Goal: Task Accomplishment & Management: Use online tool/utility

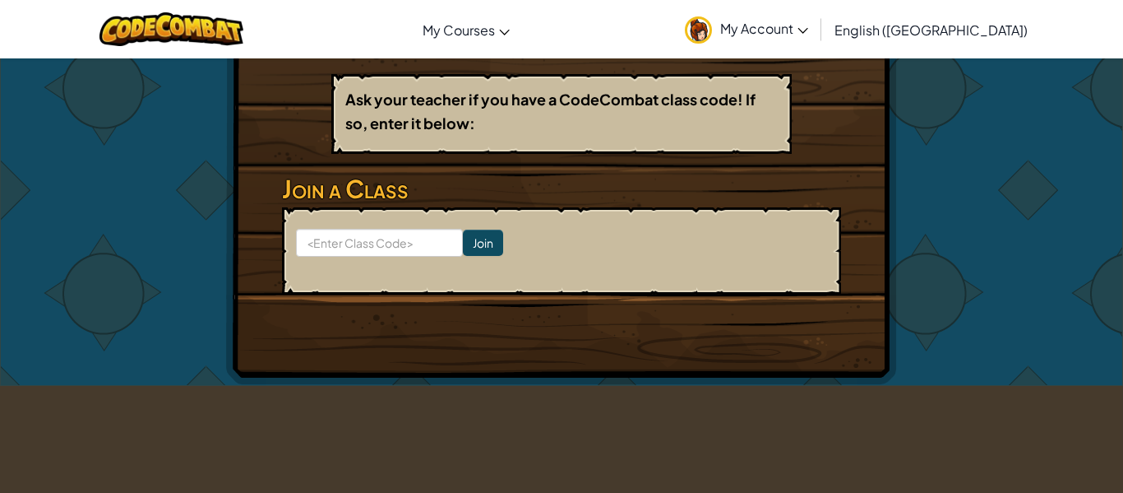
scroll to position [297, 0]
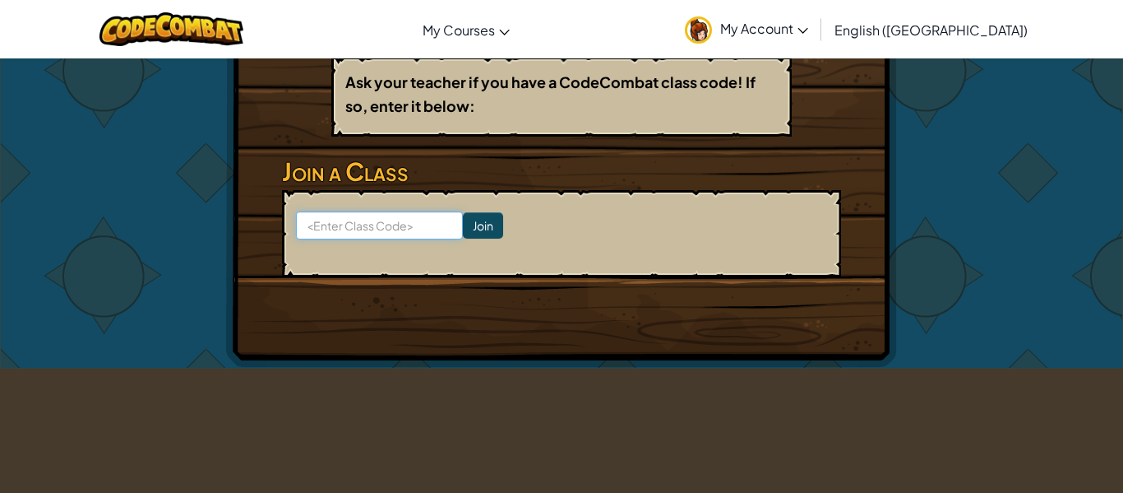
click at [379, 227] on input at bounding box center [379, 225] width 167 height 28
type input "LazyHillRock"
click at [498, 220] on input "Join" at bounding box center [483, 225] width 40 height 26
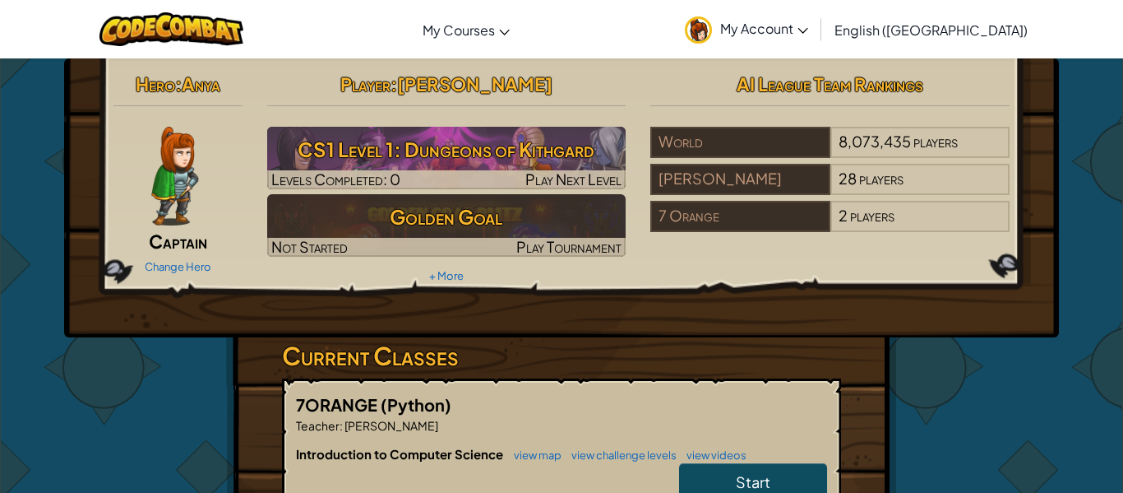
click at [815, 32] on link "My Account" at bounding box center [747, 29] width 140 height 52
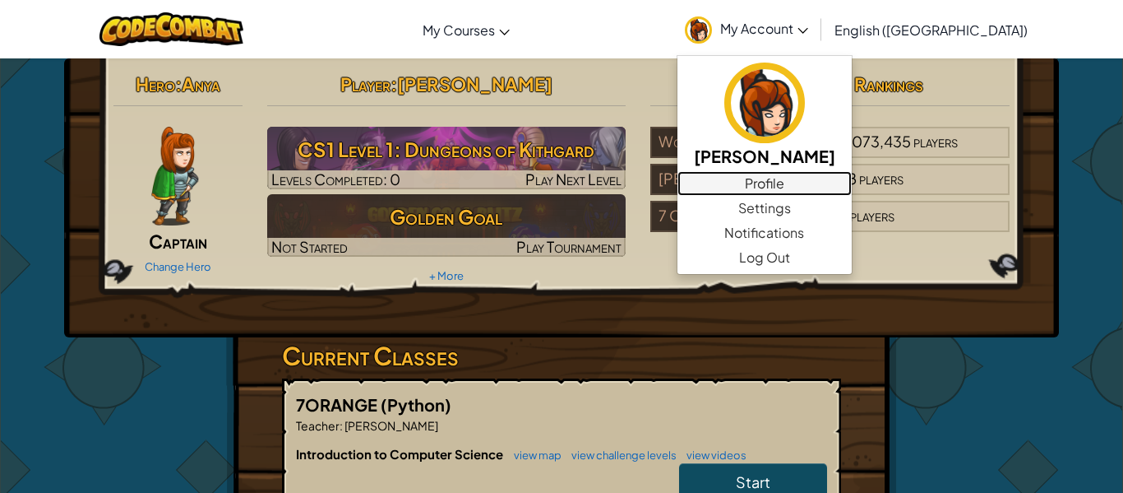
click at [831, 183] on link "Profile" at bounding box center [765, 183] width 174 height 25
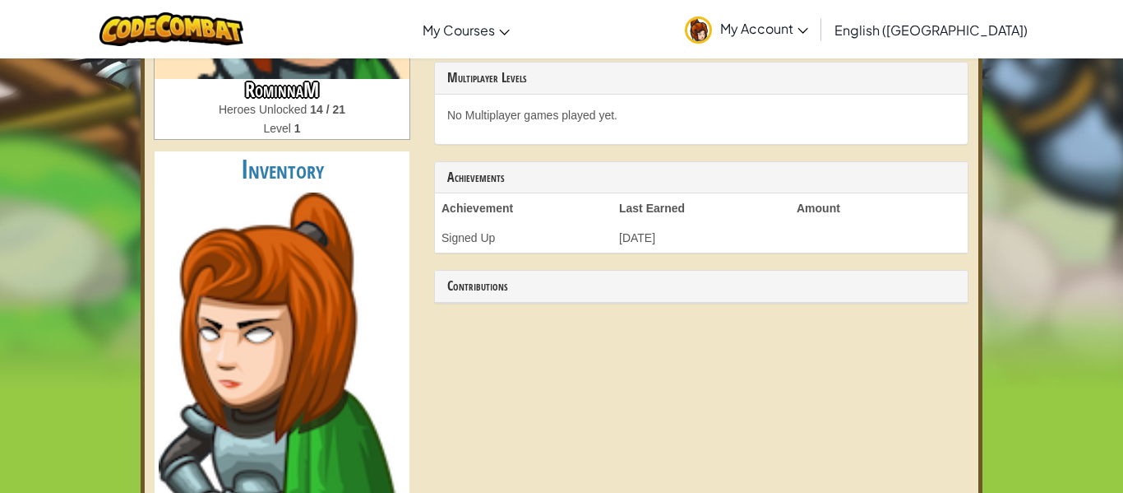
scroll to position [313, 0]
click at [289, 163] on h2 "Inventory" at bounding box center [282, 168] width 255 height 37
click at [817, 35] on link "My Account" at bounding box center [747, 29] width 140 height 52
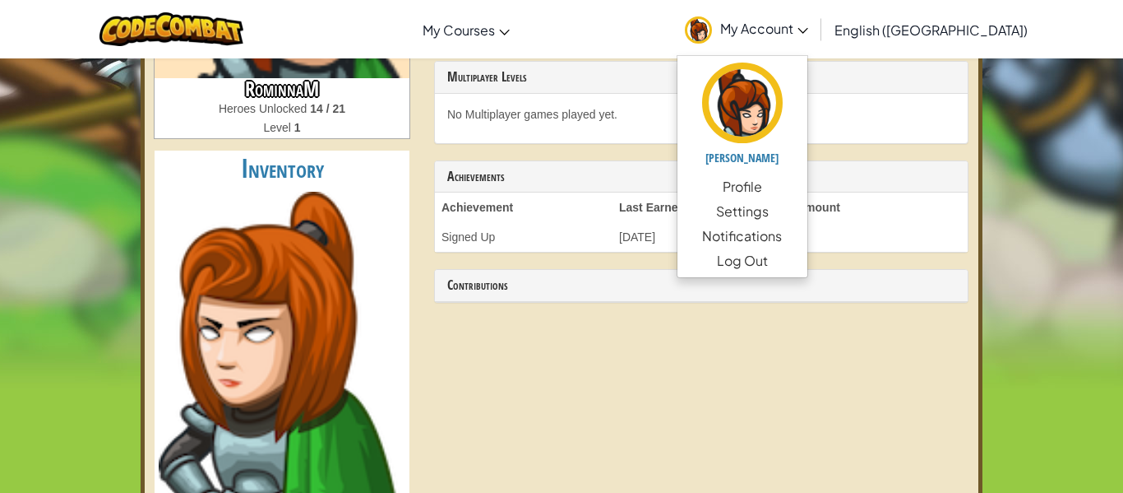
click at [709, 39] on div "Toggle navigation My Courses CodeCombat Classroom Ozaria Classroom AI League Es…" at bounding box center [562, 29] width 1132 height 58
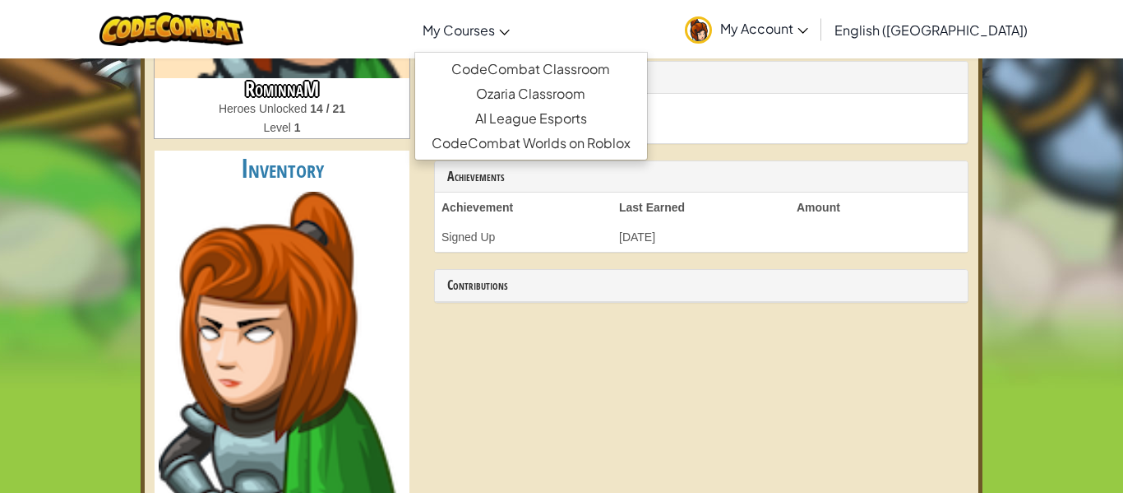
click at [495, 26] on span "My Courses" at bounding box center [459, 29] width 72 height 17
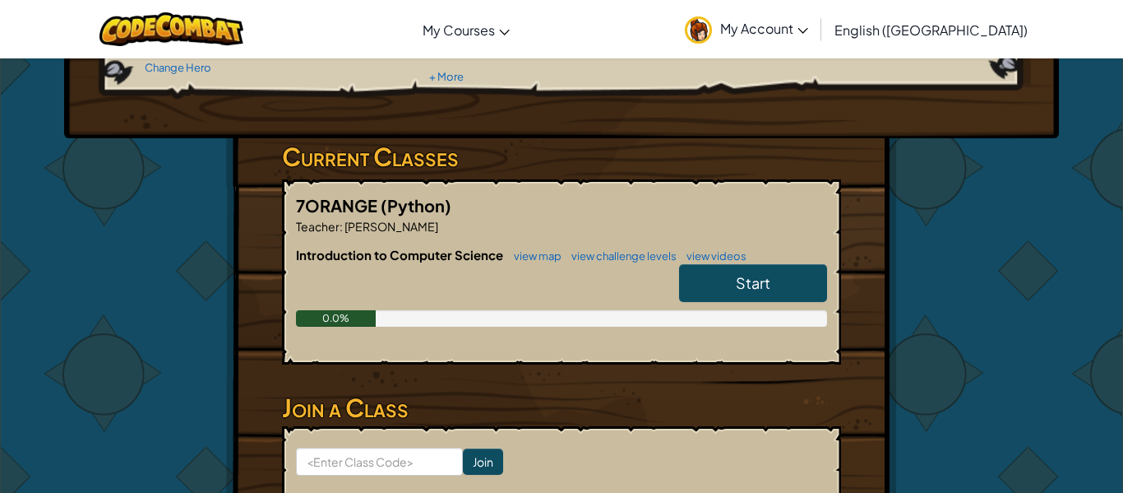
scroll to position [200, 0]
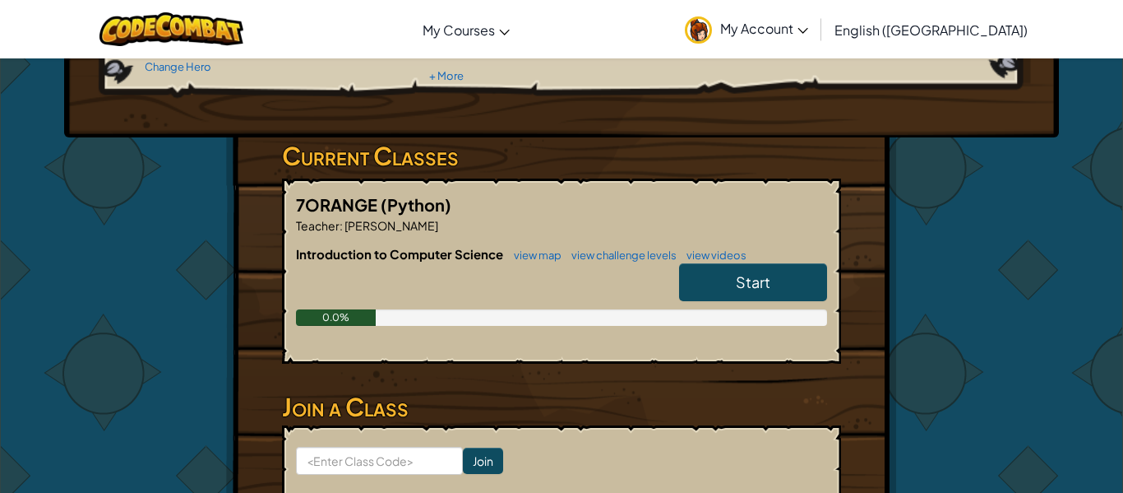
click at [763, 287] on span "Start" at bounding box center [753, 281] width 35 height 19
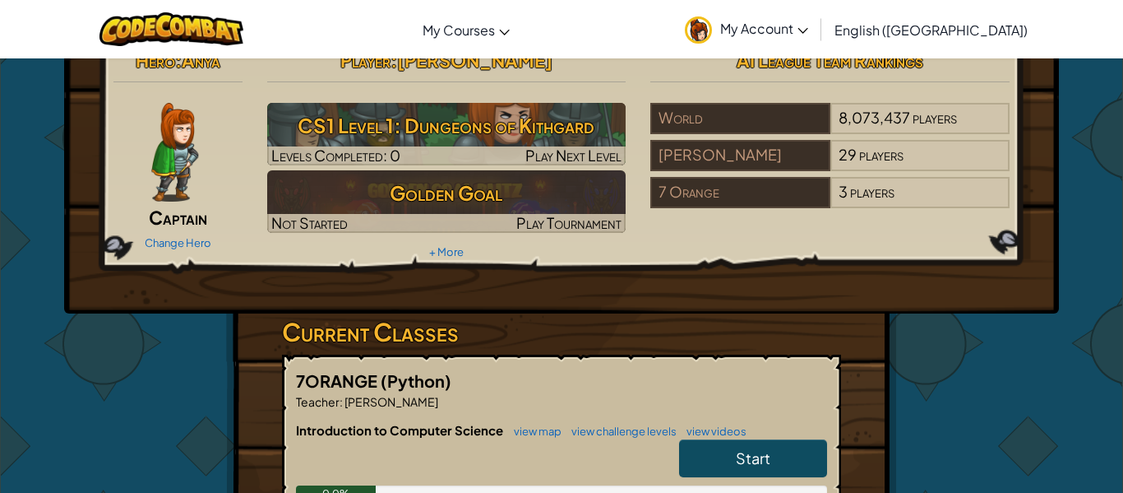
scroll to position [29, 0]
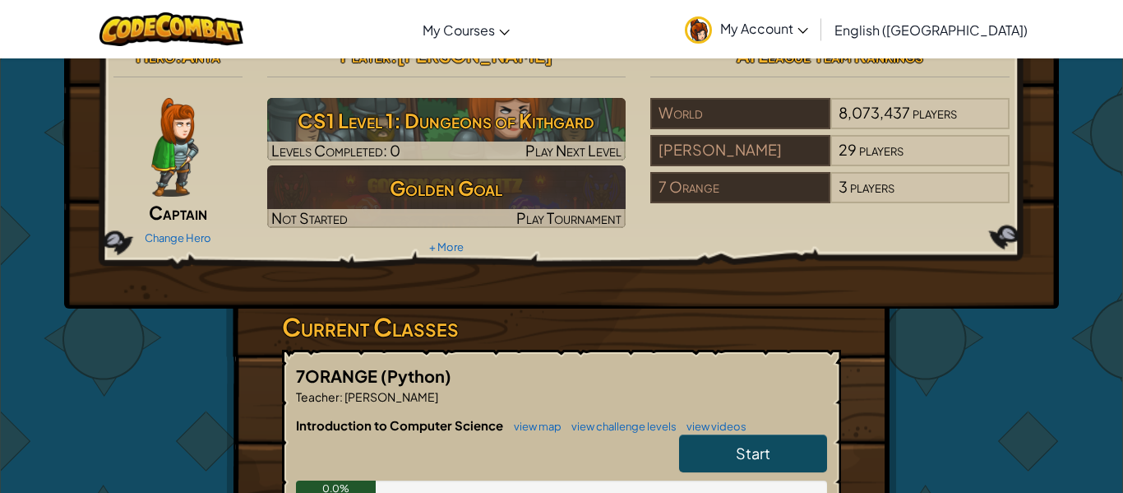
click at [708, 458] on link "Start" at bounding box center [753, 453] width 148 height 38
click at [706, 456] on link "Start" at bounding box center [753, 453] width 148 height 38
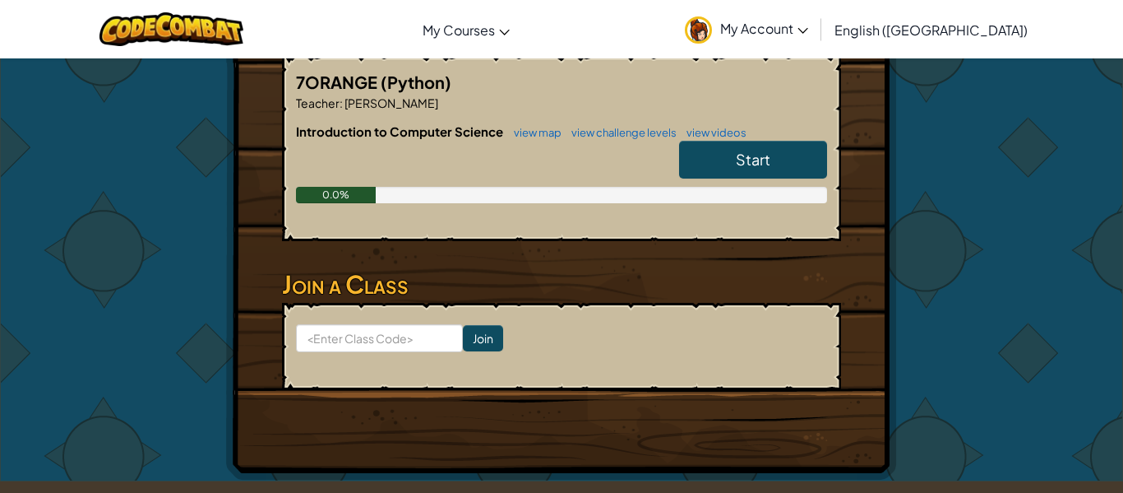
scroll to position [328, 0]
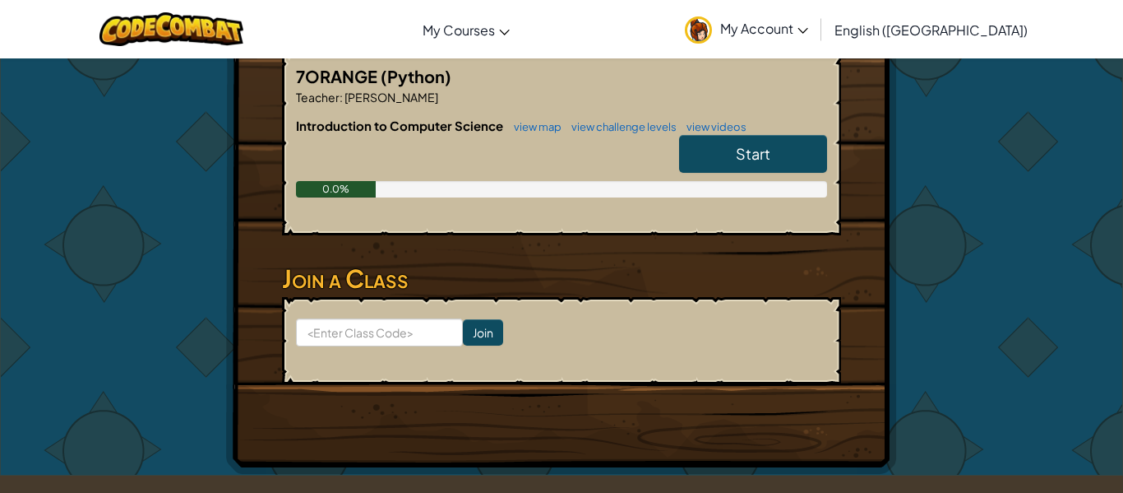
click at [737, 142] on link "Start" at bounding box center [753, 154] width 148 height 38
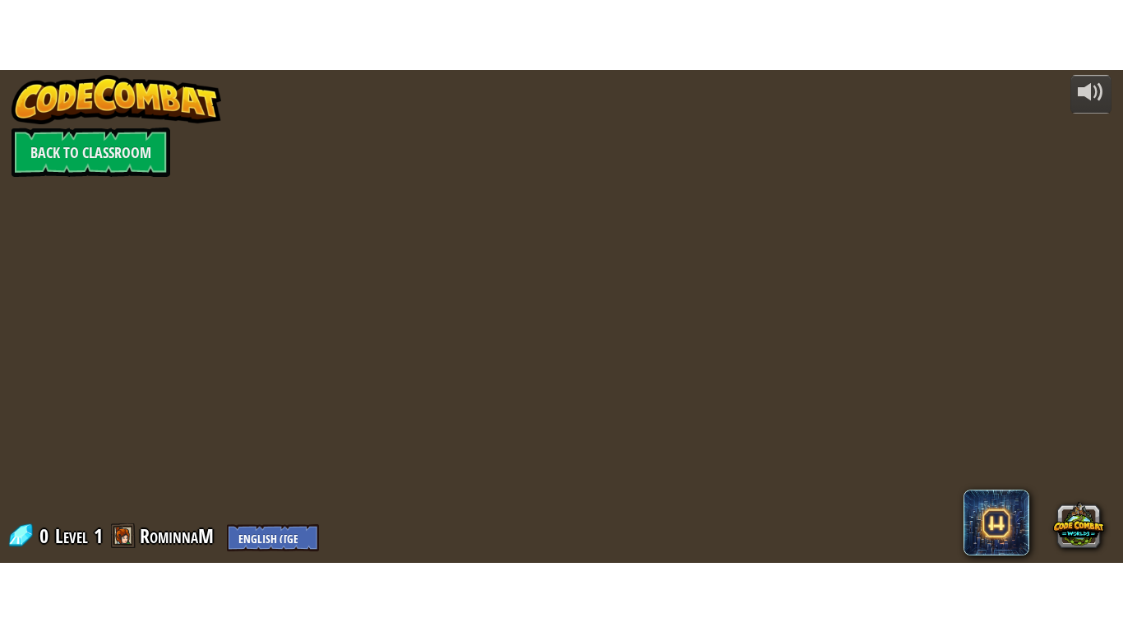
scroll to position [0, 0]
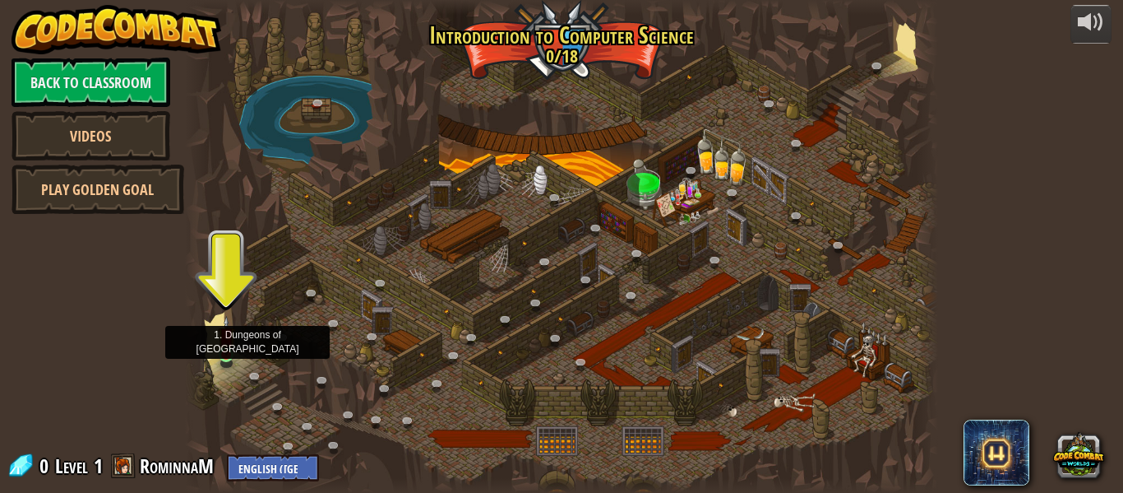
click at [226, 351] on img at bounding box center [226, 335] width 17 height 39
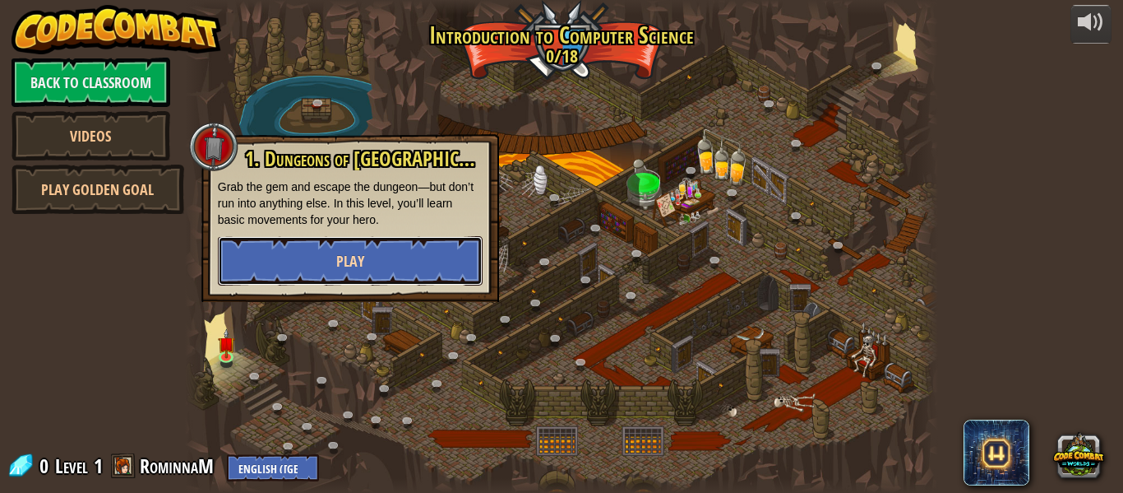
click at [386, 252] on button "Play" at bounding box center [350, 260] width 265 height 49
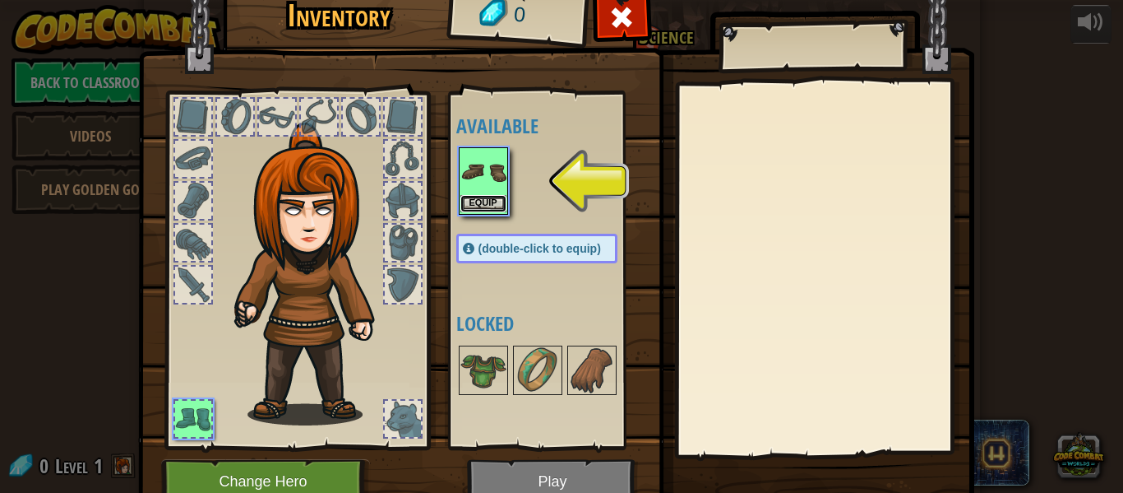
click at [497, 206] on button "Equip" at bounding box center [484, 203] width 46 height 17
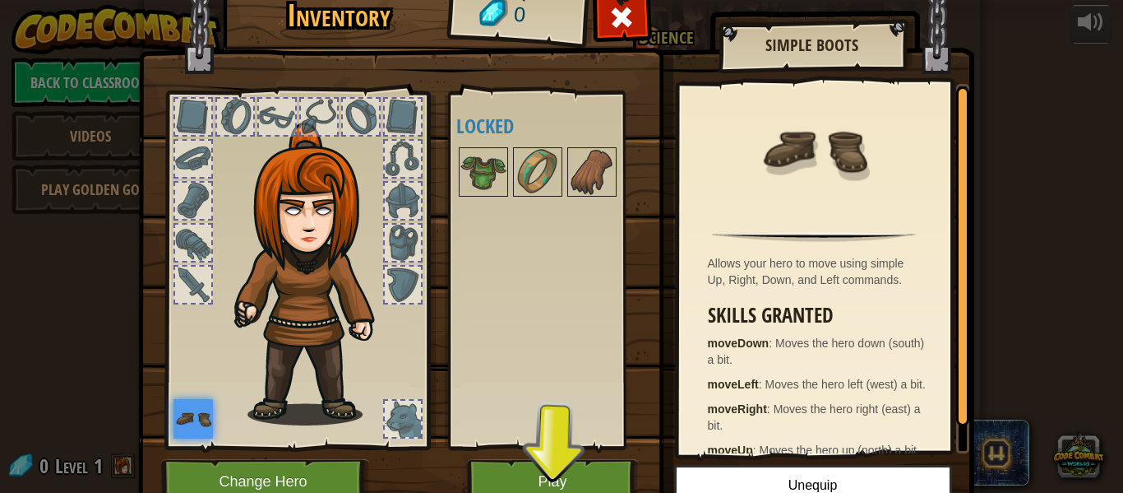
click at [196, 201] on div at bounding box center [193, 201] width 36 height 36
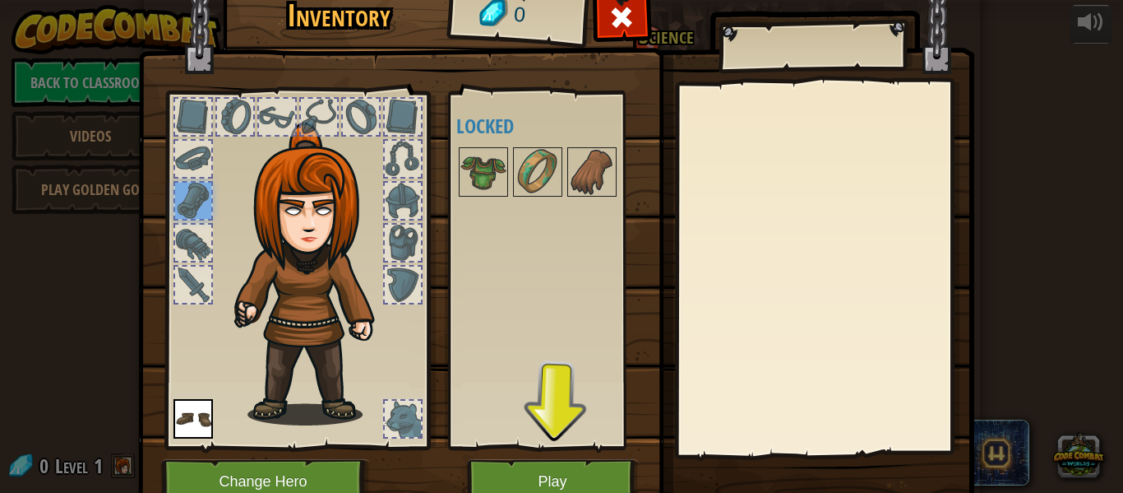
click at [321, 107] on div at bounding box center [319, 117] width 36 height 36
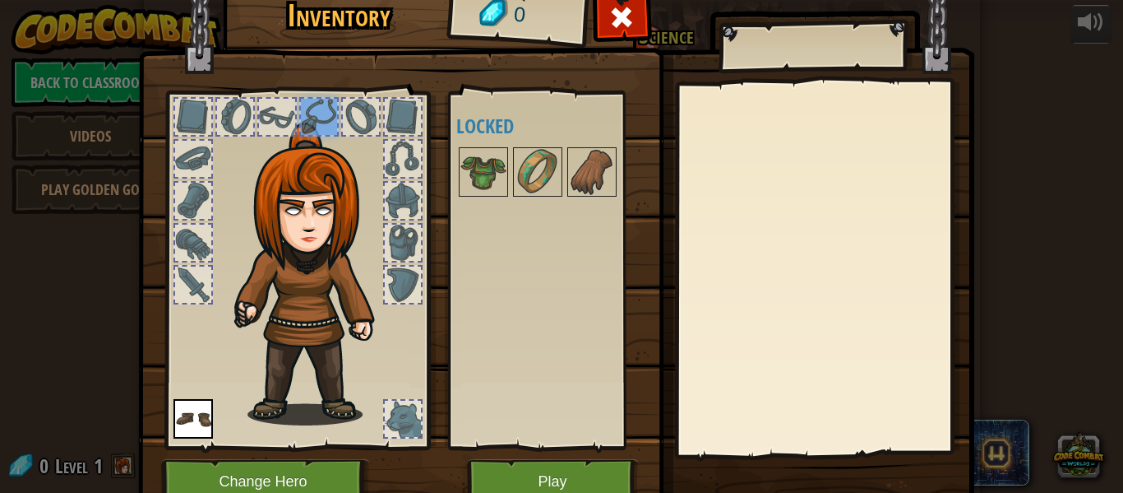
click at [400, 424] on div at bounding box center [403, 418] width 36 height 36
click at [393, 289] on div at bounding box center [403, 284] width 36 height 36
click at [398, 235] on div at bounding box center [403, 242] width 36 height 36
click at [409, 187] on div at bounding box center [403, 201] width 36 height 36
click at [398, 141] on div at bounding box center [403, 159] width 36 height 36
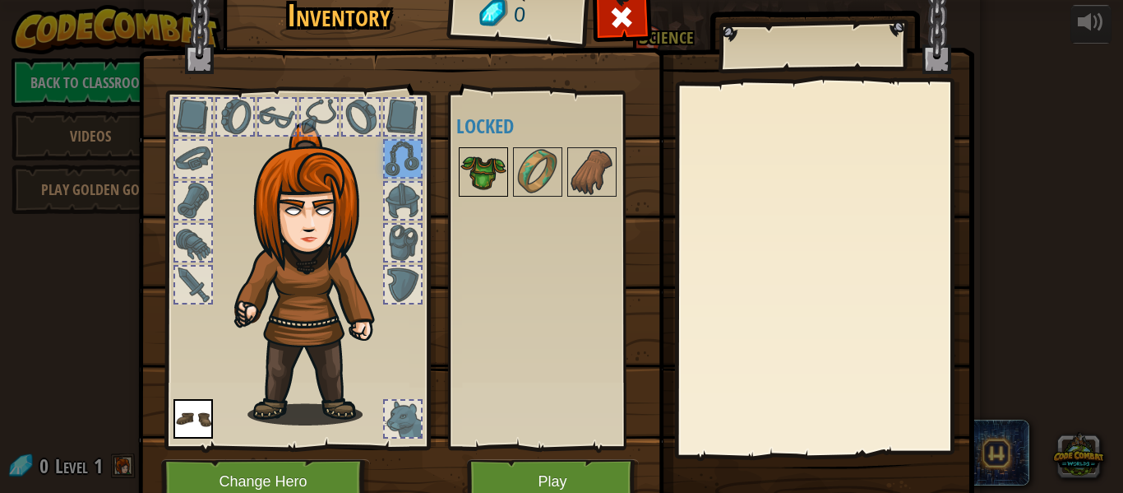
click at [488, 165] on img at bounding box center [484, 172] width 46 height 46
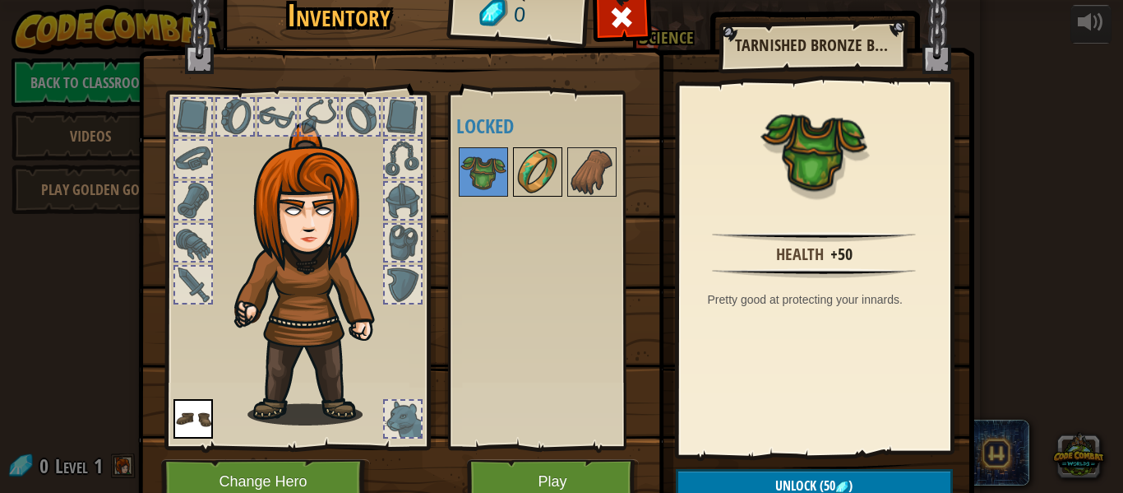
click at [538, 193] on img at bounding box center [538, 172] width 46 height 46
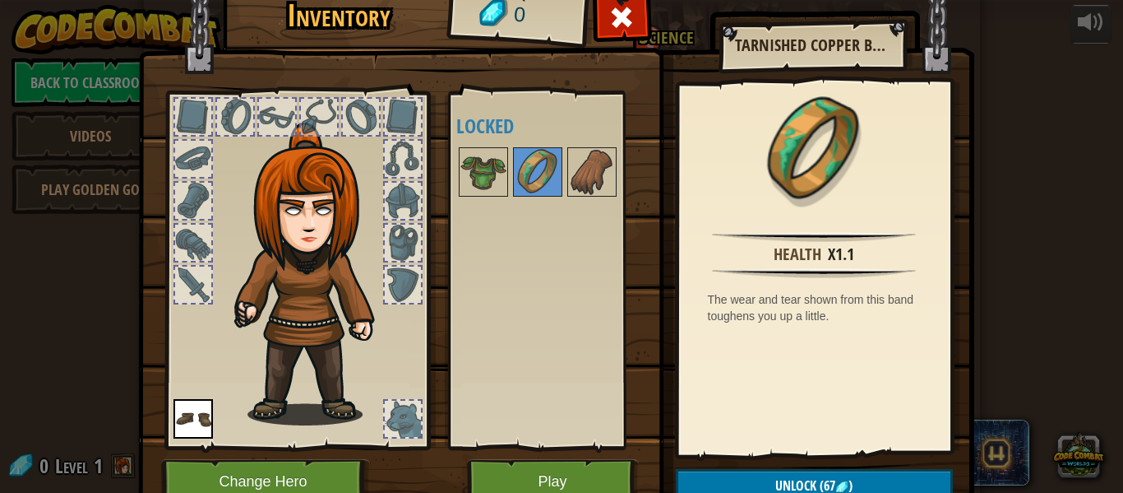
click at [278, 126] on div at bounding box center [277, 117] width 36 height 36
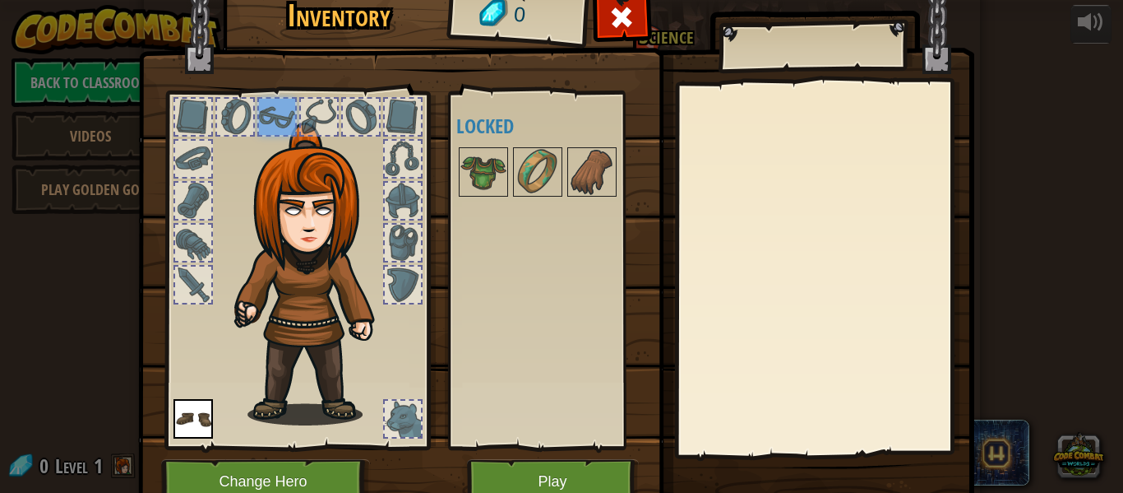
click at [238, 123] on div at bounding box center [235, 117] width 36 height 36
click at [202, 122] on div at bounding box center [193, 117] width 36 height 36
click at [312, 483] on button "Change Hero" at bounding box center [265, 481] width 209 height 45
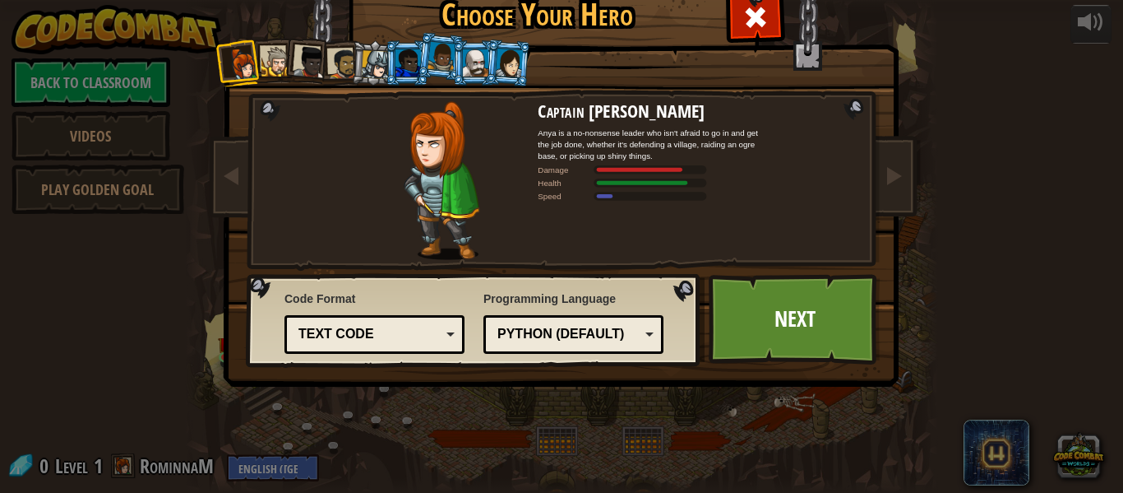
click at [521, 58] on div at bounding box center [508, 63] width 27 height 28
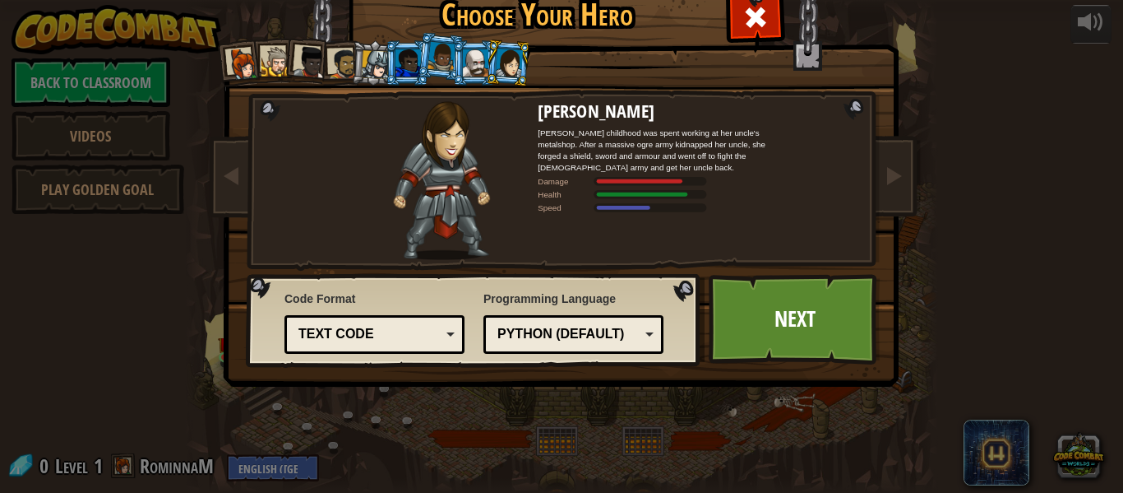
click at [572, 345] on div "Python (Default)" at bounding box center [573, 334] width 159 height 25
click at [652, 82] on div "Captain [PERSON_NAME] Anya is a no-nonsense leader who isn't afraid to go in an…" at bounding box center [561, 211] width 617 height 359
click at [741, 297] on link "Next" at bounding box center [795, 319] width 172 height 90
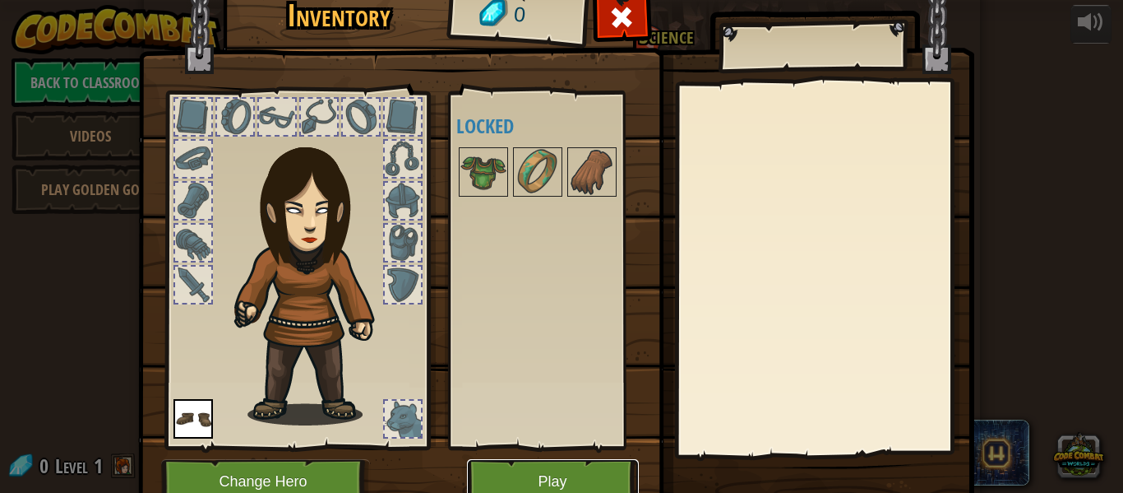
click at [568, 477] on button "Play" at bounding box center [553, 481] width 172 height 45
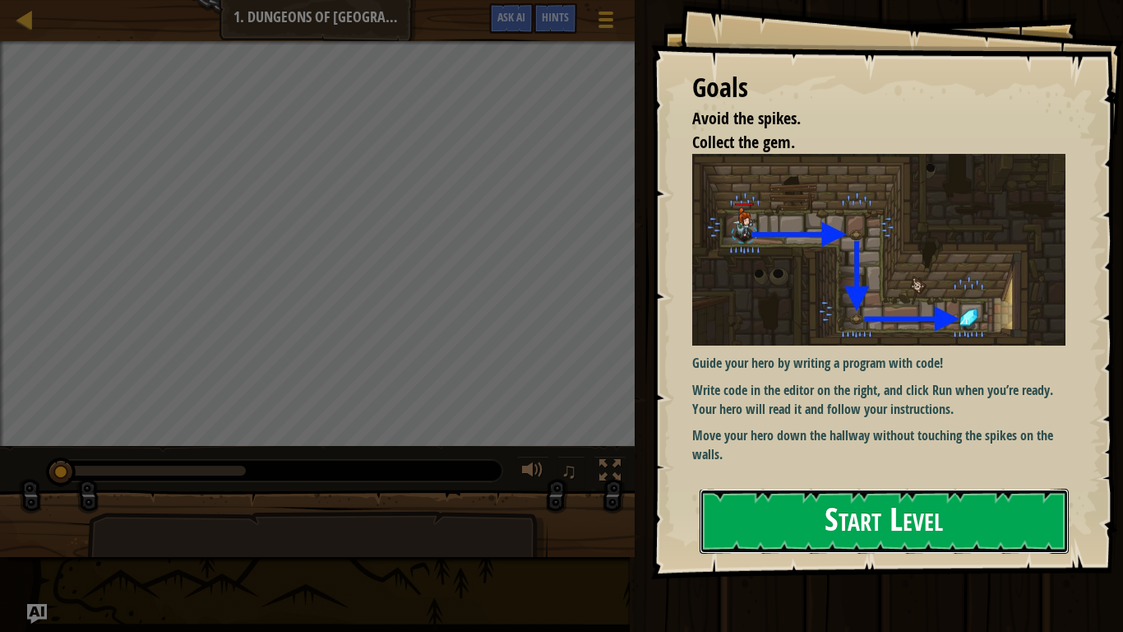
click at [966, 492] on button "Start Level" at bounding box center [884, 520] width 369 height 65
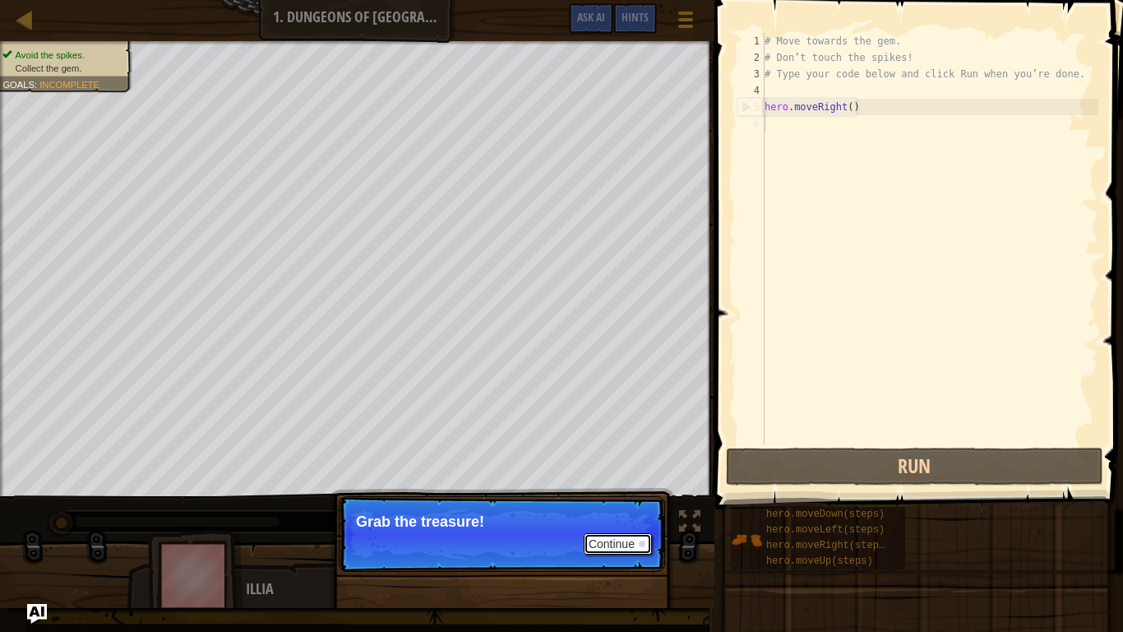
click at [639, 492] on div at bounding box center [642, 543] width 7 height 7
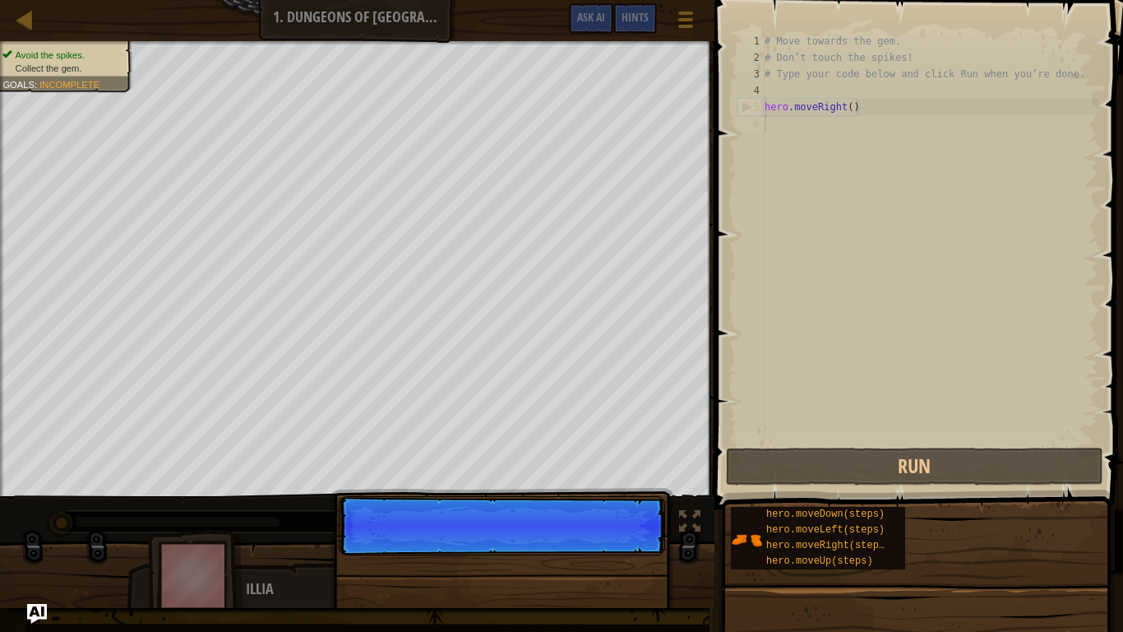
scroll to position [7, 0]
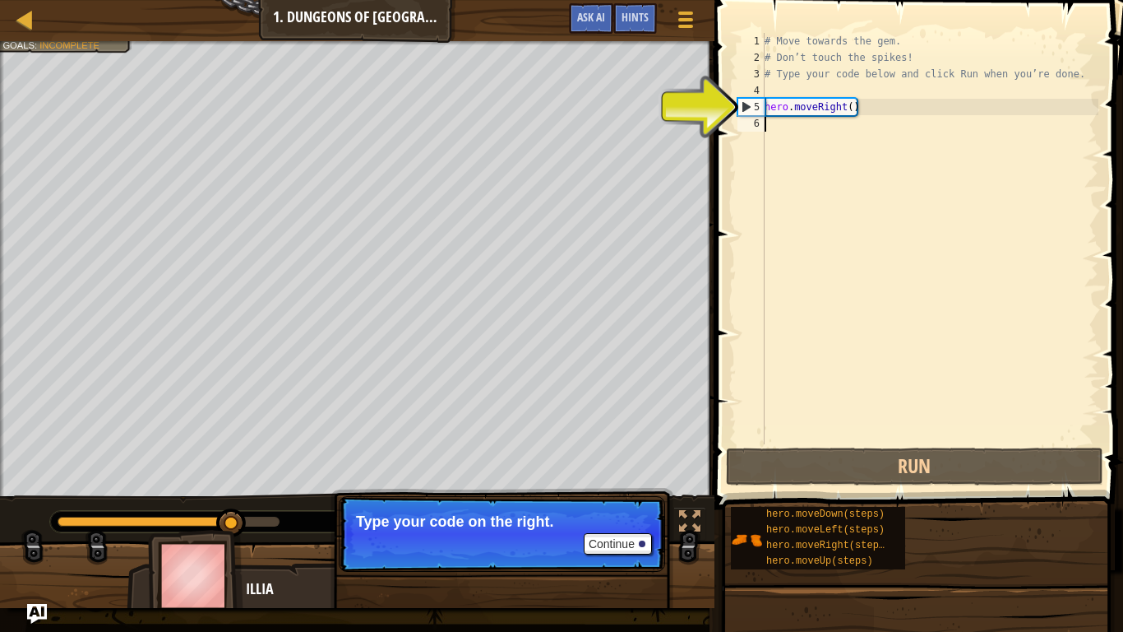
click at [882, 111] on div "# Move towards the gem. # Don’t touch the spikes! # Type your code below and cl…" at bounding box center [929, 255] width 337 height 444
type textarea "hero.moveRight()"
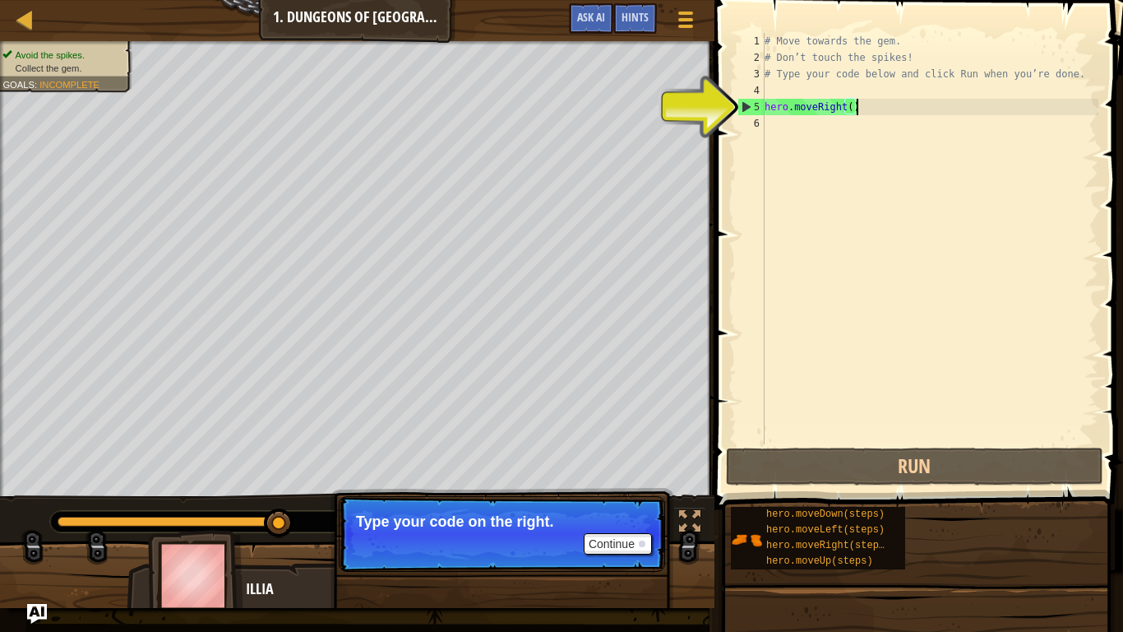
click at [835, 133] on div "# Move towards the gem. # Don’t touch the spikes! # Type your code below and cl…" at bounding box center [929, 255] width 337 height 444
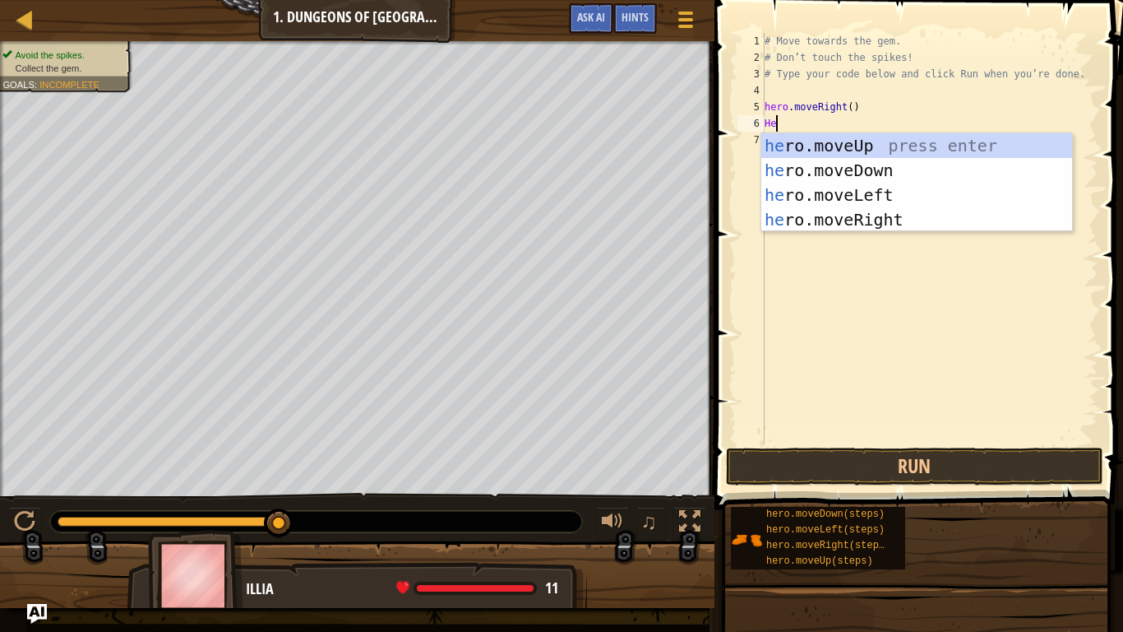
type textarea "Her"
click at [905, 167] on div "her o.moveUp press enter her o.moveDown press enter her o.moveLeft press enter …" at bounding box center [916, 207] width 311 height 148
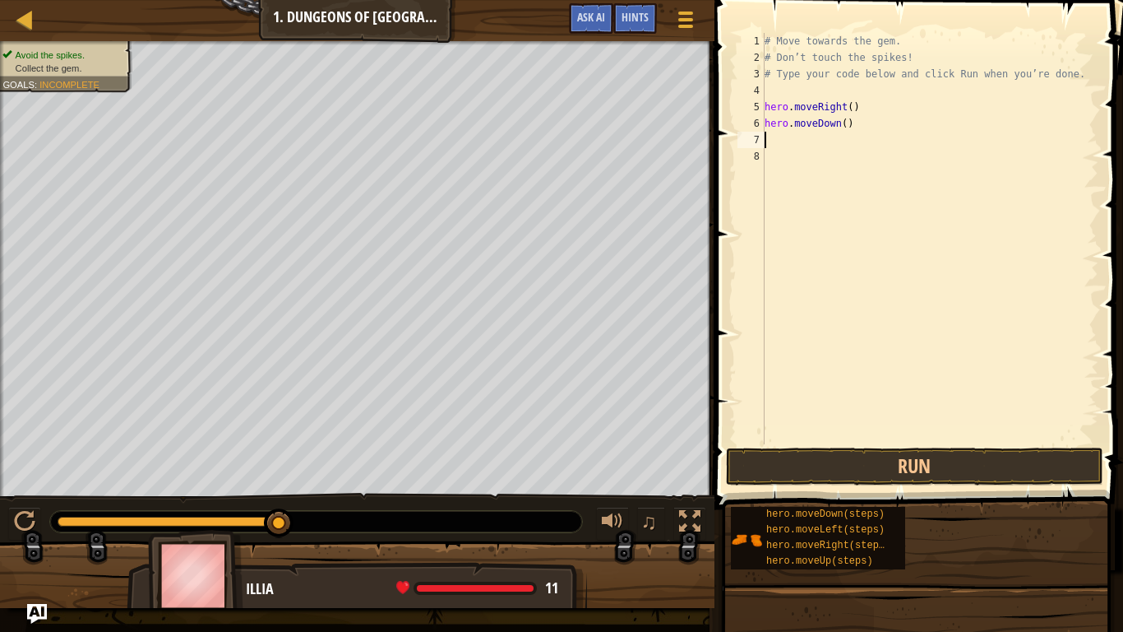
scroll to position [7, 0]
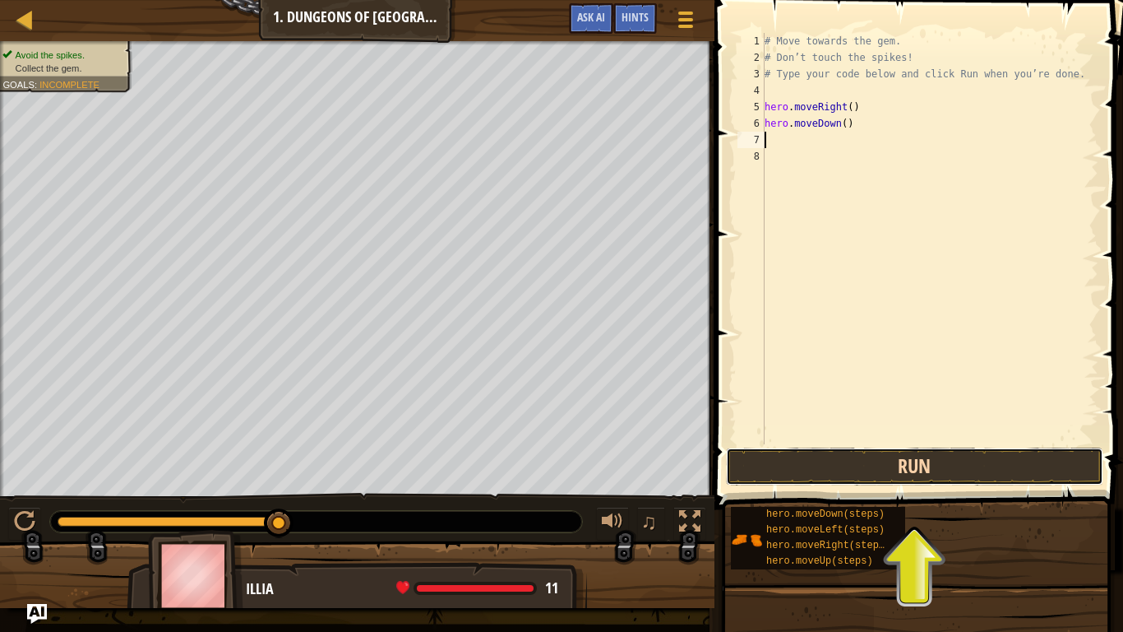
click at [913, 470] on button "Run" at bounding box center [914, 466] width 377 height 38
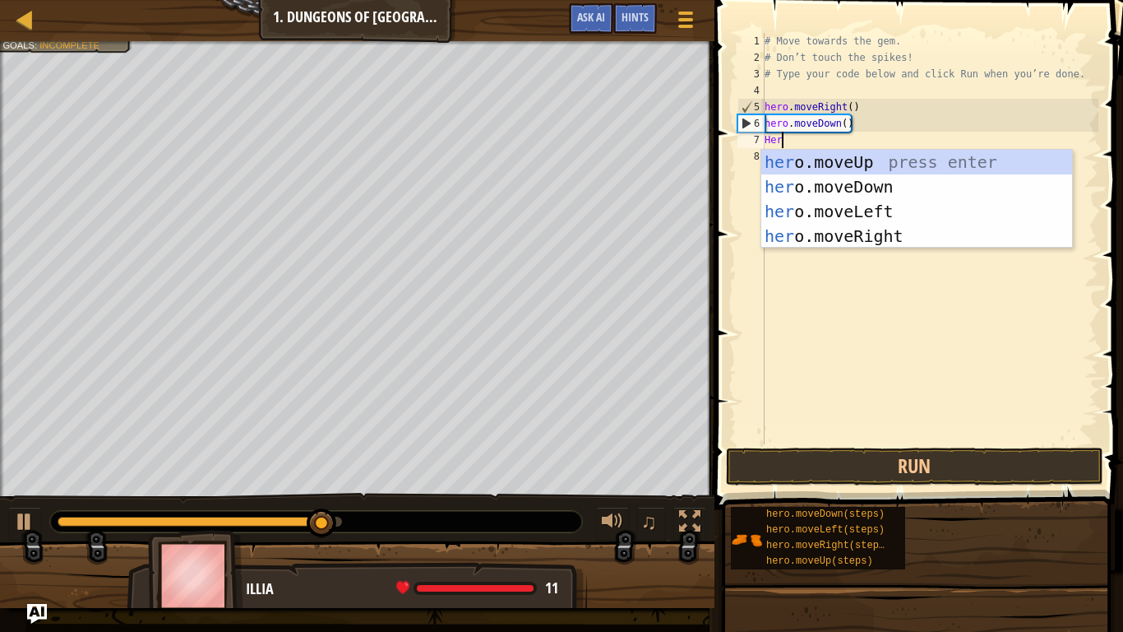
type textarea "Hero"
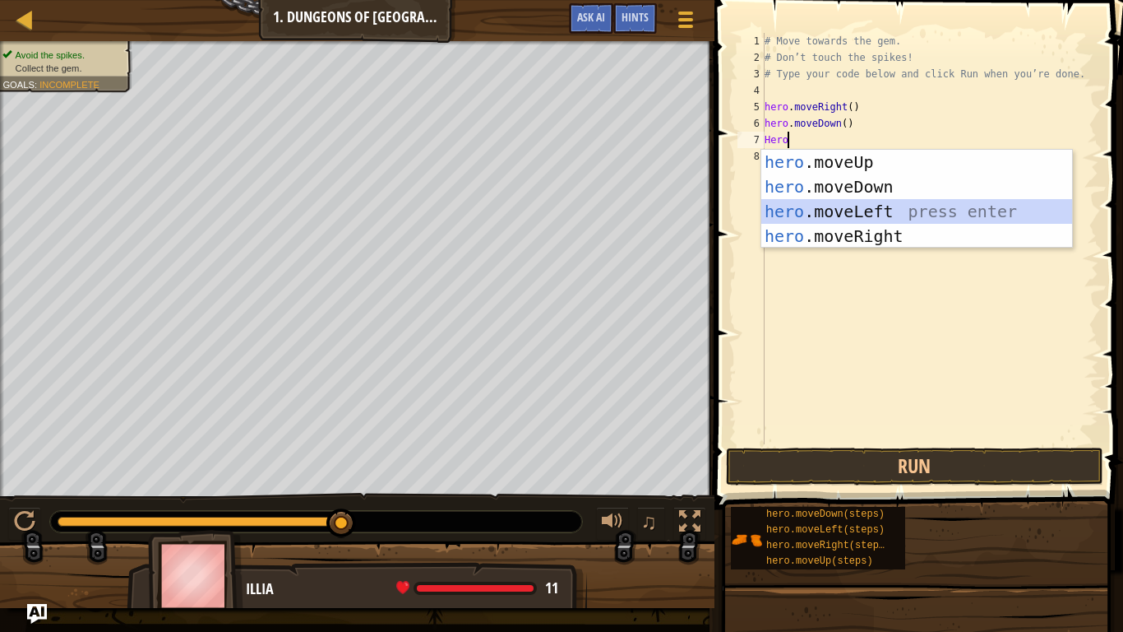
click at [902, 213] on div "hero .moveUp press enter hero .moveDown press enter hero .moveLeft press enter …" at bounding box center [916, 224] width 311 height 148
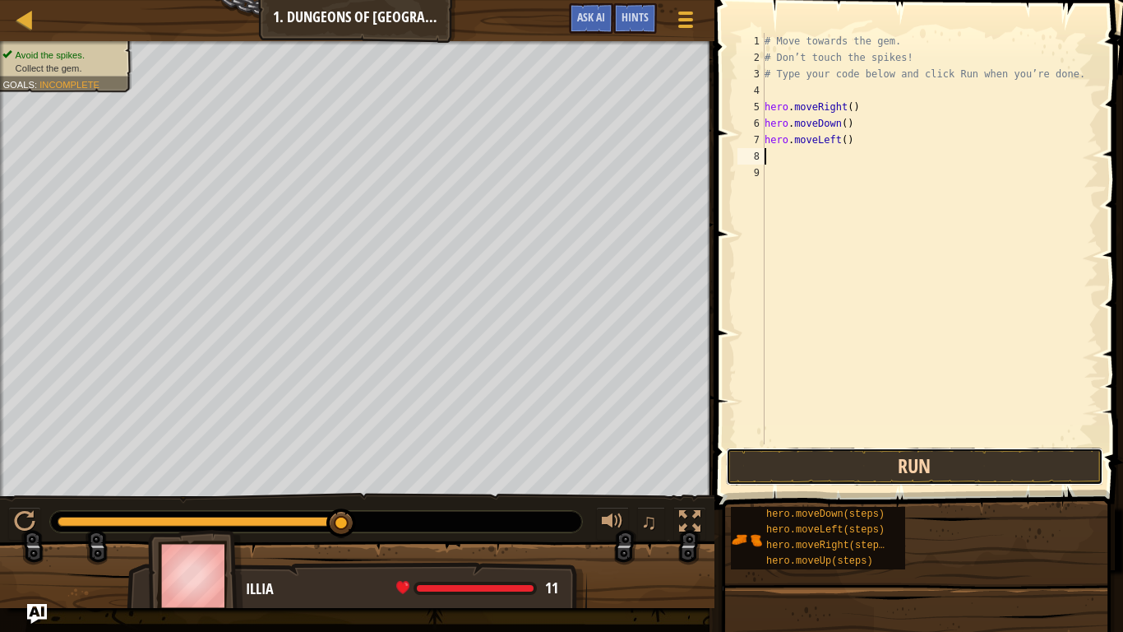
click at [957, 484] on button "Run" at bounding box center [914, 466] width 377 height 38
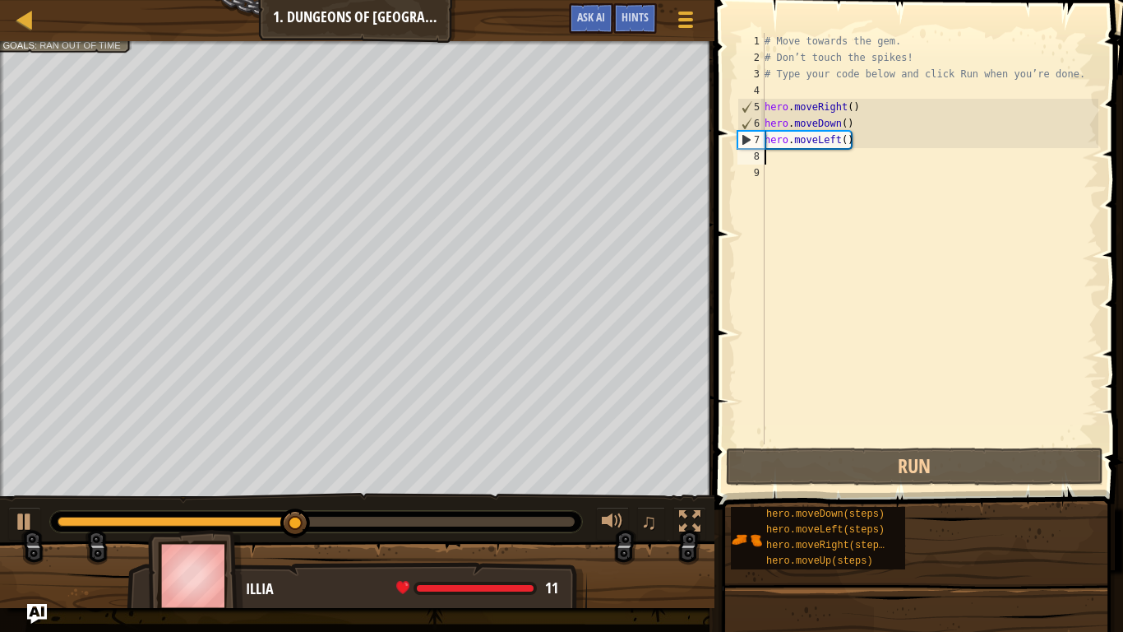
click at [844, 144] on div "# Move towards the gem. # Don’t touch the spikes! # Type your code below and cl…" at bounding box center [929, 255] width 337 height 444
click at [838, 143] on div "# Move towards the gem. # Don’t touch the spikes! # Type your code below and cl…" at bounding box center [929, 255] width 337 height 444
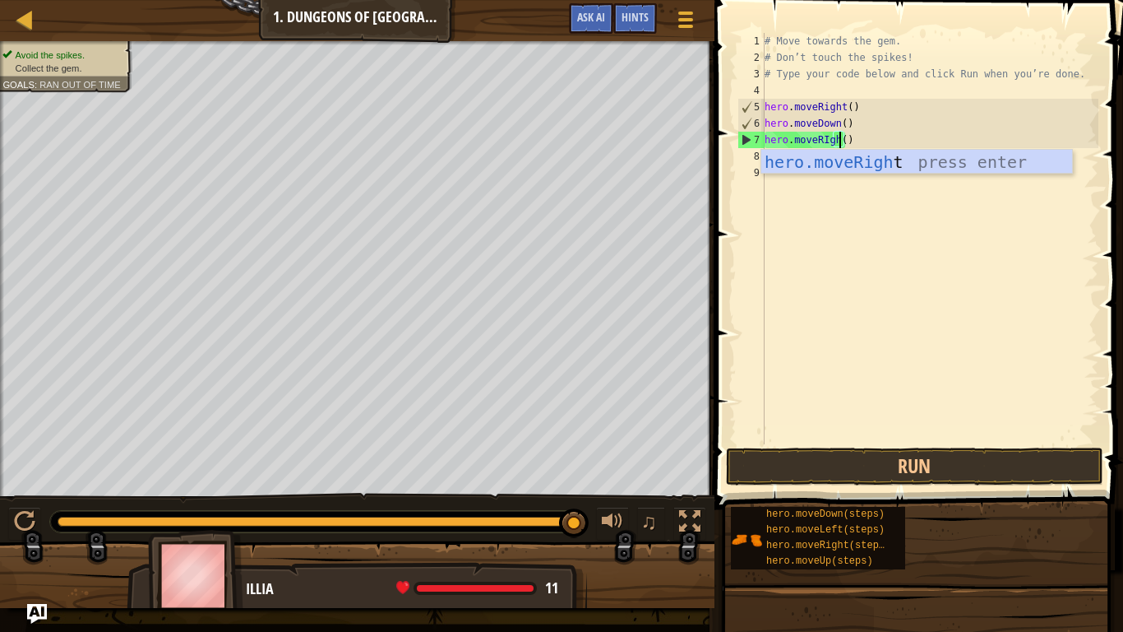
scroll to position [7, 11]
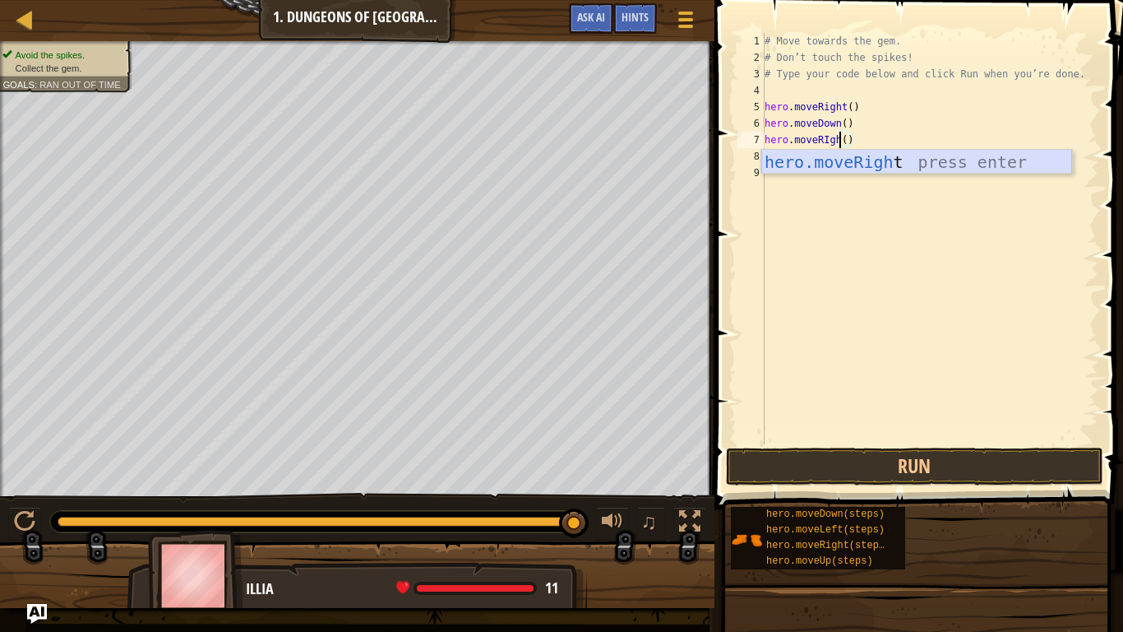
click at [1053, 157] on div "hero.moveRigh t press enter" at bounding box center [916, 187] width 311 height 74
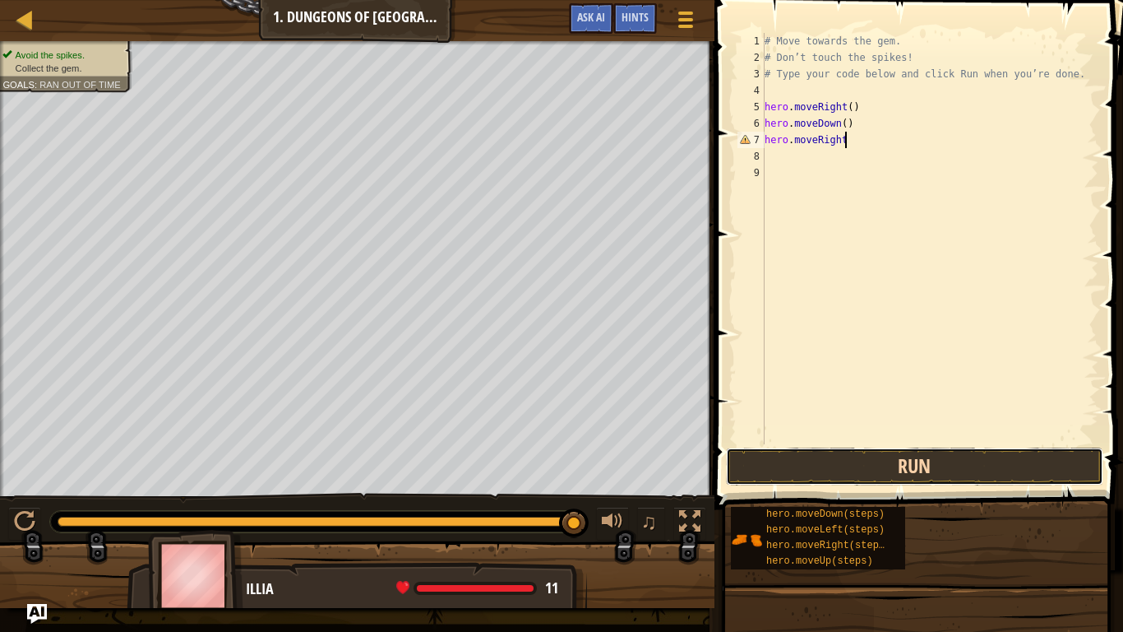
click at [946, 470] on button "Run" at bounding box center [914, 466] width 377 height 38
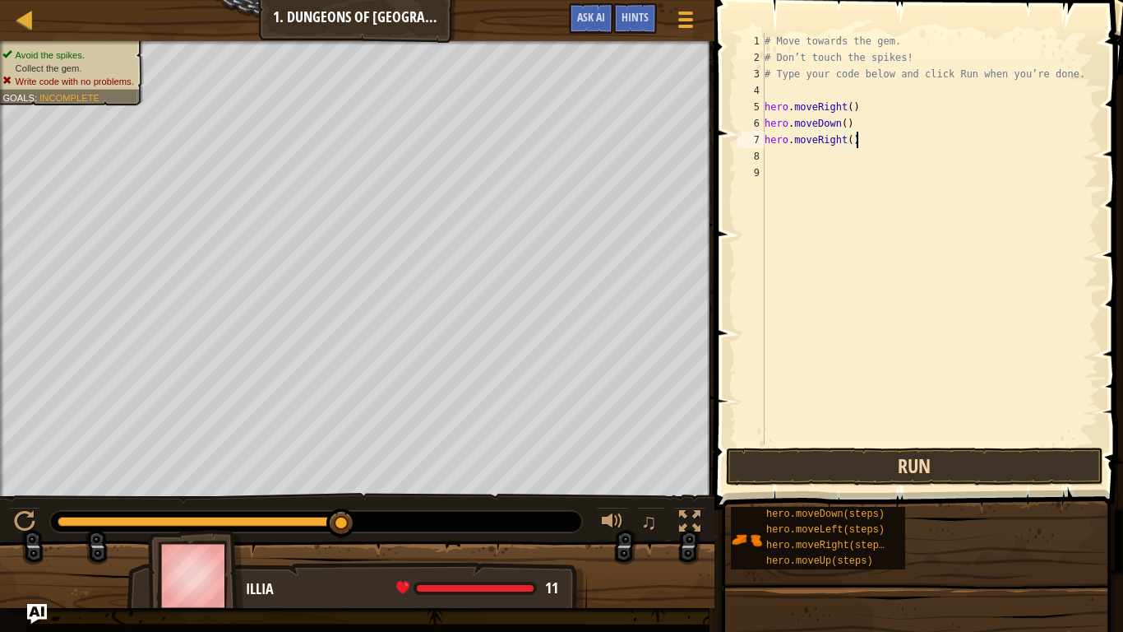
scroll to position [7, 12]
type textarea "hero.moveRight()"
click at [892, 455] on button "Run" at bounding box center [914, 466] width 377 height 38
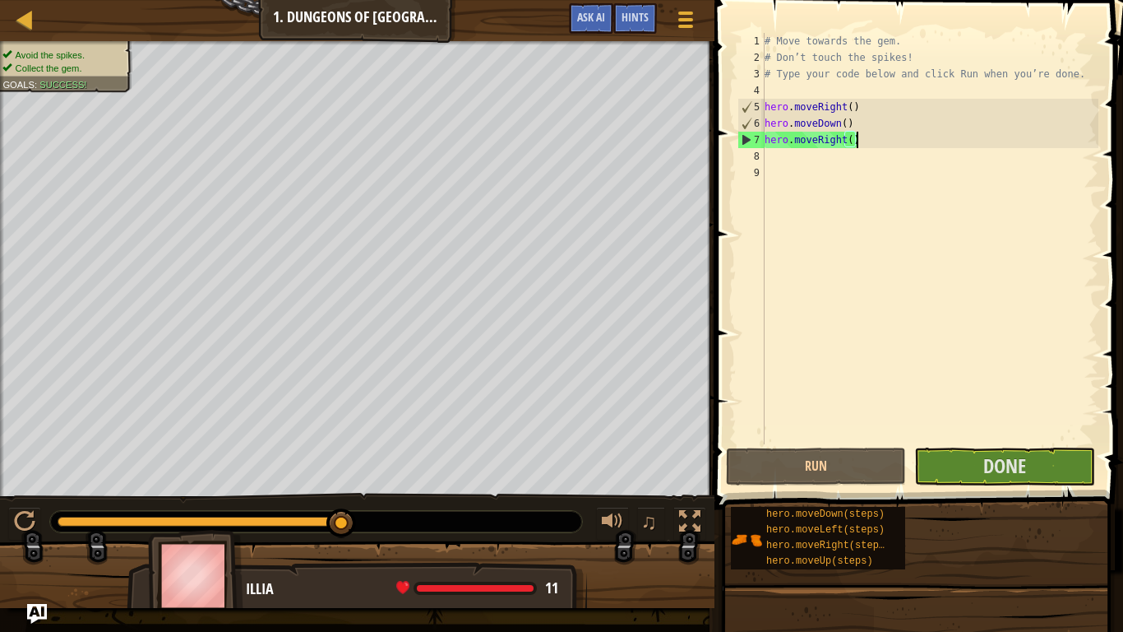
click at [1078, 492] on div "hero.moveDown(steps) hero.moveLeft(steps) hero.moveRight(steps) hero.moveUp(ste…" at bounding box center [921, 538] width 382 height 64
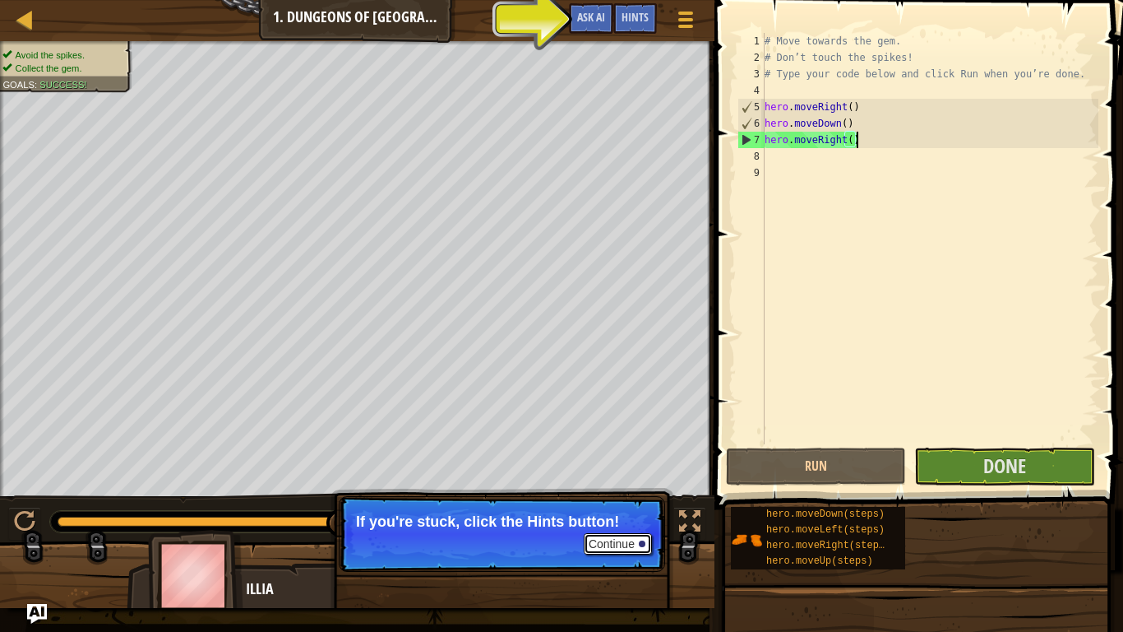
click at [617, 492] on button "Continue" at bounding box center [618, 543] width 68 height 21
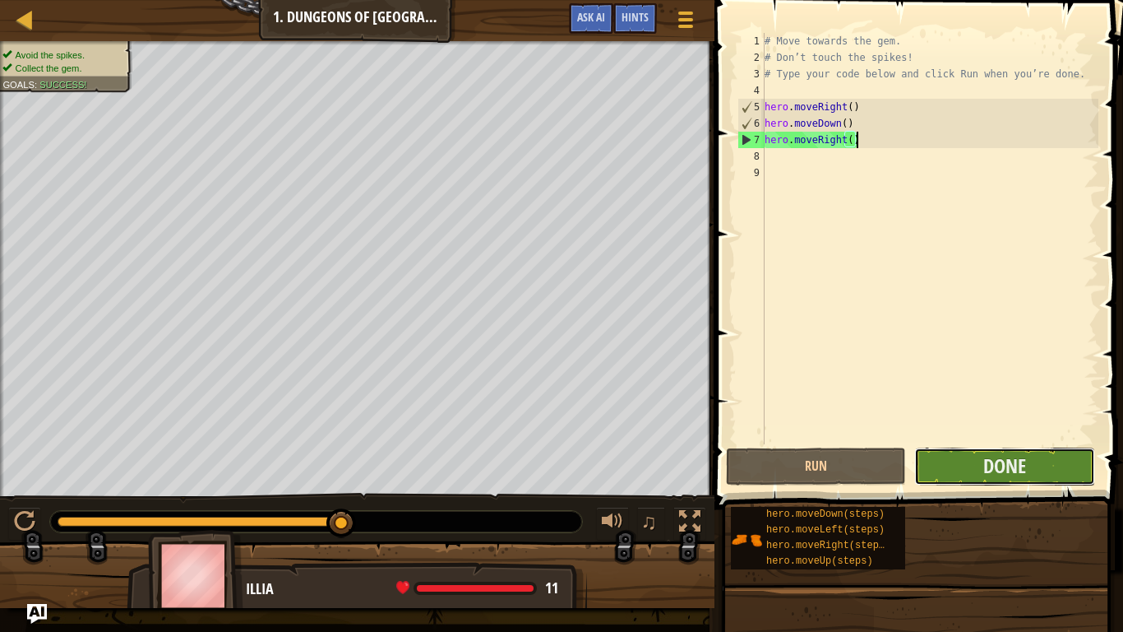
click at [1079, 462] on button "Done" at bounding box center [1004, 466] width 180 height 38
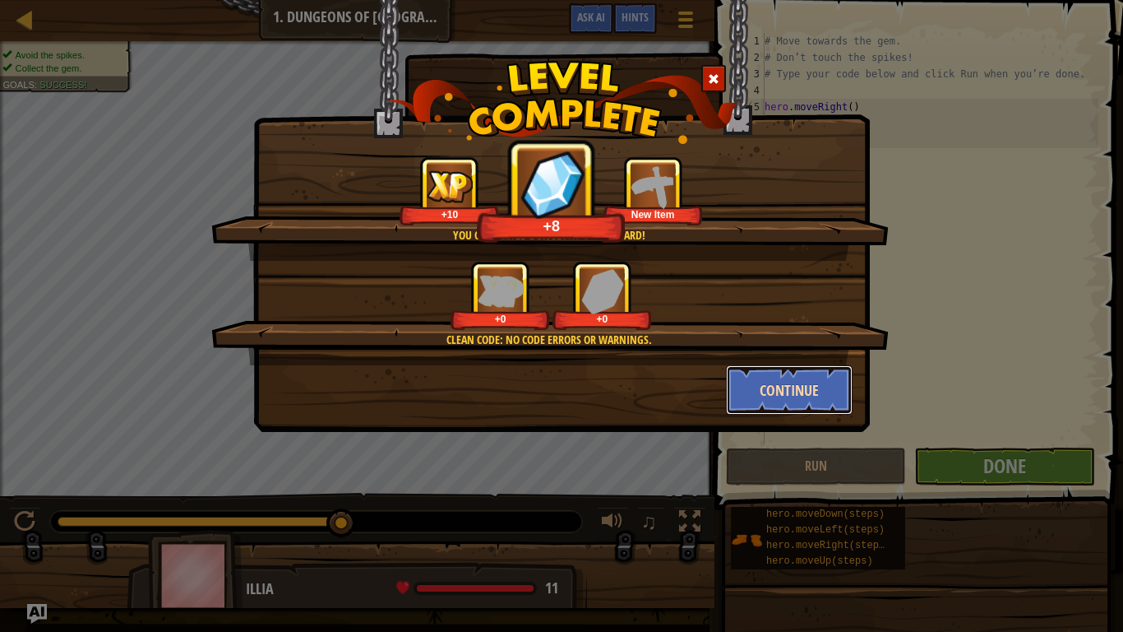
click at [816, 386] on button "Continue" at bounding box center [789, 389] width 127 height 49
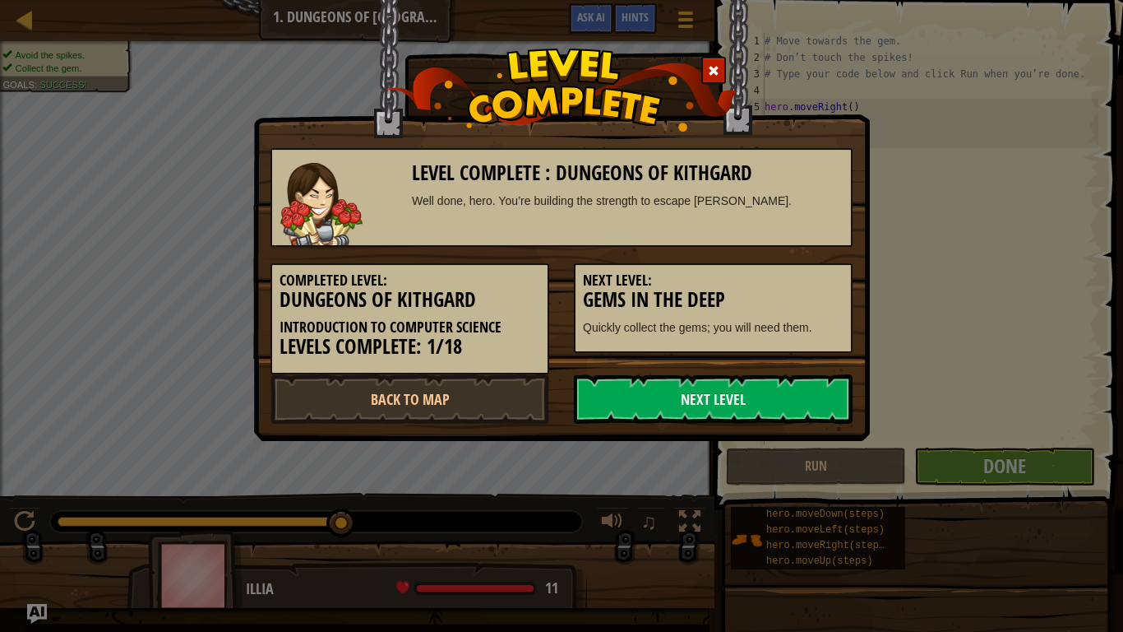
click at [816, 386] on link "Next Level" at bounding box center [713, 398] width 279 height 49
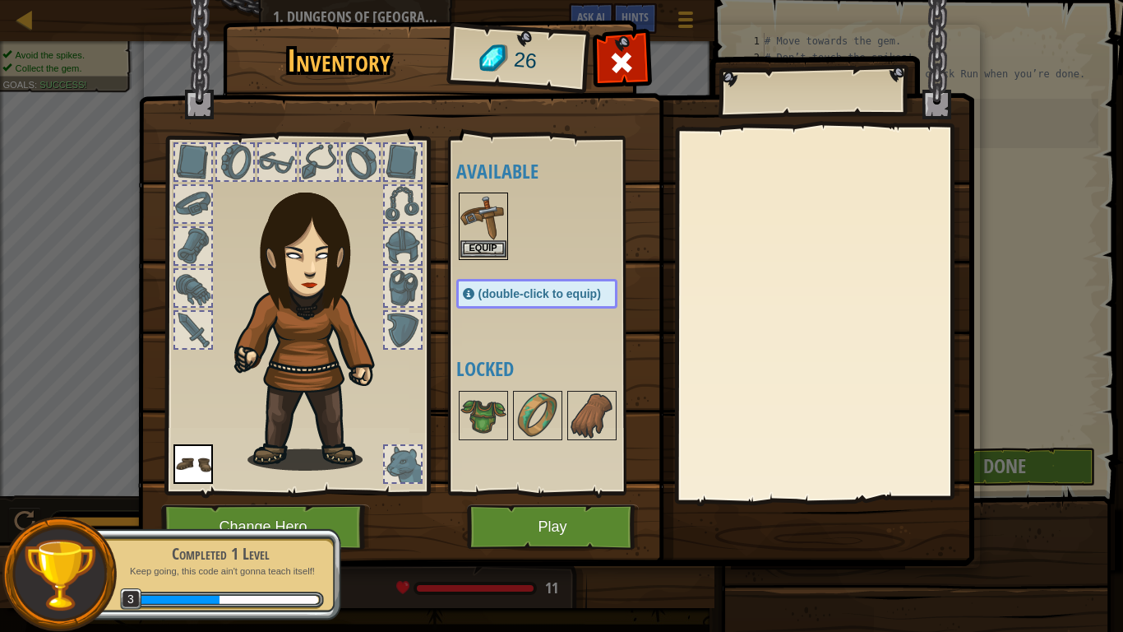
click at [485, 238] on img at bounding box center [484, 217] width 46 height 46
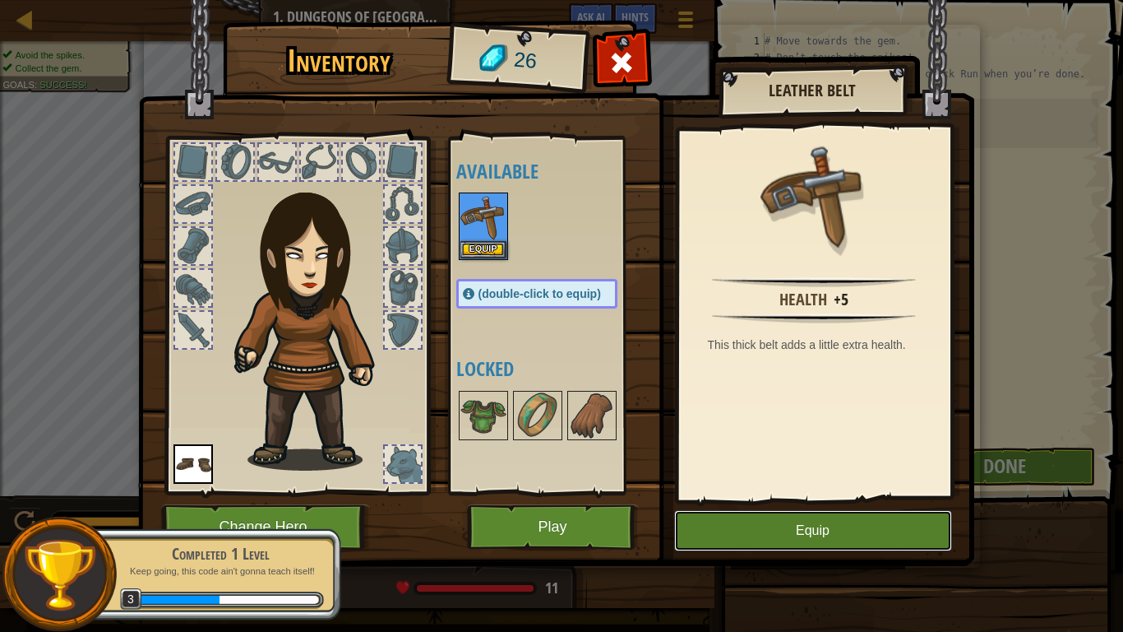
click at [706, 492] on button "Equip" at bounding box center [813, 530] width 278 height 41
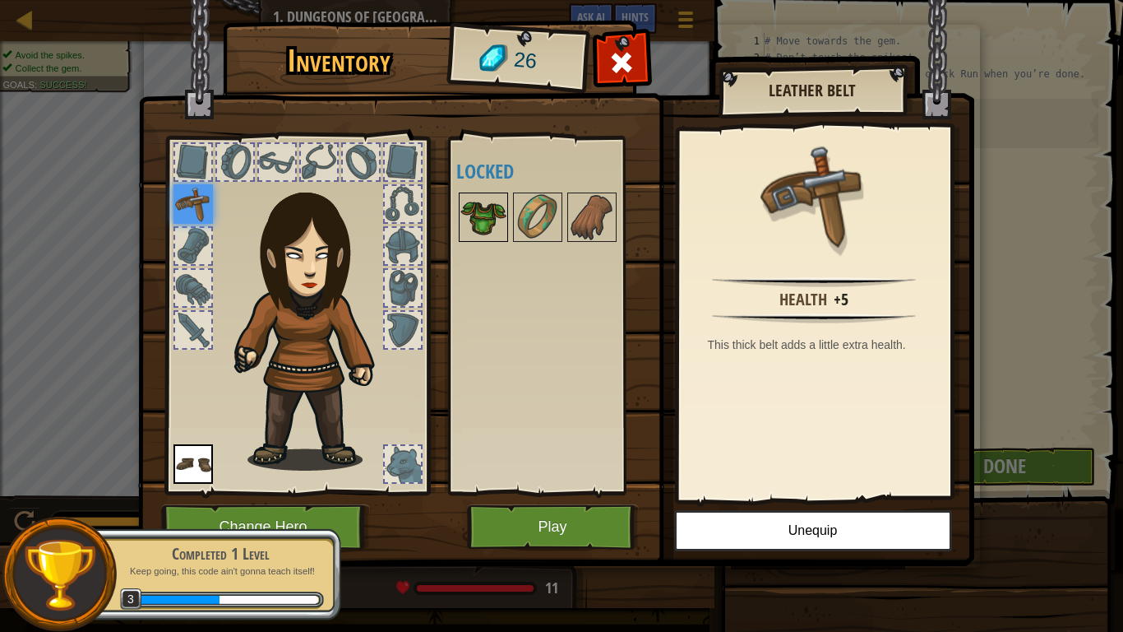
click at [490, 206] on img at bounding box center [484, 217] width 46 height 46
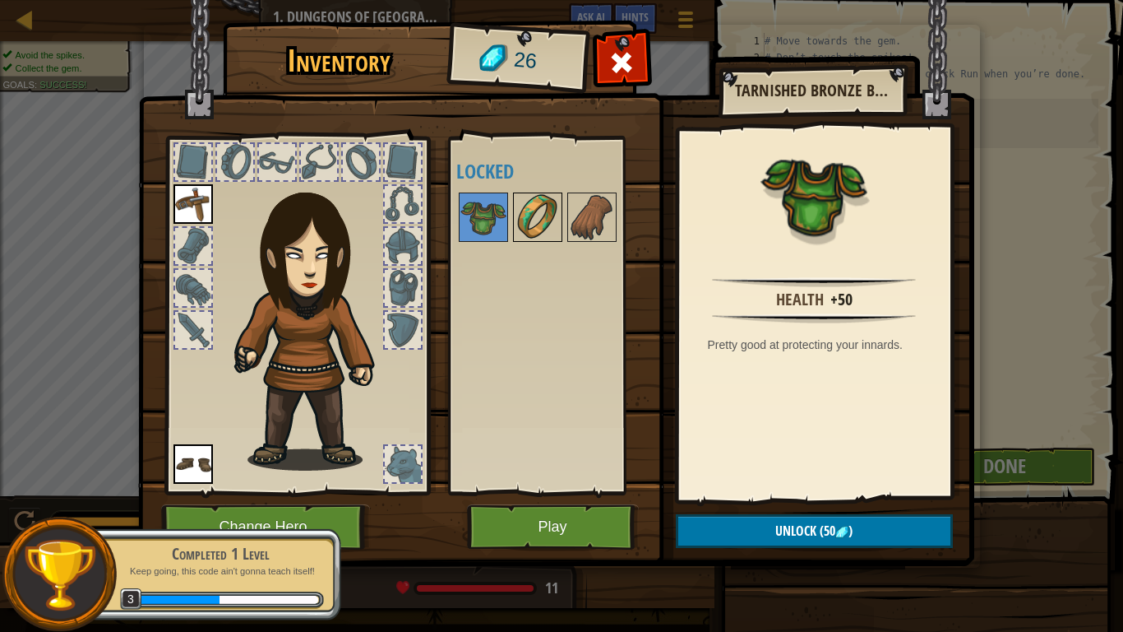
click at [524, 224] on img at bounding box center [538, 217] width 46 height 46
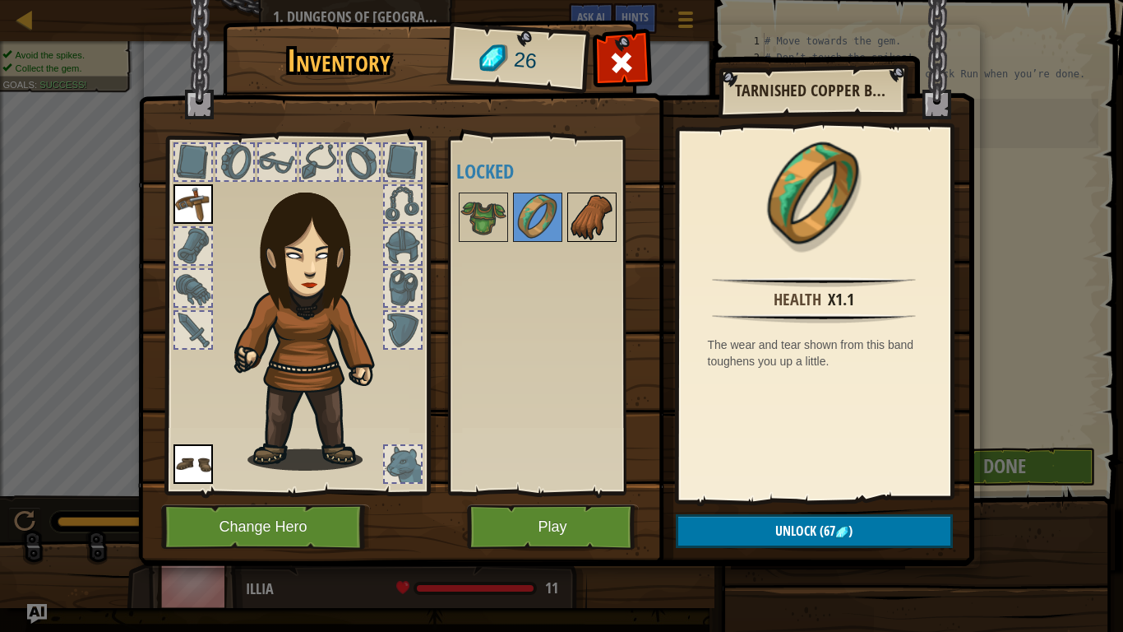
click at [575, 217] on img at bounding box center [592, 217] width 46 height 46
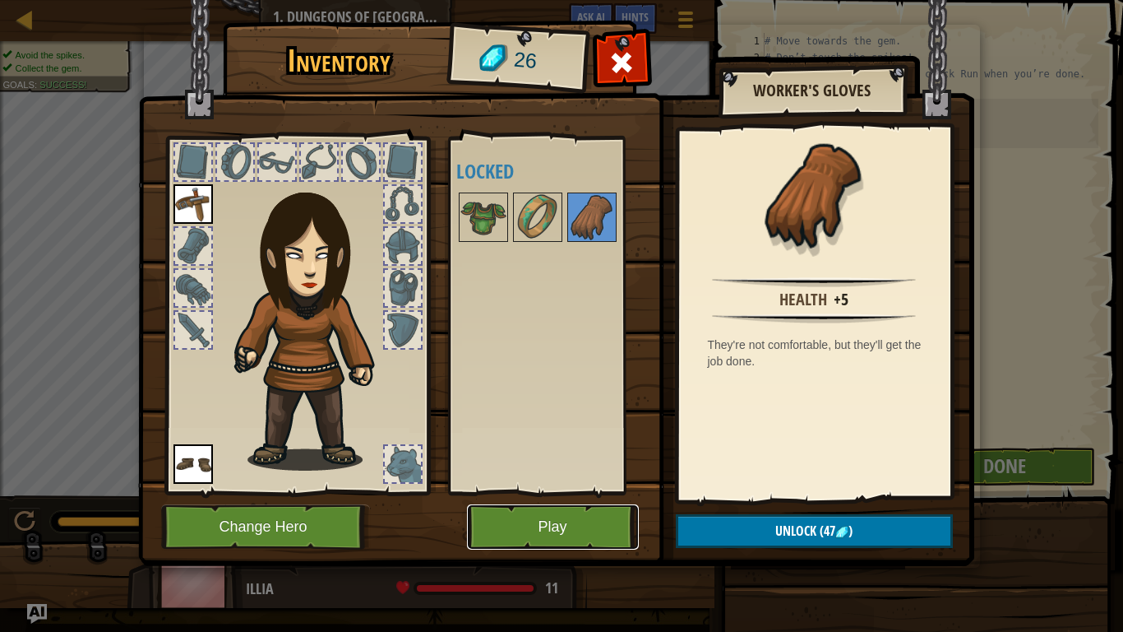
click at [539, 492] on button "Play" at bounding box center [553, 526] width 172 height 45
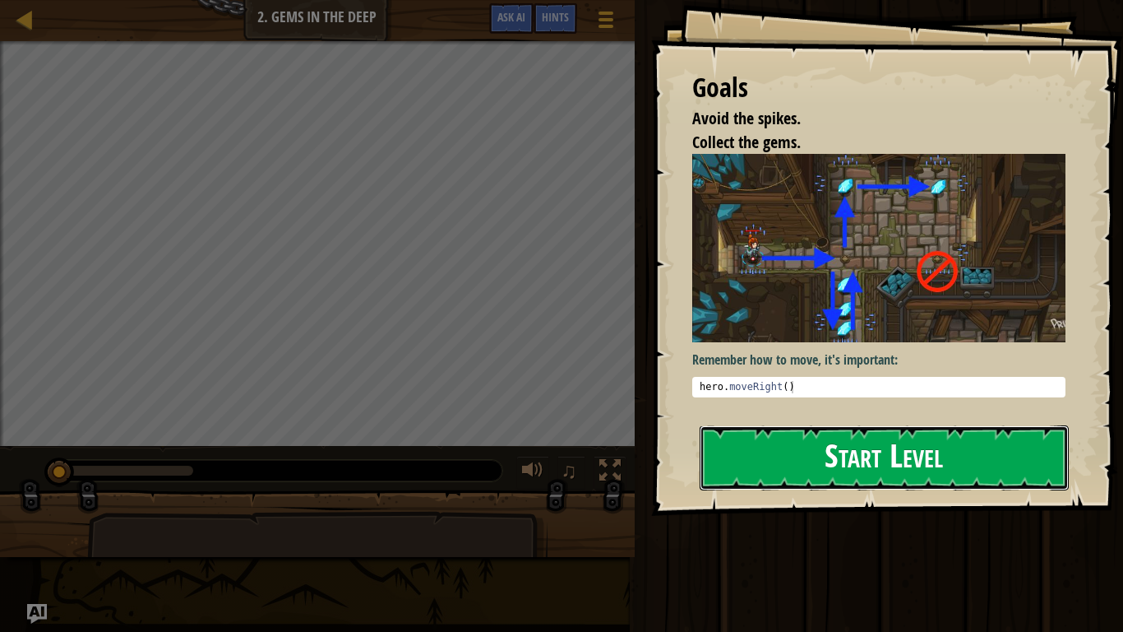
click at [894, 436] on button "Start Level" at bounding box center [884, 457] width 369 height 65
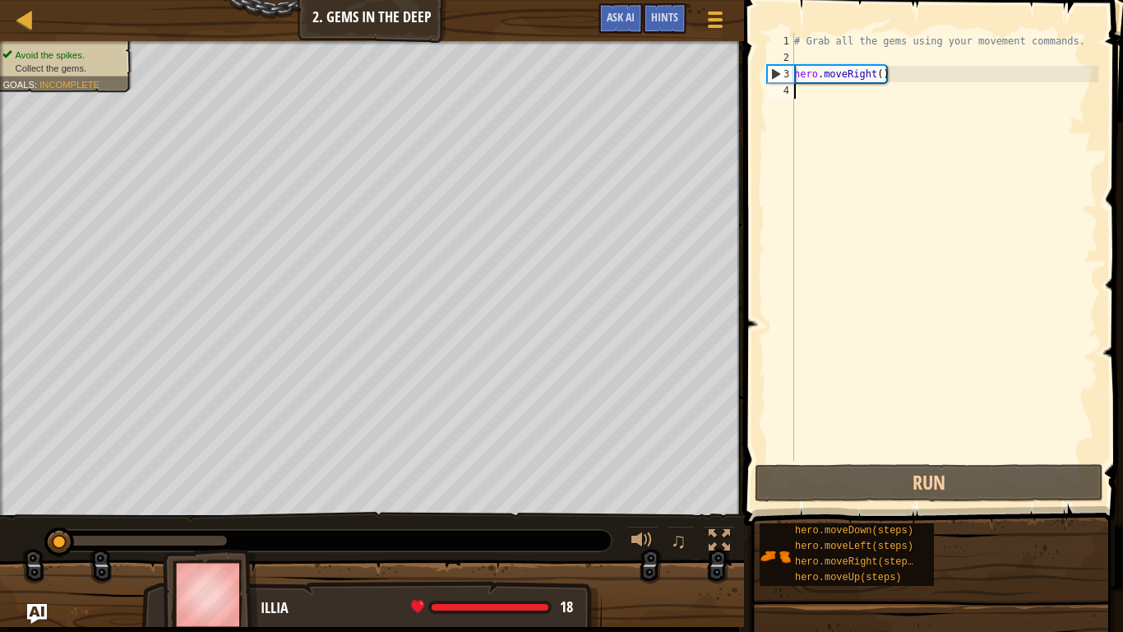
click at [861, 101] on div "# Grab all the gems using your movement commands. hero . moveRight ( )" at bounding box center [945, 263] width 308 height 461
type textarea "h"
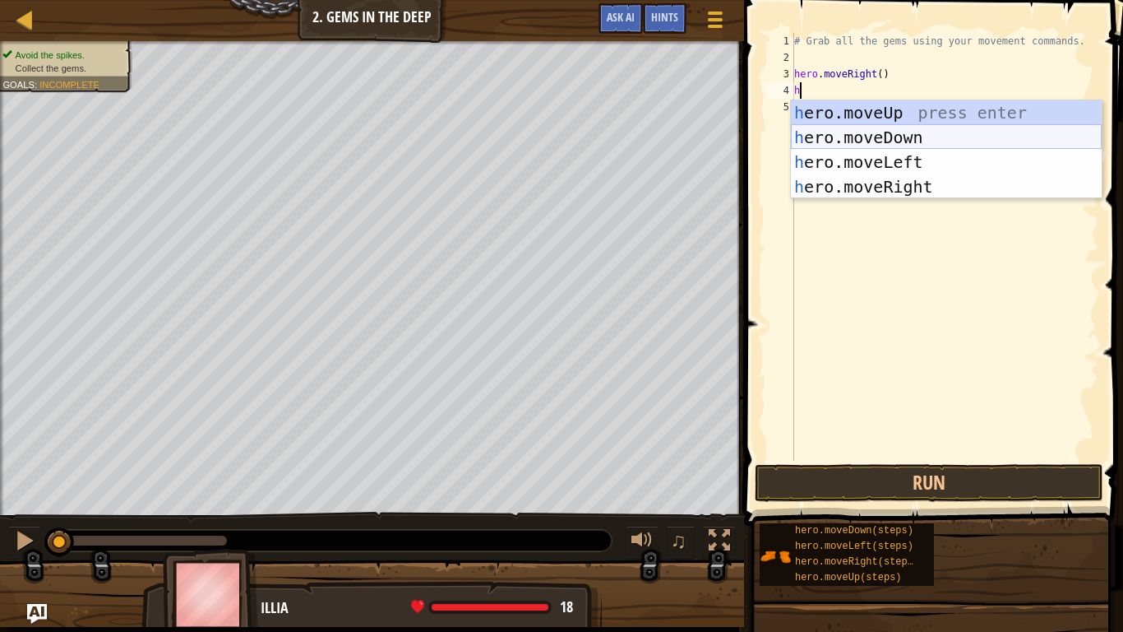
click at [895, 137] on div "h ero.moveUp press enter h ero.moveDown press enter h ero.moveLeft press enter …" at bounding box center [946, 174] width 311 height 148
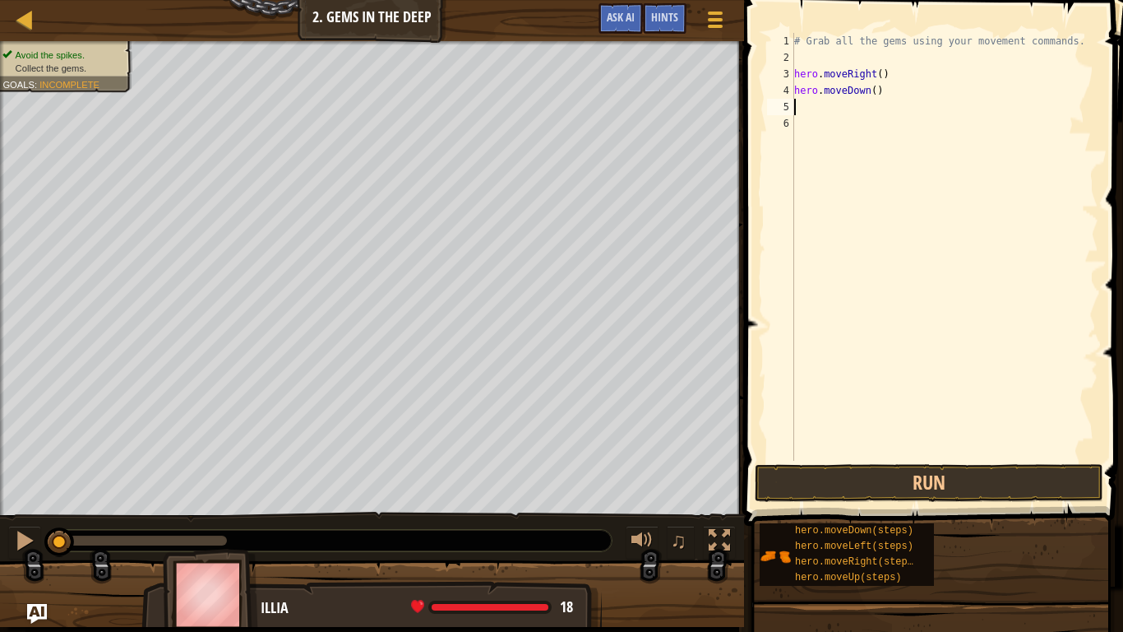
type textarea "h"
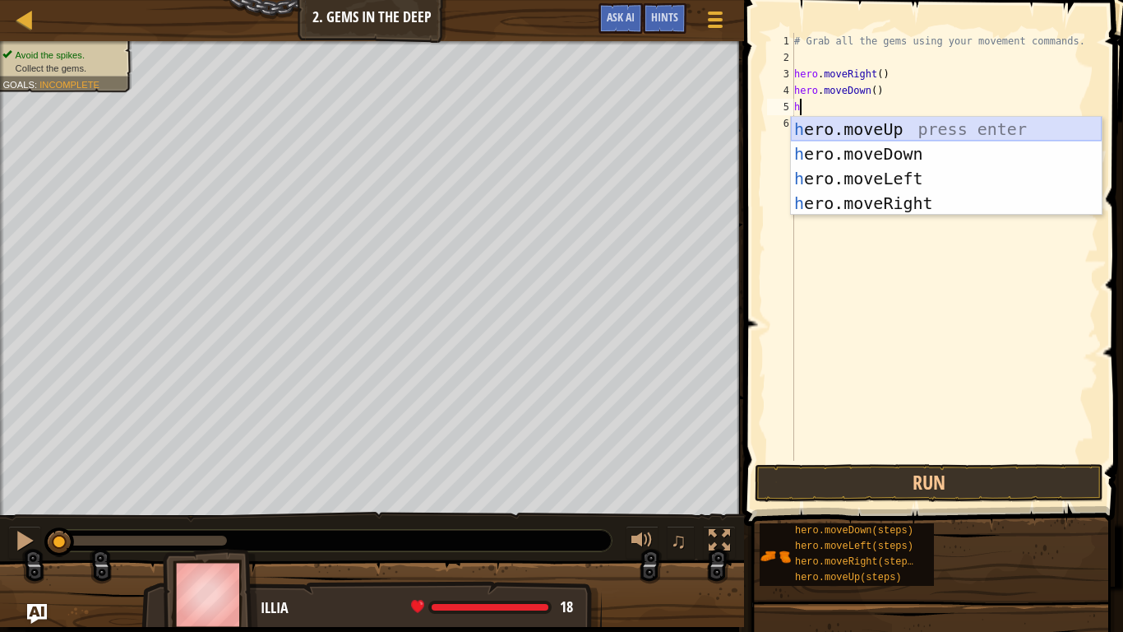
click at [864, 132] on div "h ero.moveUp press enter h ero.moveDown press enter h ero.moveLeft press enter …" at bounding box center [946, 191] width 311 height 148
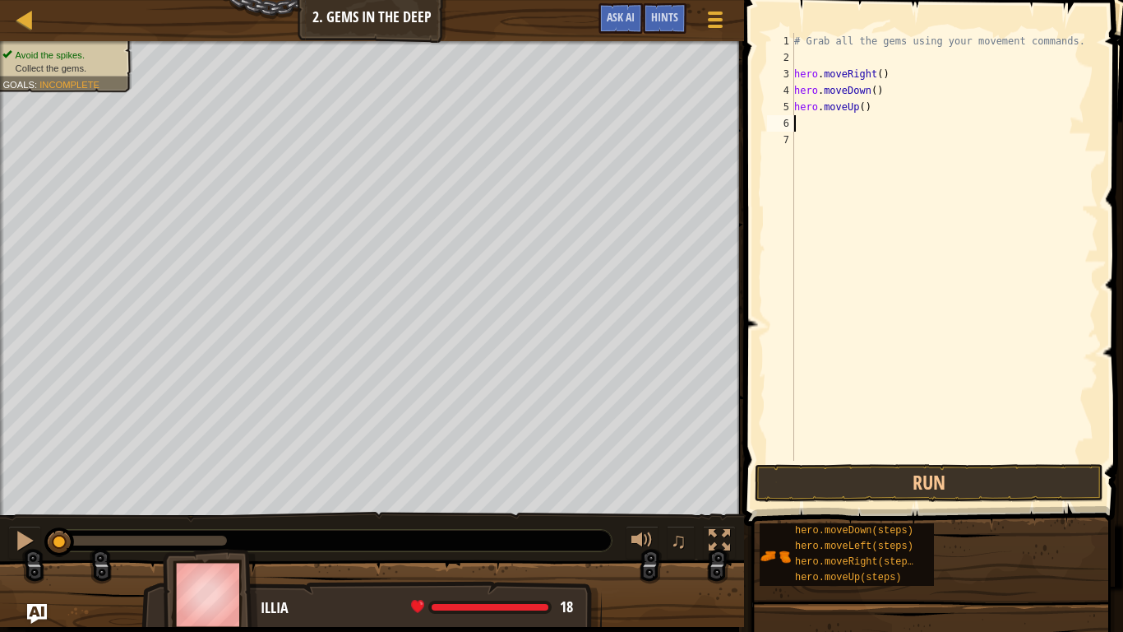
click at [864, 132] on div "# Grab all the gems using your movement commands. hero . moveRight ( ) hero . m…" at bounding box center [945, 263] width 308 height 461
click at [859, 121] on div "# Grab all the gems using your movement commands. hero . moveRight ( ) hero . m…" at bounding box center [945, 263] width 308 height 461
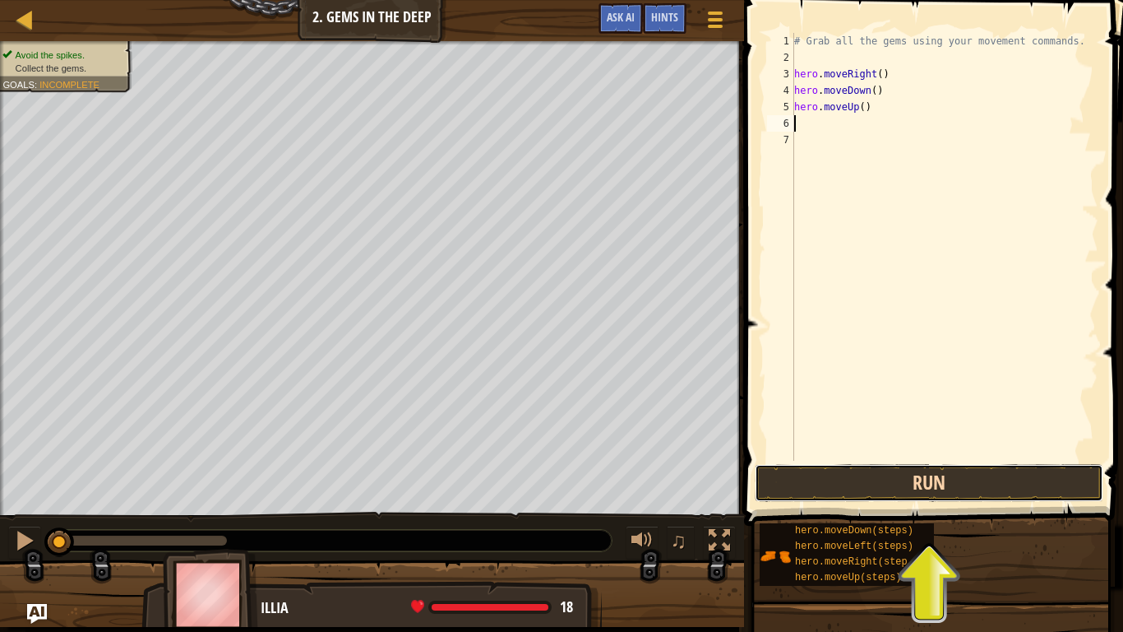
click at [927, 483] on button "Run" at bounding box center [929, 483] width 349 height 38
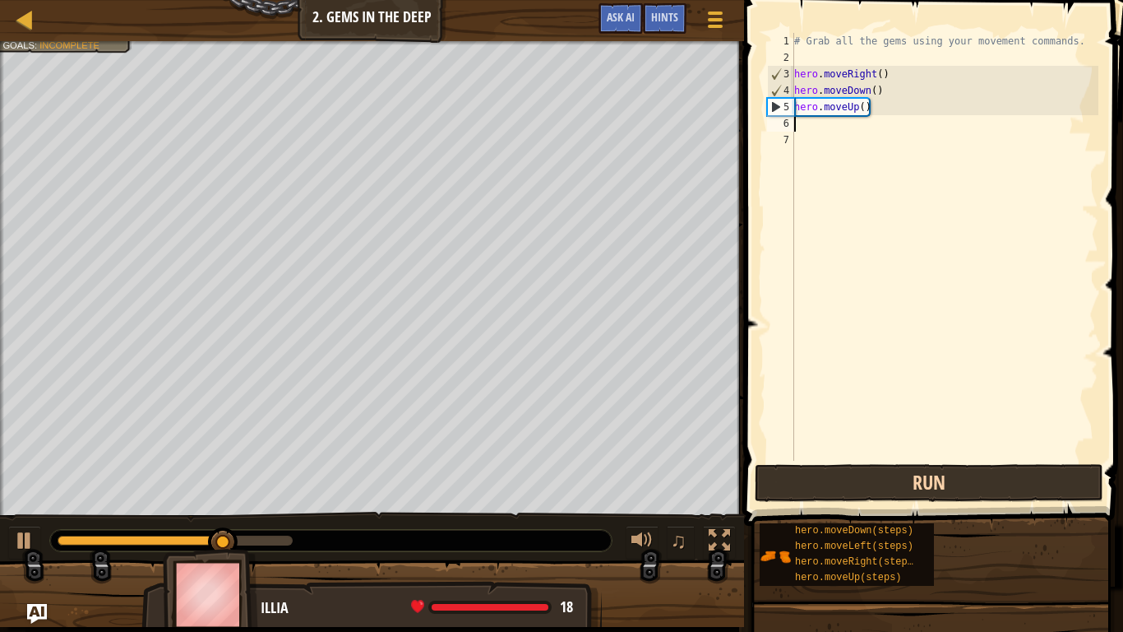
type textarea "h"
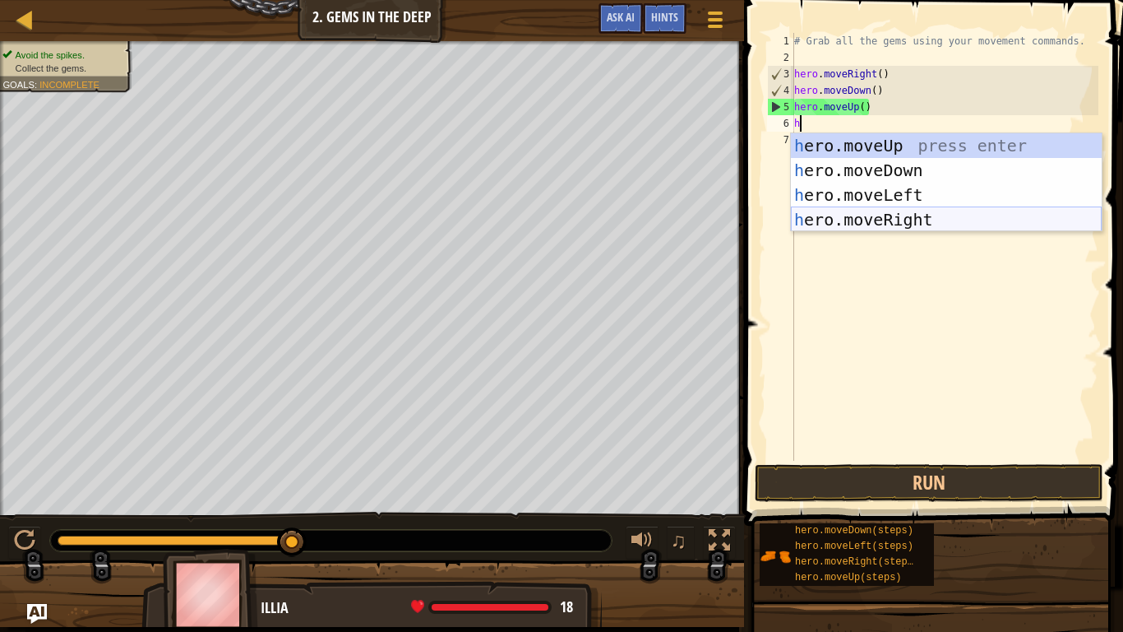
click at [862, 224] on div "h ero.moveUp press enter h ero.moveDown press enter h ero.moveLeft press enter …" at bounding box center [946, 207] width 311 height 148
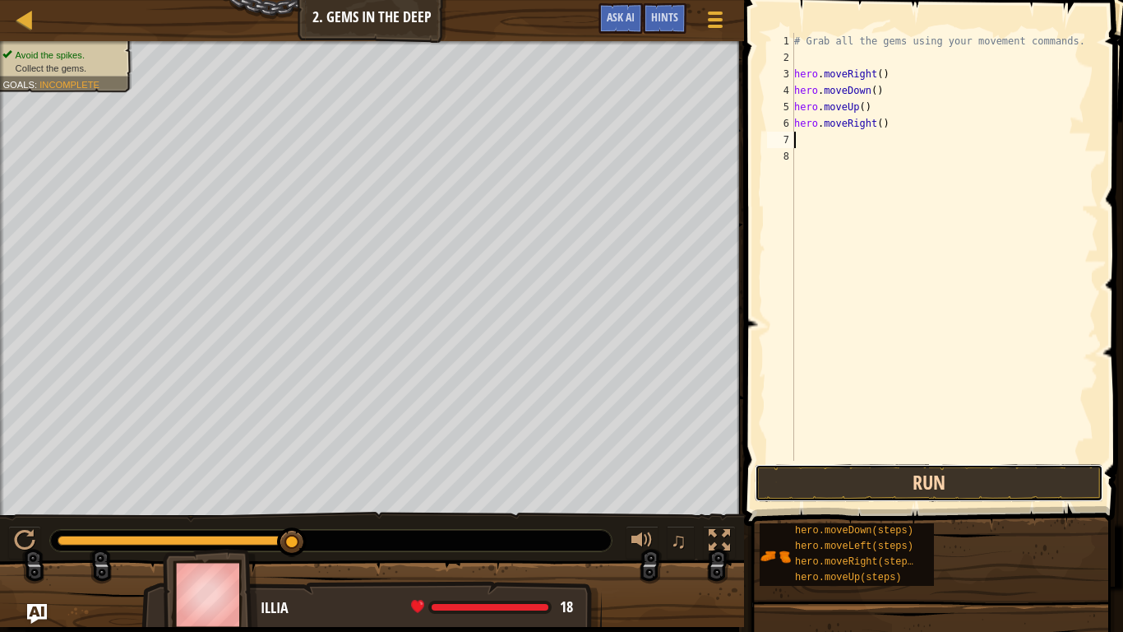
click at [939, 490] on button "Run" at bounding box center [929, 483] width 349 height 38
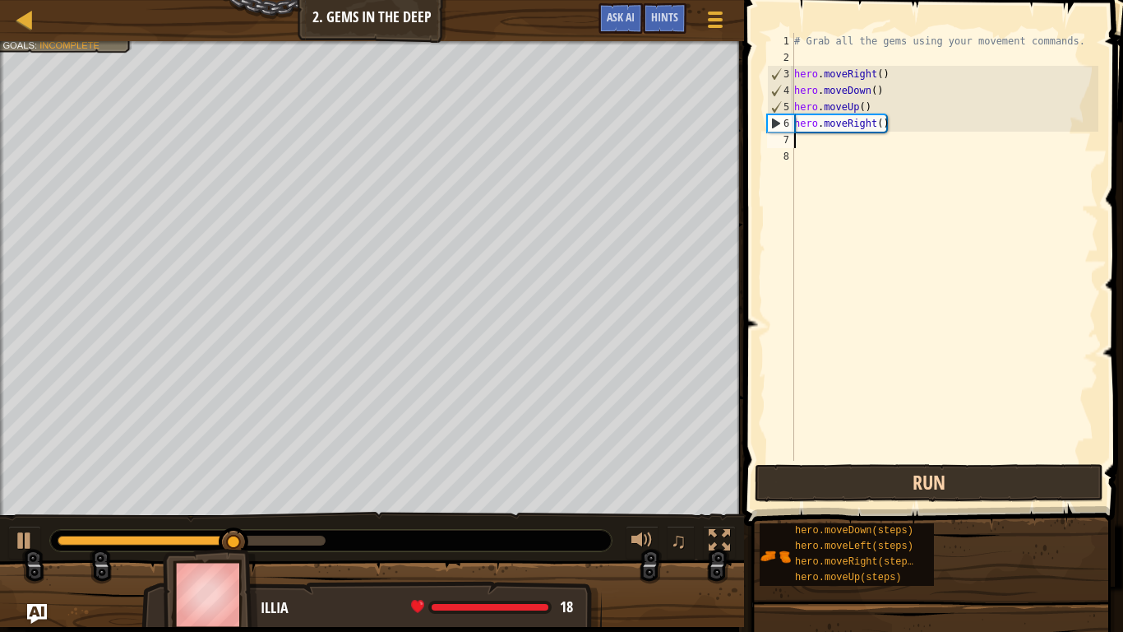
type textarea "h"
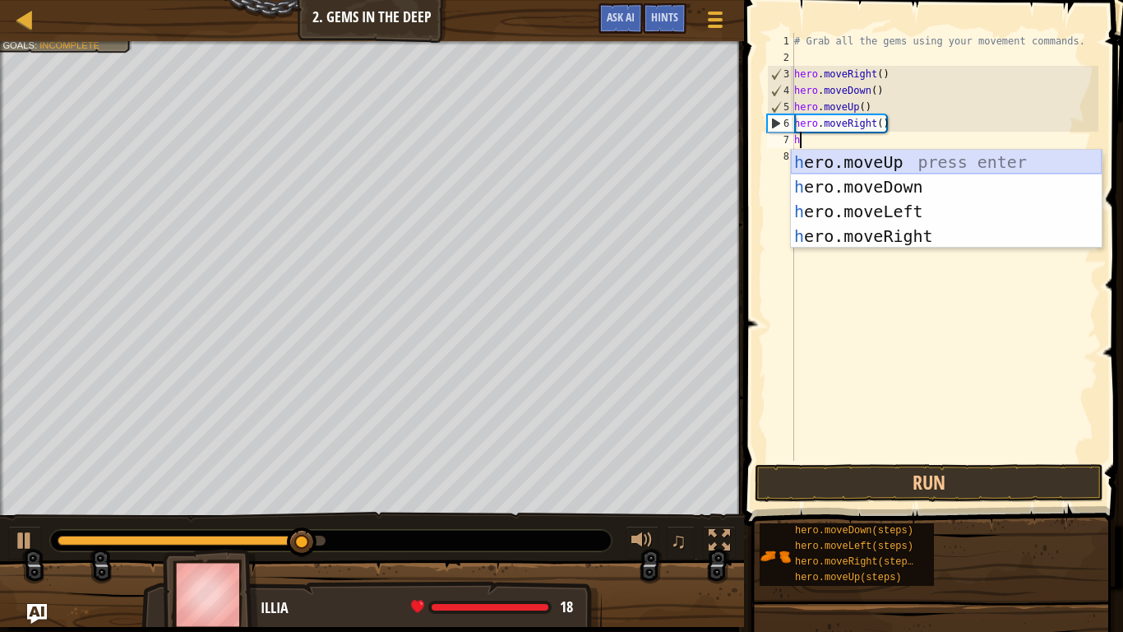
click at [865, 158] on div "h ero.moveUp press enter h ero.moveDown press enter h ero.moveLeft press enter …" at bounding box center [946, 224] width 311 height 148
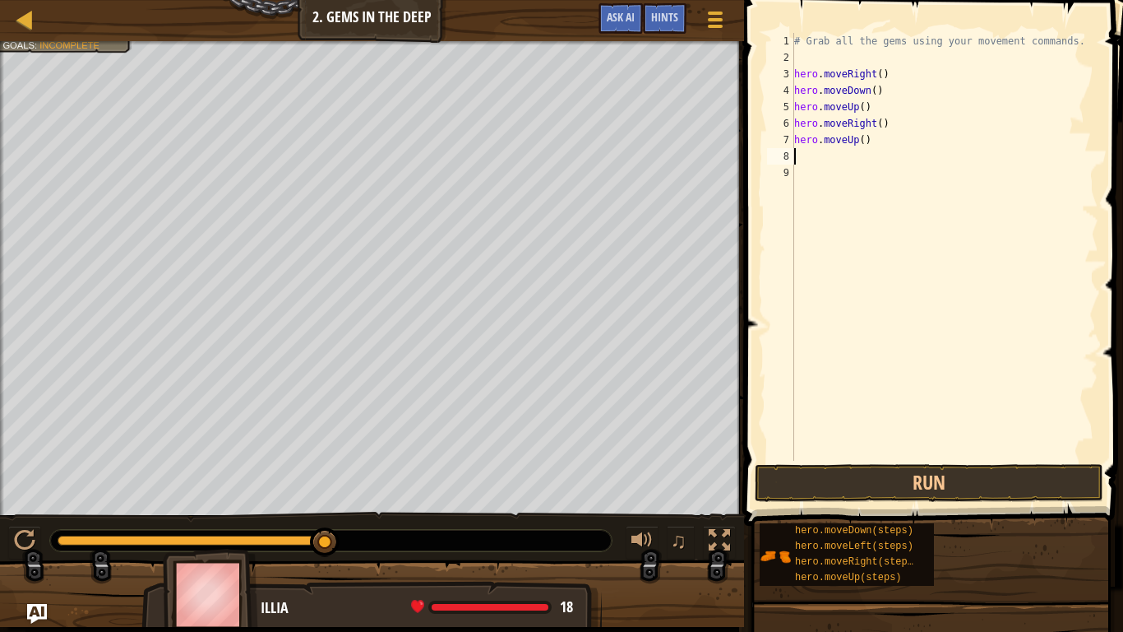
type textarea "h"
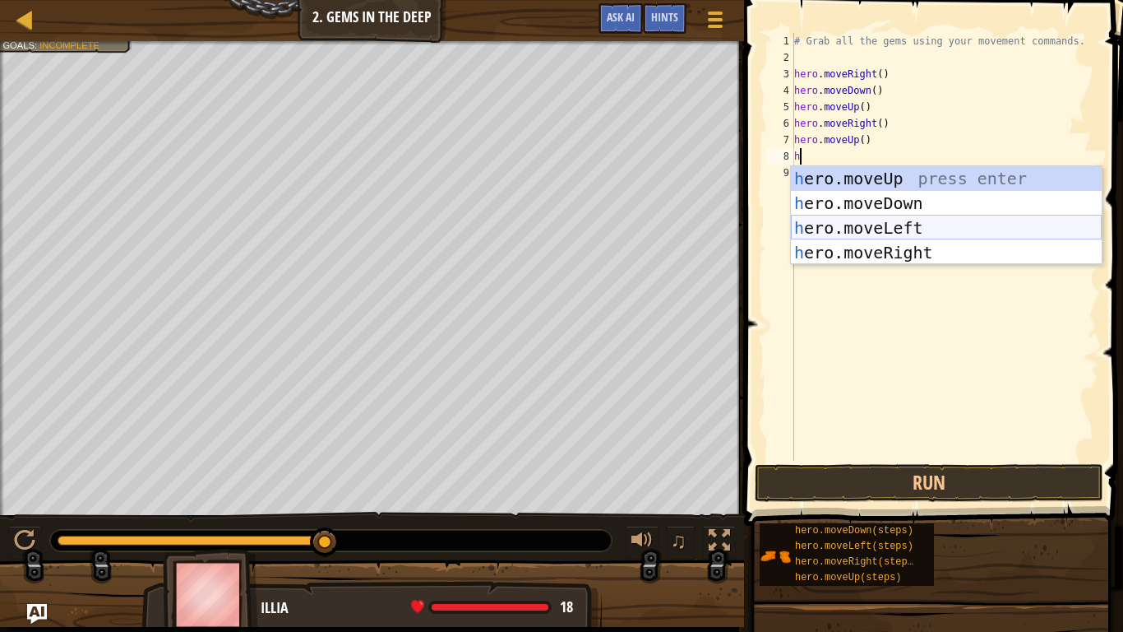
click at [873, 224] on div "h ero.moveUp press enter h ero.moveDown press enter h ero.moveLeft press enter …" at bounding box center [946, 240] width 311 height 148
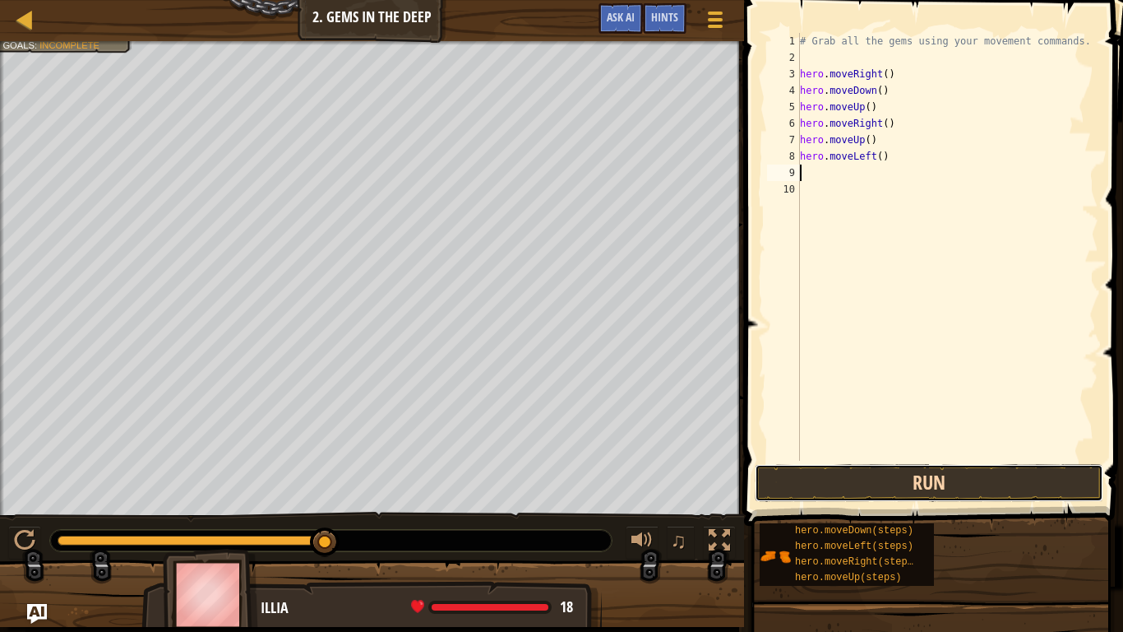
click at [956, 474] on button "Run" at bounding box center [929, 483] width 349 height 38
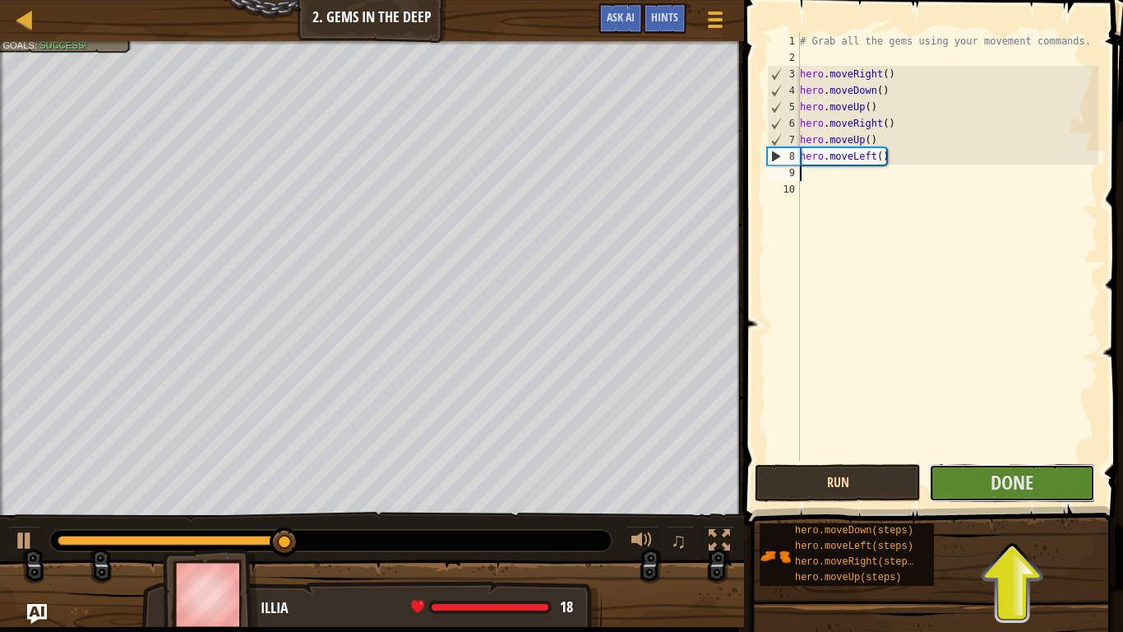
click at [956, 474] on button "Done" at bounding box center [1012, 483] width 166 height 38
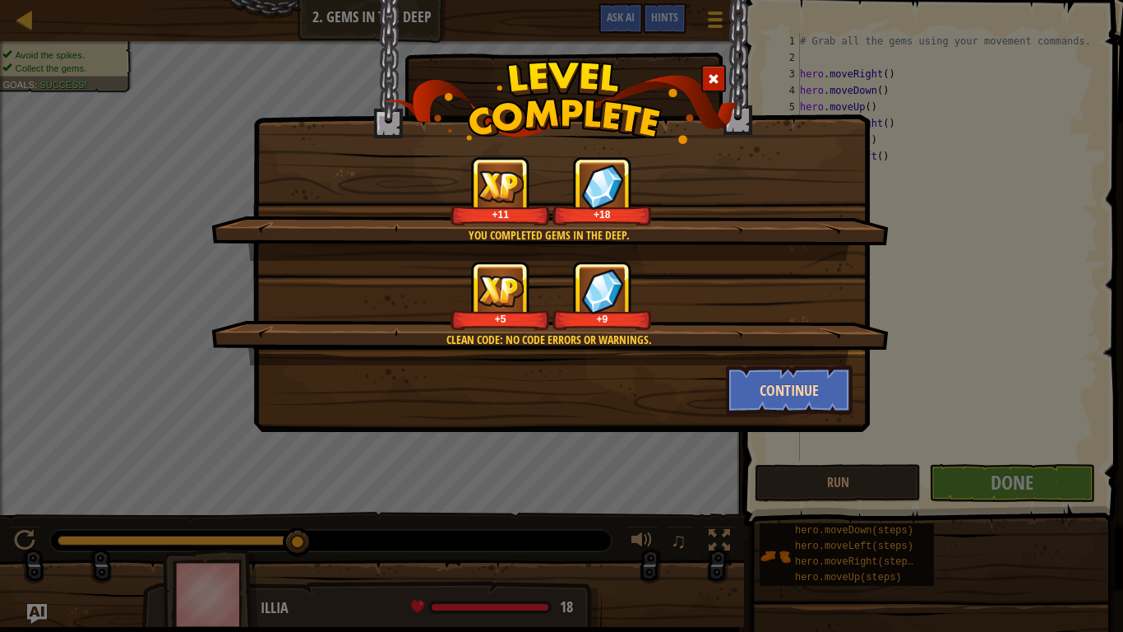
type textarea "="
click at [799, 391] on button "Continue" at bounding box center [789, 389] width 127 height 49
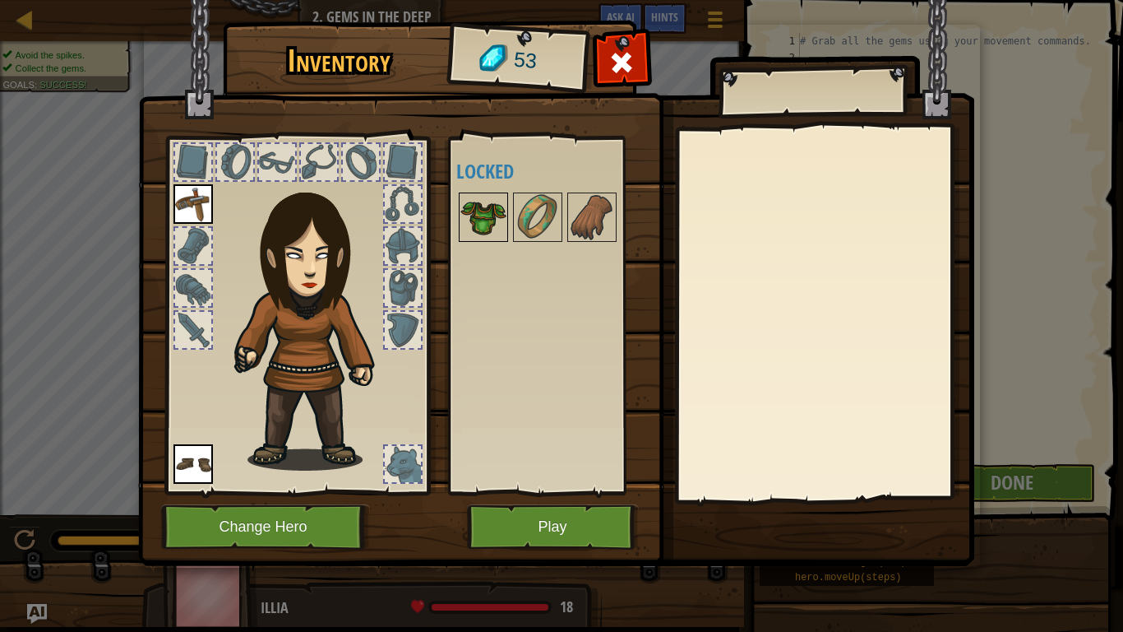
click at [478, 230] on img at bounding box center [484, 217] width 46 height 46
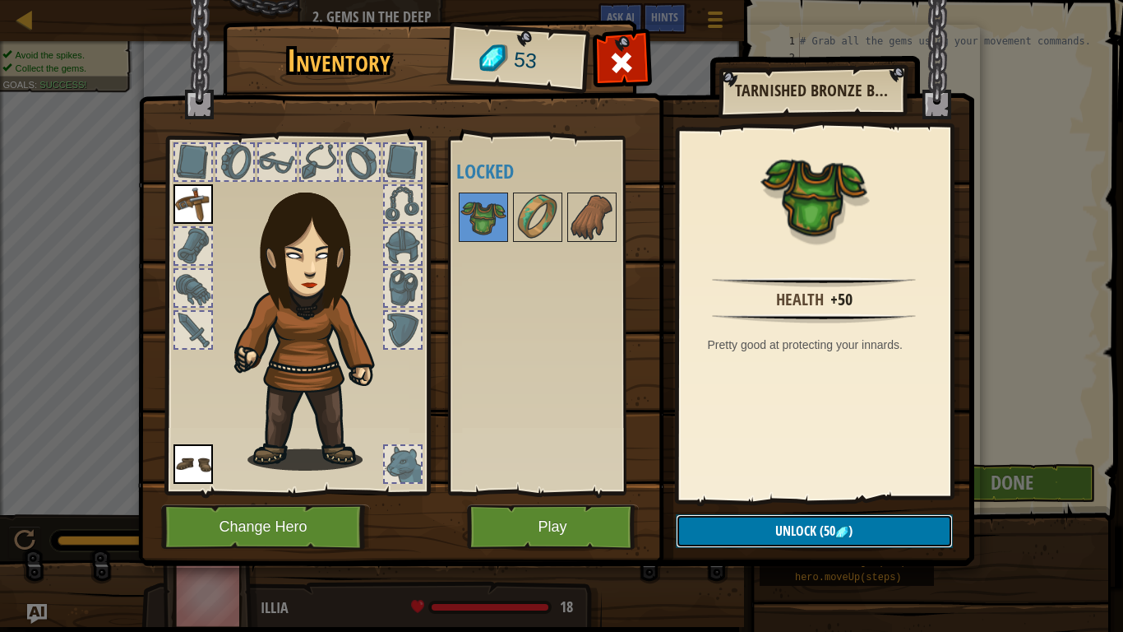
click at [899, 492] on button "Unlock (50 )" at bounding box center [814, 531] width 277 height 34
click at [727, 492] on button "Confirm" at bounding box center [814, 531] width 277 height 34
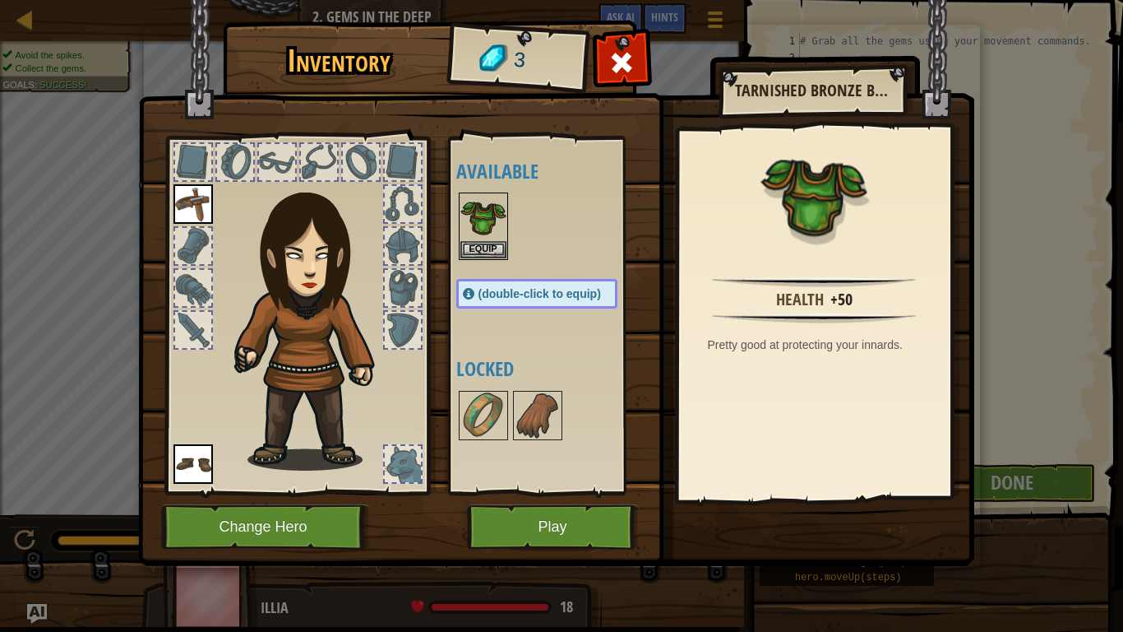
click at [406, 278] on div at bounding box center [403, 288] width 36 height 36
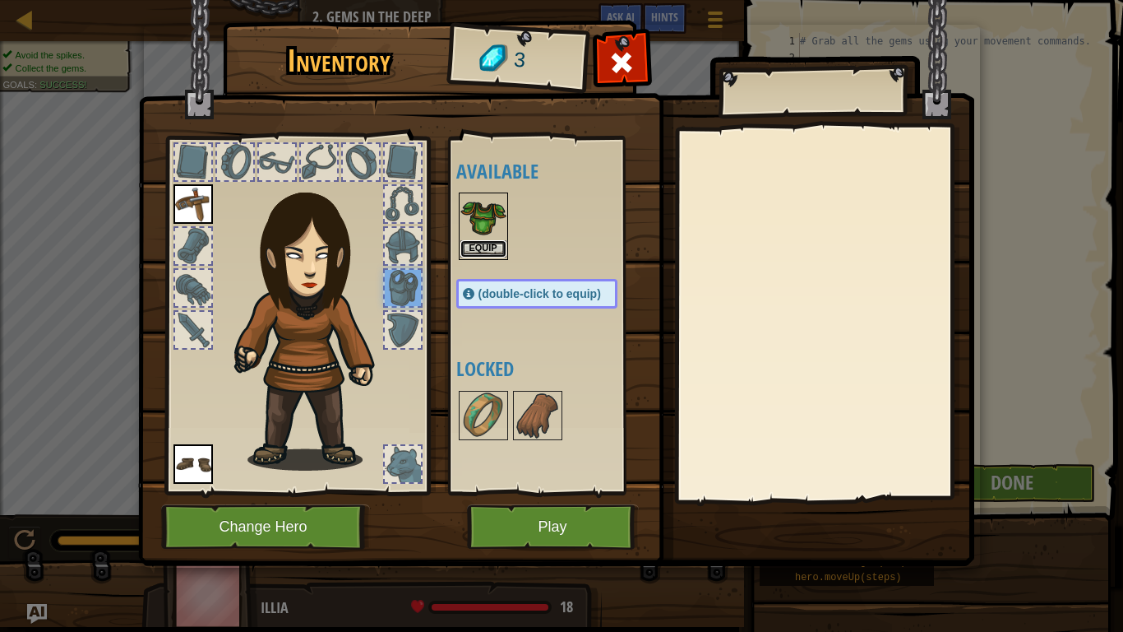
click at [489, 244] on button "Equip" at bounding box center [484, 248] width 46 height 17
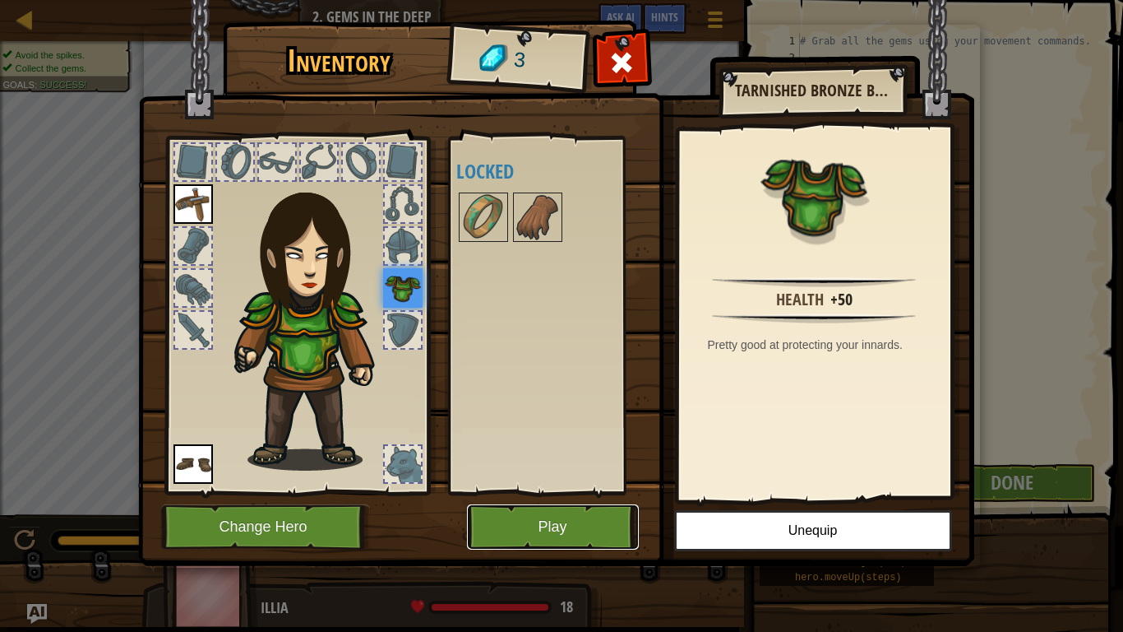
click at [577, 492] on button "Play" at bounding box center [553, 526] width 172 height 45
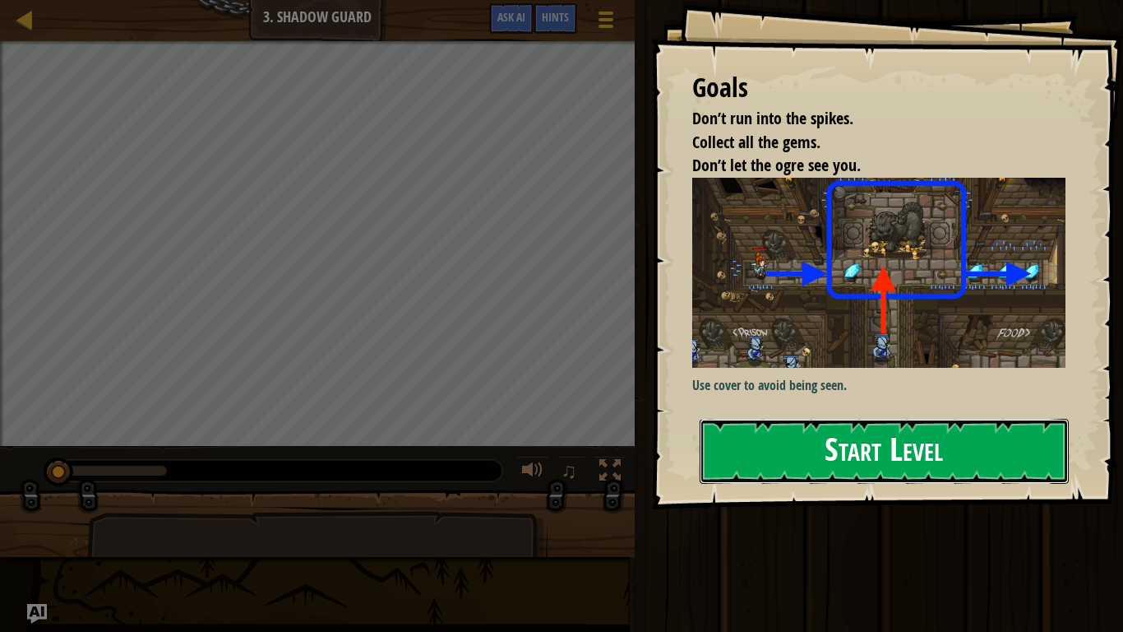
click at [875, 465] on button "Start Level" at bounding box center [884, 451] width 369 height 65
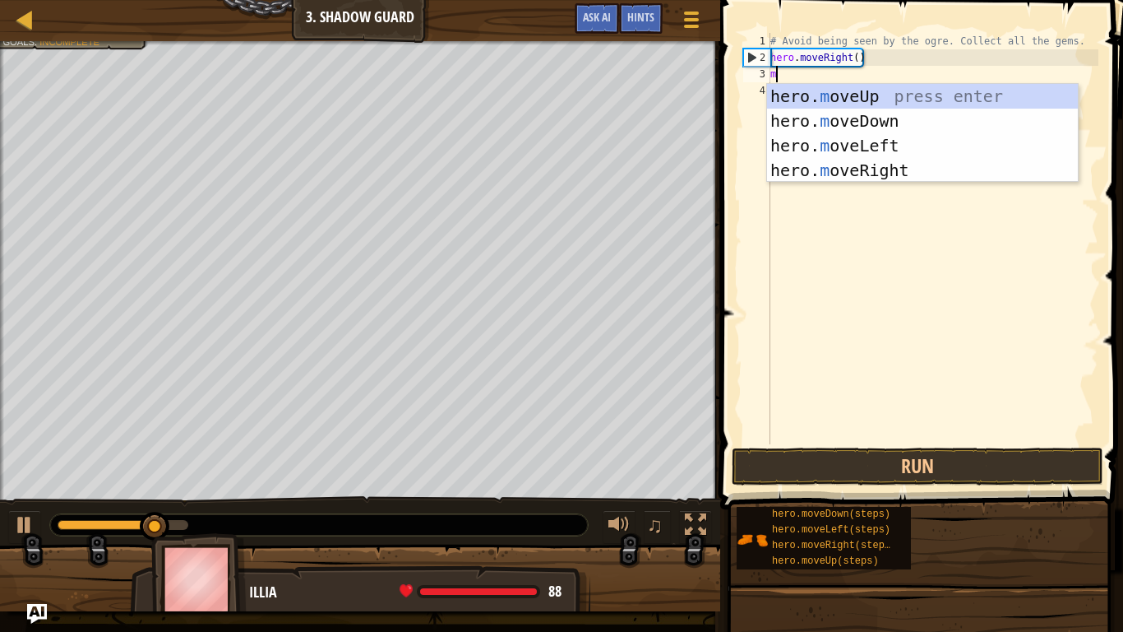
scroll to position [7, 0]
type textarea "move"
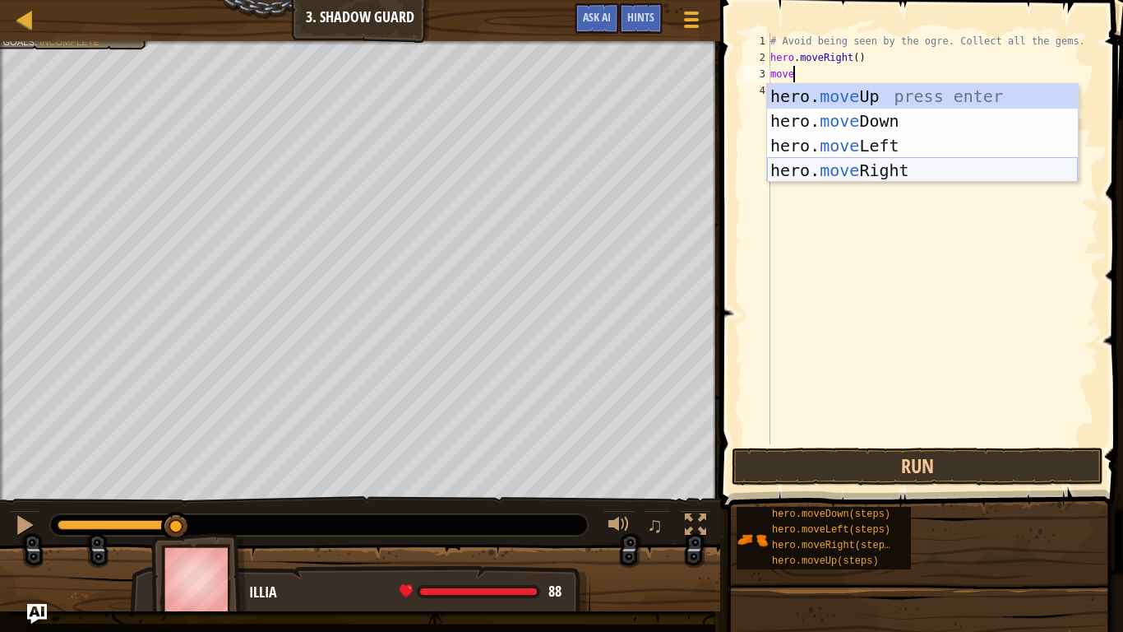
click at [932, 177] on div "hero. move Up press enter hero. move Down press enter hero. move Left press ent…" at bounding box center [922, 158] width 311 height 148
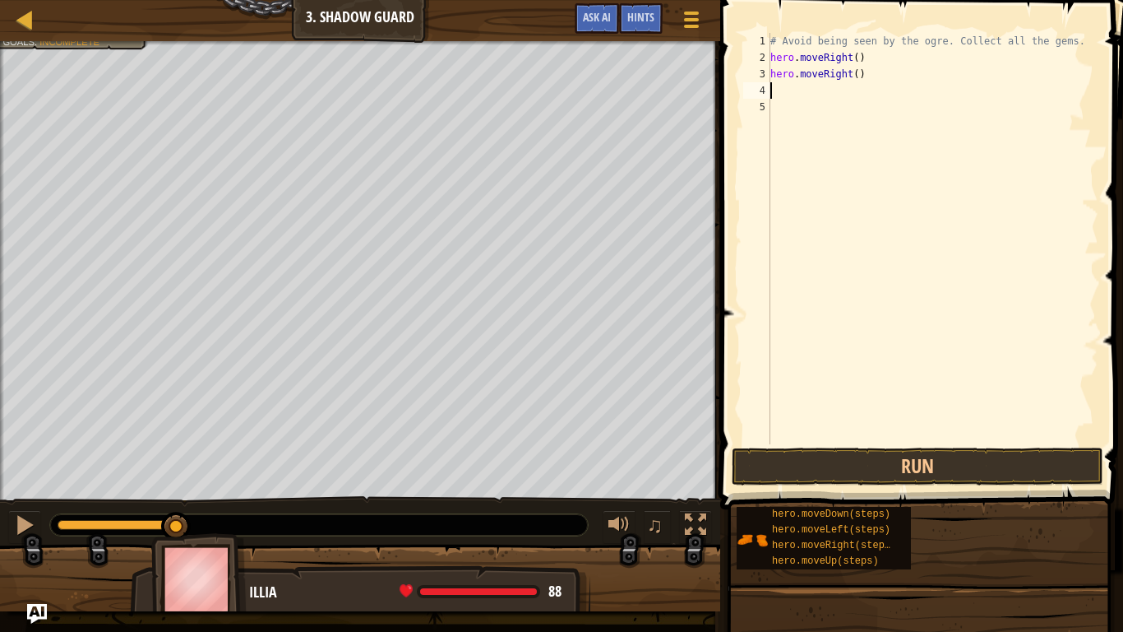
scroll to position [7, 0]
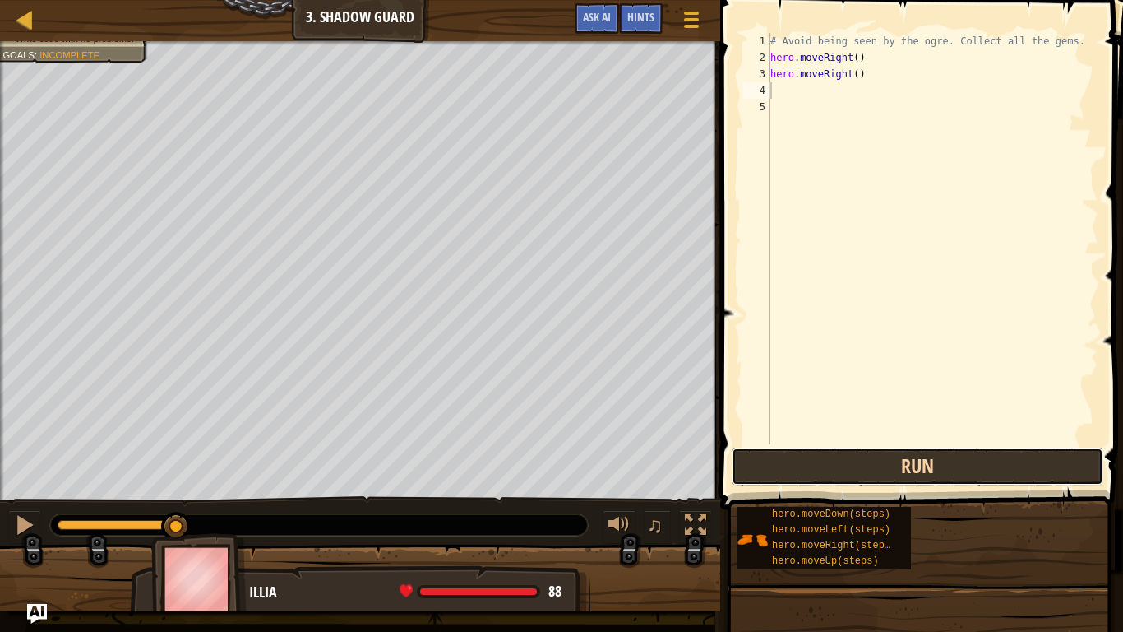
click at [979, 483] on button "Run" at bounding box center [918, 466] width 372 height 38
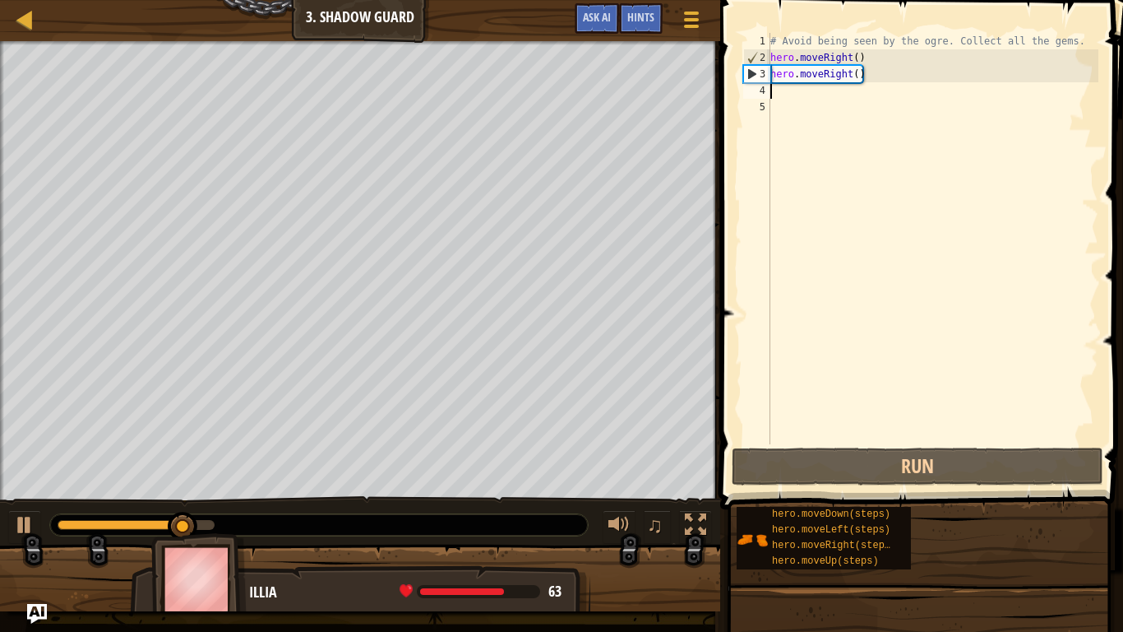
type textarea "m"
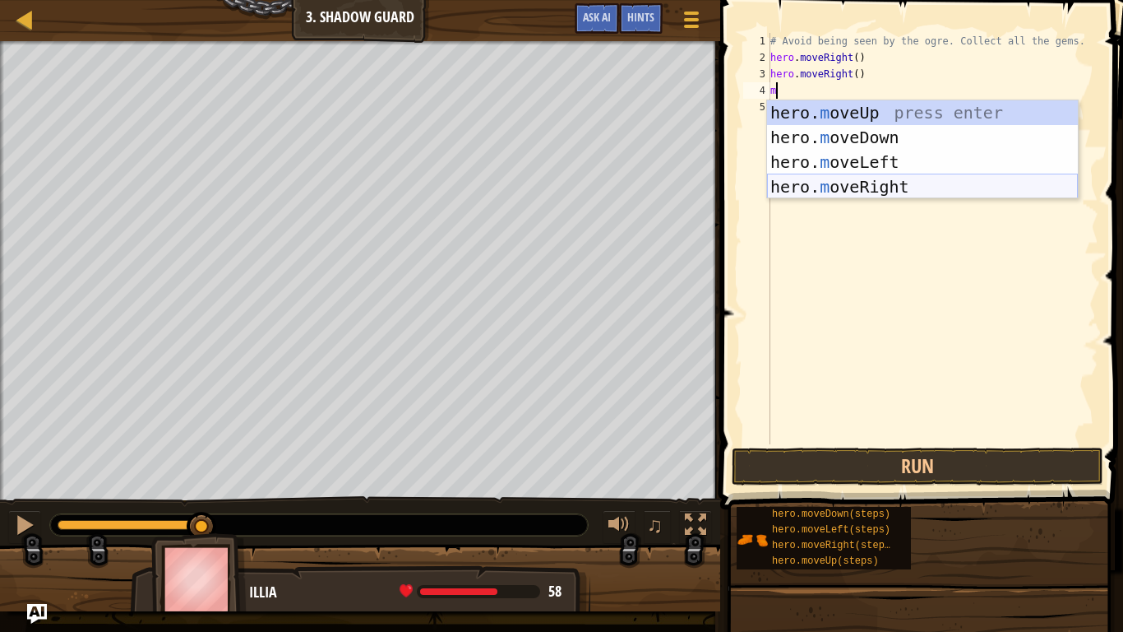
click at [822, 178] on div "hero. m oveUp press enter hero. m oveDown press enter hero. m oveLeft press ent…" at bounding box center [922, 174] width 311 height 148
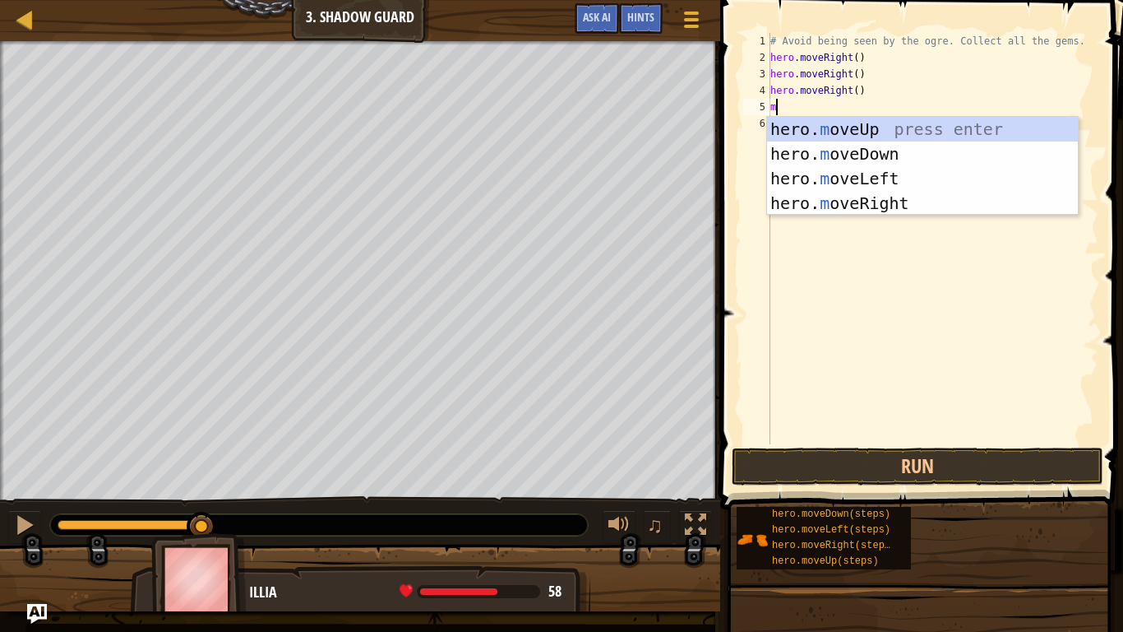
type textarea "mo"
click at [877, 178] on div "hero. mo veUp press enter hero. mo veDown press enter hero. mo veLeft press ent…" at bounding box center [922, 191] width 311 height 148
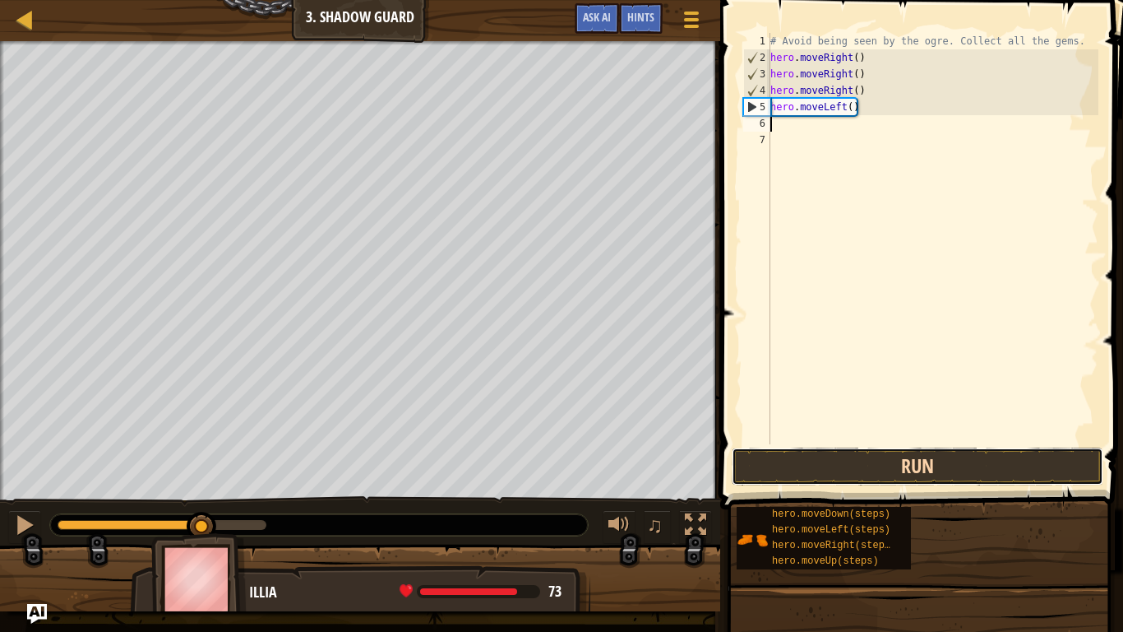
click at [981, 454] on button "Run" at bounding box center [918, 466] width 372 height 38
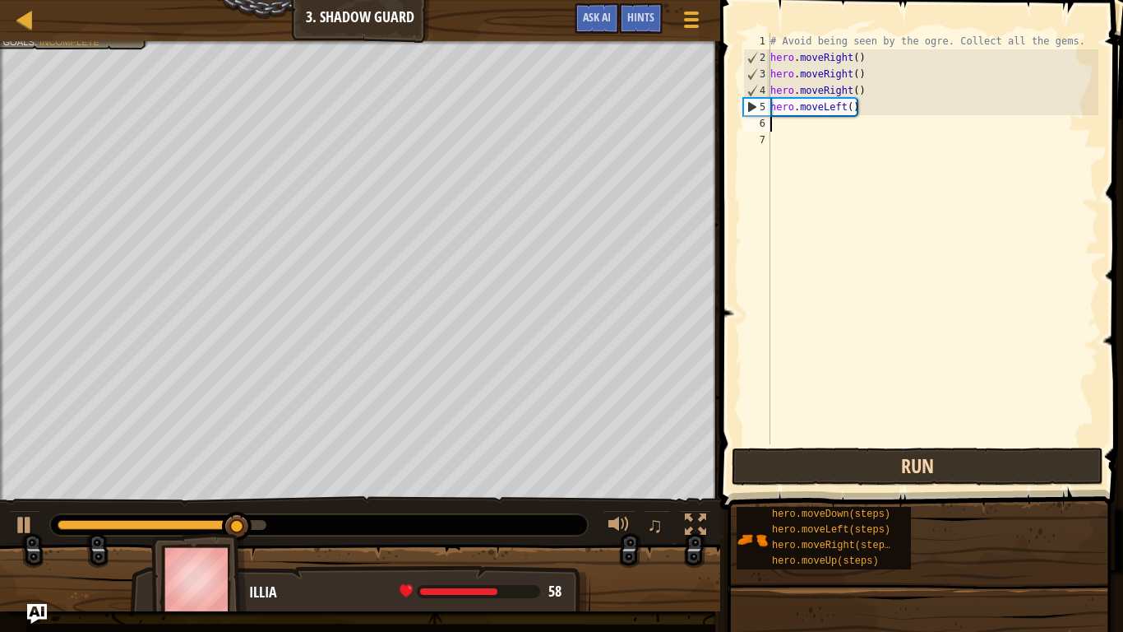
type textarea "h"
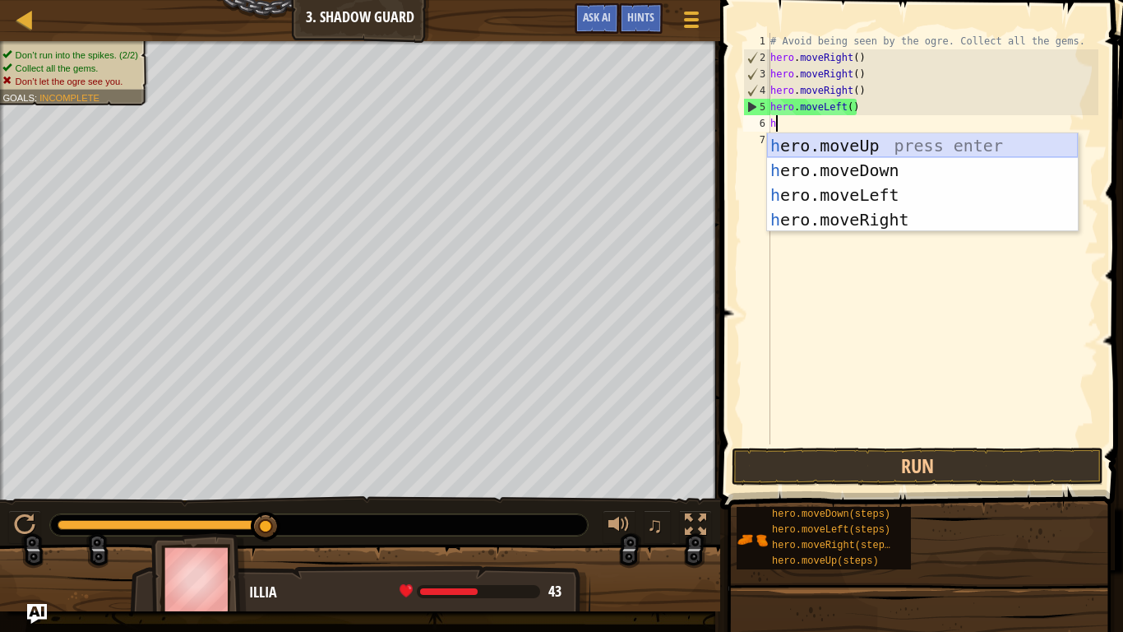
click at [952, 144] on div "h ero.moveUp press enter h ero.moveDown press enter h ero.moveLeft press enter …" at bounding box center [922, 207] width 311 height 148
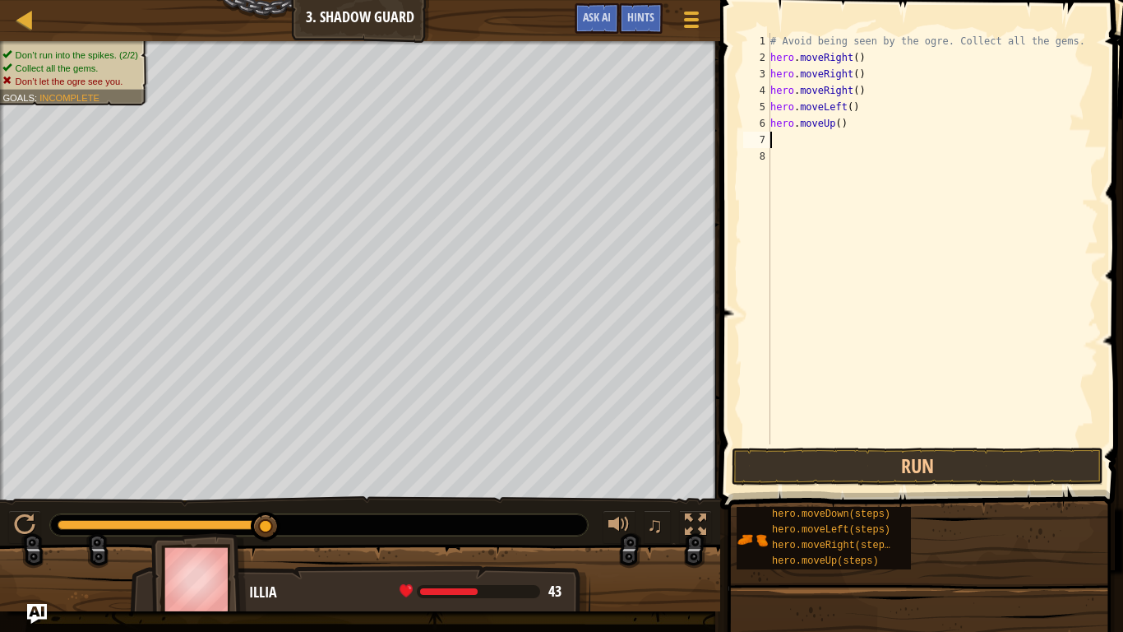
type textarea "h"
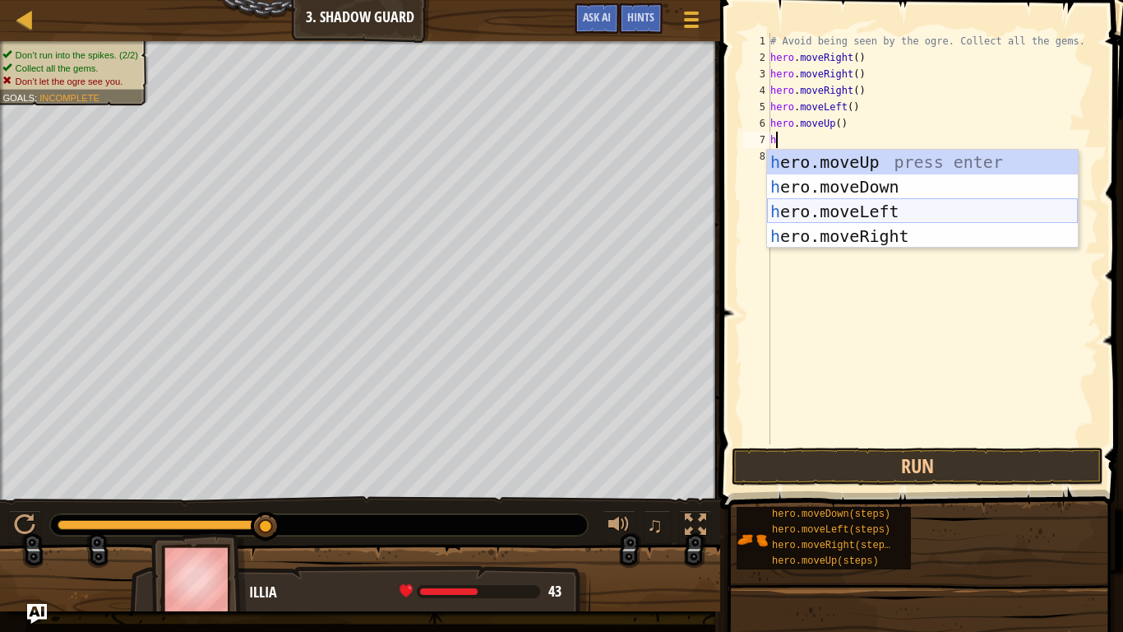
click at [929, 210] on div "h ero.moveUp press enter h ero.moveDown press enter h ero.moveLeft press enter …" at bounding box center [922, 224] width 311 height 148
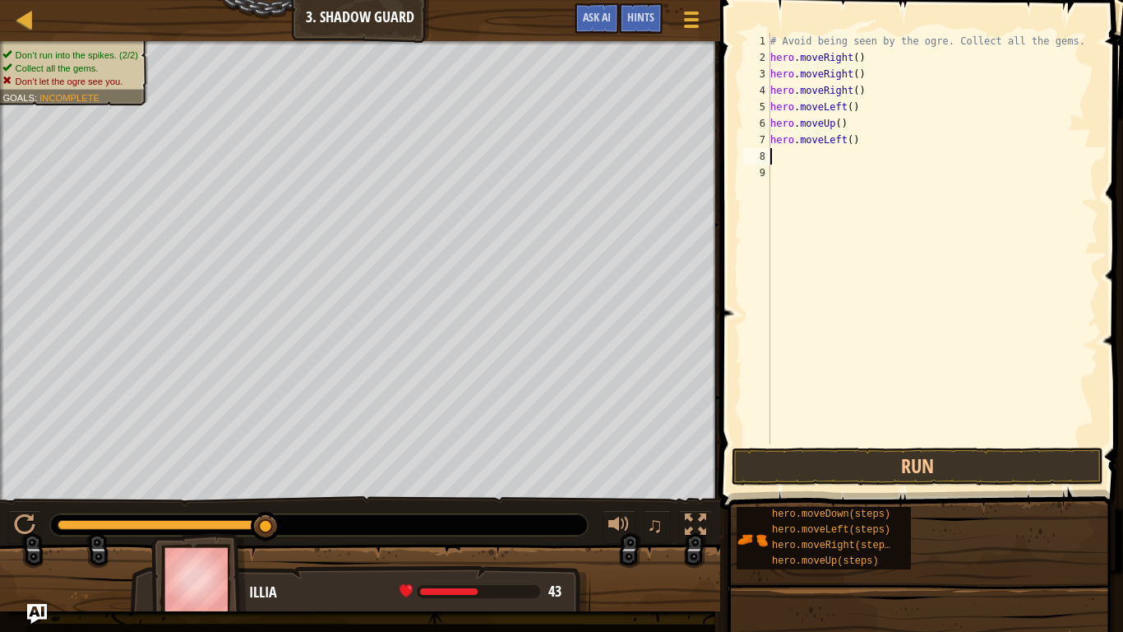
type textarea "h"
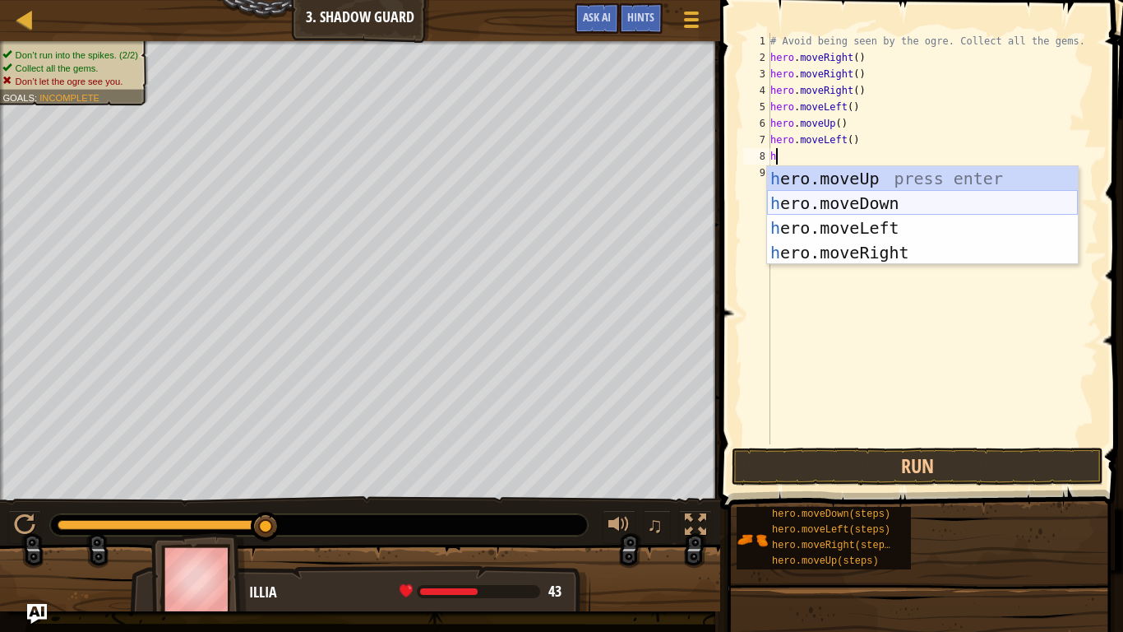
click at [891, 202] on div "h ero.moveUp press enter h ero.moveDown press enter h ero.moveLeft press enter …" at bounding box center [922, 240] width 311 height 148
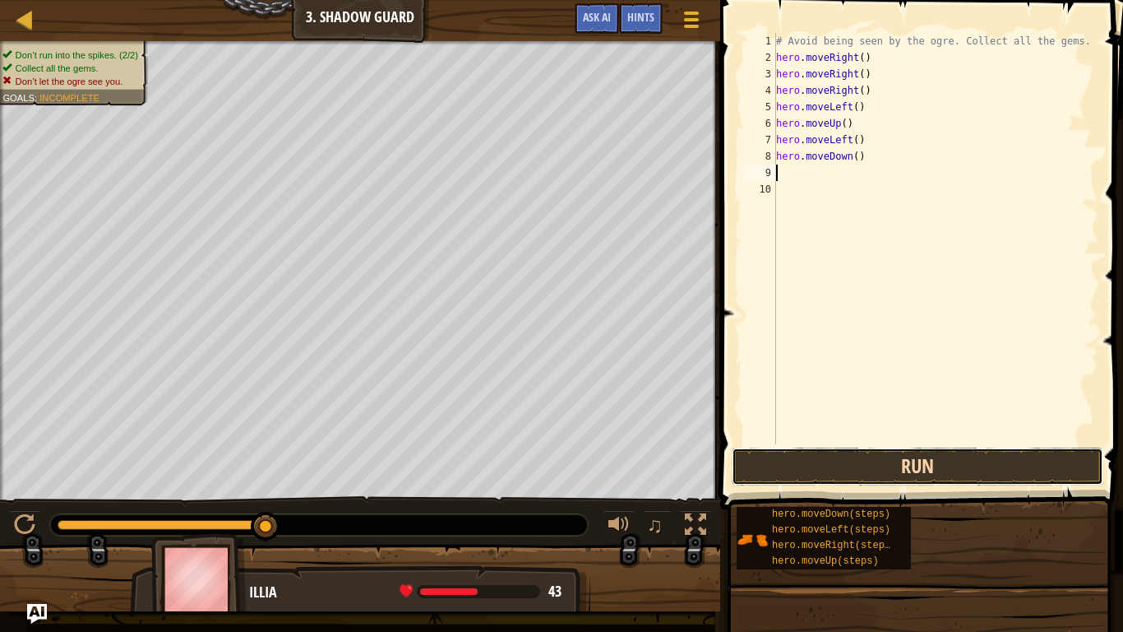
click at [902, 471] on button "Run" at bounding box center [918, 466] width 372 height 38
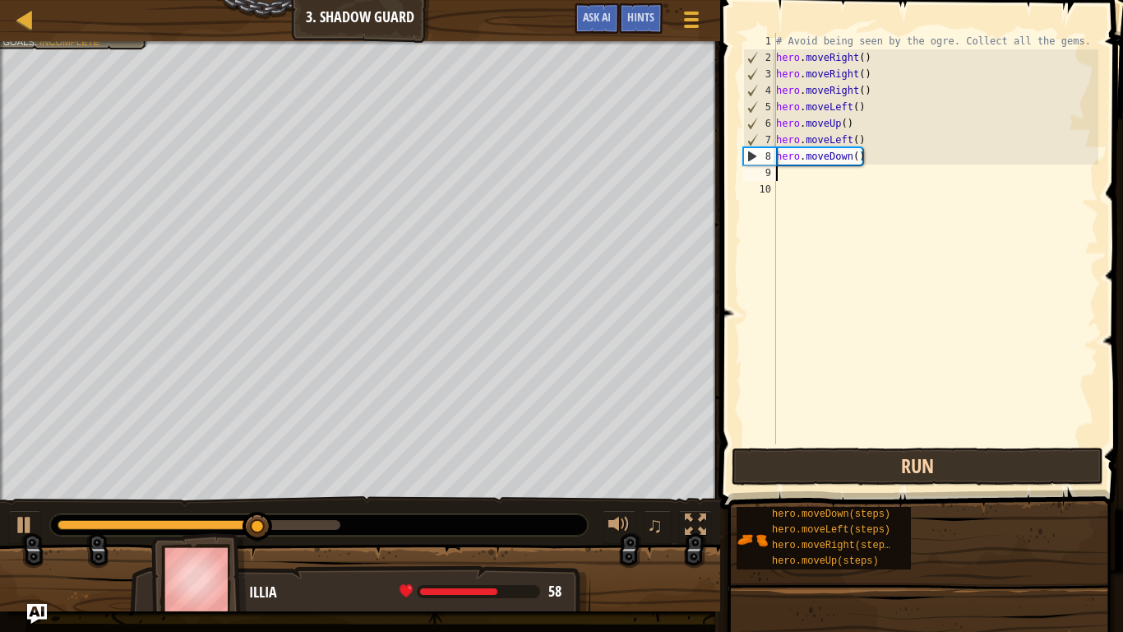
type textarea "he"
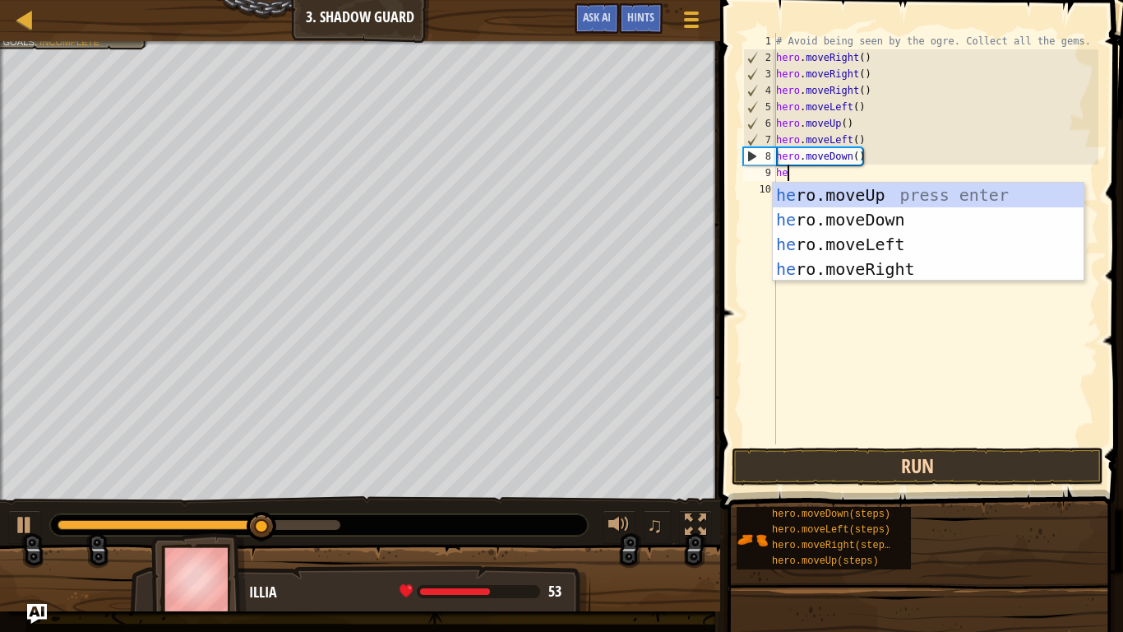
scroll to position [7, 1]
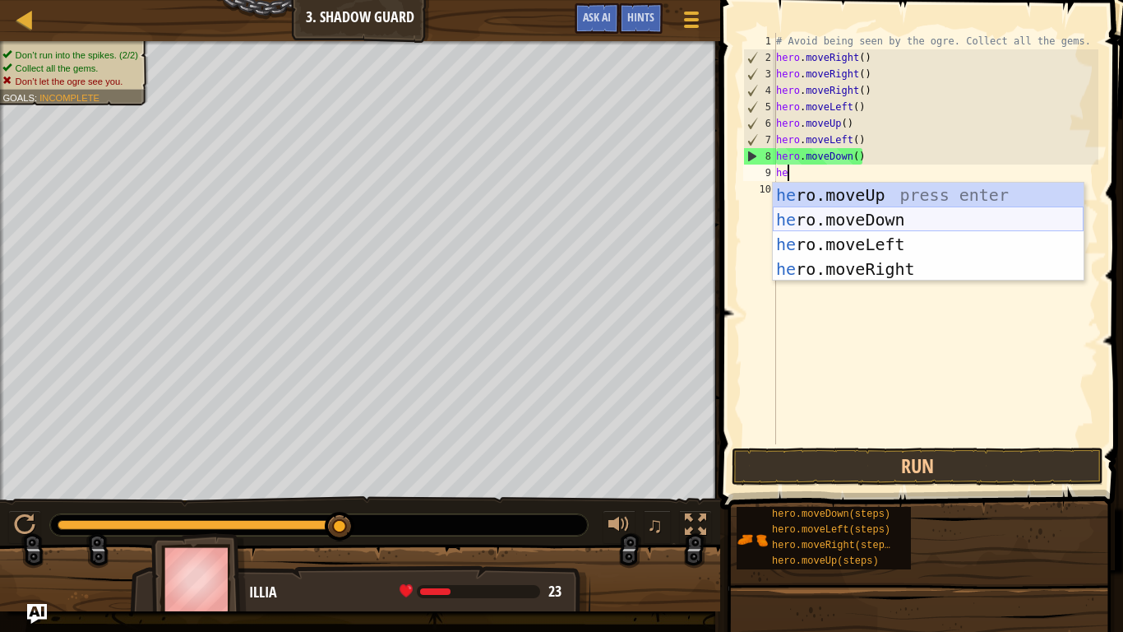
click at [886, 219] on div "he ro.moveUp press enter he ro.moveDown press enter he ro.moveLeft press enter …" at bounding box center [928, 257] width 311 height 148
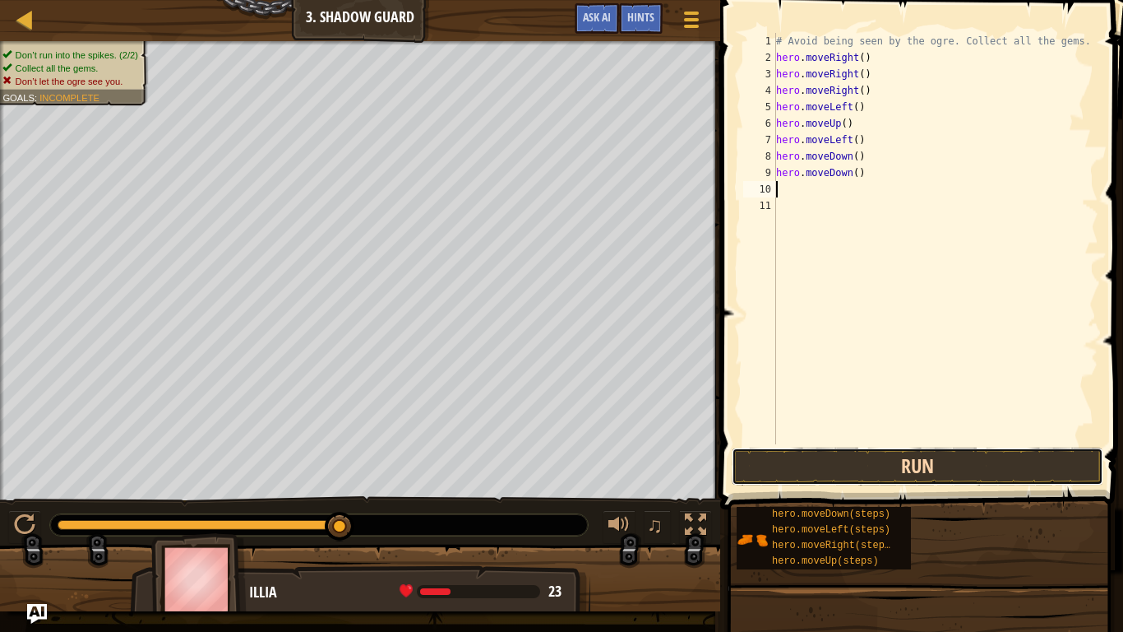
click at [879, 453] on button "Run" at bounding box center [918, 466] width 372 height 38
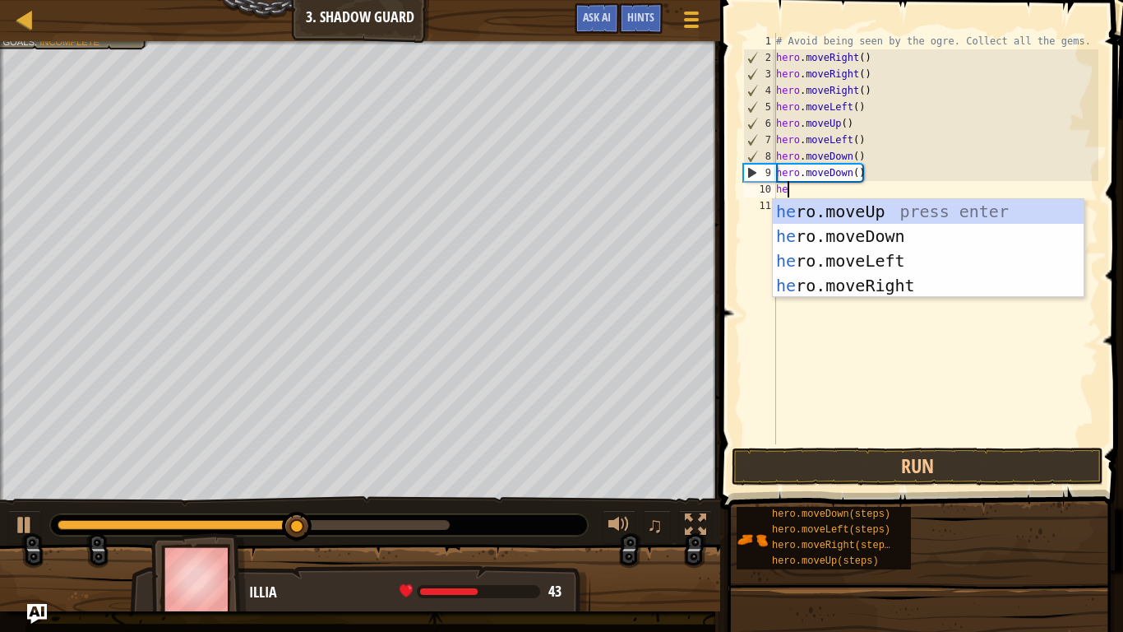
type textarea "her"
click at [863, 254] on div "her o.moveUp press enter her o.moveDown press enter her o.moveLeft press enter …" at bounding box center [928, 273] width 311 height 148
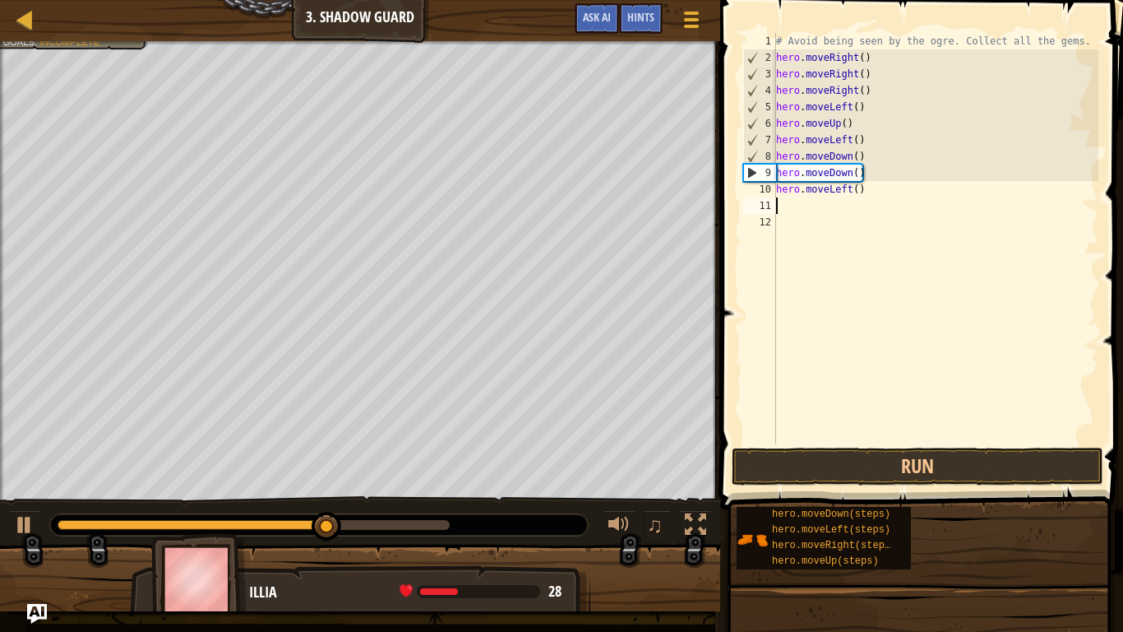
scroll to position [7, 0]
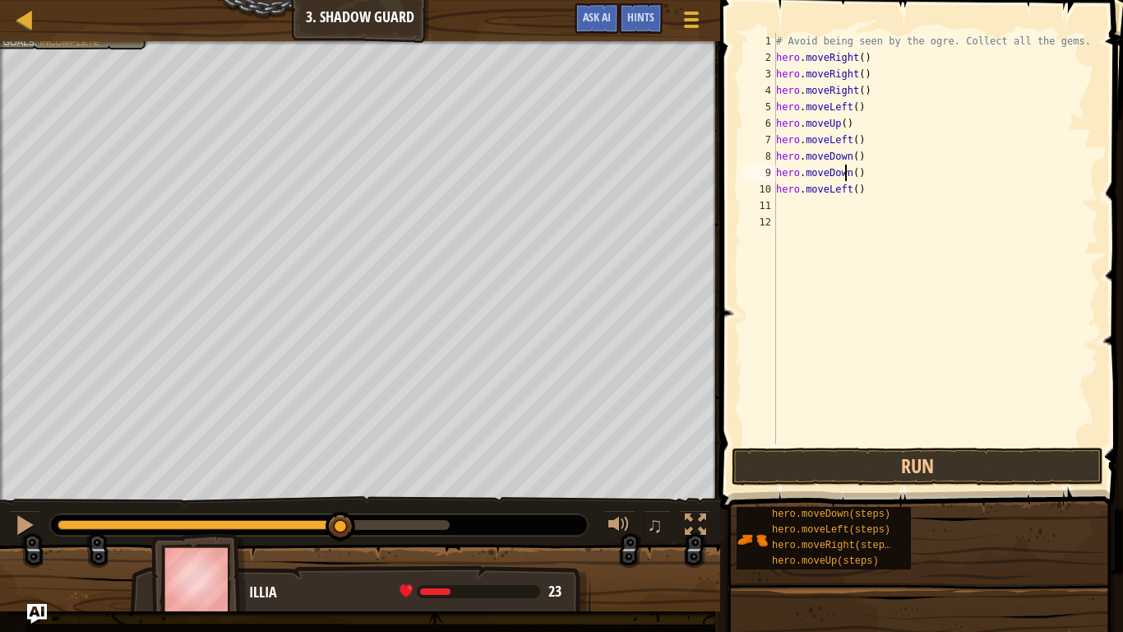
click at [846, 175] on div "# Avoid being seen by the ogre. Collect all the gems. hero . moveRight ( ) hero…" at bounding box center [936, 255] width 326 height 444
click at [850, 172] on div "# Avoid being seen by the ogre. Collect all the gems. hero . moveRight ( ) hero…" at bounding box center [936, 255] width 326 height 444
click at [844, 174] on div "# Avoid being seen by the ogre. Collect all the gems. hero . moveRight ( ) hero…" at bounding box center [936, 255] width 326 height 444
type textarea "("
click at [867, 195] on div "# Avoid being seen by the ogre. Collect all the gems. hero . moveRight ( ) hero…" at bounding box center [936, 255] width 326 height 444
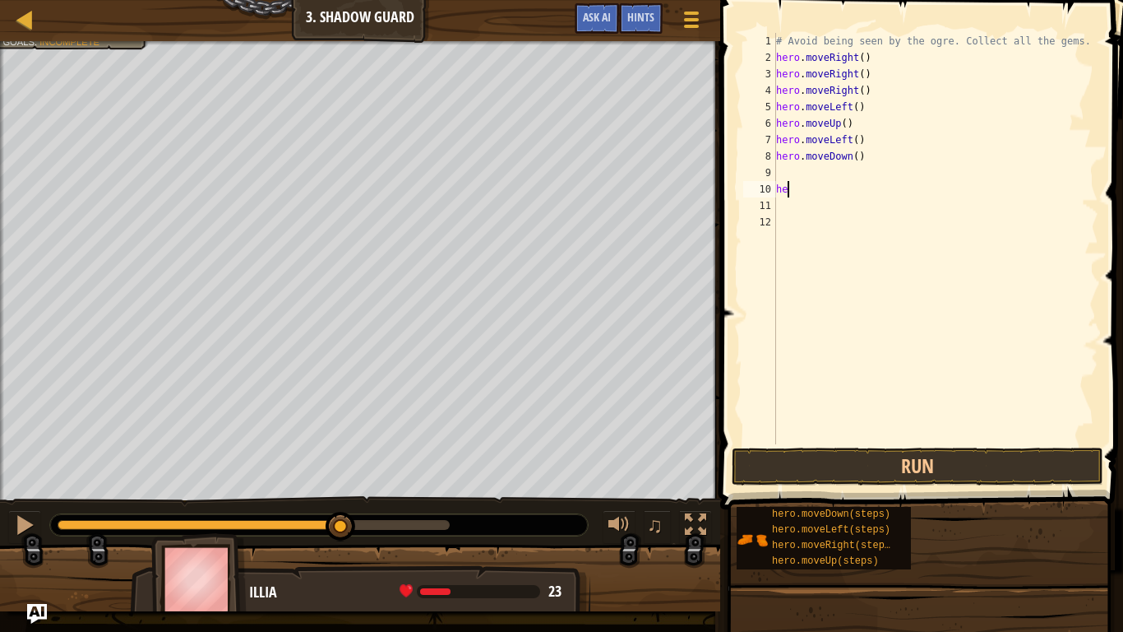
type textarea "h"
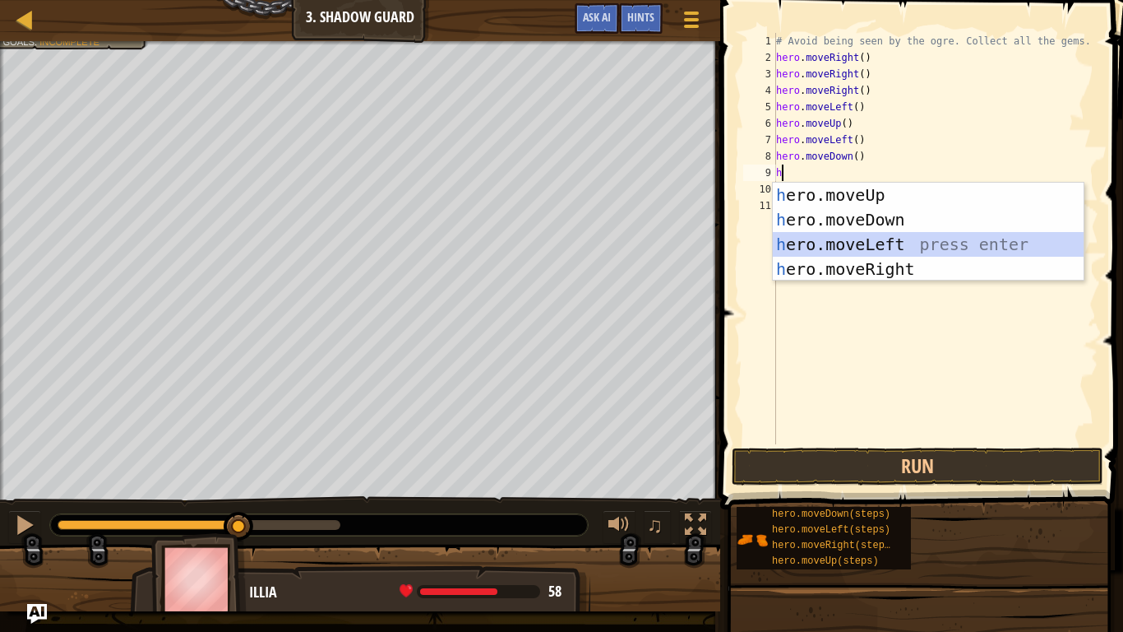
click at [900, 245] on div "h ero.moveUp press enter h ero.moveDown press enter h ero.moveLeft press enter …" at bounding box center [928, 257] width 311 height 148
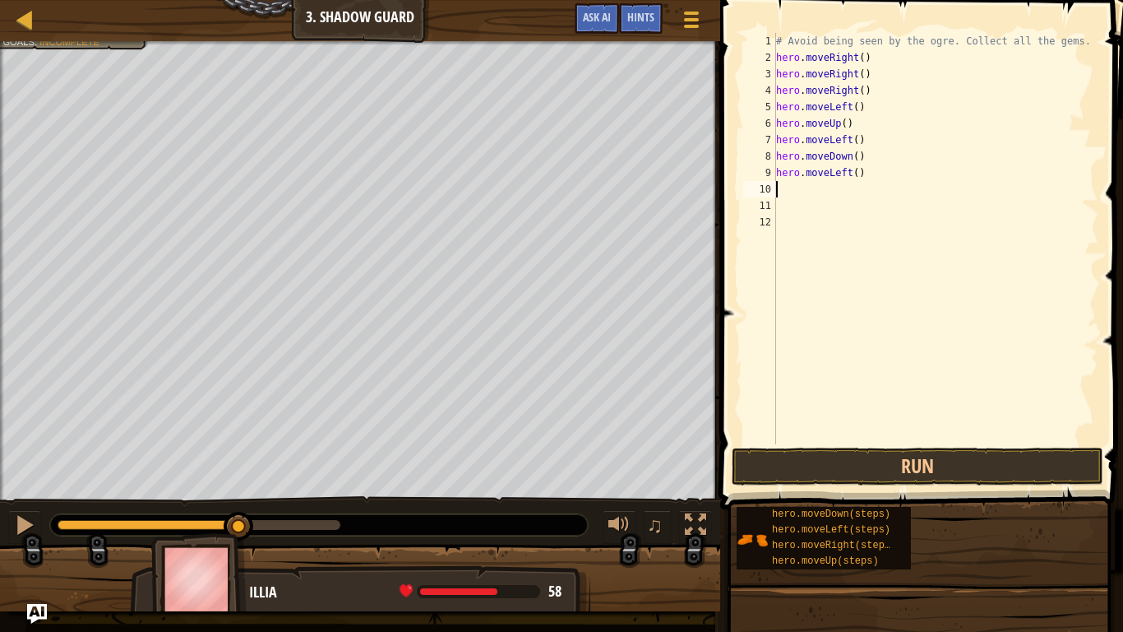
type textarea "m"
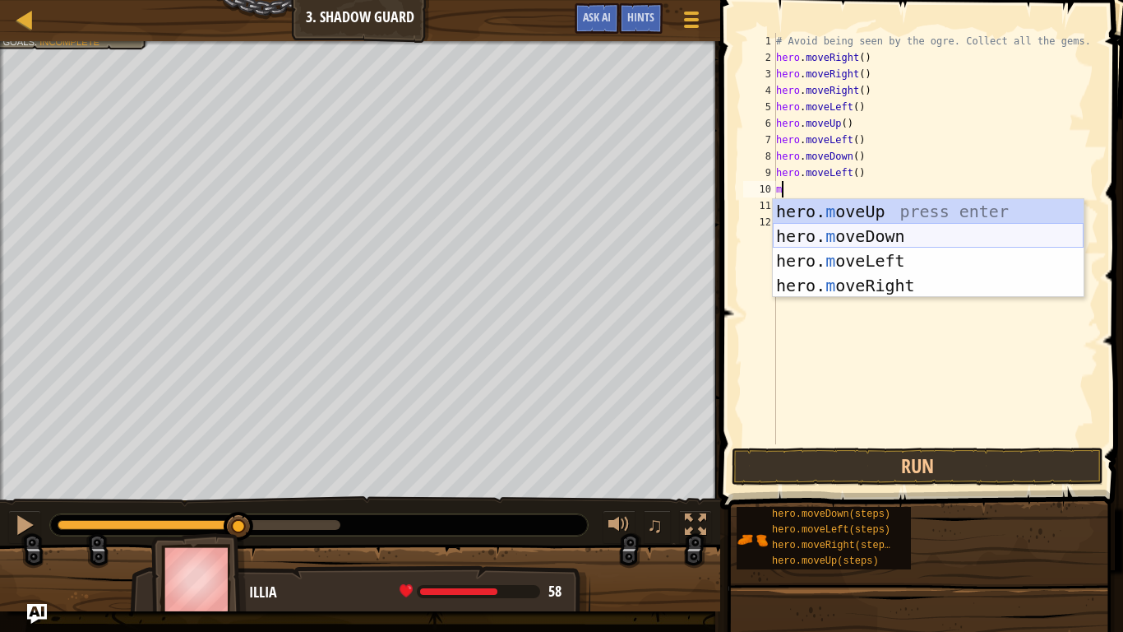
click at [870, 235] on div "hero. m oveUp press enter hero. m oveDown press enter hero. m oveLeft press ent…" at bounding box center [928, 273] width 311 height 148
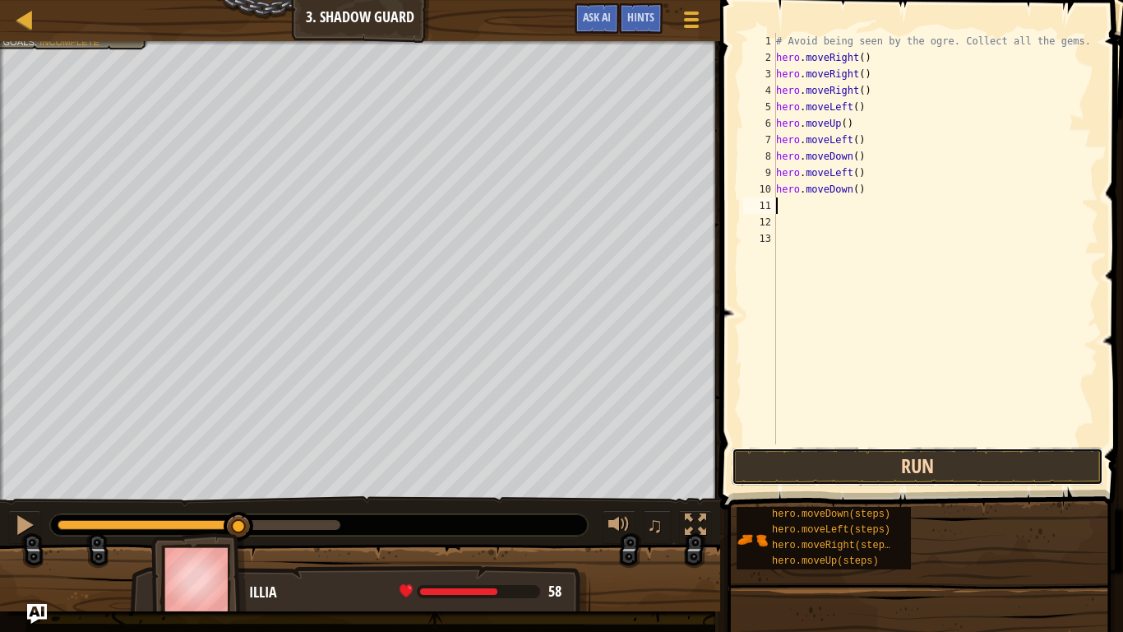
click at [916, 479] on button "Run" at bounding box center [918, 466] width 372 height 38
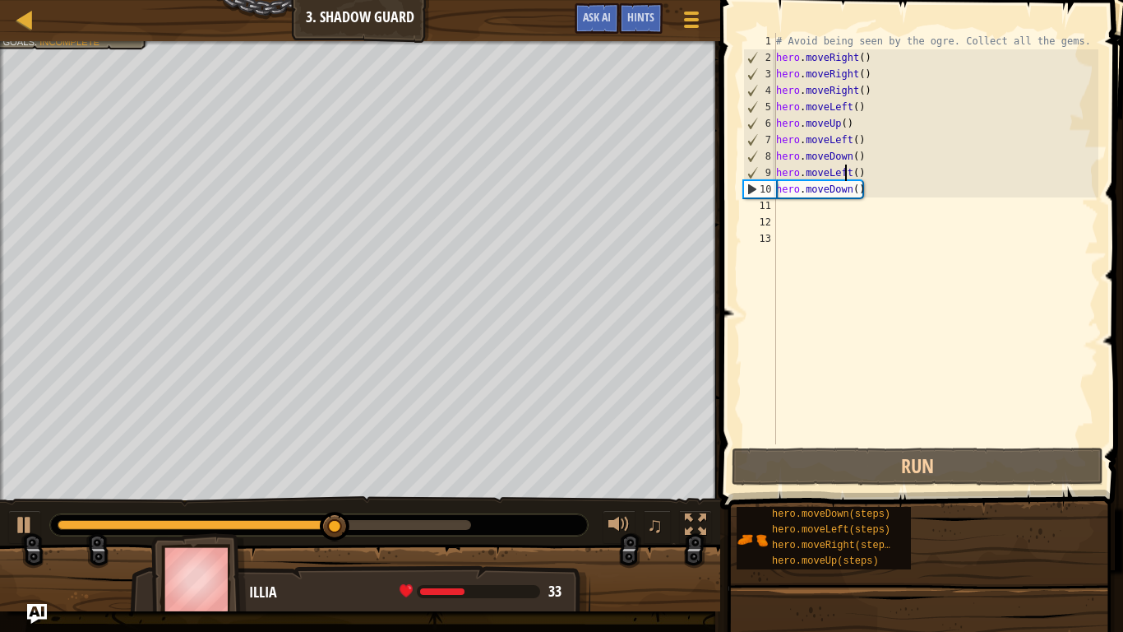
click at [845, 174] on div "# Avoid being seen by the ogre. Collect all the gems. hero . moveRight ( ) hero…" at bounding box center [936, 255] width 326 height 444
click at [852, 175] on div "# Avoid being seen by the ogre. Collect all the gems. hero . moveRight ( ) hero…" at bounding box center [936, 255] width 326 height 444
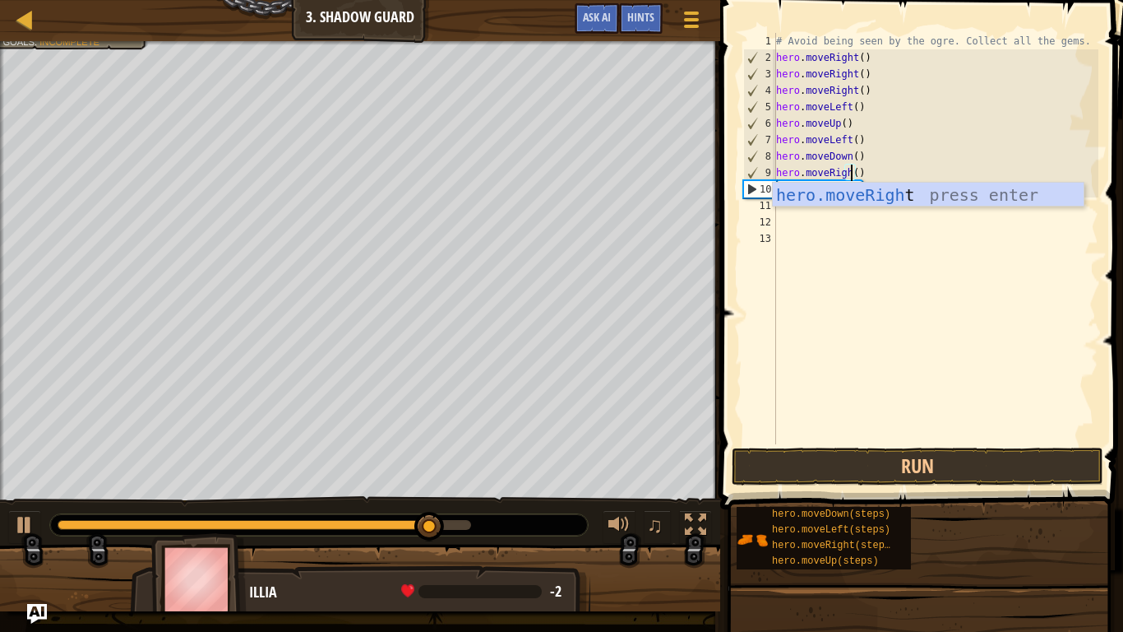
scroll to position [7, 12]
click at [879, 201] on div "hero.moveRight press enter" at bounding box center [928, 220] width 311 height 74
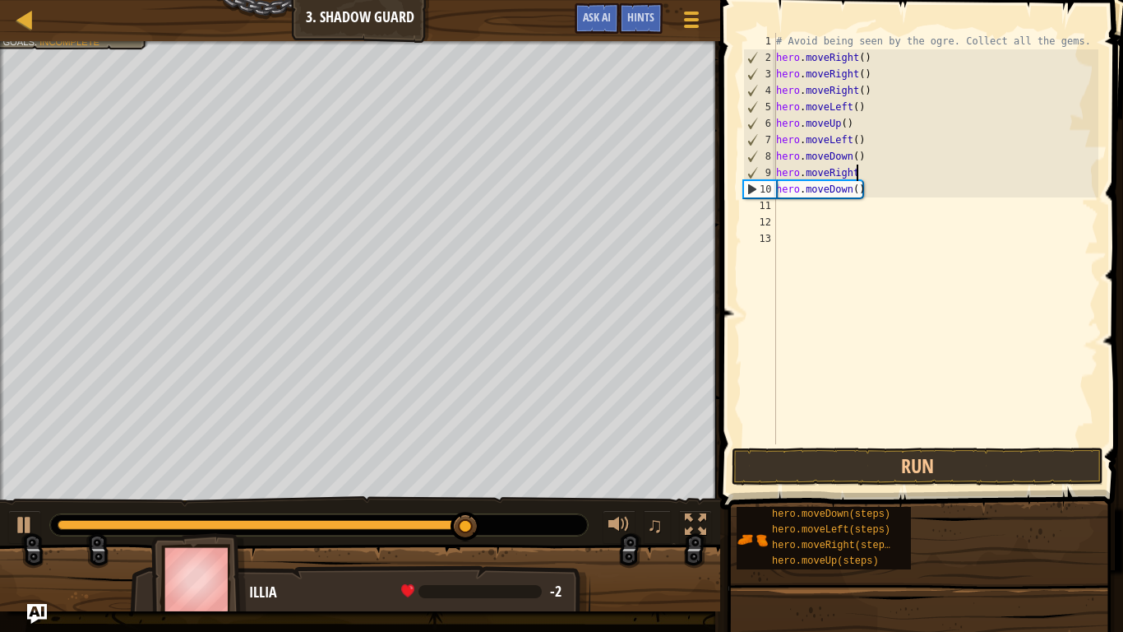
scroll to position [7, 11]
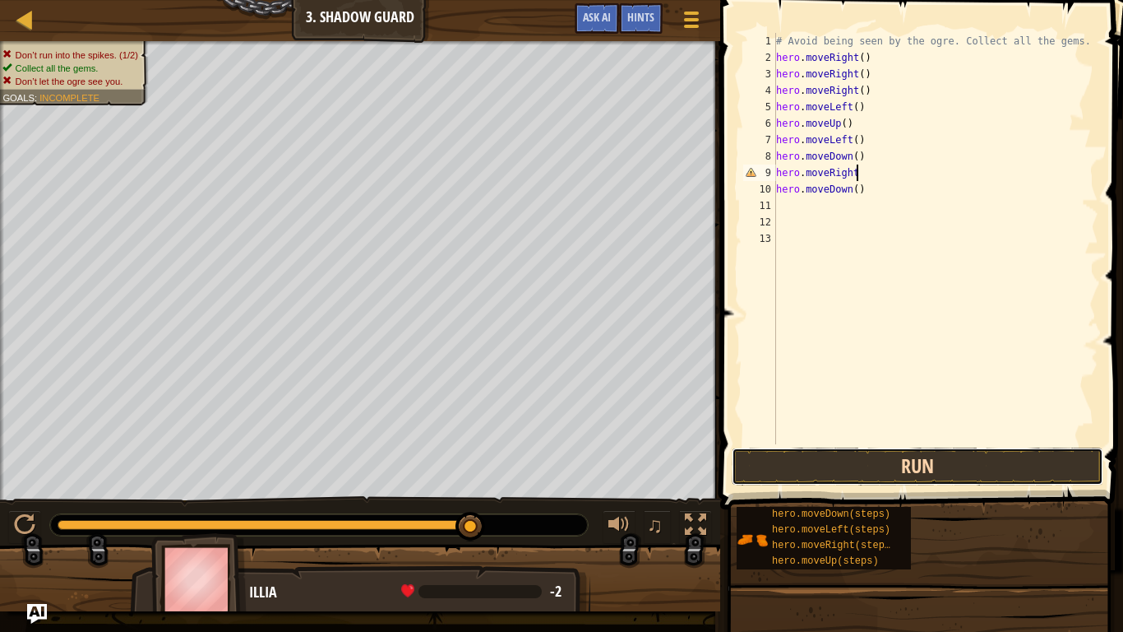
click at [942, 467] on button "Run" at bounding box center [918, 466] width 372 height 38
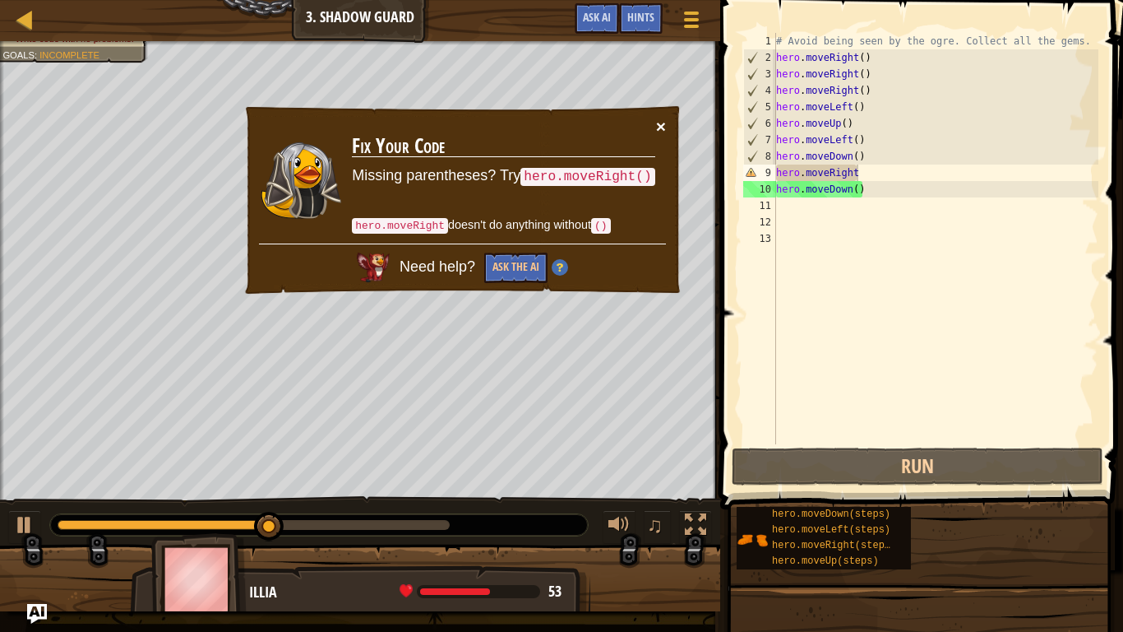
click at [660, 123] on button "×" at bounding box center [661, 126] width 10 height 17
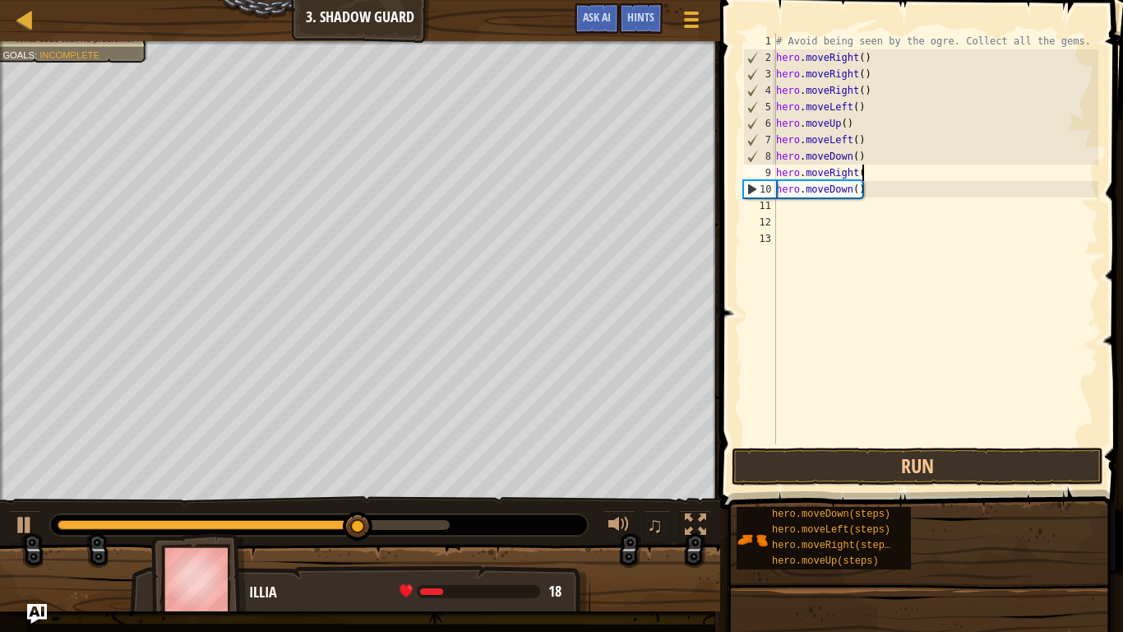
scroll to position [7, 12]
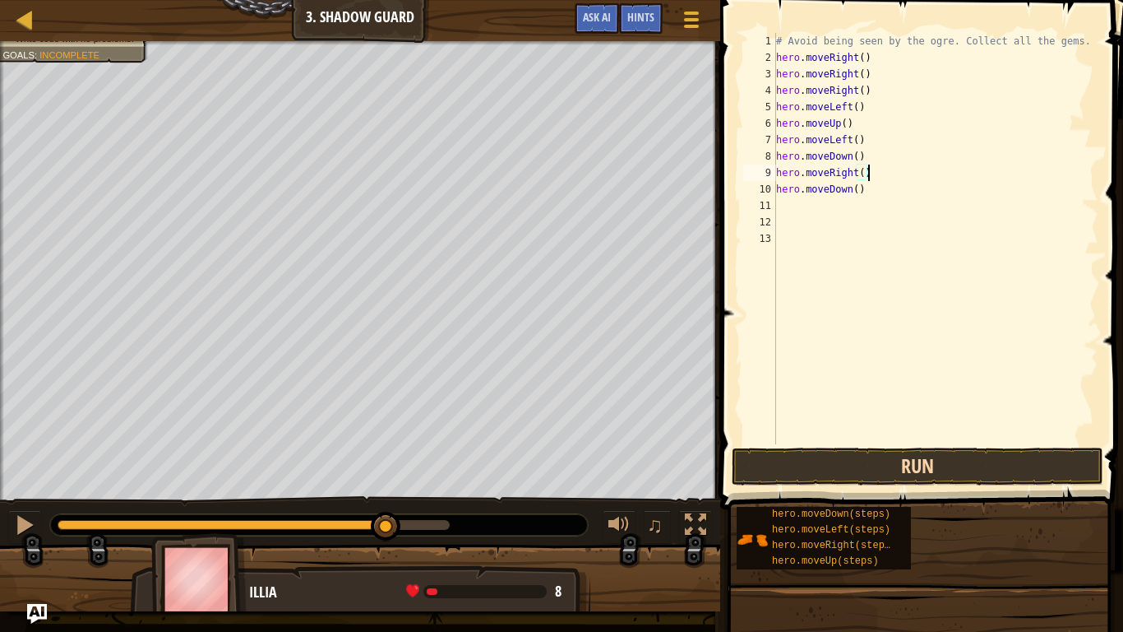
type textarea "hero.moveRight()"
click at [956, 460] on button "Run" at bounding box center [918, 466] width 372 height 38
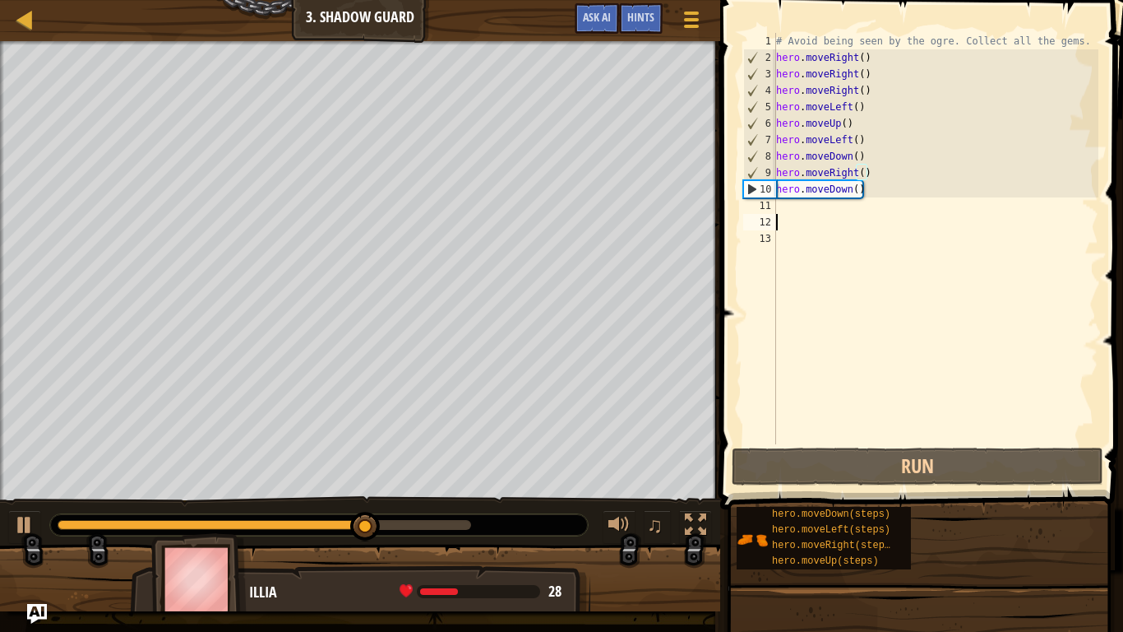
click at [854, 227] on div "# Avoid being seen by the ogre. Collect all the gems. hero . moveRight ( ) hero…" at bounding box center [936, 255] width 326 height 444
click at [823, 209] on div "# Avoid being seen by the ogre. Collect all the gems. hero . moveRight ( ) hero…" at bounding box center [936, 255] width 326 height 444
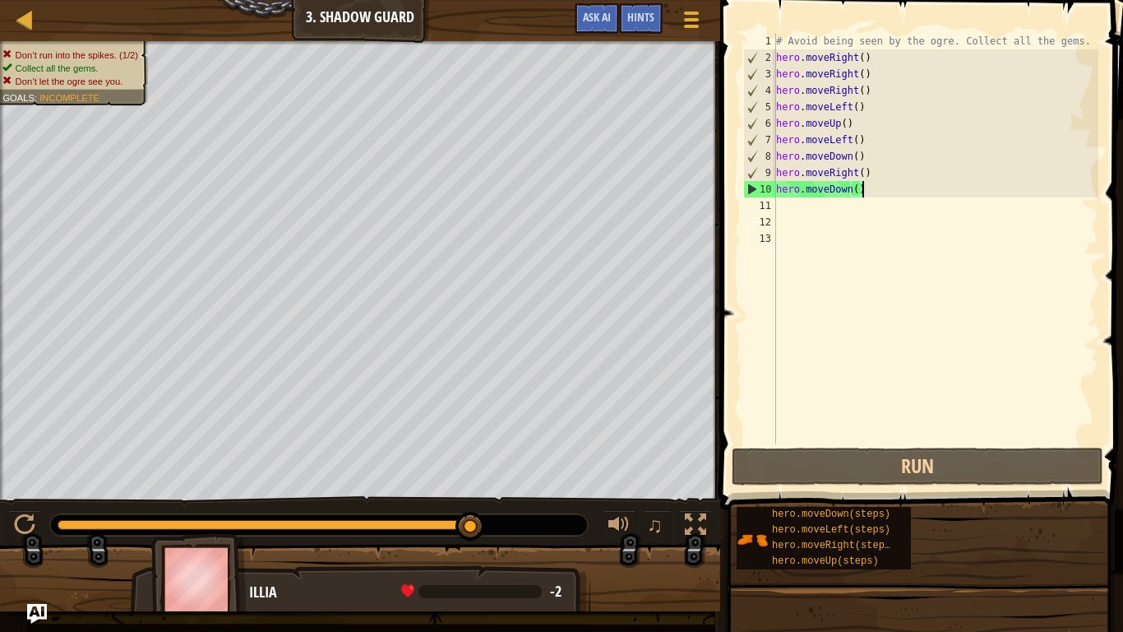
click at [865, 189] on div "# Avoid being seen by the ogre. Collect all the gems. hero . moveRight ( ) hero…" at bounding box center [936, 255] width 326 height 444
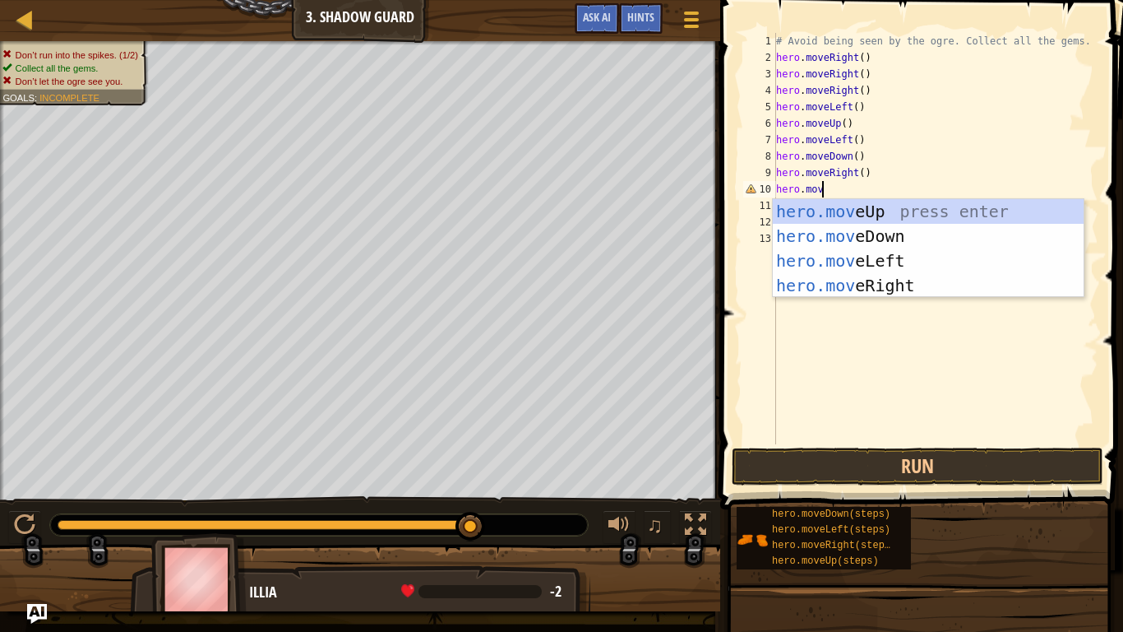
type textarea "hero.mov"
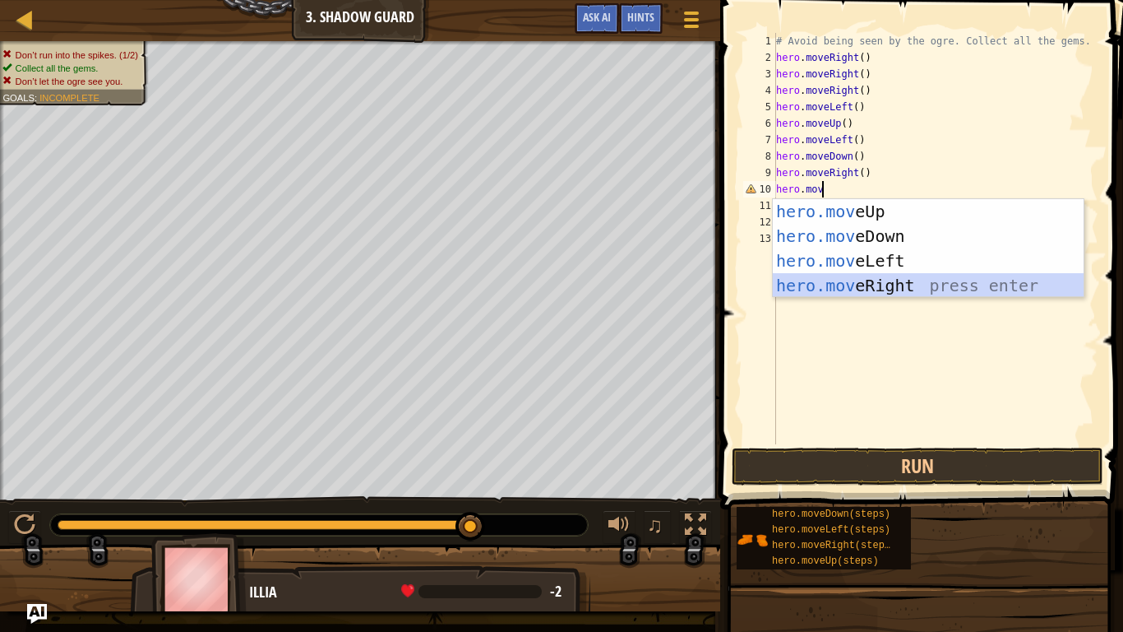
click at [915, 289] on div "hero.mov eUp press enter hero.mov eDown press enter hero.mov eLeft press enter …" at bounding box center [928, 273] width 311 height 148
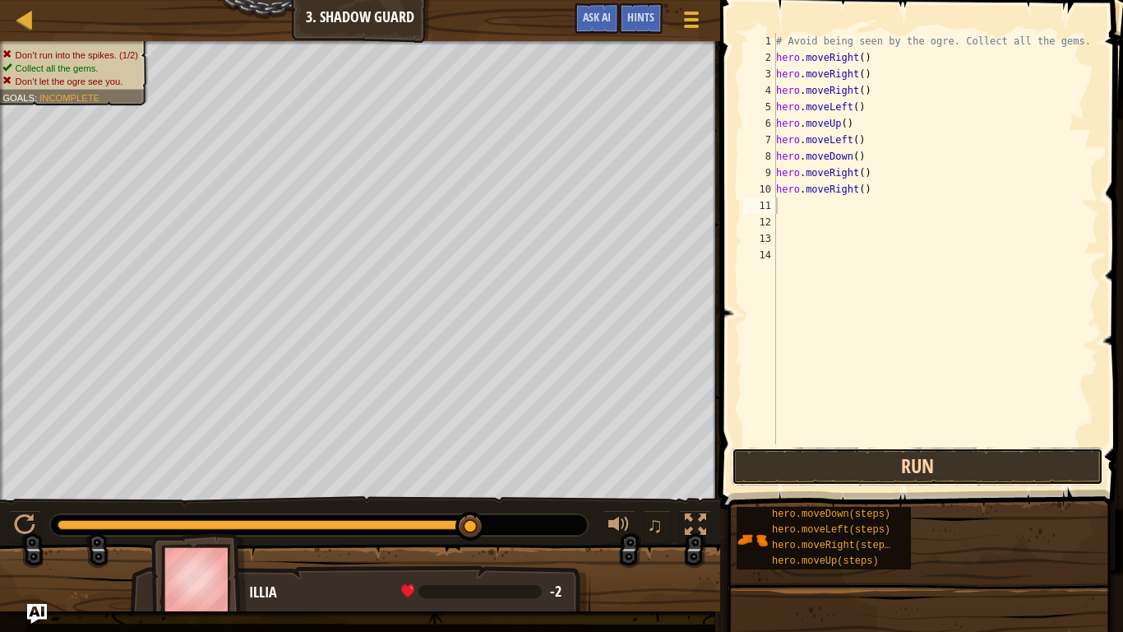
click at [919, 464] on button "Run" at bounding box center [918, 466] width 372 height 38
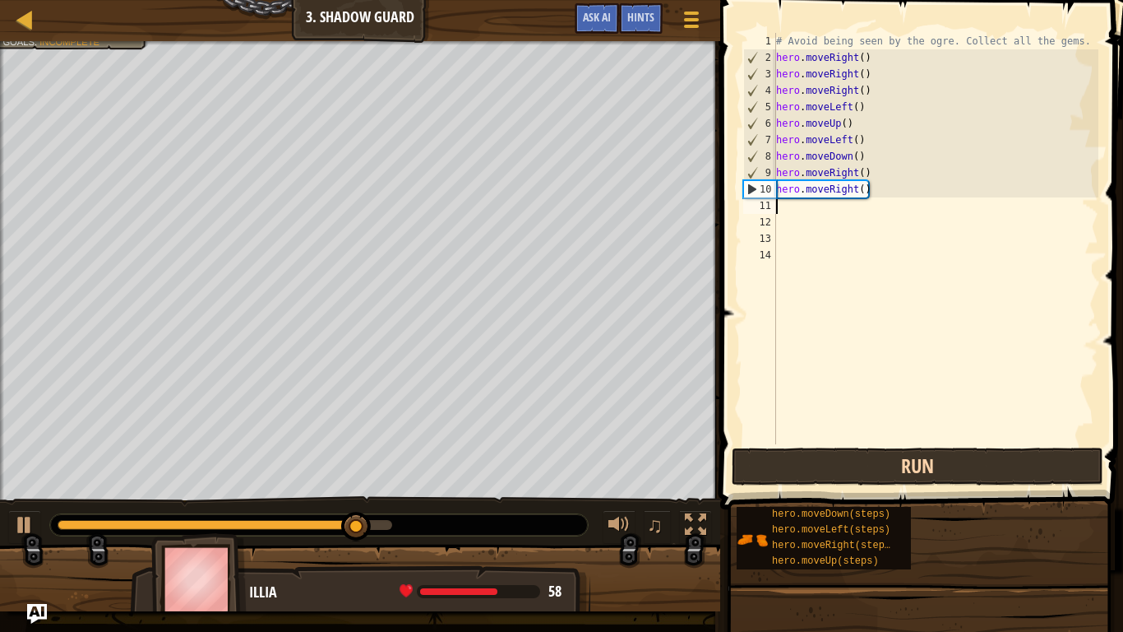
type textarea "h"
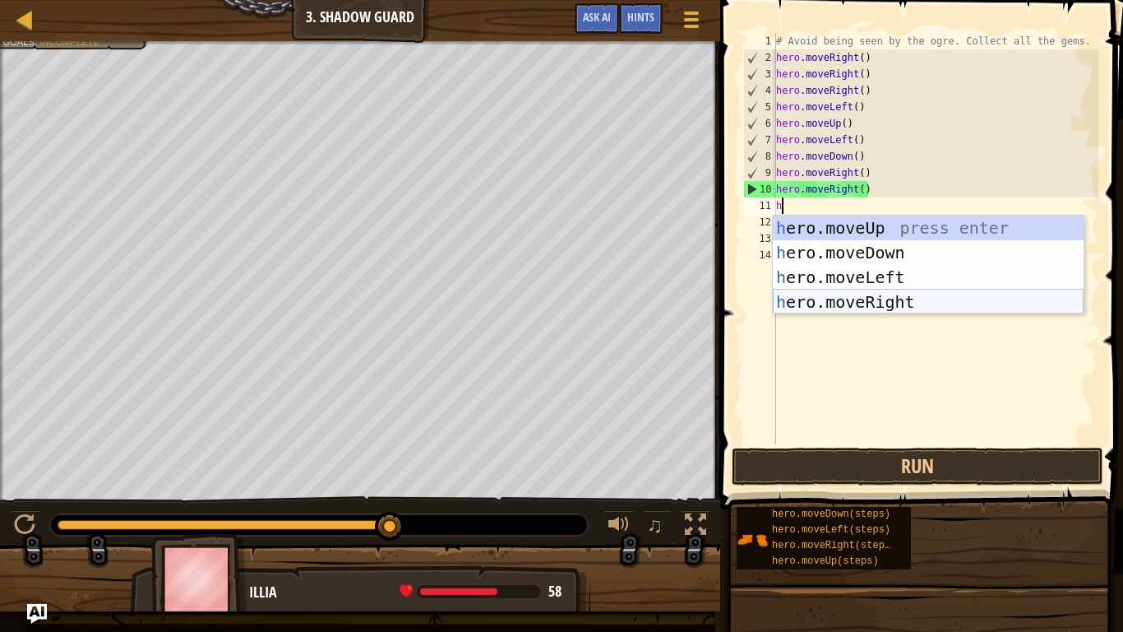
click at [885, 298] on div "h ero.moveUp press enter h ero.moveDown press enter h ero.moveLeft press enter …" at bounding box center [928, 289] width 311 height 148
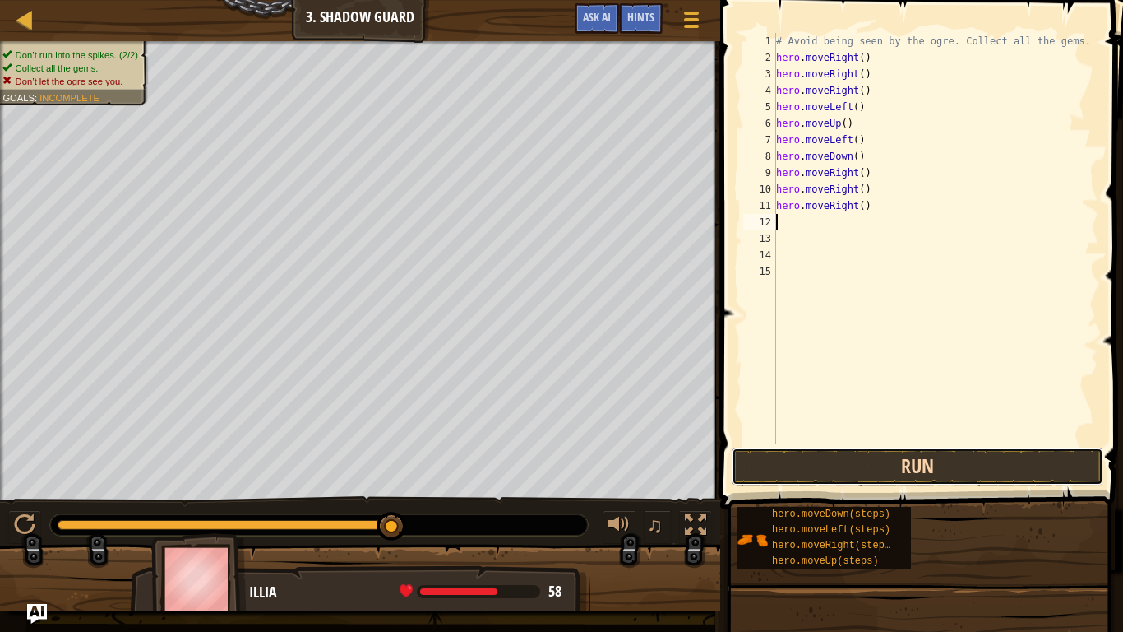
click at [897, 459] on button "Run" at bounding box center [918, 466] width 372 height 38
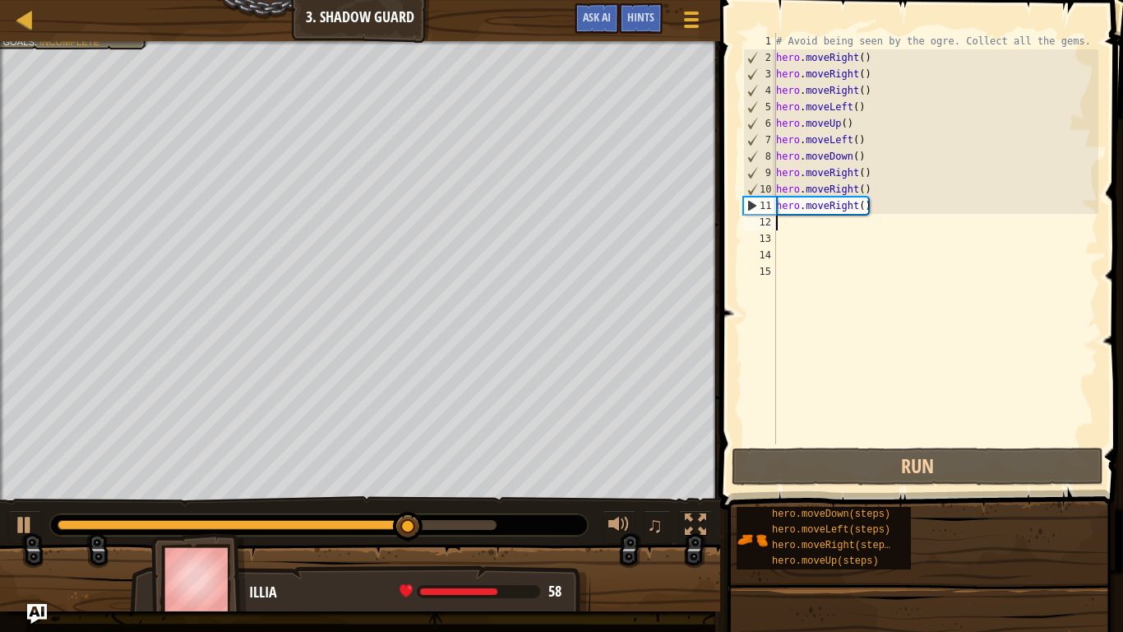
click at [896, 209] on div "# Avoid being seen by the ogre. Collect all the gems. hero . moveRight ( ) hero…" at bounding box center [936, 255] width 326 height 444
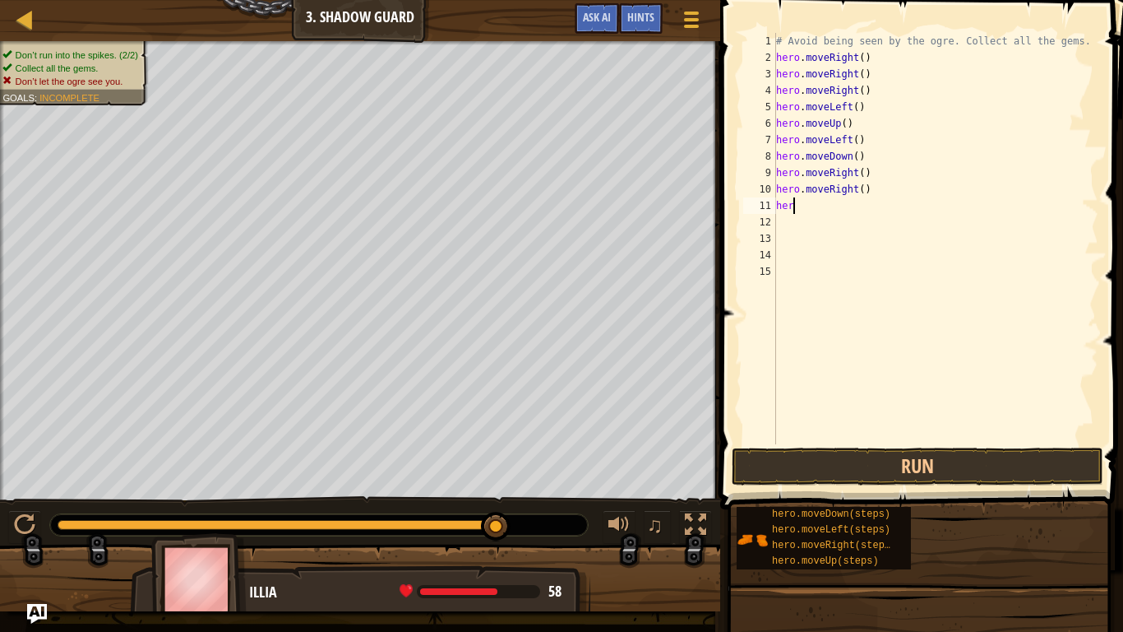
type textarea "here"
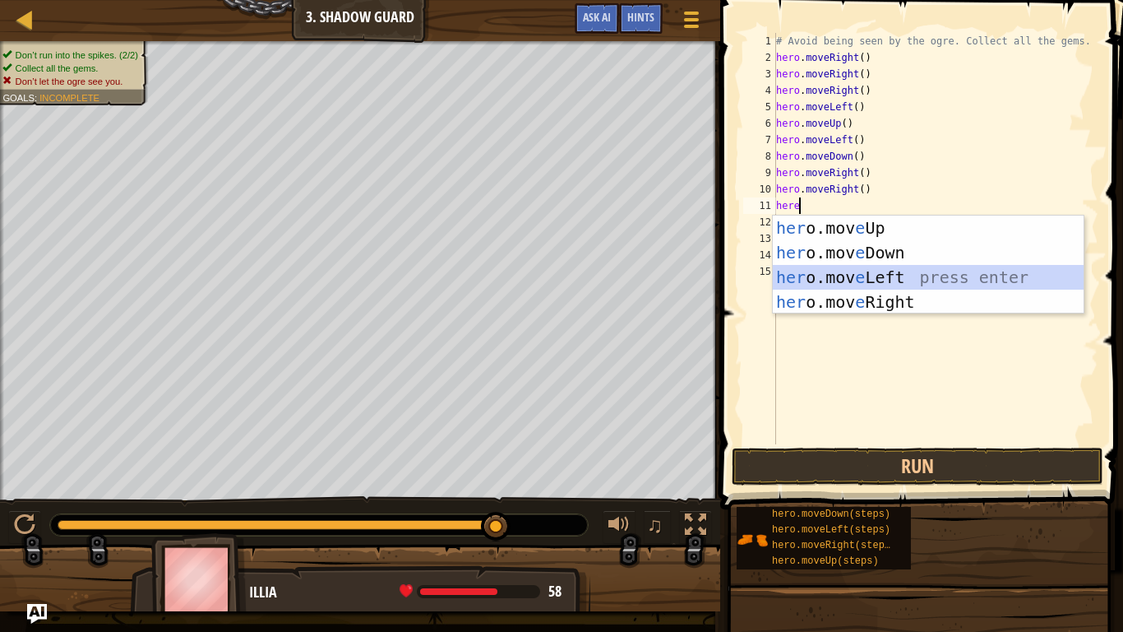
click at [932, 270] on div "her o.mov e Up press enter her o.mov e Down press enter her o.mov e Left press …" at bounding box center [928, 289] width 311 height 148
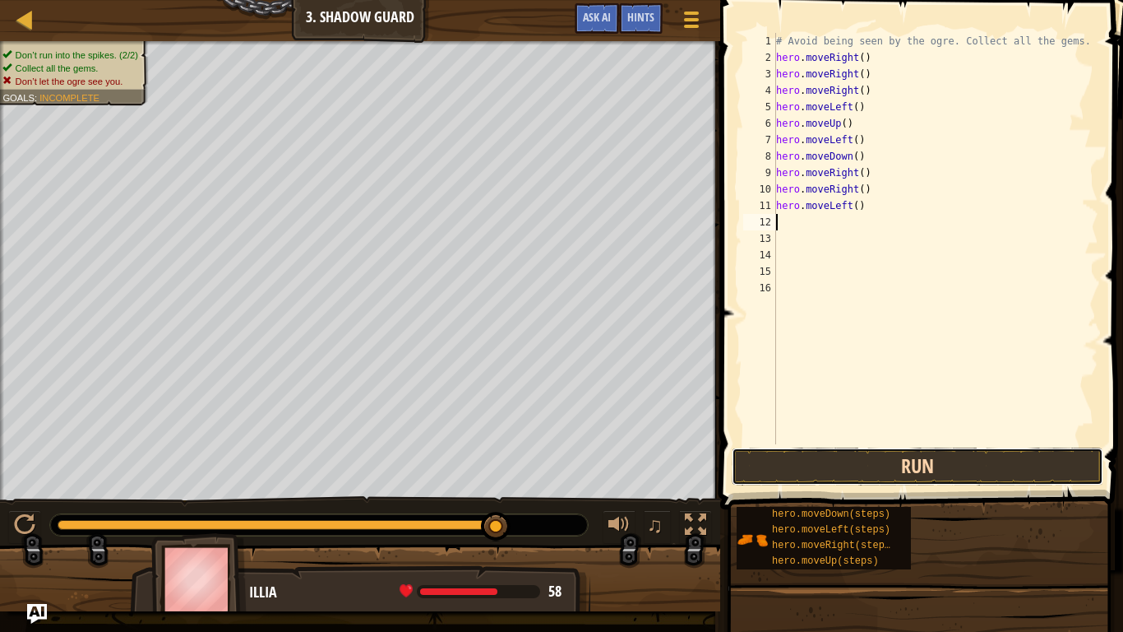
click at [917, 454] on button "Run" at bounding box center [918, 466] width 372 height 38
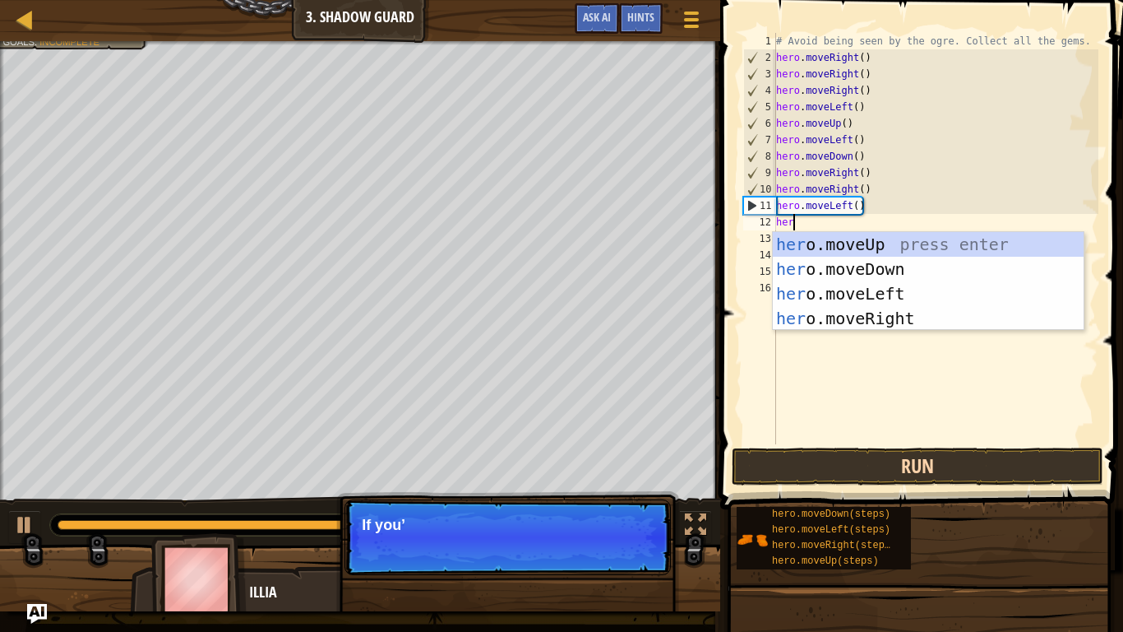
scroll to position [7, 2]
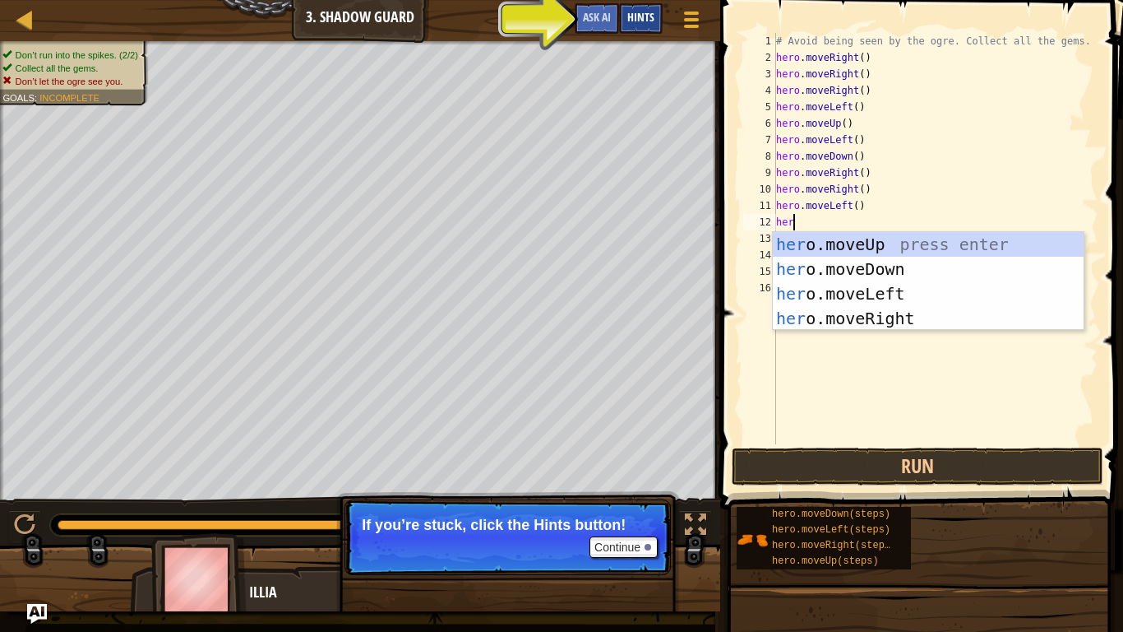
click at [648, 17] on span "Hints" at bounding box center [640, 17] width 27 height 16
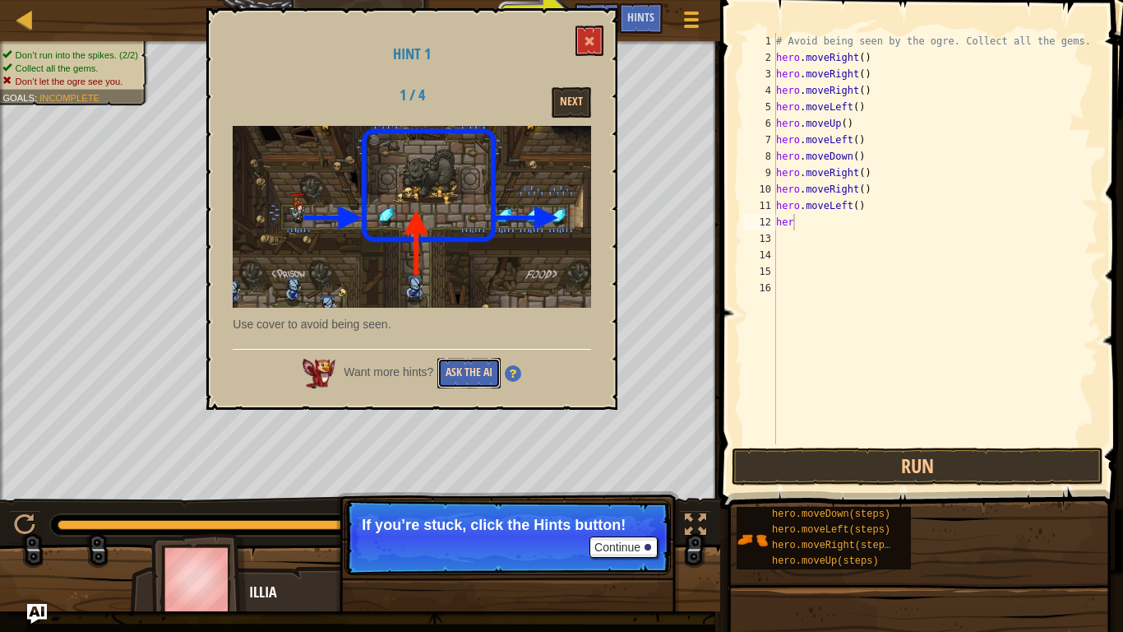
click at [473, 368] on button "Ask the AI" at bounding box center [468, 373] width 63 height 30
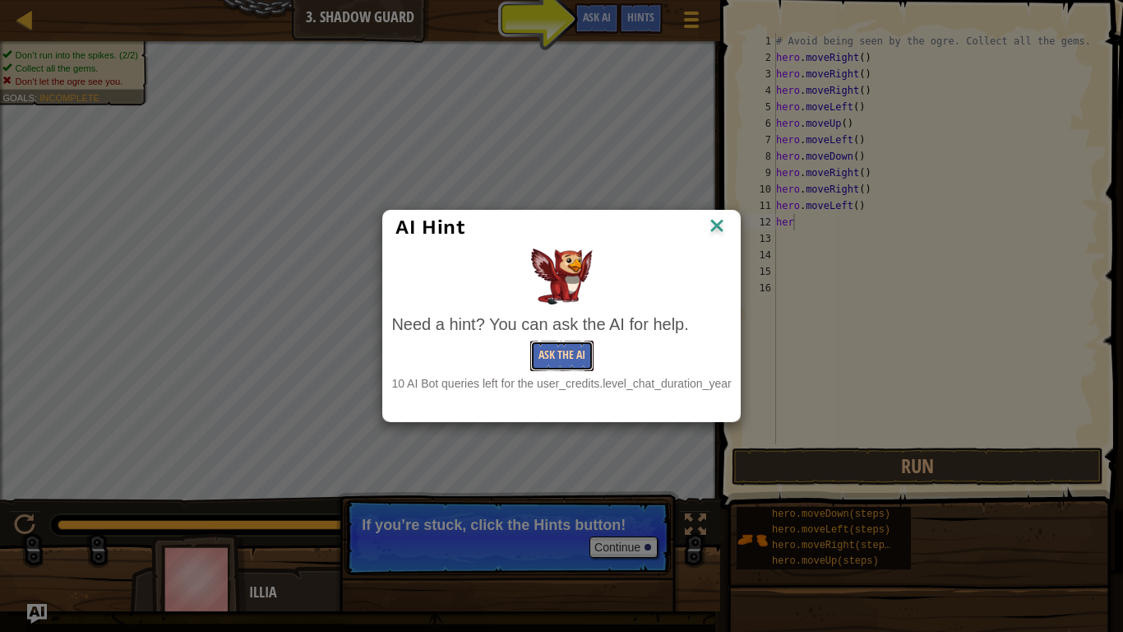
click at [558, 356] on button "Ask the AI" at bounding box center [561, 355] width 63 height 30
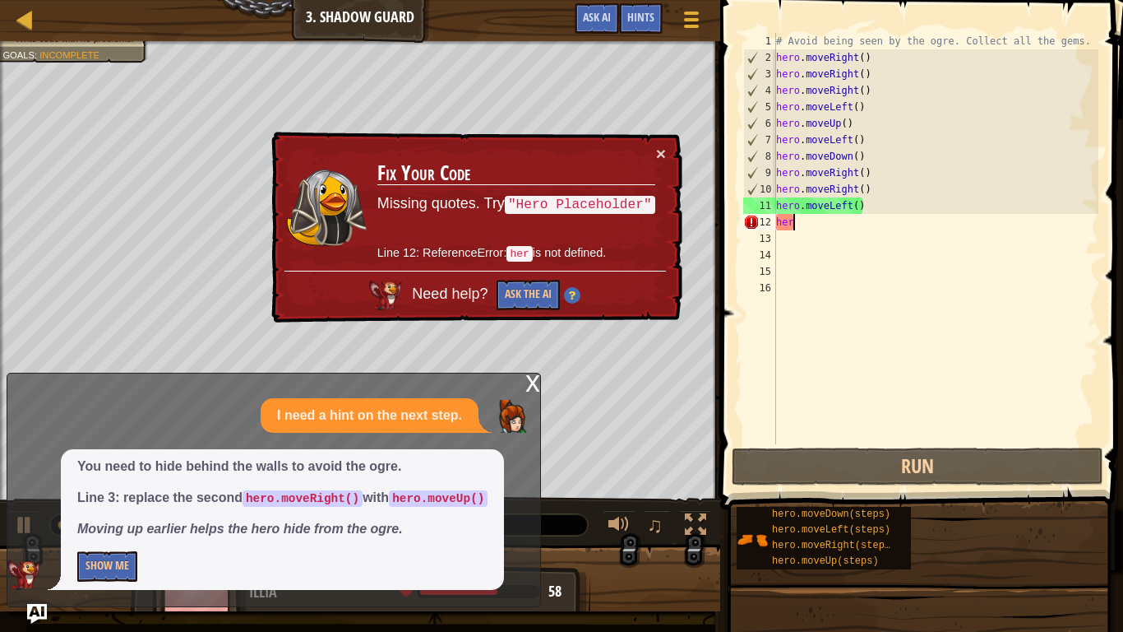
click at [669, 151] on div "× Fix Your Code Missing quotes. Try "Hero Placeholder" Line 12: ReferenceError:…" at bounding box center [475, 228] width 414 height 192
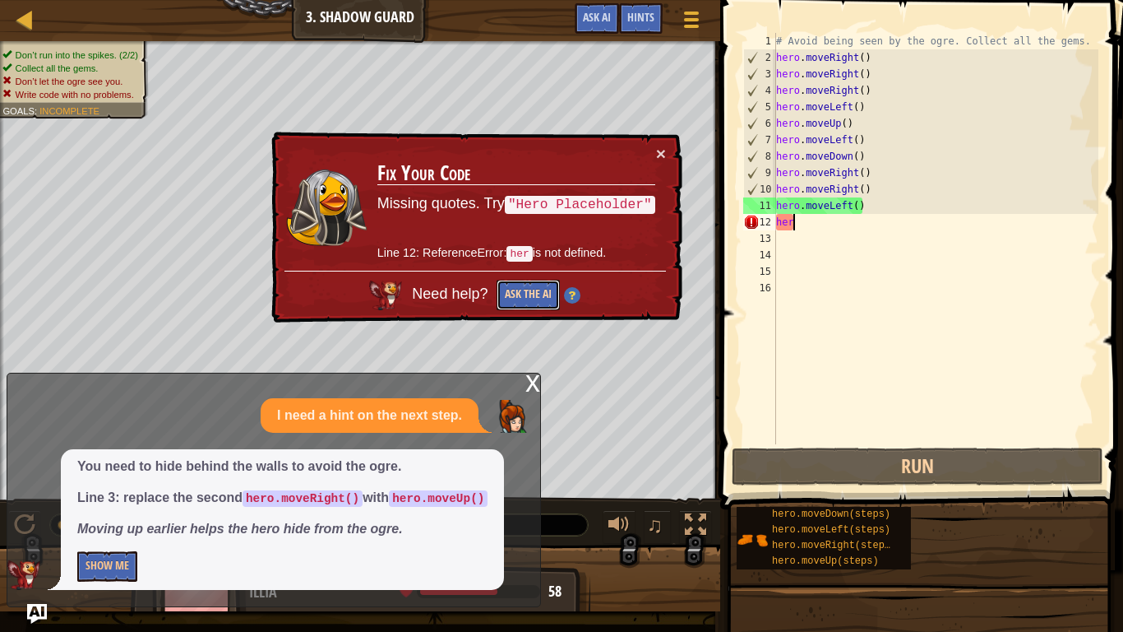
click at [521, 292] on button "Ask the AI" at bounding box center [528, 295] width 63 height 30
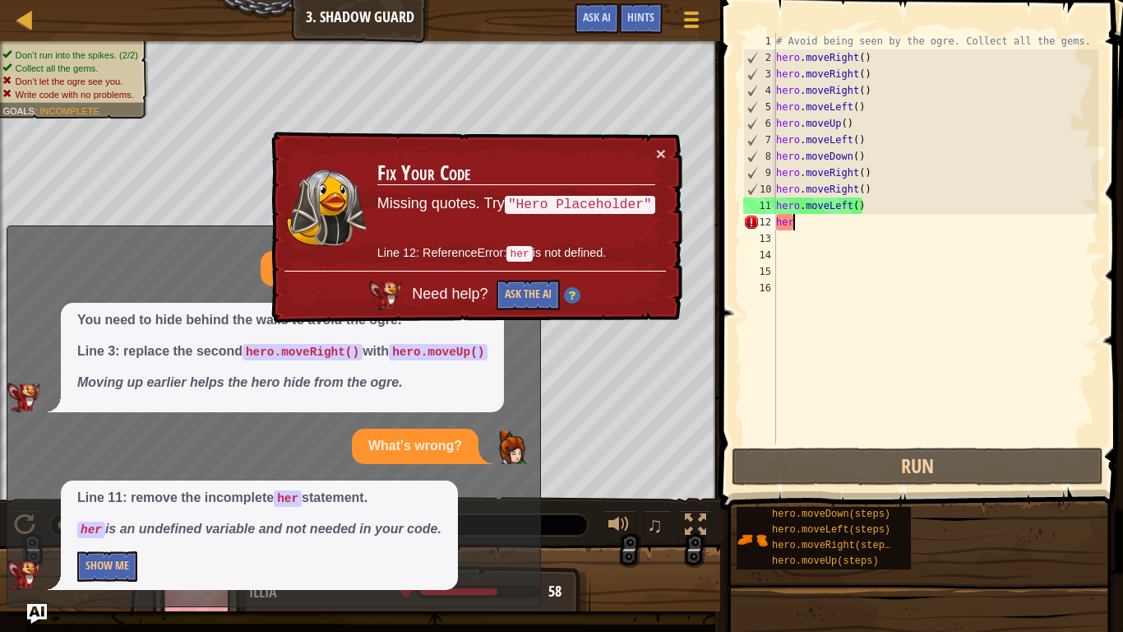
click at [805, 215] on div "# Avoid being seen by the ogre. Collect all the gems. hero . moveRight ( ) hero…" at bounding box center [936, 255] width 326 height 444
click at [859, 210] on div "# Avoid being seen by the ogre. Collect all the gems. hero . moveRight ( ) hero…" at bounding box center [936, 255] width 326 height 444
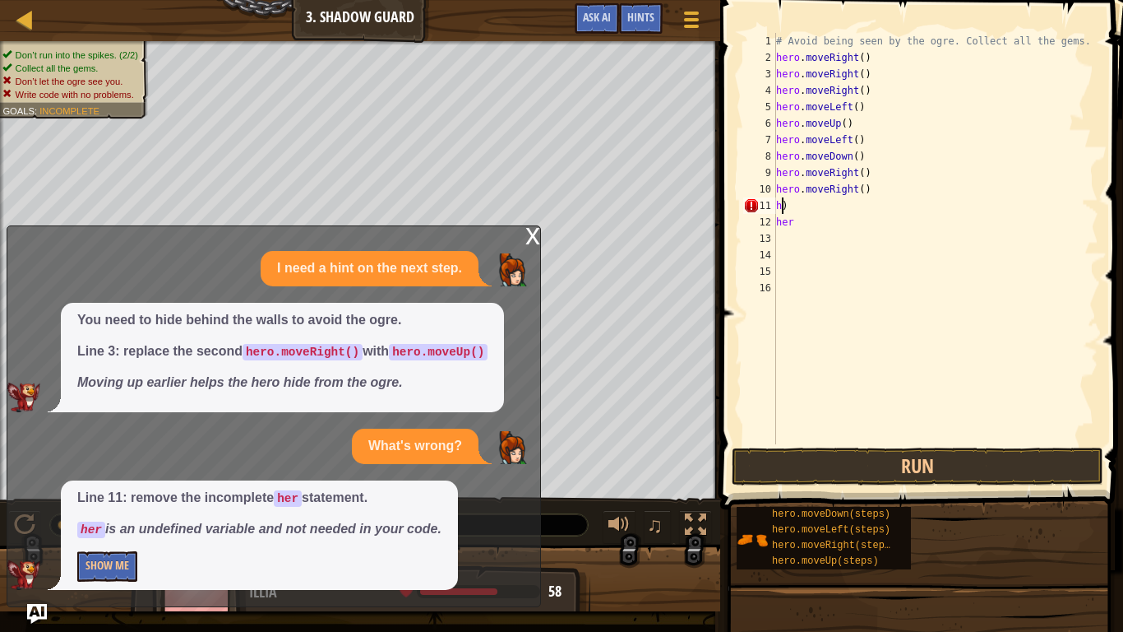
scroll to position [7, 1]
click at [877, 209] on div "# Avoid being seen by the ogre. Collect all the gems. hero . moveRight ( ) hero…" at bounding box center [936, 255] width 326 height 444
type textarea "h"
click at [877, 229] on div "# Avoid being seen by the ogre. Collect all the gems. hero . moveRight ( ) hero…" at bounding box center [936, 255] width 326 height 444
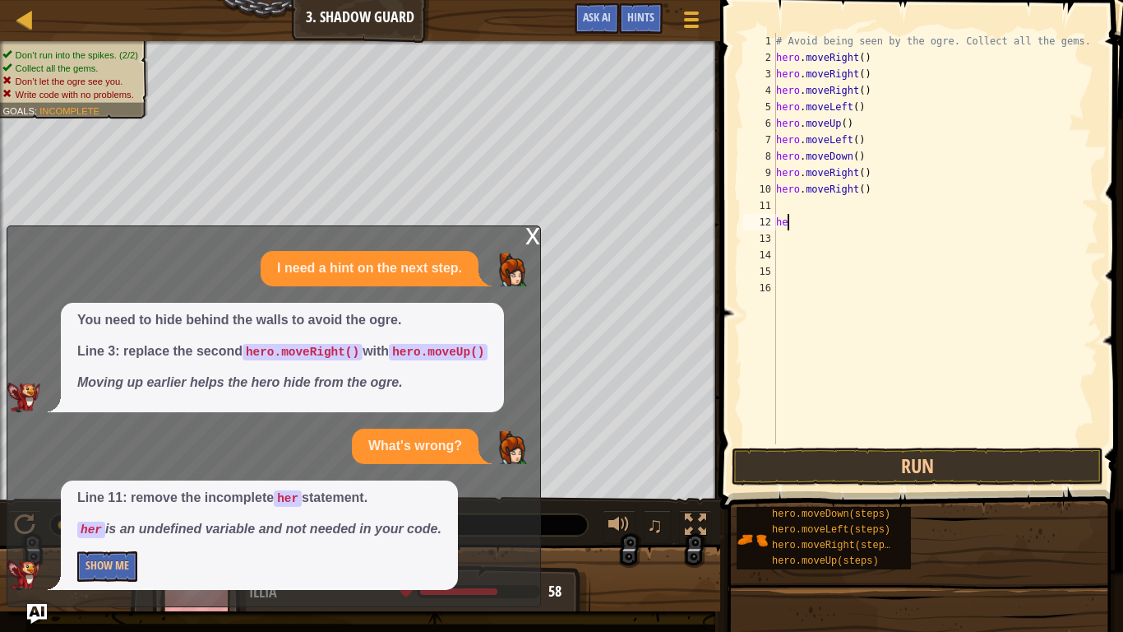
type textarea "h"
click at [858, 71] on div "# Avoid being seen by the ogre. Collect all the gems. hero . moveRight ( ) hero…" at bounding box center [936, 255] width 326 height 444
click at [954, 457] on button "Run" at bounding box center [918, 466] width 372 height 38
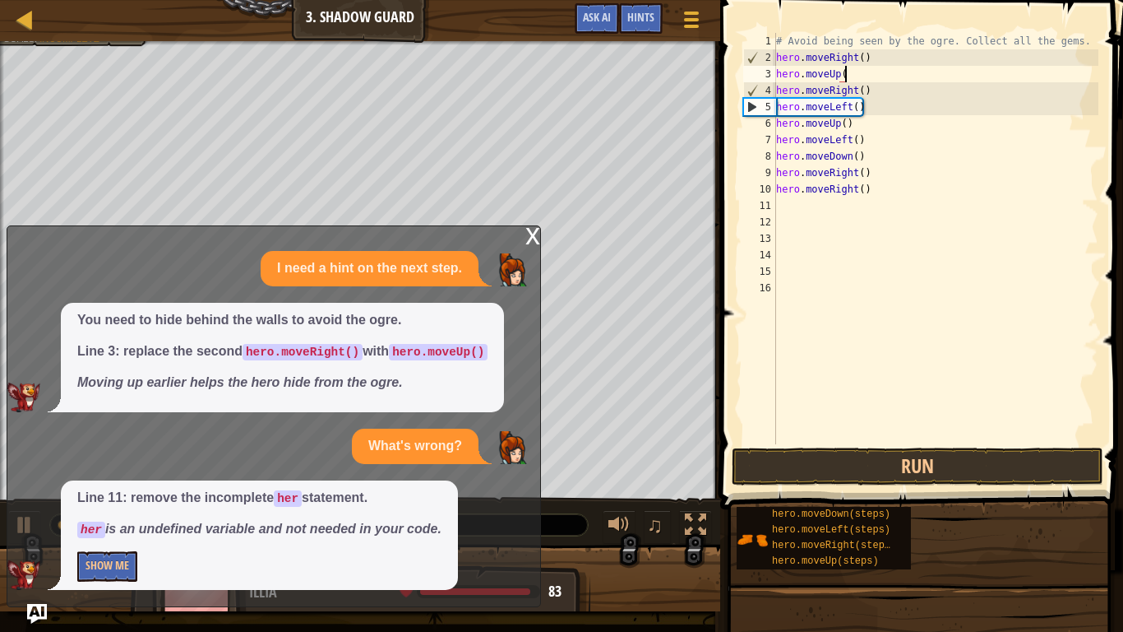
type textarea "hero.moveUp()"
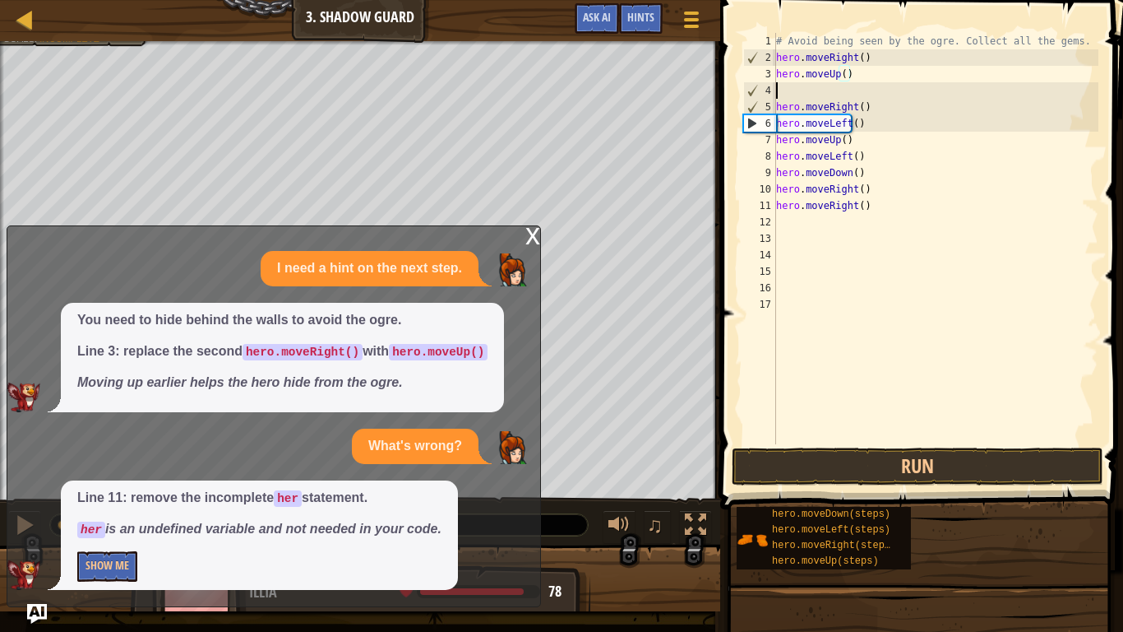
scroll to position [7, 0]
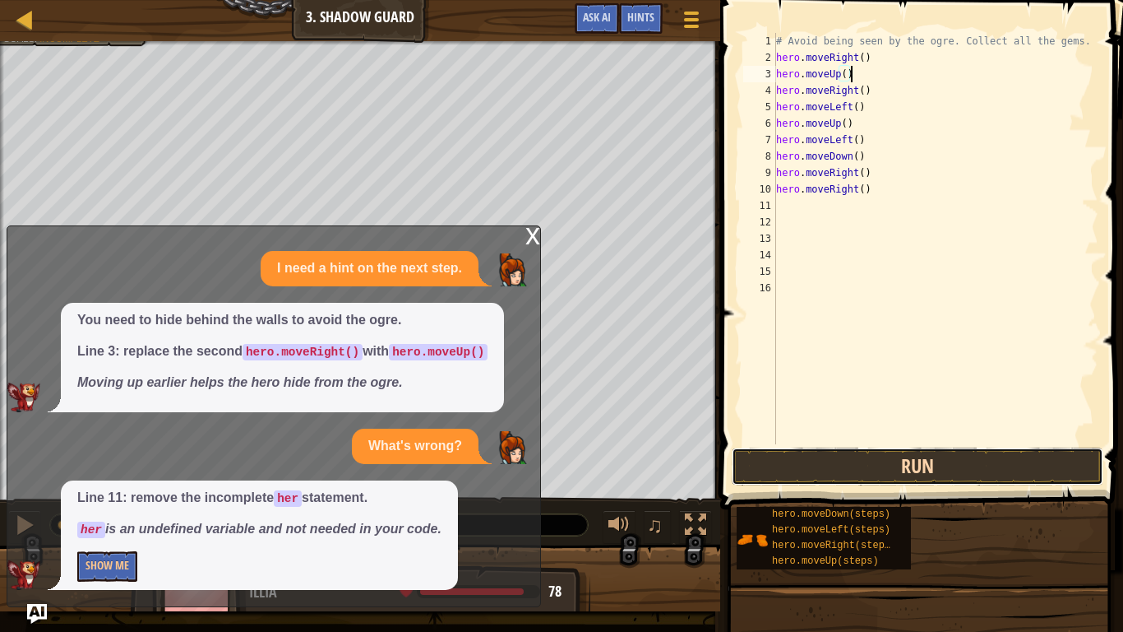
click at [965, 469] on button "Run" at bounding box center [918, 466] width 372 height 38
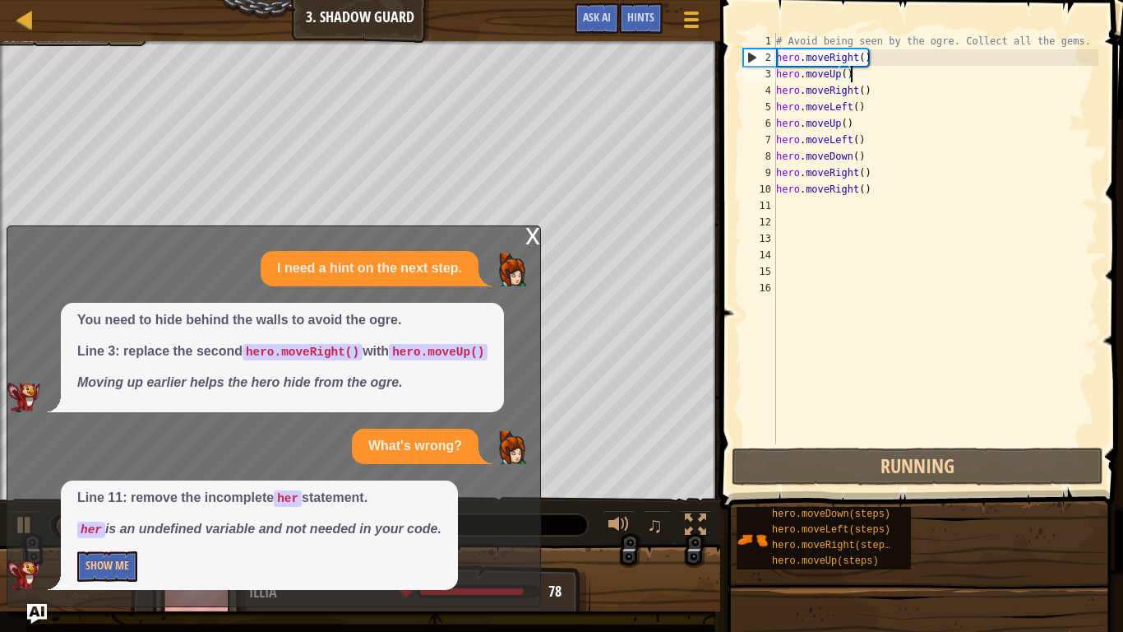
click at [528, 231] on div "x" at bounding box center [532, 234] width 15 height 16
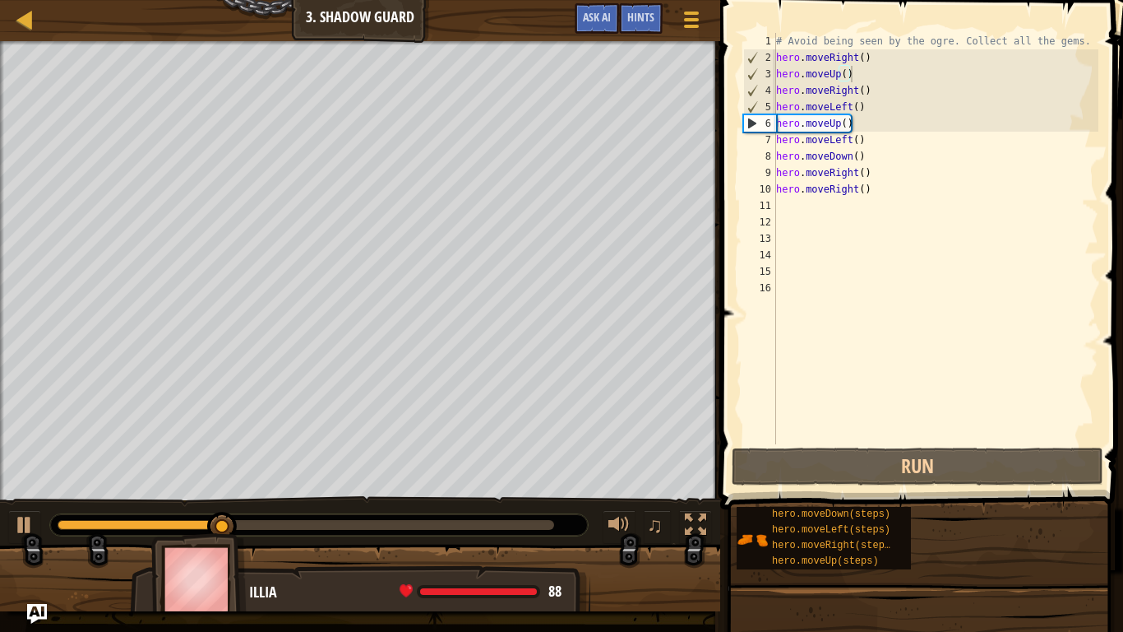
click at [861, 127] on div "# Avoid being seen by the ogre. Collect all the gems. hero . moveRight ( ) hero…" at bounding box center [936, 255] width 326 height 444
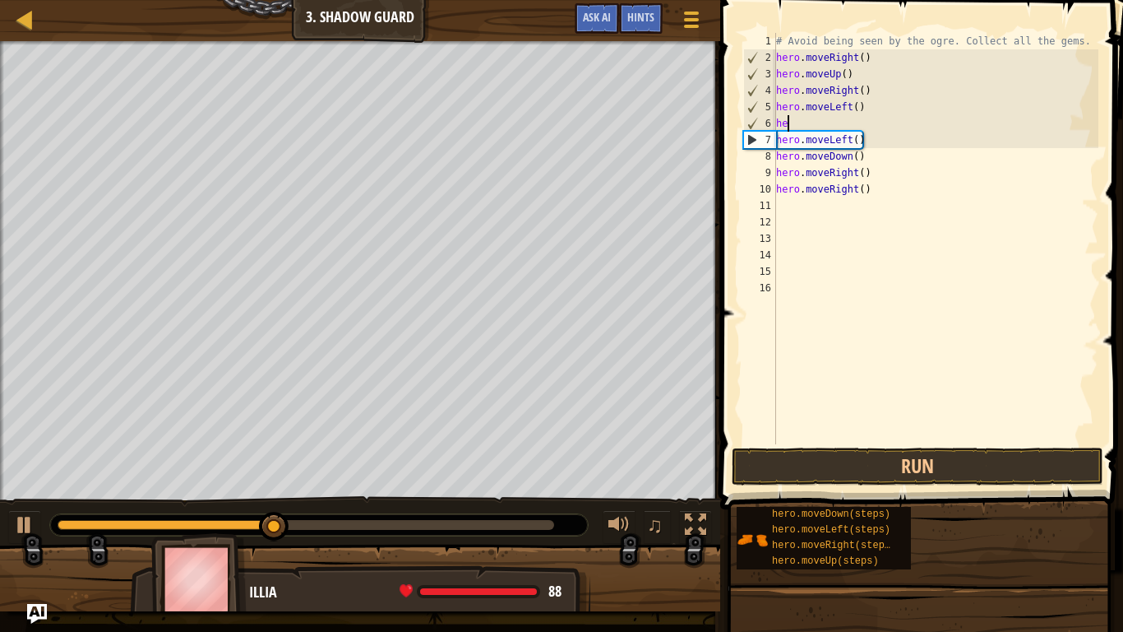
type textarea "h"
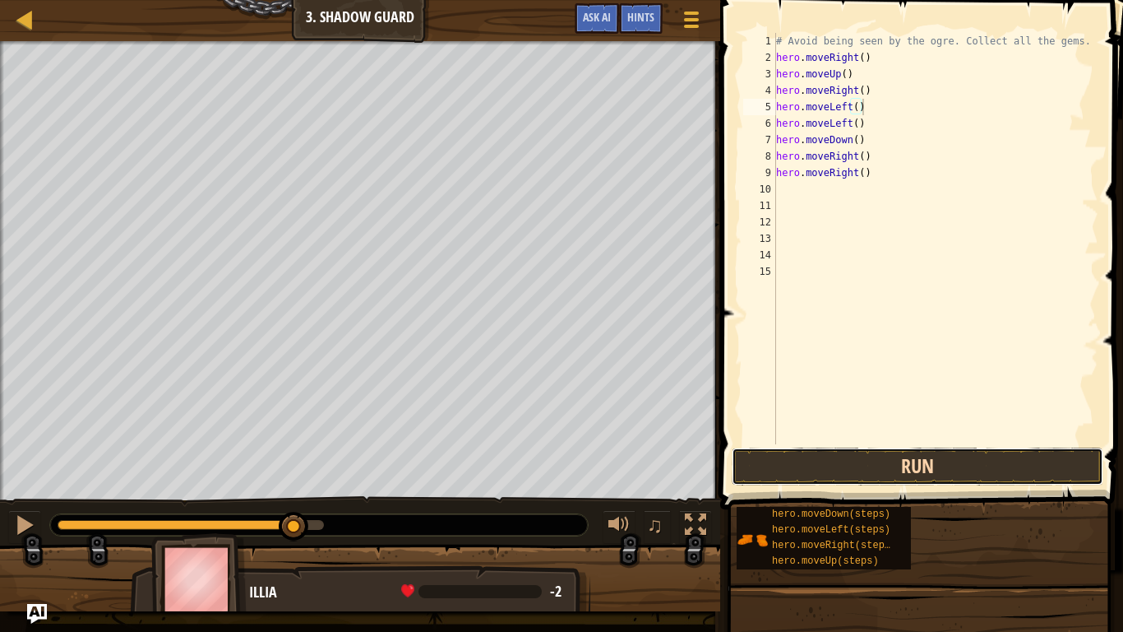
click at [950, 477] on button "Run" at bounding box center [918, 466] width 372 height 38
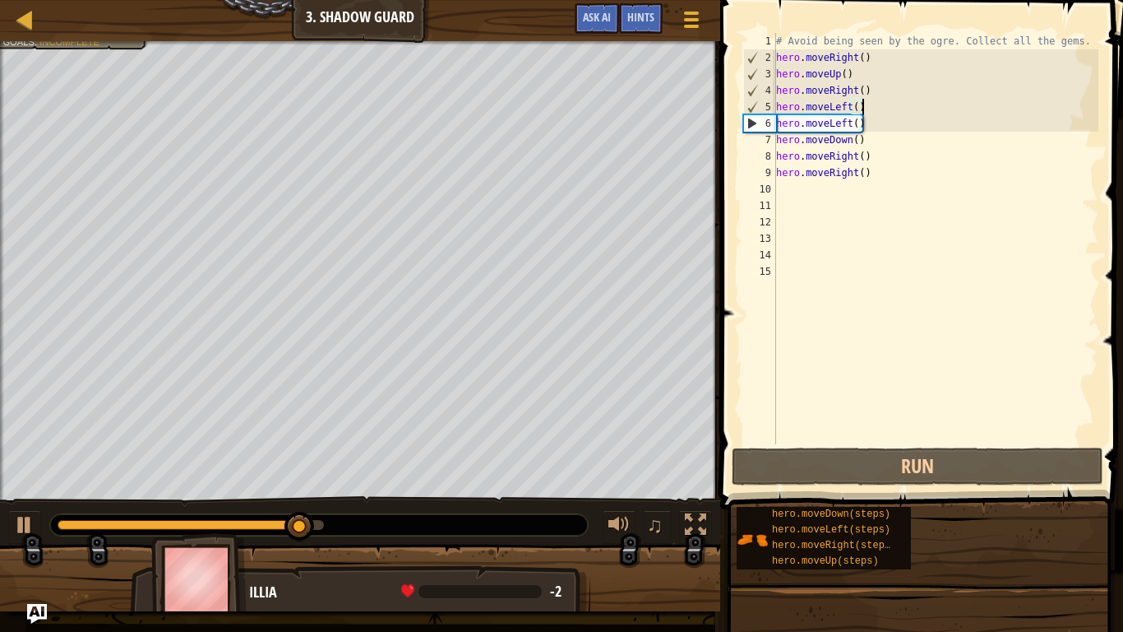
click at [866, 130] on div "# Avoid being seen by the ogre. Collect all the gems. hero . moveRight ( ) hero…" at bounding box center [936, 255] width 326 height 444
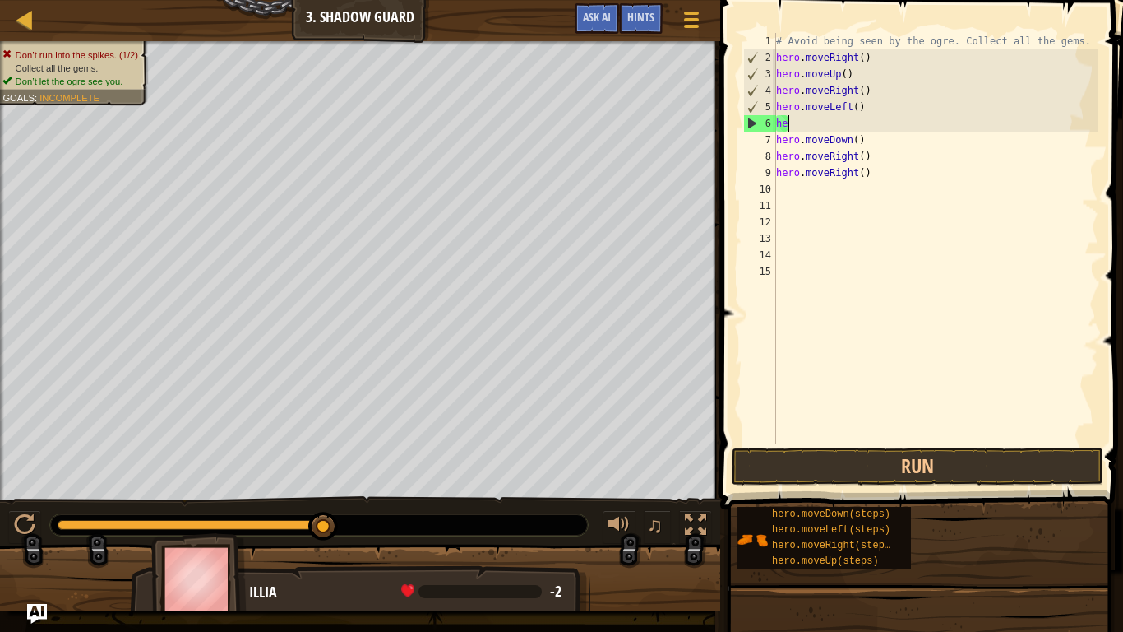
type textarea "h"
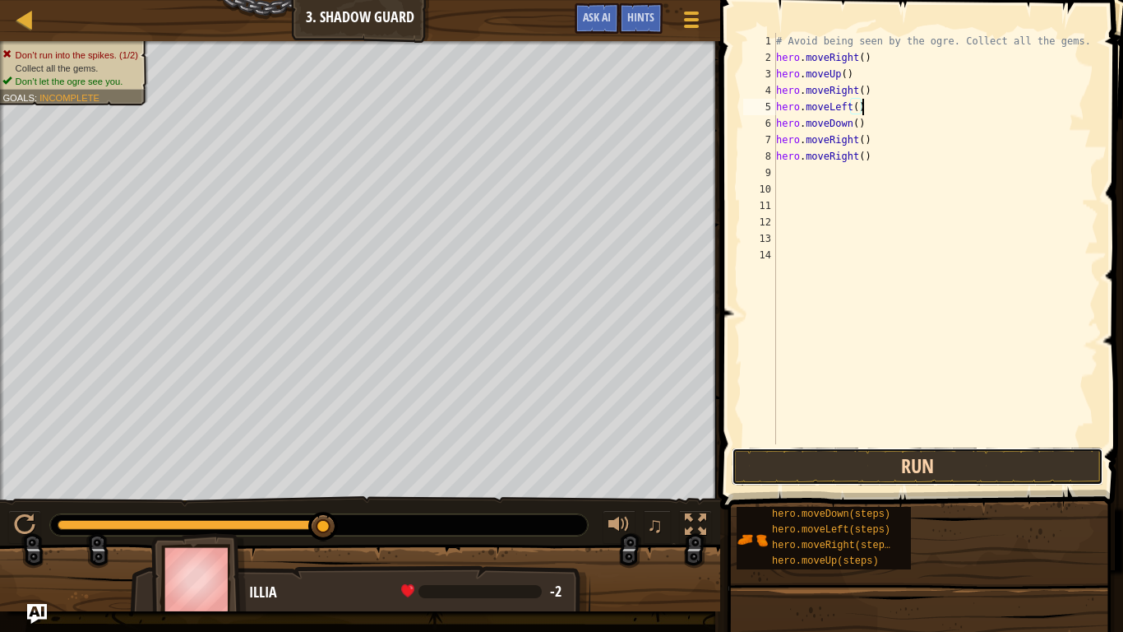
click at [945, 474] on button "Run" at bounding box center [918, 466] width 372 height 38
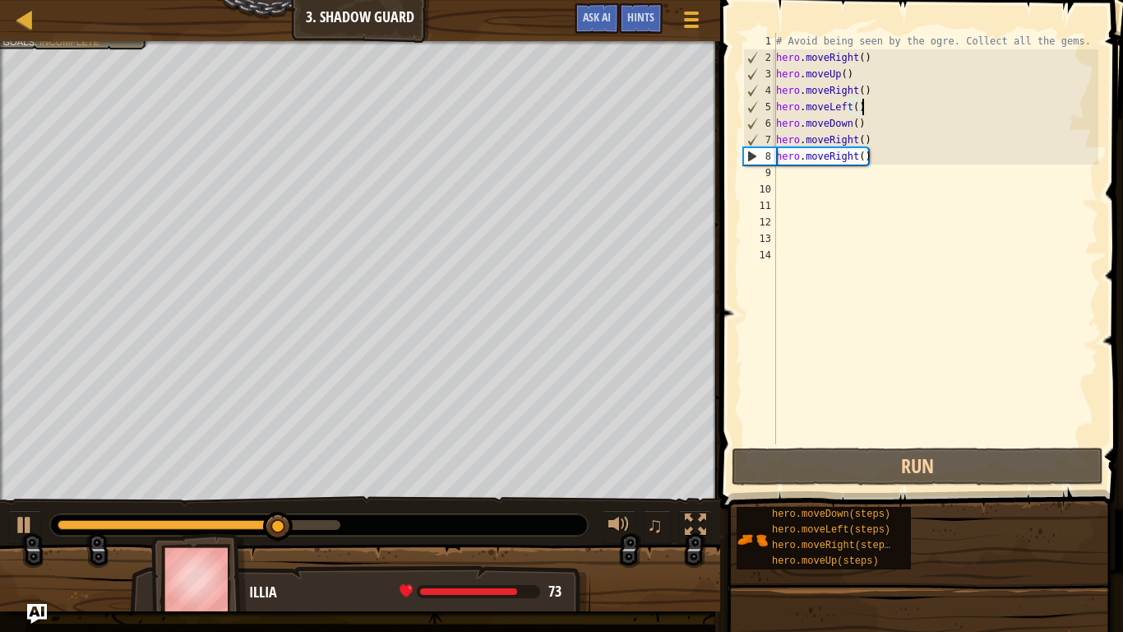
click at [873, 139] on div "# Avoid being seen by the ogre. Collect all the gems. hero . moveRight ( ) hero…" at bounding box center [936, 255] width 326 height 444
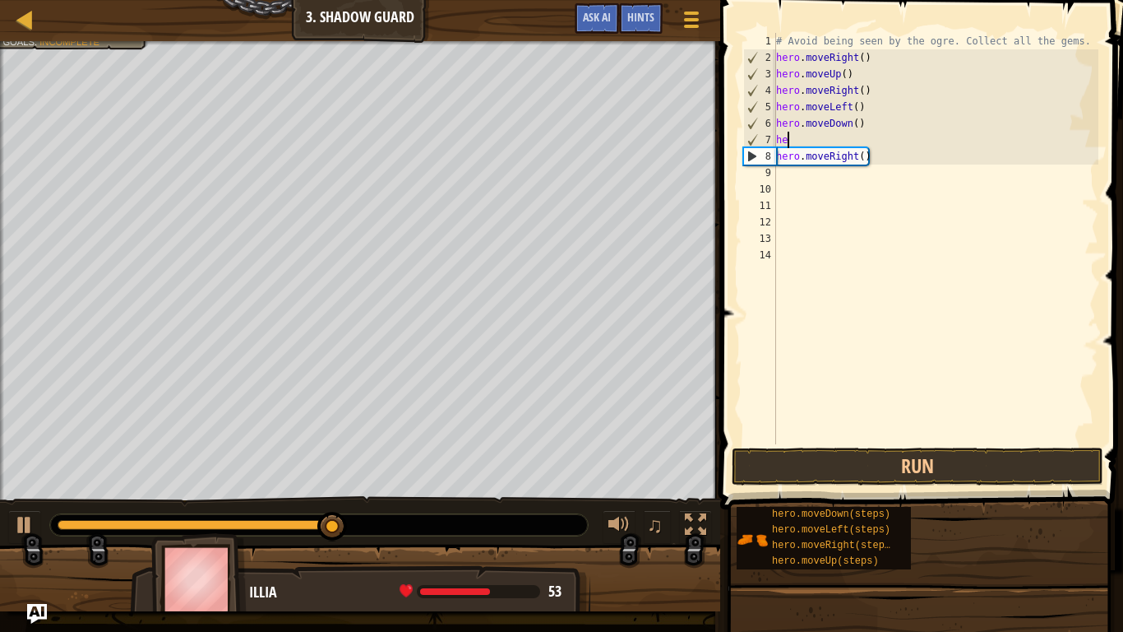
type textarea "h"
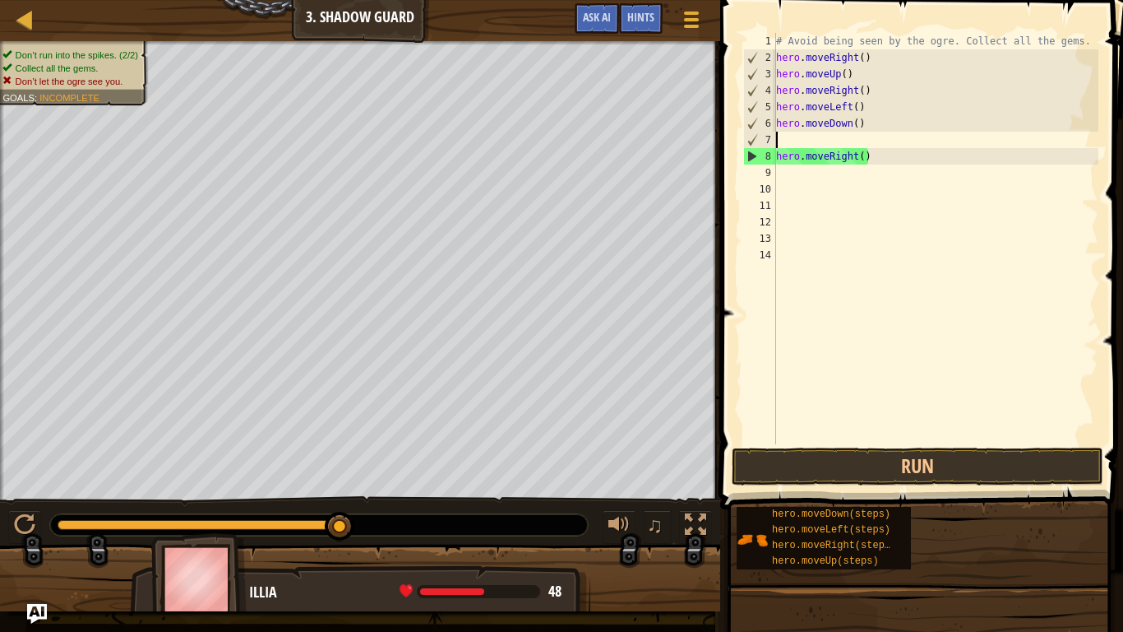
type textarea "hero.moveDown()"
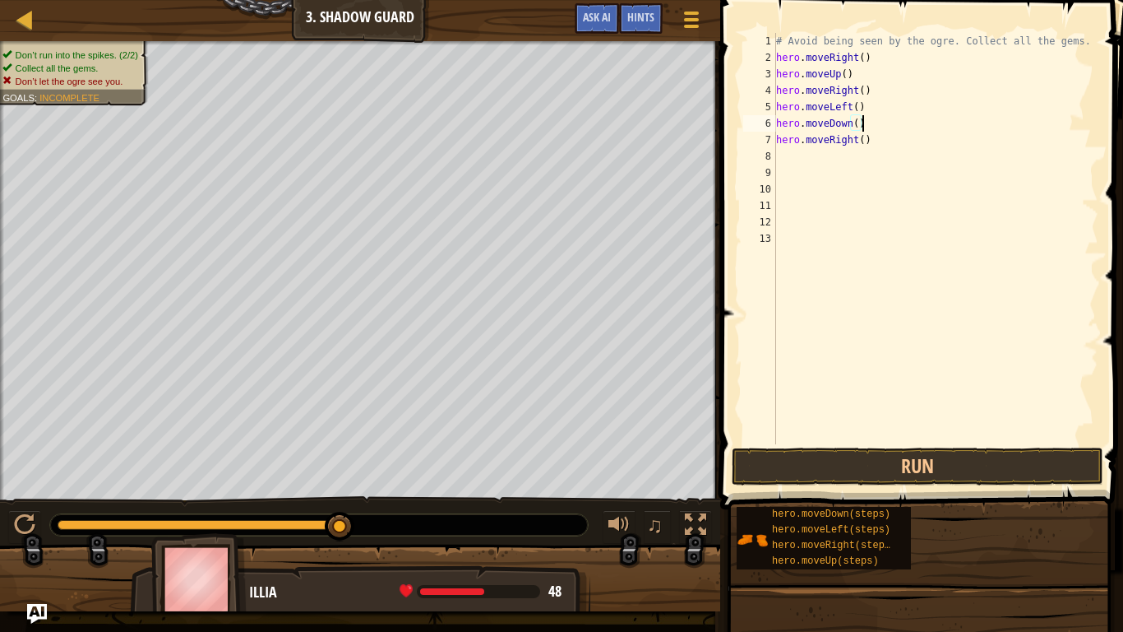
click at [878, 151] on div "# Avoid being seen by the ogre. Collect all the gems. hero . moveRight ( ) hero…" at bounding box center [936, 255] width 326 height 444
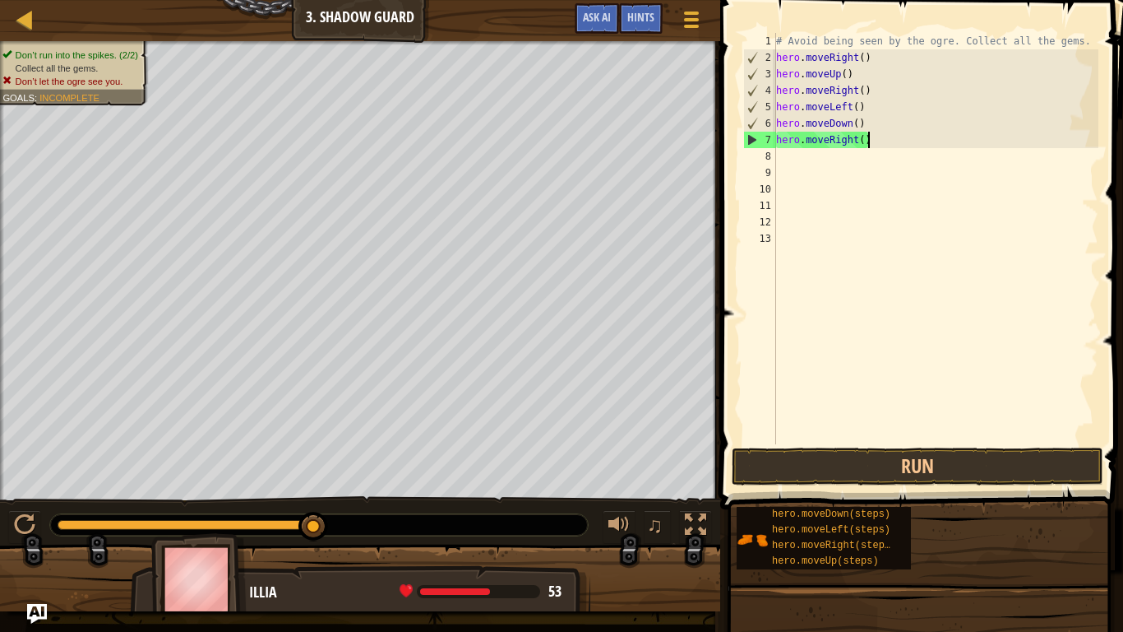
click at [872, 143] on div "# Avoid being seen by the ogre. Collect all the gems. hero . moveRight ( ) hero…" at bounding box center [936, 255] width 326 height 444
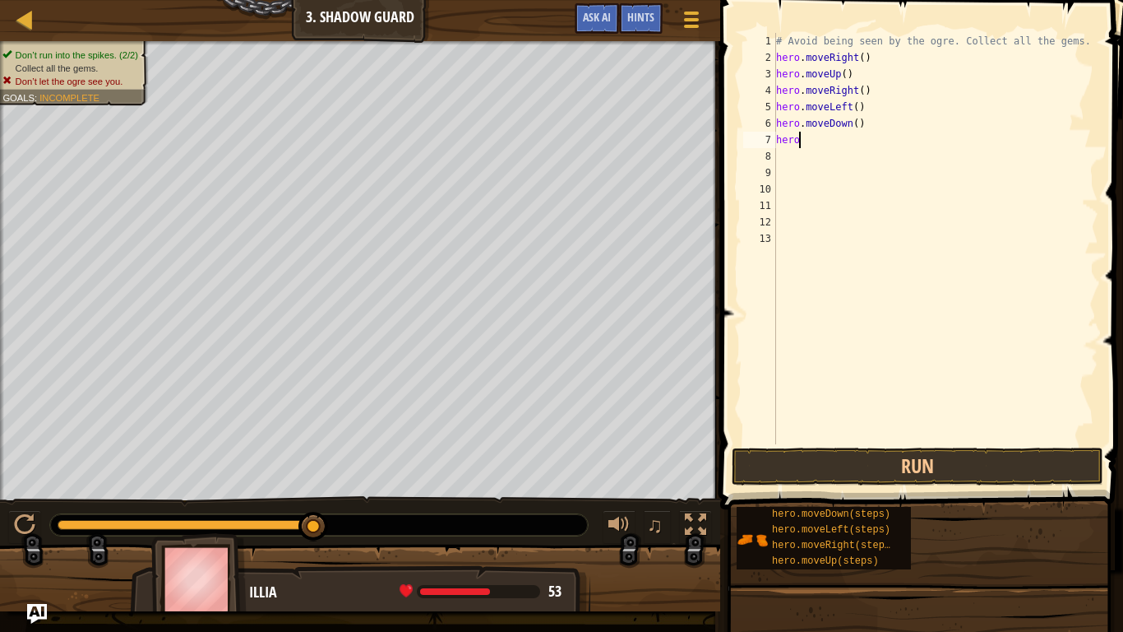
type textarea "hero."
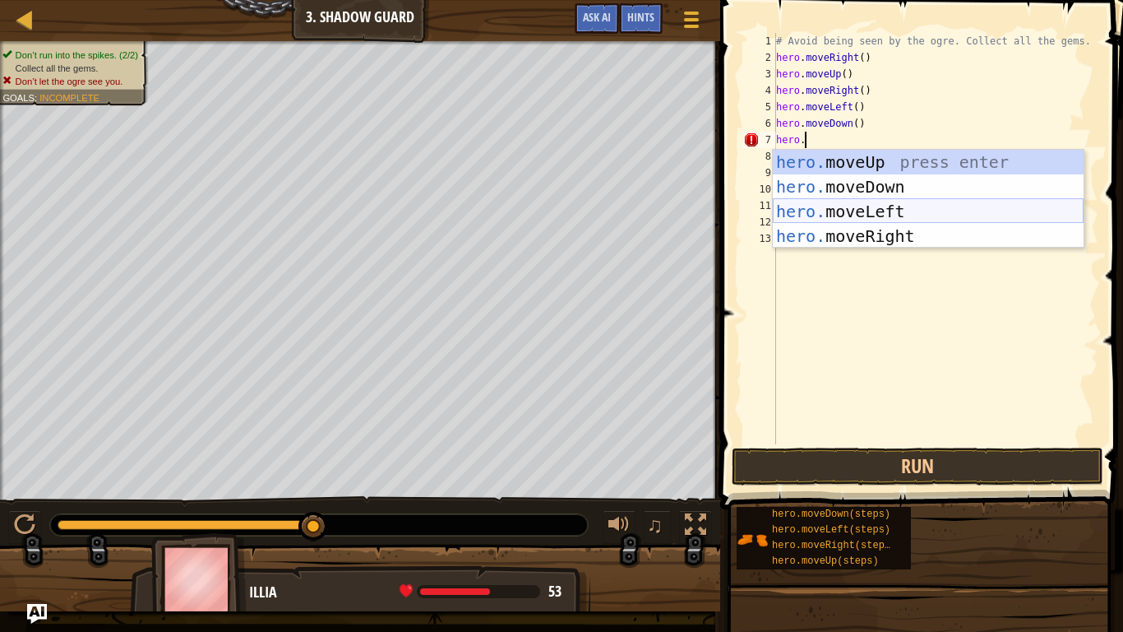
click at [918, 206] on div "hero. moveUp press enter hero. moveDown press enter hero. moveLeft press enter …" at bounding box center [928, 224] width 311 height 148
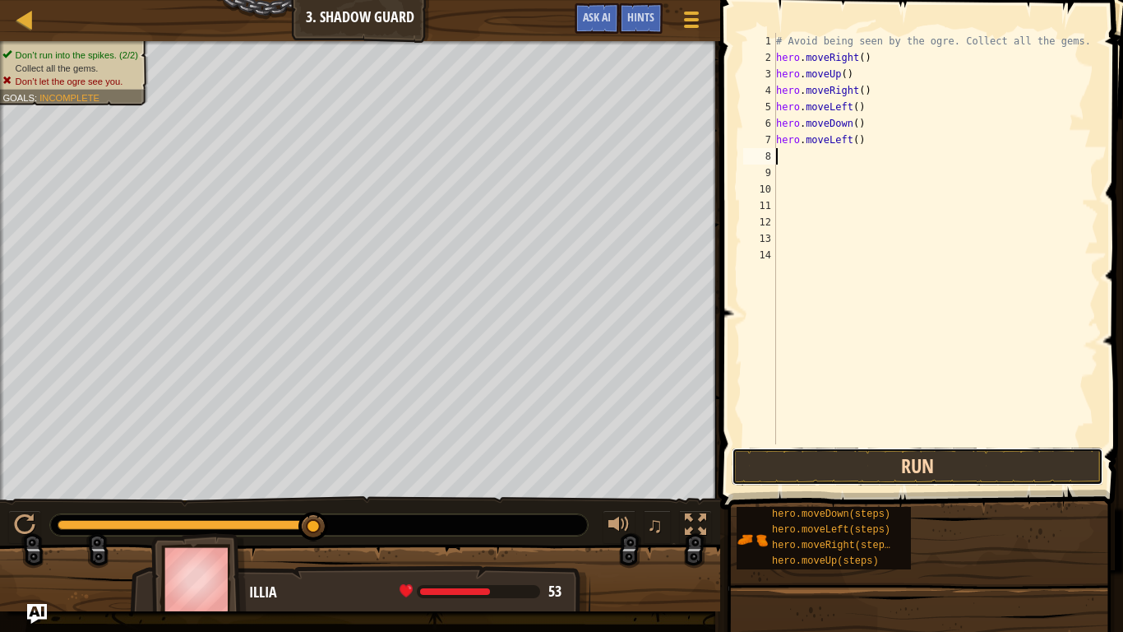
click at [978, 469] on button "Run" at bounding box center [918, 466] width 372 height 38
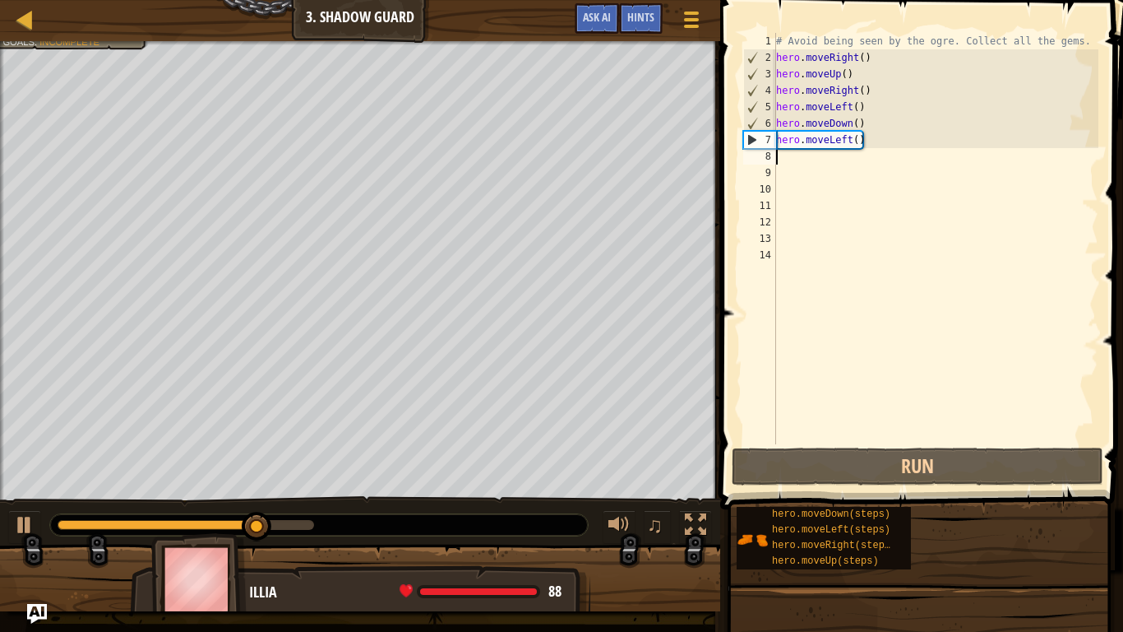
click at [879, 132] on div "# Avoid being seen by the ogre. Collect all the gems. hero . moveRight ( ) hero…" at bounding box center [936, 255] width 326 height 444
click at [885, 146] on div "# Avoid being seen by the ogre. Collect all the gems. hero . moveRight ( ) hero…" at bounding box center [936, 255] width 326 height 444
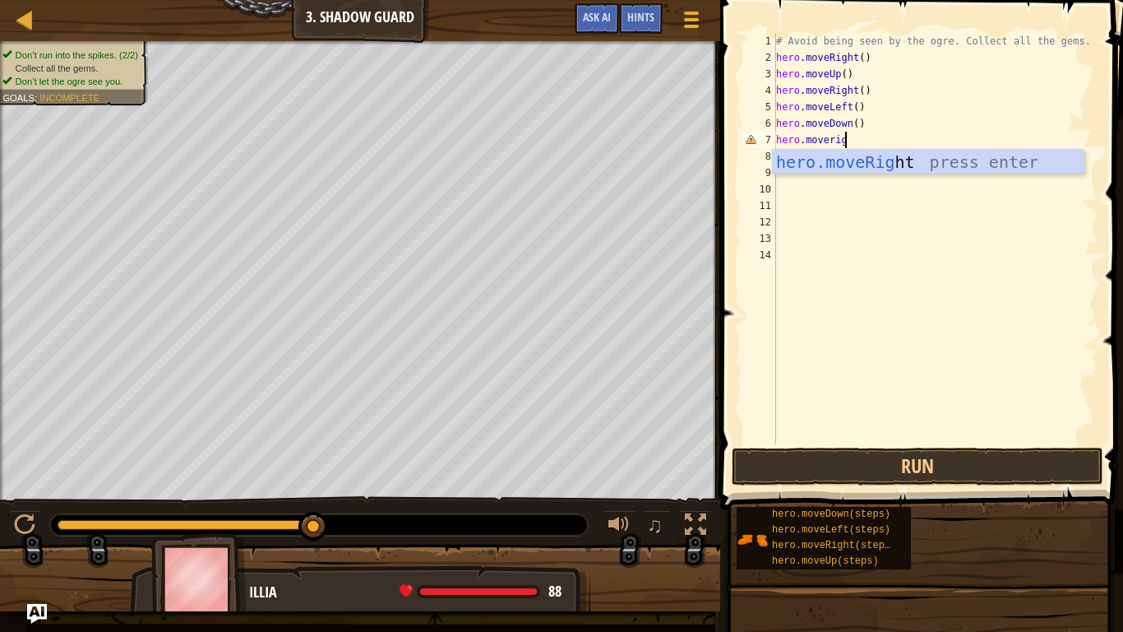
type textarea "hero.moverigh"
click at [902, 160] on div "hero.moveRigh t press enter" at bounding box center [928, 187] width 311 height 74
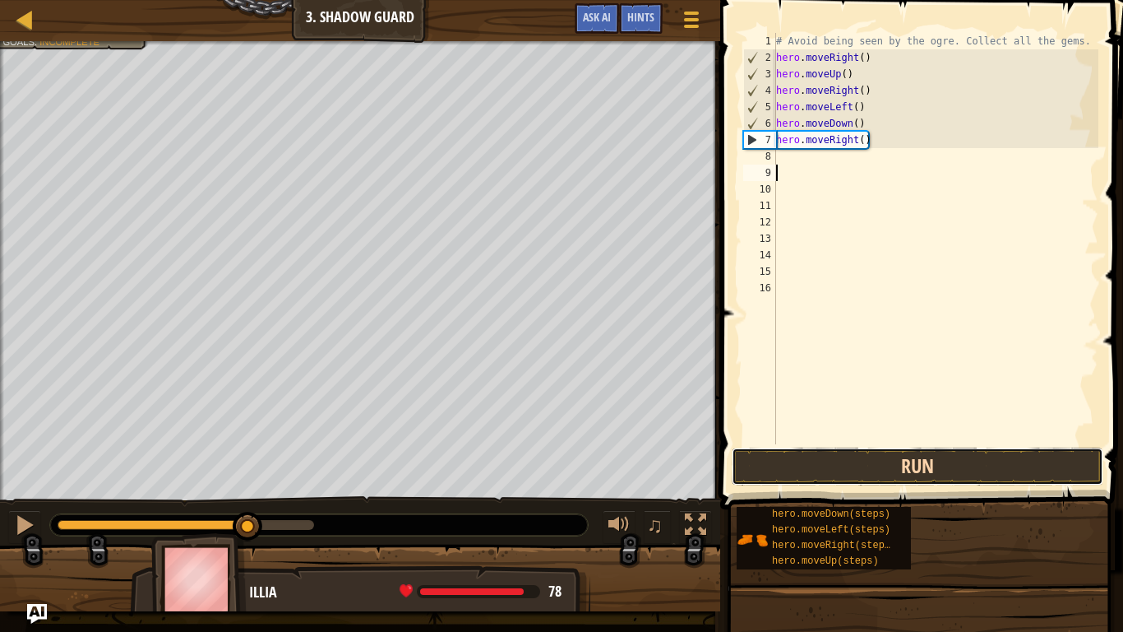
click at [976, 463] on button "Run" at bounding box center [918, 466] width 372 height 38
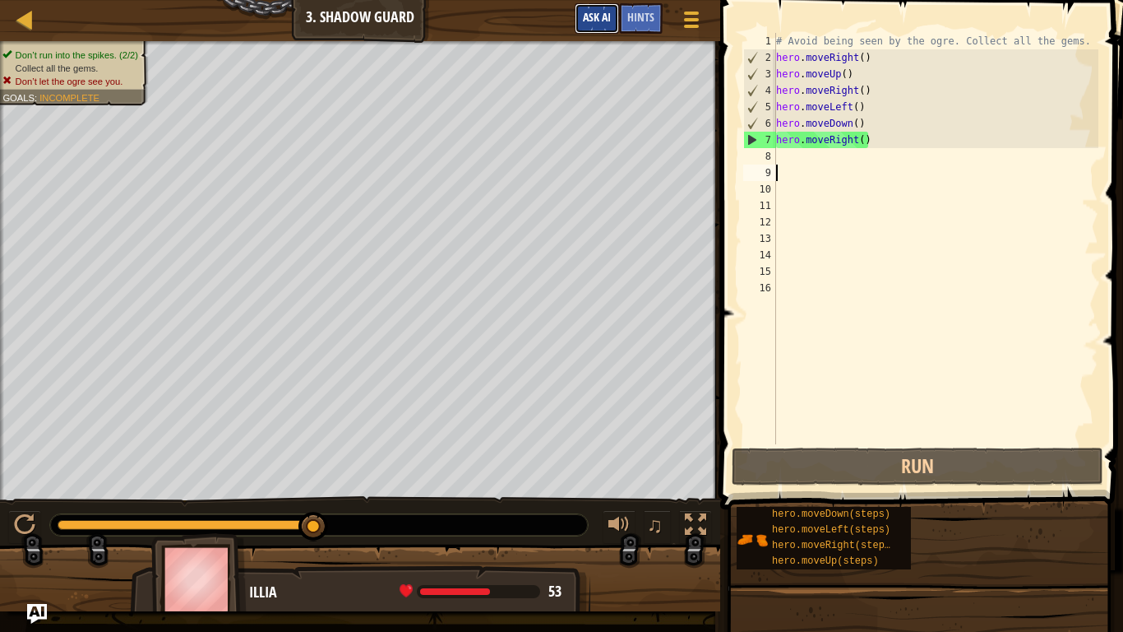
click at [614, 16] on button "Ask AI" at bounding box center [597, 18] width 44 height 30
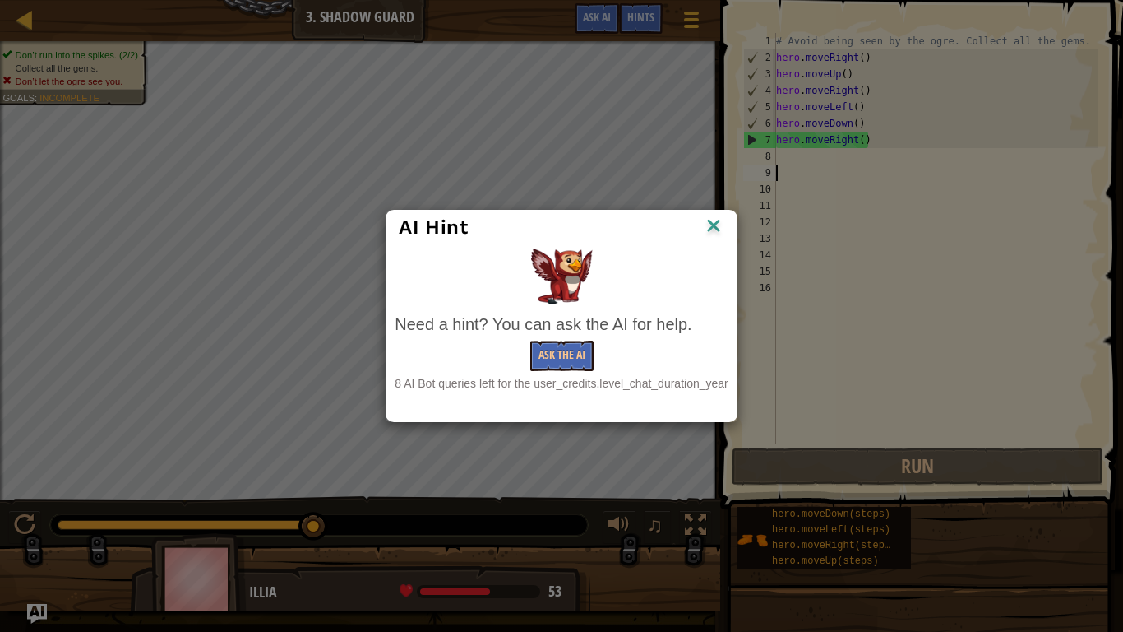
click at [706, 225] on img at bounding box center [713, 227] width 21 height 25
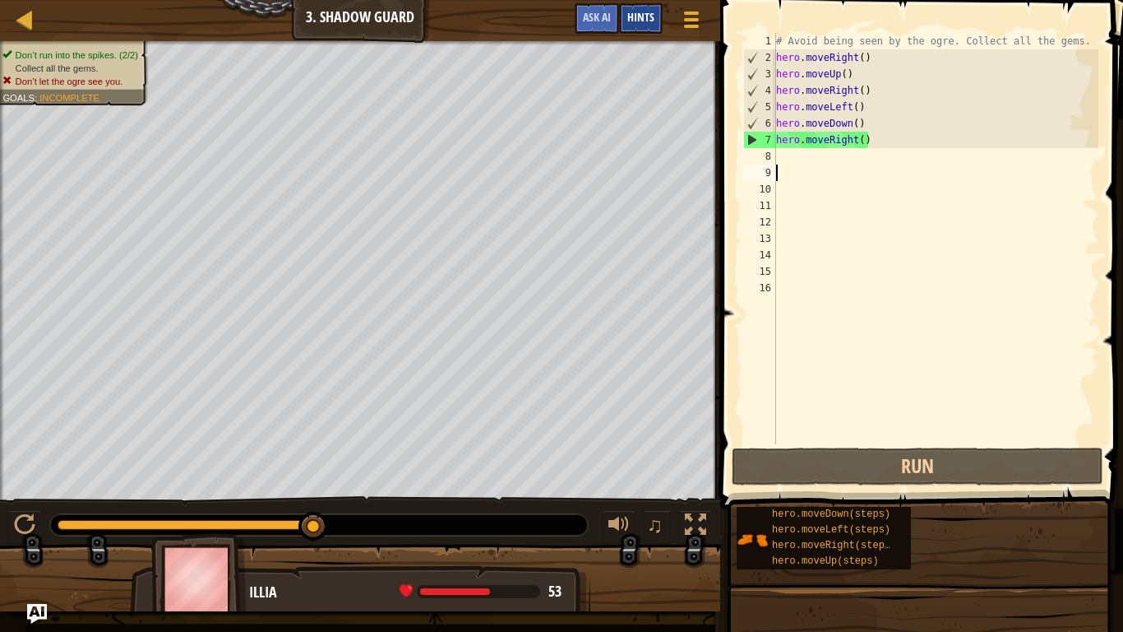
click at [633, 29] on div "Hints" at bounding box center [641, 18] width 44 height 30
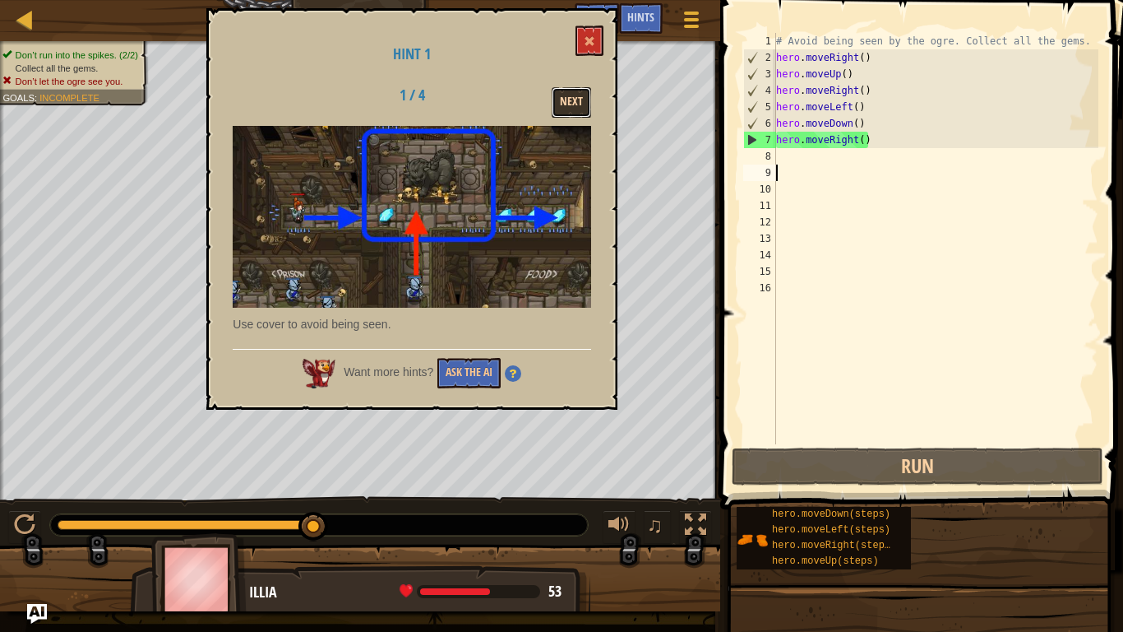
click at [568, 109] on button "Next" at bounding box center [571, 102] width 39 height 30
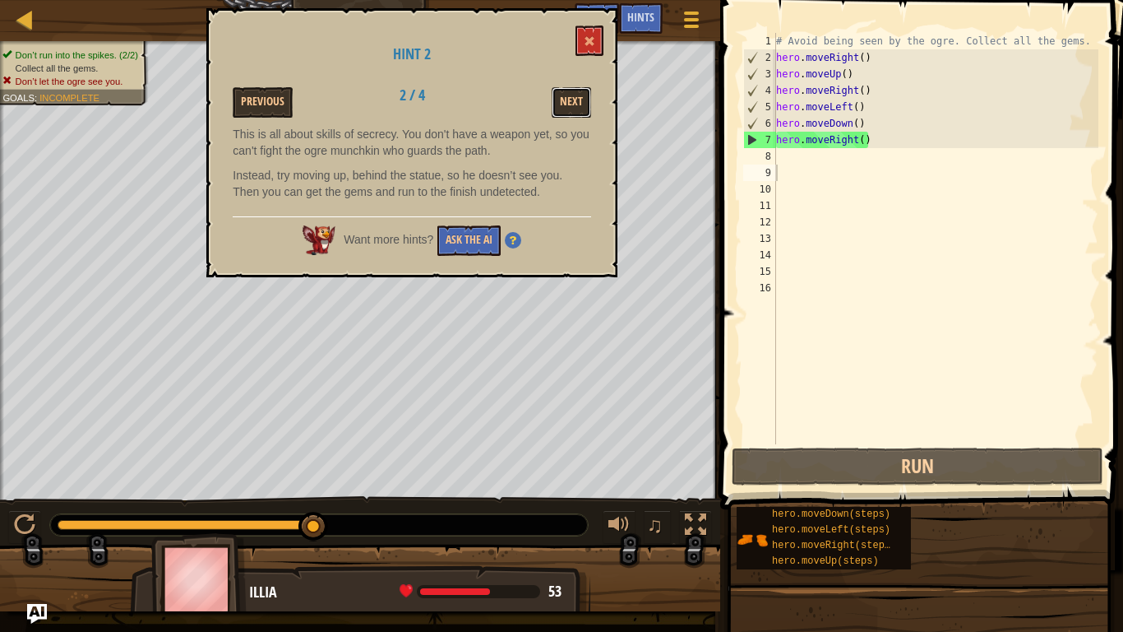
click at [568, 109] on button "Next" at bounding box center [571, 102] width 39 height 30
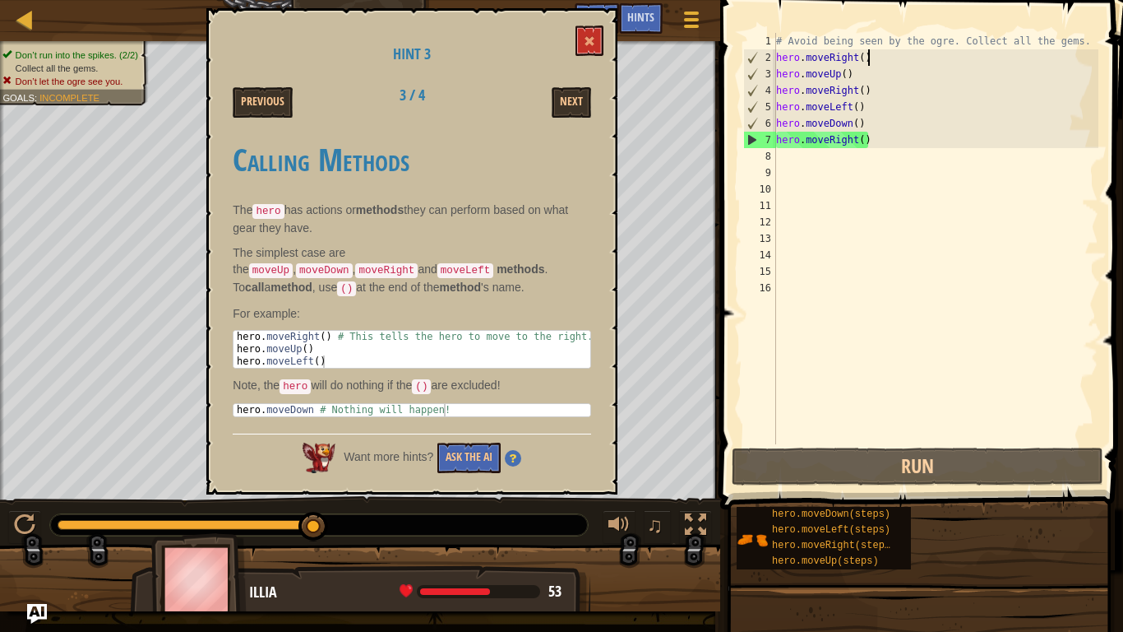
click at [965, 62] on div "# Avoid being seen by the ogre. Collect all the gems. hero . moveRight ( ) hero…" at bounding box center [936, 255] width 326 height 444
click at [869, 86] on div "# Avoid being seen by the ogre. Collect all the gems. hero . moveRight ( ) hero…" at bounding box center [936, 255] width 326 height 444
click at [850, 90] on div "# Avoid being seen by the ogre. Collect all the gems. hero . moveRight ( ) hero…" at bounding box center [936, 255] width 326 height 444
click at [857, 90] on div "# Avoid being seen by the ogre. Collect all the gems. hero . moveRight ( ) hero…" at bounding box center [936, 255] width 326 height 444
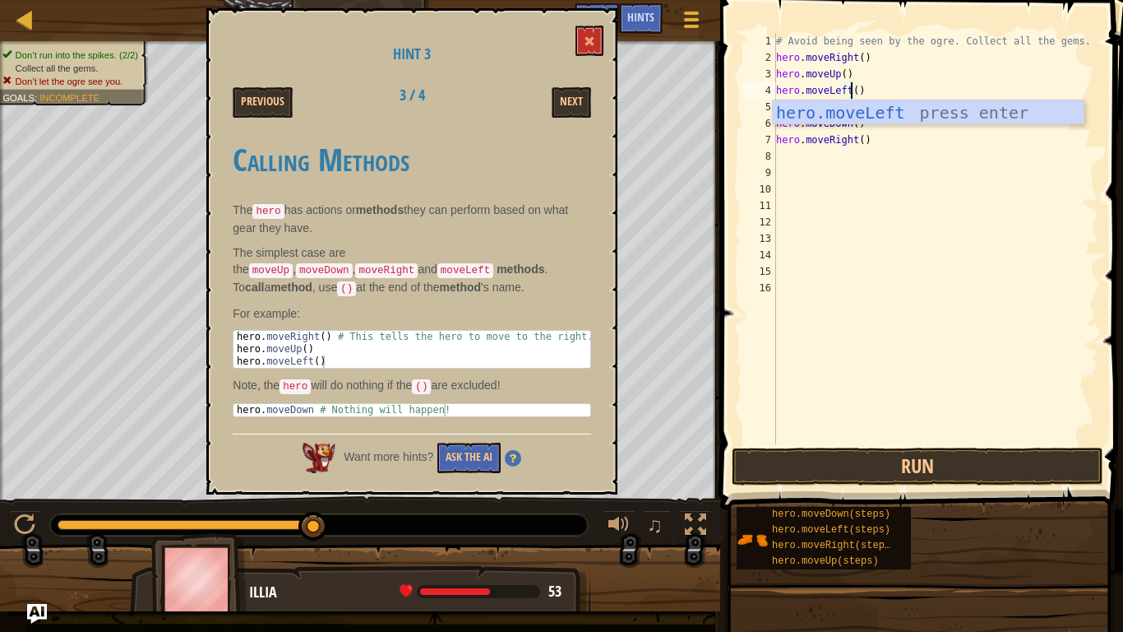
scroll to position [7, 12]
click at [905, 117] on div "hero.moveLeft press enter" at bounding box center [928, 137] width 311 height 74
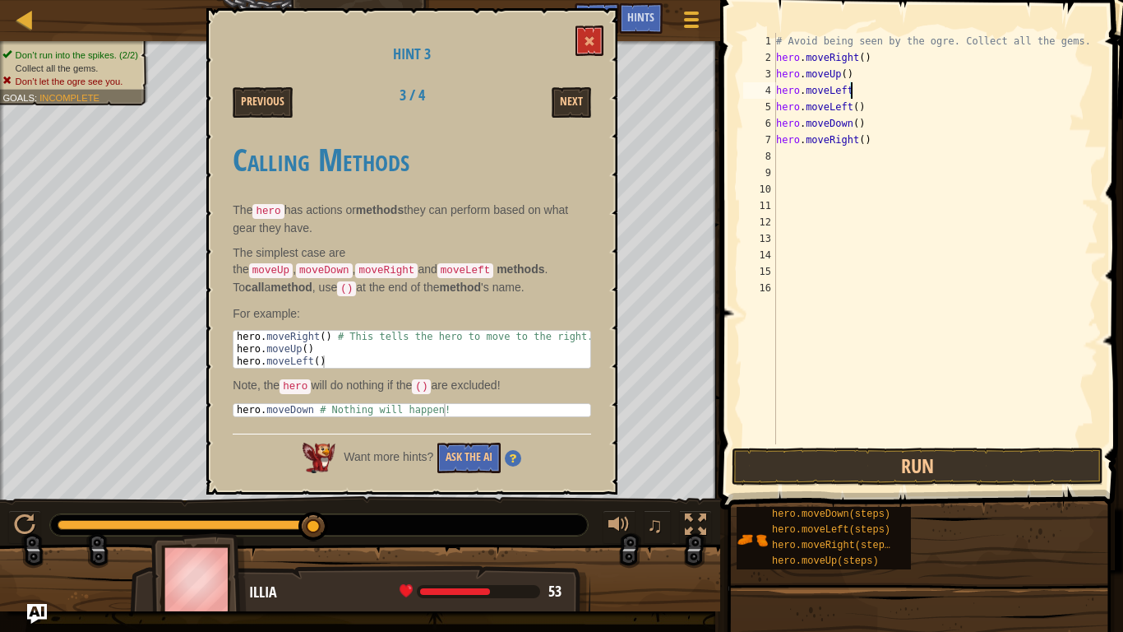
scroll to position [7, 10]
click at [873, 108] on div "# Avoid being seen by the ogre. Collect all the gems. hero . moveRight ( ) hero…" at bounding box center [936, 255] width 326 height 444
type textarea "h"
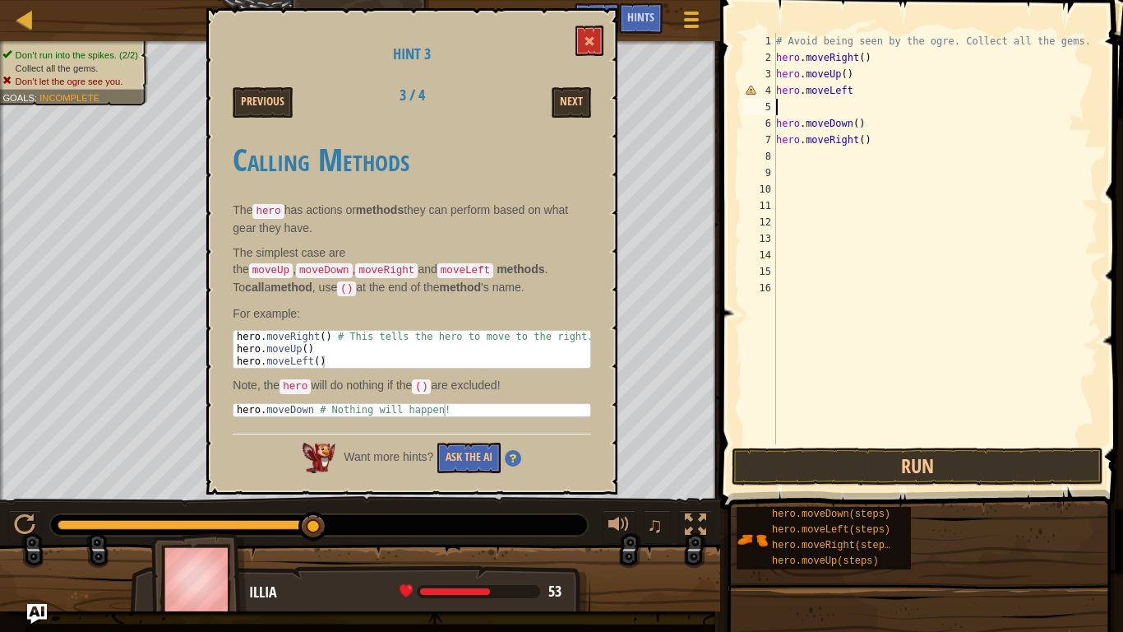
click at [889, 143] on div "# Avoid being seen by the ogre. Collect all the gems. hero . moveRight ( ) hero…" at bounding box center [936, 255] width 326 height 444
type textarea "h"
click at [885, 126] on div "# Avoid being seen by the ogre. Collect all the gems. hero . moveRight ( ) hero…" at bounding box center [936, 255] width 326 height 444
type textarea "h"
click at [859, 93] on div "# Avoid being seen by the ogre. Collect all the gems. hero . moveRight ( ) hero…" at bounding box center [936, 255] width 326 height 444
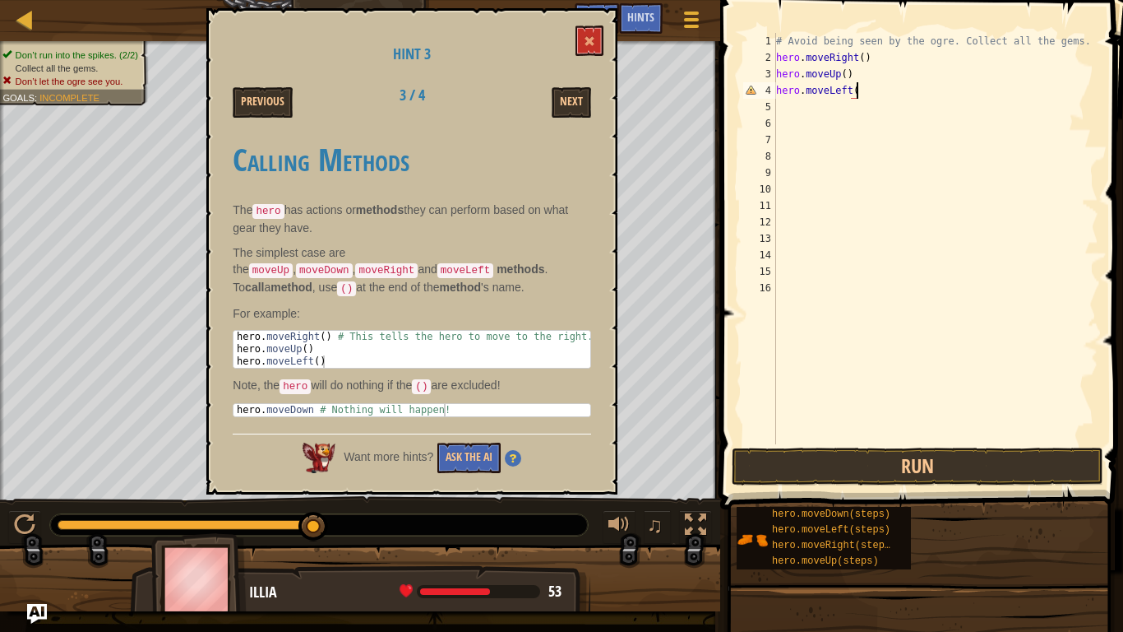
scroll to position [7, 12]
click at [1048, 463] on button "Run" at bounding box center [918, 466] width 372 height 38
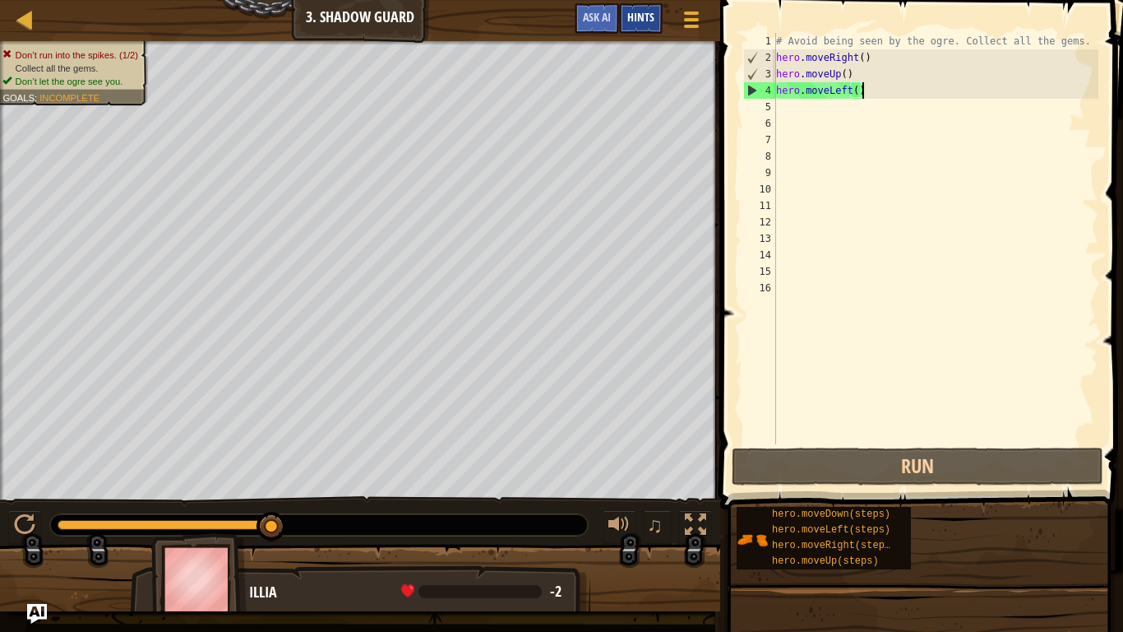
click at [655, 25] on div "Hints" at bounding box center [641, 18] width 44 height 30
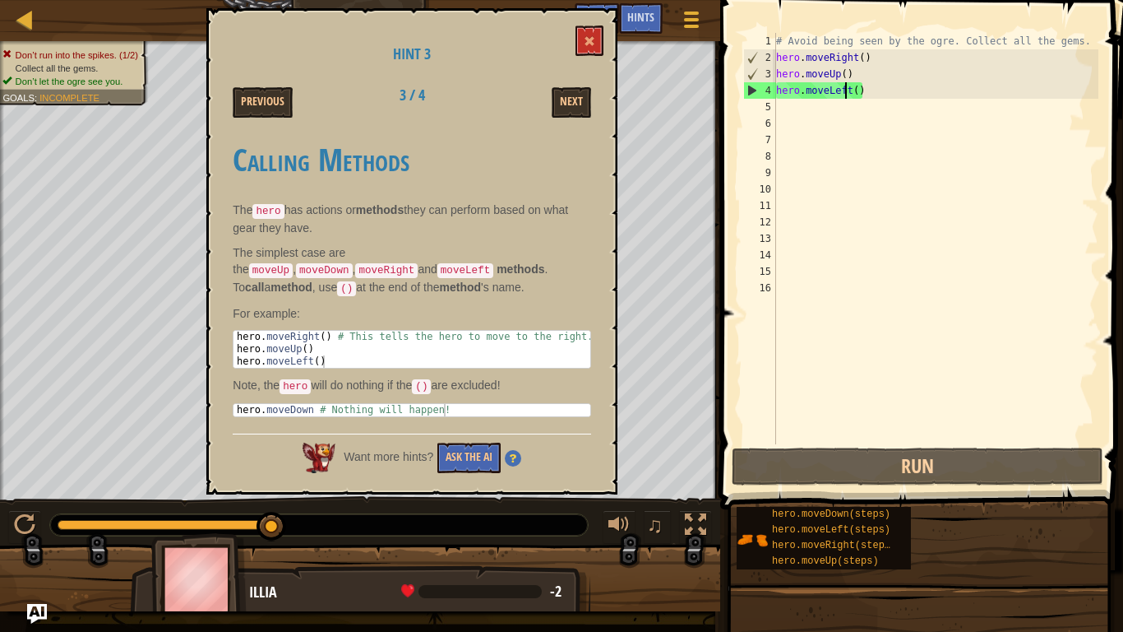
click at [846, 91] on div "# Avoid being seen by the ogre. Collect all the gems. hero . moveRight ( ) hero…" at bounding box center [936, 255] width 326 height 444
click at [853, 95] on div "# Avoid being seen by the ogre. Collect all the gems. hero . moveRight ( ) hero…" at bounding box center [936, 255] width 326 height 444
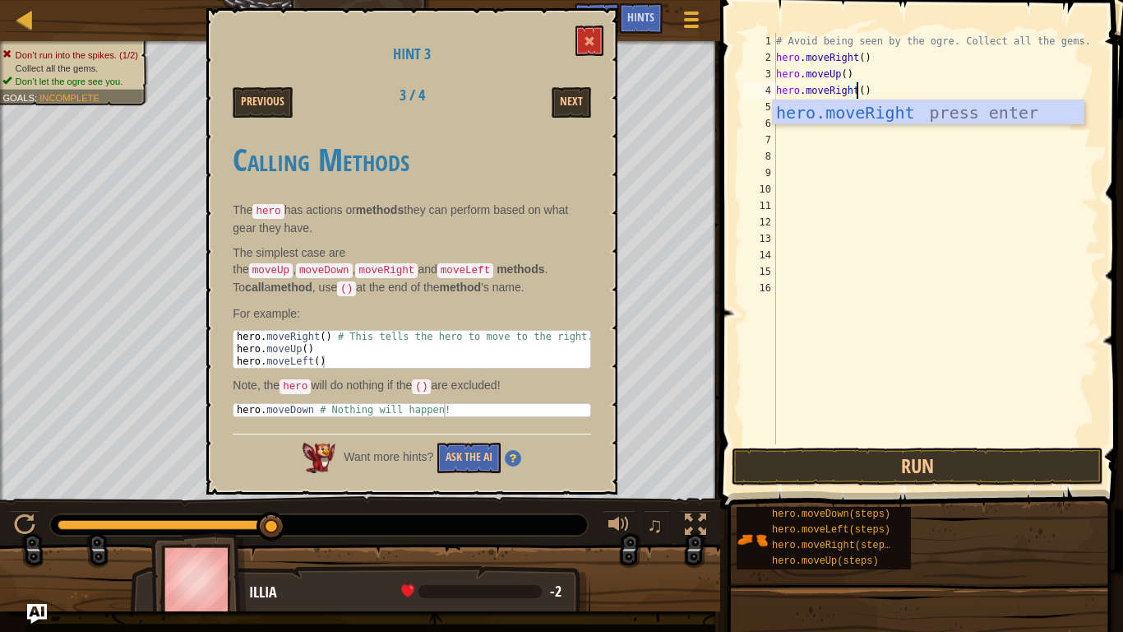
scroll to position [7, 12]
click at [886, 115] on div "hero.moveRight press enter" at bounding box center [928, 137] width 311 height 74
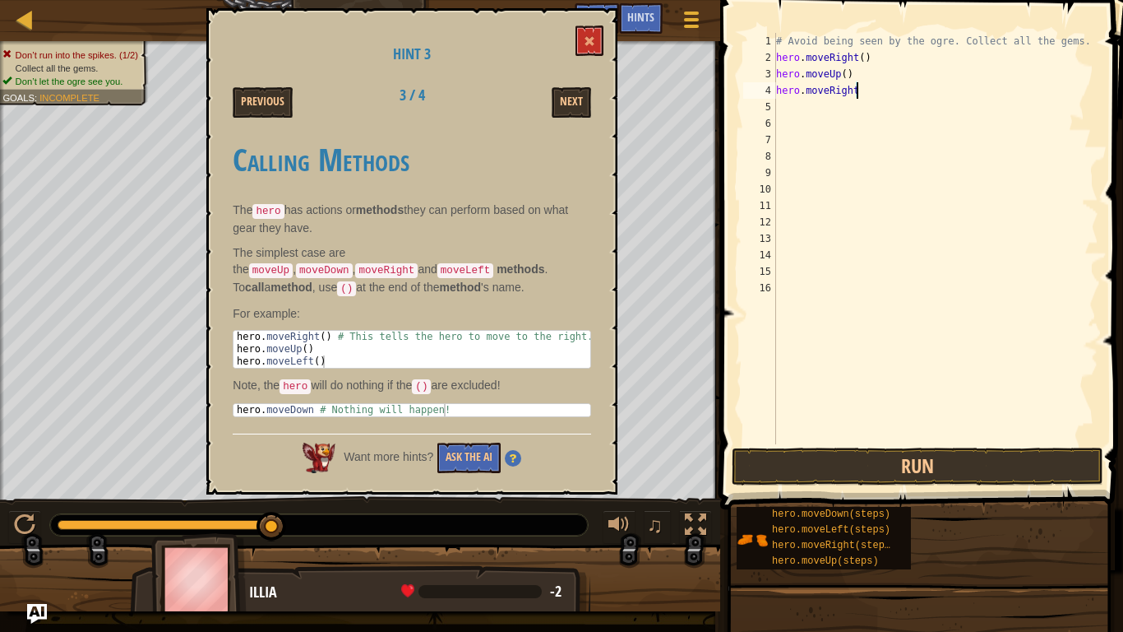
scroll to position [7, 11]
type textarea "hero.moveRight()"
type textarea "Mov"
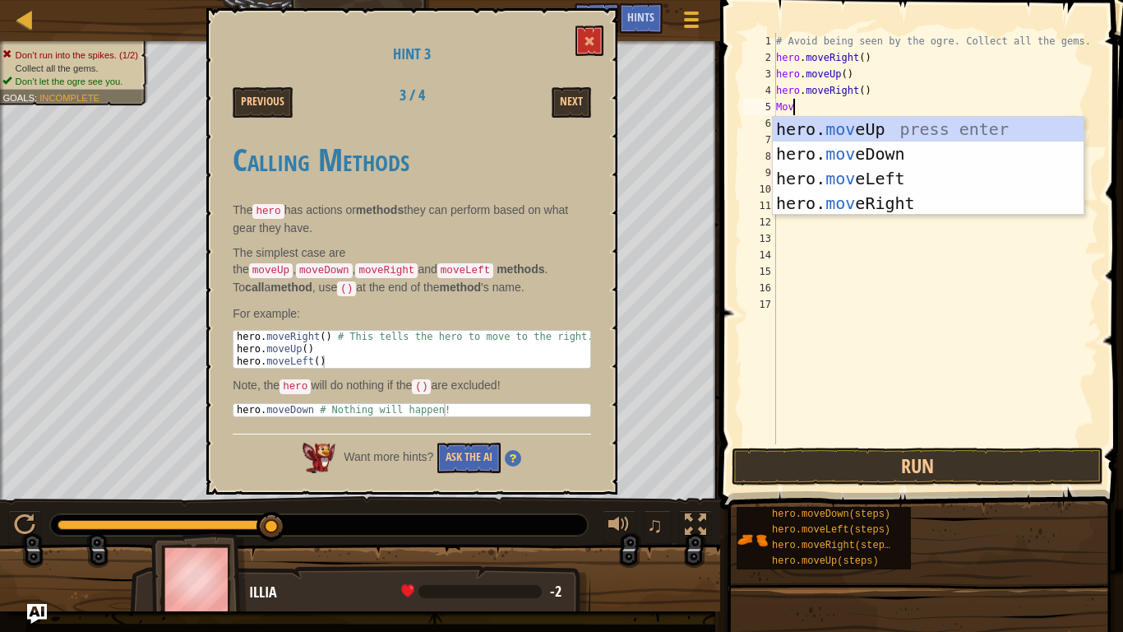
scroll to position [7, 2]
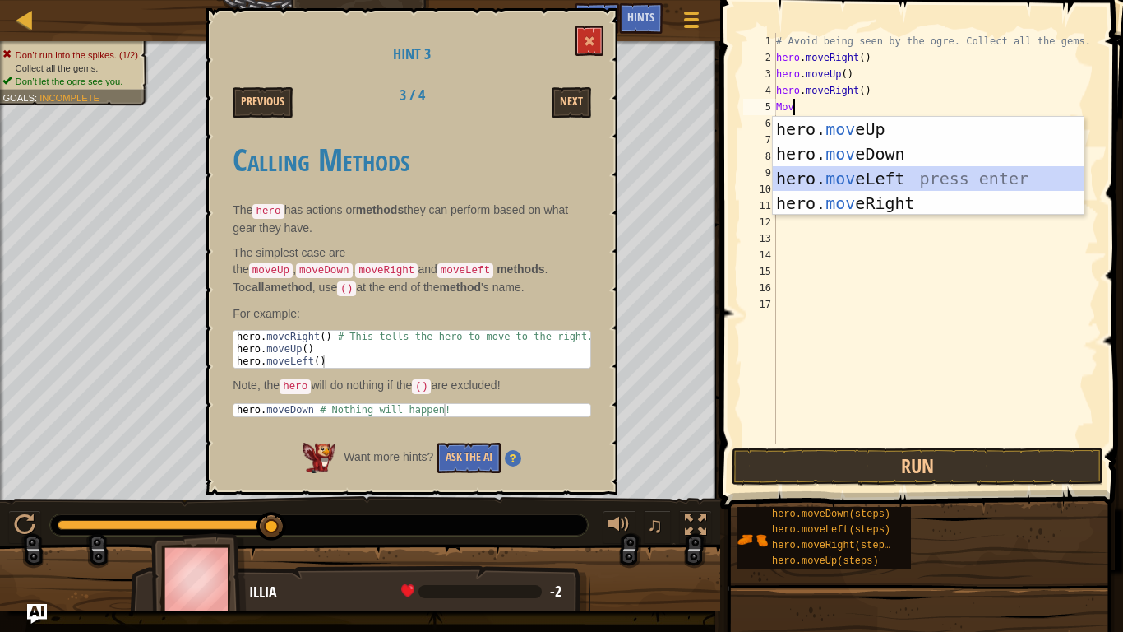
click at [924, 178] on div "hero. mov eUp press enter hero. mov eDown press enter hero. mov eLeft press ent…" at bounding box center [928, 191] width 311 height 148
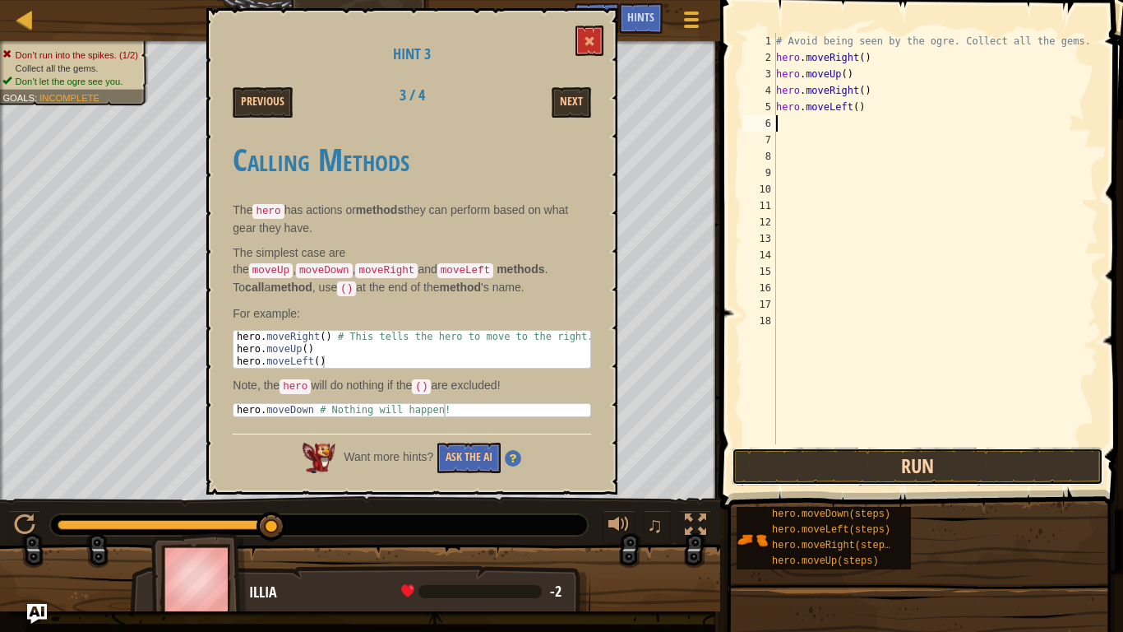
click at [868, 461] on button "Run" at bounding box center [918, 466] width 372 height 38
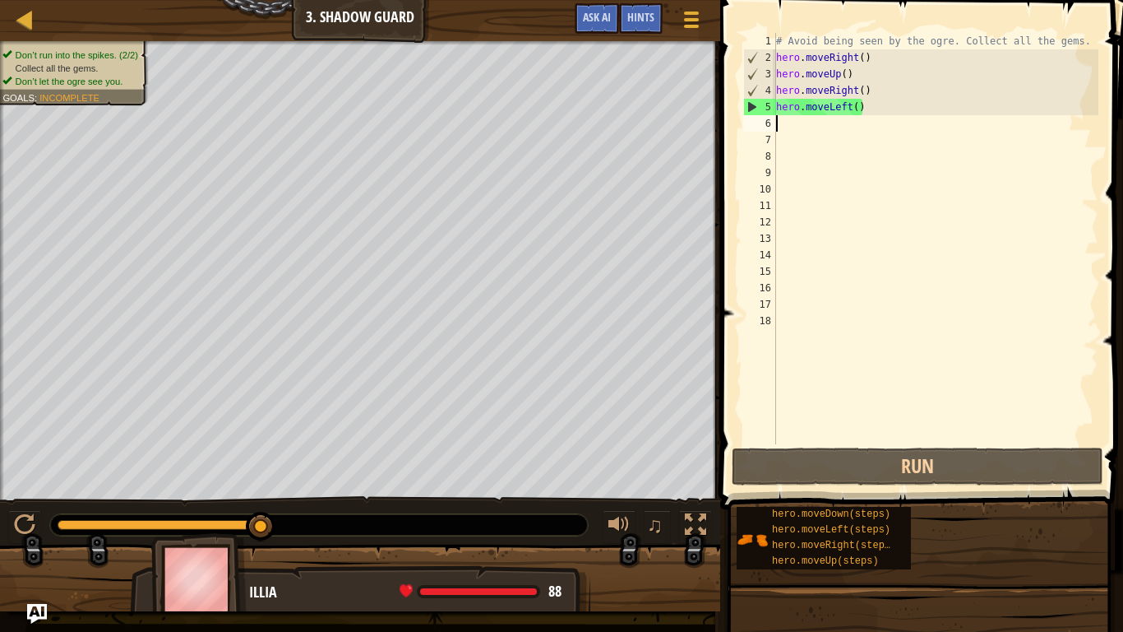
type textarea "m"
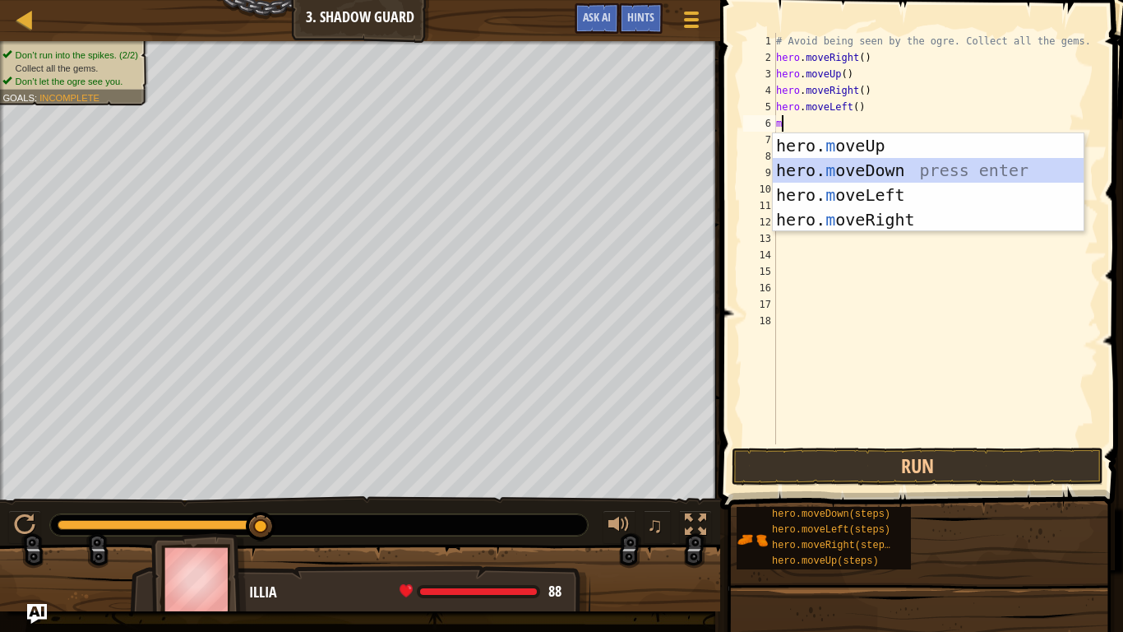
click at [828, 171] on div "hero. m oveUp press enter hero. m oveDown press enter hero. m oveLeft press ent…" at bounding box center [928, 207] width 311 height 148
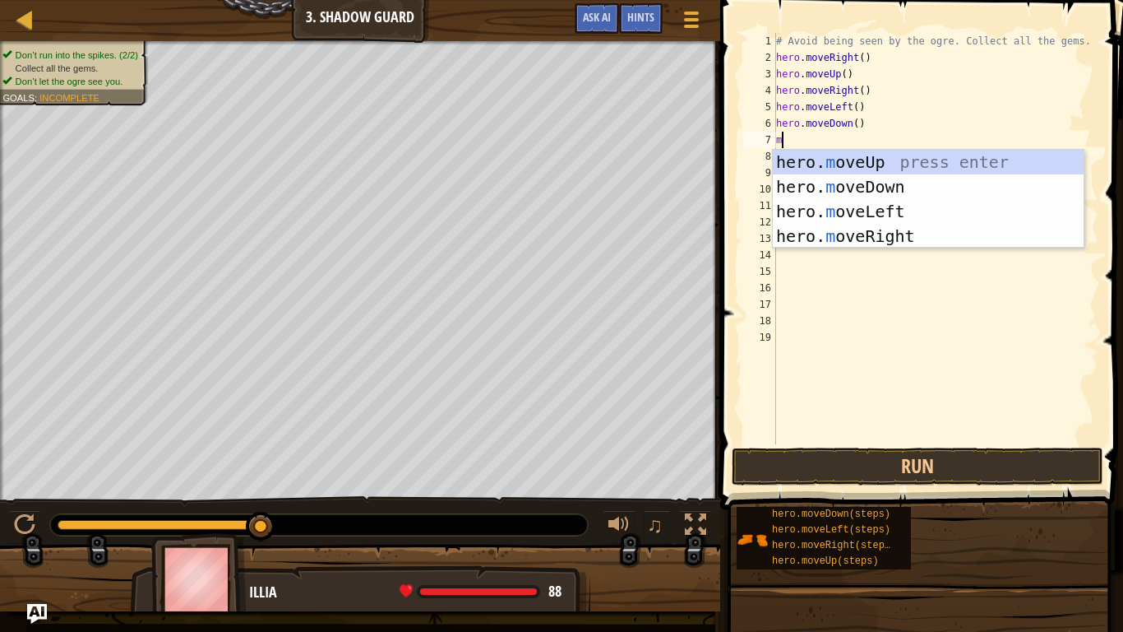
type textarea "mo"
click at [920, 230] on div "hero. mo veUp press enter hero. mo veDown press enter hero. mo veLeft press ent…" at bounding box center [928, 224] width 311 height 148
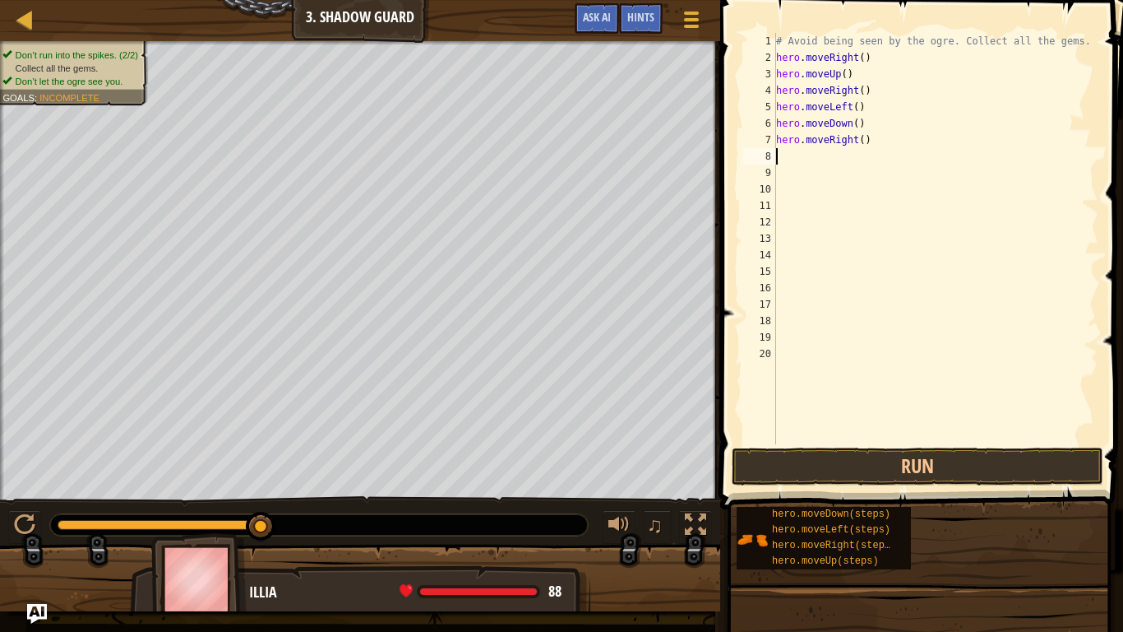
scroll to position [7, 0]
type textarea "m"
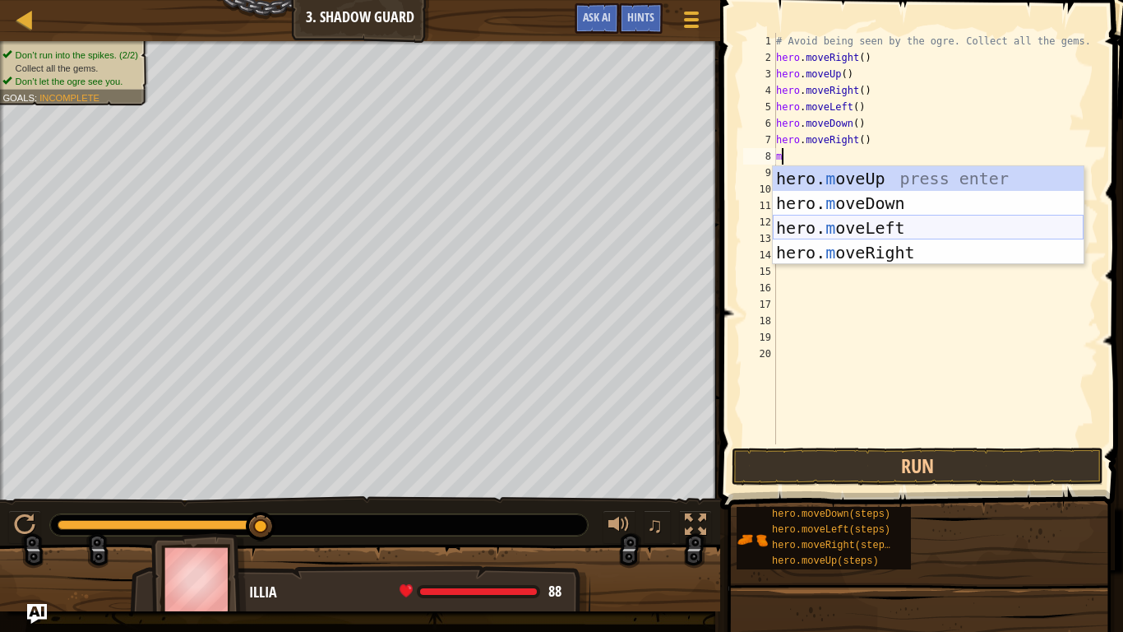
click at [923, 231] on div "hero. m oveUp press enter hero. m oveDown press enter hero. m oveLeft press ent…" at bounding box center [928, 240] width 311 height 148
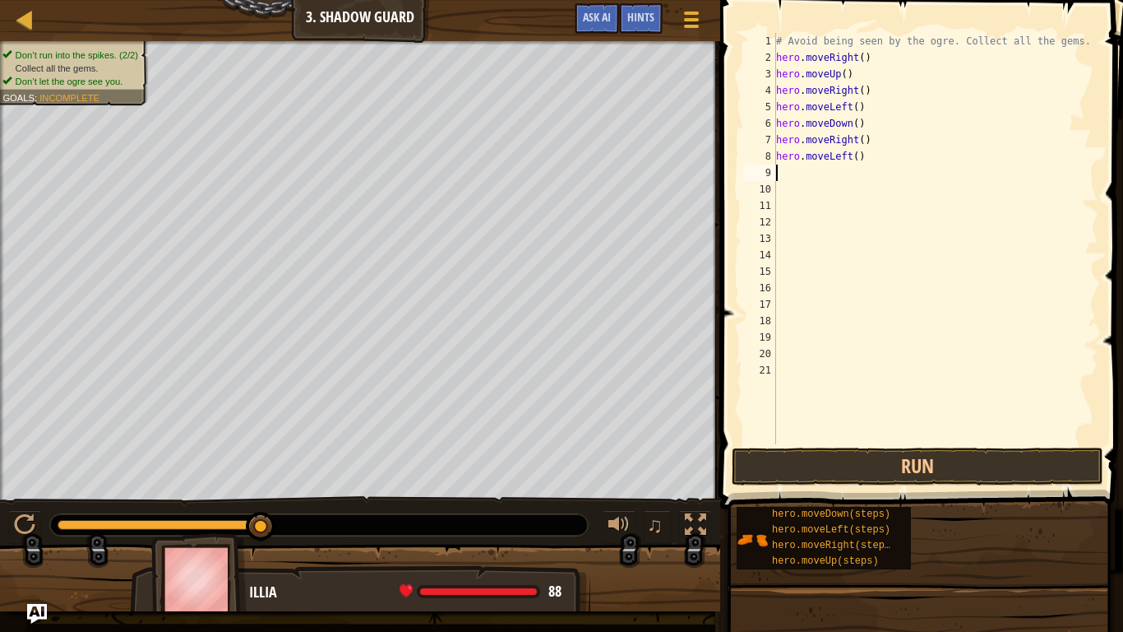
type textarea "m"
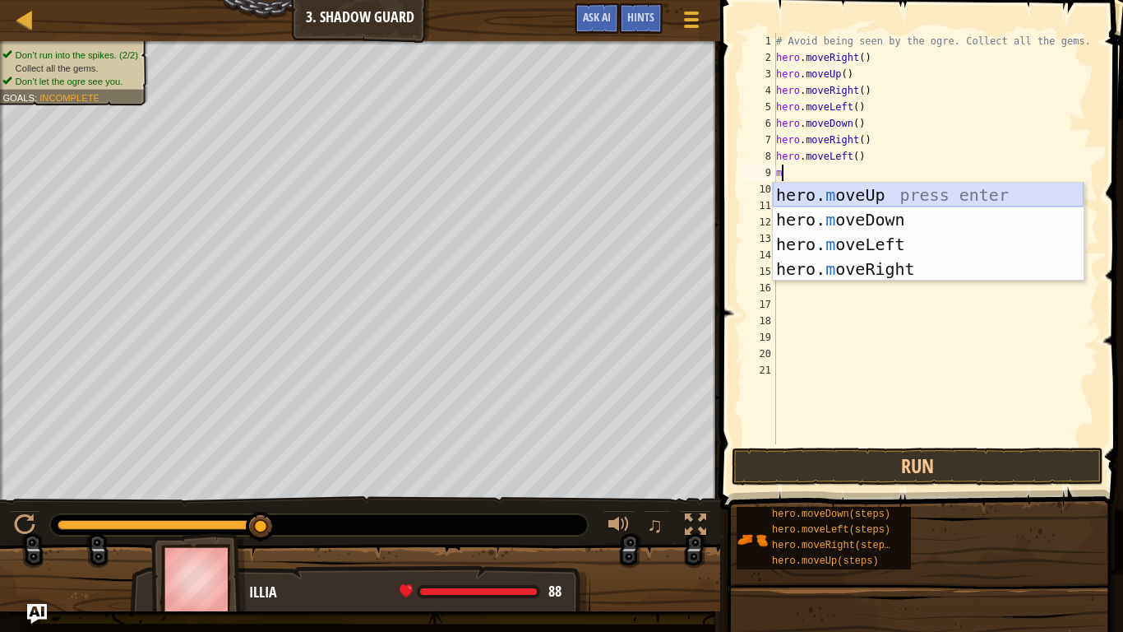
click at [879, 201] on div "hero. m oveUp press enter hero. m oveDown press enter hero. m oveLeft press ent…" at bounding box center [928, 257] width 311 height 148
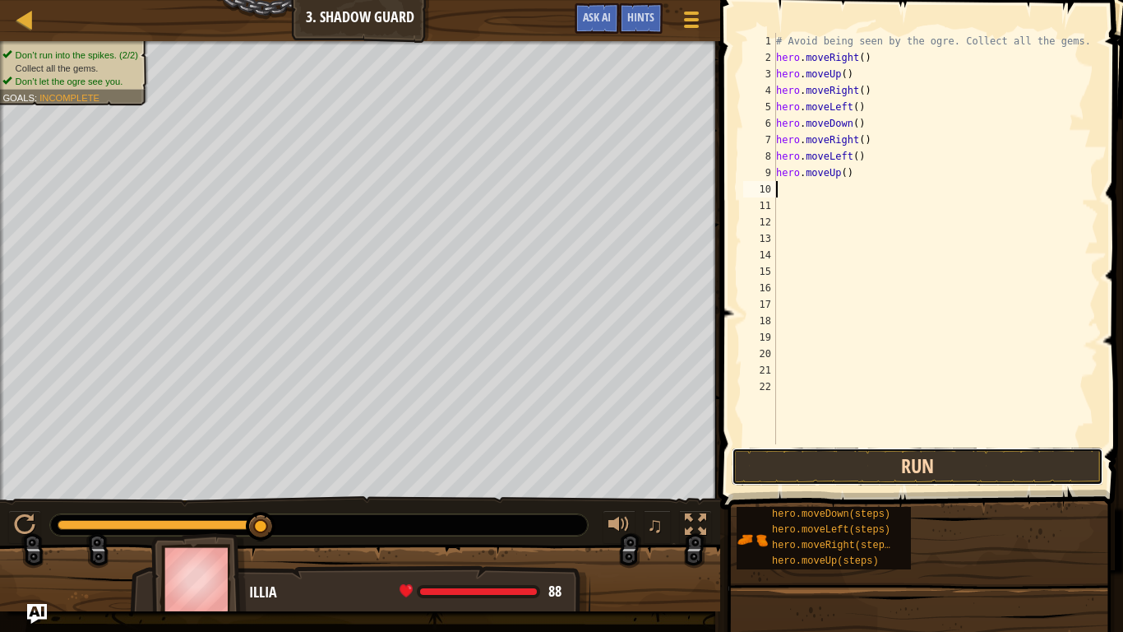
click at [910, 454] on button "Run" at bounding box center [918, 466] width 372 height 38
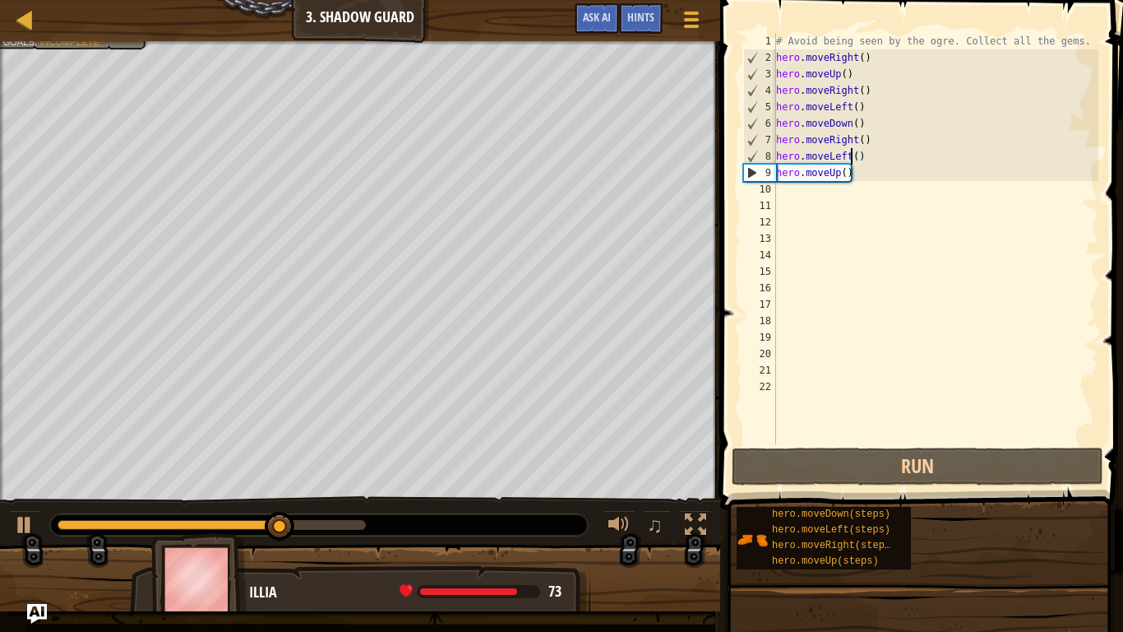
click at [852, 158] on div "# Avoid being seen by the ogre. Collect all the gems. hero . moveRight ( ) hero…" at bounding box center [936, 255] width 326 height 444
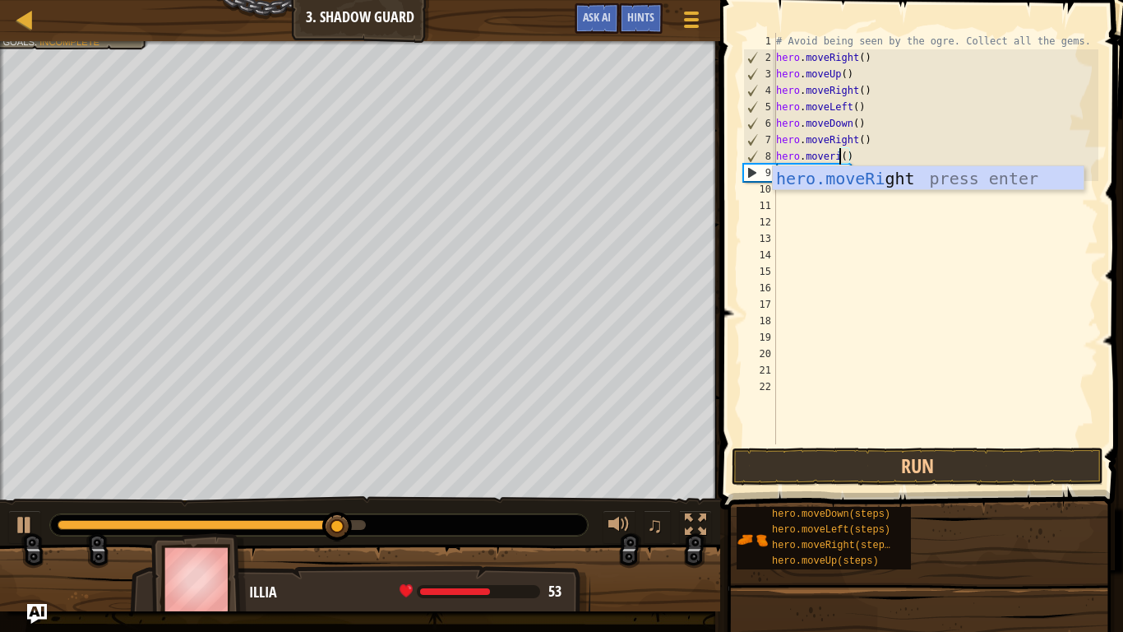
scroll to position [7, 10]
click at [855, 170] on div "hero.moveRi ght press enter" at bounding box center [928, 203] width 311 height 74
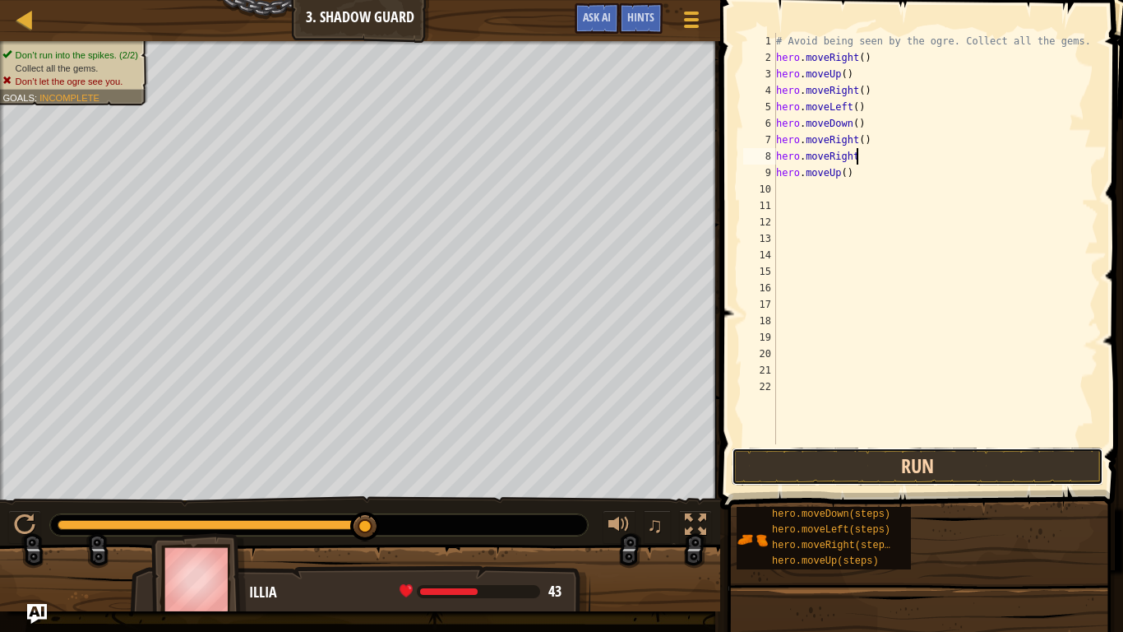
click at [889, 469] on button "Run" at bounding box center [918, 466] width 372 height 38
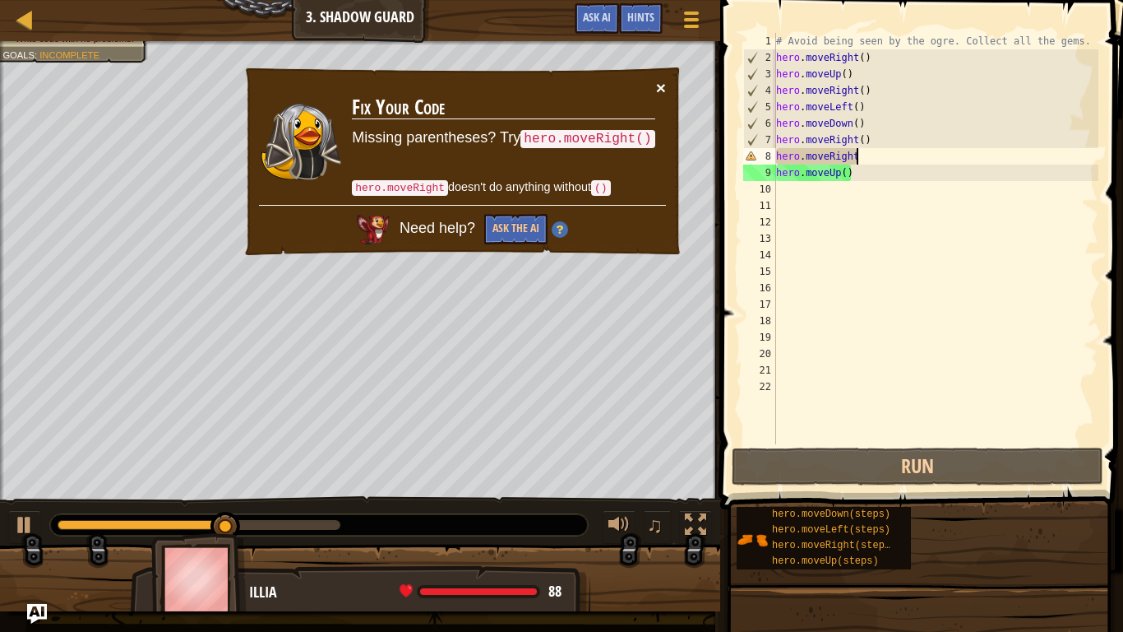
click at [661, 86] on button "×" at bounding box center [661, 87] width 10 height 17
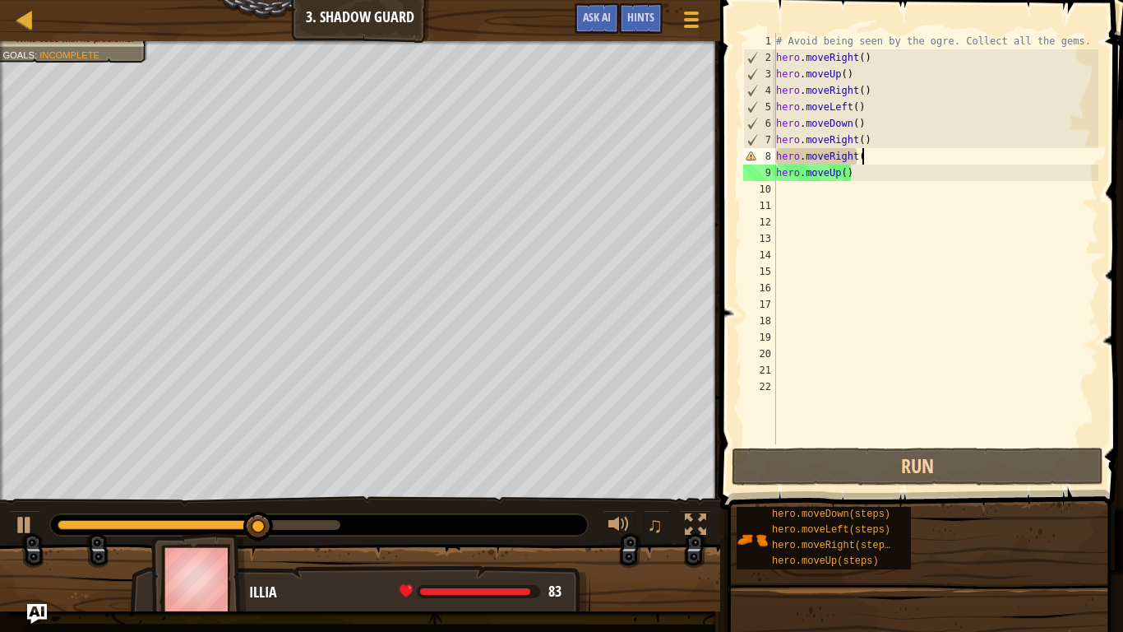
type textarea "hero.moveRight()"
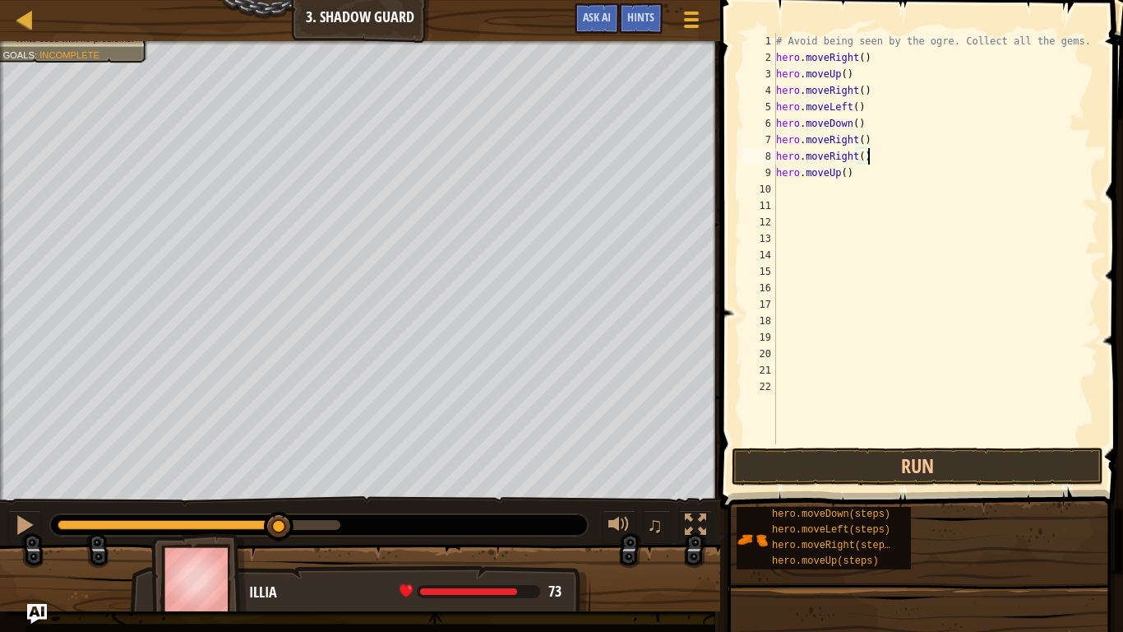
scroll to position [7, 0]
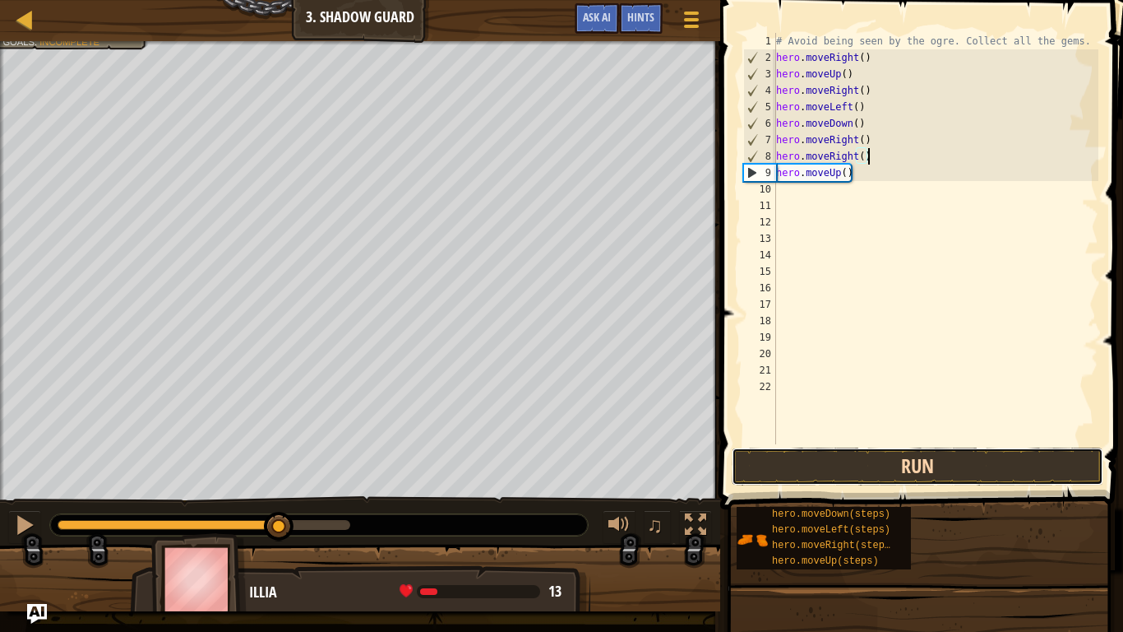
click at [923, 483] on button "Run" at bounding box center [918, 466] width 372 height 38
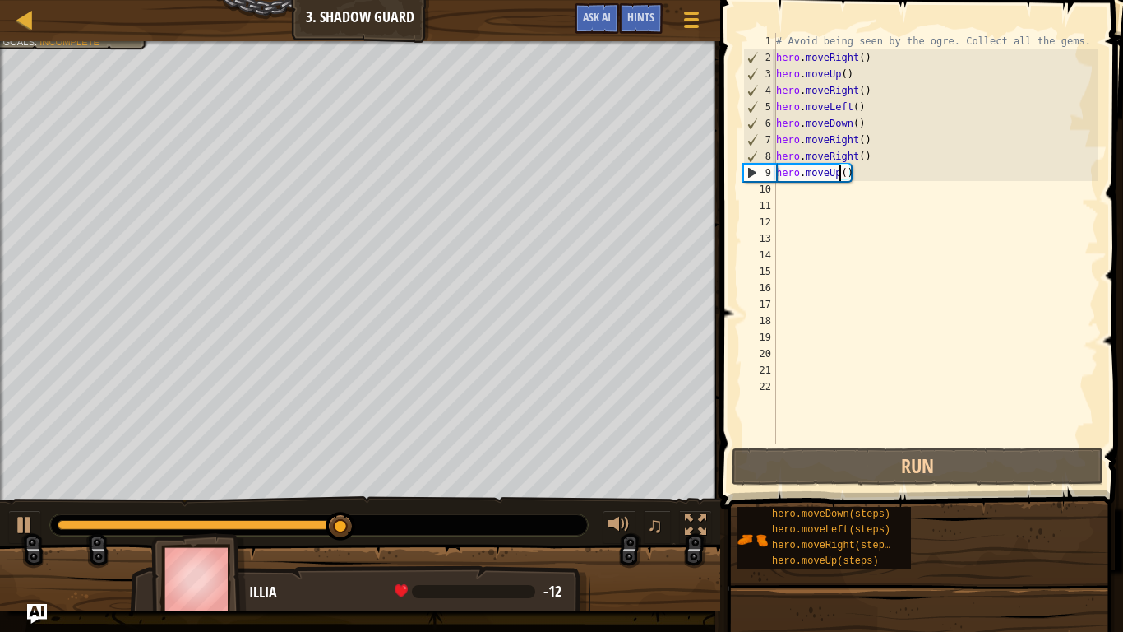
click at [841, 178] on div "# Avoid being seen by the ogre. Collect all the gems. hero . moveRight ( ) hero…" at bounding box center [936, 255] width 326 height 444
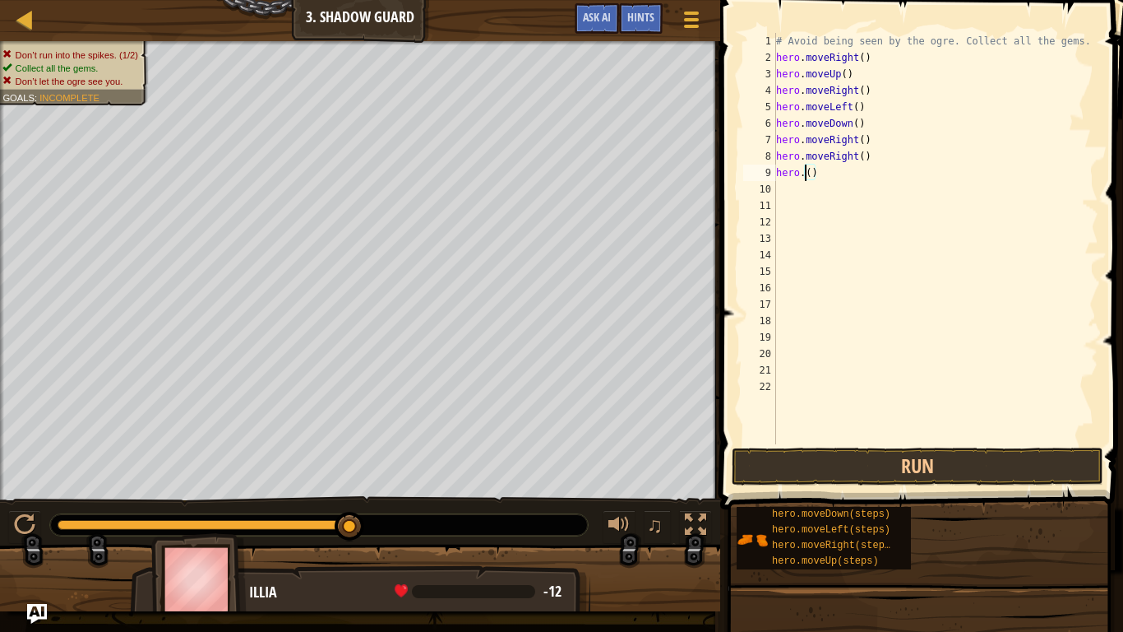
scroll to position [7, 6]
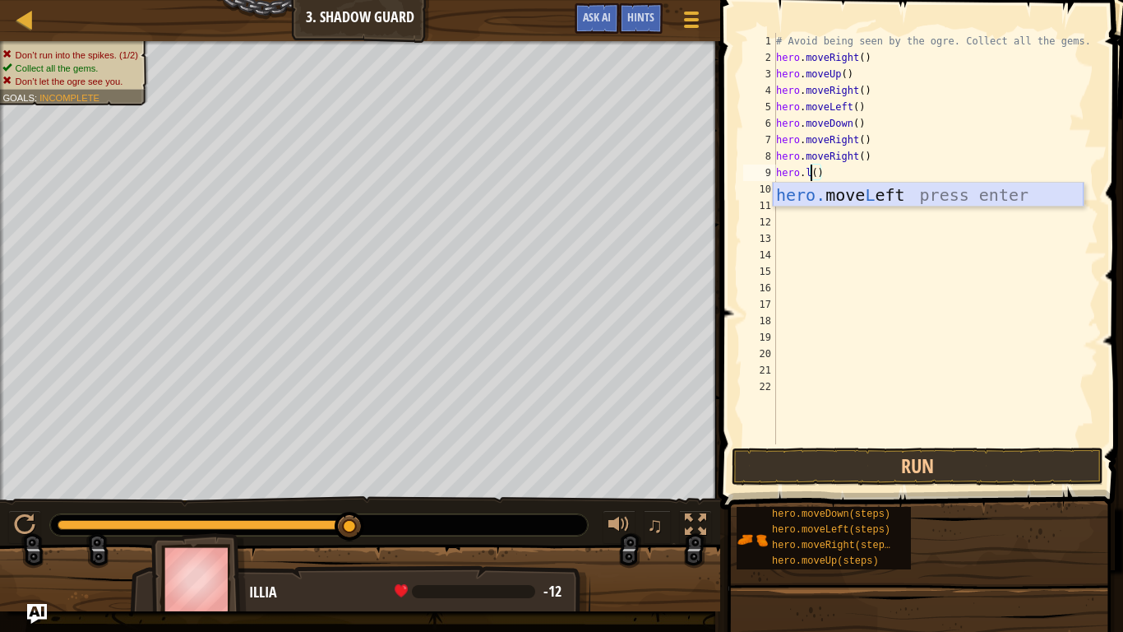
click at [863, 201] on div "hero. move L eft press enter" at bounding box center [928, 220] width 311 height 74
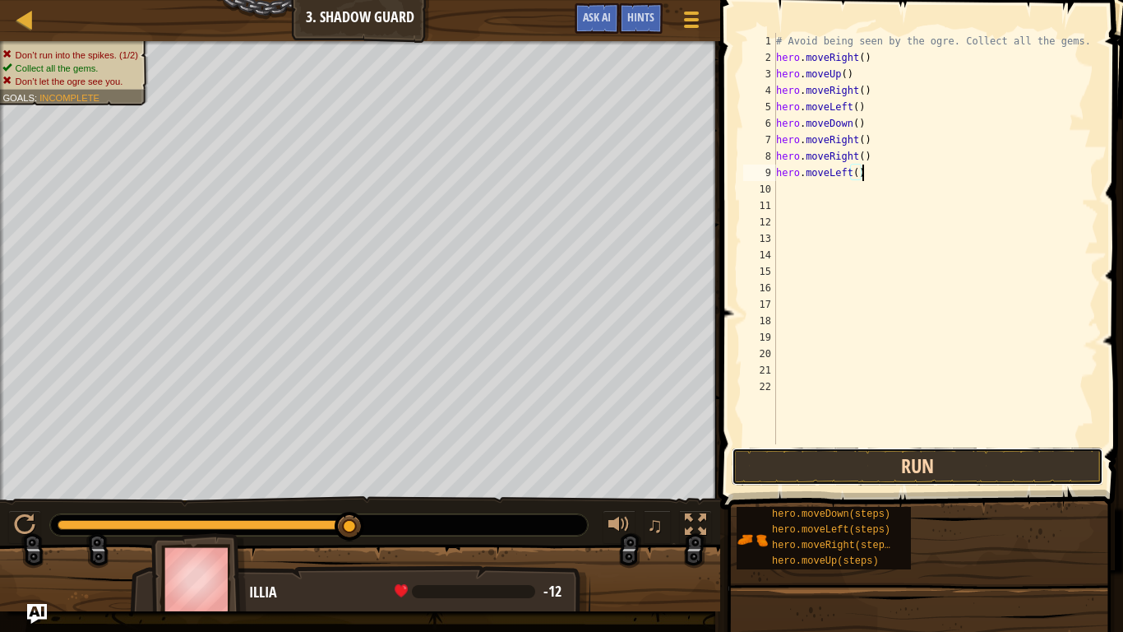
click at [925, 479] on button "Run" at bounding box center [918, 466] width 372 height 38
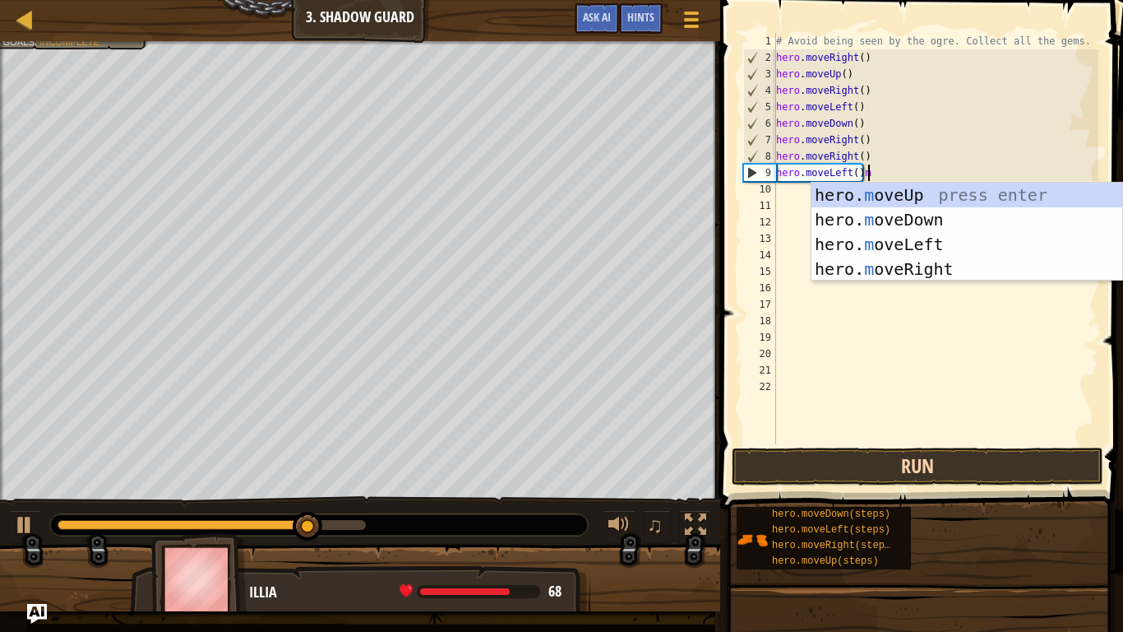
type textarea "hero.moveLeft()"
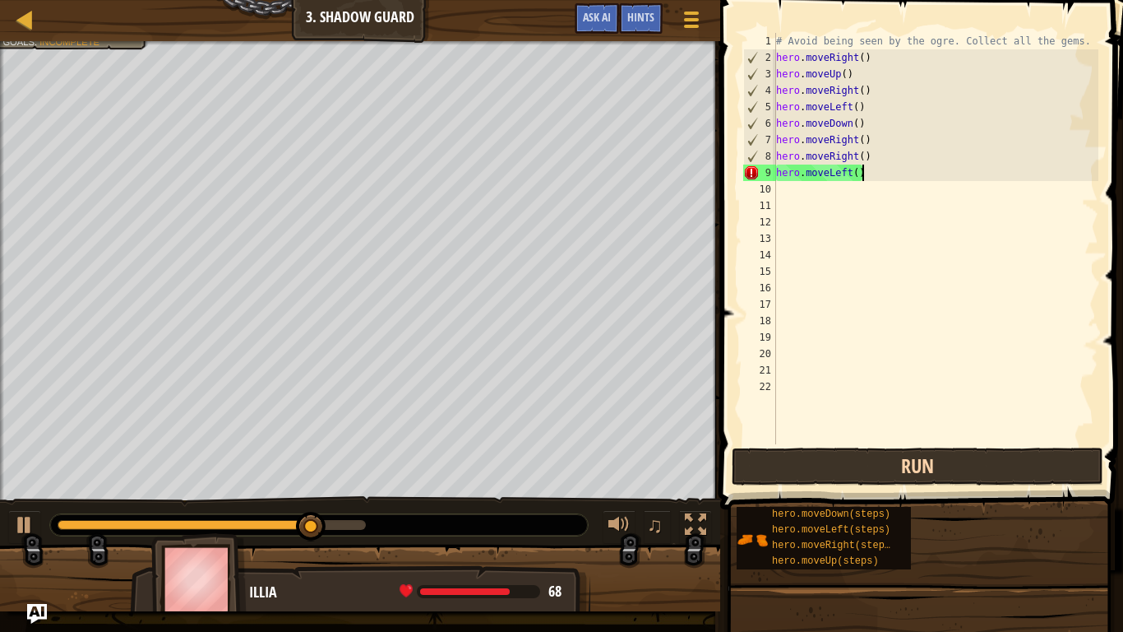
scroll to position [7, 12]
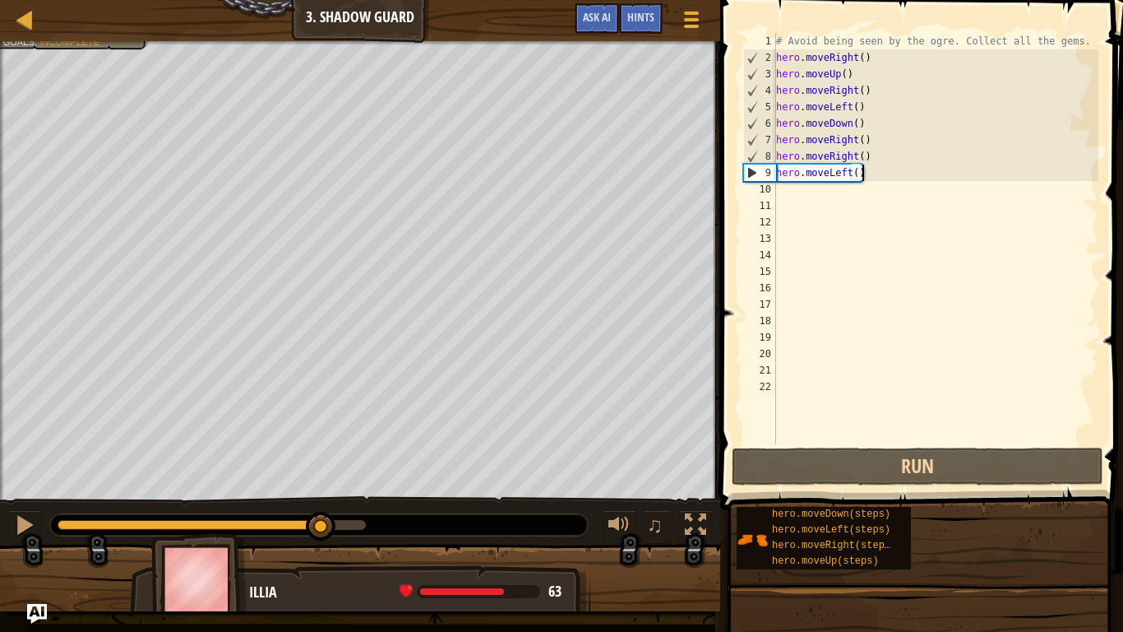
click at [782, 197] on div "# Avoid being seen by the ogre. Collect all the gems. hero . moveRight ( ) hero…" at bounding box center [936, 255] width 326 height 444
click at [781, 195] on div "# Avoid being seen by the ogre. Collect all the gems. hero . moveRight ( ) hero…" at bounding box center [936, 255] width 326 height 444
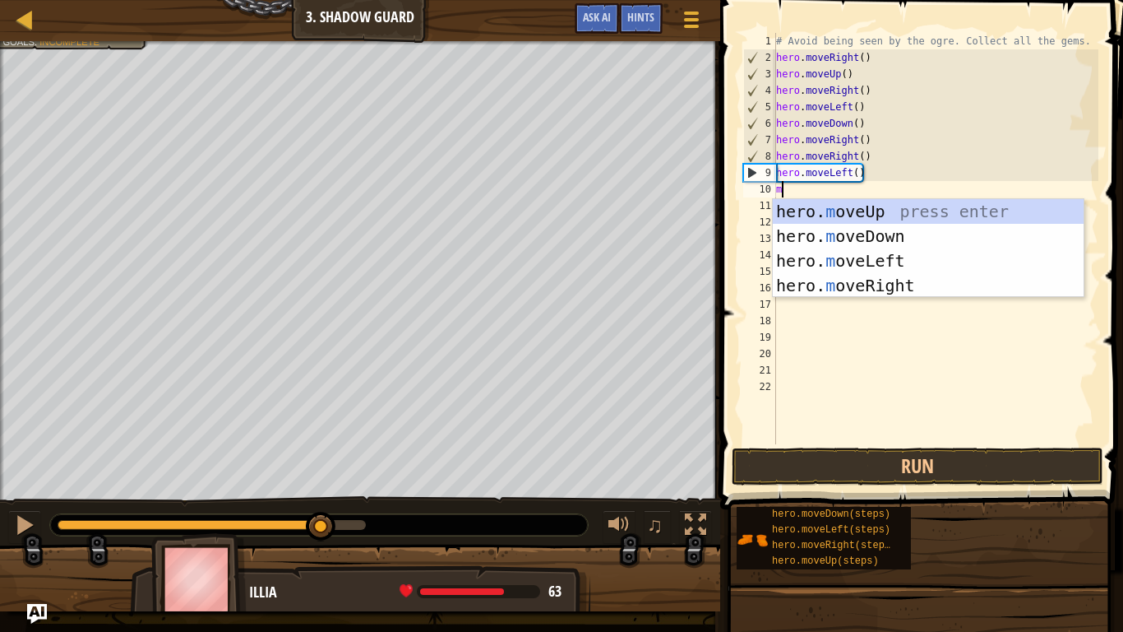
type textarea "mo"
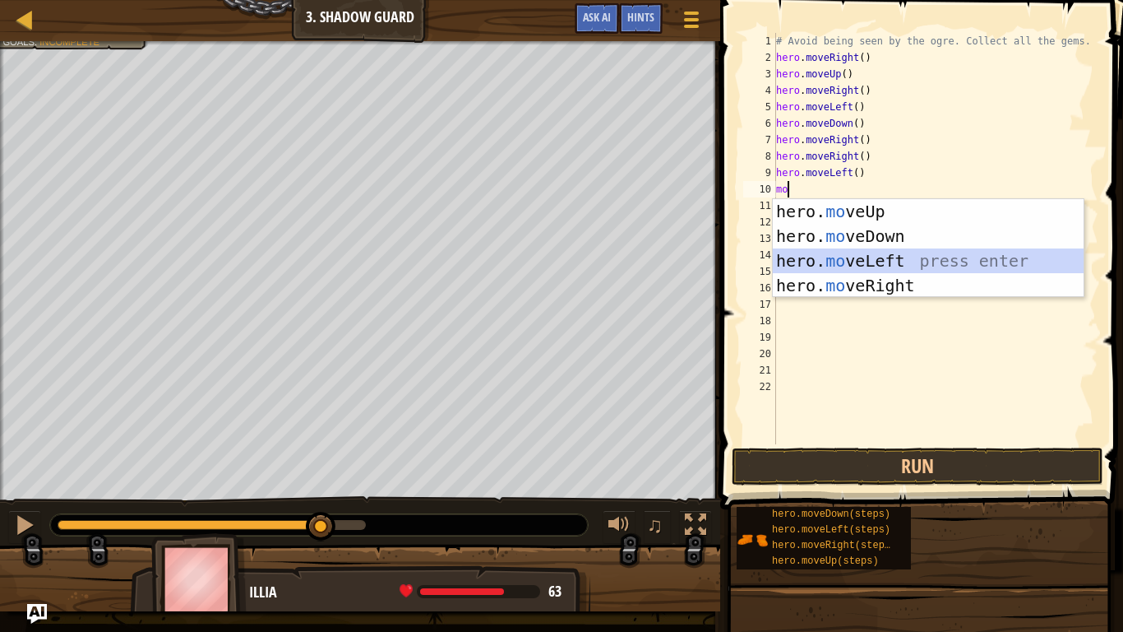
click at [851, 257] on div "hero. mo veUp press enter hero. mo veDown press enter hero. mo veLeft press ent…" at bounding box center [928, 273] width 311 height 148
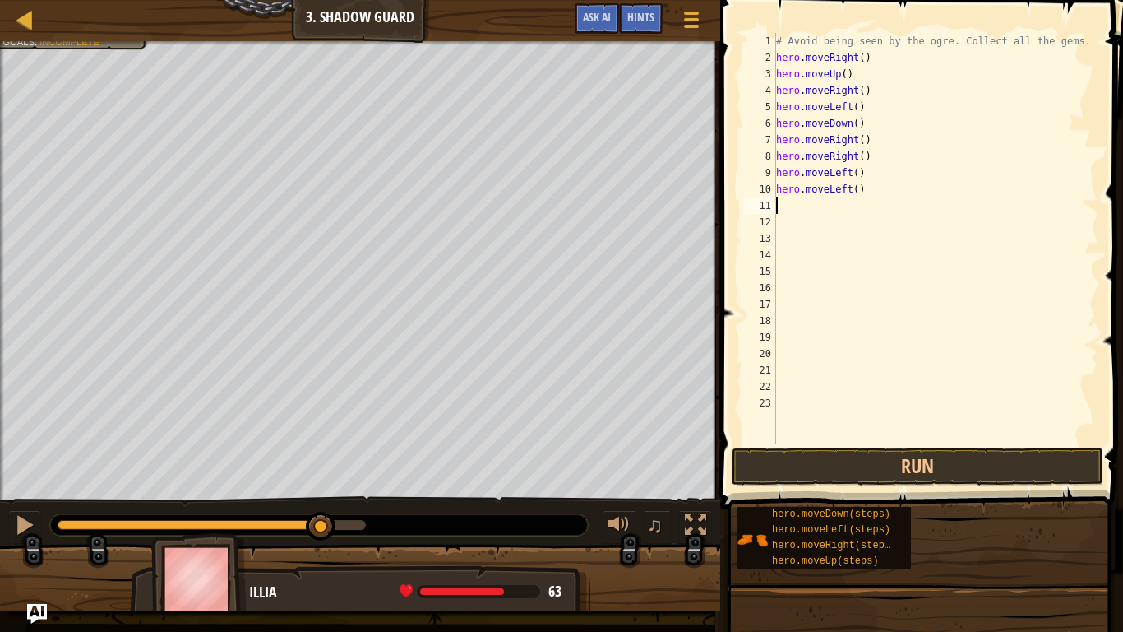
type textarea "m"
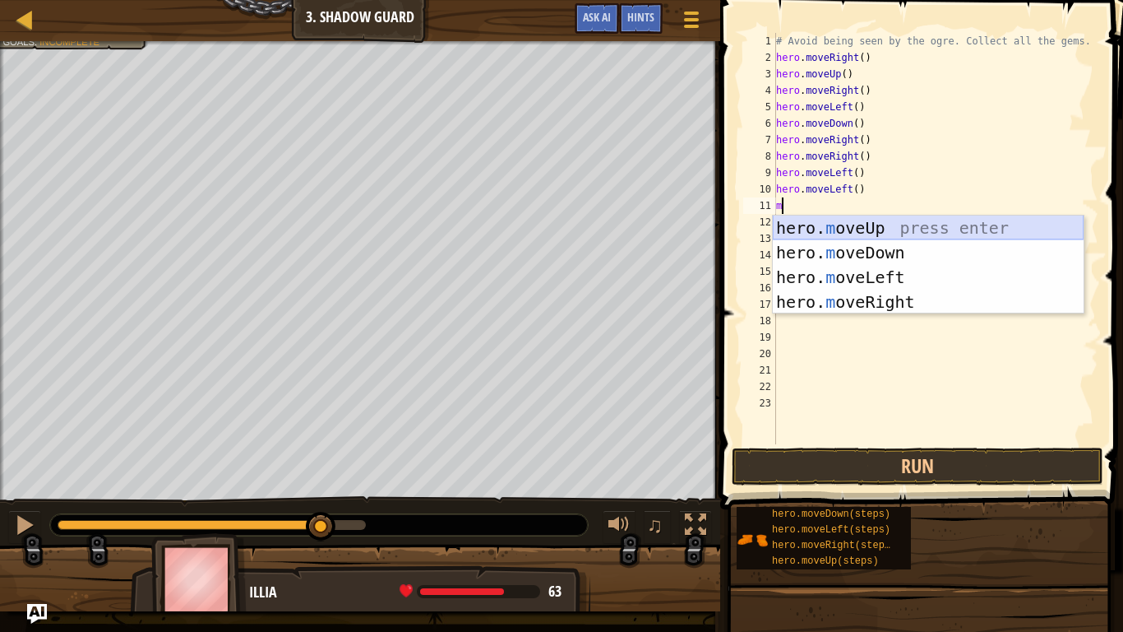
click at [836, 225] on div "hero. m oveUp press enter hero. m oveDown press enter hero. m oveLeft press ent…" at bounding box center [928, 289] width 311 height 148
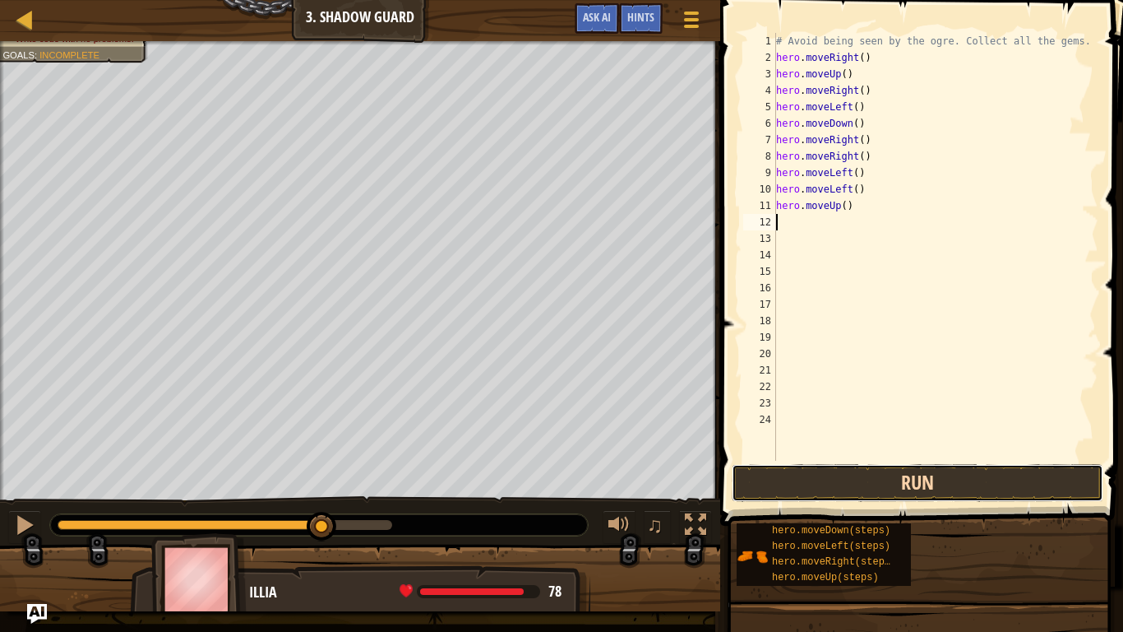
click at [932, 490] on button "Run" at bounding box center [918, 483] width 372 height 38
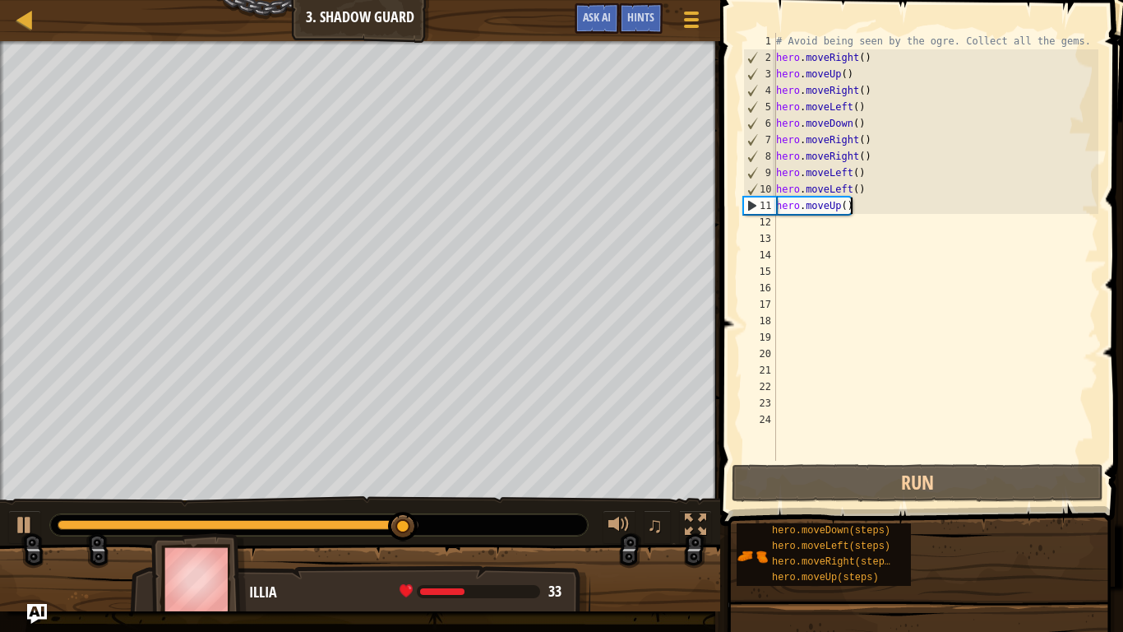
click at [854, 208] on div "# Avoid being seen by the ogre. Collect all the gems. hero . moveRight ( ) hero…" at bounding box center [936, 263] width 326 height 461
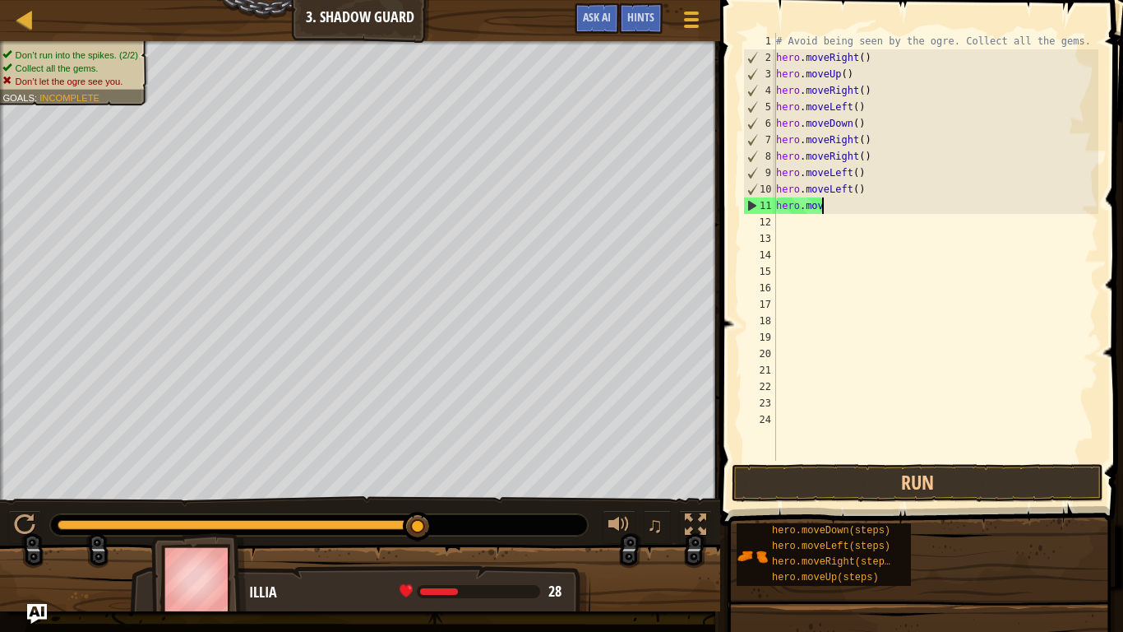
scroll to position [7, 2]
type textarea "h"
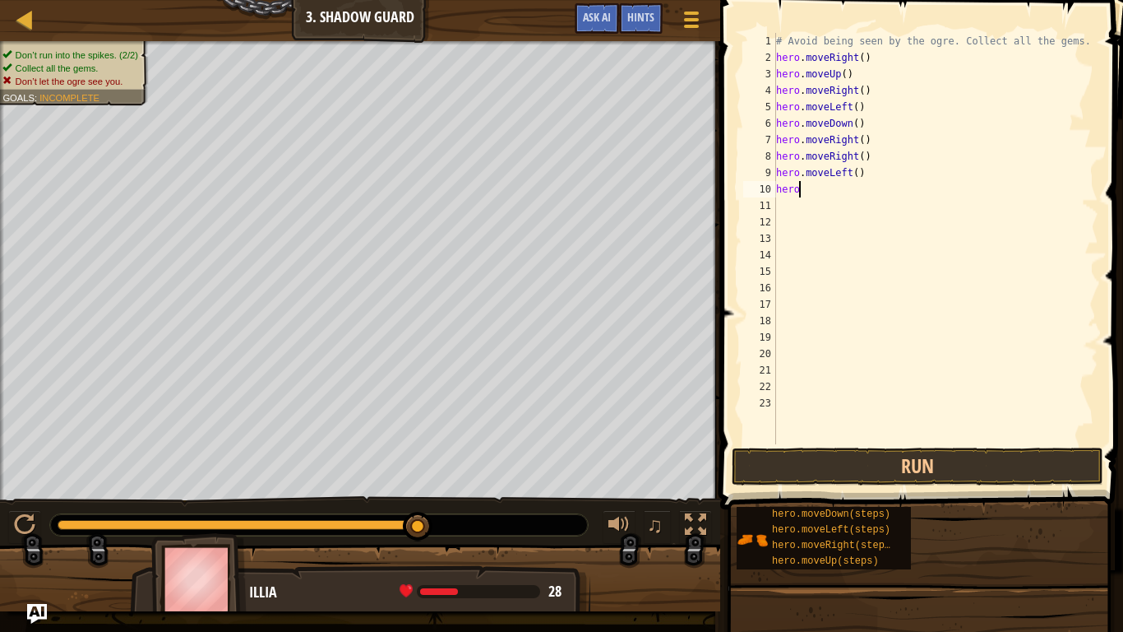
type textarea "h"
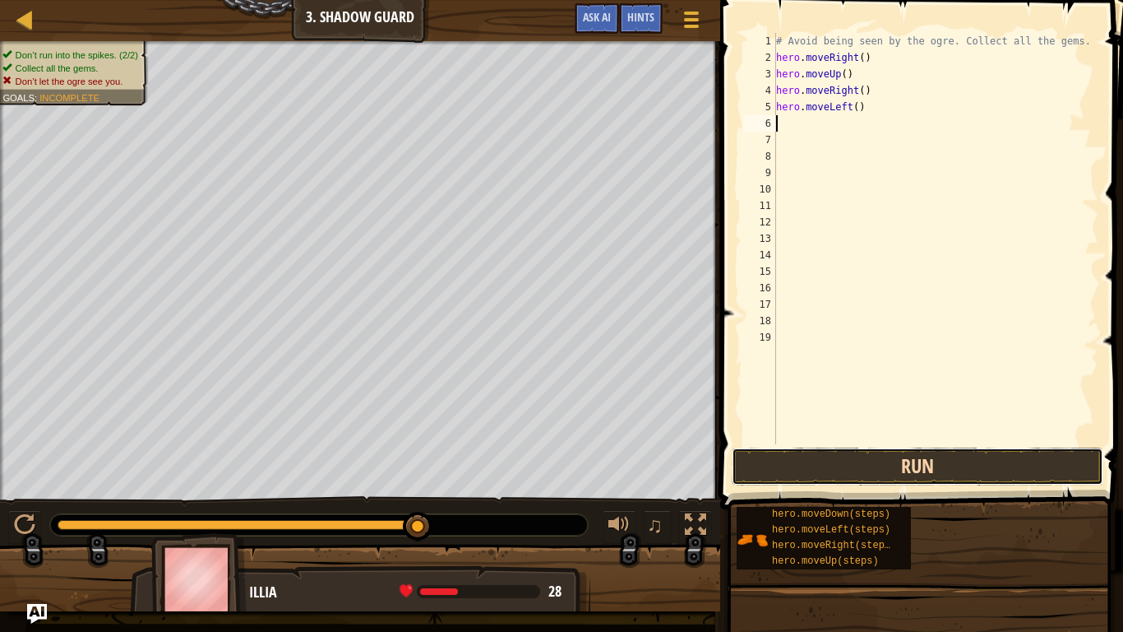
click at [985, 469] on button "Run" at bounding box center [918, 466] width 372 height 38
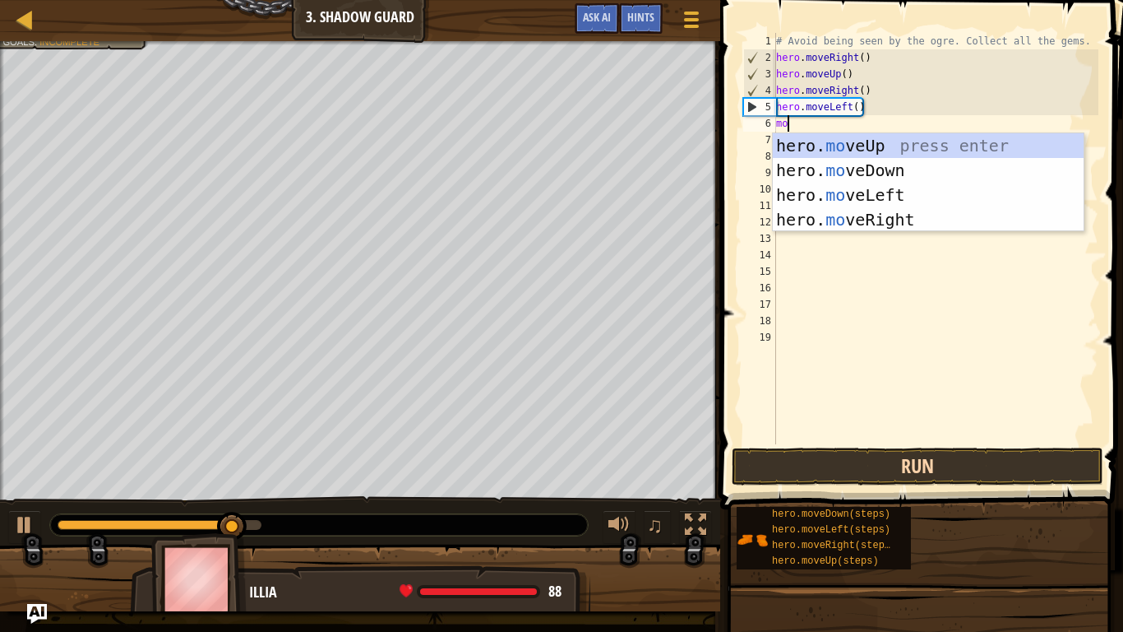
scroll to position [7, 1]
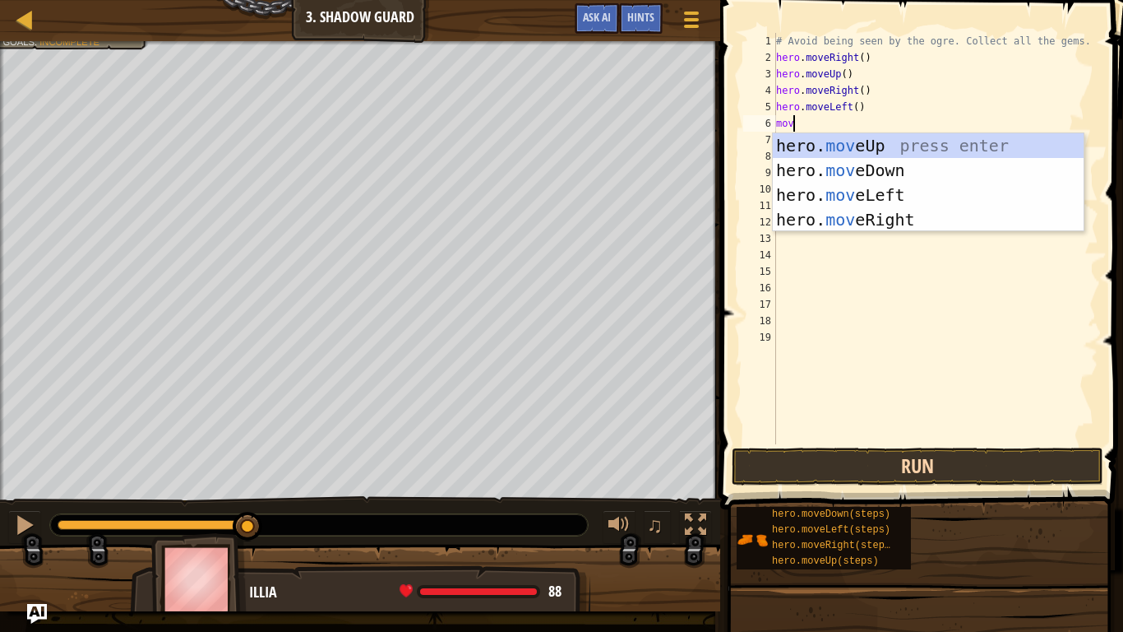
type textarea "move"
click at [847, 198] on div "hero. move Up press enter hero. move Down press enter hero. move Left press ent…" at bounding box center [928, 207] width 311 height 148
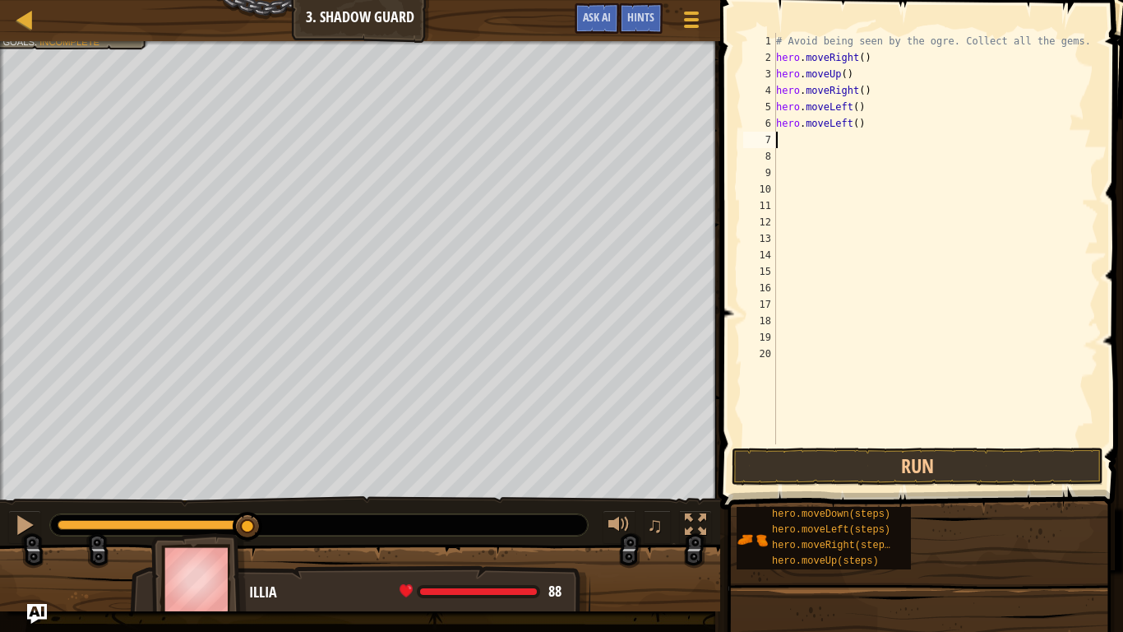
scroll to position [7, 0]
click at [935, 469] on button "Run" at bounding box center [918, 466] width 372 height 38
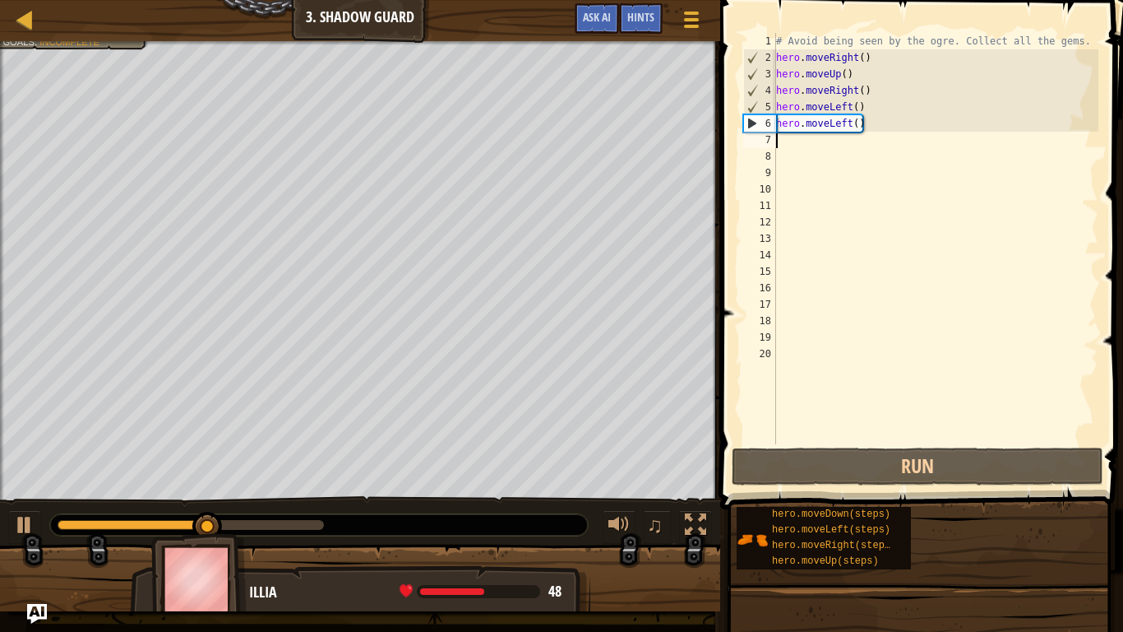
click at [845, 123] on div "# Avoid being seen by the ogre. Collect all the gems. hero . moveRight ( ) hero…" at bounding box center [936, 255] width 326 height 444
click at [854, 123] on div "# Avoid being seen by the ogre. Collect all the gems. hero . moveRight ( ) hero…" at bounding box center [936, 255] width 326 height 444
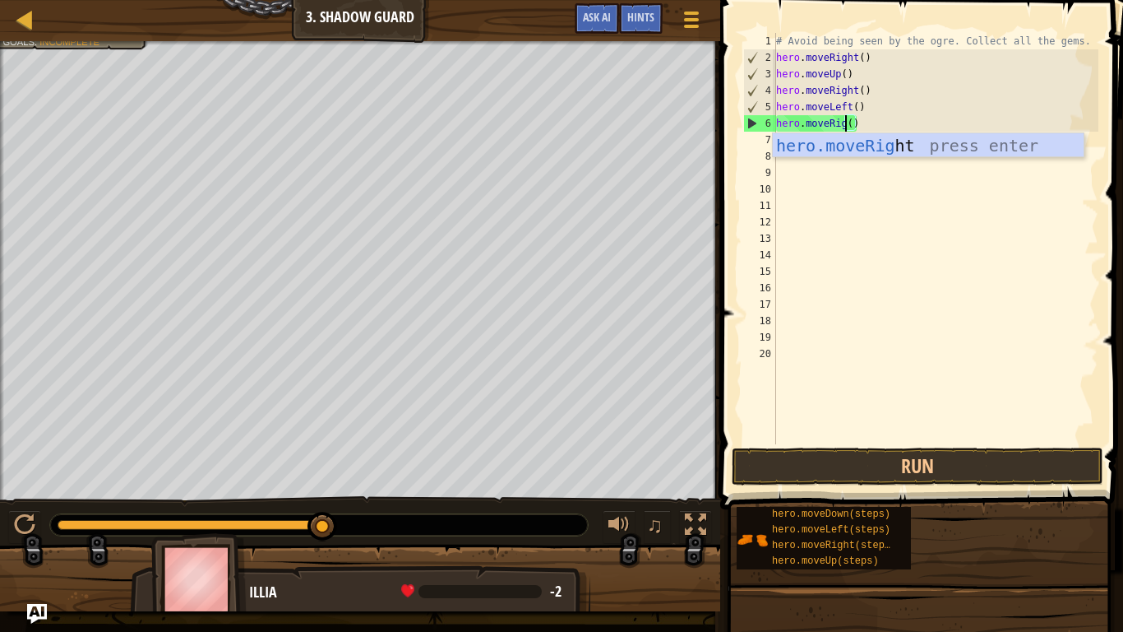
type textarea "hero.moveRight()"
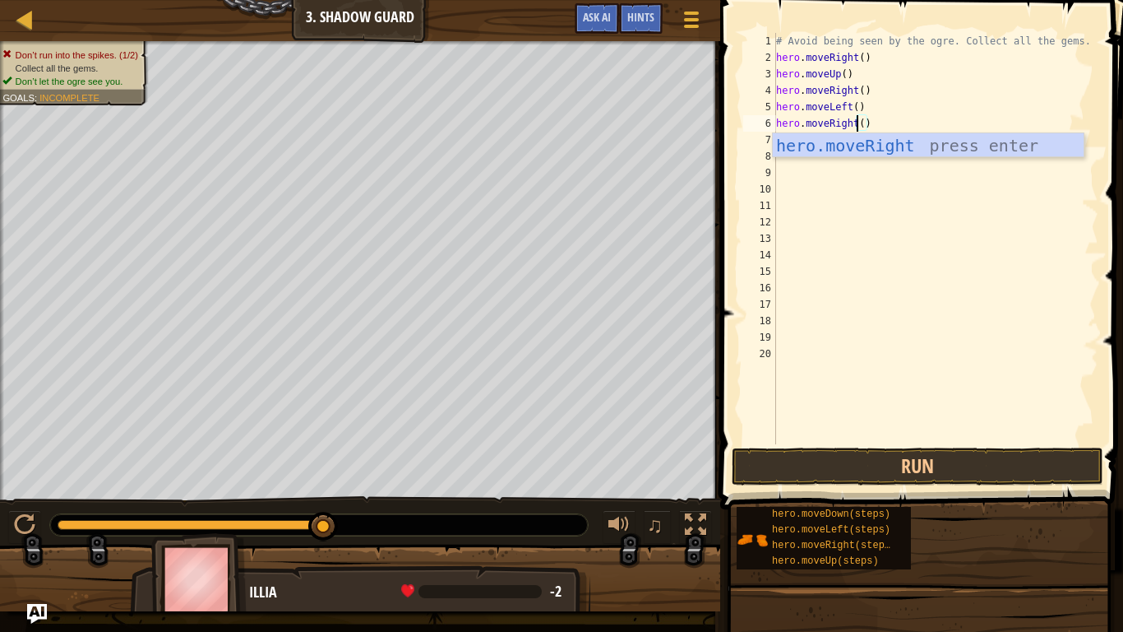
click at [870, 210] on div "# Avoid being seen by the ogre. Collect all the gems. hero . moveRight ( ) hero…" at bounding box center [936, 255] width 326 height 444
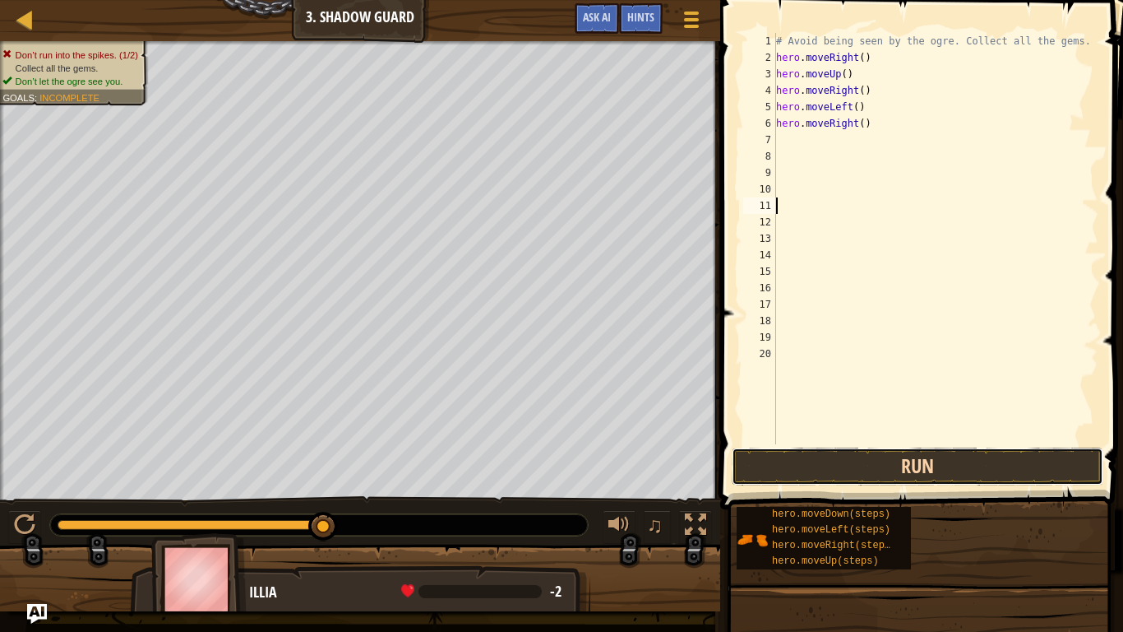
click at [953, 477] on button "Run" at bounding box center [918, 466] width 372 height 38
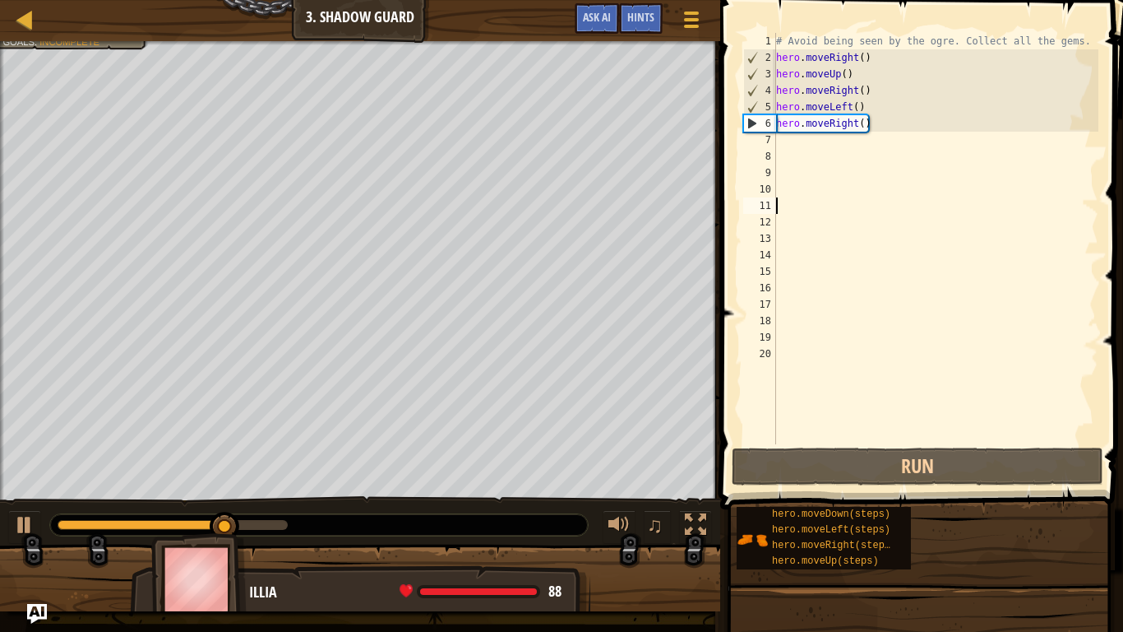
click at [795, 137] on div "# Avoid being seen by the ogre. Collect all the gems. hero . moveRight ( ) hero…" at bounding box center [936, 255] width 326 height 444
type textarea "m"
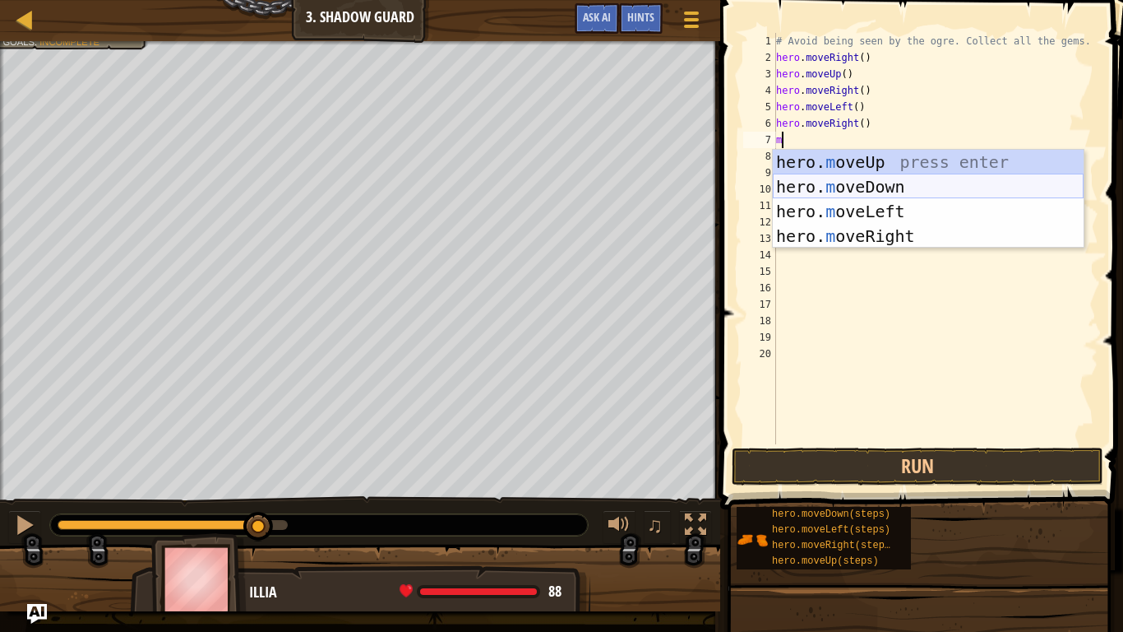
click at [847, 185] on div "hero. m oveUp press enter hero. m oveDown press enter hero. m oveLeft press ent…" at bounding box center [928, 224] width 311 height 148
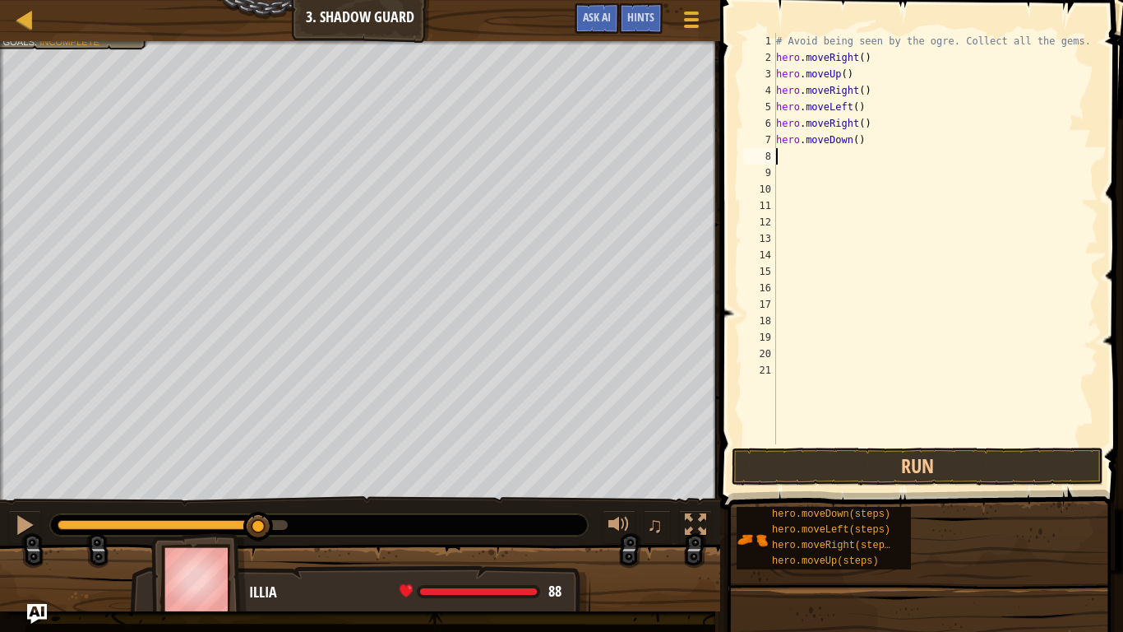
type textarea "m"
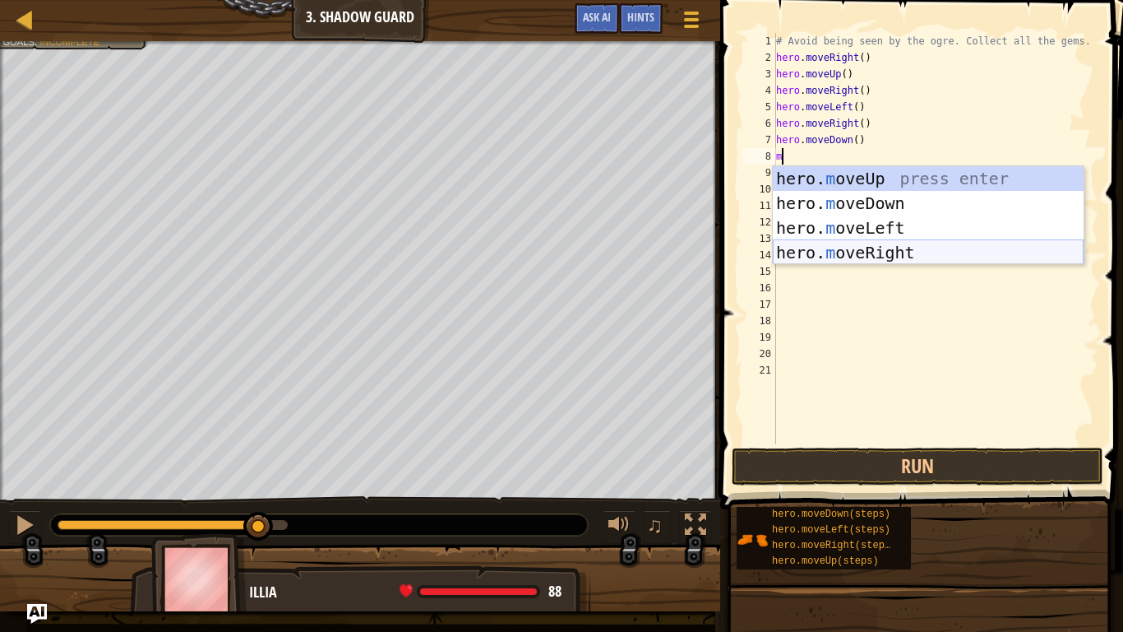
click at [914, 262] on div "hero. m oveUp press enter hero. m oveDown press enter hero. m oveLeft press ent…" at bounding box center [928, 240] width 311 height 148
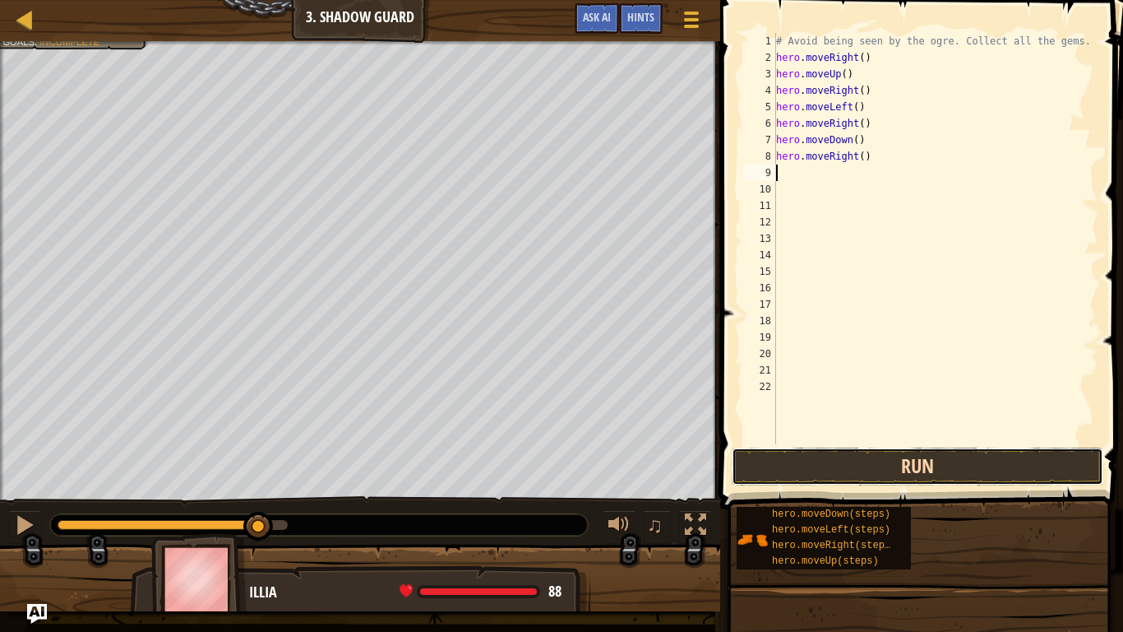
click at [944, 460] on button "Run" at bounding box center [918, 466] width 372 height 38
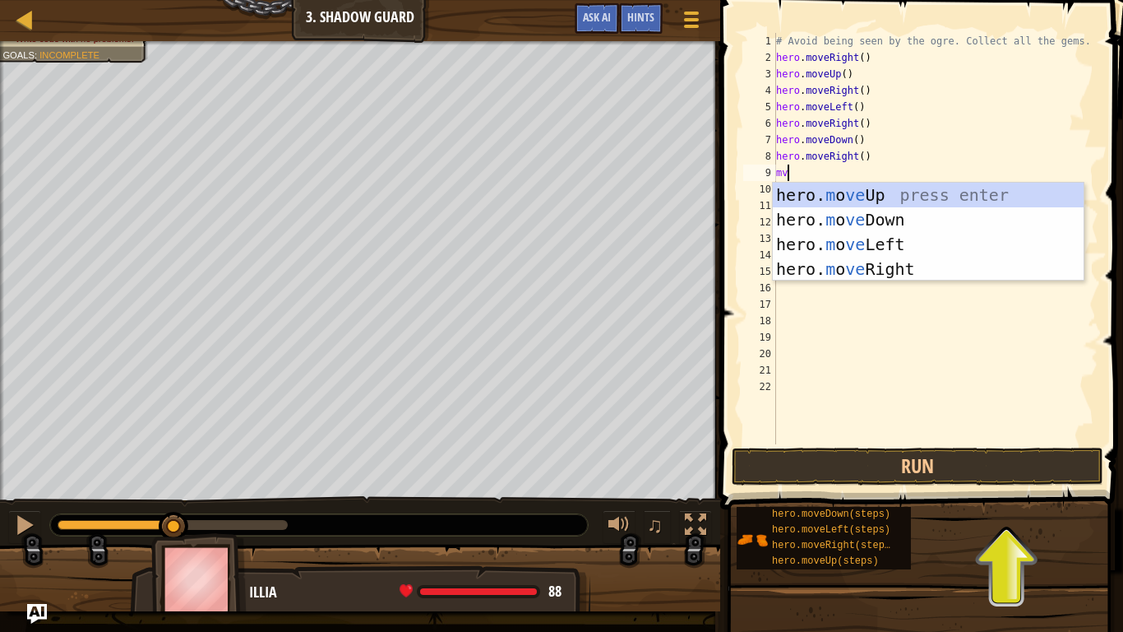
scroll to position [7, 1]
type textarea "m"
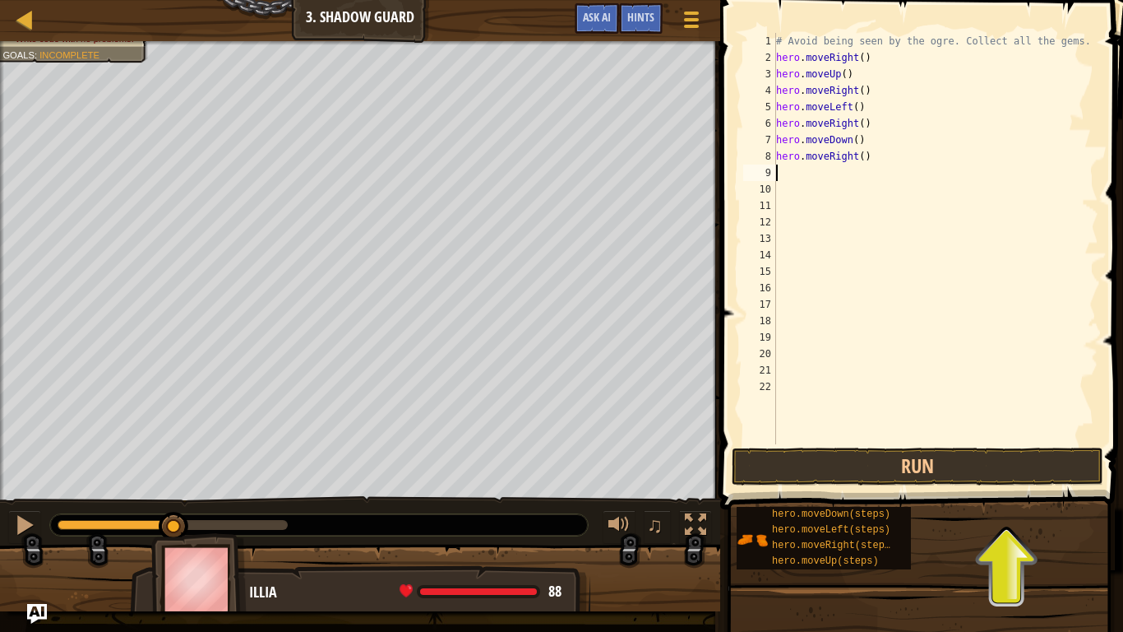
click at [974, 395] on div "# Avoid being seen by the ogre. Collect all the gems. hero . moveRight ( ) hero…" at bounding box center [936, 255] width 326 height 444
click at [999, 460] on button "Run" at bounding box center [918, 466] width 372 height 38
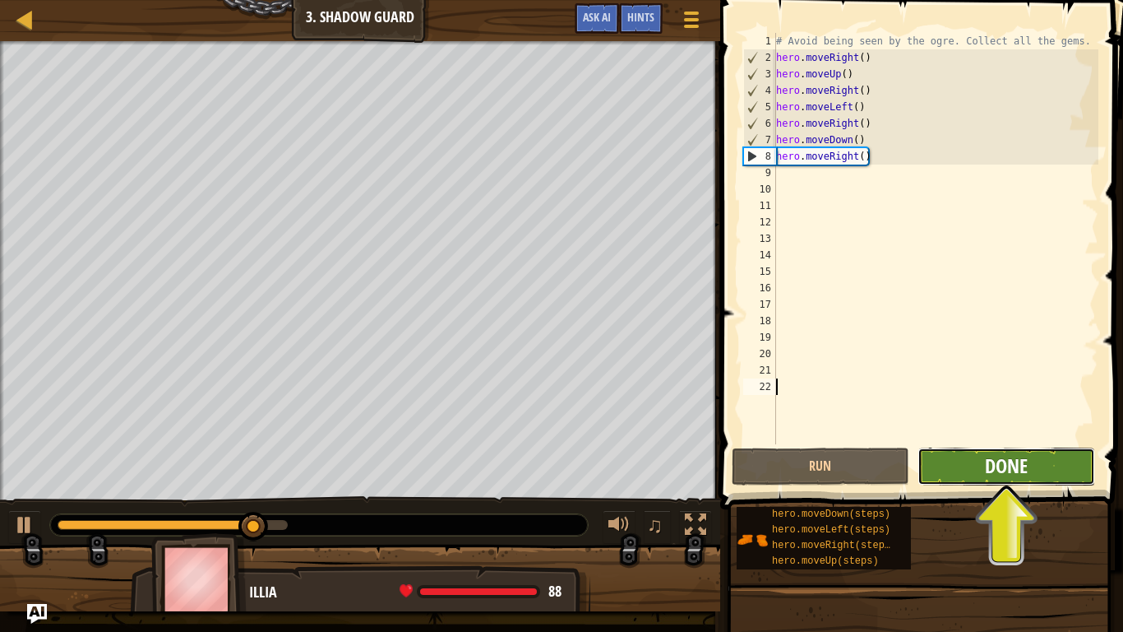
click at [1016, 456] on span "Done" at bounding box center [1006, 465] width 43 height 26
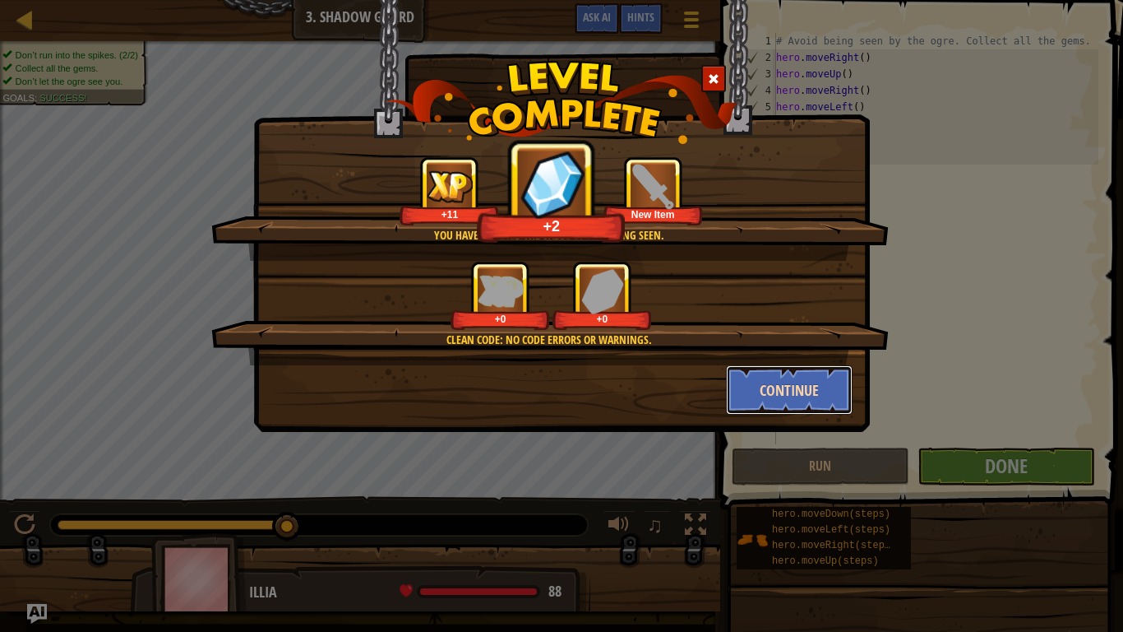
click at [806, 391] on button "Continue" at bounding box center [789, 389] width 127 height 49
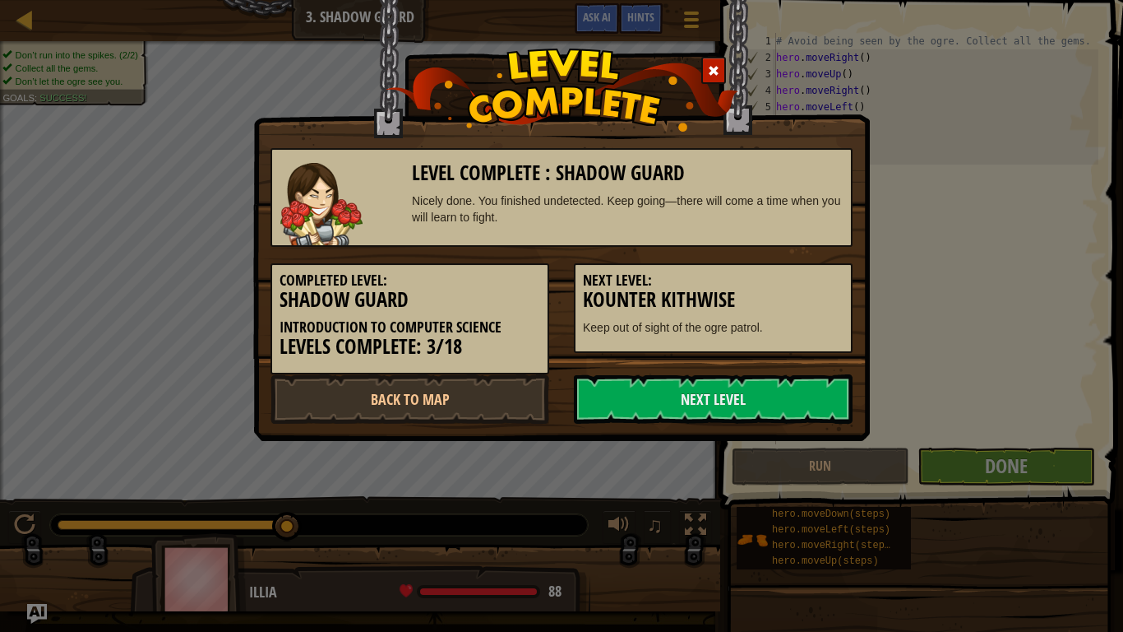
click at [806, 391] on link "Next Level" at bounding box center [713, 398] width 279 height 49
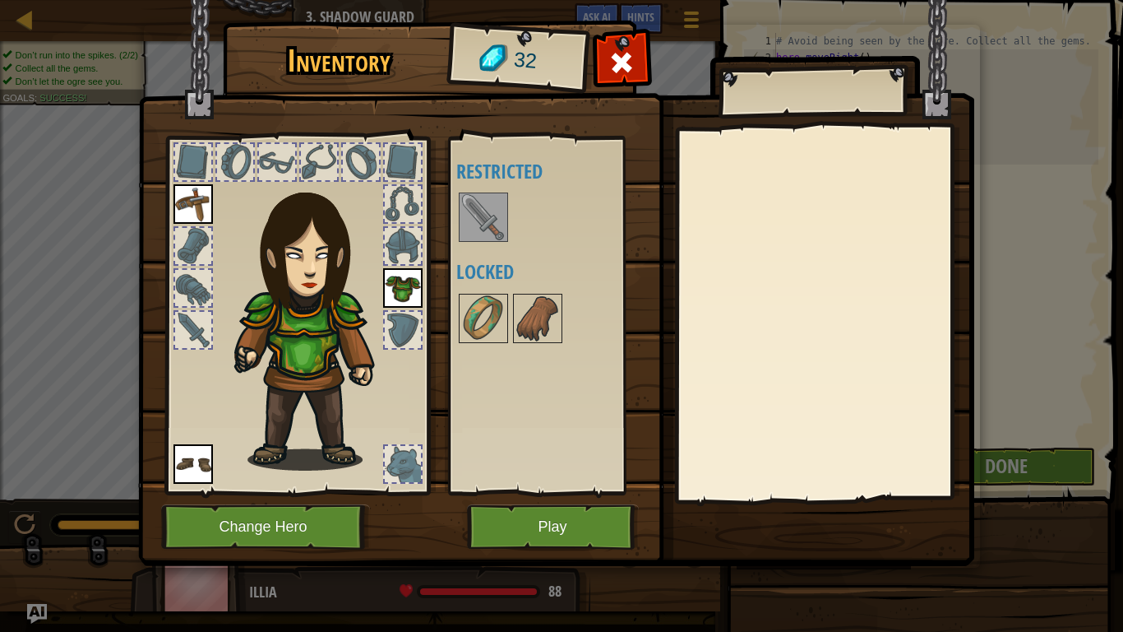
click at [484, 219] on img at bounding box center [484, 217] width 46 height 46
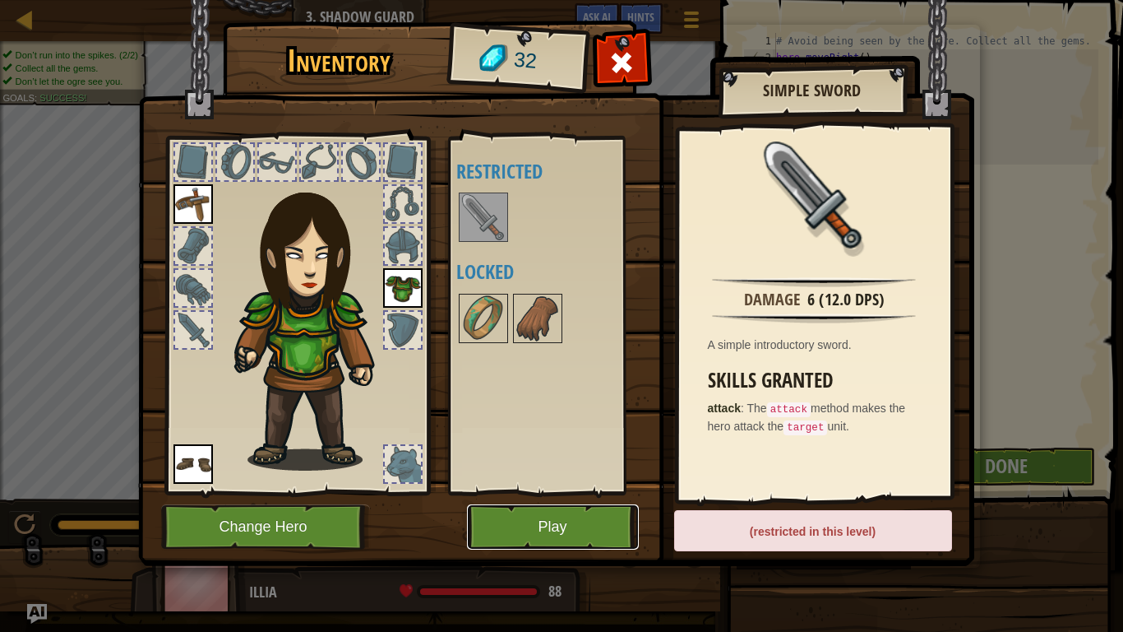
click at [611, 492] on button "Play" at bounding box center [553, 526] width 172 height 45
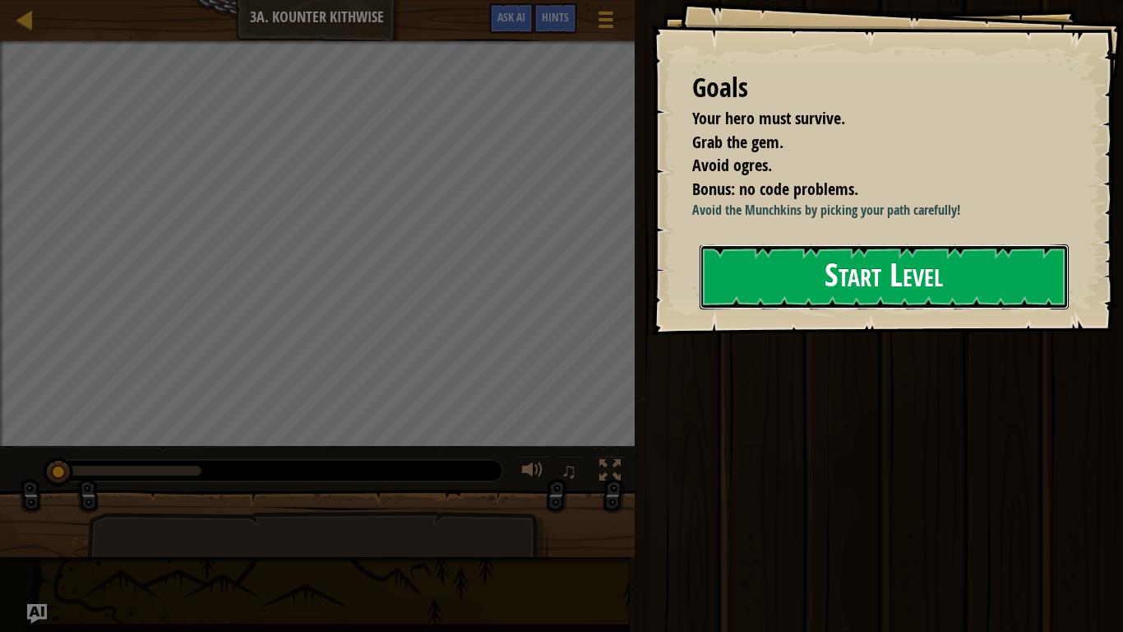
click at [1034, 257] on button "Start Level" at bounding box center [884, 276] width 369 height 65
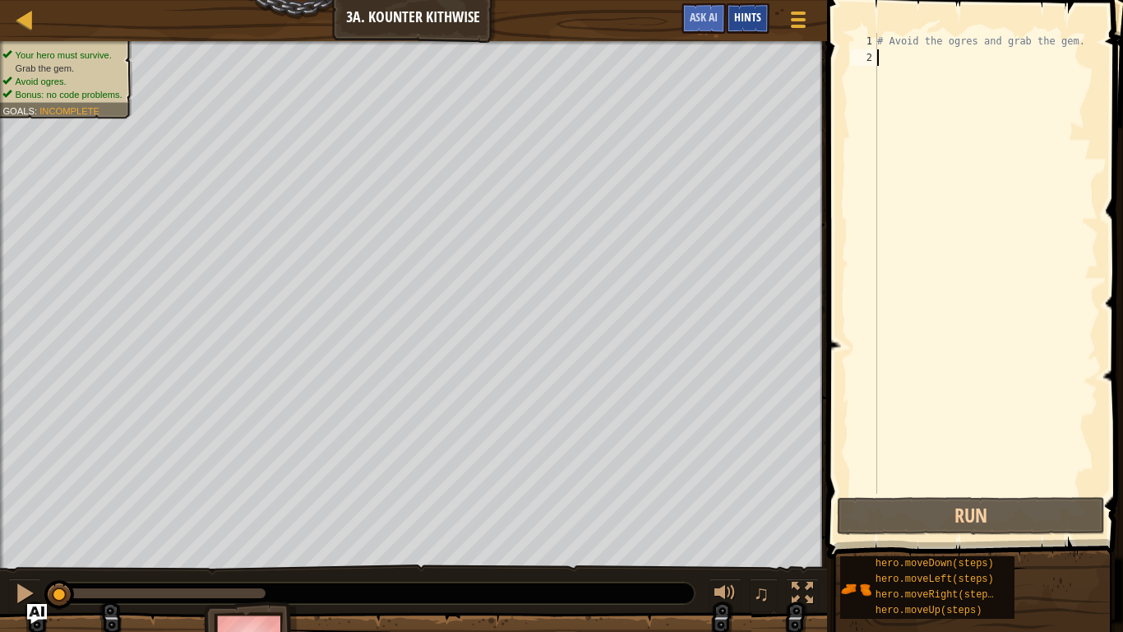
click at [748, 16] on span "Hints" at bounding box center [747, 17] width 27 height 16
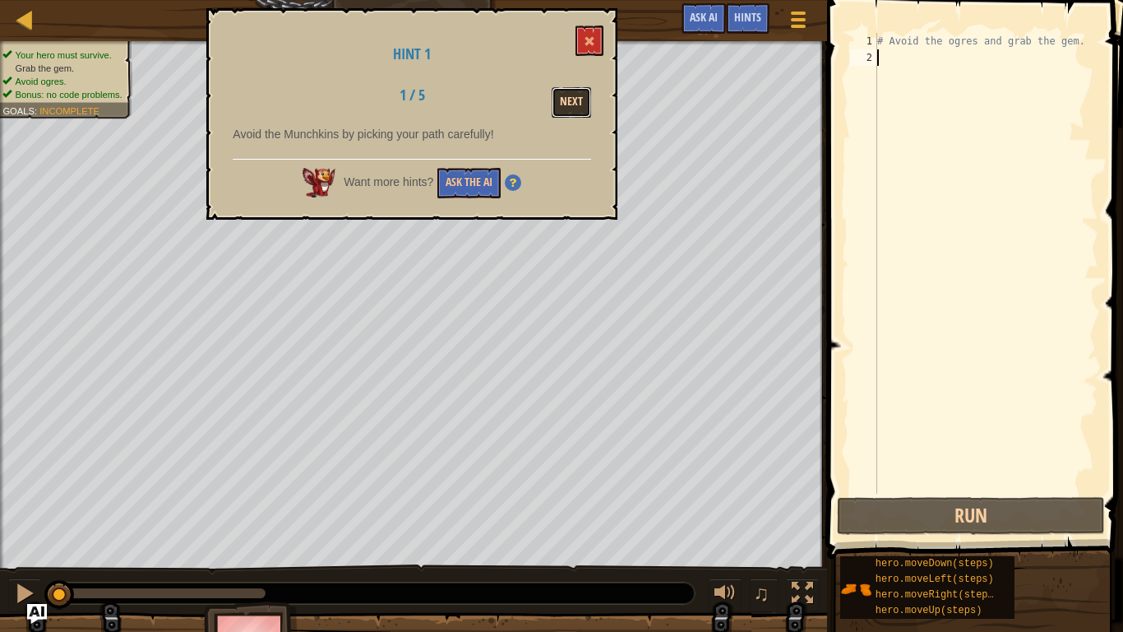
click at [558, 104] on button "Next" at bounding box center [571, 102] width 39 height 30
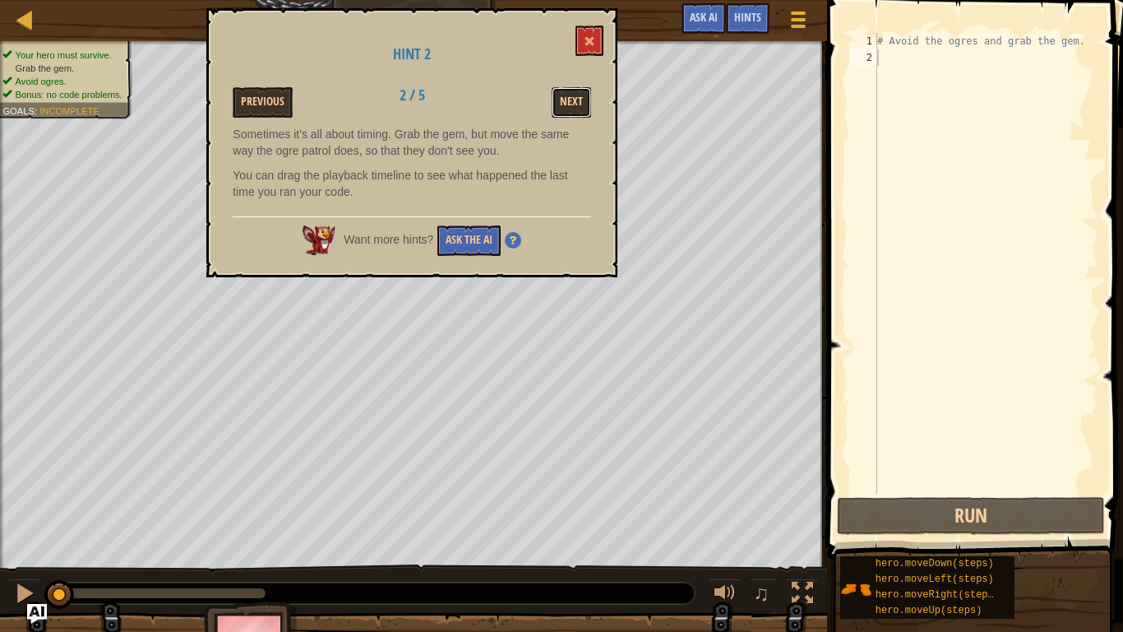
click at [558, 104] on button "Next" at bounding box center [571, 102] width 39 height 30
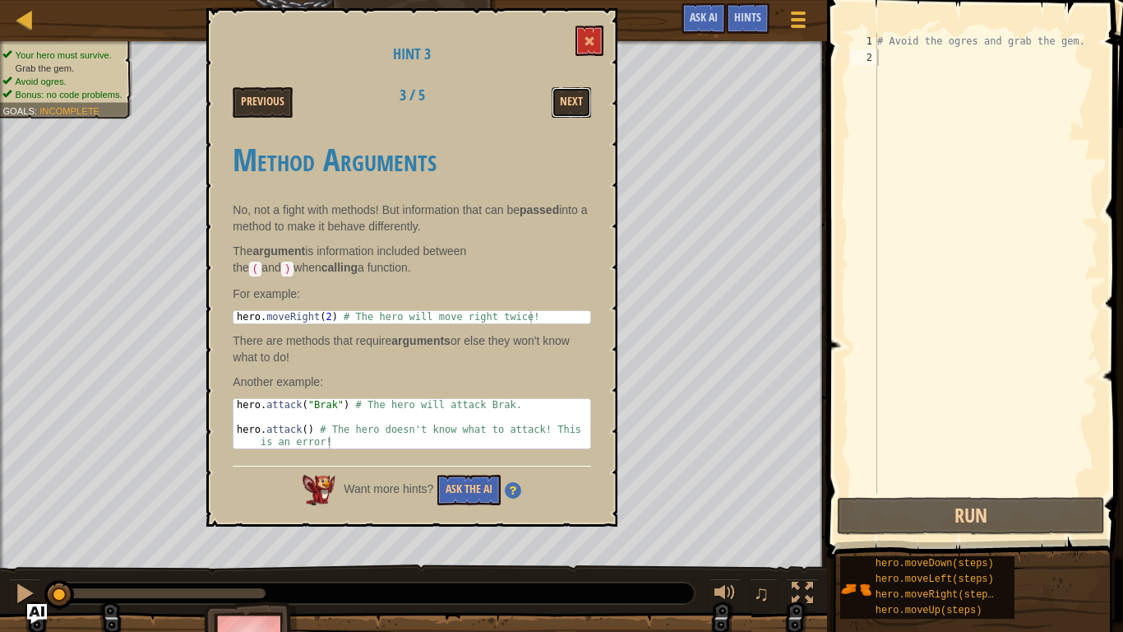
click at [558, 104] on button "Next" at bounding box center [571, 102] width 39 height 30
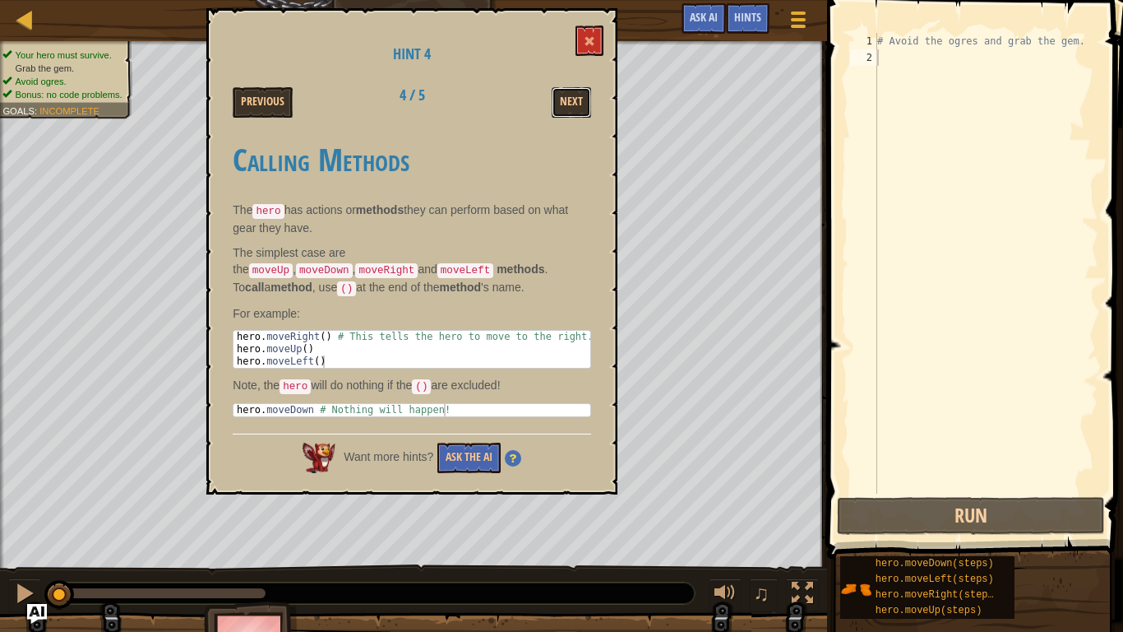
click at [558, 104] on button "Next" at bounding box center [571, 102] width 39 height 30
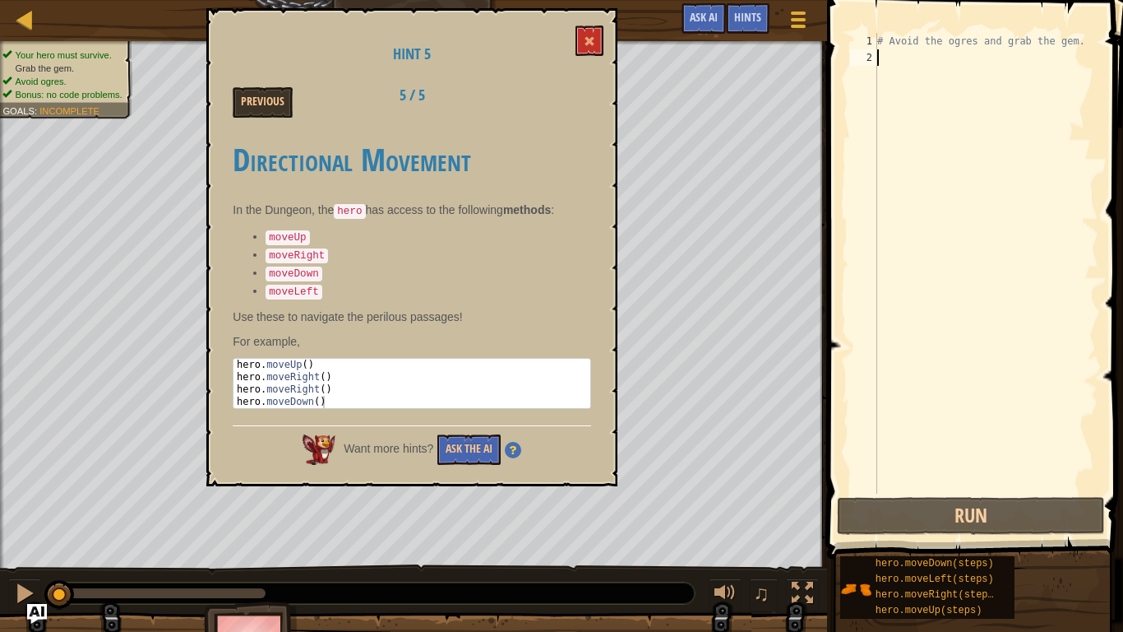
click at [914, 63] on div "# Avoid the ogres and grab the gem." at bounding box center [986, 279] width 224 height 493
type textarea "h"
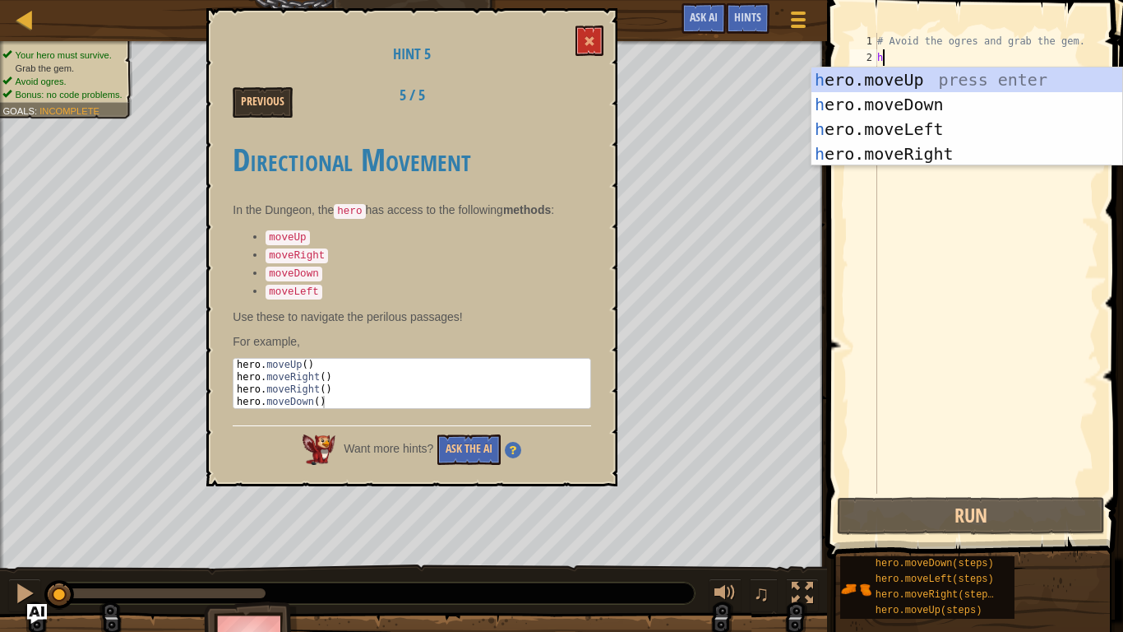
scroll to position [7, 0]
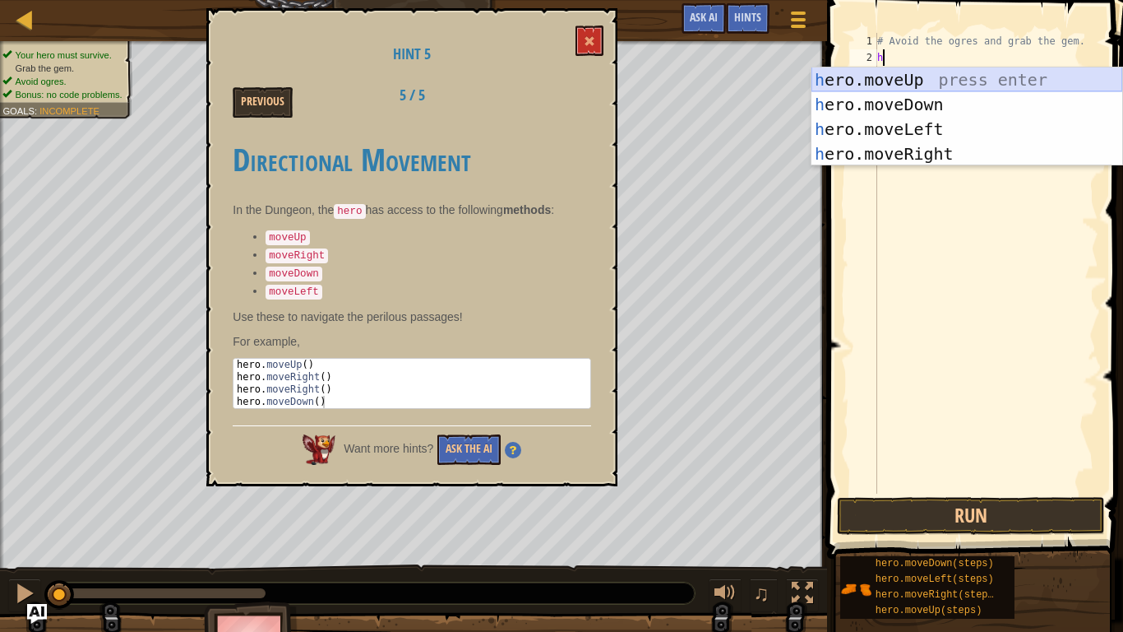
click at [923, 81] on div "h ero.moveUp press enter h ero.moveDown press enter h ero.moveLeft press enter …" at bounding box center [967, 141] width 311 height 148
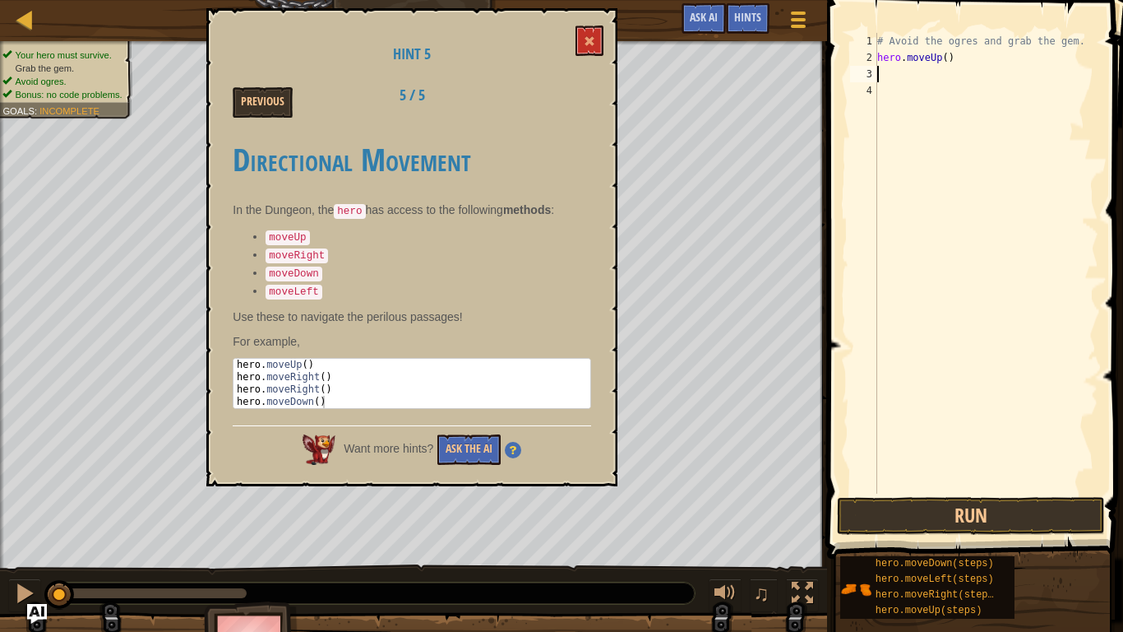
type textarea "h"
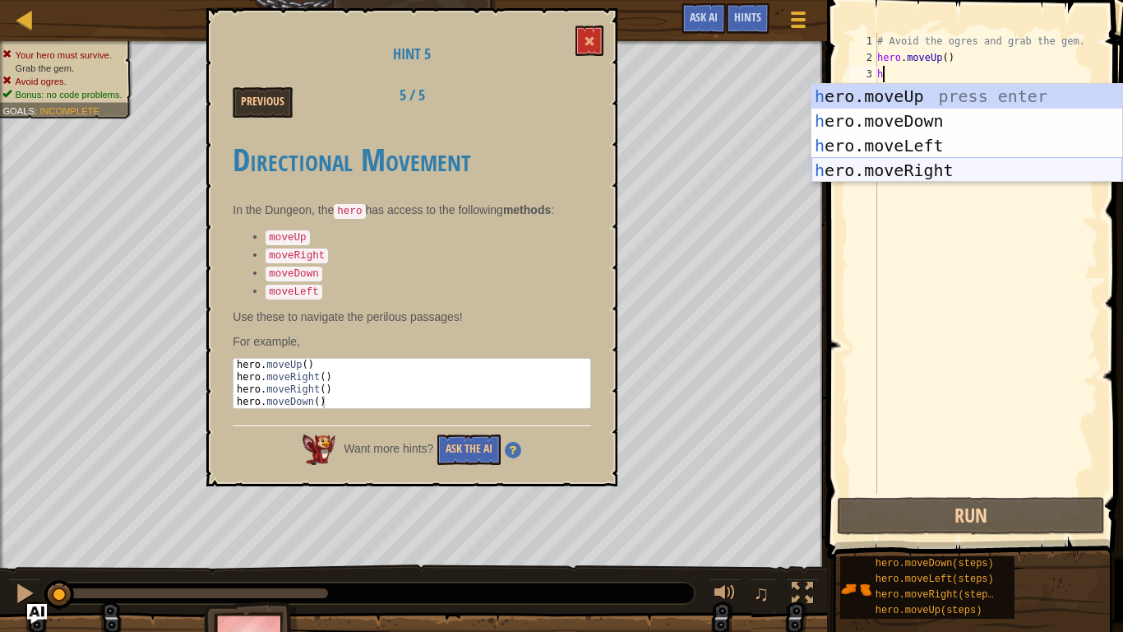
click at [933, 174] on div "h ero.moveUp press enter h ero.moveDown press enter h ero.moveLeft press enter …" at bounding box center [967, 158] width 311 height 148
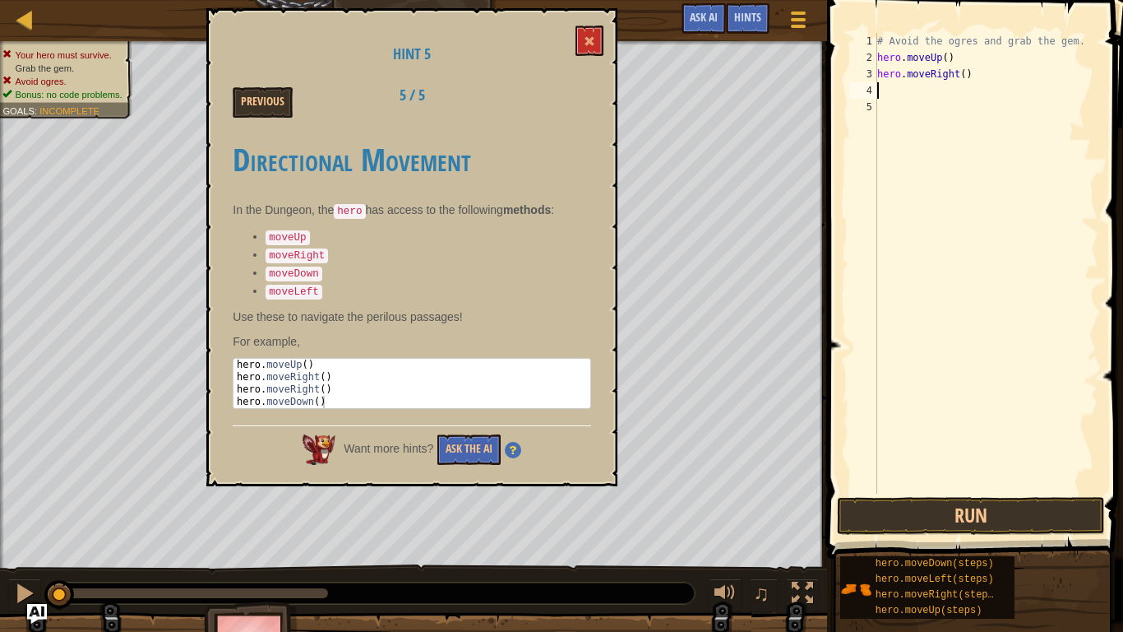
type textarea "m"
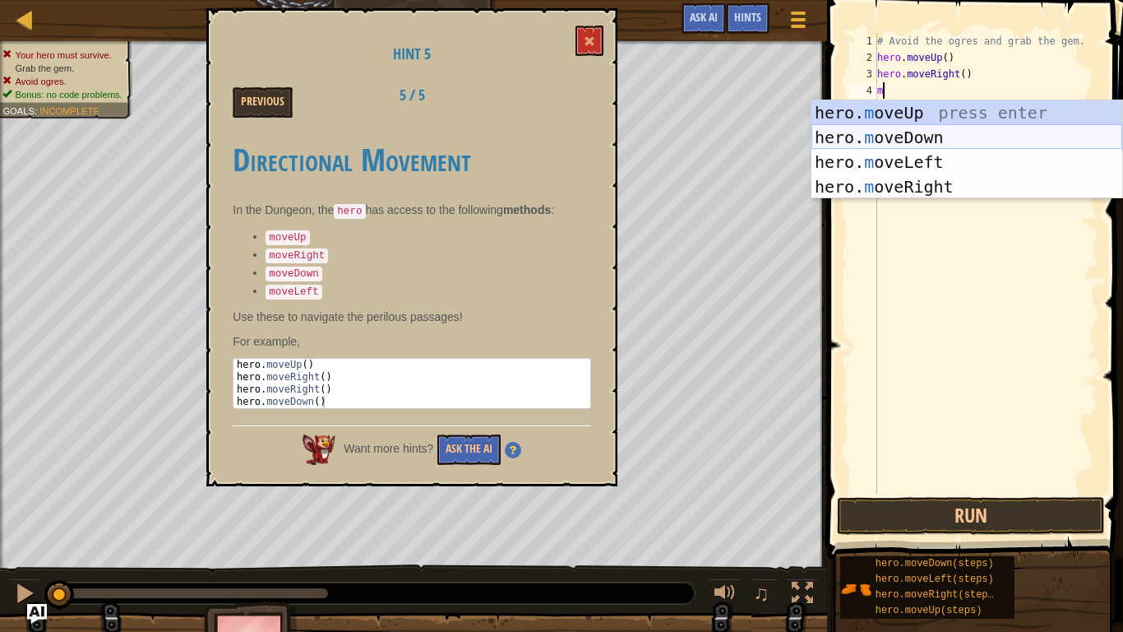
click at [908, 131] on div "hero. m oveUp press enter hero. m oveDown press enter hero. m oveLeft press ent…" at bounding box center [967, 174] width 311 height 148
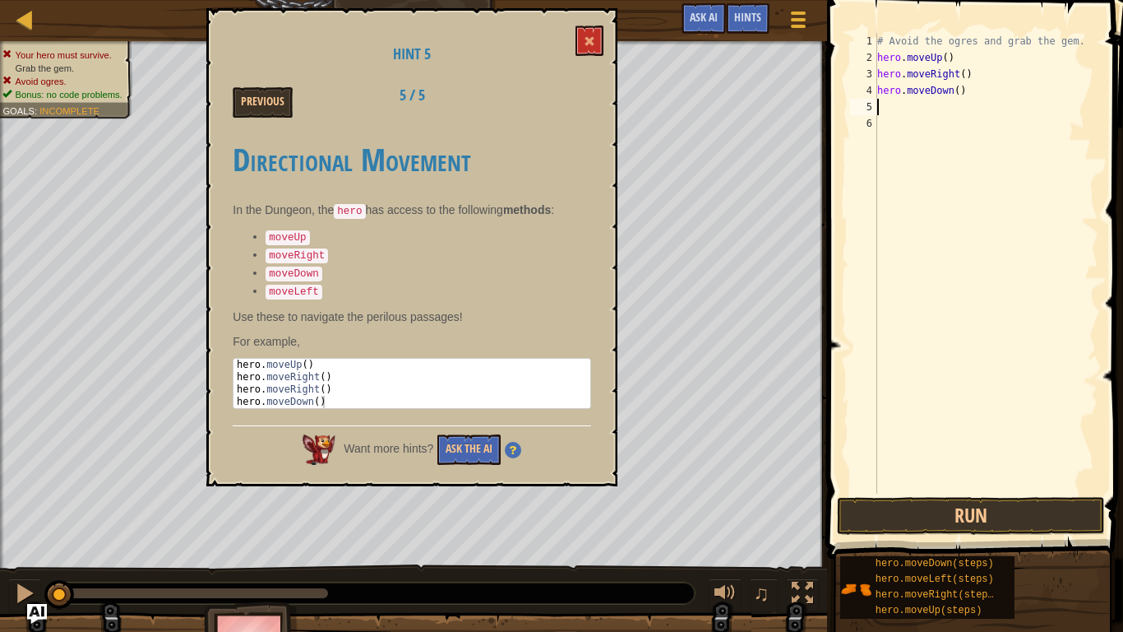
type textarea "m"
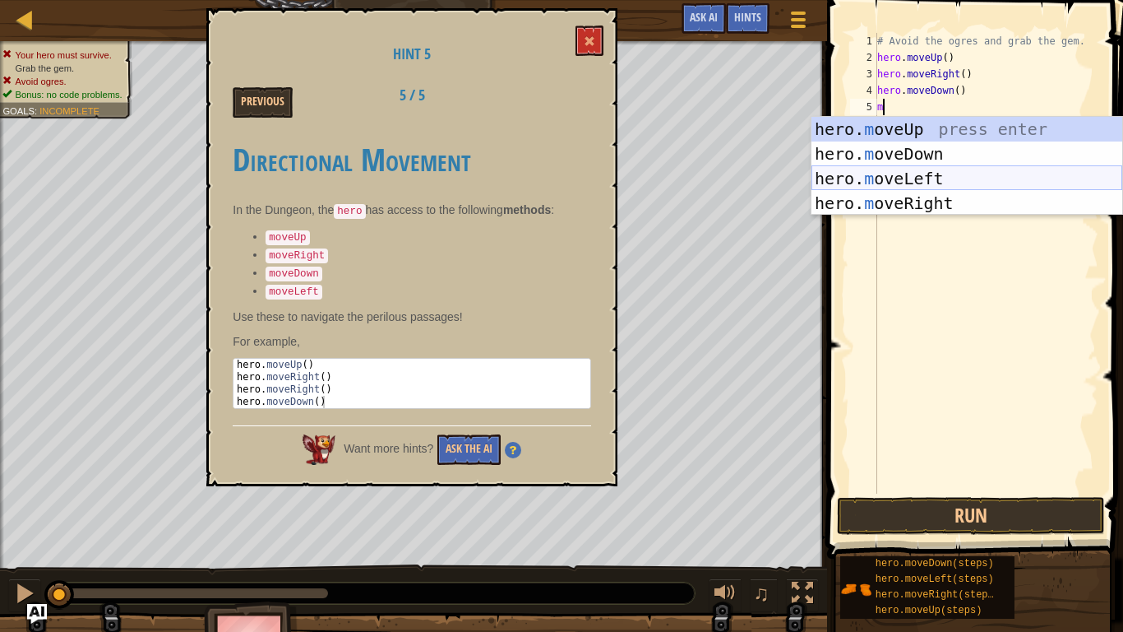
click at [934, 183] on div "hero. m oveUp press enter hero. m oveDown press enter hero. m oveLeft press ent…" at bounding box center [967, 191] width 311 height 148
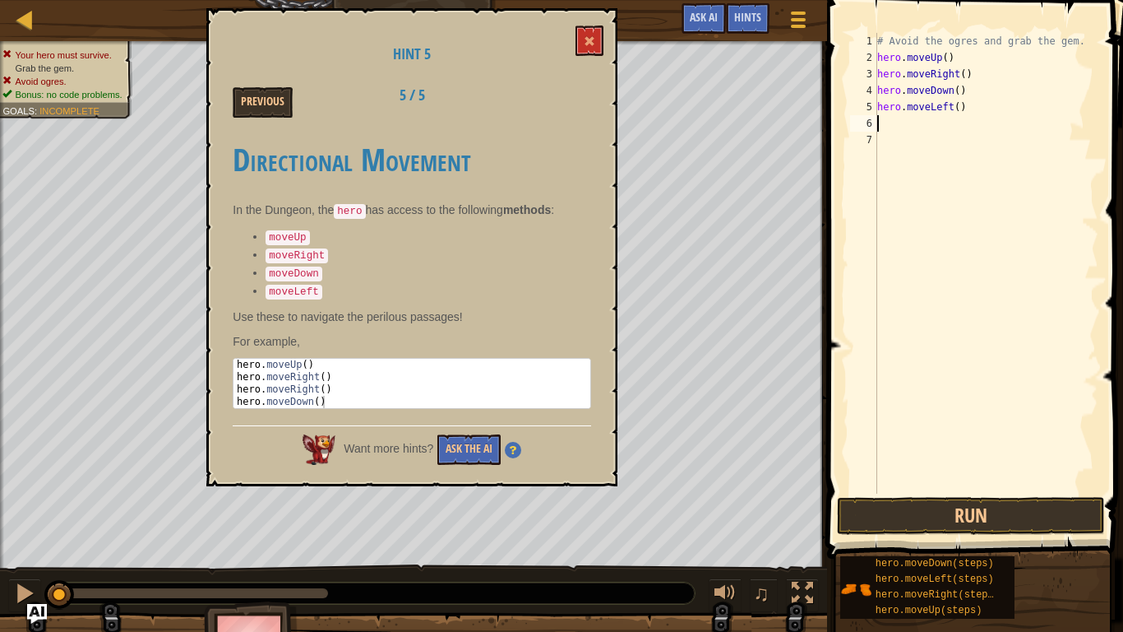
click at [570, 46] on h1 "Hint 5" at bounding box center [412, 54] width 359 height 16
click at [576, 48] on button at bounding box center [590, 40] width 28 height 30
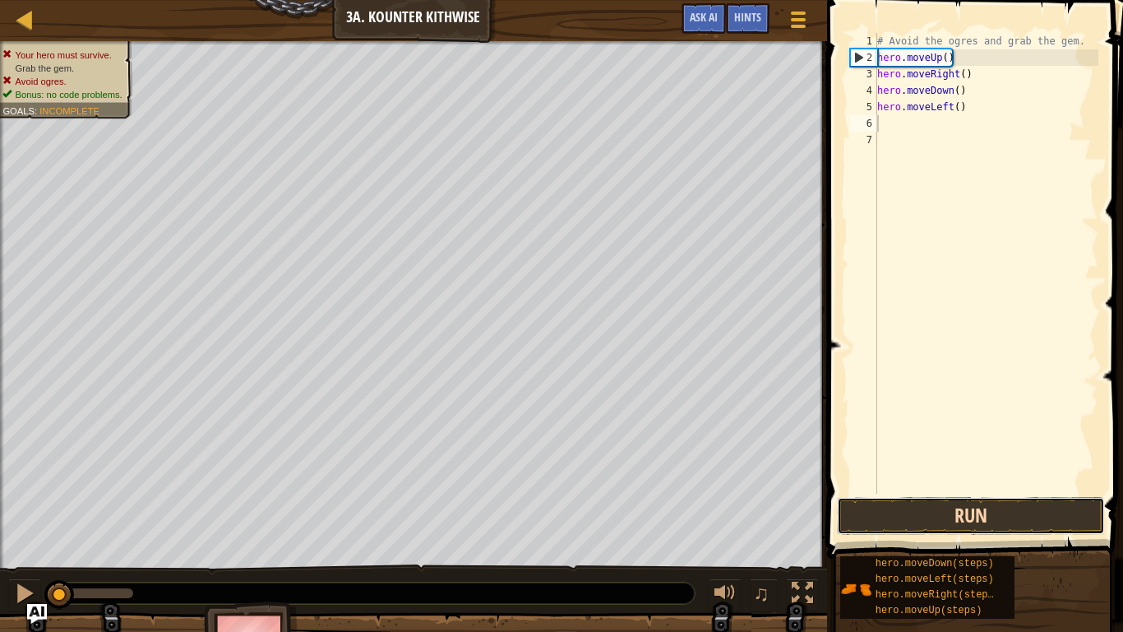
click at [995, 492] on button "Run" at bounding box center [971, 516] width 268 height 38
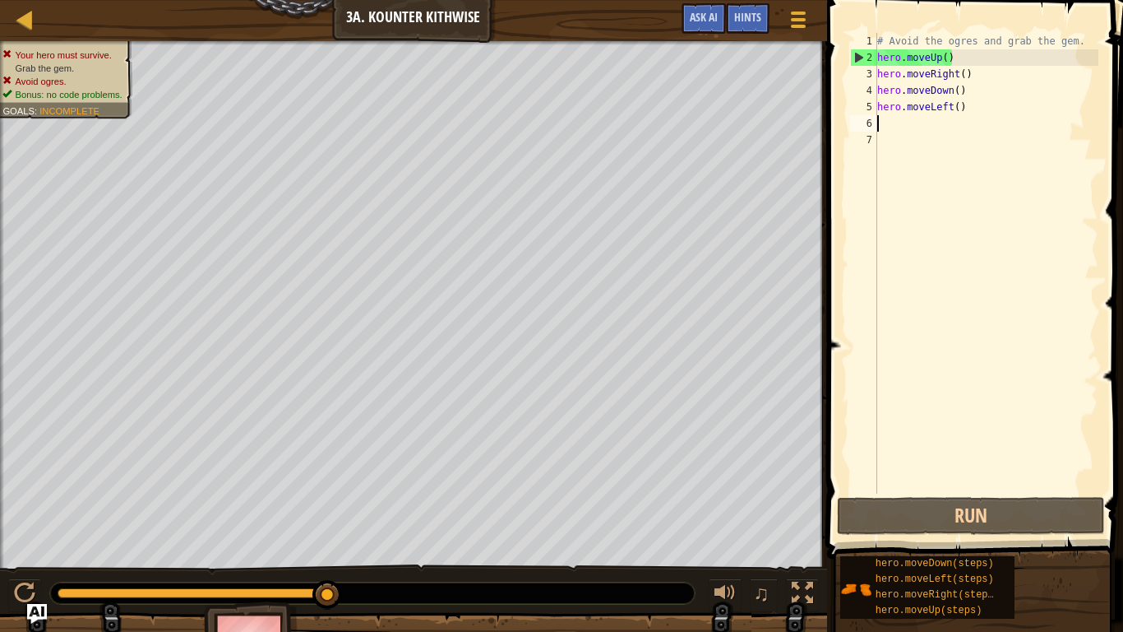
click at [952, 66] on div "# Avoid the ogres and grab the gem. hero . moveUp ( ) hero . moveRight ( ) hero…" at bounding box center [986, 279] width 224 height 493
click at [938, 58] on div "# Avoid the ogres and grab the gem. hero . moveUp ( ) hero . moveRight ( ) hero…" at bounding box center [986, 279] width 224 height 493
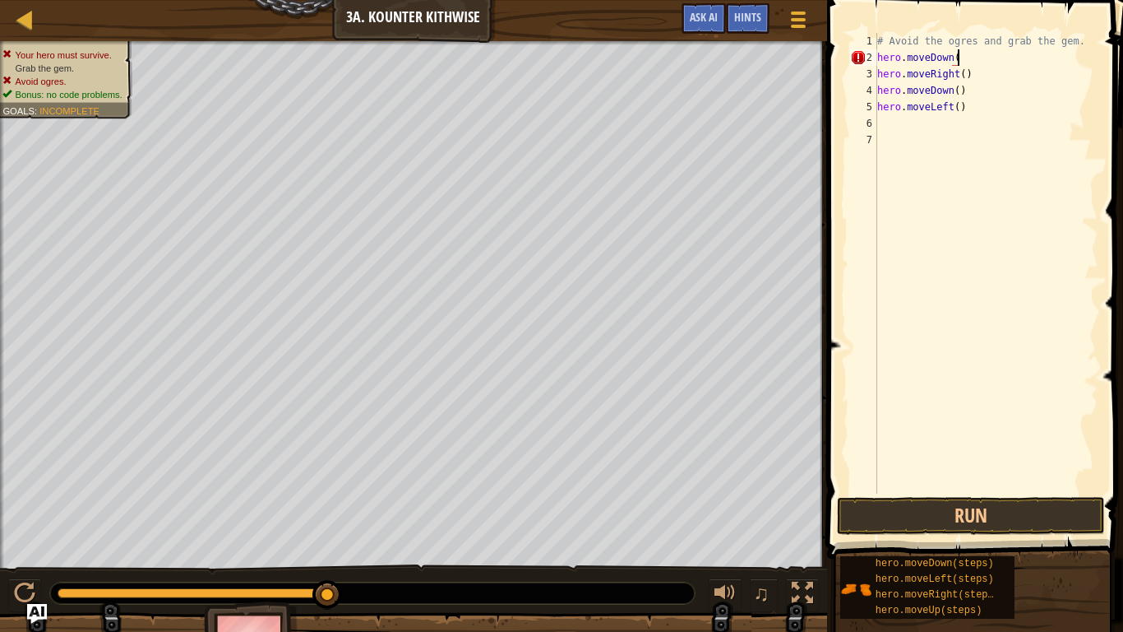
scroll to position [7, 12]
click at [1046, 492] on button "Run" at bounding box center [971, 516] width 268 height 38
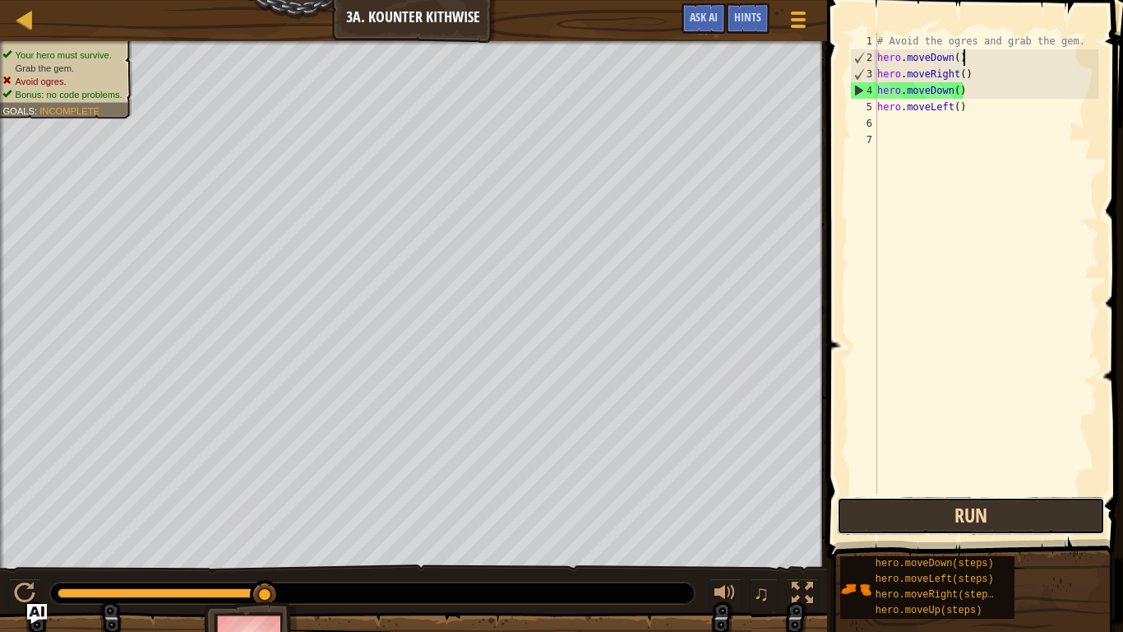
click at [1046, 492] on button "Run" at bounding box center [971, 516] width 268 height 38
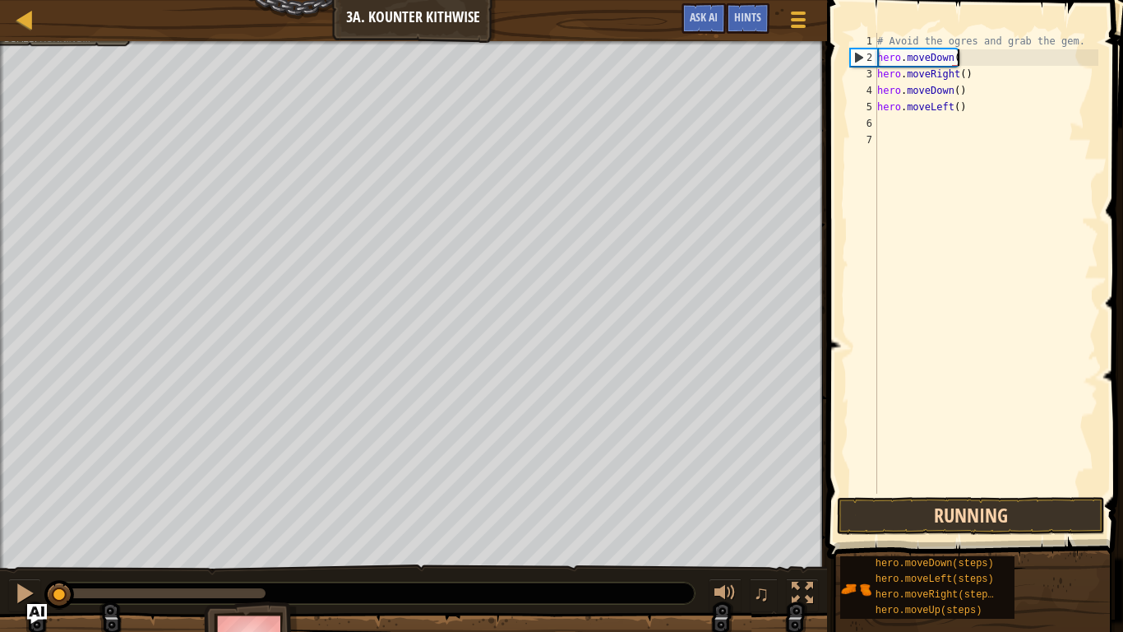
scroll to position [7, 11]
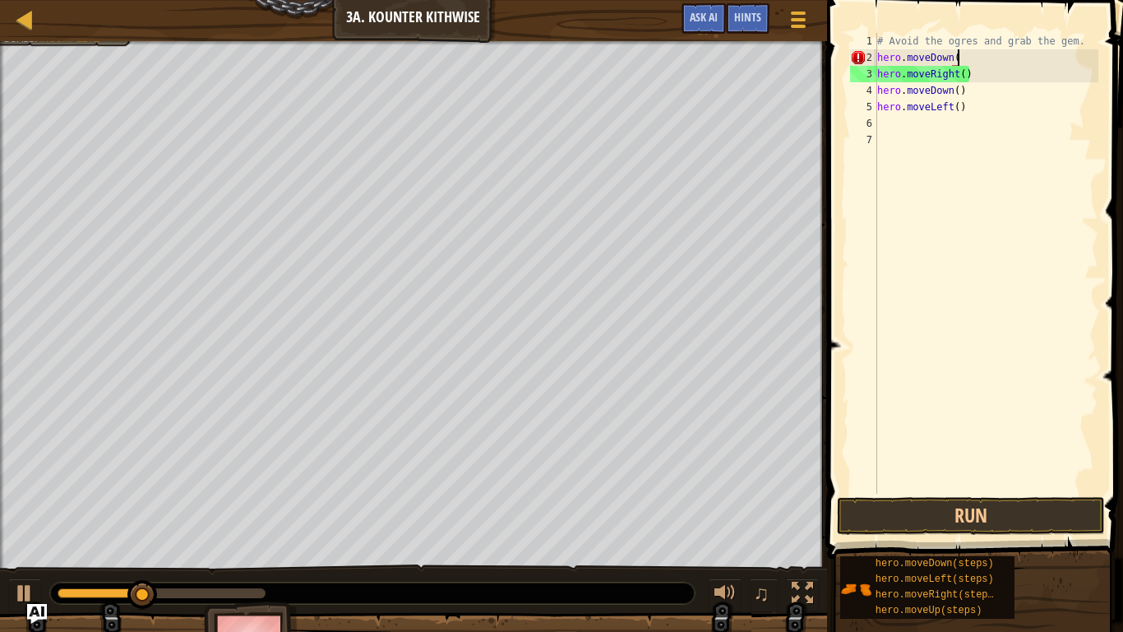
click at [986, 107] on div "# Avoid the ogres and grab the gem. hero . moveDown ( hero . moveRight ( ) hero…" at bounding box center [986, 279] width 224 height 493
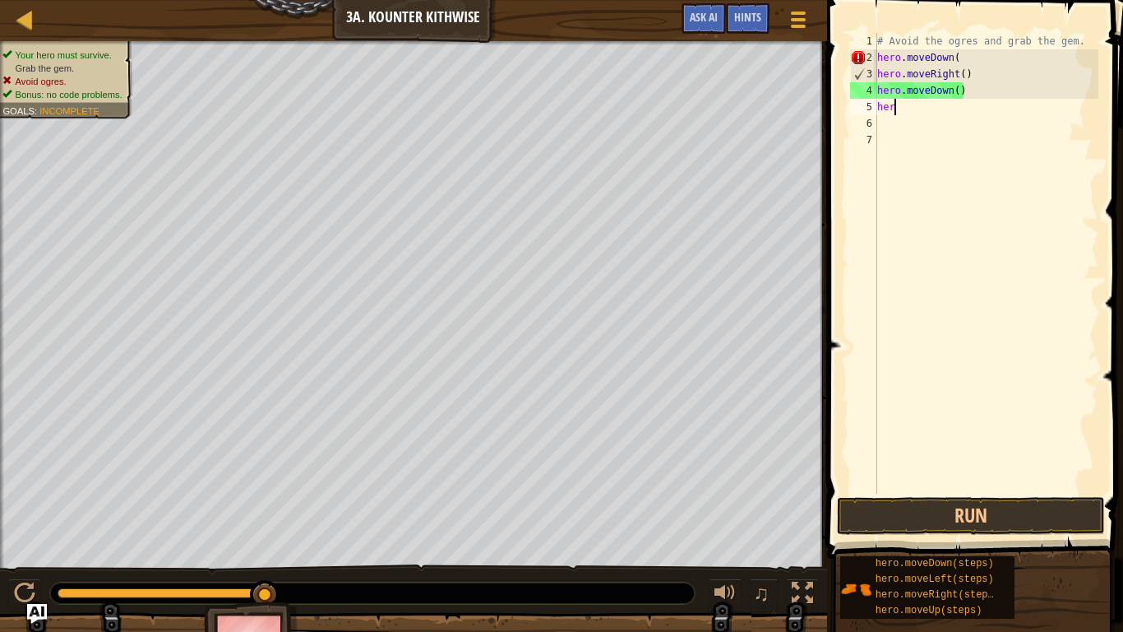
scroll to position [7, 0]
type textarea "h"
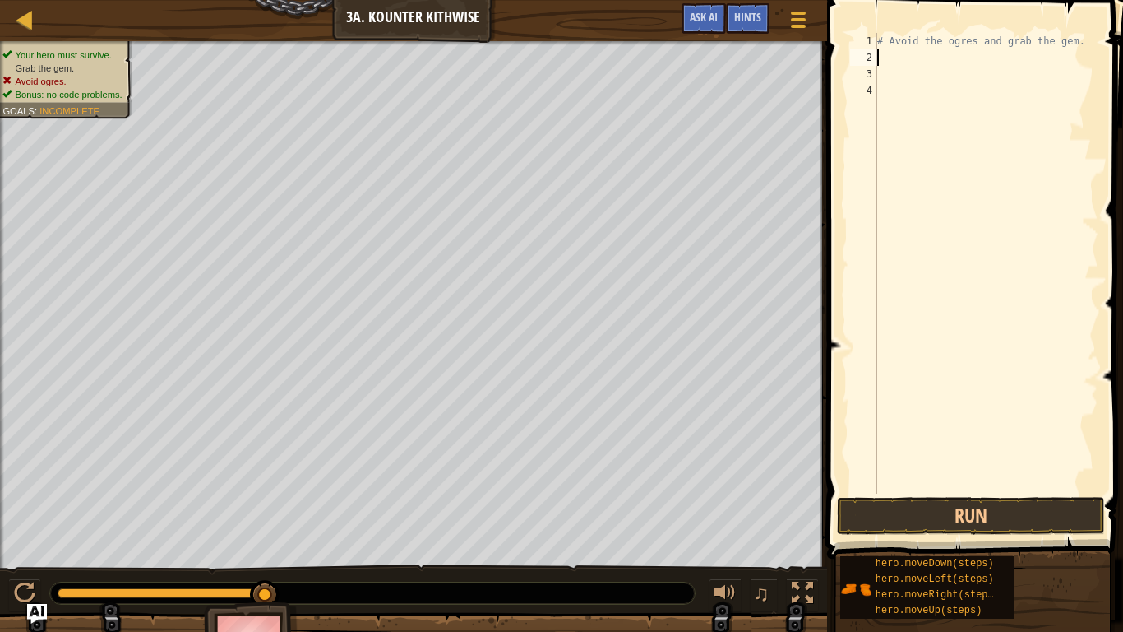
type textarea "m"
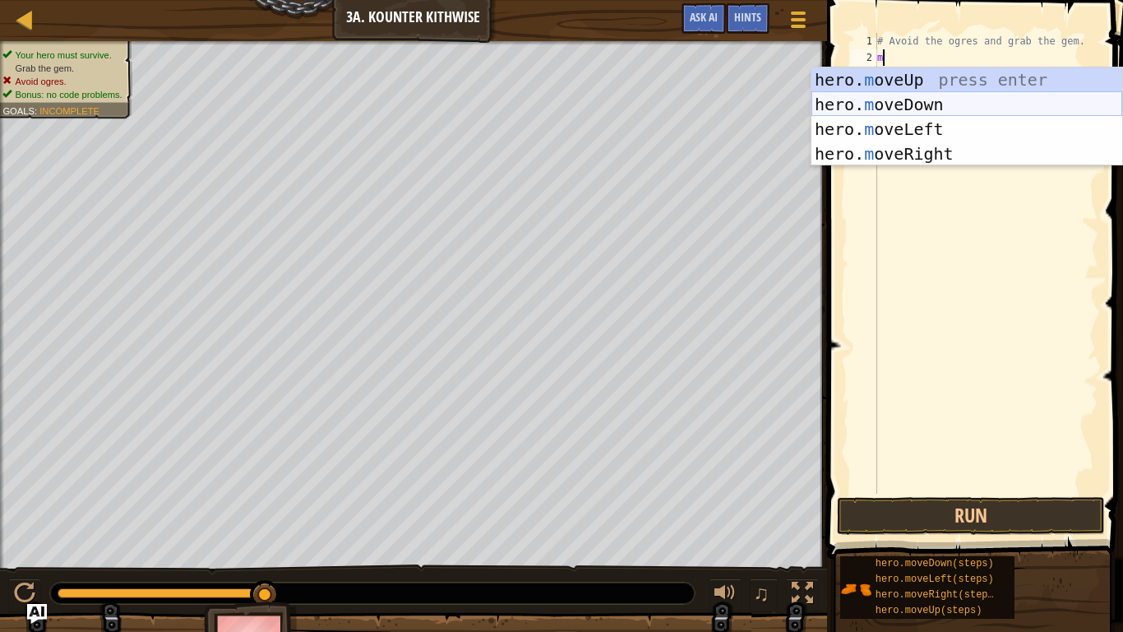
click at [975, 95] on div "hero. m oveUp press enter hero. m oveDown press enter hero. m oveLeft press ent…" at bounding box center [967, 141] width 311 height 148
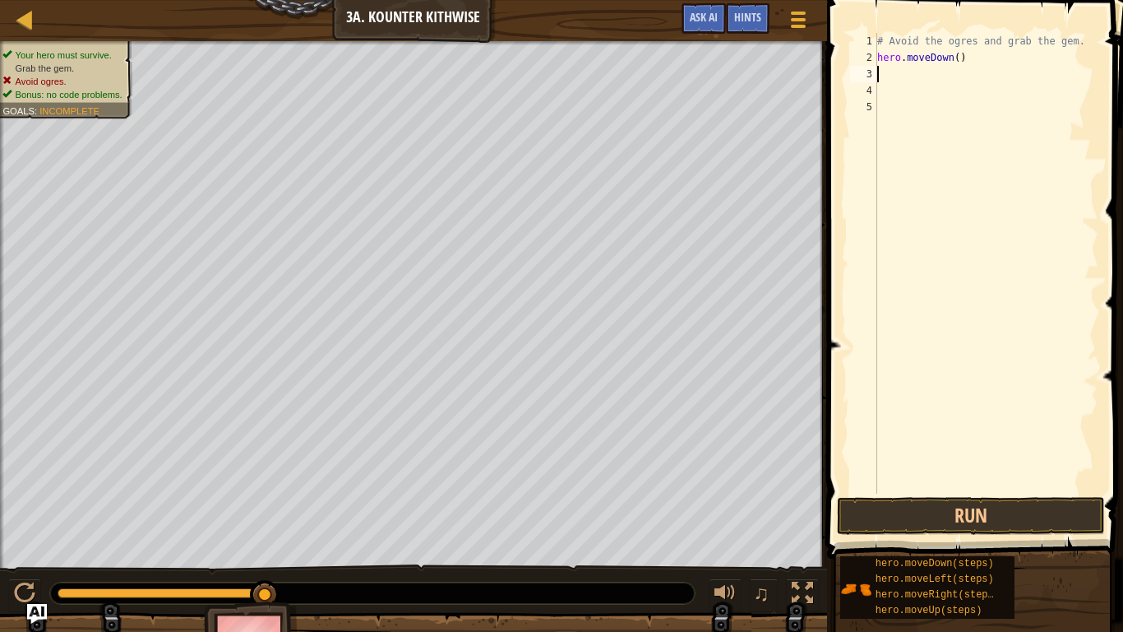
type textarea "m"
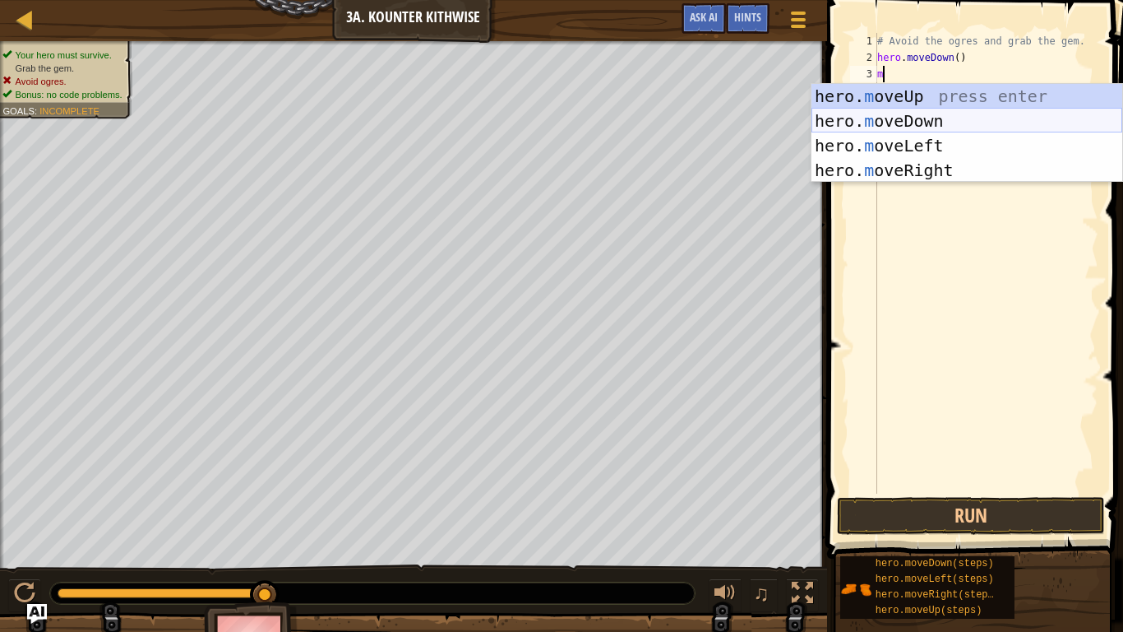
click at [985, 119] on div "hero. m oveUp press enter hero. m oveDown press enter hero. m oveLeft press ent…" at bounding box center [967, 158] width 311 height 148
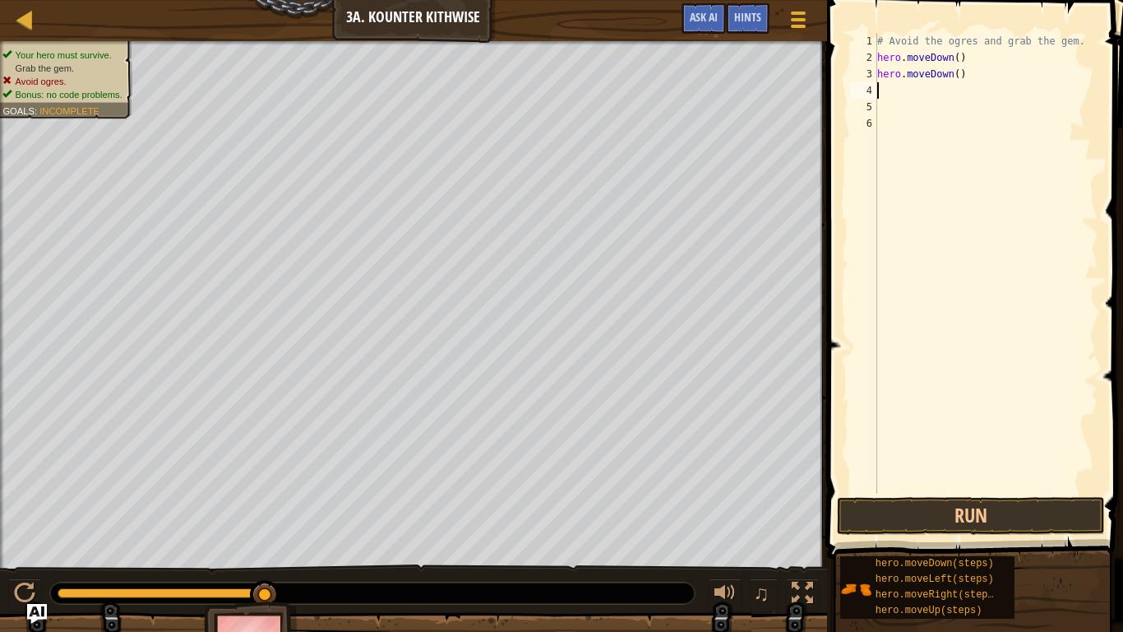
type textarea "m"
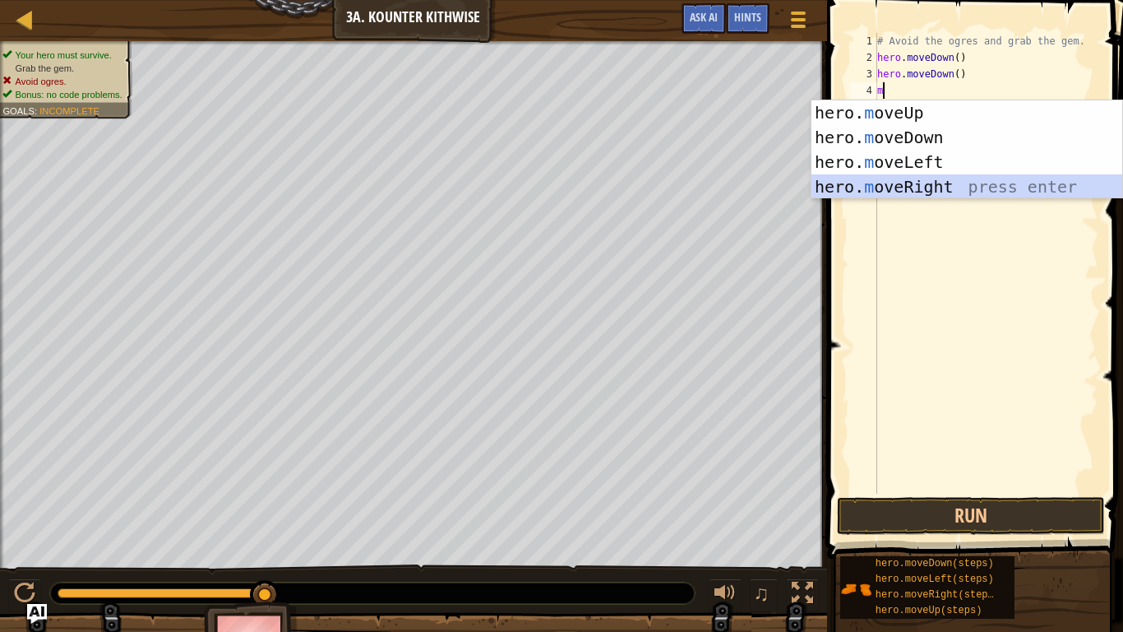
click at [988, 187] on div "hero. m oveUp press enter hero. m oveDown press enter hero. m oveLeft press ent…" at bounding box center [967, 174] width 311 height 148
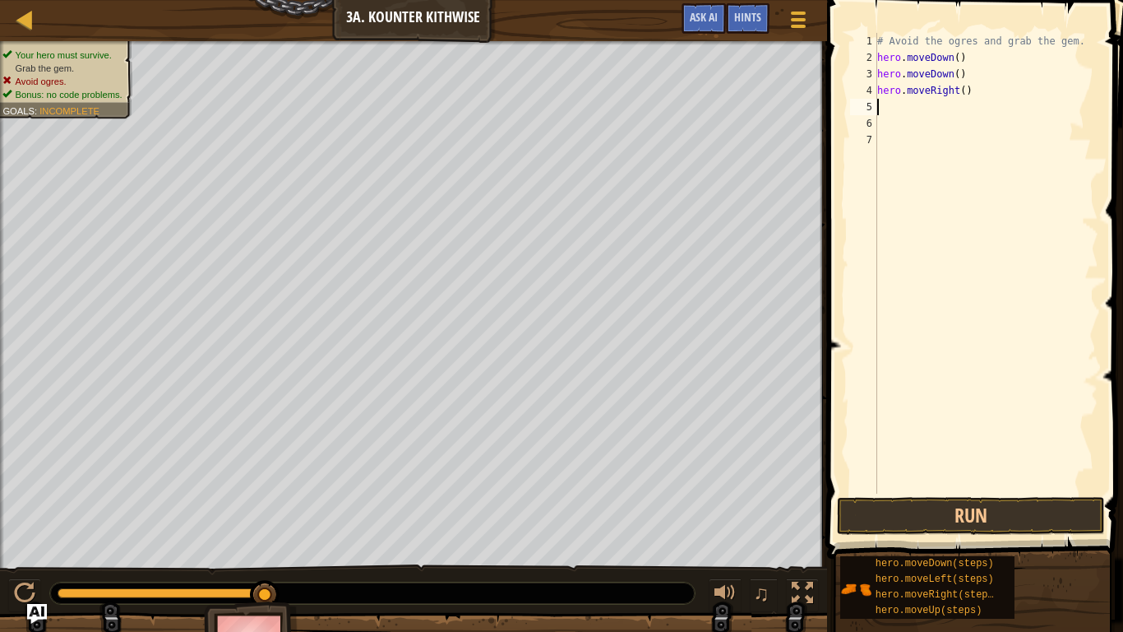
type textarea "m"
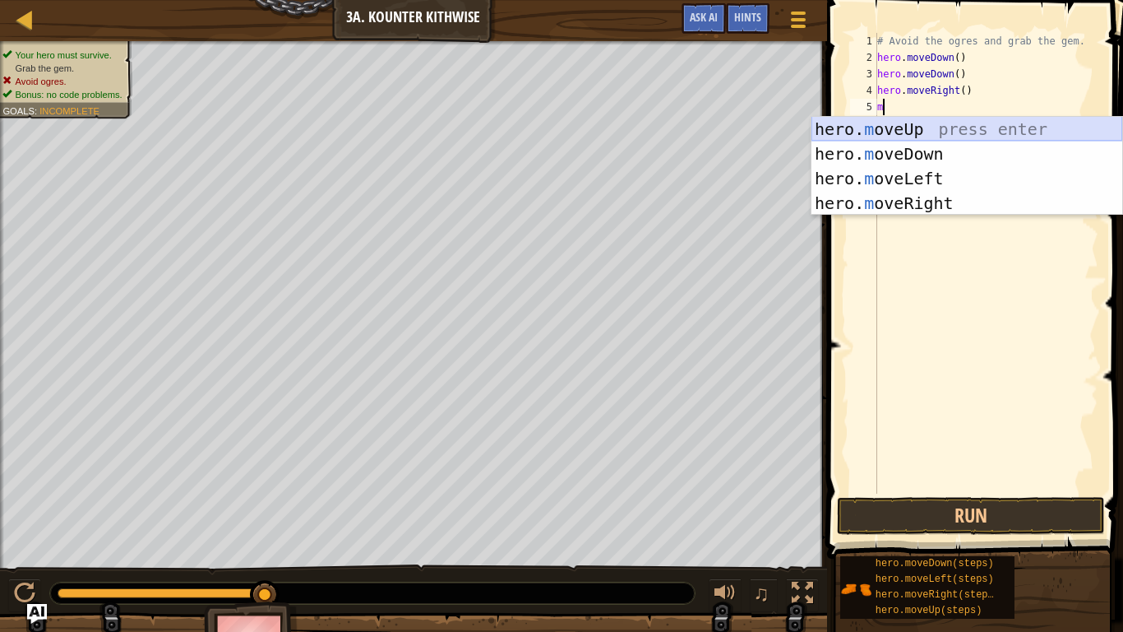
click at [933, 122] on div "hero. m oveUp press enter hero. m oveDown press enter hero. m oveLeft press ent…" at bounding box center [967, 191] width 311 height 148
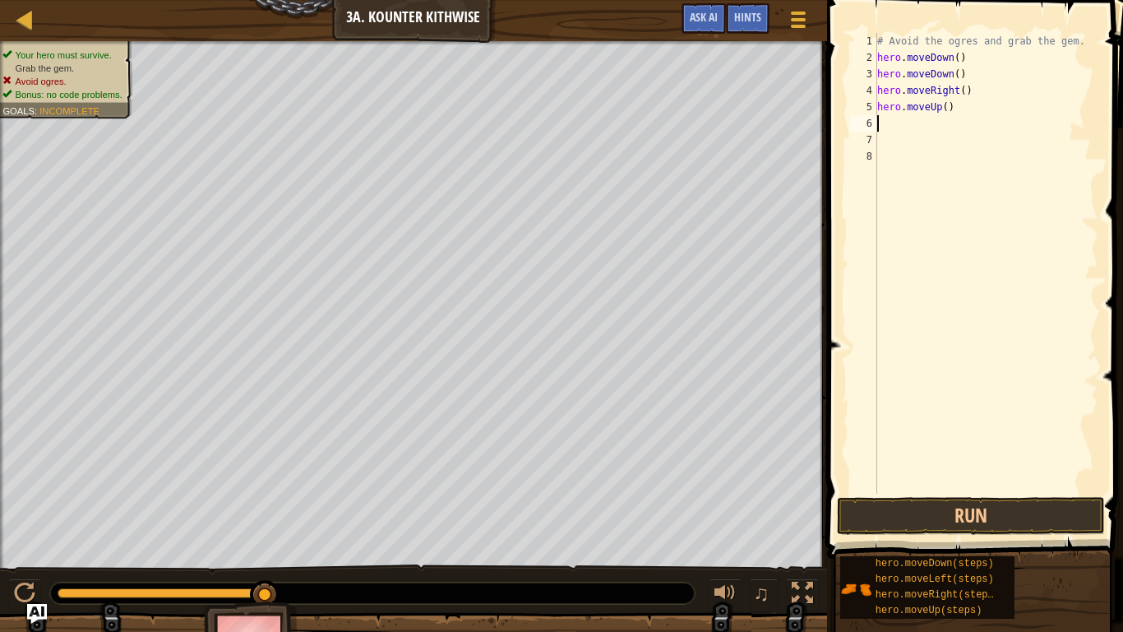
type textarea "m"
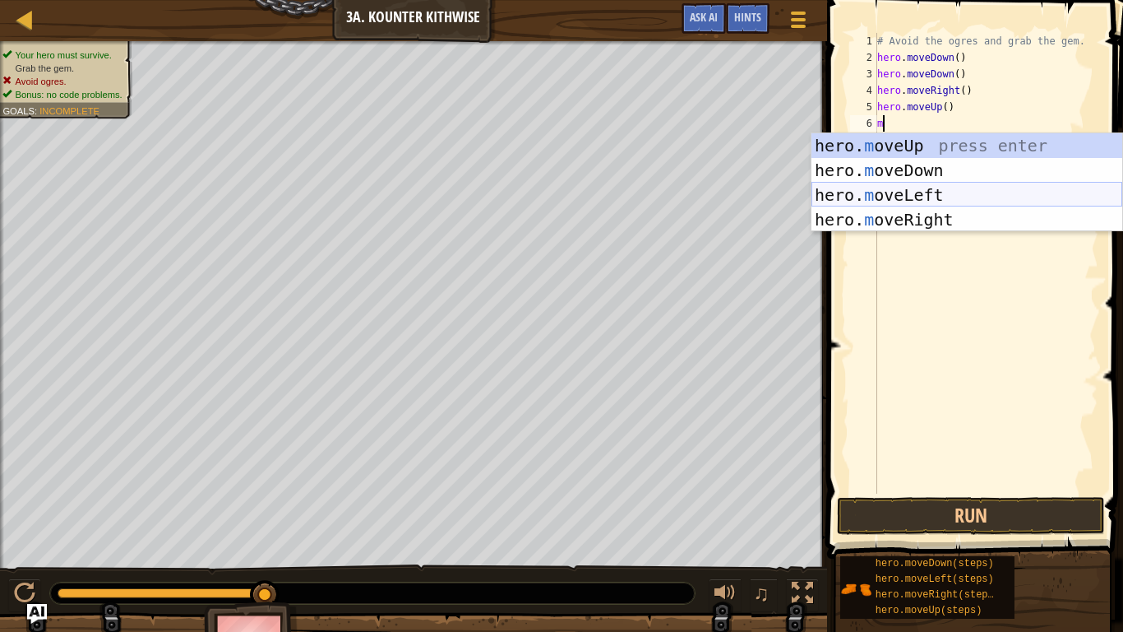
click at [965, 195] on div "hero. m oveUp press enter hero. m oveDown press enter hero. m oveLeft press ent…" at bounding box center [967, 207] width 311 height 148
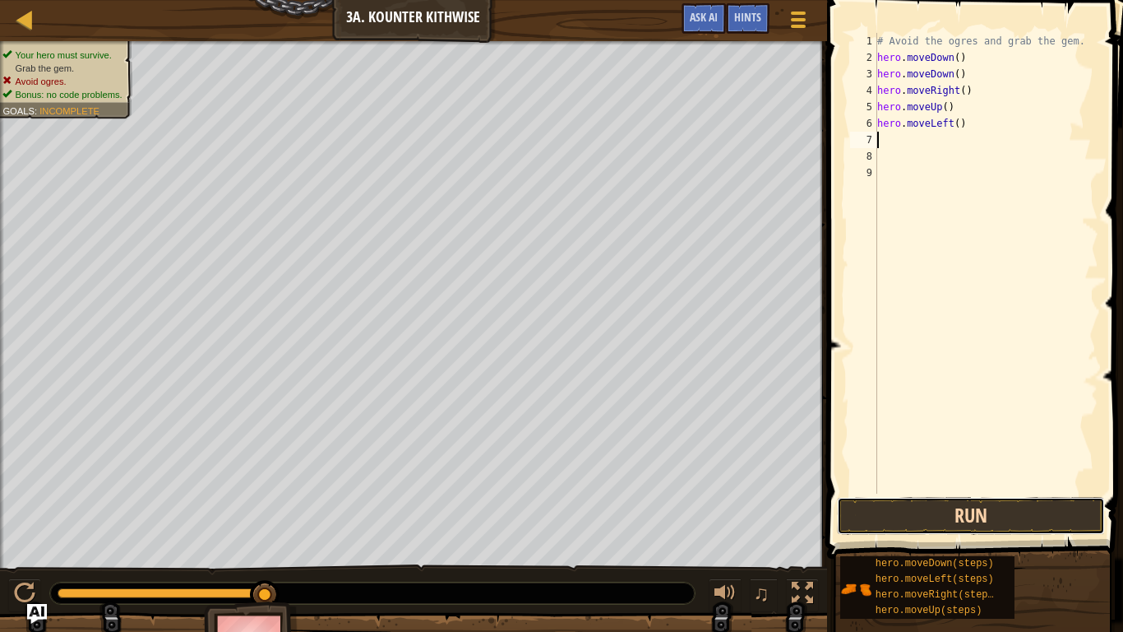
click at [1023, 492] on button "Run" at bounding box center [971, 516] width 268 height 38
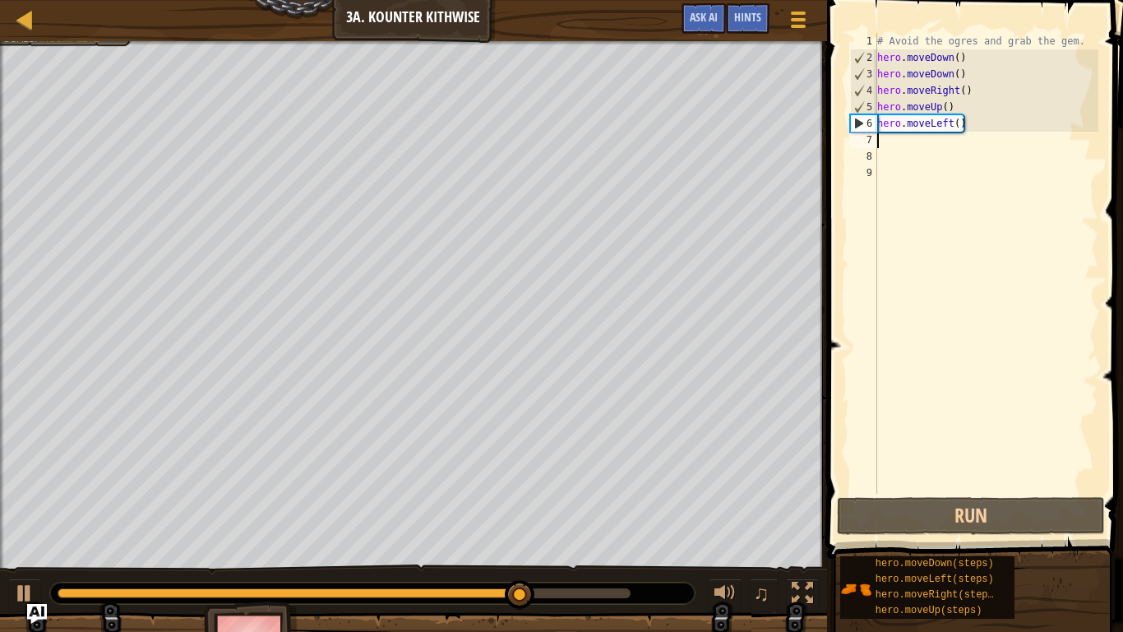
click at [950, 129] on div "# Avoid the ogres and grab the gem. hero . moveDown ( ) hero . moveDown ( ) her…" at bounding box center [986, 279] width 224 height 493
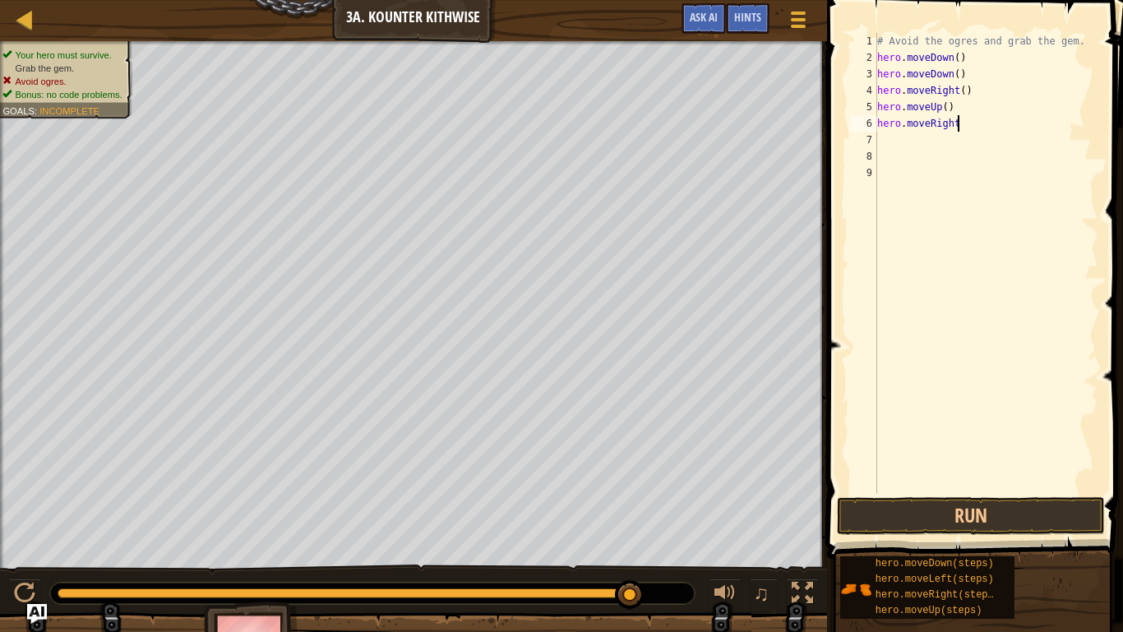
scroll to position [7, 11]
type textarea "hero.moveRight()"
click at [993, 492] on button "Run" at bounding box center [971, 516] width 268 height 38
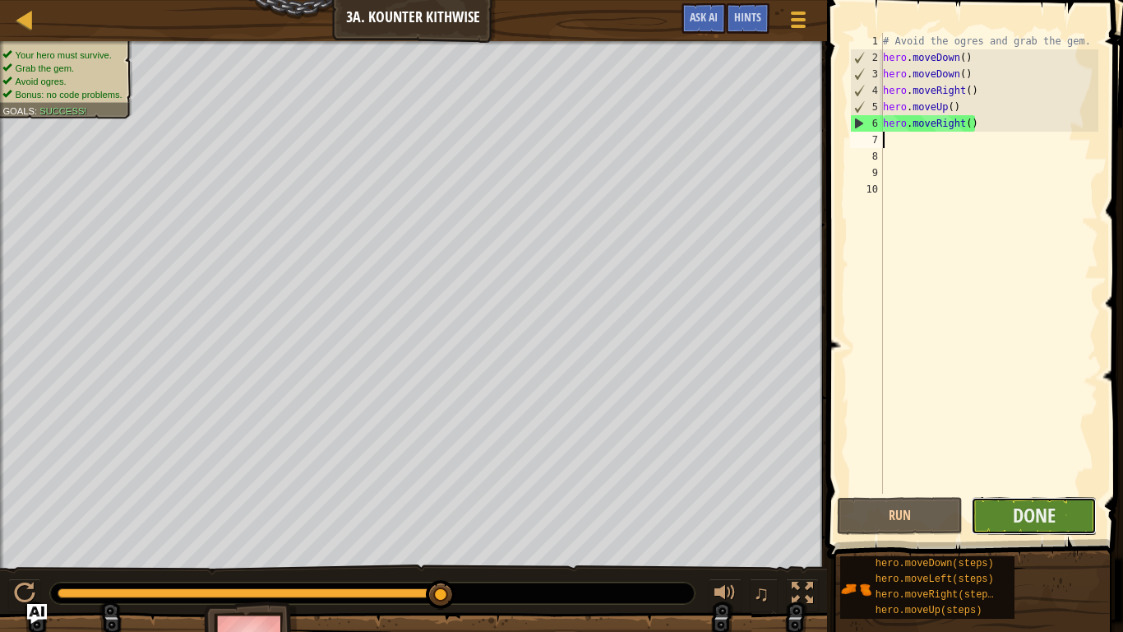
click at [1055, 492] on button "Done" at bounding box center [1034, 516] width 126 height 38
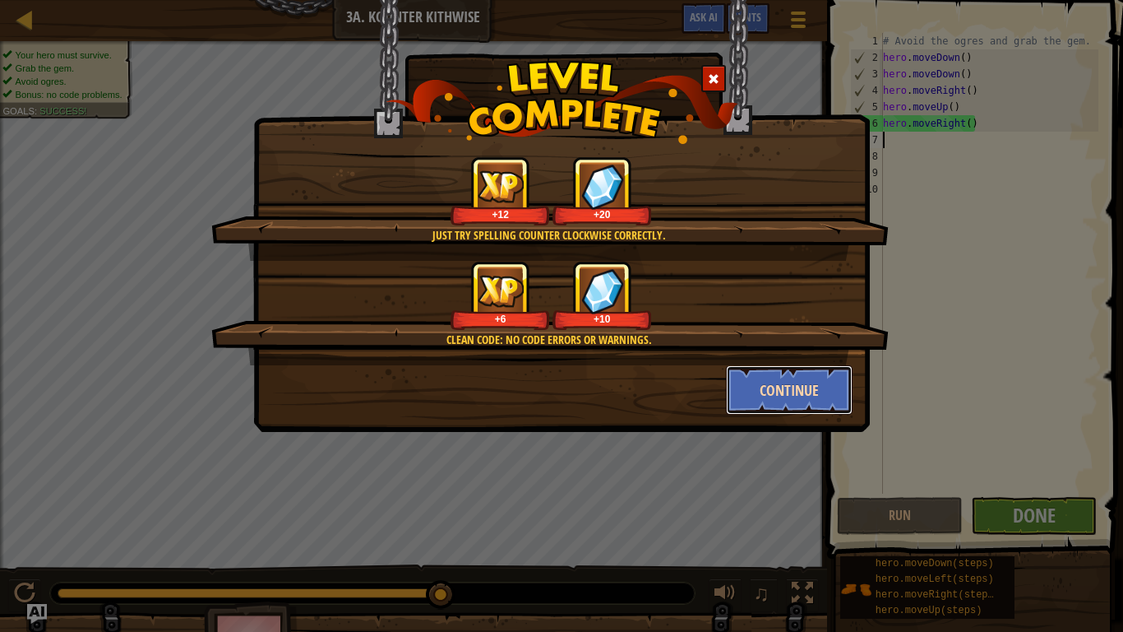
click at [807, 396] on button "Continue" at bounding box center [789, 389] width 127 height 49
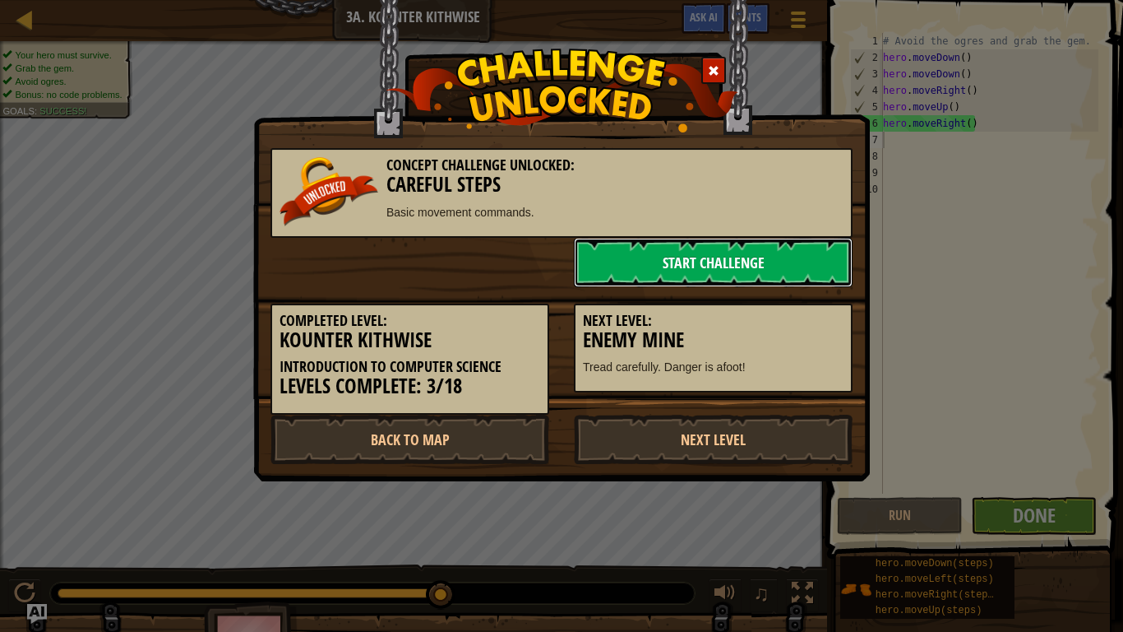
click at [748, 269] on link "Start Challenge" at bounding box center [713, 262] width 279 height 49
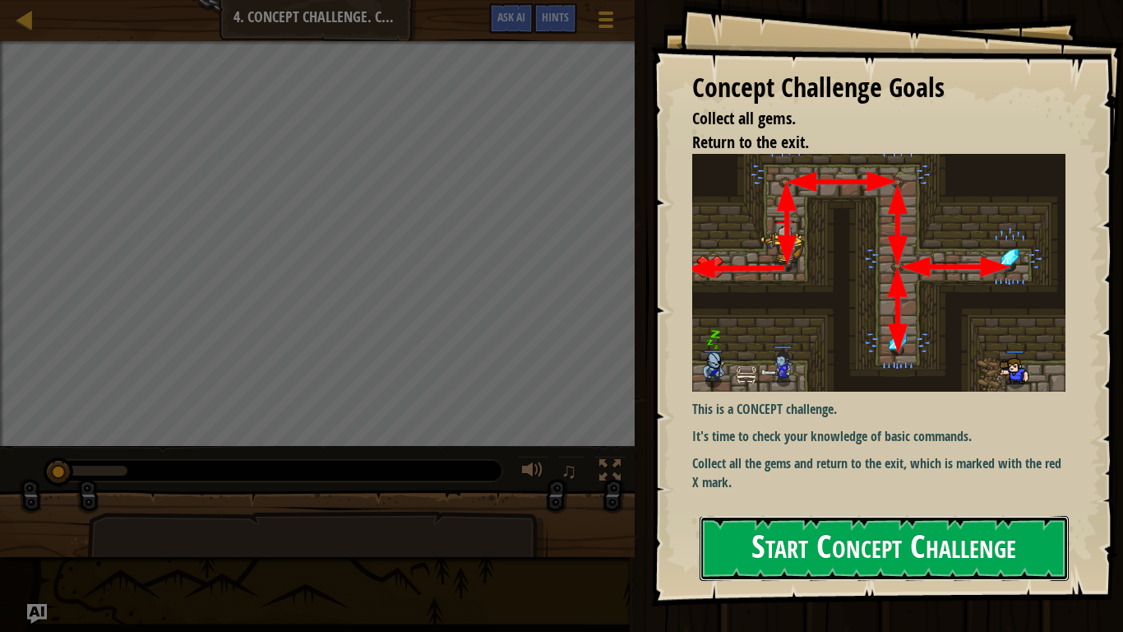
click at [1011, 492] on button "Start Concept Challenge" at bounding box center [884, 548] width 369 height 65
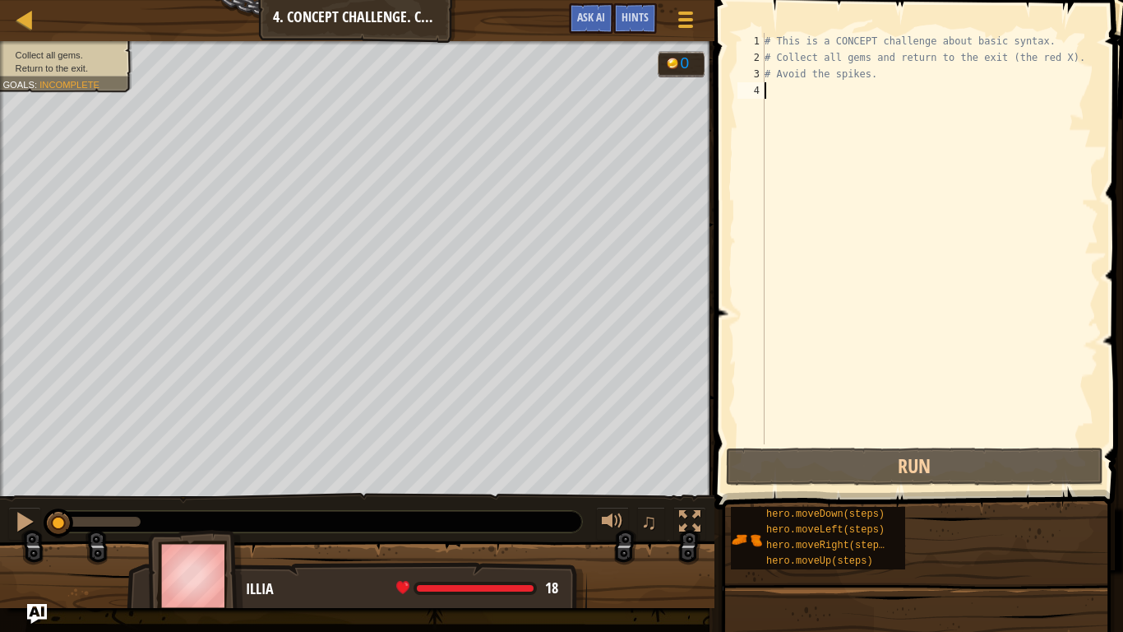
type textarea "m"
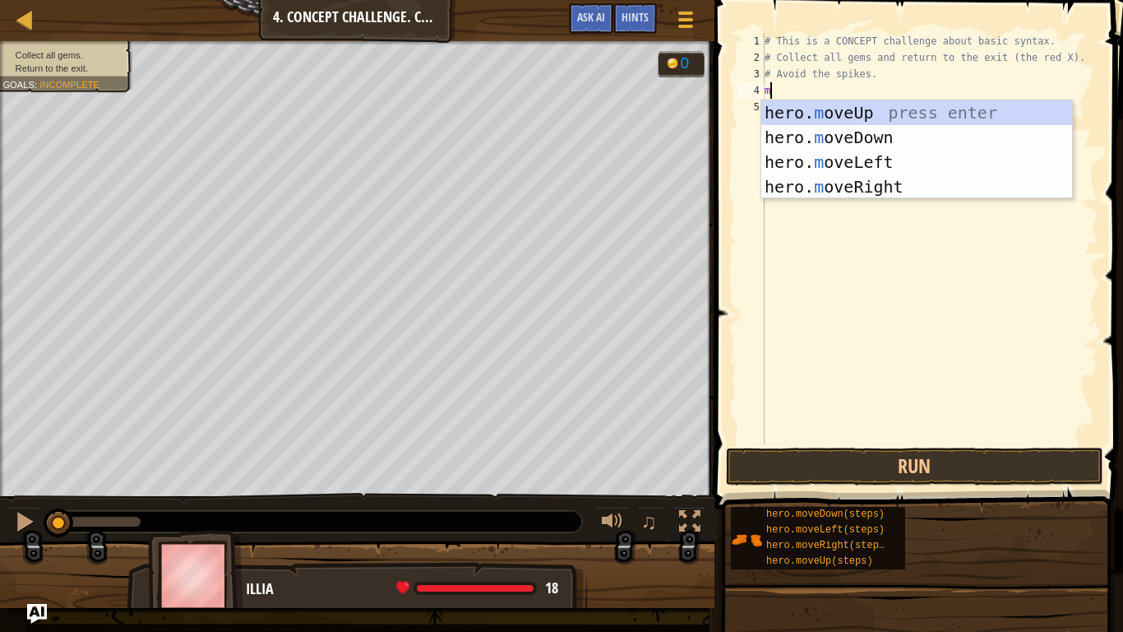
scroll to position [7, 0]
click at [980, 114] on div "hero. m oveUp press enter hero. m oveDown press enter hero. m oveLeft press ent…" at bounding box center [916, 174] width 311 height 148
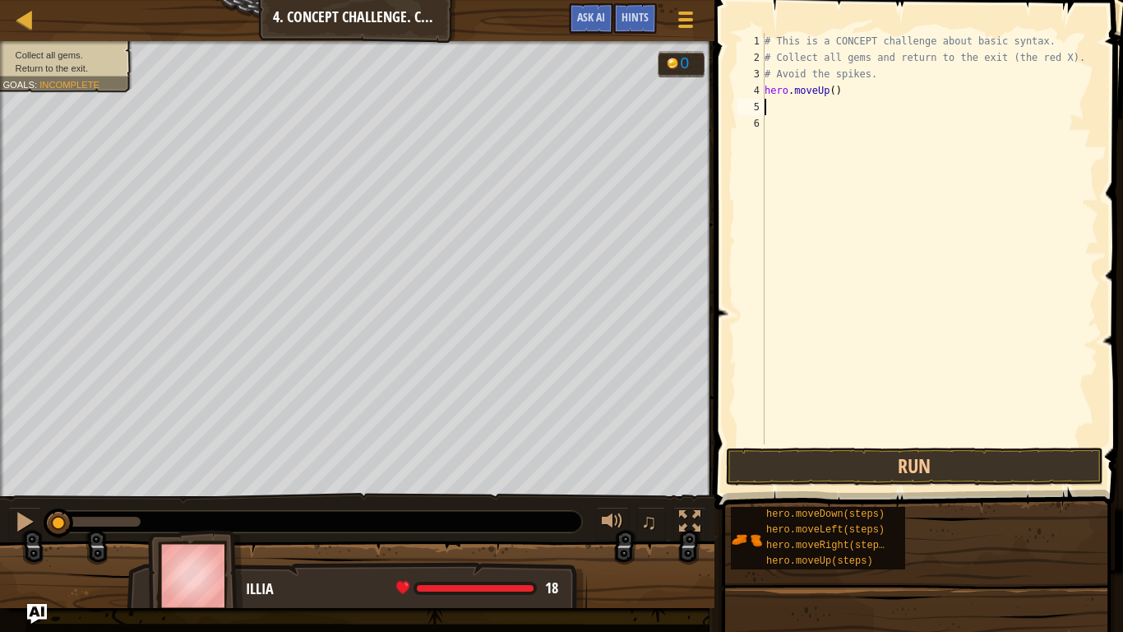
type textarea "m"
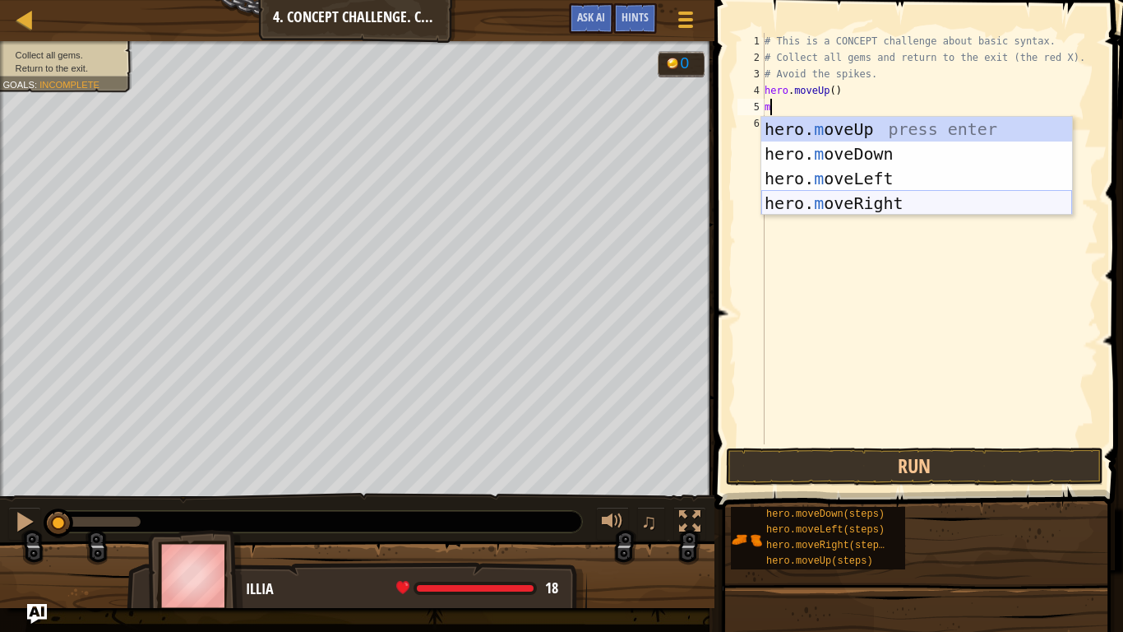
click at [987, 206] on div "hero. m oveUp press enter hero. m oveDown press enter hero. m oveLeft press ent…" at bounding box center [916, 191] width 311 height 148
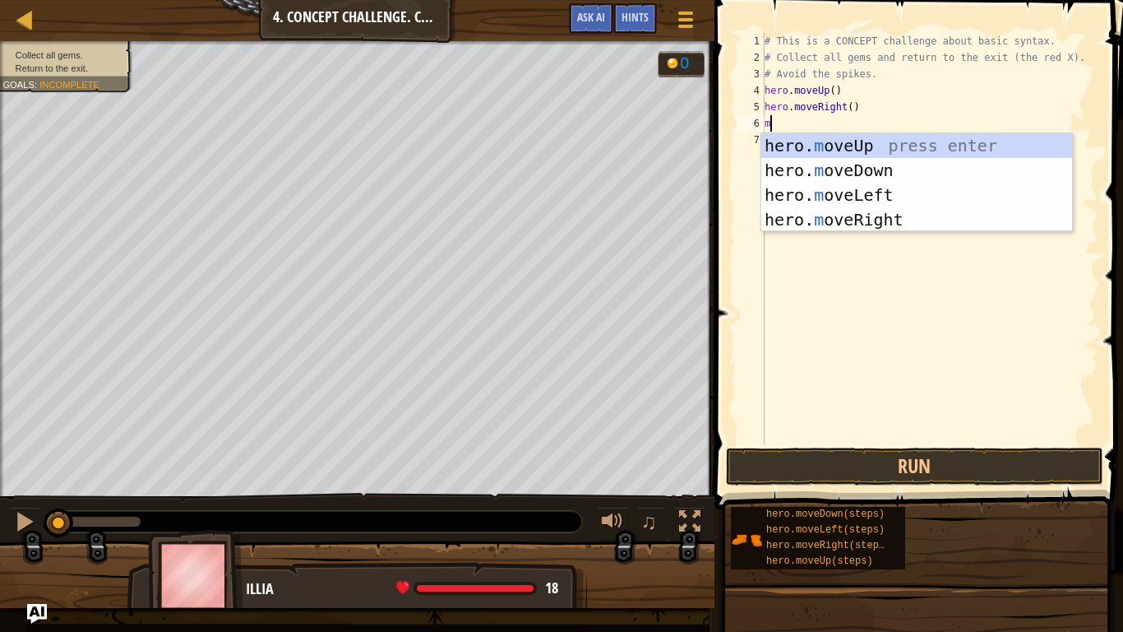
type textarea "m"
click at [936, 162] on div "hero. m oveUp press enter hero. m oveDown press enter hero. m oveLeft press ent…" at bounding box center [916, 207] width 311 height 148
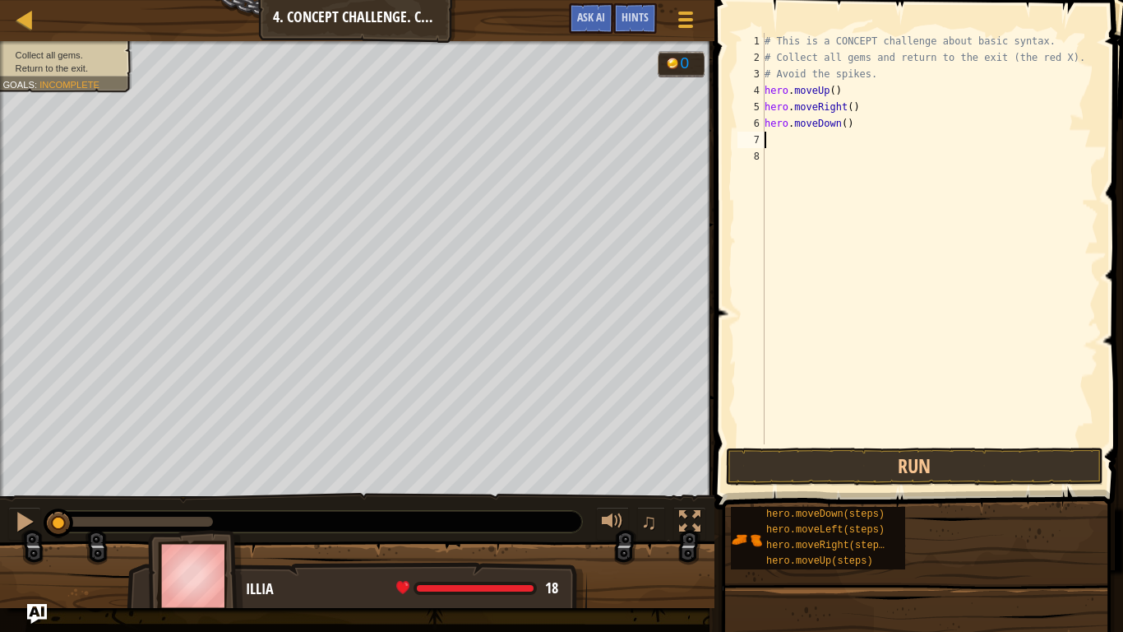
type textarea "m"
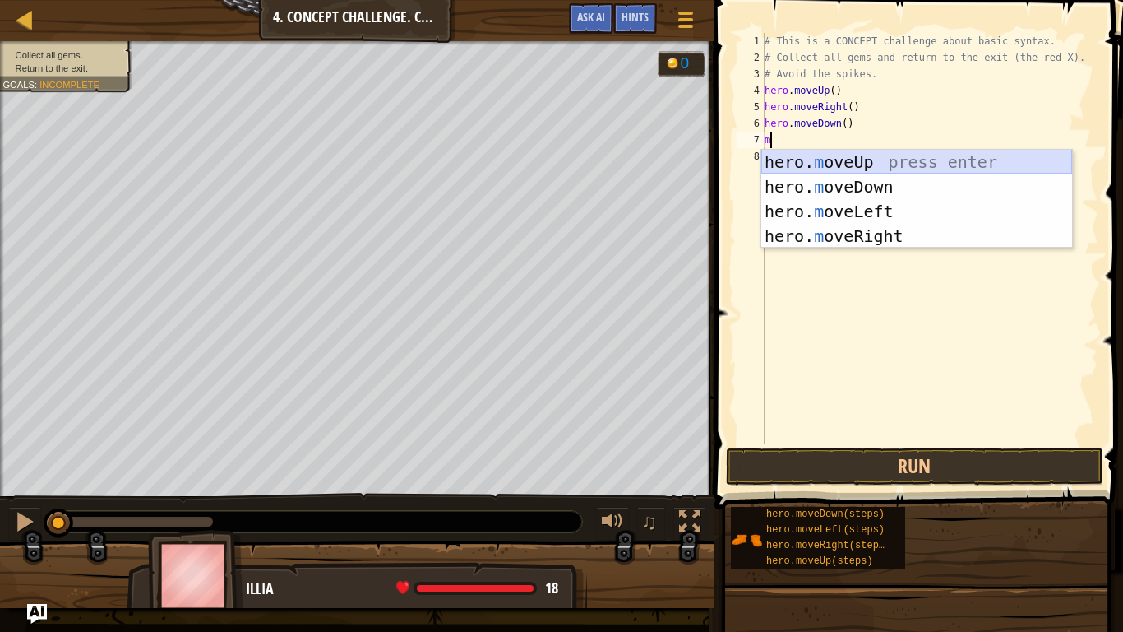
click at [884, 164] on div "hero. m oveUp press enter hero. m oveDown press enter hero. m oveLeft press ent…" at bounding box center [916, 224] width 311 height 148
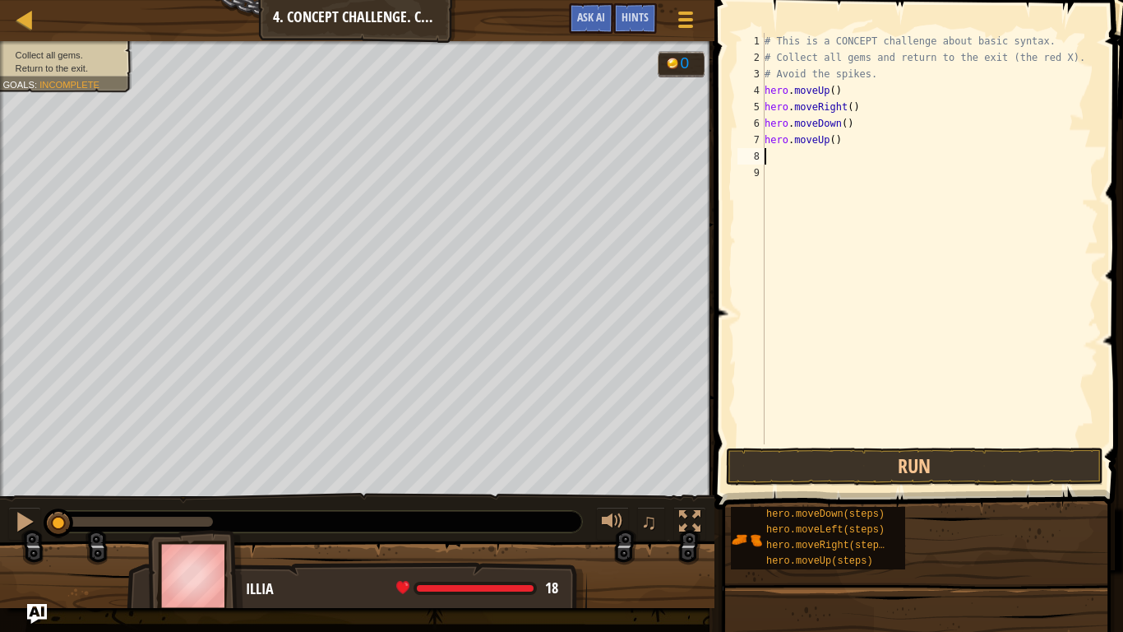
type textarea "m"
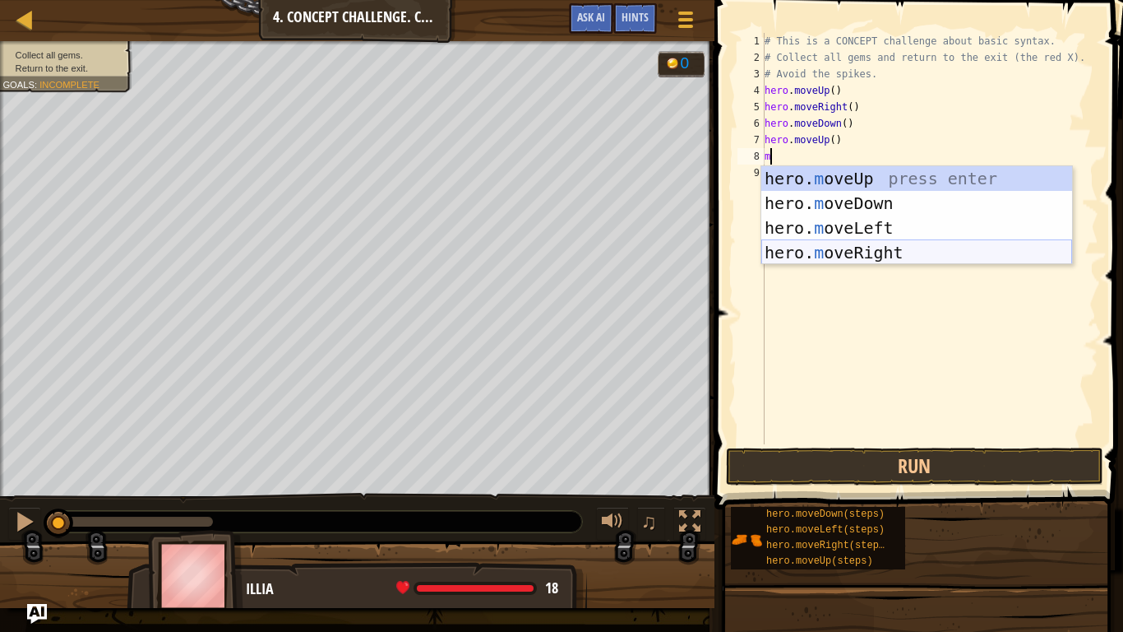
click at [888, 245] on div "hero. m oveUp press enter hero. m oveDown press enter hero. m oveLeft press ent…" at bounding box center [916, 240] width 311 height 148
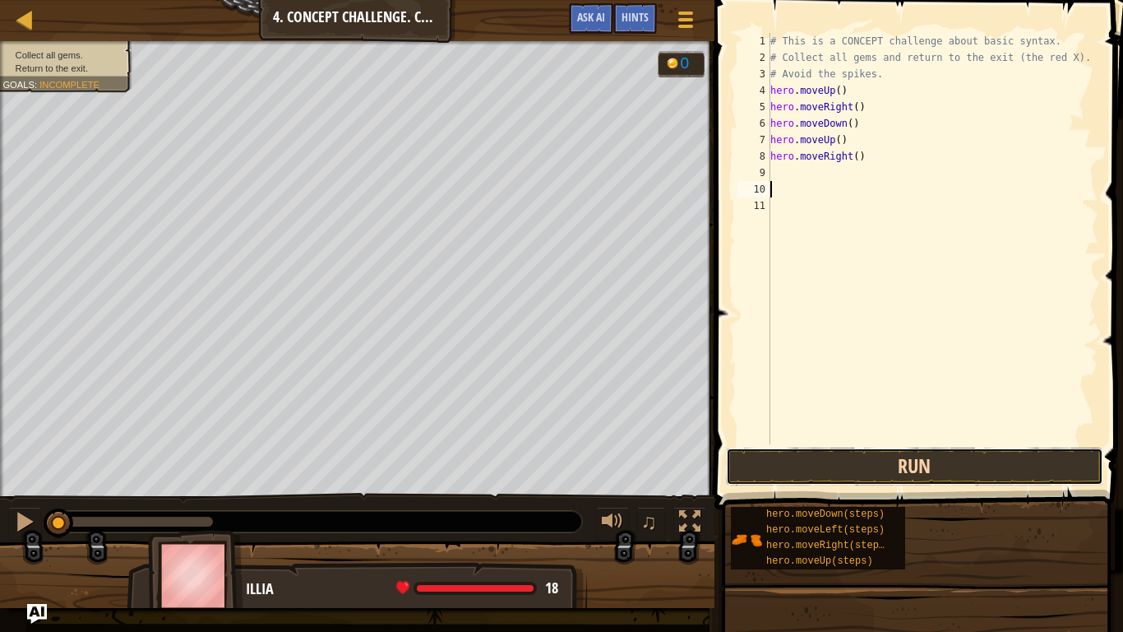
click at [997, 461] on button "Run" at bounding box center [914, 466] width 377 height 38
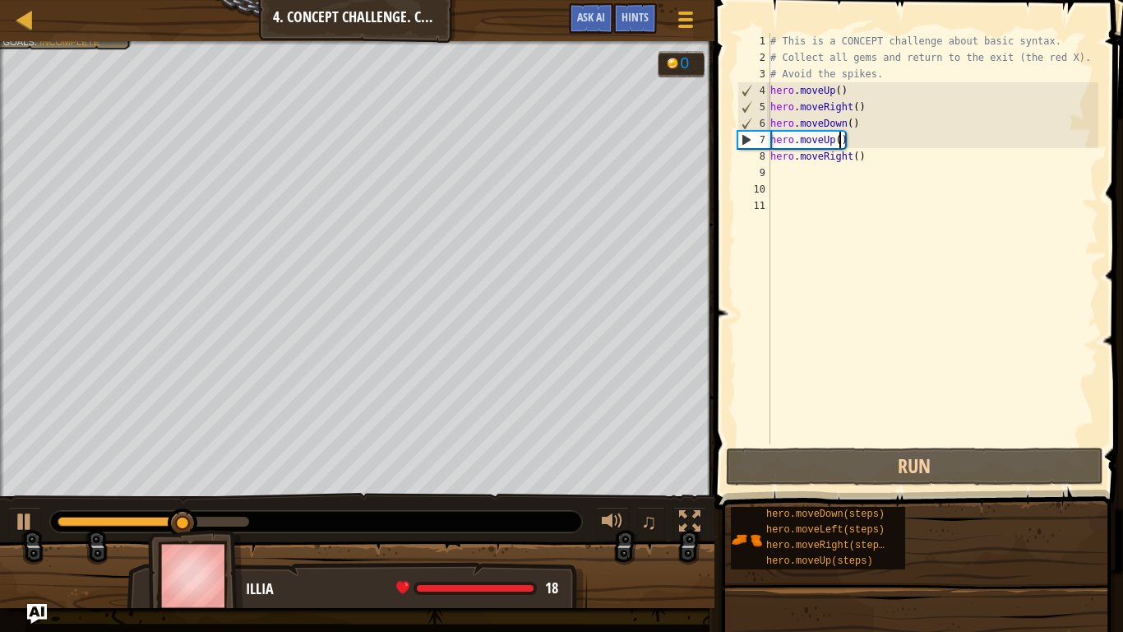
click at [839, 137] on div "# This is a CONCEPT challenge about basic syntax. # Collect all gems and return…" at bounding box center [932, 255] width 331 height 444
click at [860, 128] on div "# This is a CONCEPT challenge about basic syntax. # Collect all gems and return…" at bounding box center [932, 255] width 331 height 444
type textarea "hero.moveDown()"
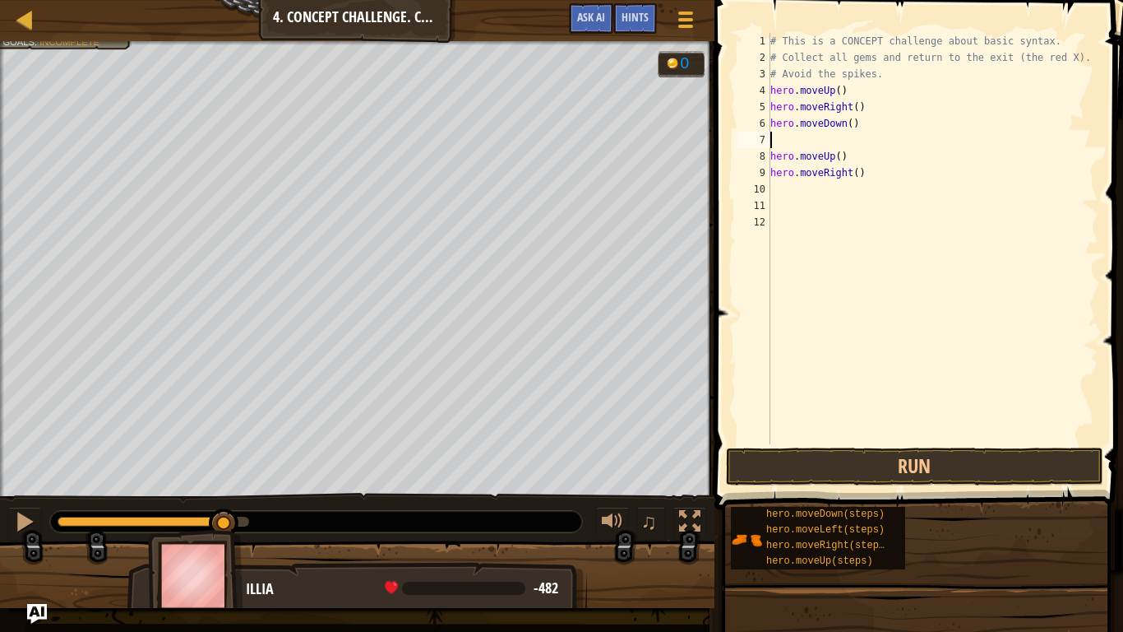
type textarea "m"
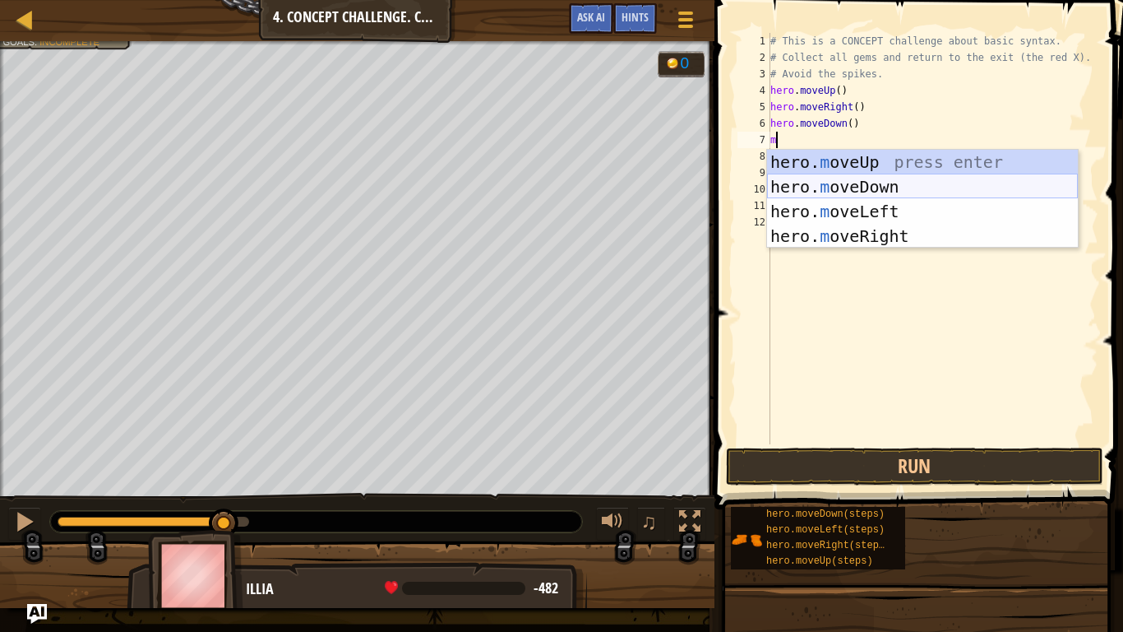
click at [883, 188] on div "hero. m oveUp press enter hero. m oveDown press enter hero. m oveLeft press ent…" at bounding box center [922, 224] width 311 height 148
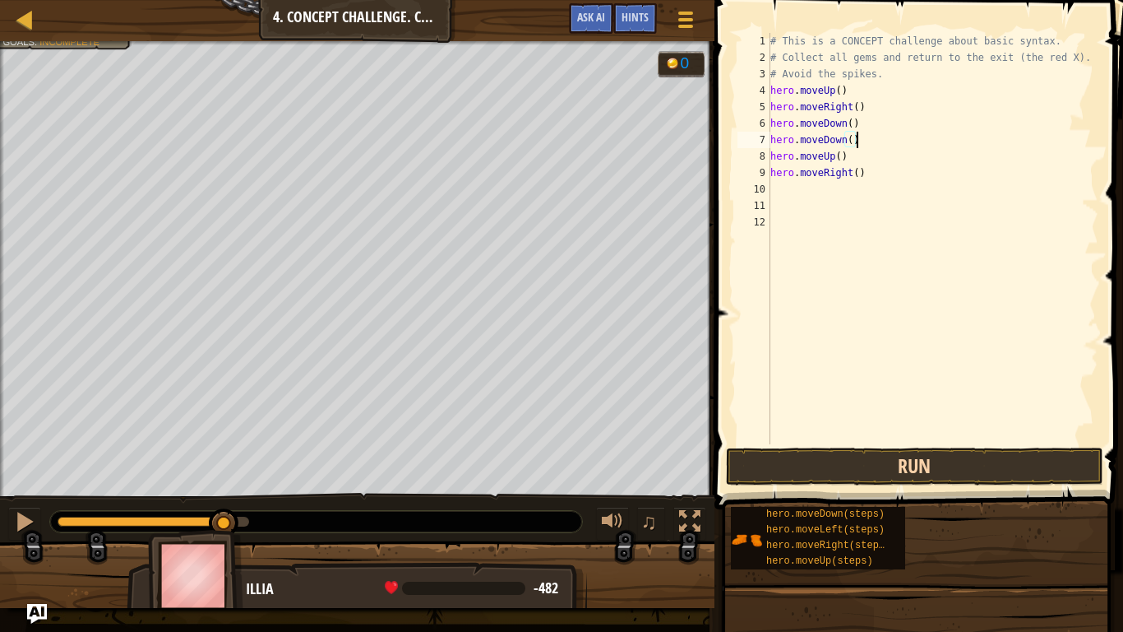
type textarea "hero.moveDown()"
click at [902, 467] on button "Run" at bounding box center [914, 466] width 377 height 38
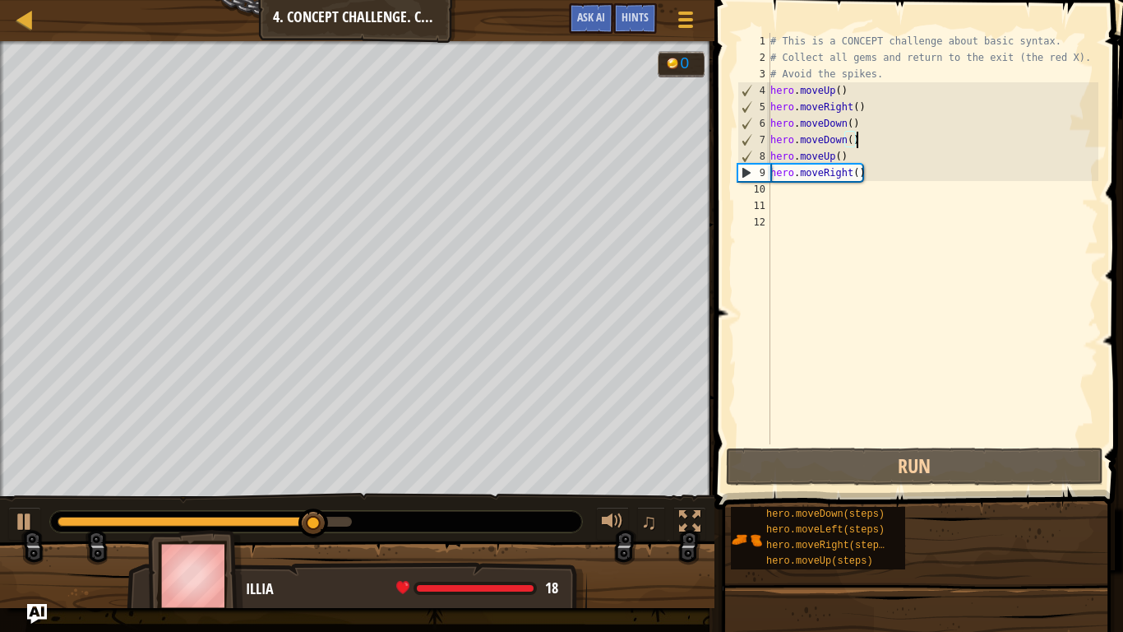
click at [874, 181] on div "# This is a CONCEPT challenge about basic syntax. # Collect all gems and return…" at bounding box center [932, 255] width 331 height 444
type textarea "m"
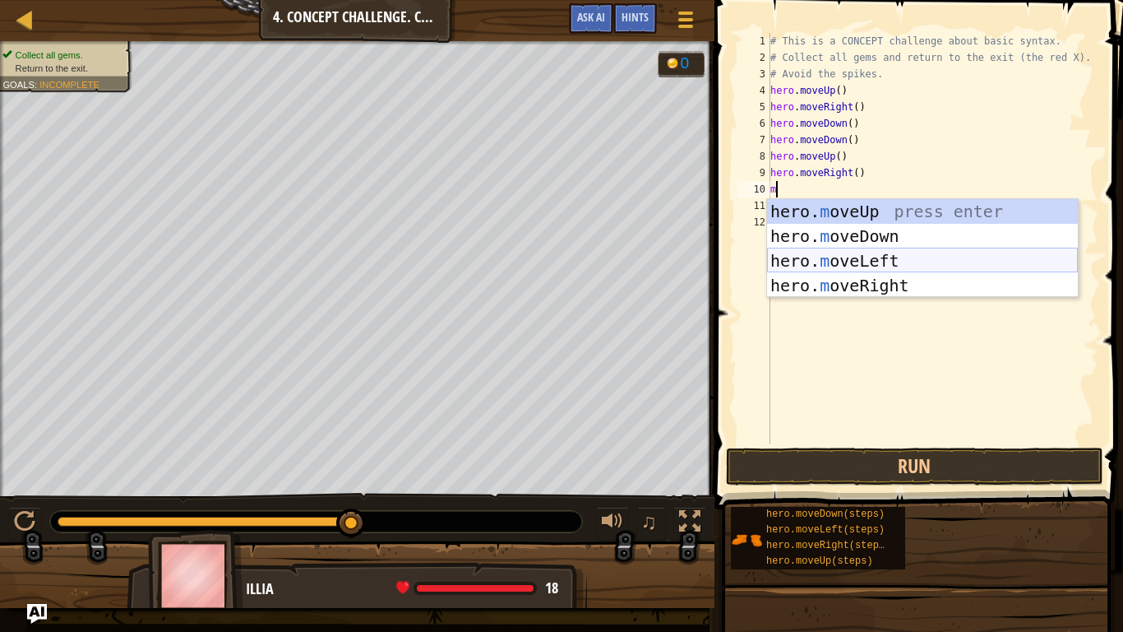
click at [905, 256] on div "hero. m oveUp press enter hero. m oveDown press enter hero. m oveLeft press ent…" at bounding box center [922, 273] width 311 height 148
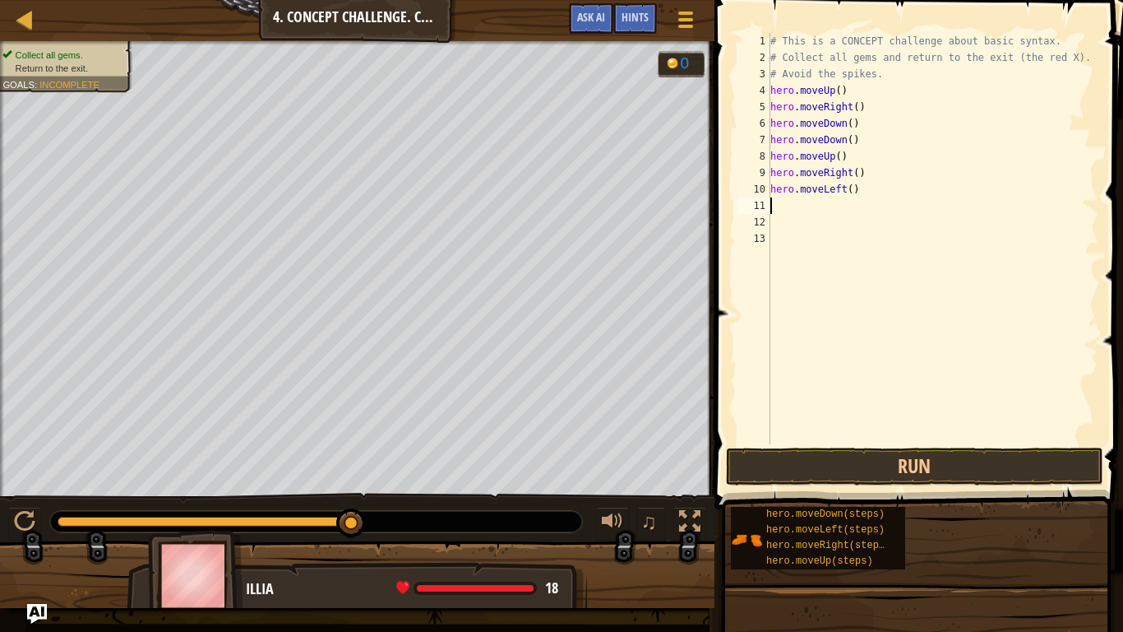
type textarea "m"
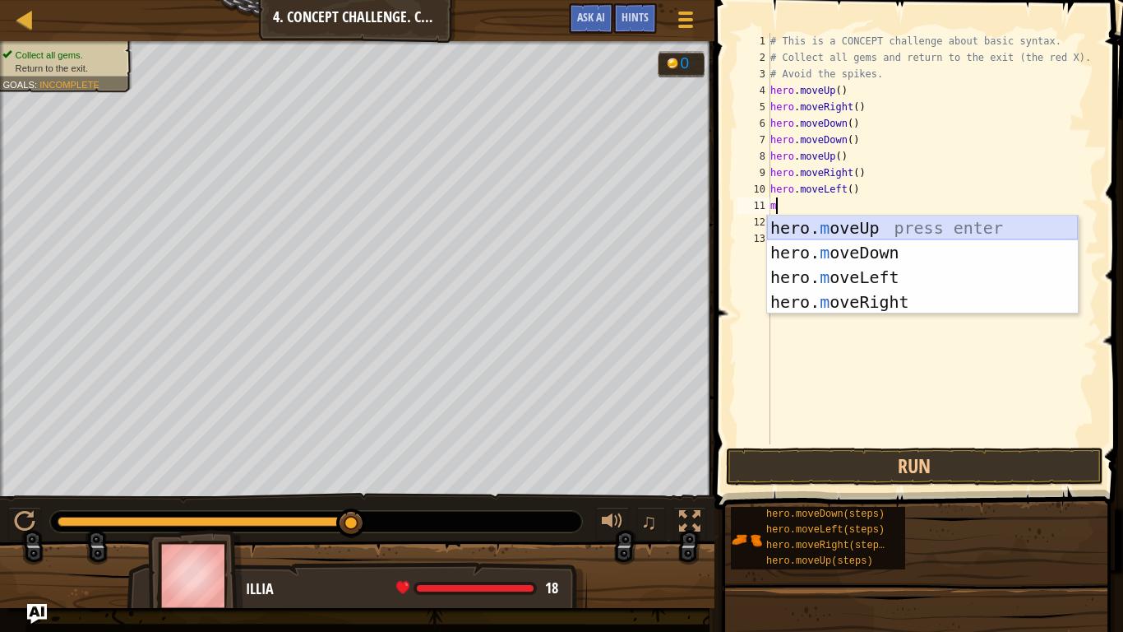
click at [837, 224] on div "hero. m oveUp press enter hero. m oveDown press enter hero. m oveLeft press ent…" at bounding box center [922, 289] width 311 height 148
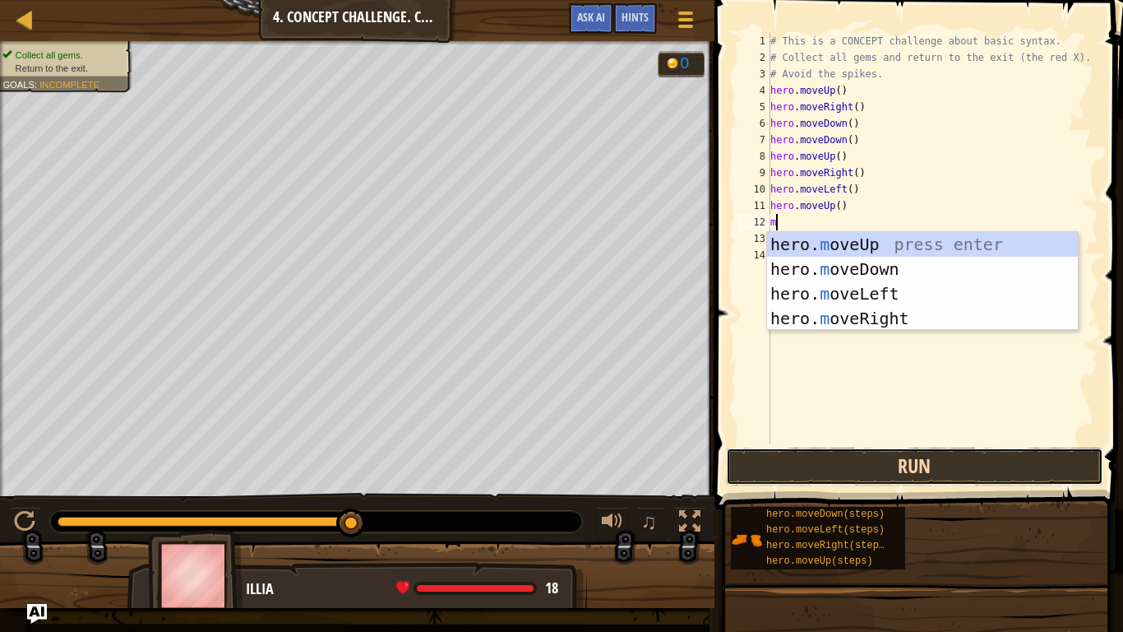
click at [908, 472] on button "Run" at bounding box center [914, 466] width 377 height 38
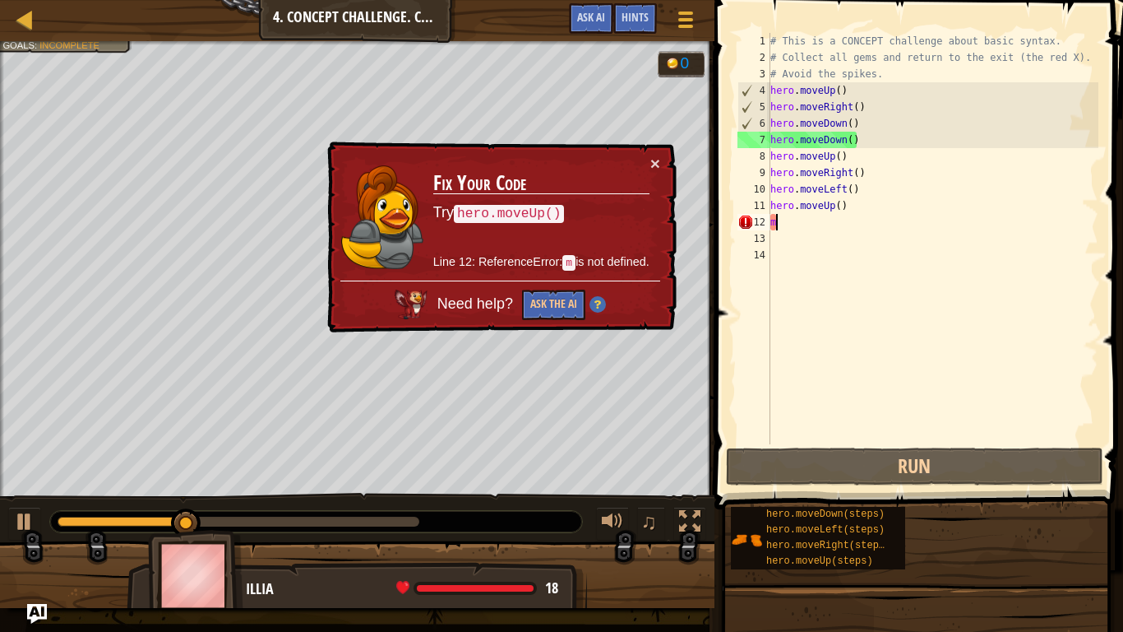
click at [646, 163] on td "Fix Your Code Try hero.moveUp() Line 12: ReferenceError: m is not defined." at bounding box center [542, 218] width 218 height 126
click at [650, 165] on button "×" at bounding box center [655, 163] width 10 height 17
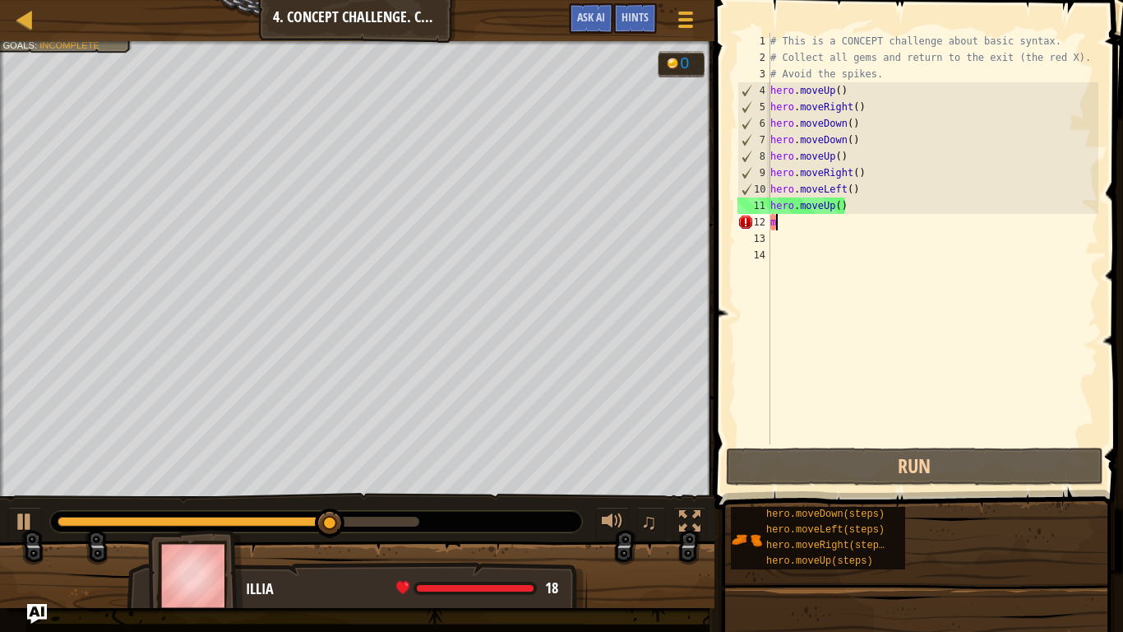
type textarea "mo"
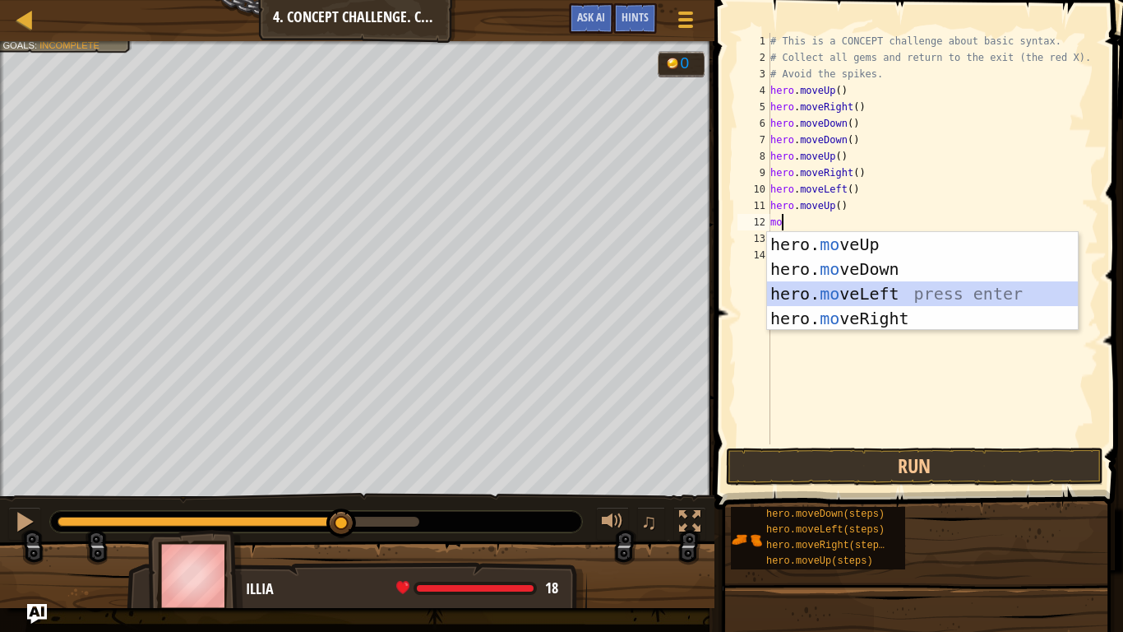
click at [874, 299] on div "hero. mo veUp press enter hero. mo veDown press enter hero. mo veLeft press ent…" at bounding box center [922, 306] width 311 height 148
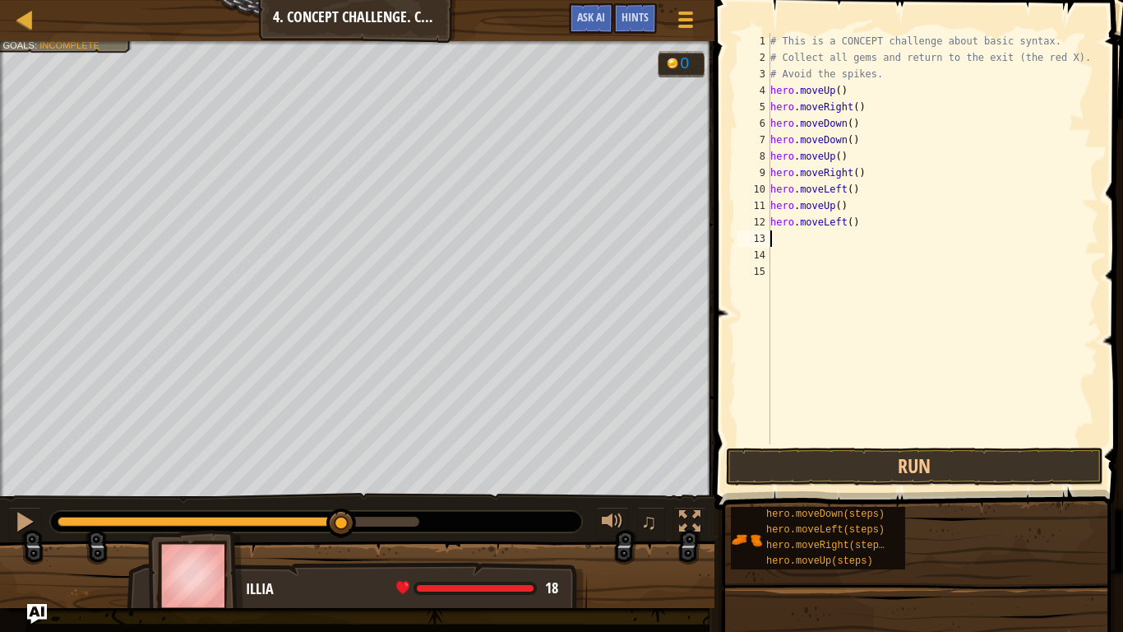
type textarea "m"
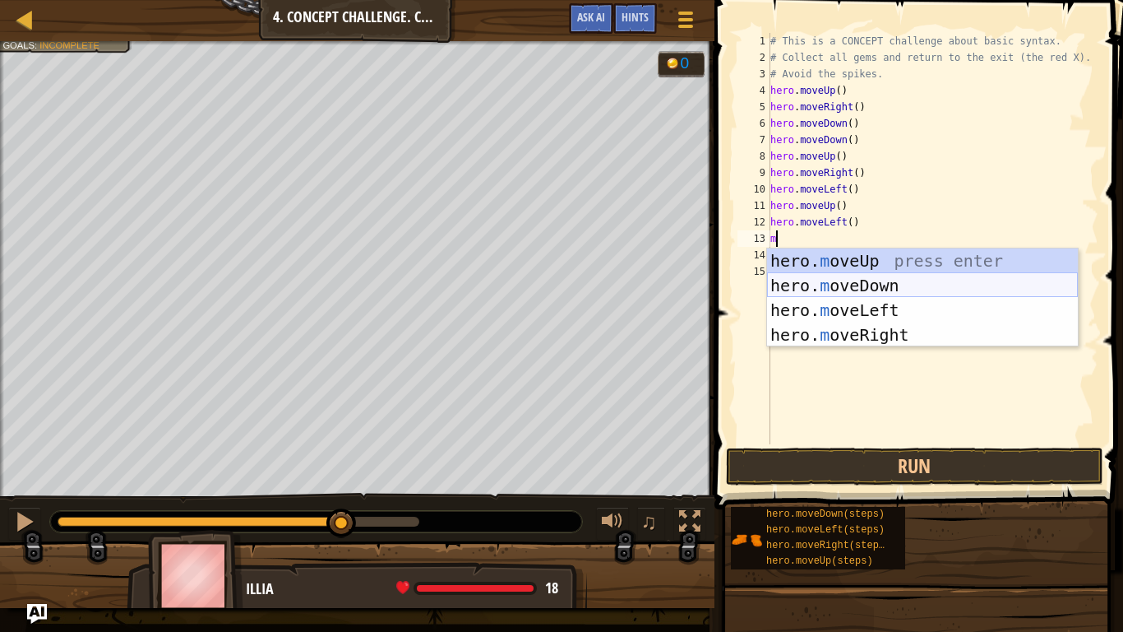
click at [866, 289] on div "hero. m oveUp press enter hero. m oveDown press enter hero. m oveLeft press ent…" at bounding box center [922, 322] width 311 height 148
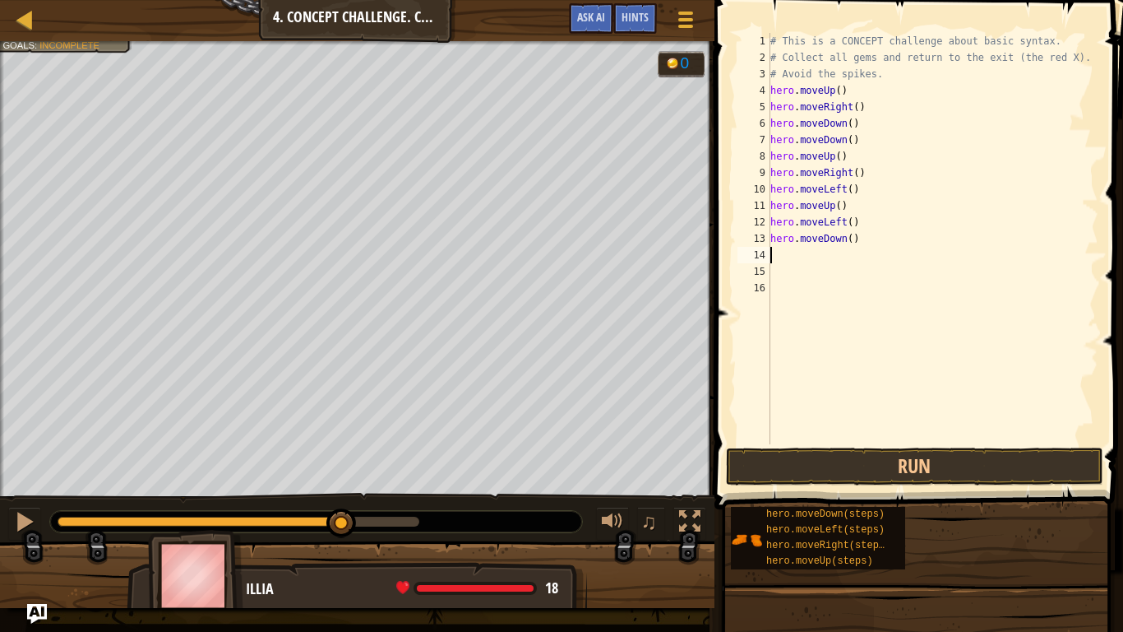
type textarea "m"
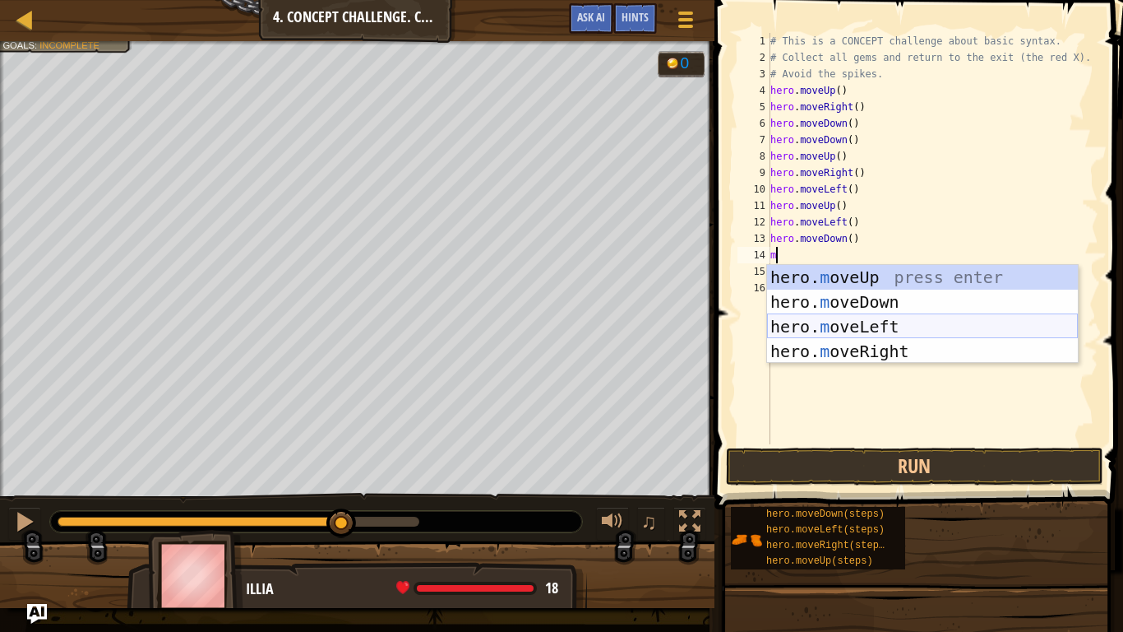
click at [874, 320] on div "hero. m oveUp press enter hero. m oveDown press enter hero. m oveLeft press ent…" at bounding box center [922, 339] width 311 height 148
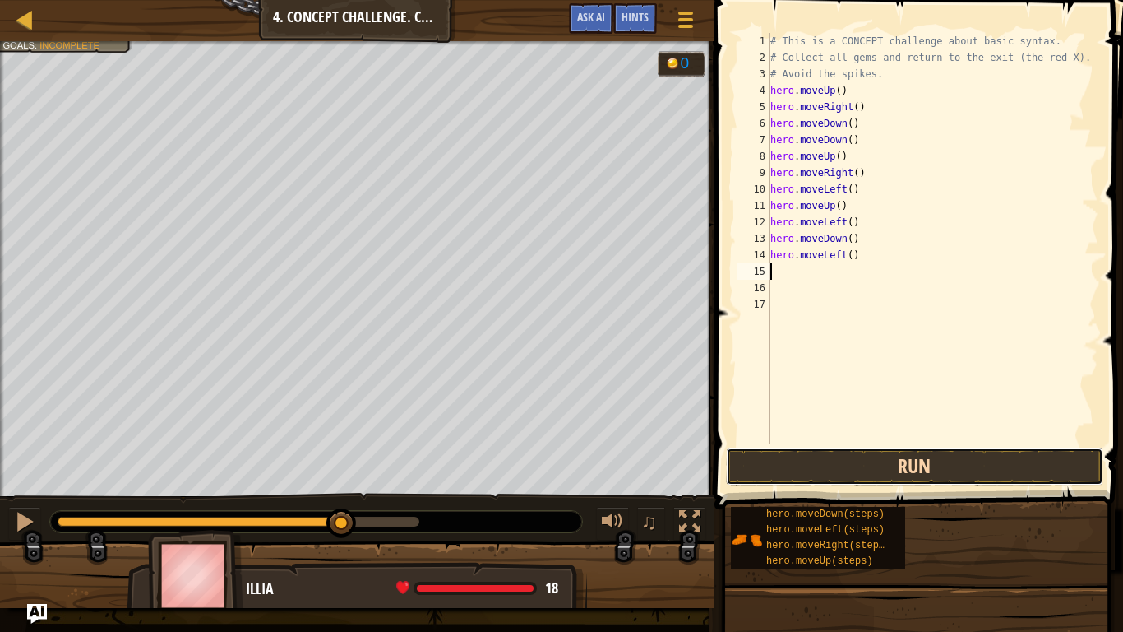
click at [907, 461] on button "Run" at bounding box center [914, 466] width 377 height 38
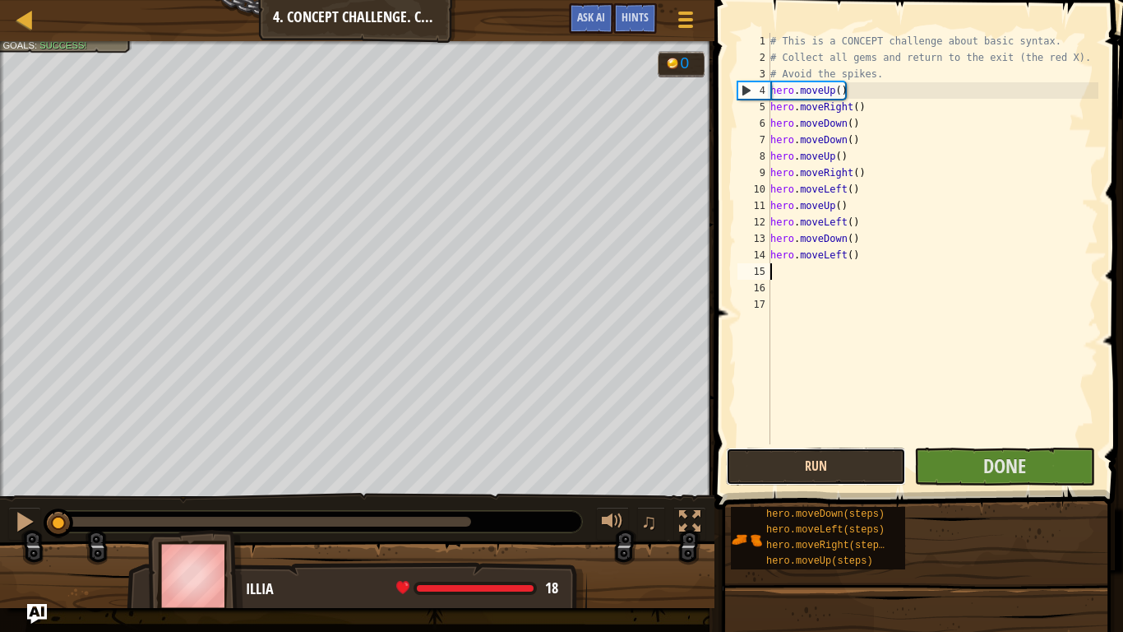
click at [852, 474] on button "Run" at bounding box center [816, 466] width 180 height 38
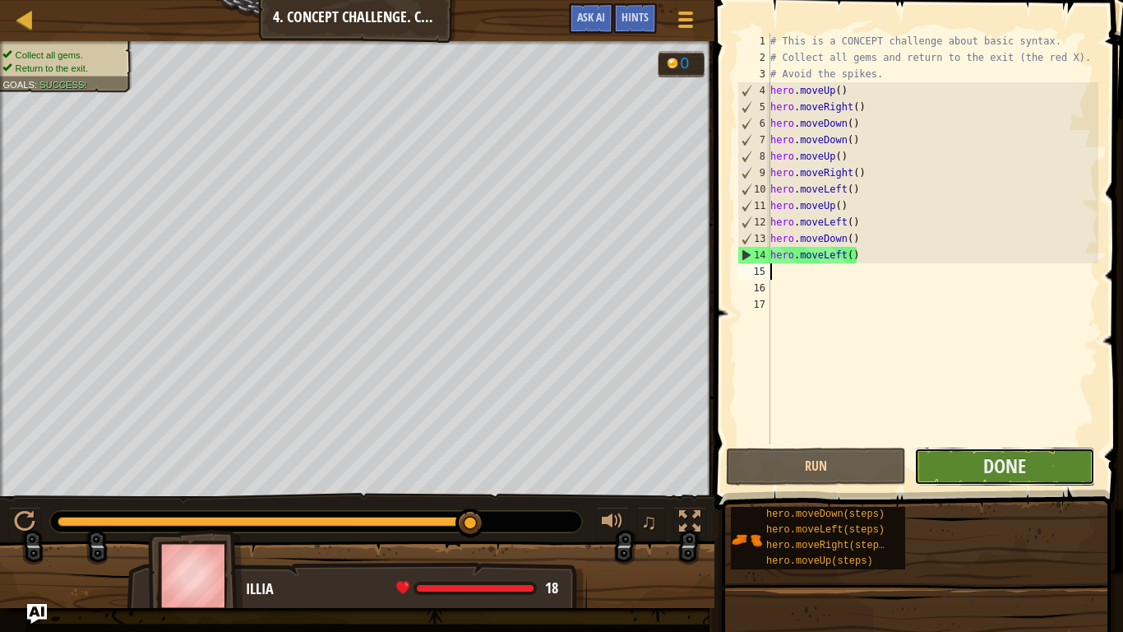
click at [1066, 459] on button "Done" at bounding box center [1004, 466] width 180 height 38
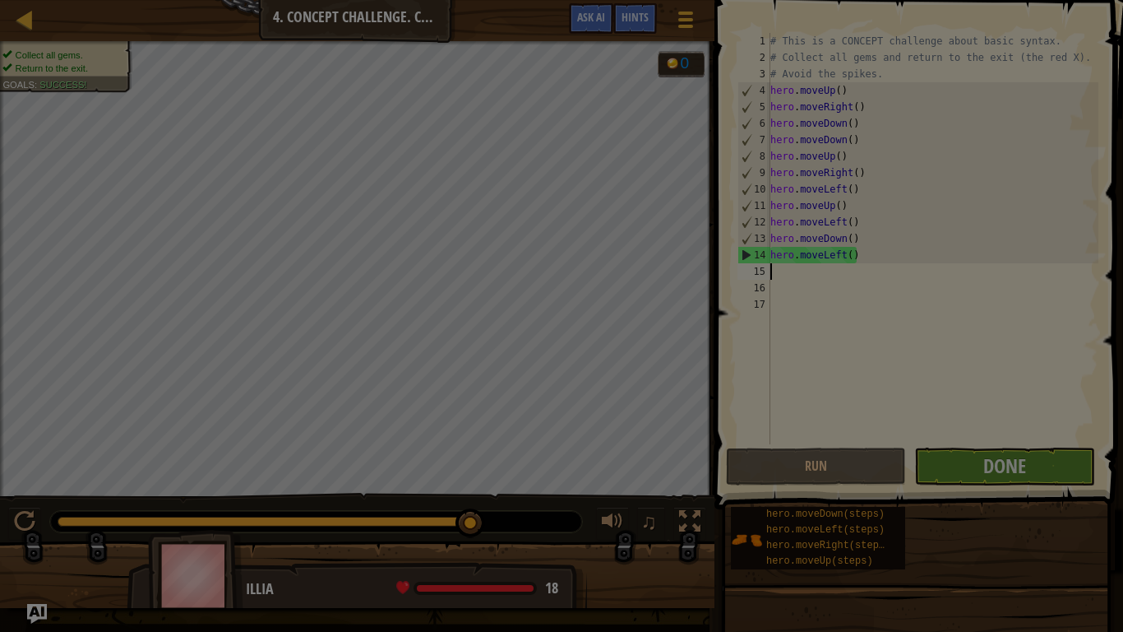
click at [0, 0] on div "Loading..." at bounding box center [0, 0] width 0 height 0
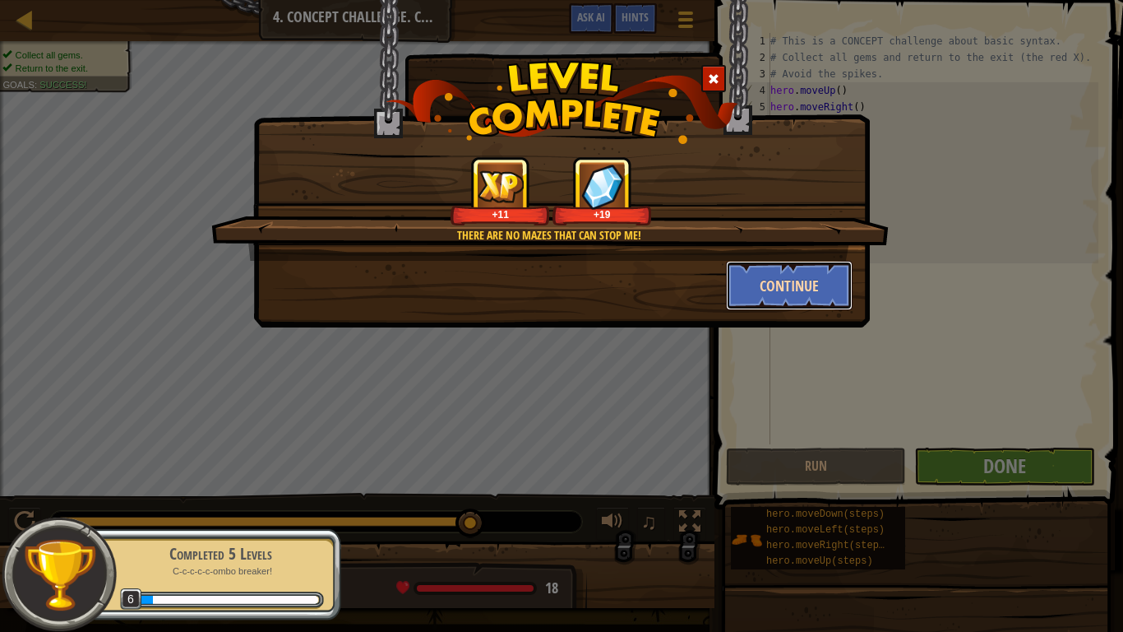
click at [829, 287] on button "Continue" at bounding box center [789, 285] width 127 height 49
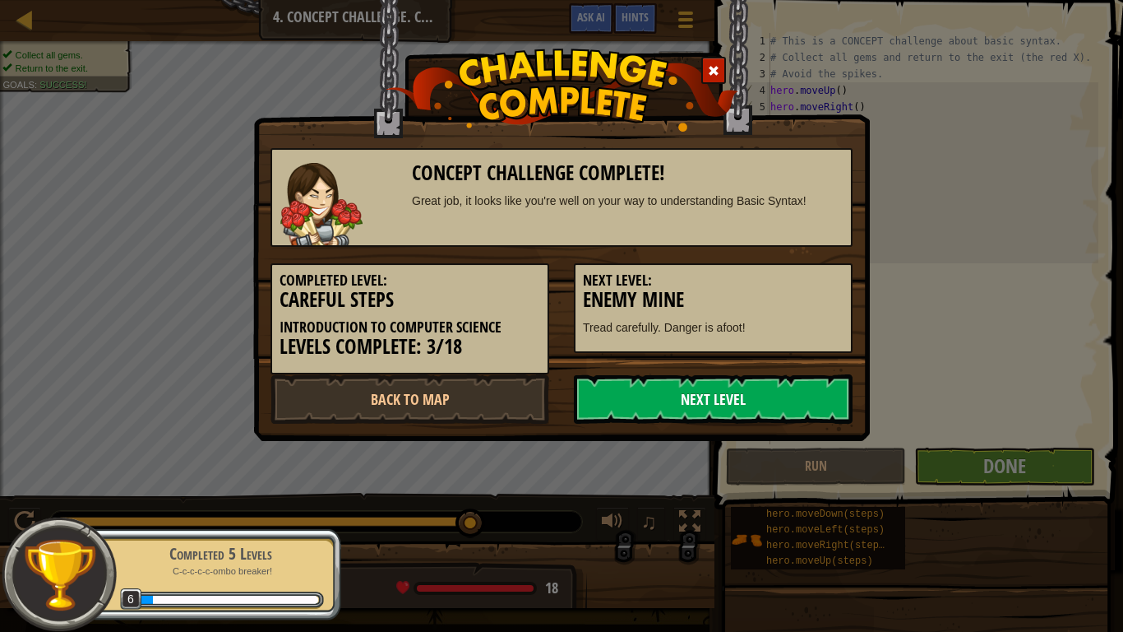
click at [828, 390] on link "Next Level" at bounding box center [713, 398] width 279 height 49
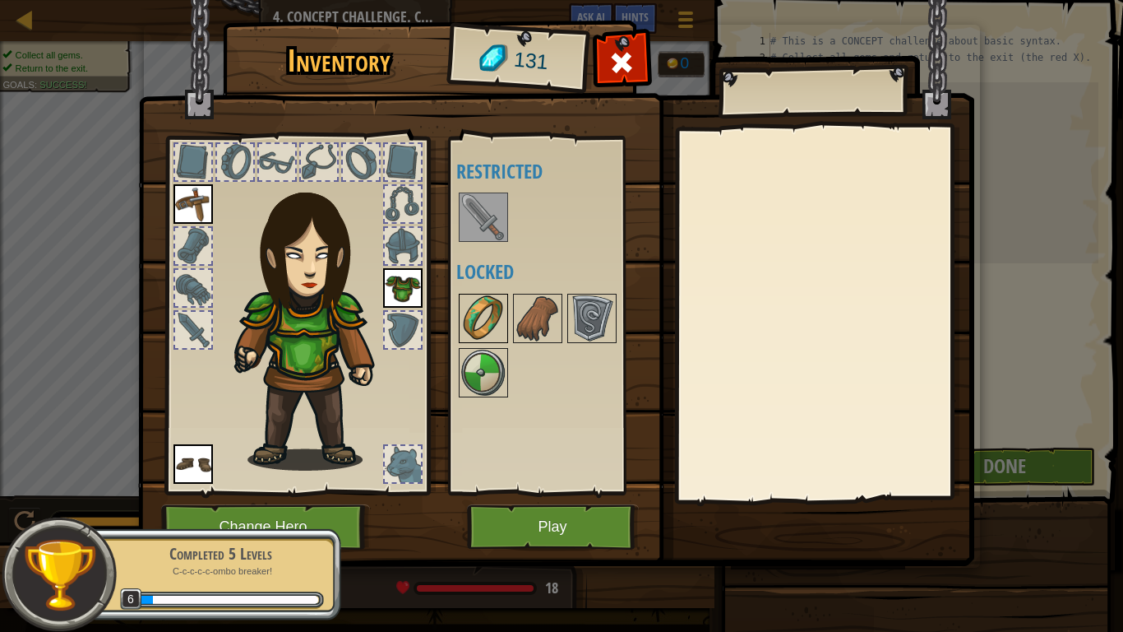
click at [485, 317] on img at bounding box center [484, 318] width 46 height 46
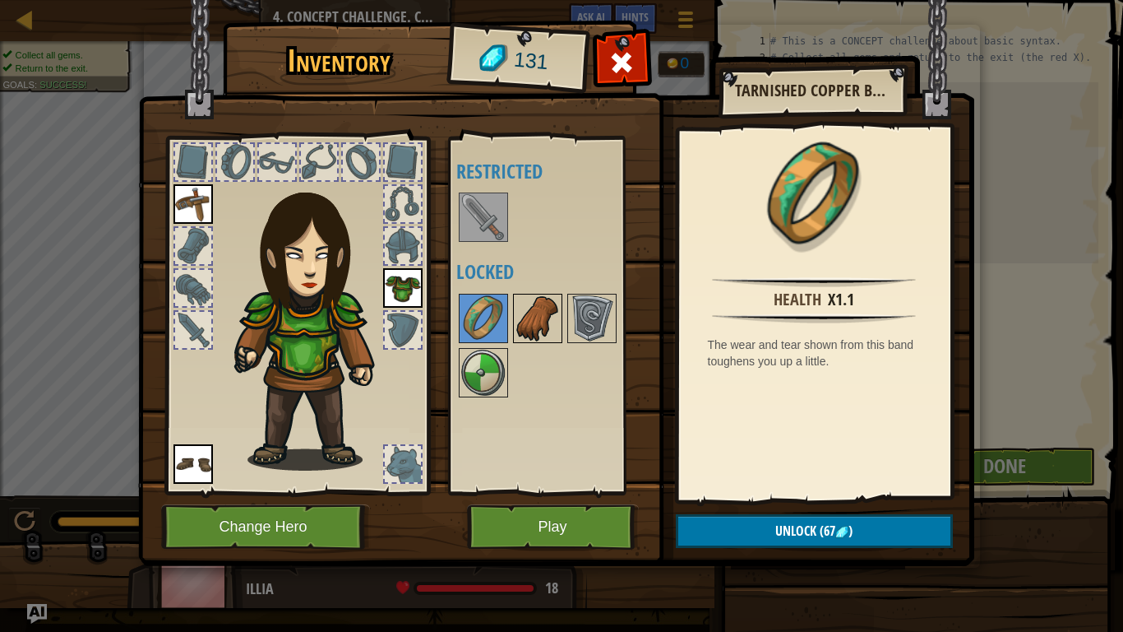
click at [526, 330] on img at bounding box center [538, 318] width 46 height 46
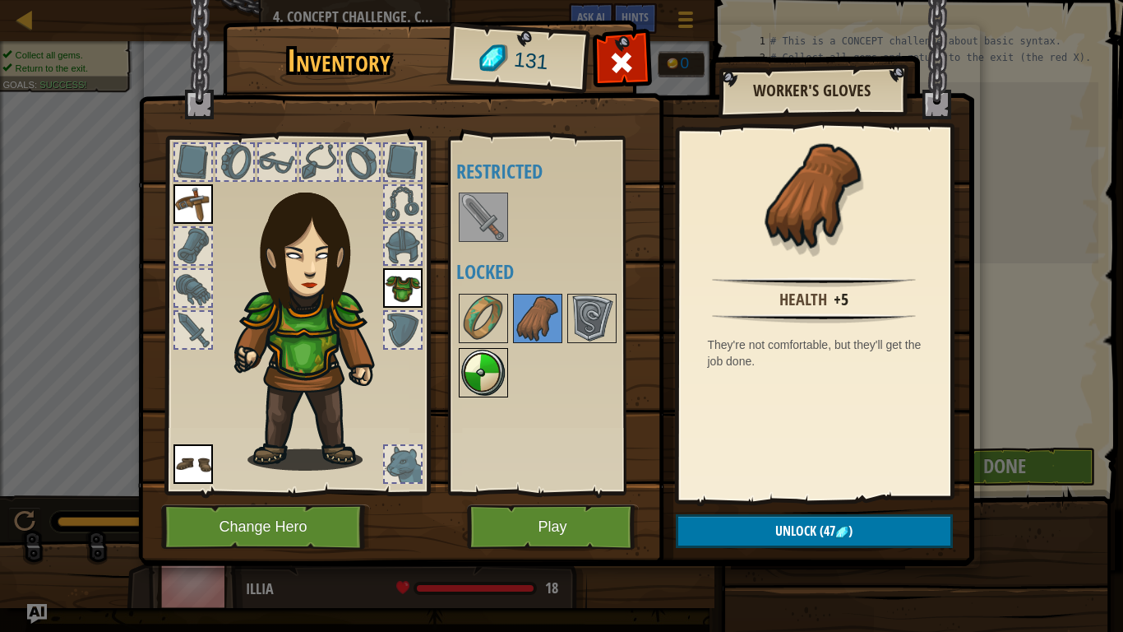
click at [479, 365] on img at bounding box center [484, 372] width 46 height 46
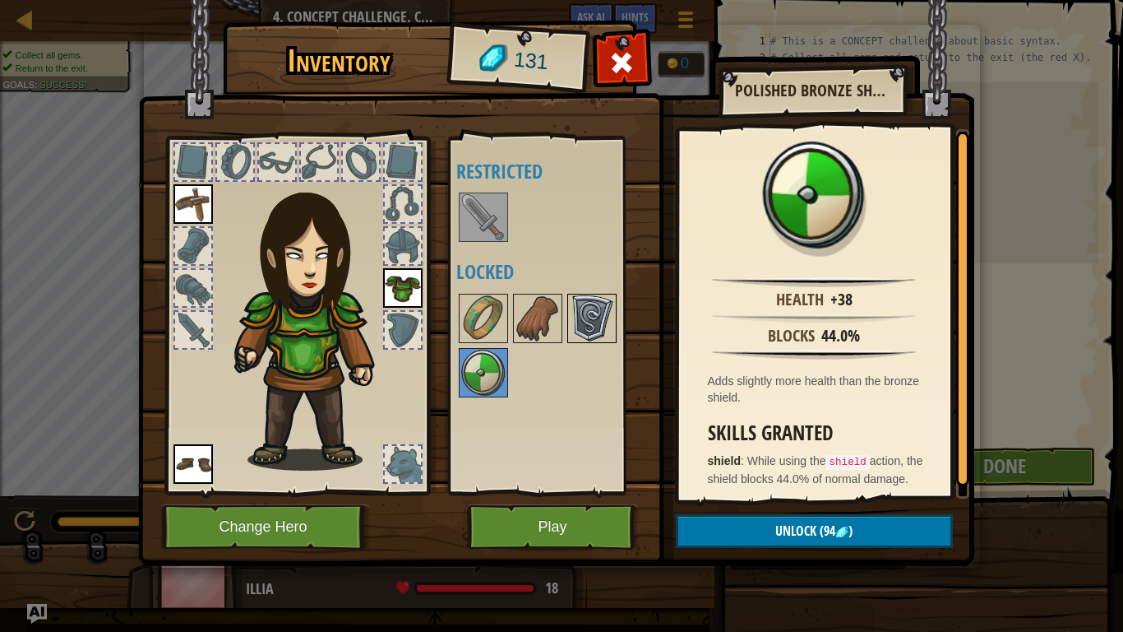
click at [594, 331] on img at bounding box center [592, 318] width 46 height 46
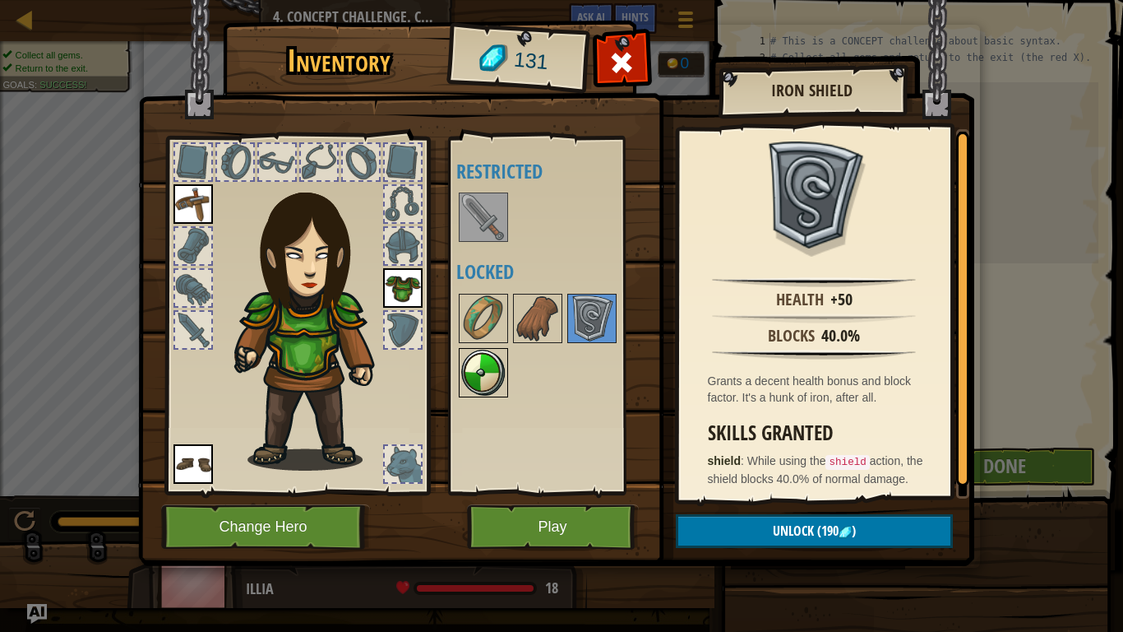
click at [494, 373] on img at bounding box center [484, 372] width 46 height 46
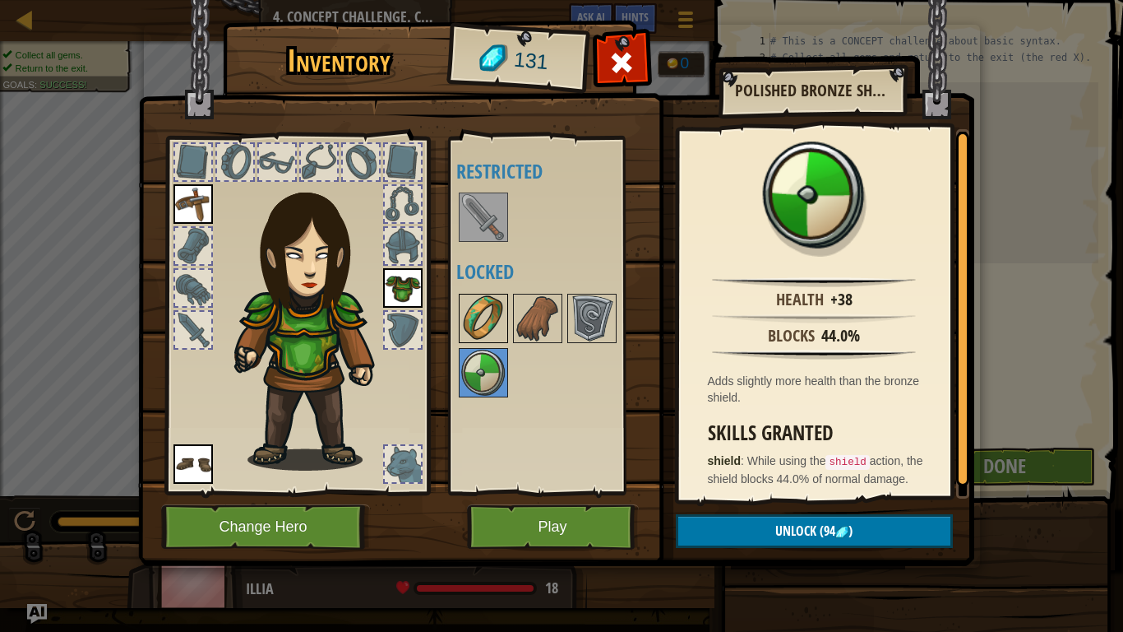
click at [479, 326] on img at bounding box center [484, 318] width 46 height 46
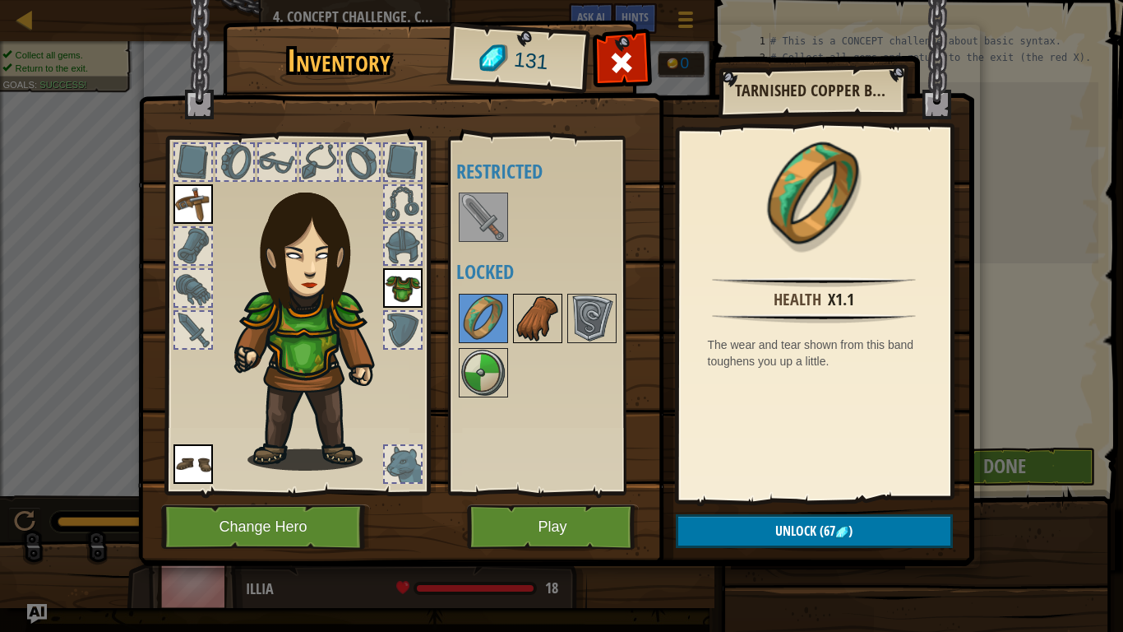
click at [531, 326] on img at bounding box center [538, 318] width 46 height 46
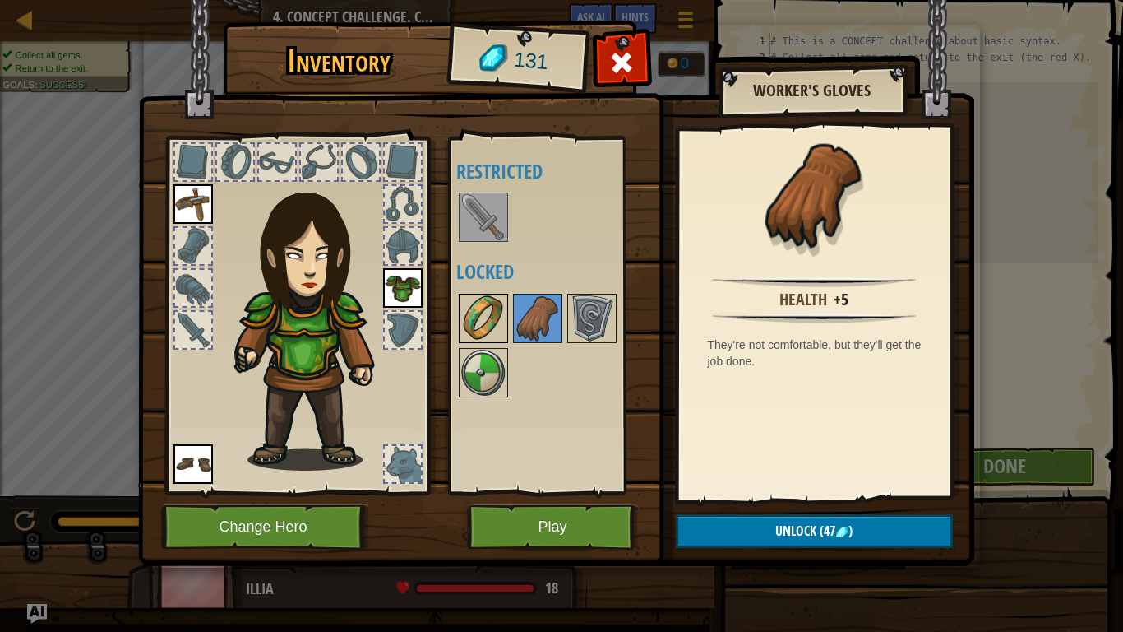
click at [489, 319] on img at bounding box center [484, 318] width 46 height 46
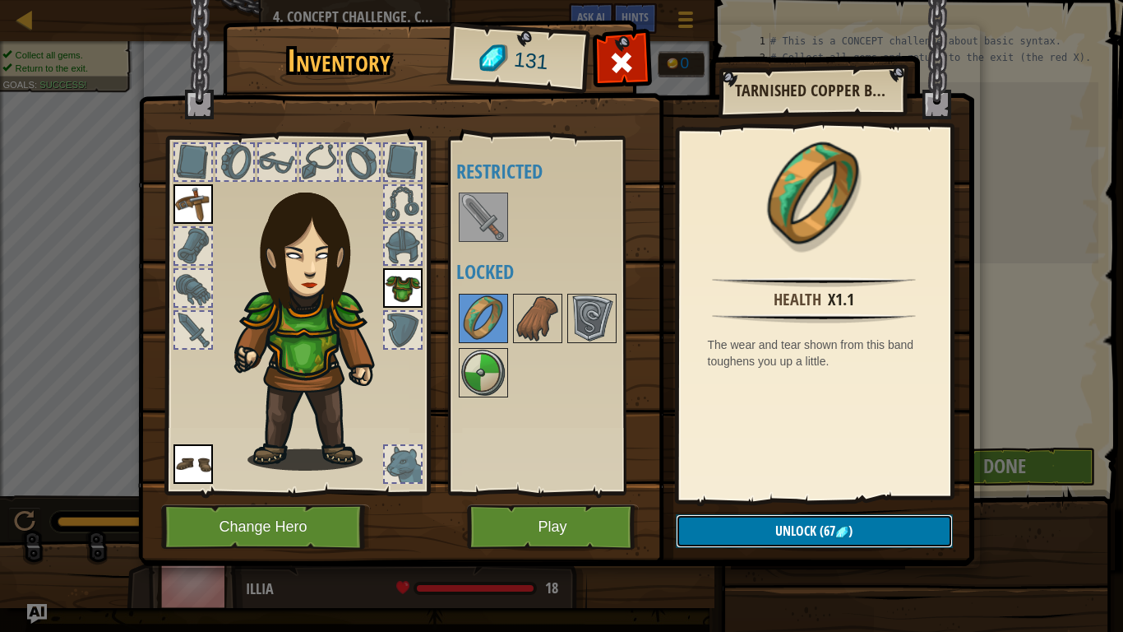
click at [833, 492] on button "Unlock (67 )" at bounding box center [814, 531] width 277 height 34
click at [833, 492] on button "Confirm" at bounding box center [814, 531] width 277 height 34
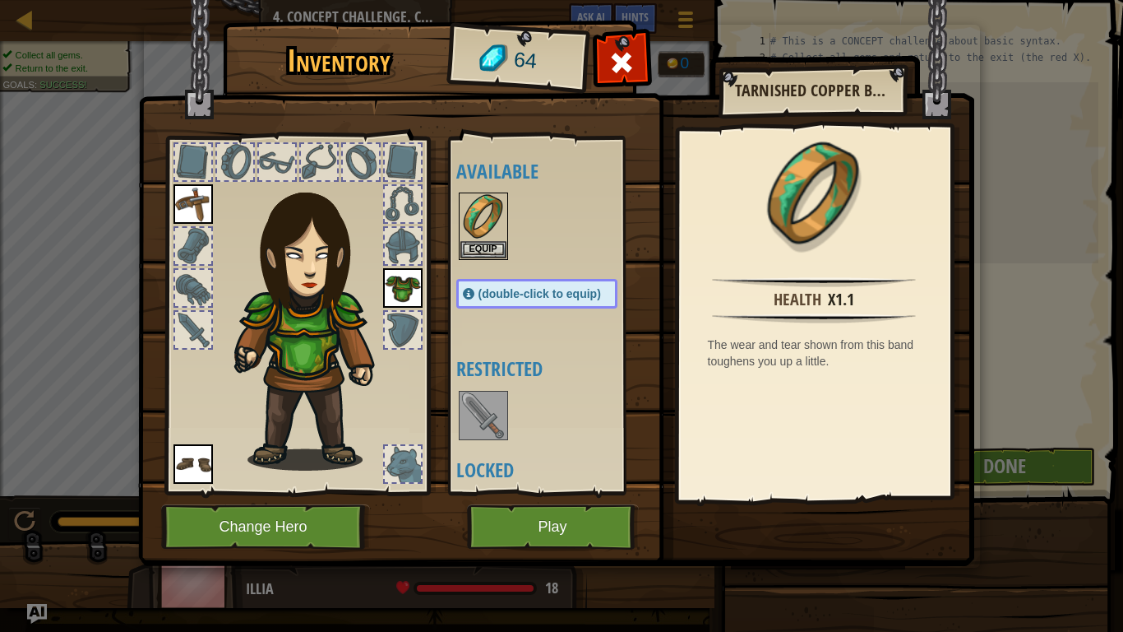
scroll to position [56, 0]
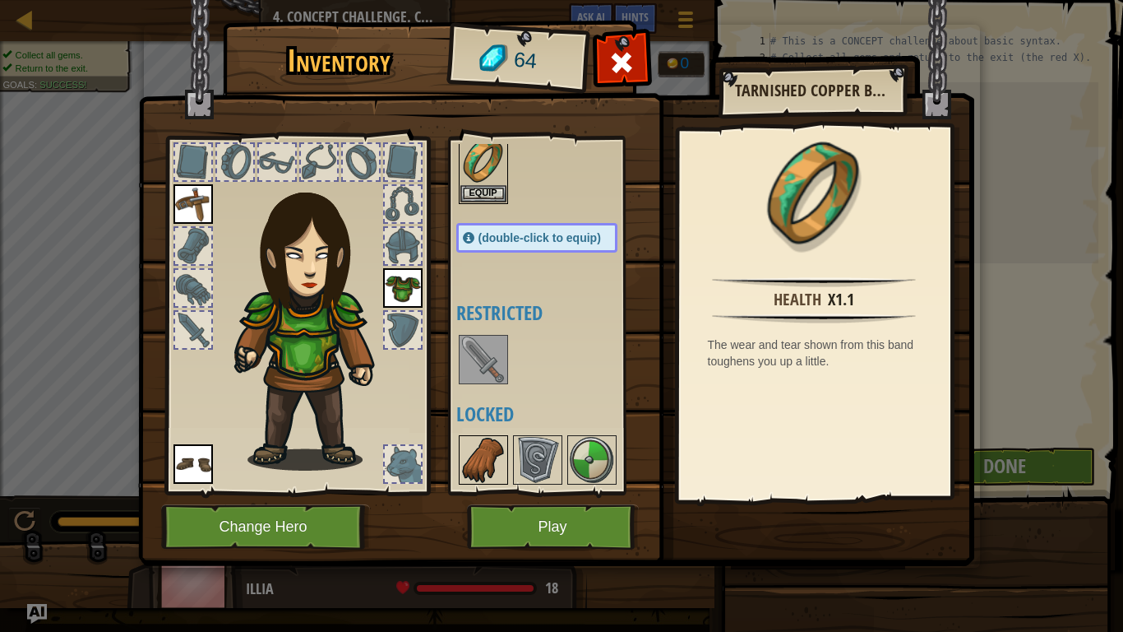
click at [484, 461] on img at bounding box center [484, 460] width 46 height 46
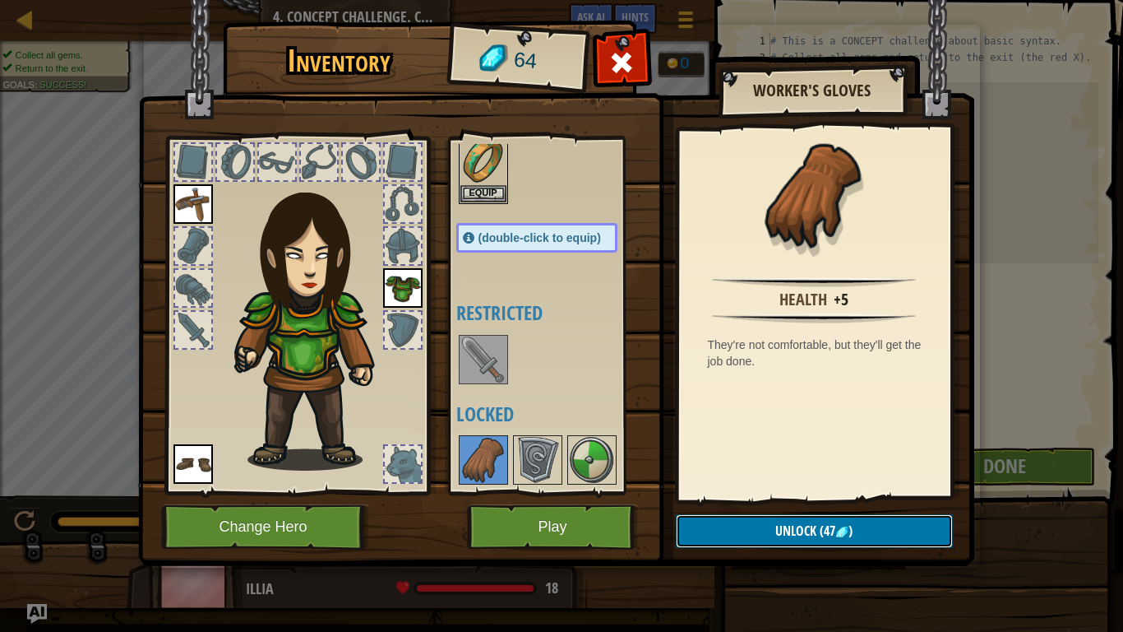
click at [807, 492] on span "Unlock" at bounding box center [795, 530] width 41 height 18
click at [807, 492] on button "Confirm" at bounding box center [814, 531] width 277 height 34
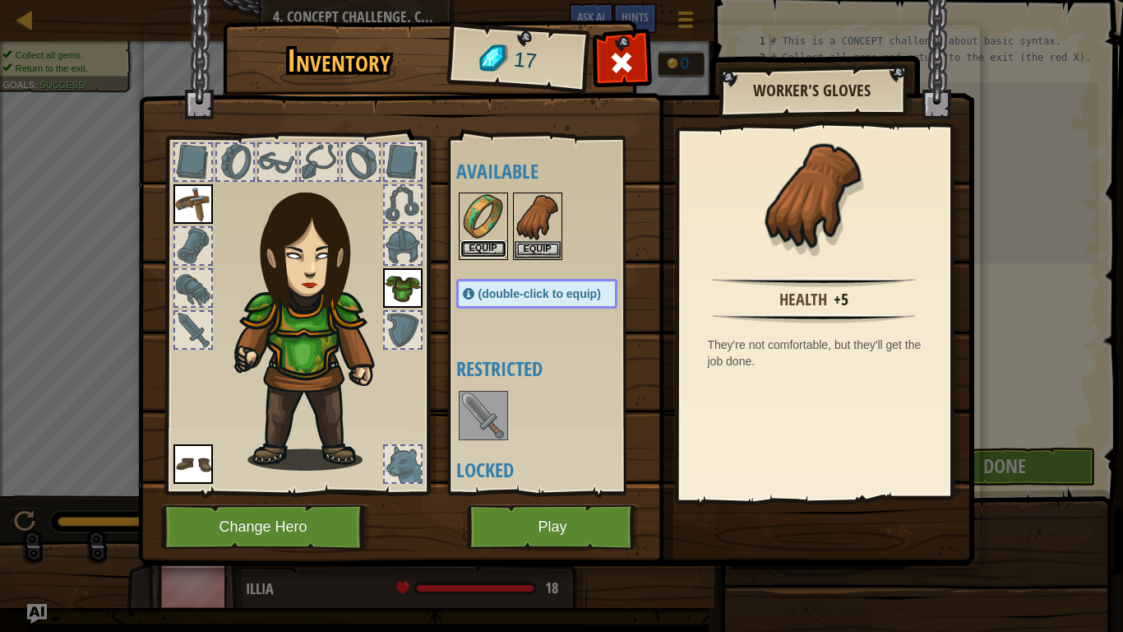
click at [491, 248] on button "Equip" at bounding box center [484, 248] width 46 height 17
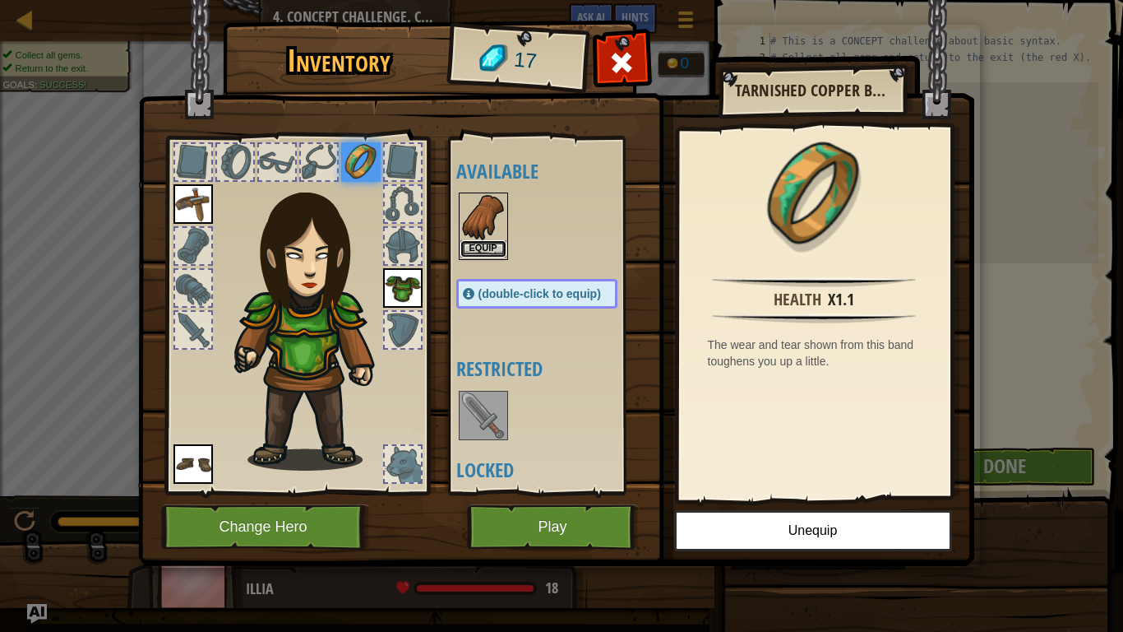
click at [490, 250] on button "Equip" at bounding box center [484, 248] width 46 height 17
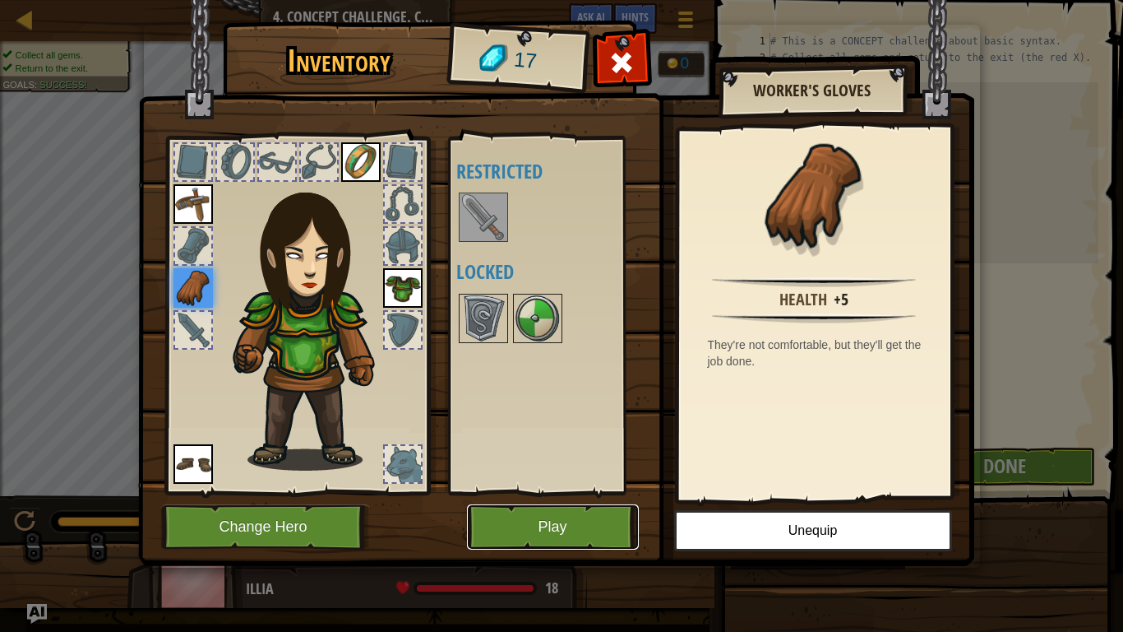
click at [578, 492] on button "Play" at bounding box center [553, 526] width 172 height 45
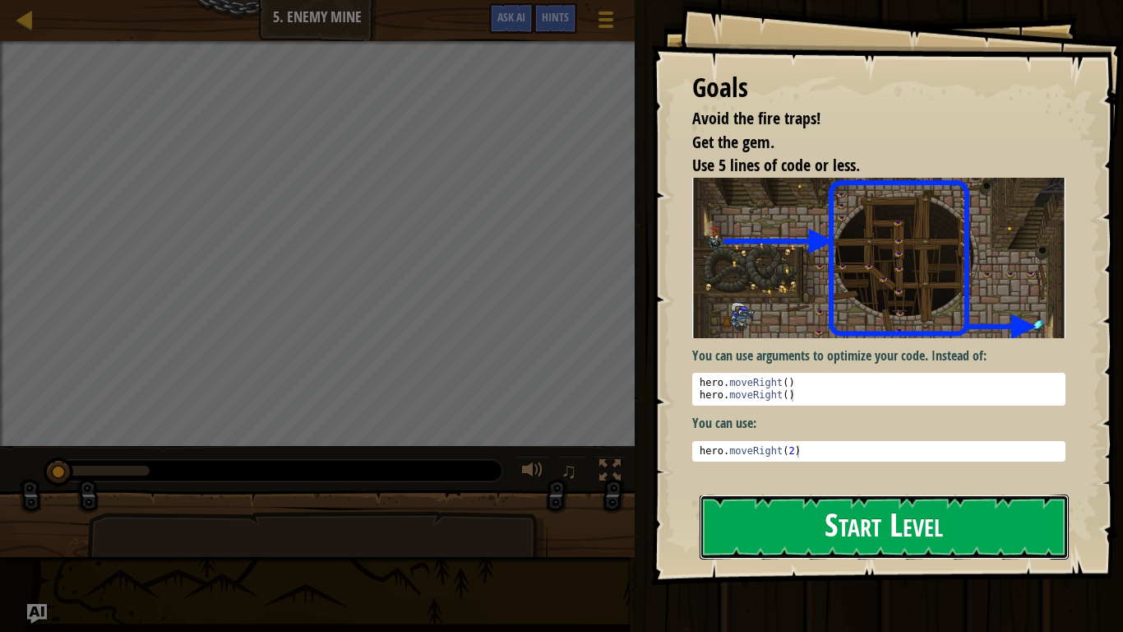
click at [832, 492] on button "Start Level" at bounding box center [884, 526] width 369 height 65
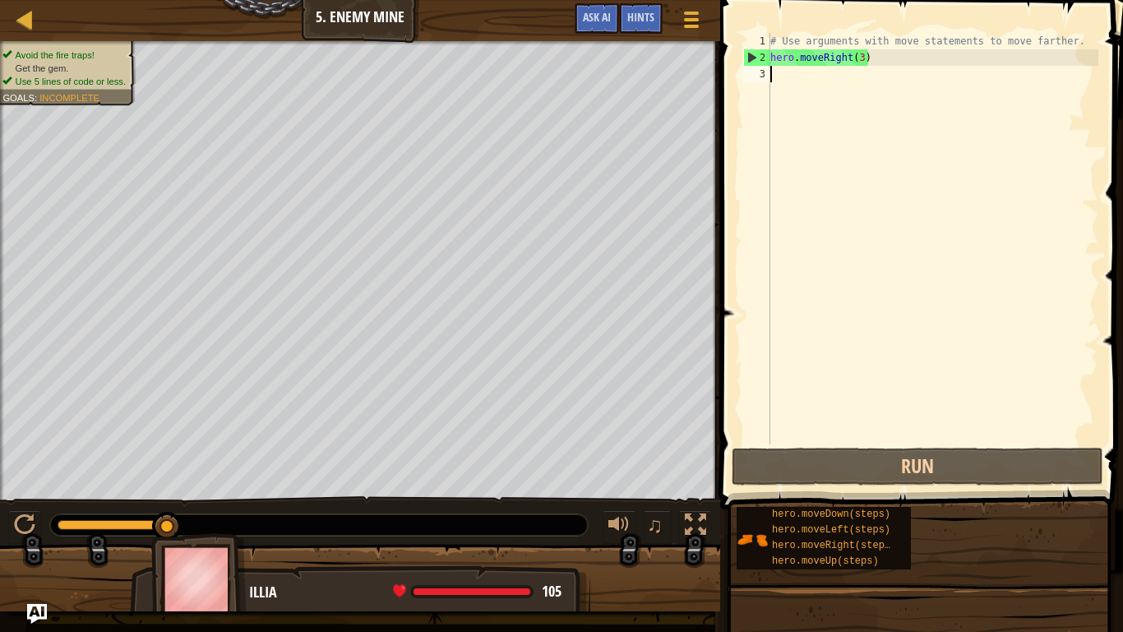
type textarea "m"
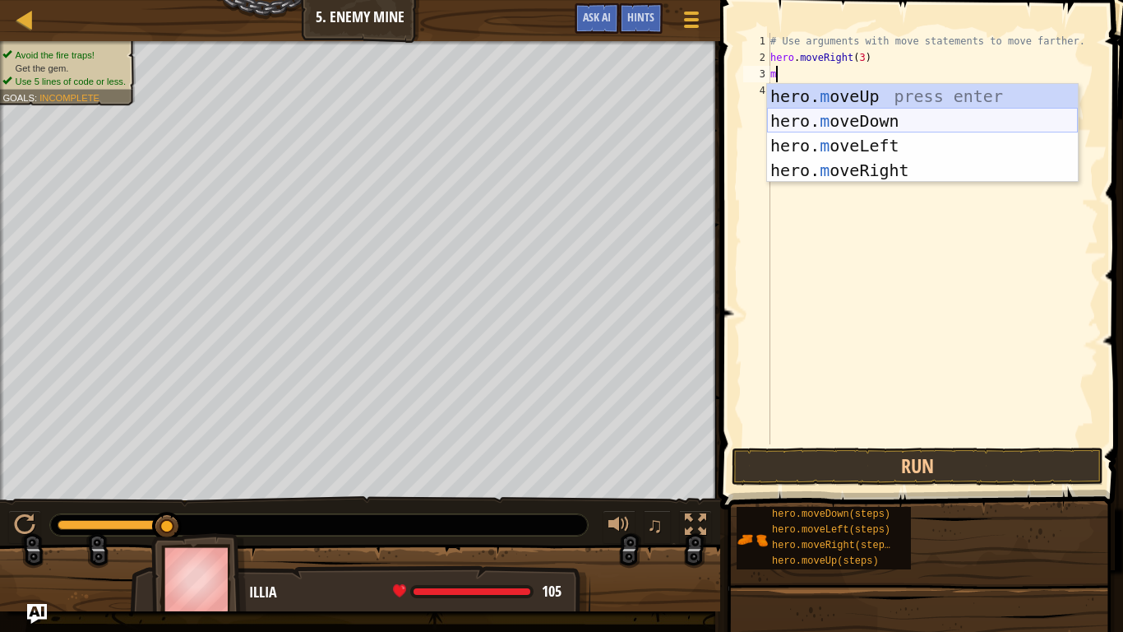
click at [1007, 114] on div "hero. m oveUp press enter hero. m oveDown press enter hero. m oveLeft press ent…" at bounding box center [922, 158] width 311 height 148
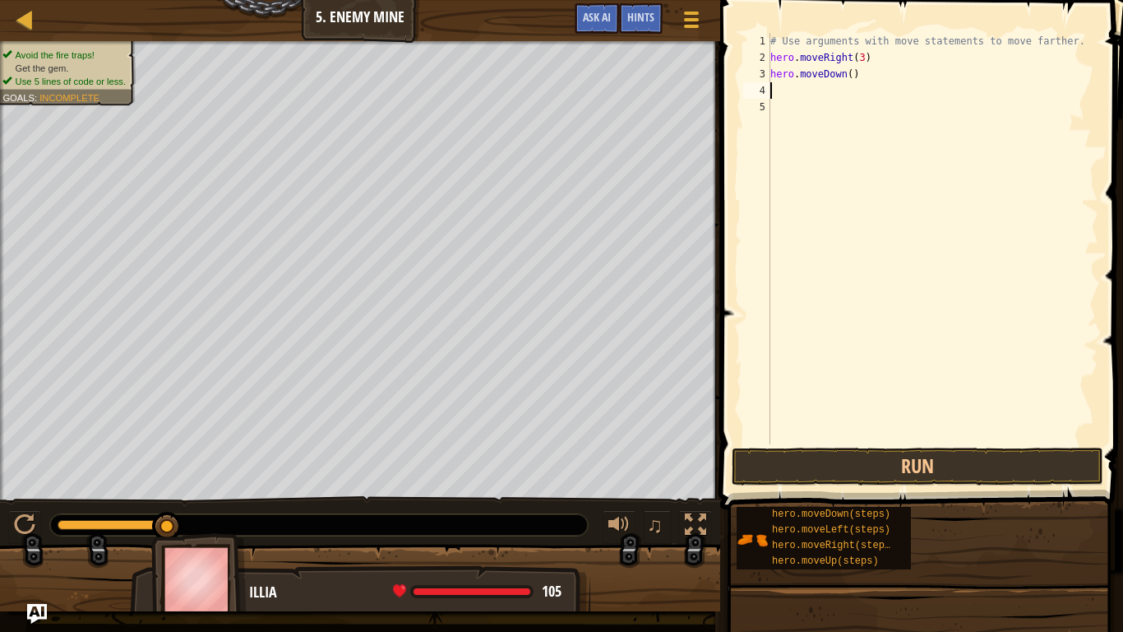
type textarea "m"
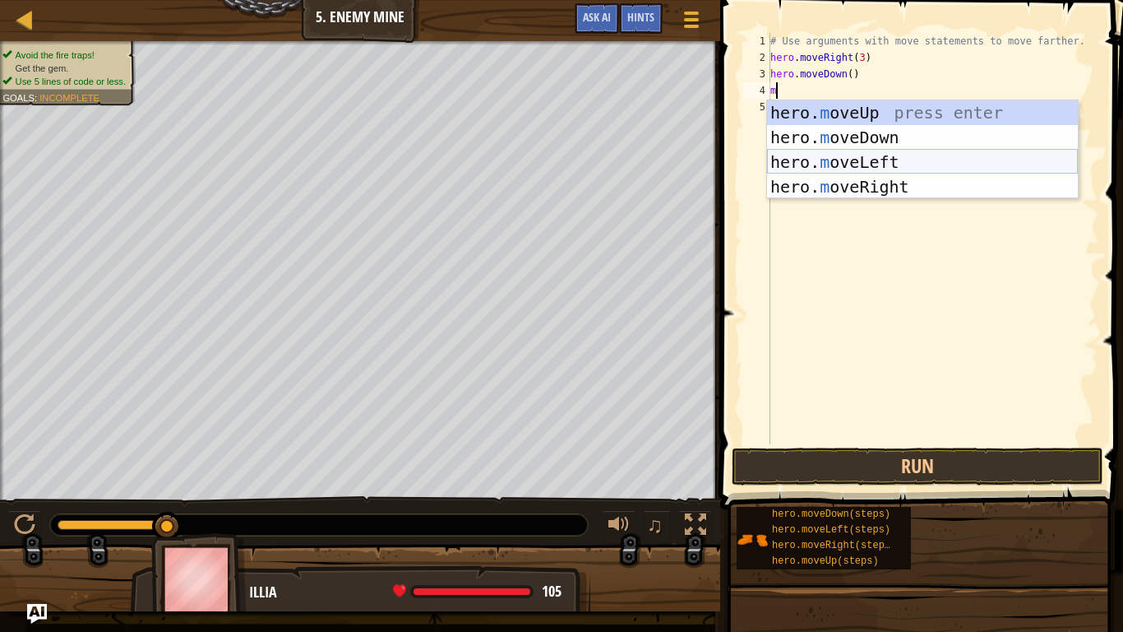
click at [965, 164] on div "hero. m oveUp press enter hero. m oveDown press enter hero. m oveLeft press ent…" at bounding box center [922, 174] width 311 height 148
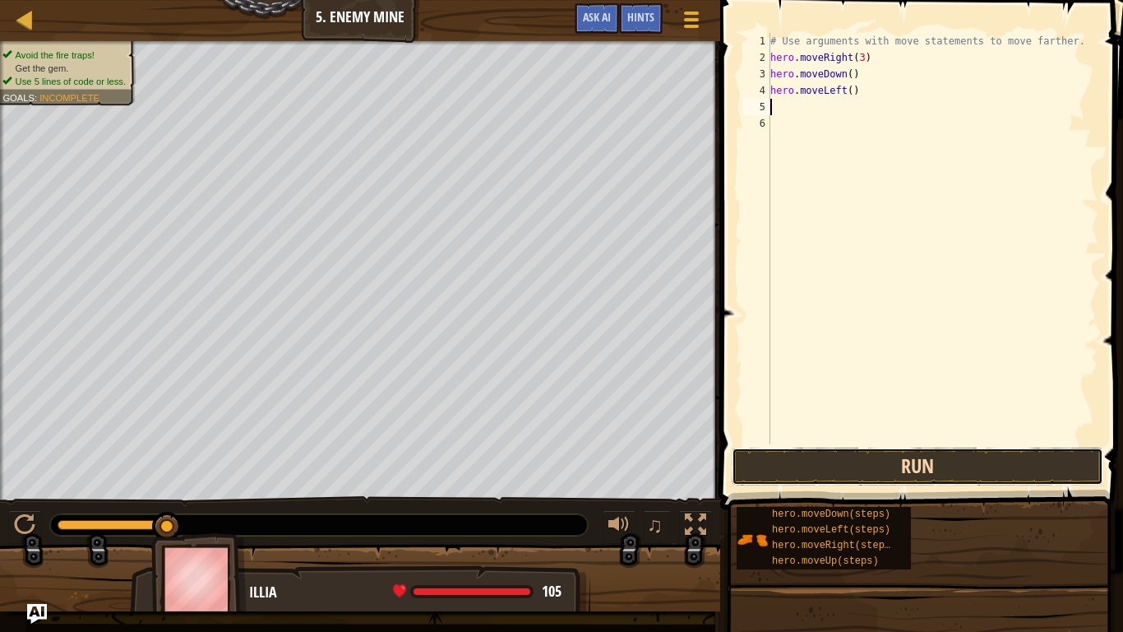
click at [931, 468] on button "Run" at bounding box center [918, 466] width 372 height 38
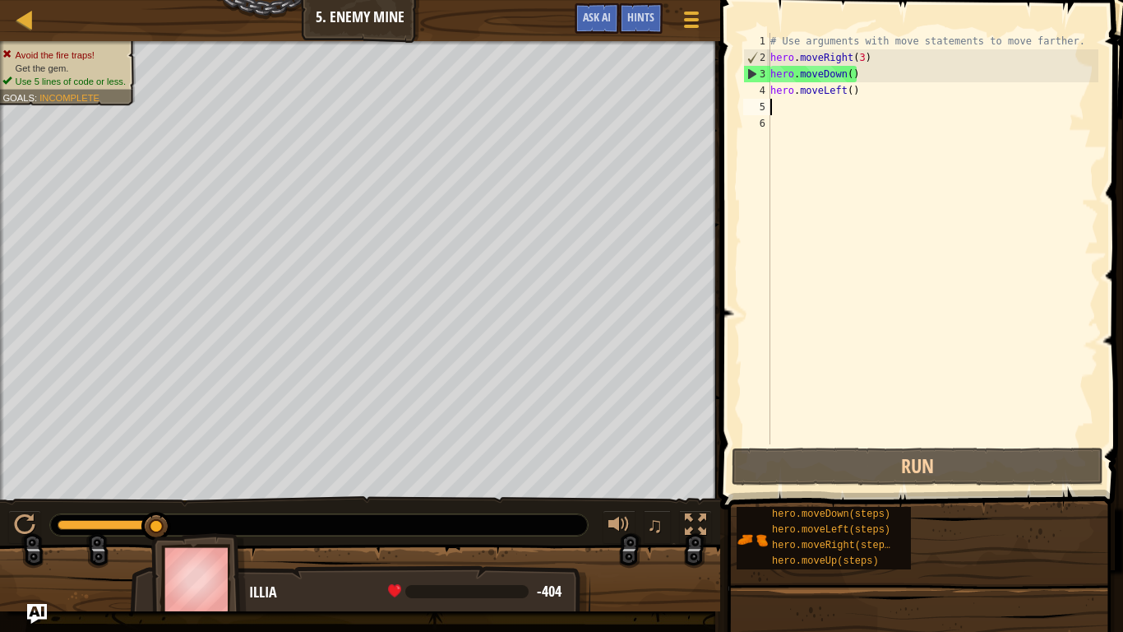
click at [871, 95] on div "# Use arguments with move statements to move farther. hero . moveRight ( 3 ) he…" at bounding box center [932, 255] width 331 height 444
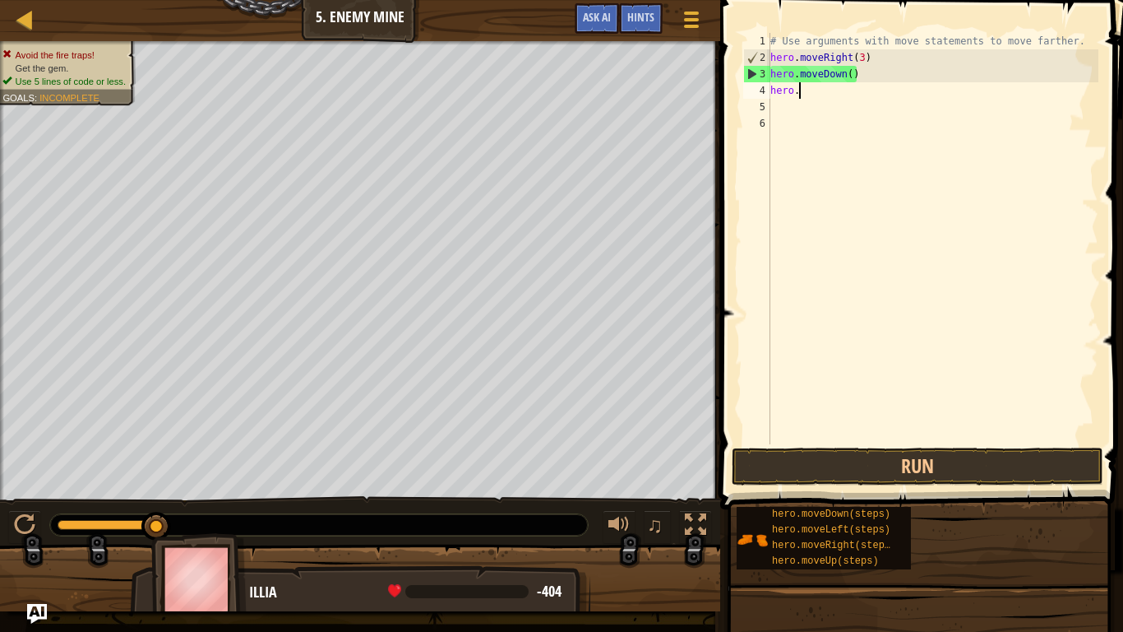
type textarea "h"
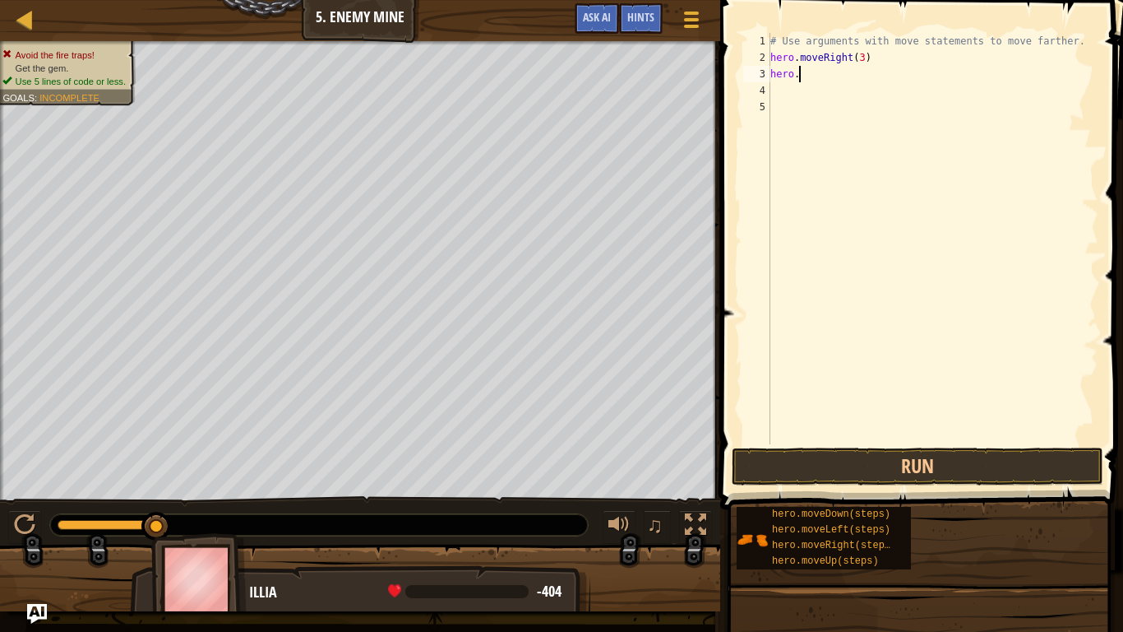
type textarea "hero.l"
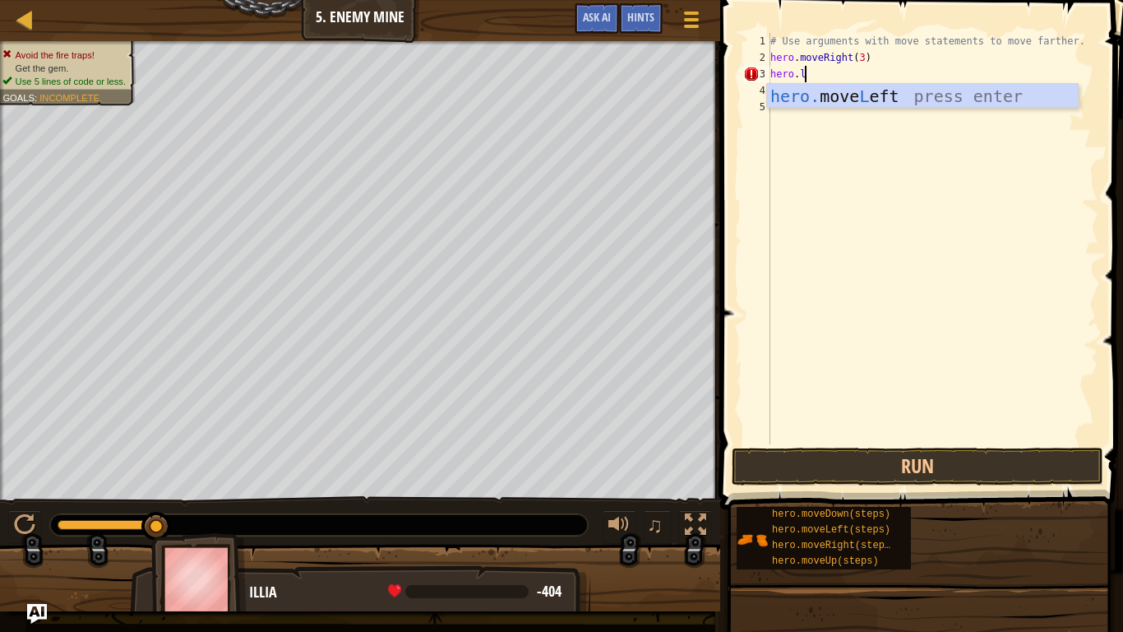
scroll to position [7, 4]
click at [879, 96] on div "hero. move L eft press enter" at bounding box center [922, 121] width 311 height 74
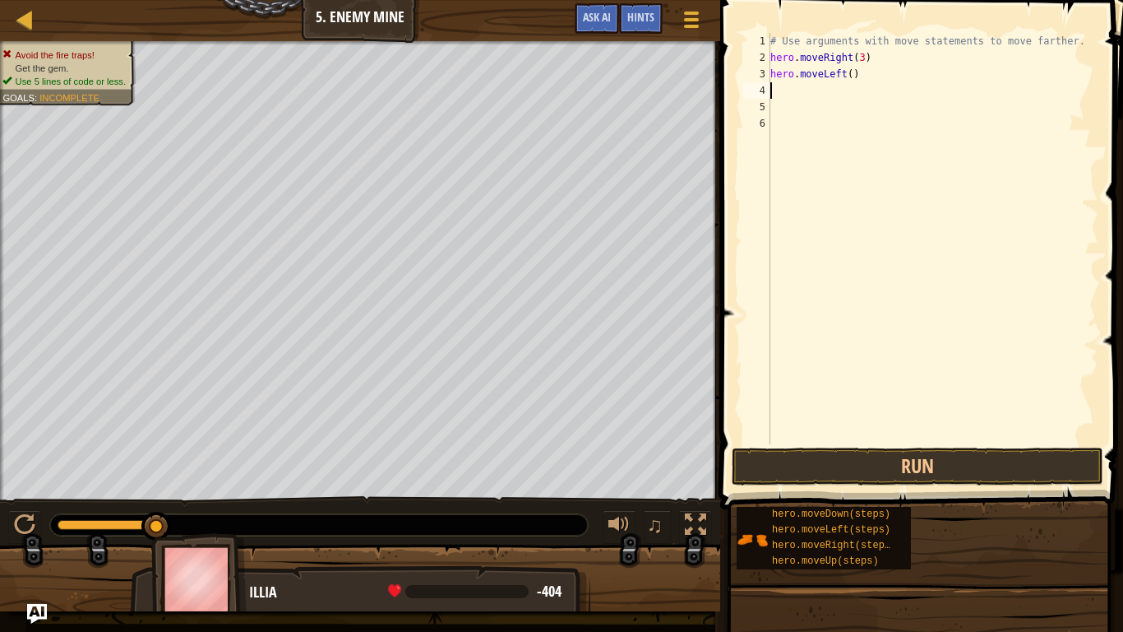
scroll to position [7, 0]
click at [941, 467] on button "Run" at bounding box center [918, 466] width 372 height 38
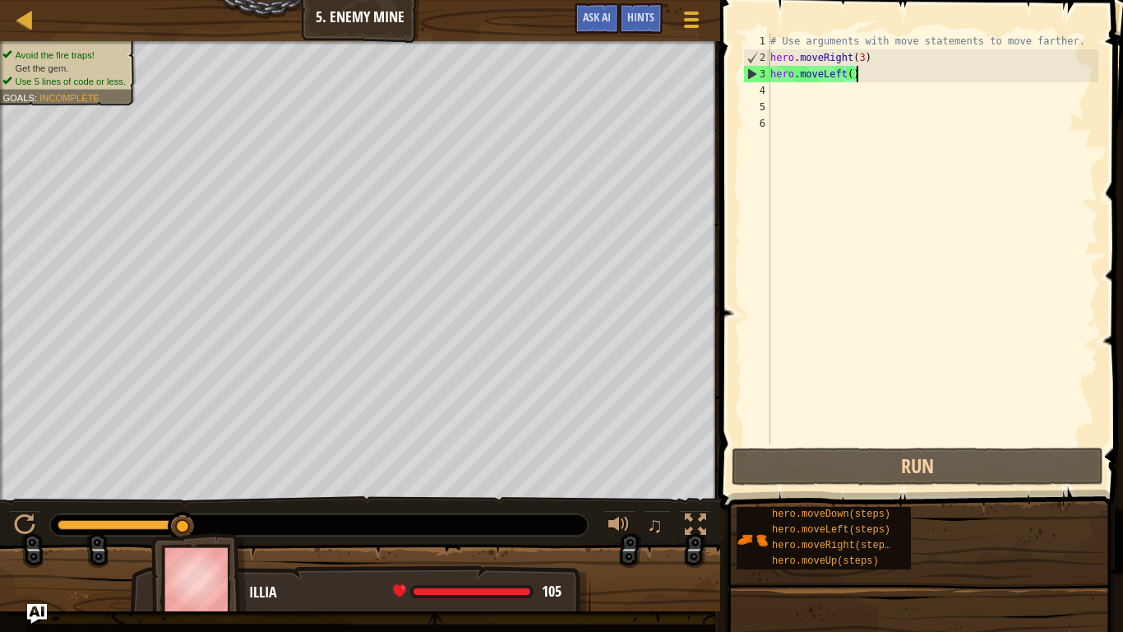
click at [871, 71] on div "# Use arguments with move statements to move farther. hero . moveRight ( 3 ) he…" at bounding box center [932, 255] width 331 height 444
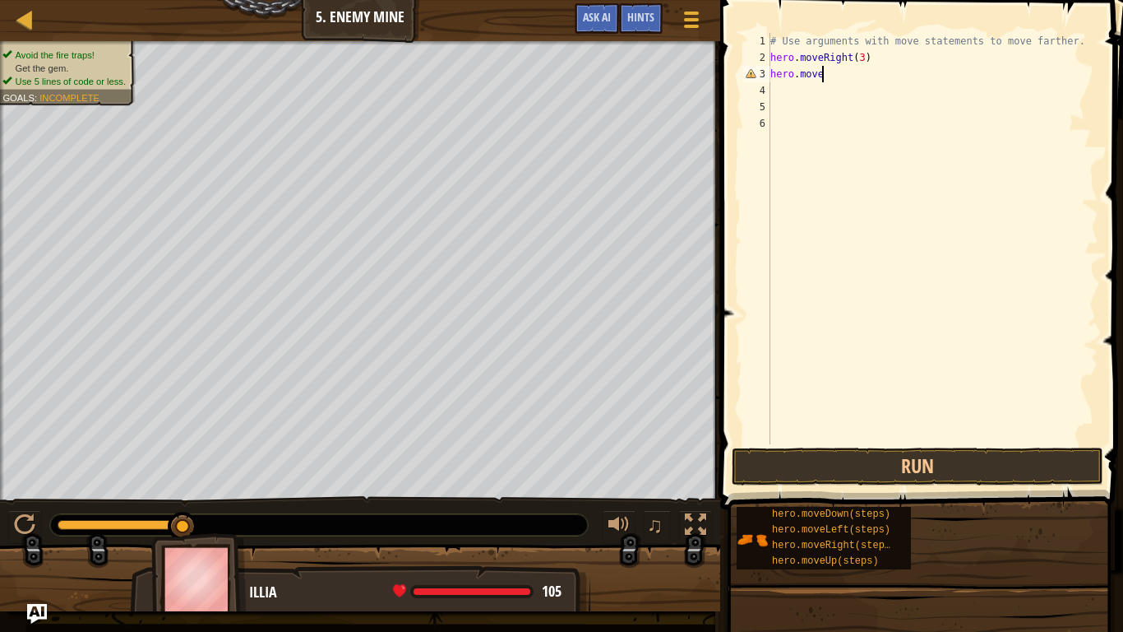
type textarea "hero.moveu"
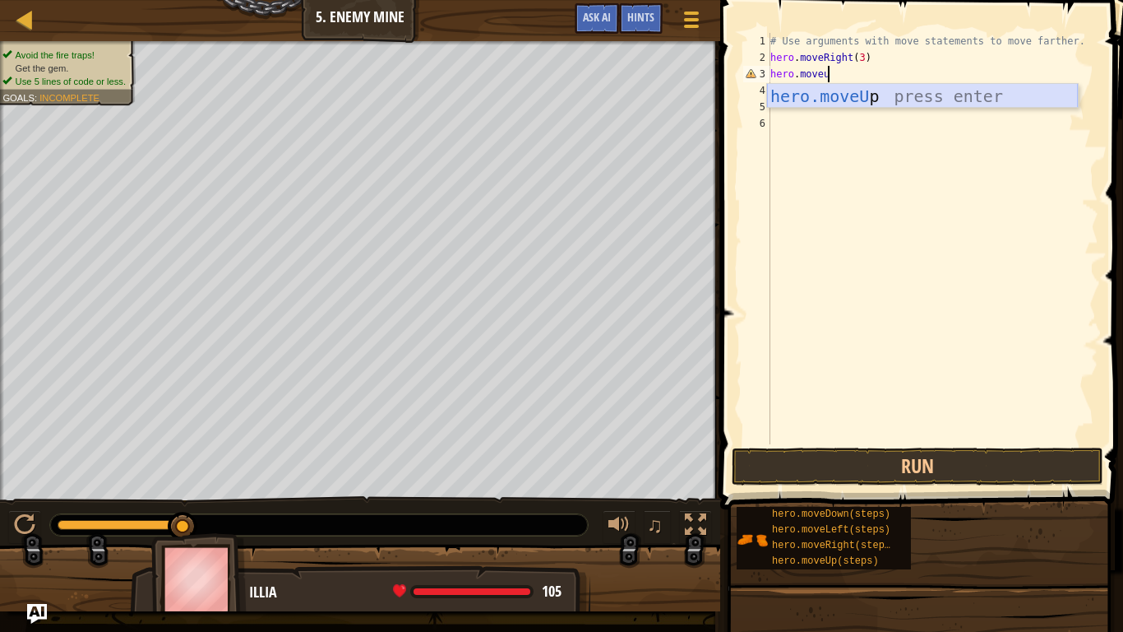
click at [954, 86] on div "hero.moveU p press enter" at bounding box center [922, 121] width 311 height 74
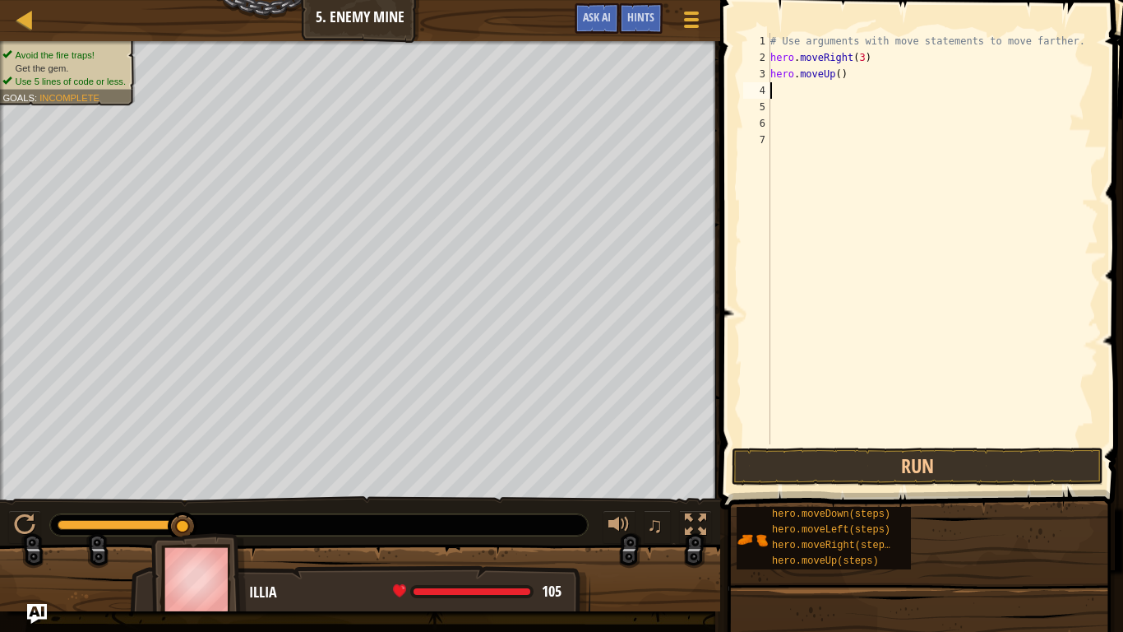
scroll to position [7, 0]
click at [989, 474] on button "Run" at bounding box center [918, 466] width 372 height 38
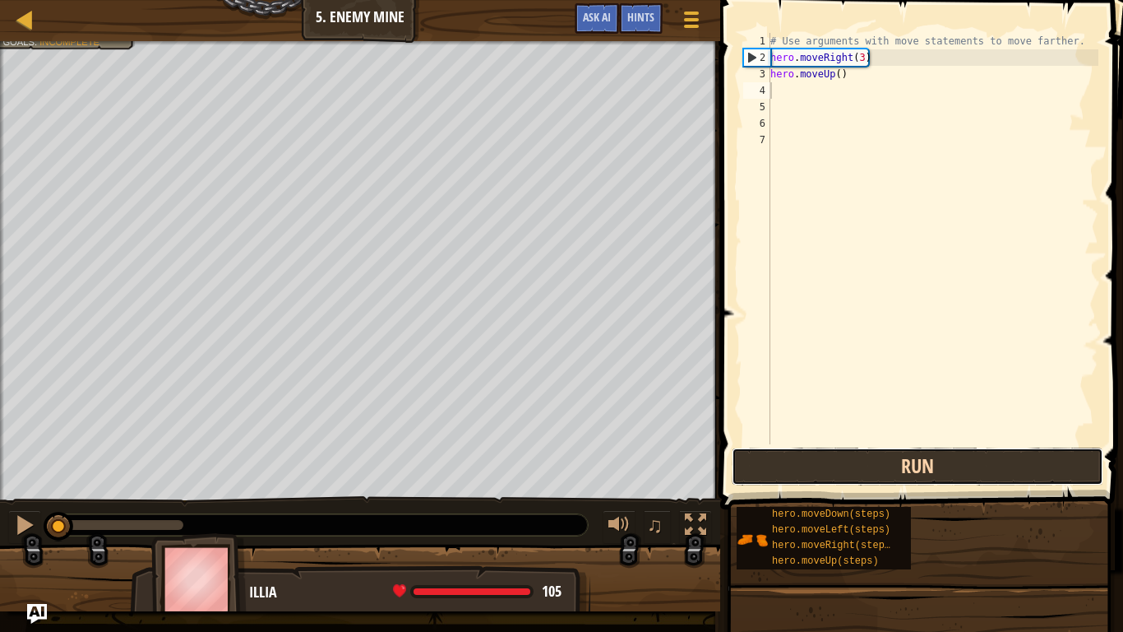
click at [963, 470] on button "Run" at bounding box center [918, 466] width 372 height 38
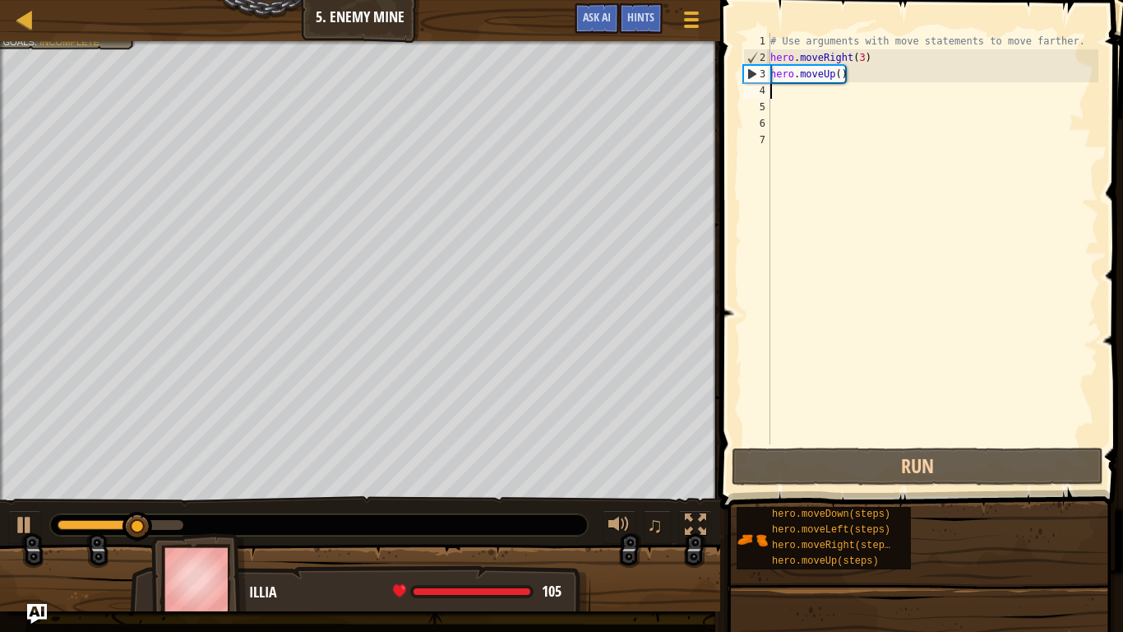
type textarea "m"
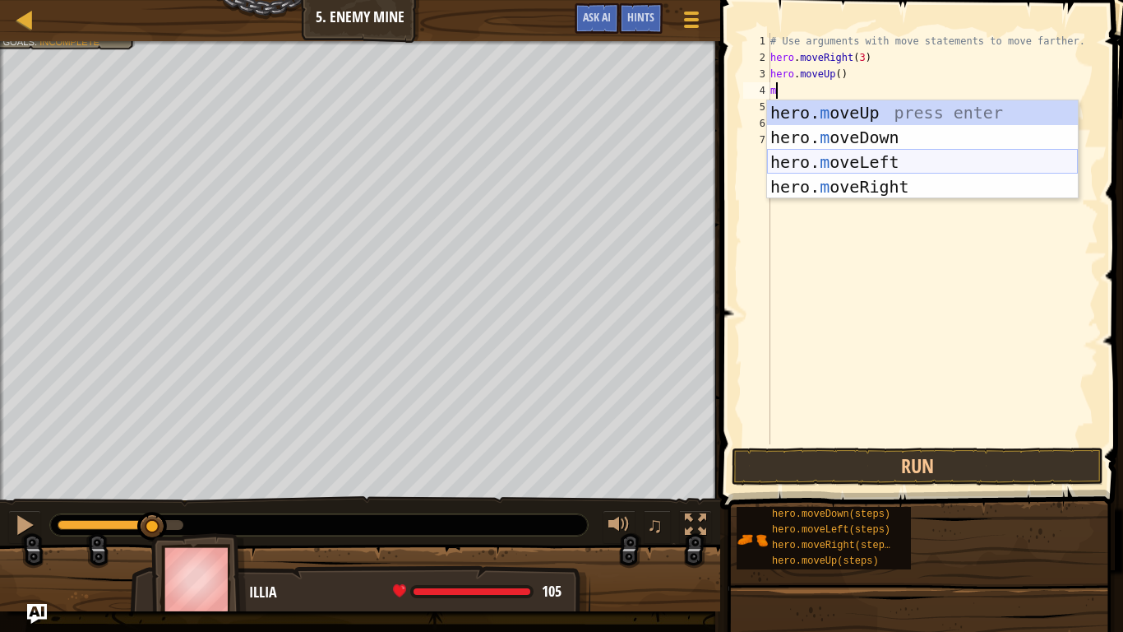
click at [905, 156] on div "hero. m oveUp press enter hero. m oveDown press enter hero. m oveLeft press ent…" at bounding box center [922, 174] width 311 height 148
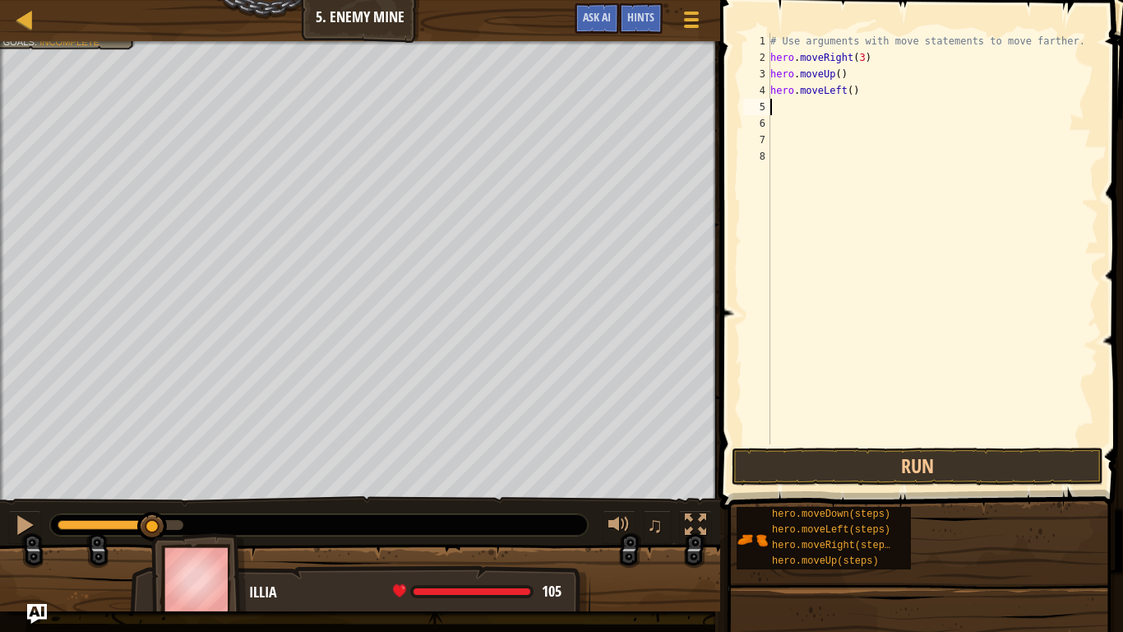
type textarea "m"
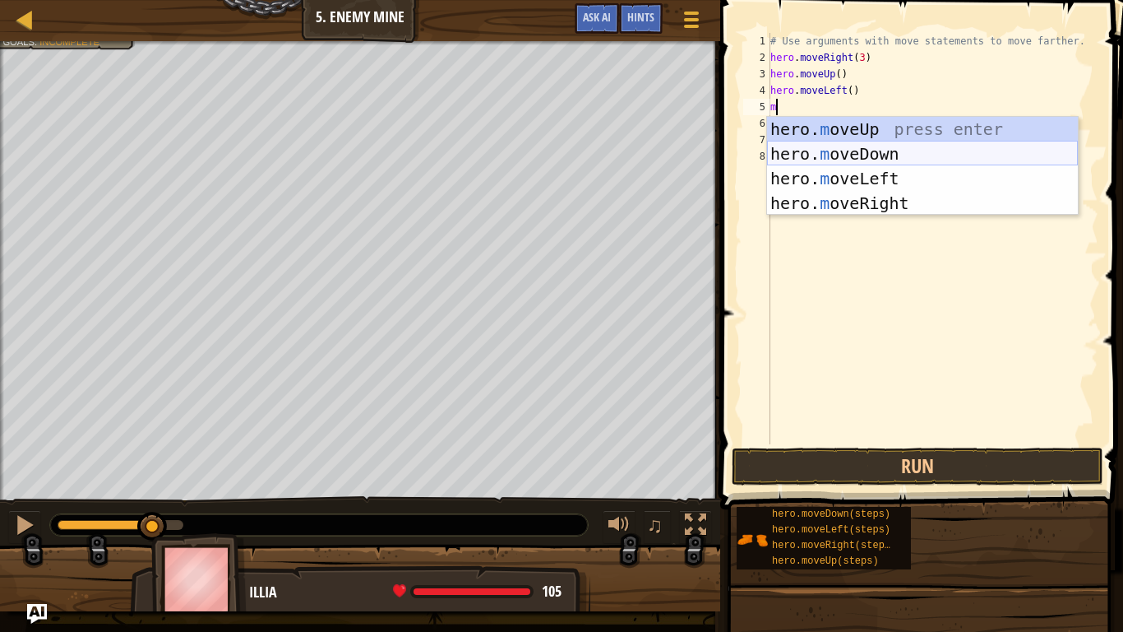
click at [901, 147] on div "hero. m oveUp press enter hero. m oveDown press enter hero. m oveLeft press ent…" at bounding box center [922, 191] width 311 height 148
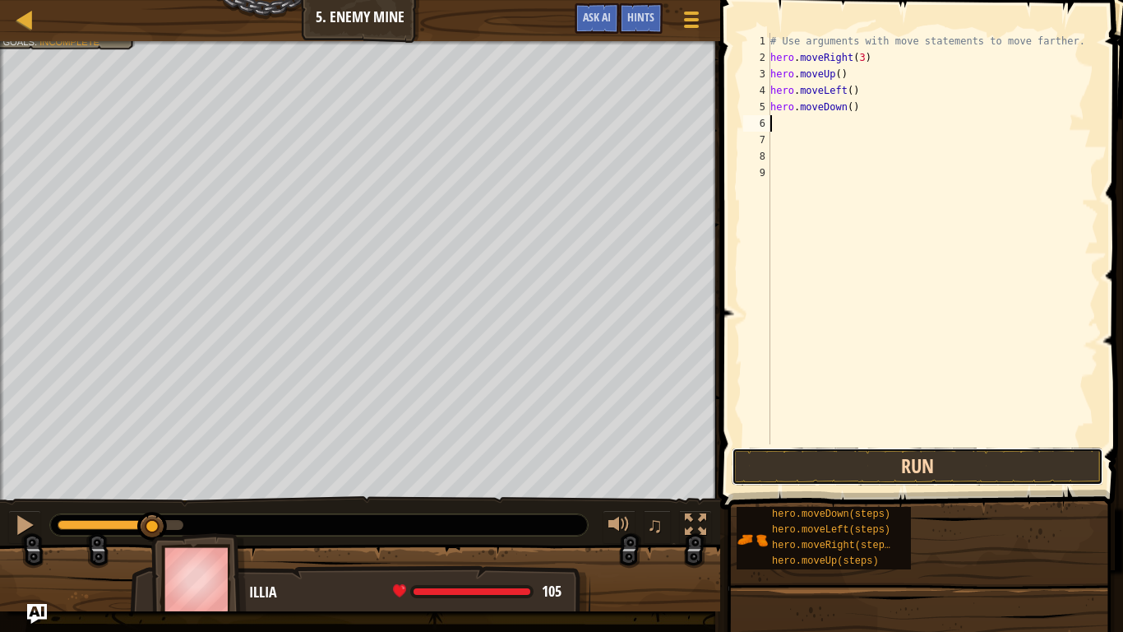
click at [923, 462] on button "Run" at bounding box center [918, 466] width 372 height 38
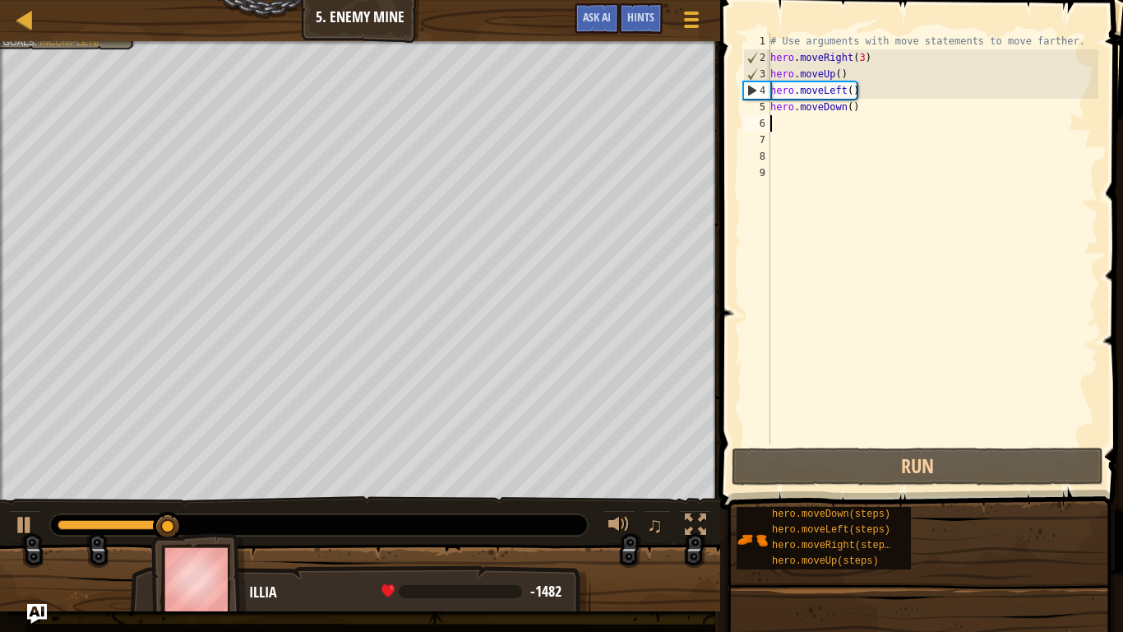
click at [845, 91] on div "# Use arguments with move statements to move farther. hero . moveRight ( 3 ) he…" at bounding box center [932, 255] width 331 height 444
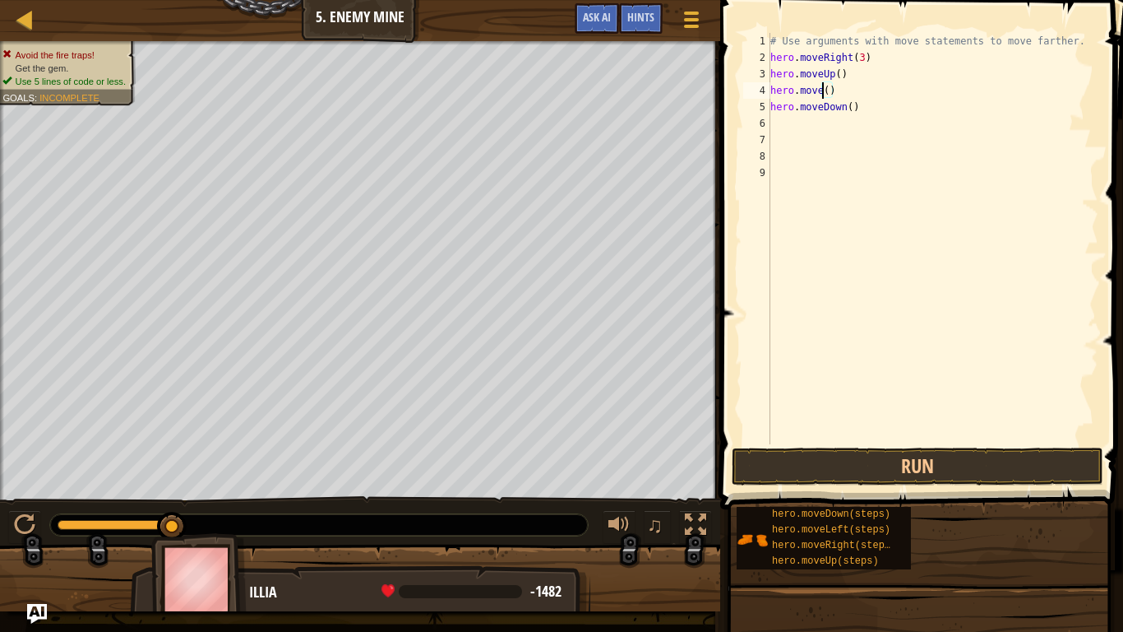
type textarea "hero.moveR()"
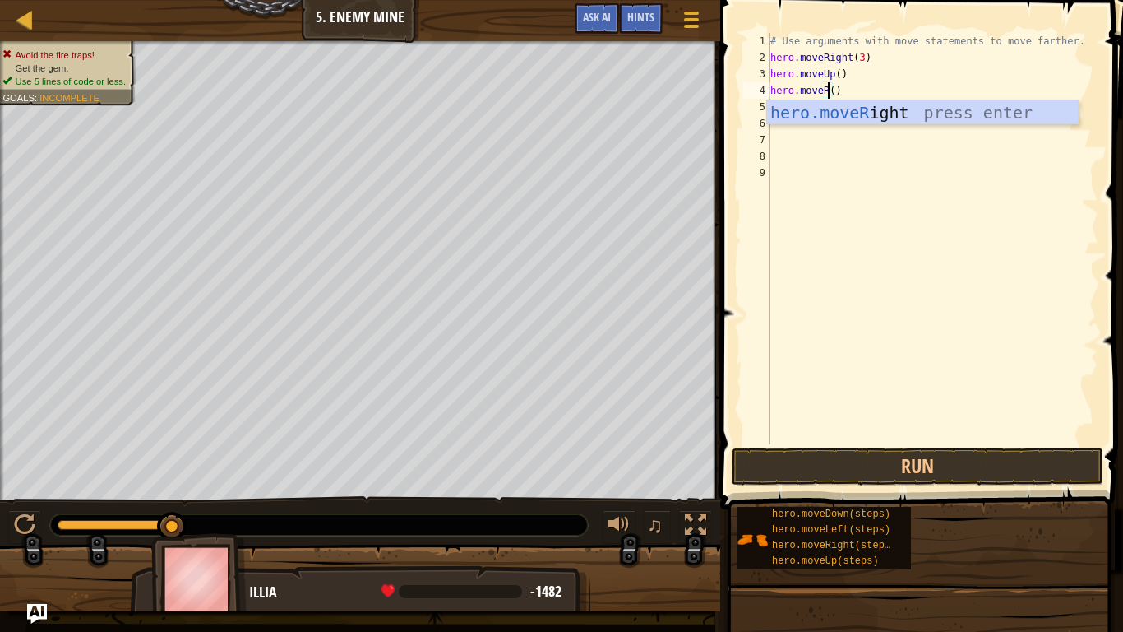
scroll to position [7, 9]
click at [903, 124] on div "# Use arguments with move statements to move farther. hero . moveRight ( 3 ) he…" at bounding box center [932, 255] width 331 height 444
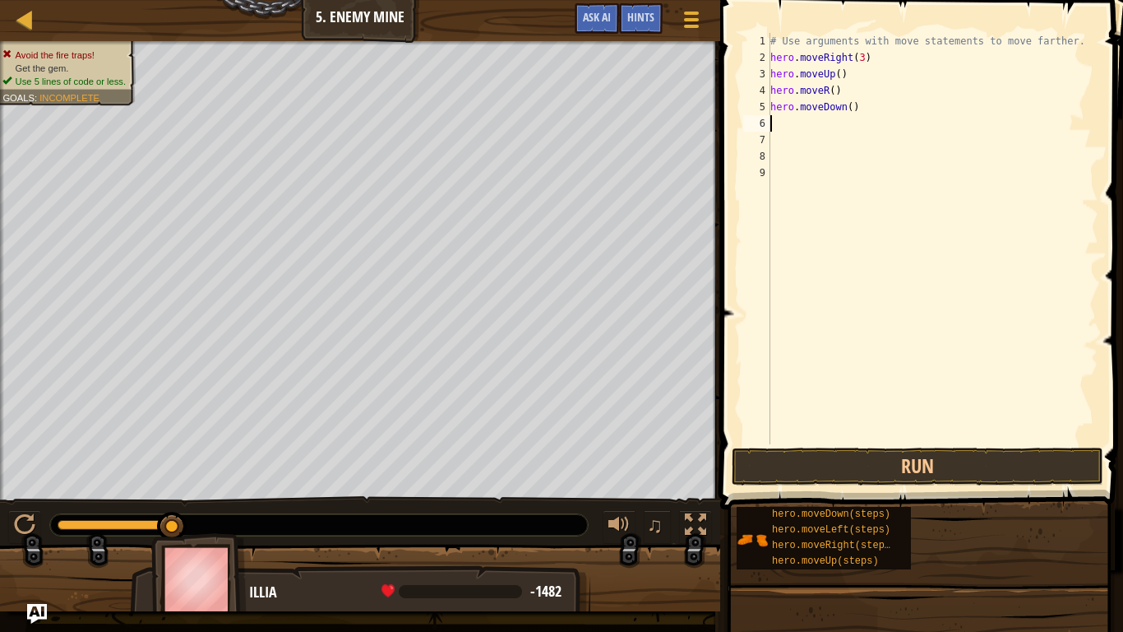
click at [831, 94] on div "# Use arguments with move statements to move farther. hero . moveRight ( 3 ) he…" at bounding box center [932, 255] width 331 height 444
click at [930, 457] on button "Run" at bounding box center [918, 466] width 372 height 38
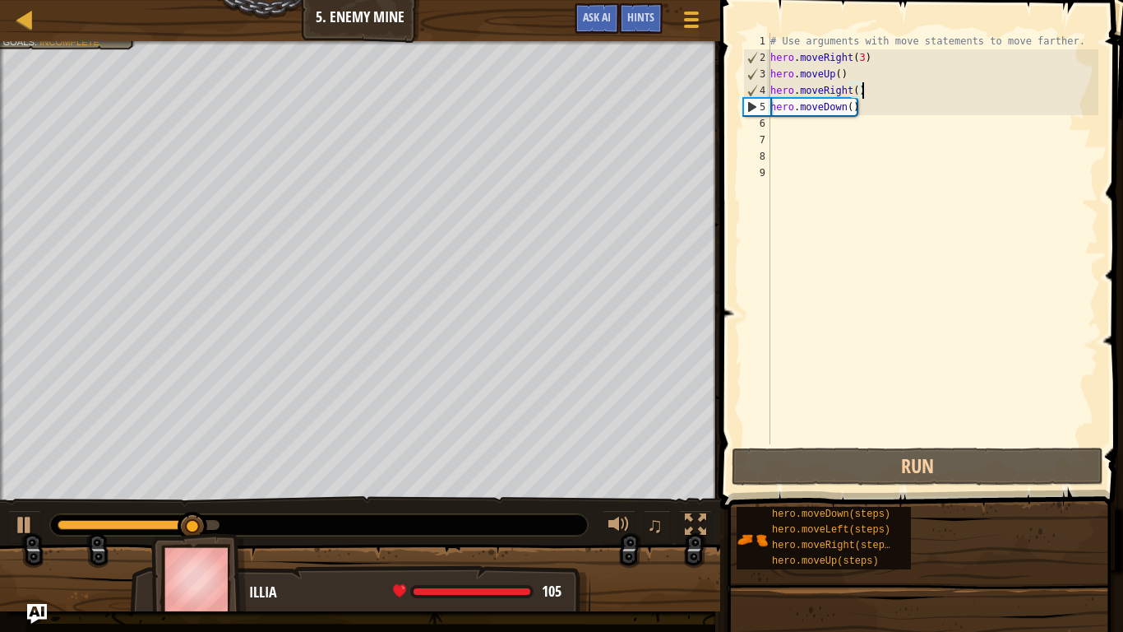
click at [858, 105] on div "# Use arguments with move statements to move farther. hero . moveRight ( 3 ) he…" at bounding box center [932, 255] width 331 height 444
click at [850, 105] on div "# Use arguments with move statements to move farther. hero . moveRight ( 3 ) he…" at bounding box center [932, 255] width 331 height 444
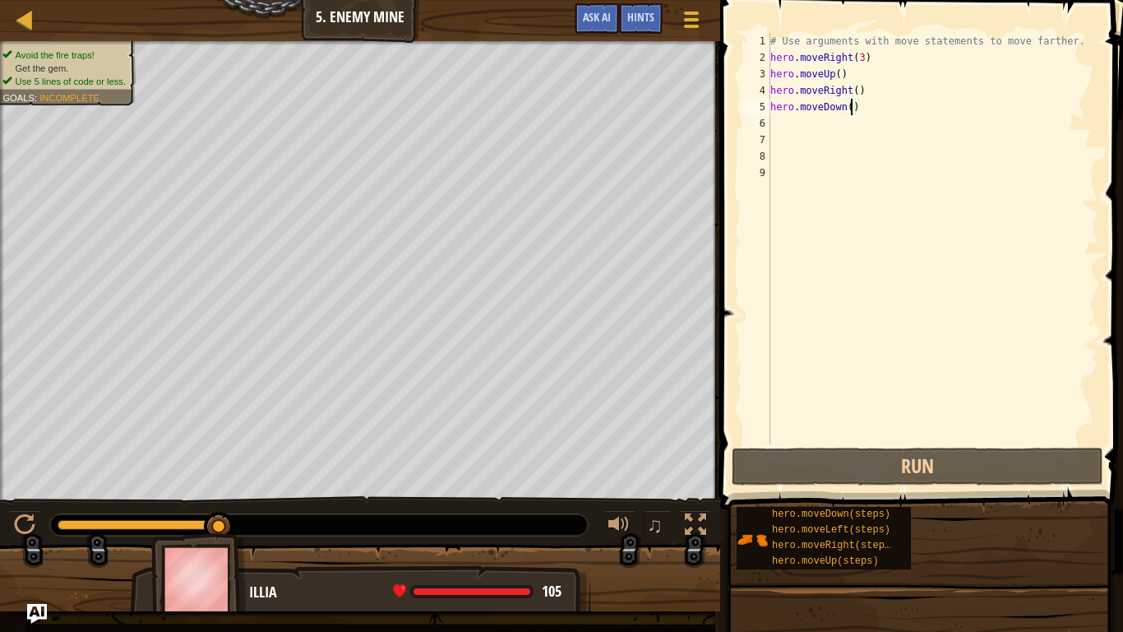
scroll to position [7, 12]
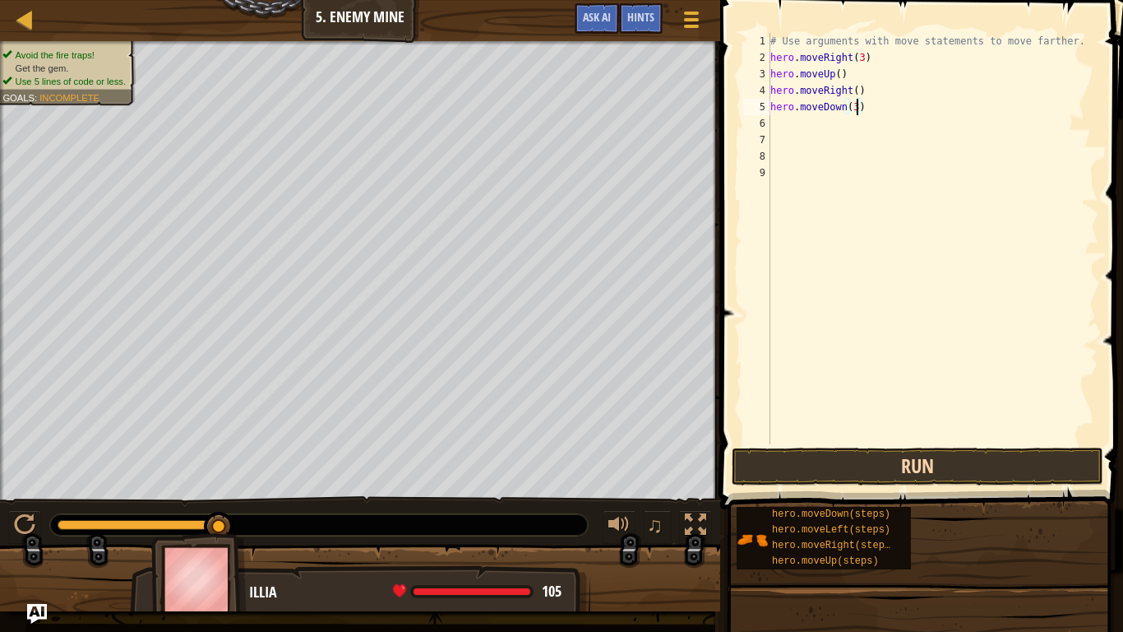
type textarea "hero.moveDown(3)"
click at [1009, 462] on button "Run" at bounding box center [918, 466] width 372 height 38
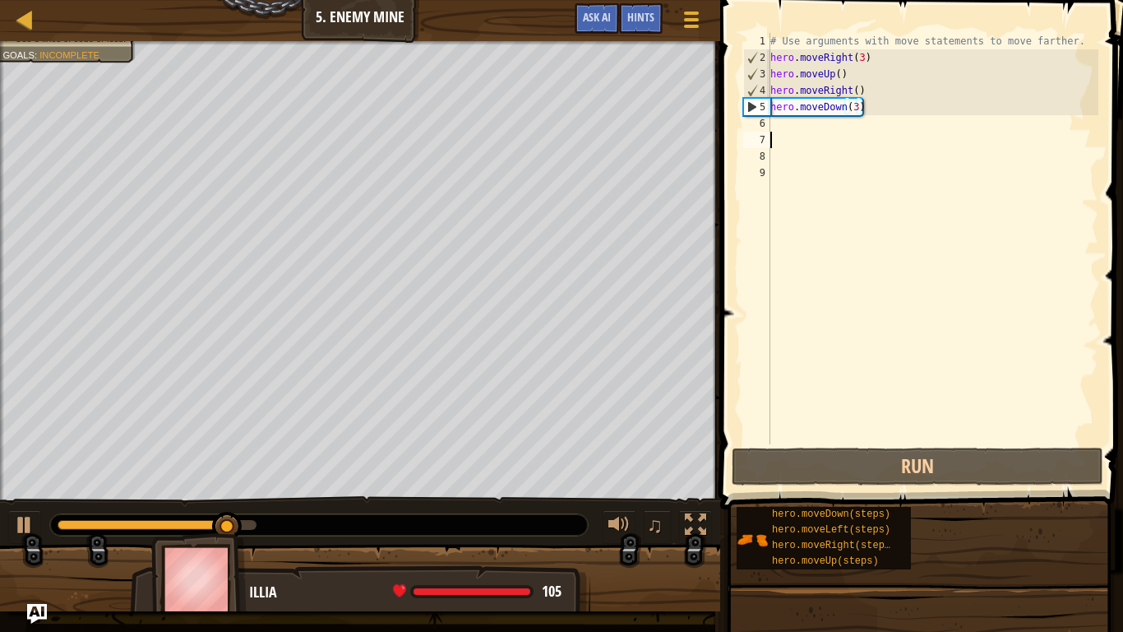
click at [806, 132] on div "# Use arguments with move statements to move farther. hero . moveRight ( 3 ) he…" at bounding box center [932, 255] width 331 height 444
click at [791, 127] on div "# Use arguments with move statements to move farther. hero . moveRight ( 3 ) he…" at bounding box center [932, 255] width 331 height 444
type textarea "m"
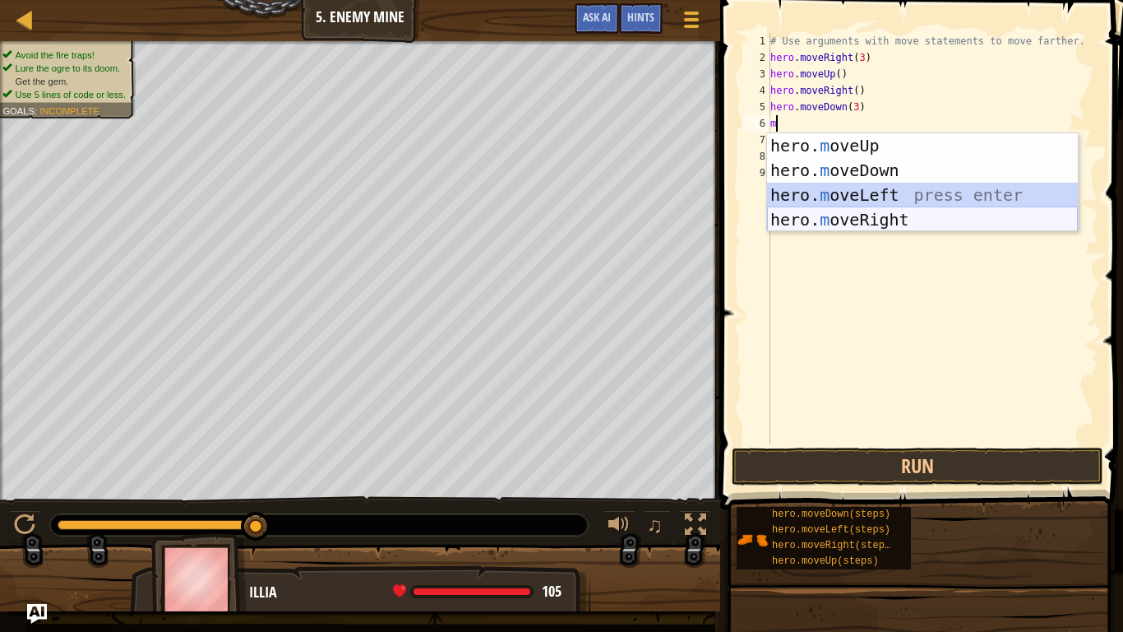
drag, startPoint x: 849, startPoint y: 197, endPoint x: 858, endPoint y: 220, distance: 25.5
click at [858, 220] on div "hero. m oveUp press enter hero. m oveDown press enter hero. m oveLeft press ent…" at bounding box center [922, 207] width 311 height 148
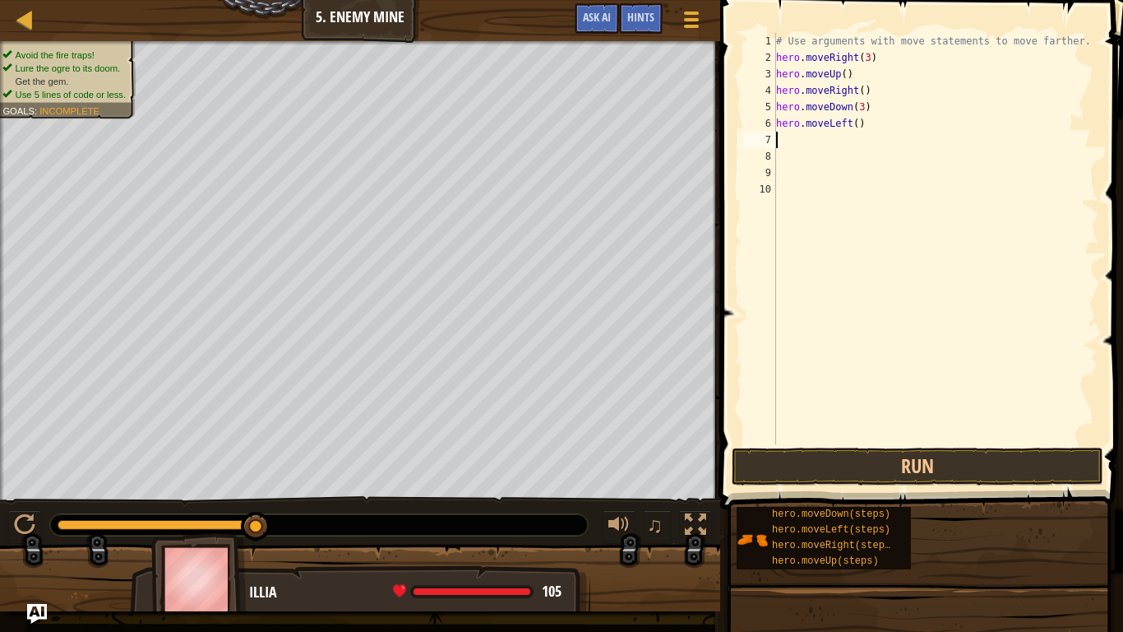
click at [864, 128] on div "# Use arguments with move statements to move farther. hero . moveRight ( 3 ) he…" at bounding box center [936, 255] width 326 height 444
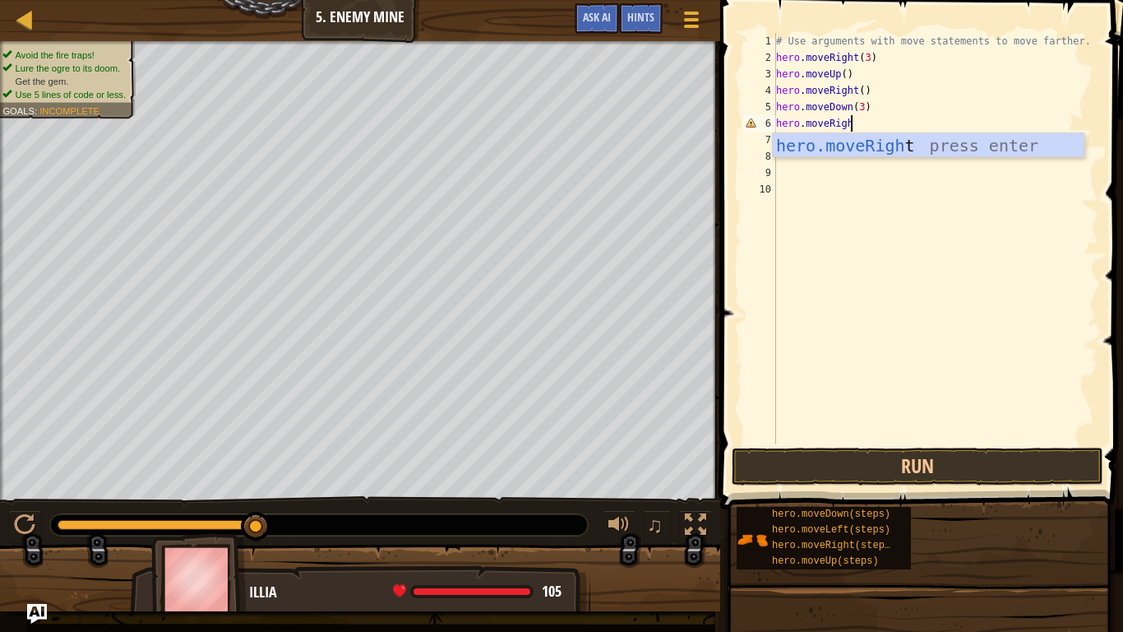
type textarea "hero.moveRight"
click at [947, 143] on div "hero.moveRight press enter" at bounding box center [928, 170] width 311 height 74
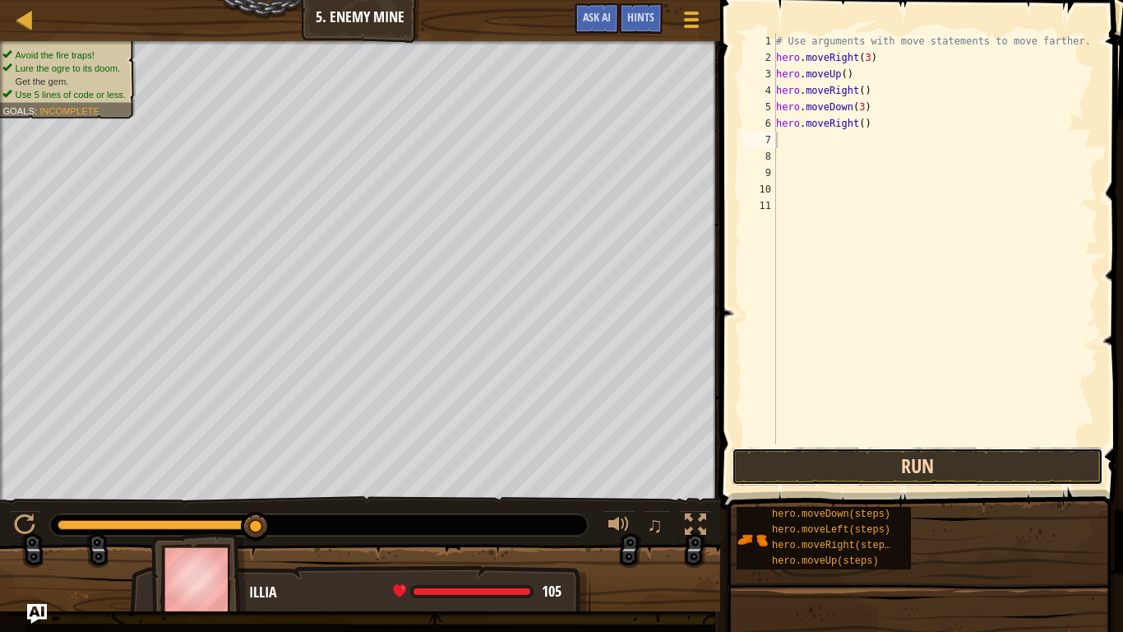
click at [905, 467] on button "Run" at bounding box center [918, 466] width 372 height 38
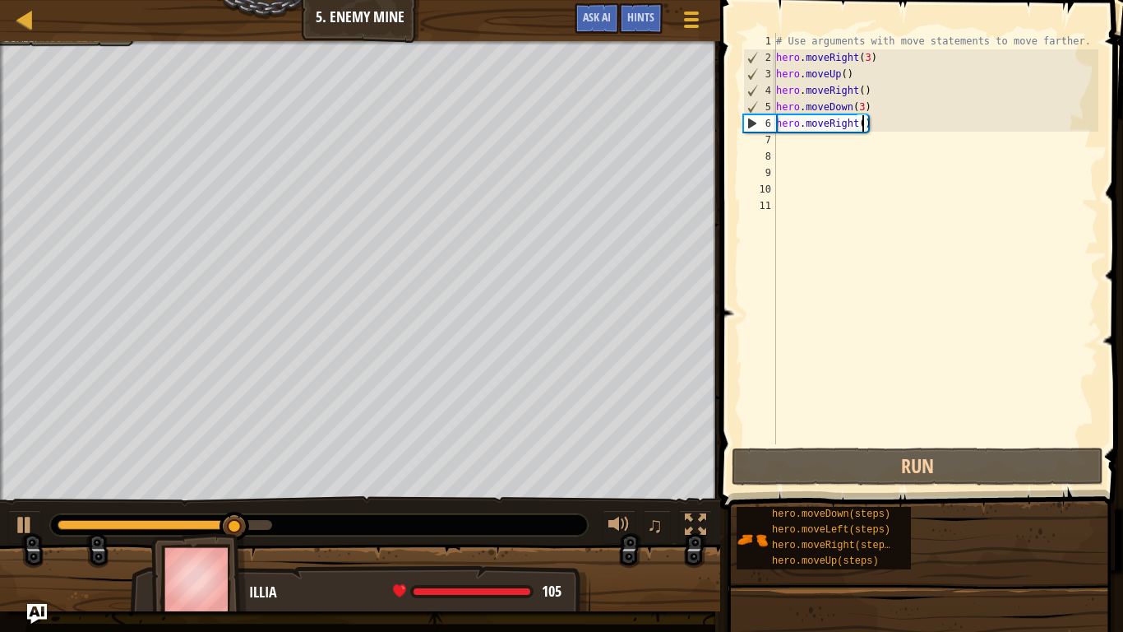
click at [865, 126] on div "# Use arguments with move statements to move farther. hero . moveRight ( 3 ) he…" at bounding box center [936, 255] width 326 height 444
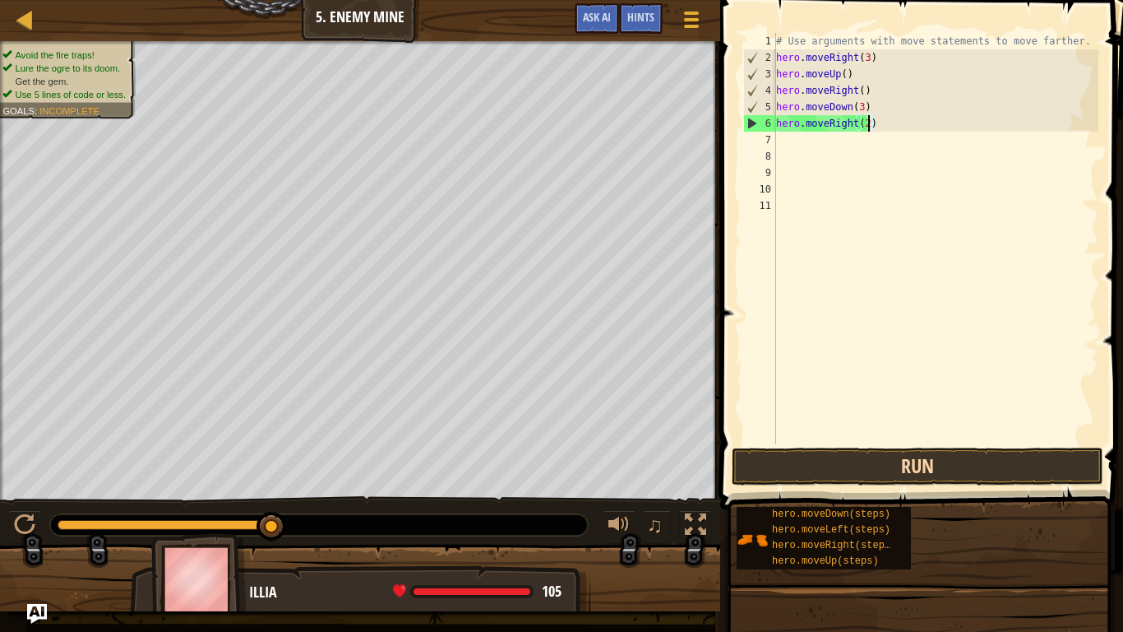
type textarea "hero.moveRight(2)"
click at [794, 471] on button "Run" at bounding box center [918, 466] width 372 height 38
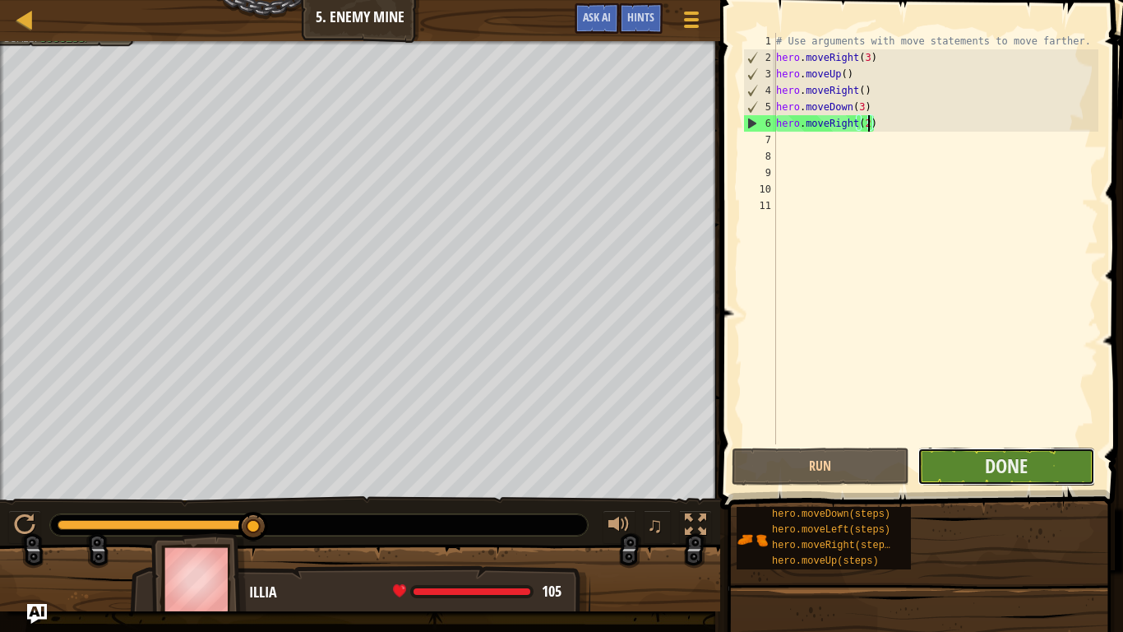
click at [977, 462] on button "Done" at bounding box center [1007, 466] width 178 height 38
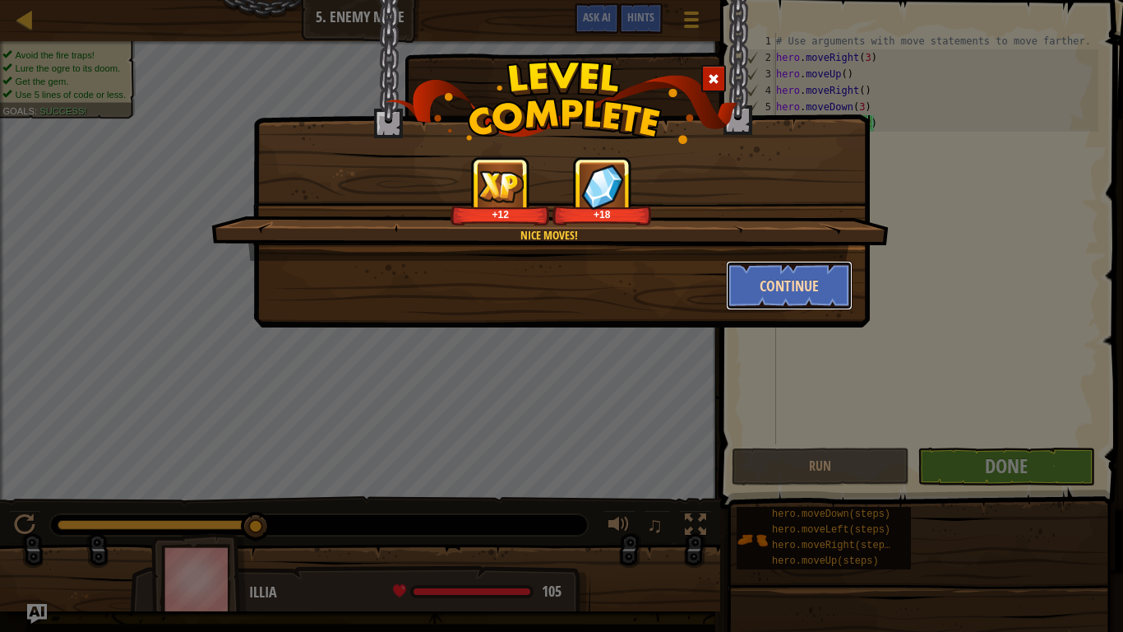
click at [772, 272] on button "Continue" at bounding box center [789, 285] width 127 height 49
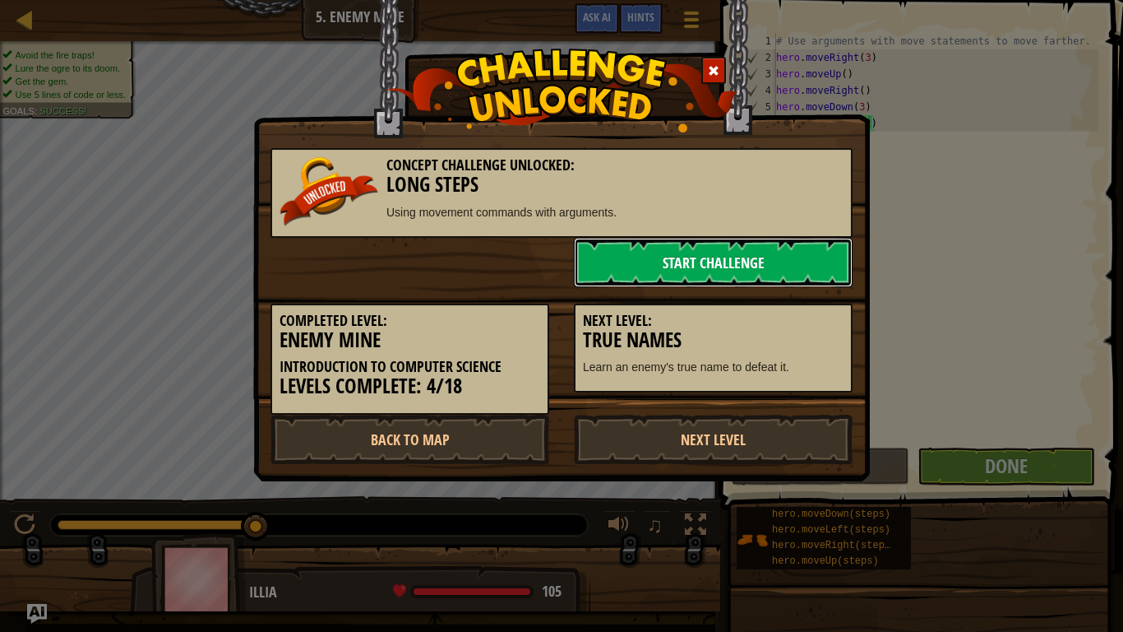
click at [779, 272] on link "Start Challenge" at bounding box center [713, 262] width 279 height 49
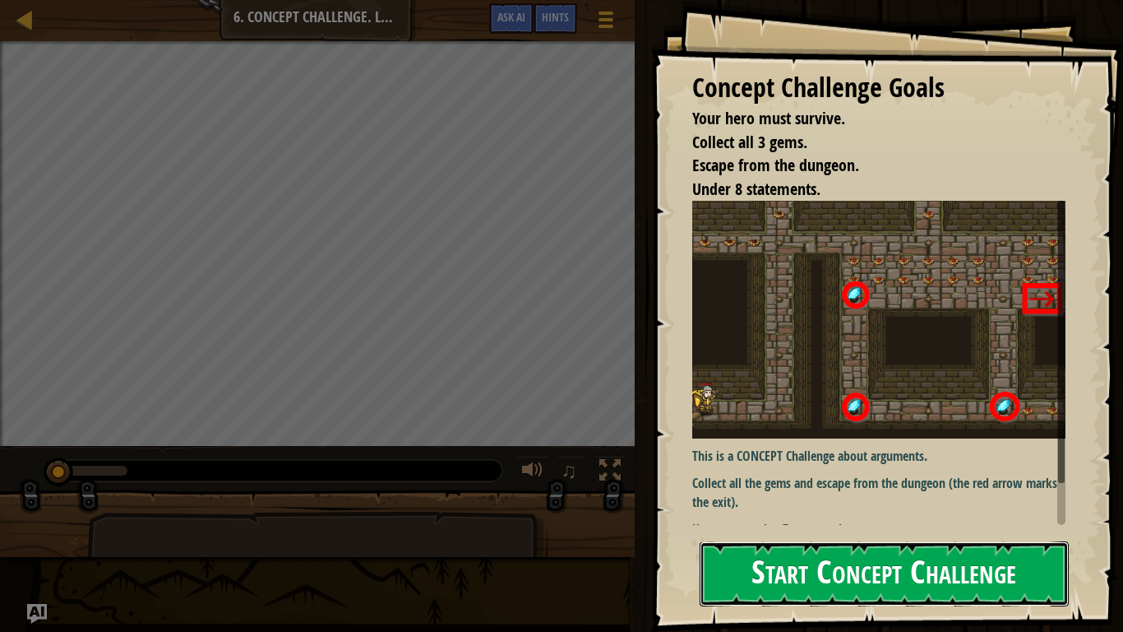
click at [940, 492] on button "Start Concept Challenge" at bounding box center [884, 573] width 369 height 65
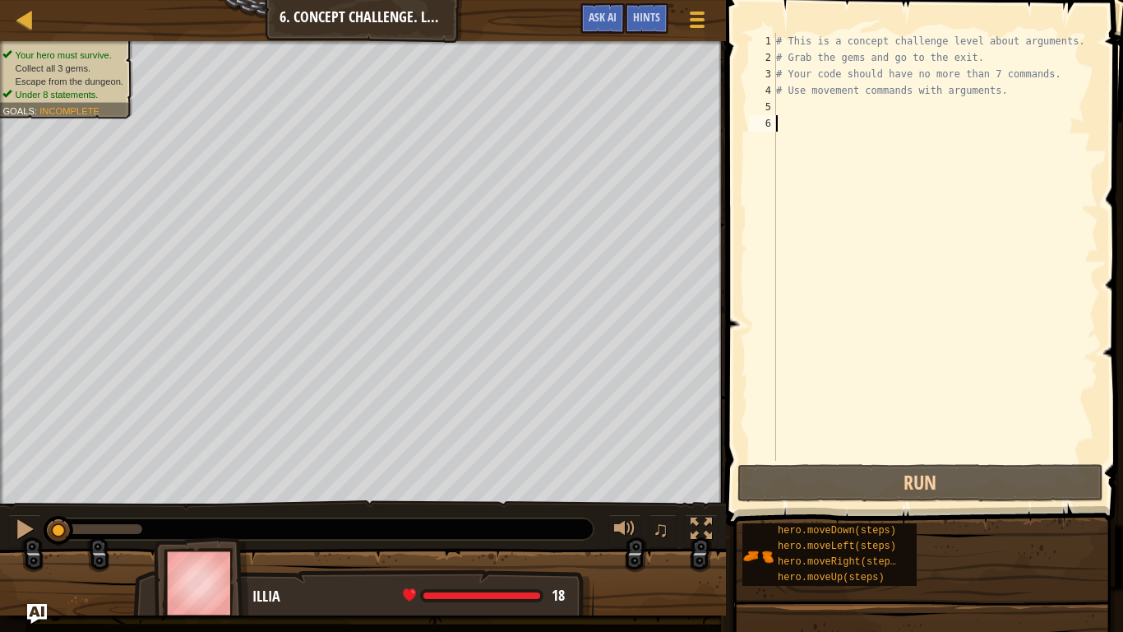
type textarea "m"
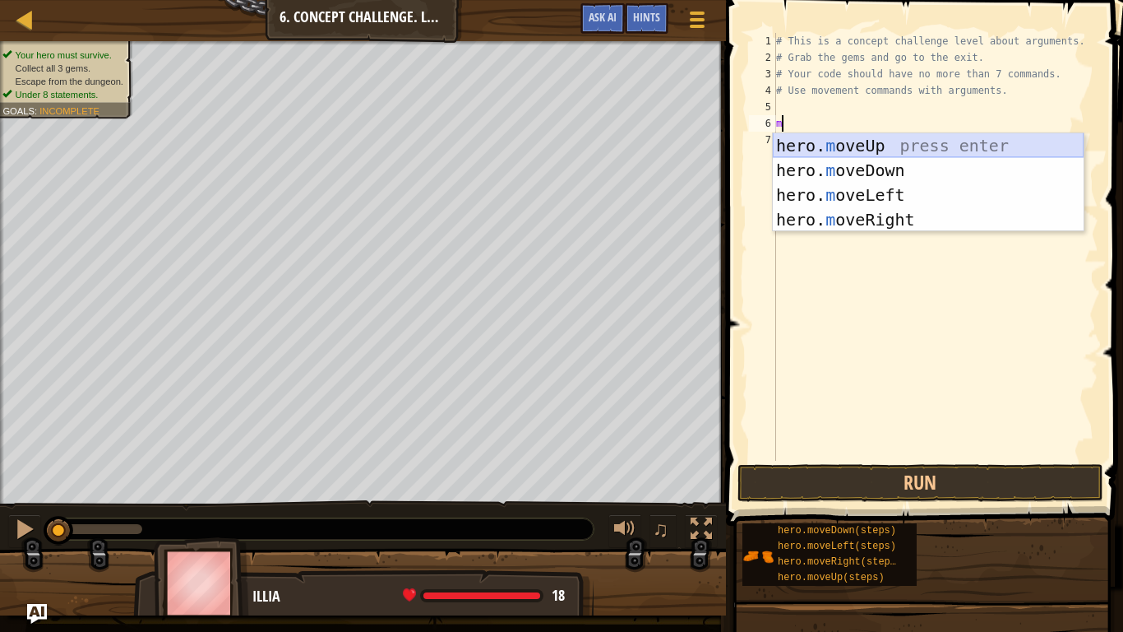
click at [986, 155] on div "hero. m oveUp press enter hero. m oveDown press enter hero. m oveLeft press ent…" at bounding box center [928, 207] width 311 height 148
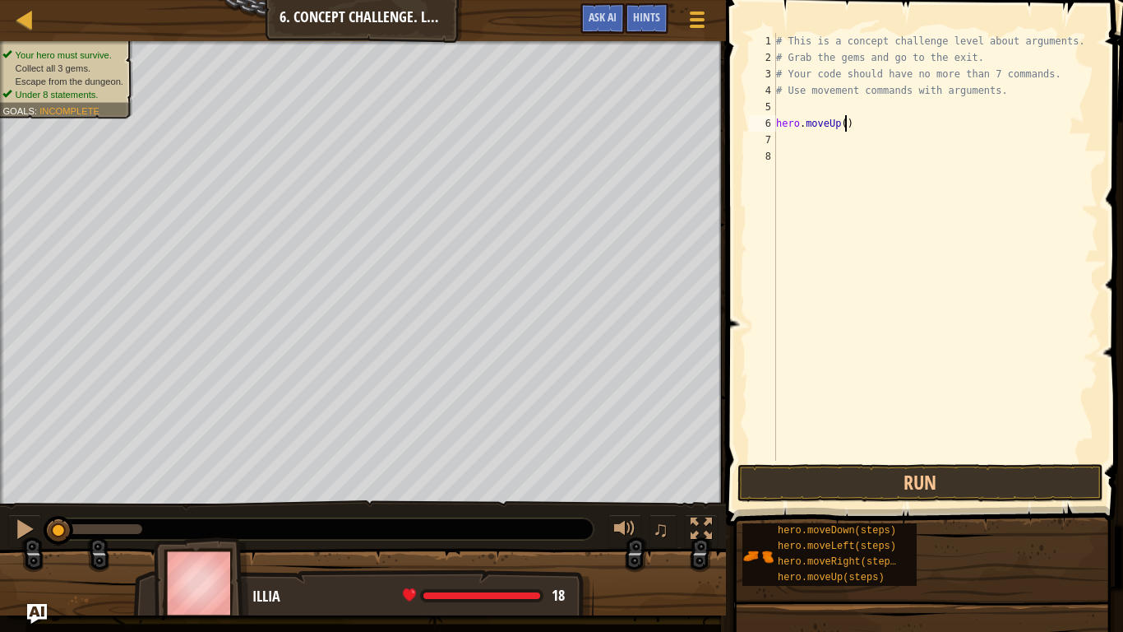
click at [845, 127] on div "# This is a concept challenge level about arguments. # Grab the gems and go to …" at bounding box center [936, 263] width 326 height 461
click at [1010, 470] on button "Run" at bounding box center [921, 483] width 366 height 38
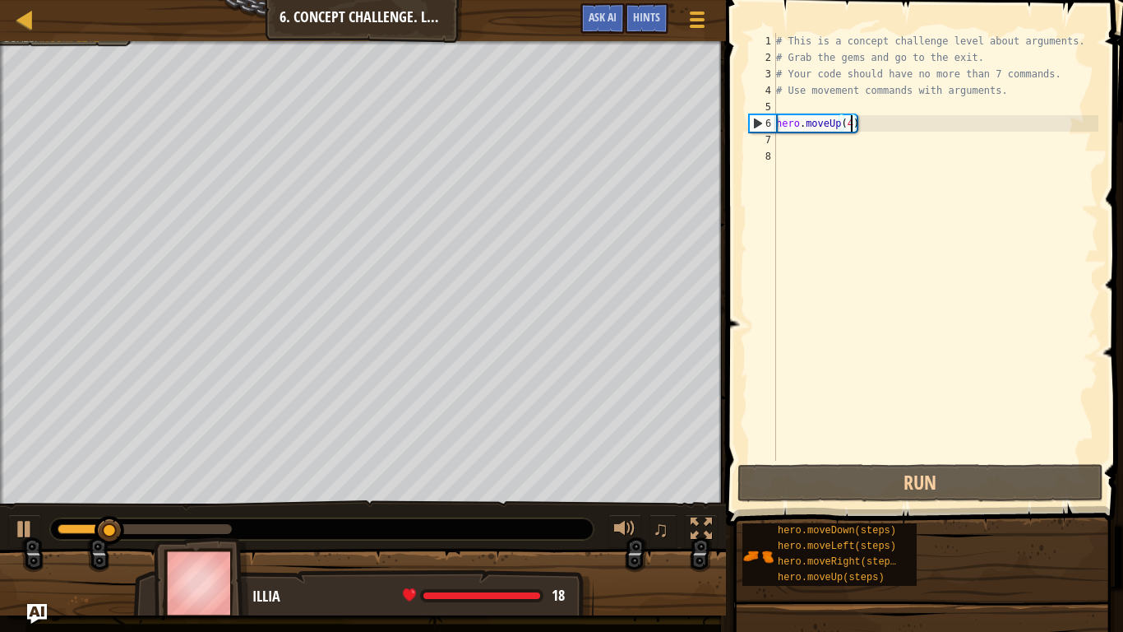
click at [861, 127] on div "# This is a concept challenge level about arguments. # Grab the gems and go to …" at bounding box center [936, 263] width 326 height 461
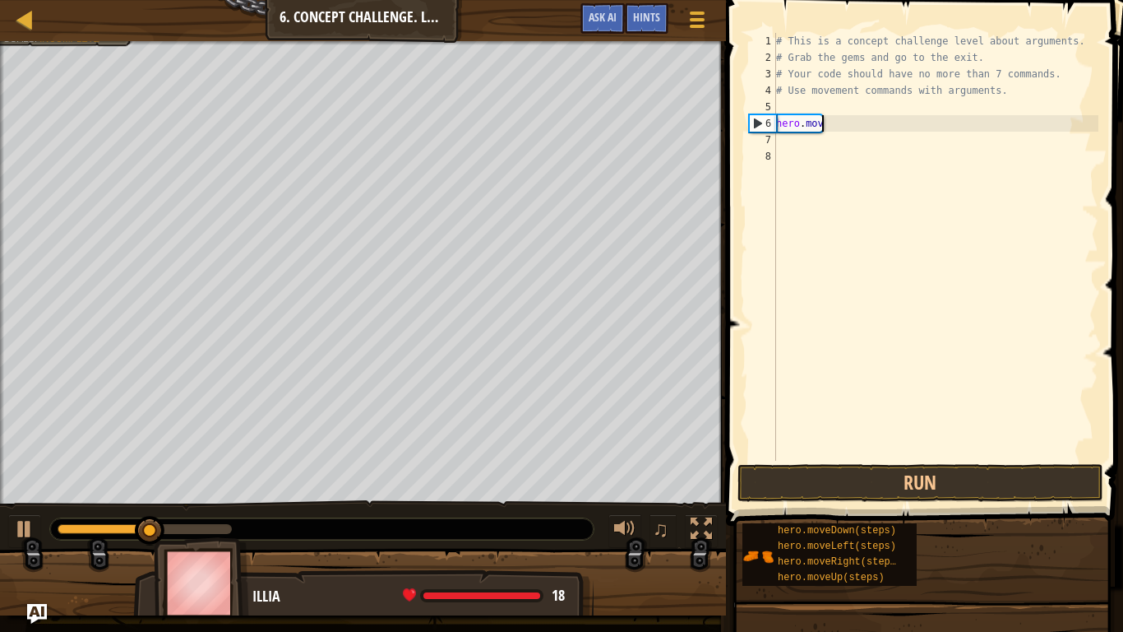
scroll to position [7, 5]
type textarea "hero.mov"
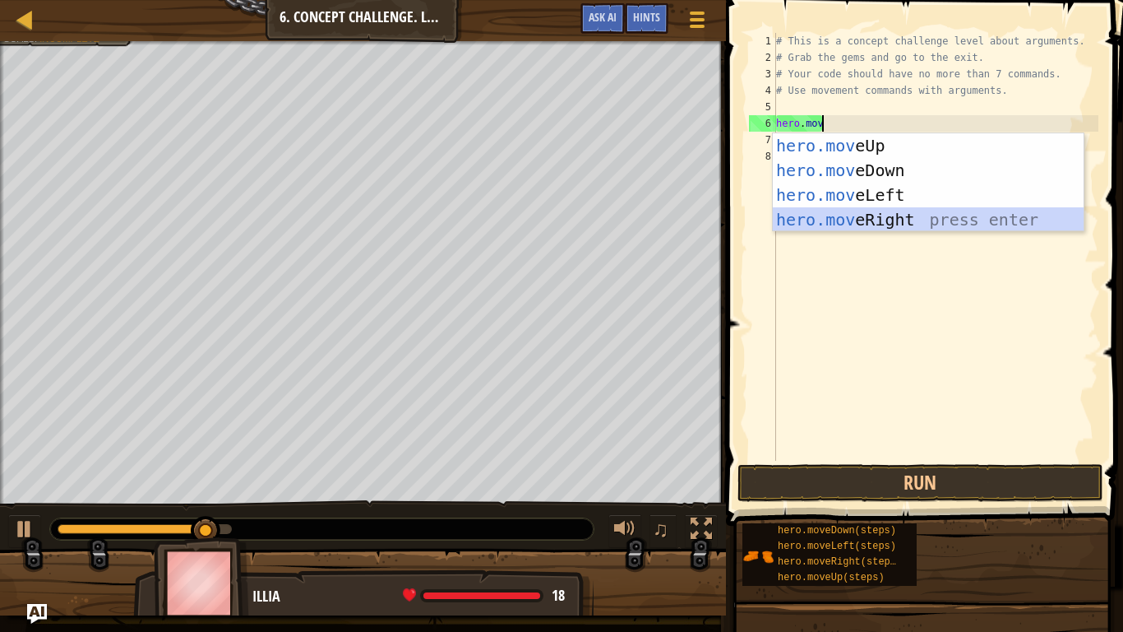
click at [921, 220] on div "hero.mov eUp press enter hero.mov eDown press enter hero.mov eLeft press enter …" at bounding box center [928, 207] width 311 height 148
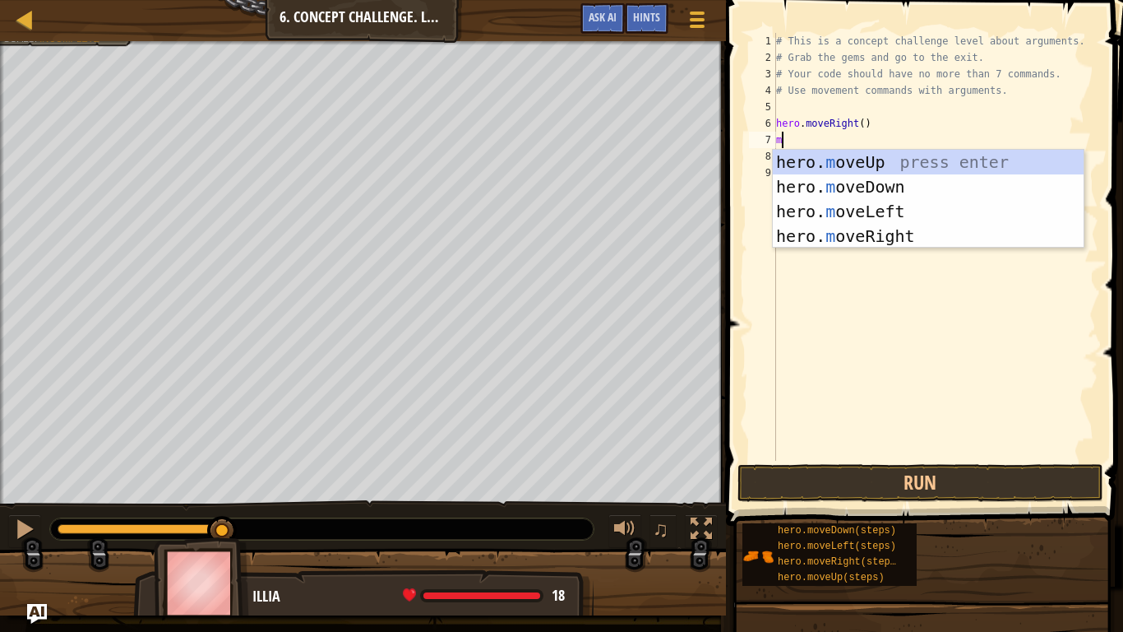
type textarea "mo"
click at [863, 165] on div "hero. mo veUp press enter hero. mo veDown press enter hero. mo veLeft press ent…" at bounding box center [928, 224] width 311 height 148
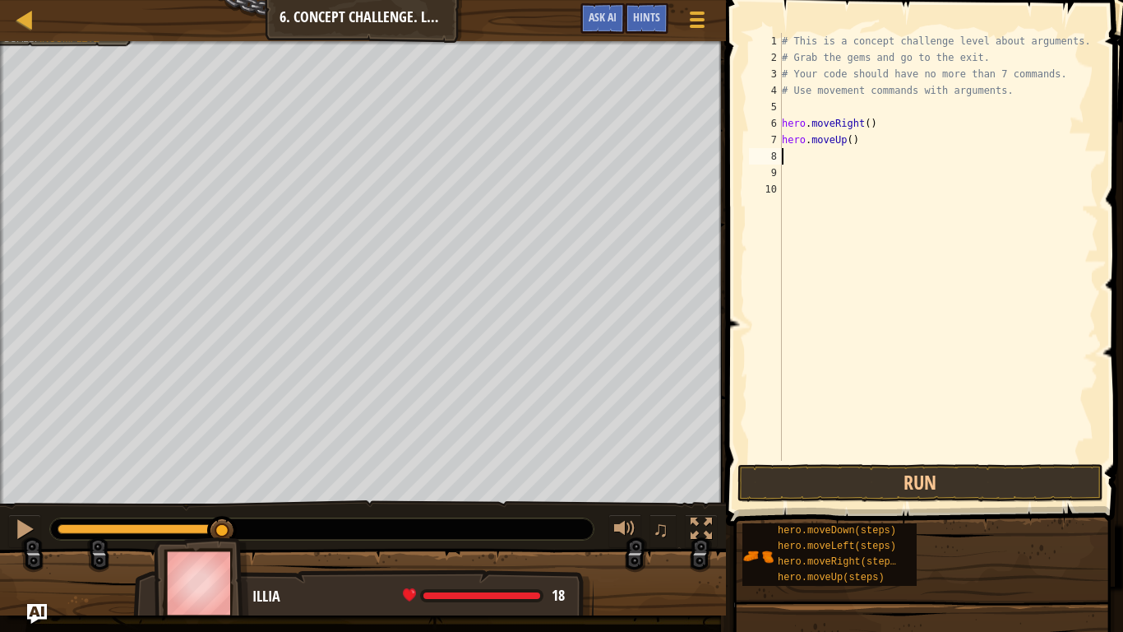
scroll to position [7, 0]
click at [850, 143] on div "# This is a concept challenge level about arguments. # Grab the gems and go to …" at bounding box center [939, 263] width 320 height 461
click at [961, 485] on button "Run" at bounding box center [921, 483] width 366 height 38
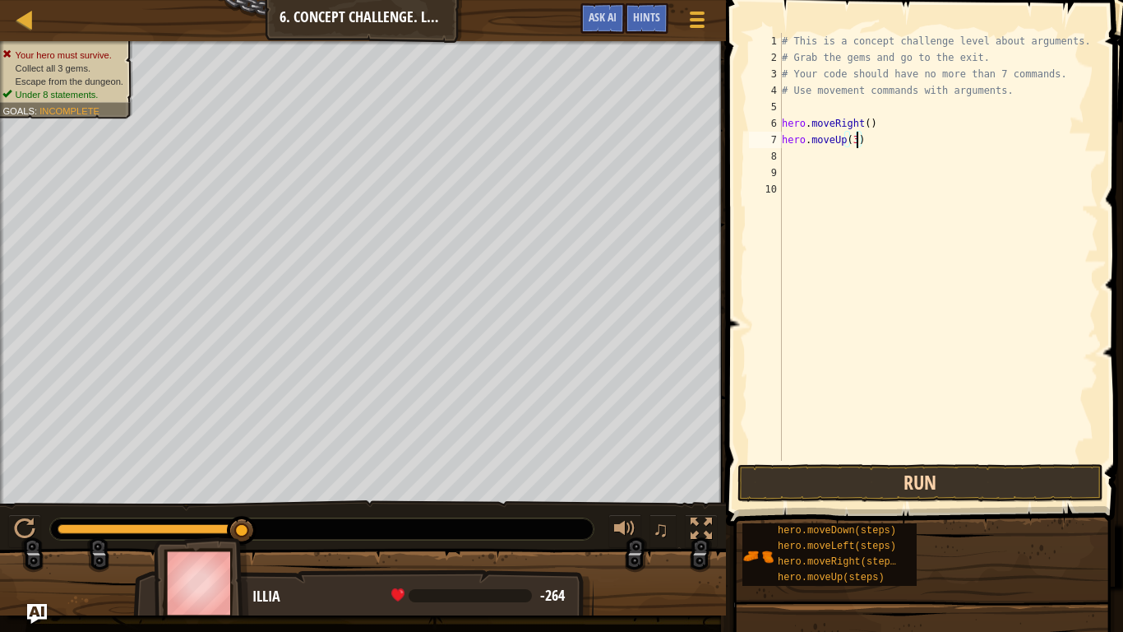
type textarea "hero.moveUp(3)"
click at [976, 483] on button "Run" at bounding box center [921, 483] width 366 height 38
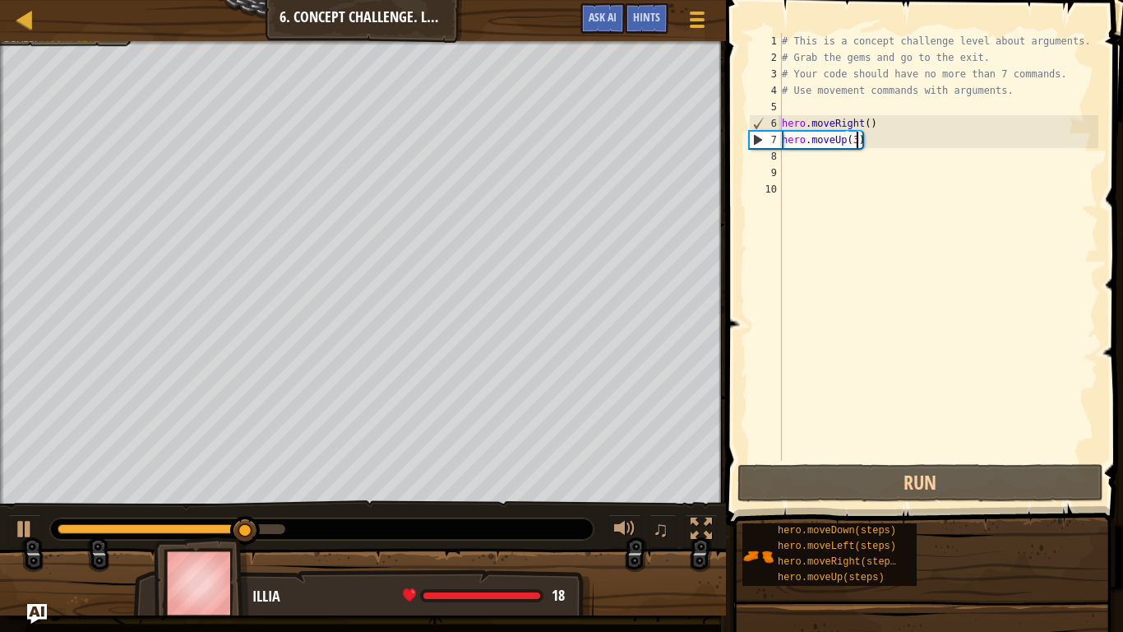
click at [805, 163] on div "# This is a concept challenge level about arguments. # Grab the gems and go to …" at bounding box center [939, 263] width 320 height 461
type textarea "m"
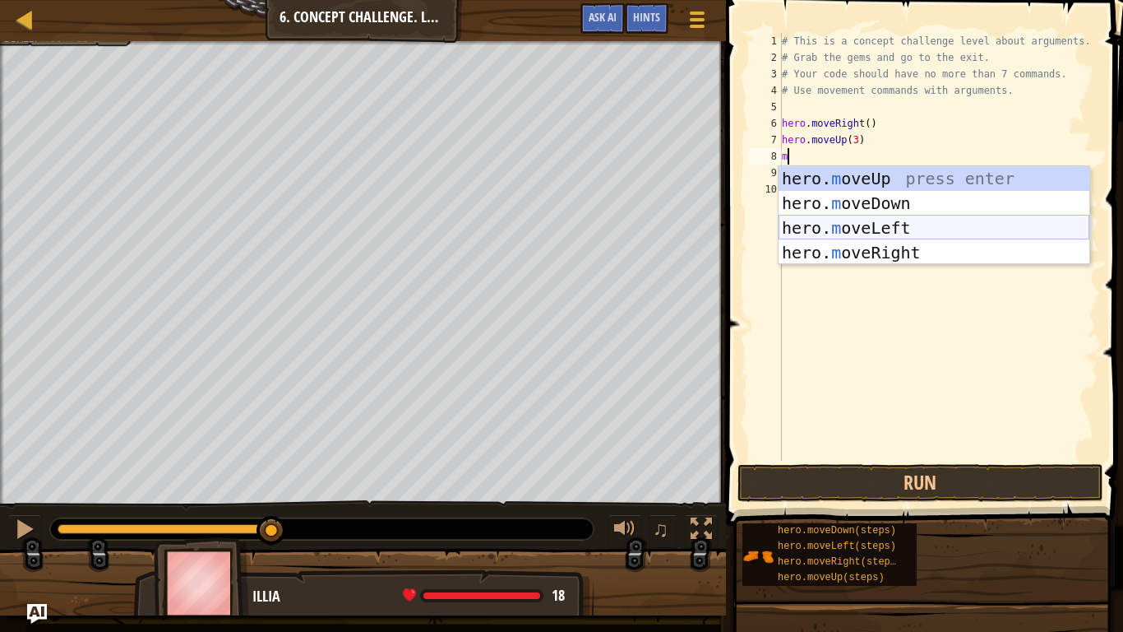
click at [864, 230] on div "hero. m oveUp press enter hero. m oveDown press enter hero. m oveLeft press ent…" at bounding box center [934, 240] width 311 height 148
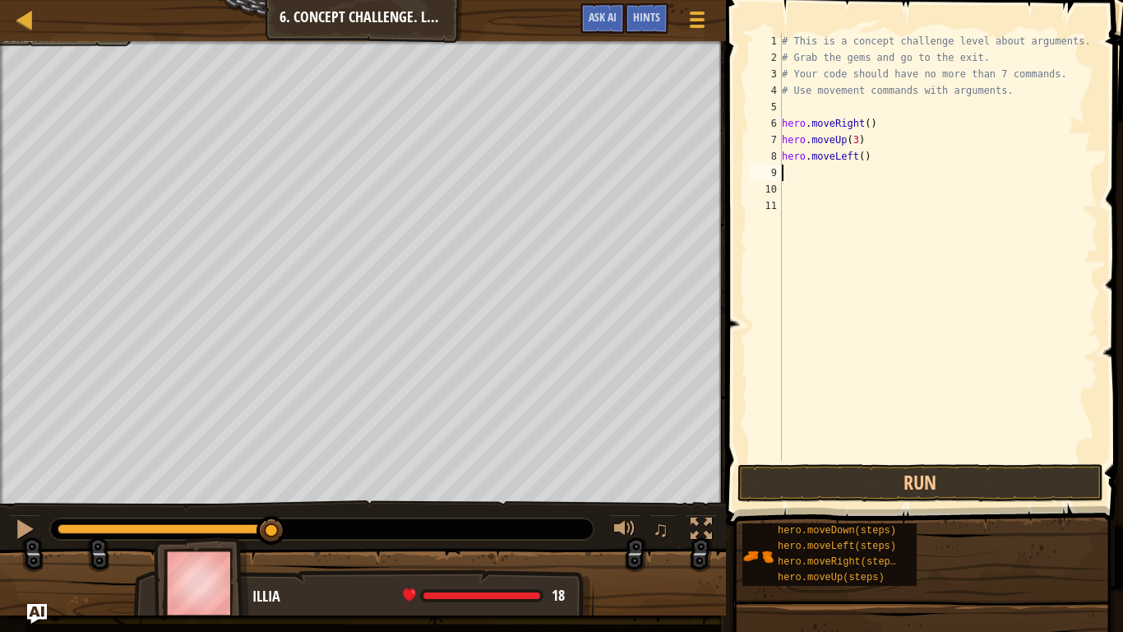
click at [861, 161] on div "# This is a concept challenge level about arguments. # Grab the gems and go to …" at bounding box center [939, 263] width 320 height 461
click at [1011, 492] on span at bounding box center [926, 239] width 410 height 574
click at [1002, 486] on button "Run" at bounding box center [921, 483] width 366 height 38
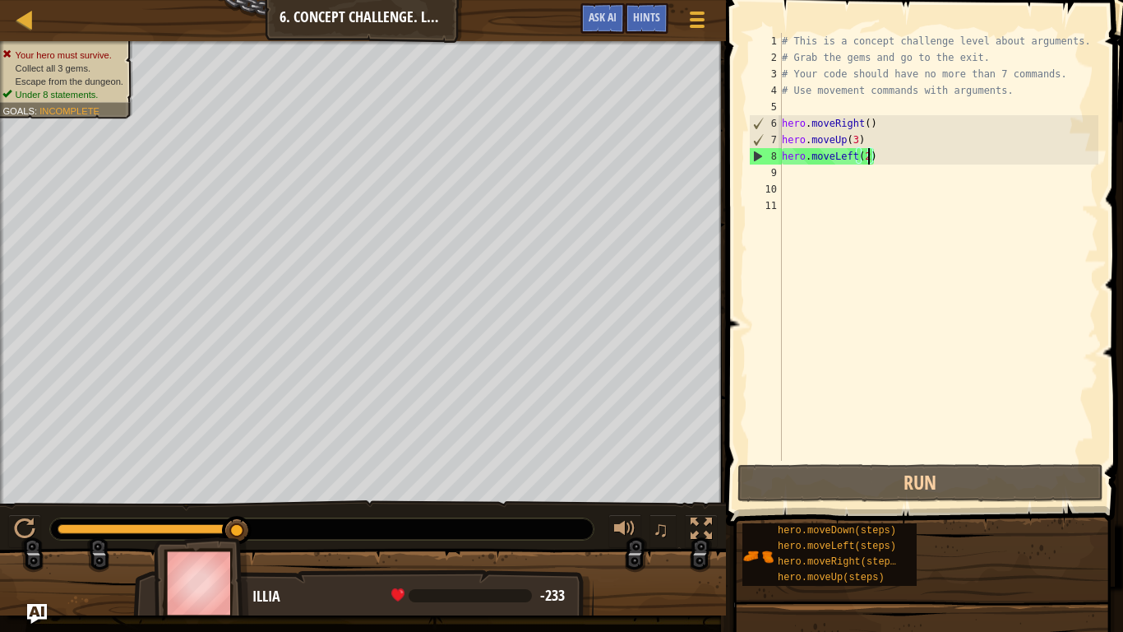
click at [857, 160] on div "# This is a concept challenge level about arguments. # Grab the gems and go to …" at bounding box center [939, 263] width 320 height 461
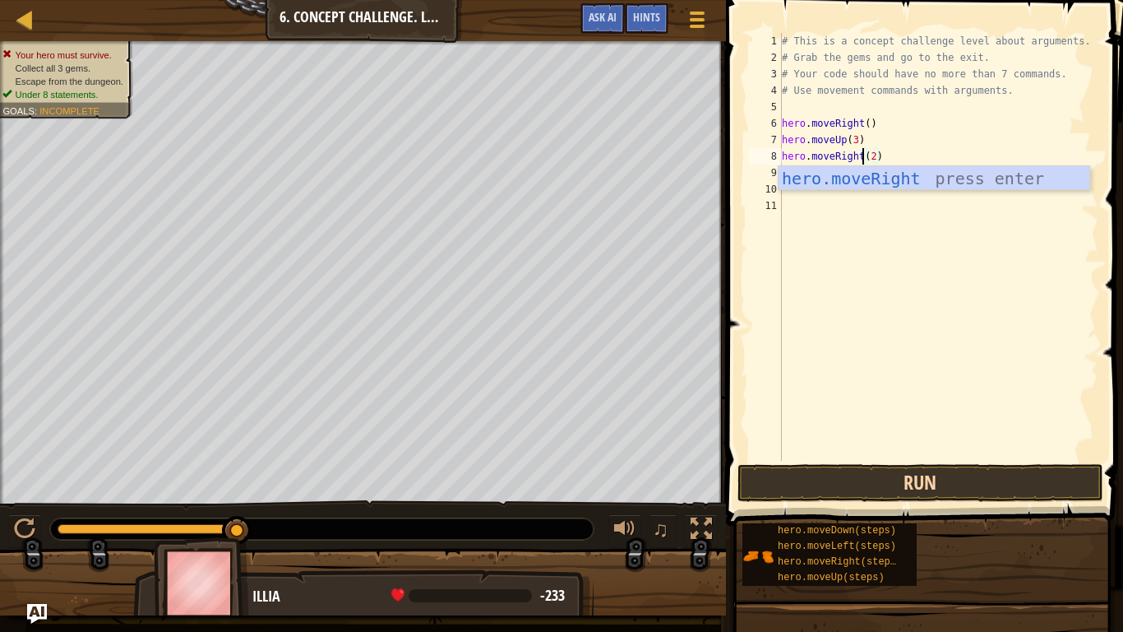
type textarea "hero.moveRight(2)"
click at [981, 481] on button "Run" at bounding box center [921, 483] width 366 height 38
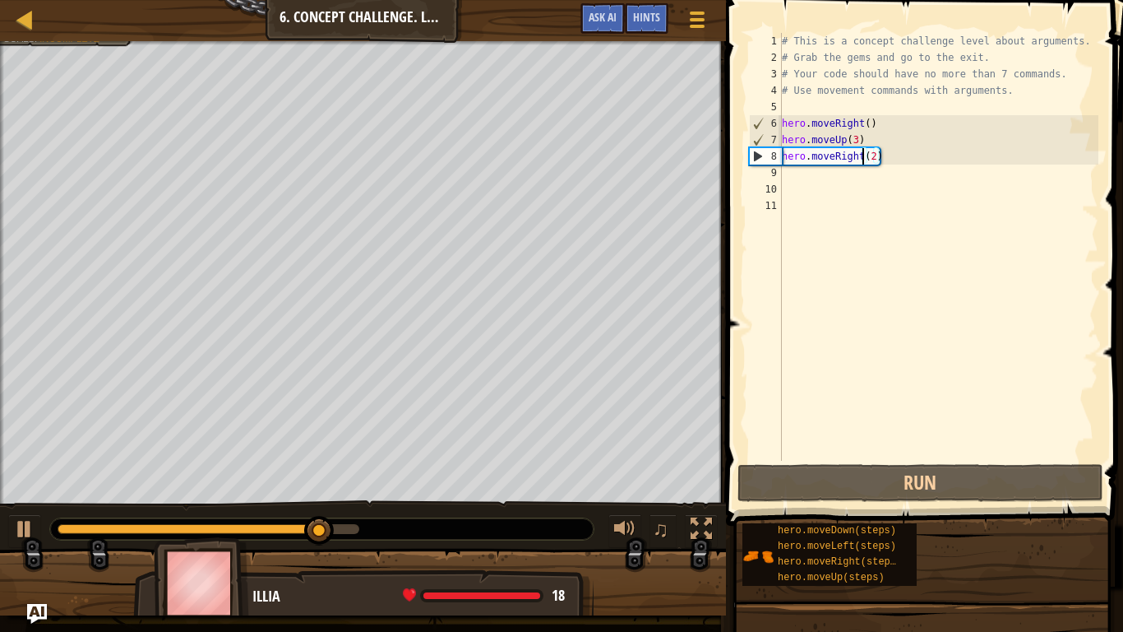
click at [786, 174] on div "# This is a concept challenge level about arguments. # Grab the gems and go to …" at bounding box center [939, 263] width 320 height 461
type textarea "m"
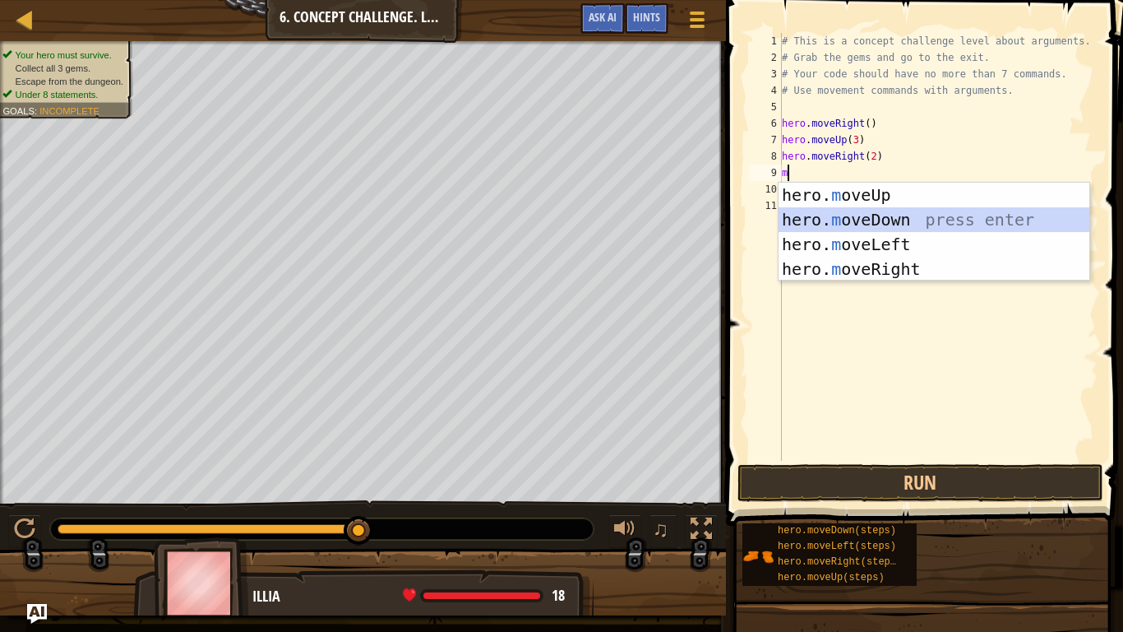
click at [839, 224] on div "hero. m oveUp press enter hero. m oveDown press enter hero. m oveLeft press ent…" at bounding box center [934, 257] width 311 height 148
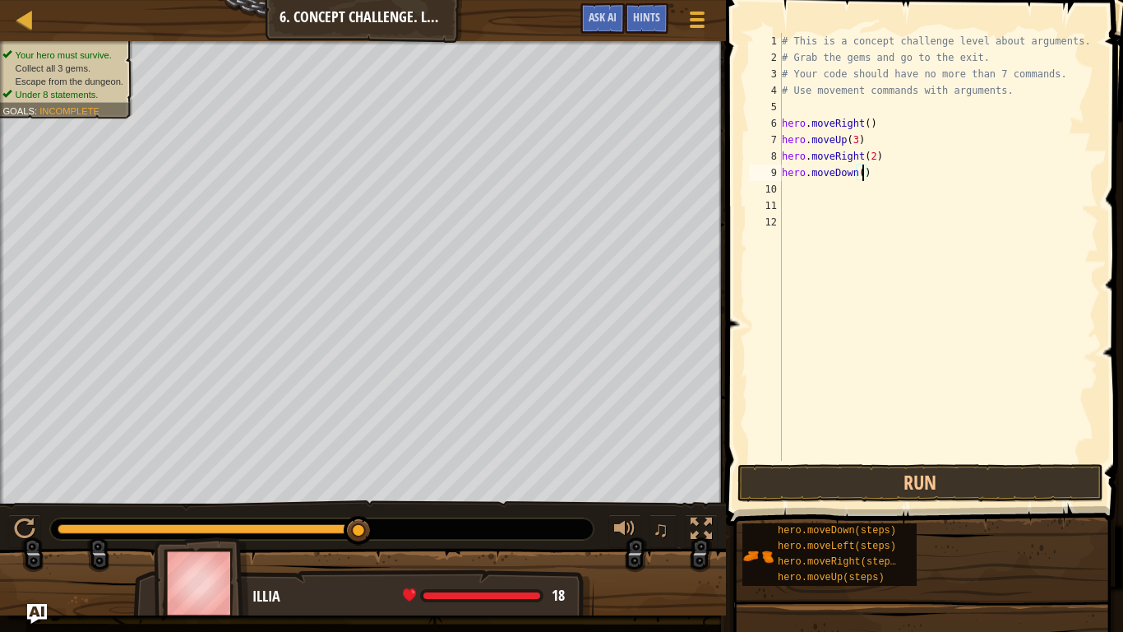
click at [860, 171] on div "# This is a concept challenge level about arguments. # Grab the gems and go to …" at bounding box center [939, 263] width 320 height 461
click at [970, 492] on button "Run" at bounding box center [921, 483] width 366 height 38
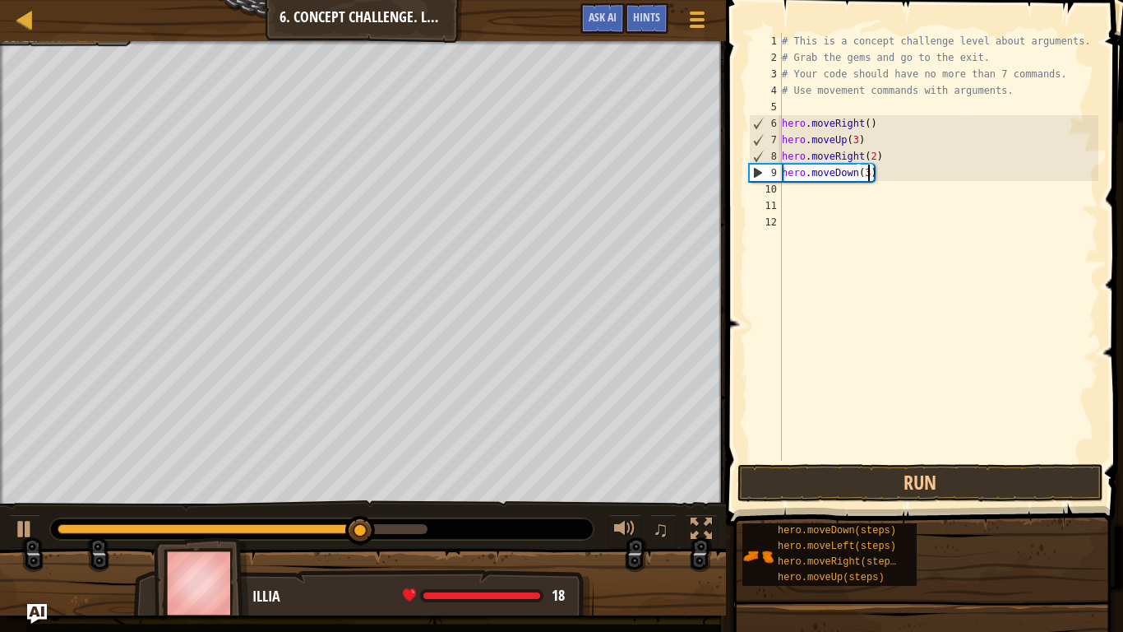
type textarea "hero.moveDown(3)"
click at [926, 492] on span at bounding box center [926, 239] width 410 height 574
click at [918, 492] on button "Run" at bounding box center [921, 483] width 366 height 38
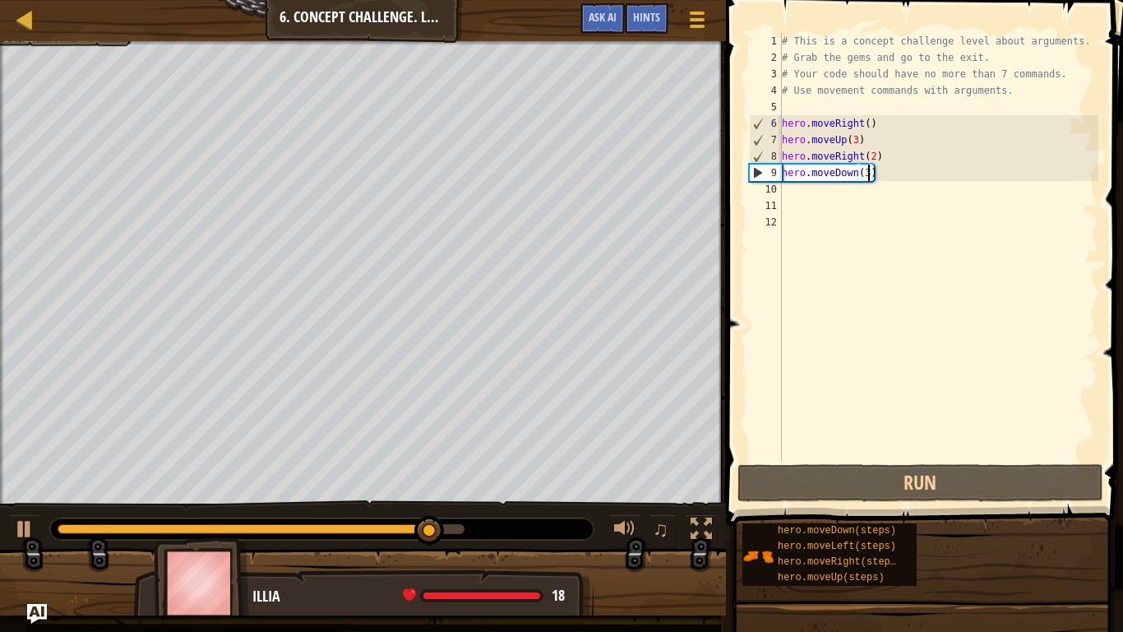
click at [836, 193] on div "# This is a concept challenge level about arguments. # Grab the gems and go to …" at bounding box center [939, 263] width 320 height 461
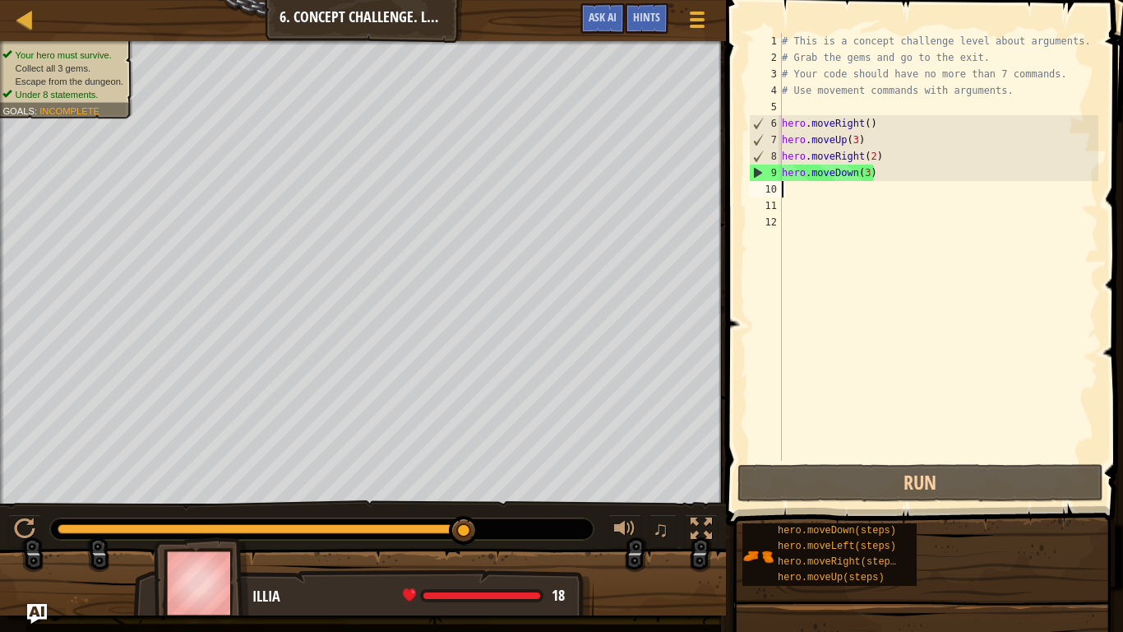
type textarea "h"
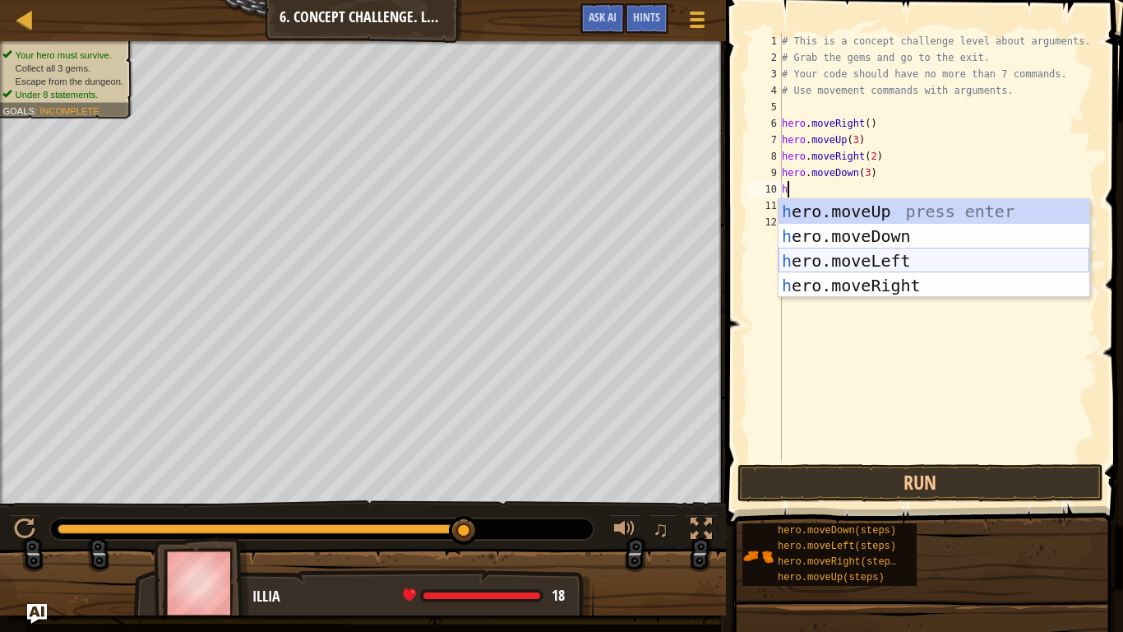
click at [882, 266] on div "h ero.moveUp press enter h ero.moveDown press enter h ero.moveLeft press enter …" at bounding box center [934, 273] width 311 height 148
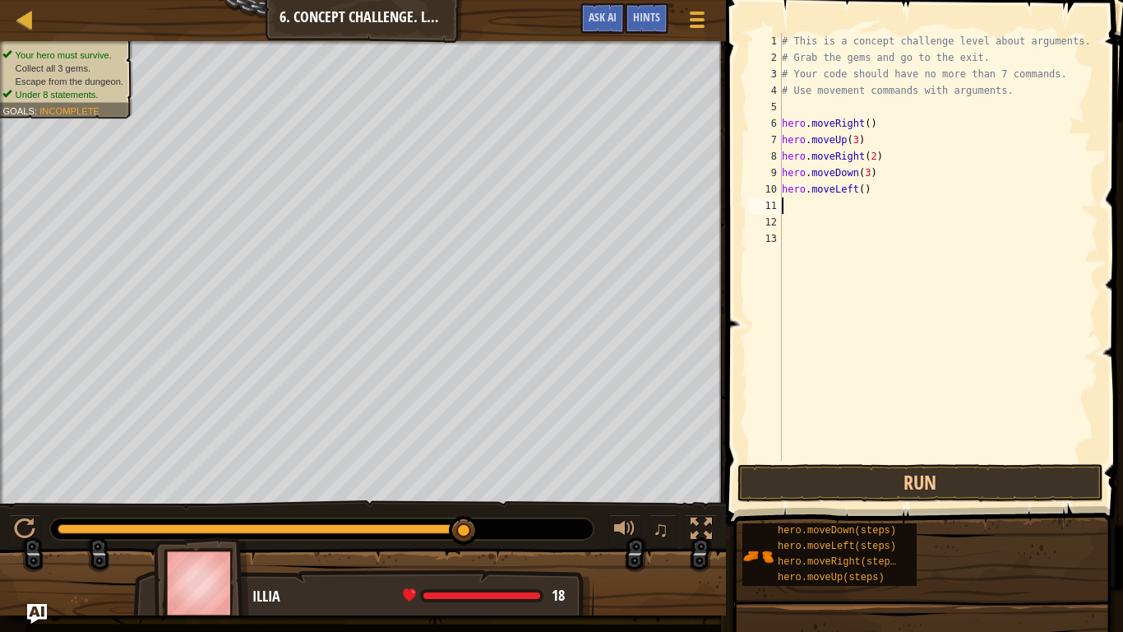
type textarea "m"
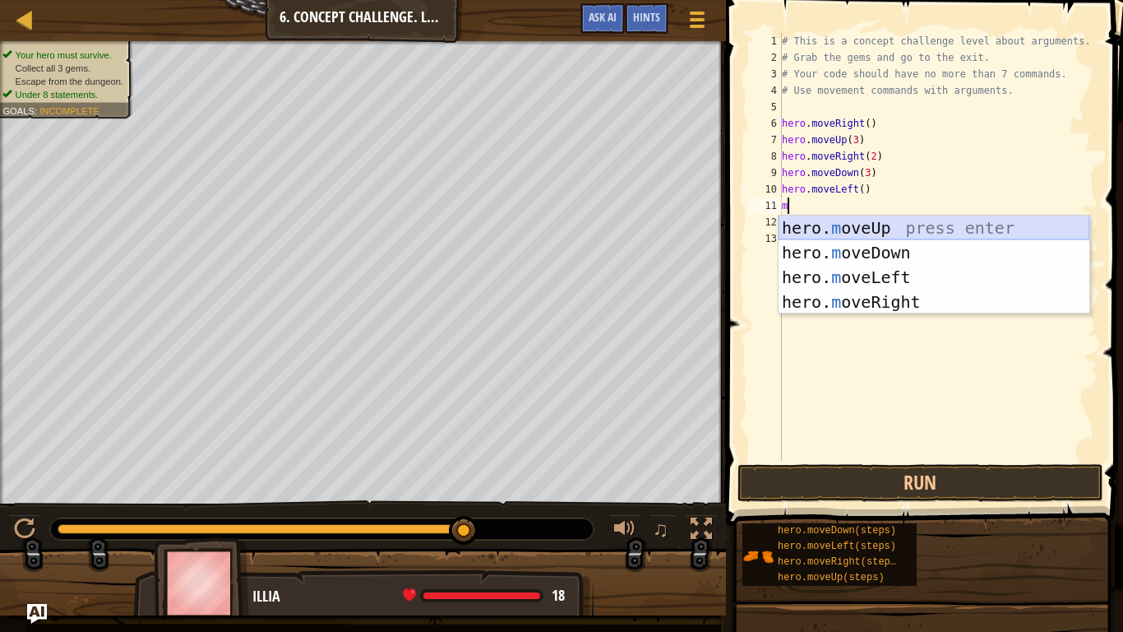
click at [863, 232] on div "hero. m oveUp press enter hero. m oveDown press enter hero. m oveLeft press ent…" at bounding box center [934, 289] width 311 height 148
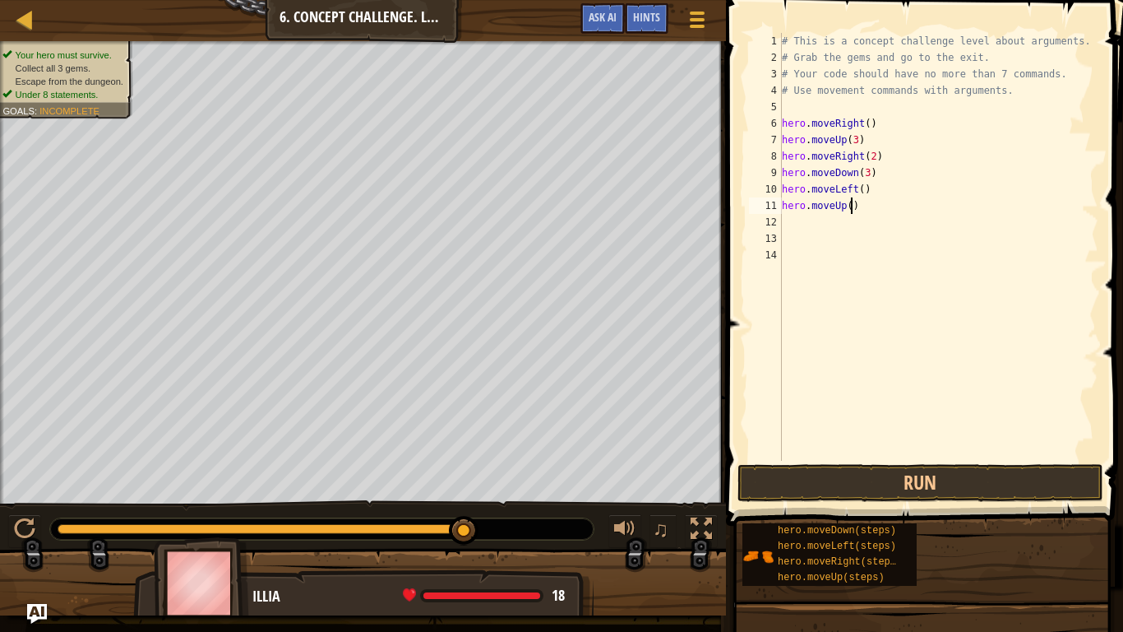
click at [851, 207] on div "# This is a concept challenge level about arguments. # Grab the gems and go to …" at bounding box center [939, 263] width 320 height 461
type textarea "hero.moveUp(2)"
click at [1053, 488] on button "Run" at bounding box center [921, 483] width 366 height 38
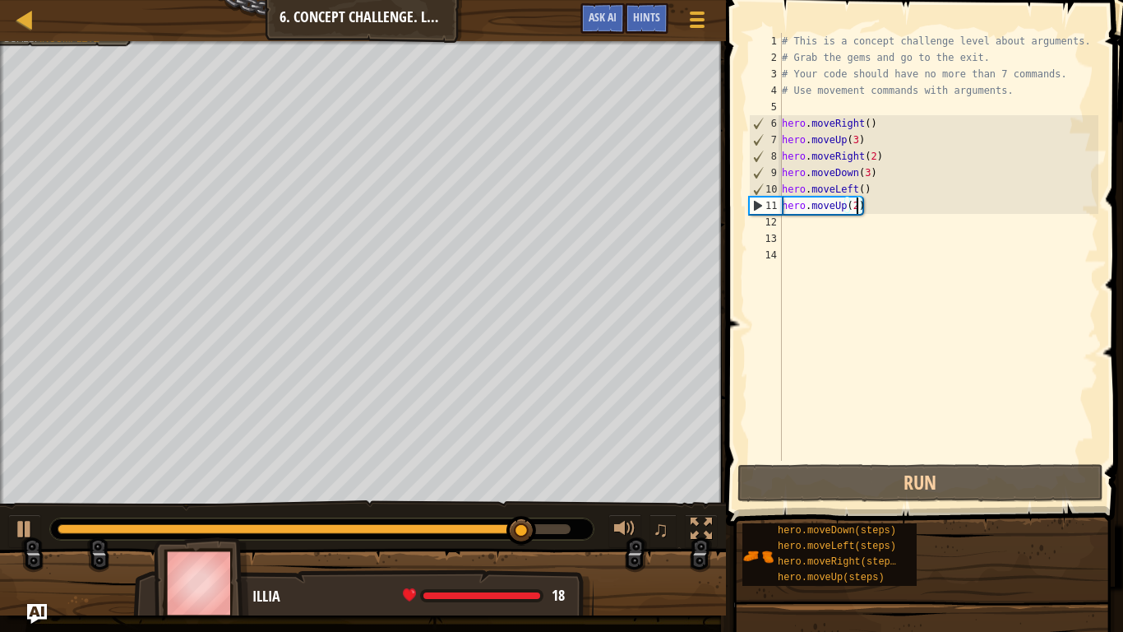
click at [802, 220] on div "# This is a concept challenge level about arguments. # Grab the gems and go to …" at bounding box center [939, 263] width 320 height 461
type textarea "h"
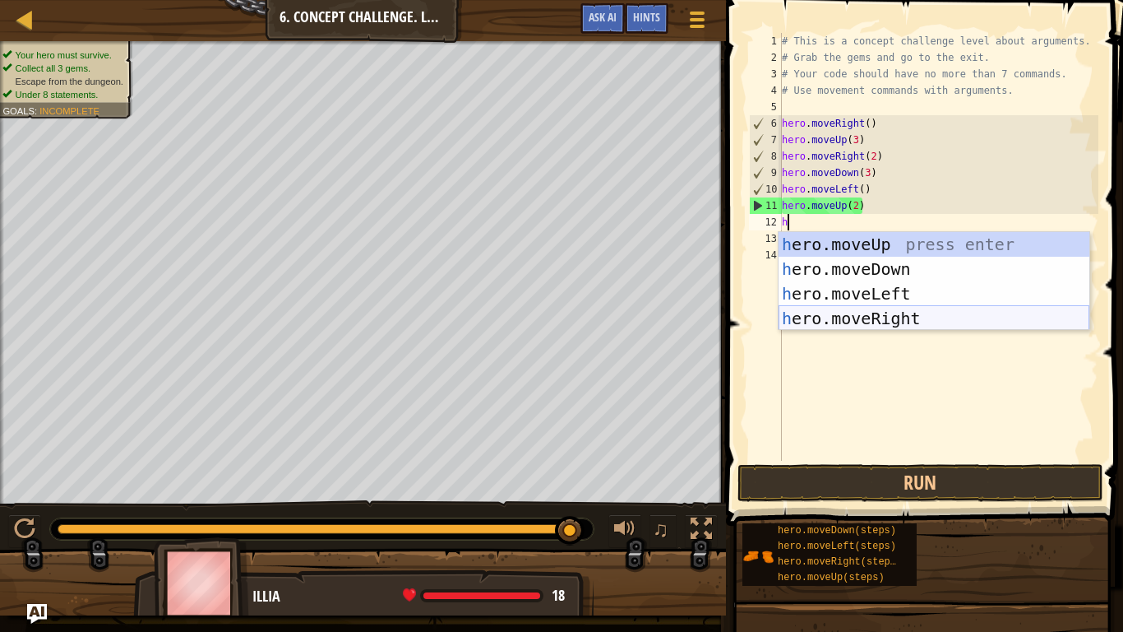
click at [898, 324] on div "h ero.moveUp press enter h ero.moveDown press enter h ero.moveLeft press enter …" at bounding box center [934, 306] width 311 height 148
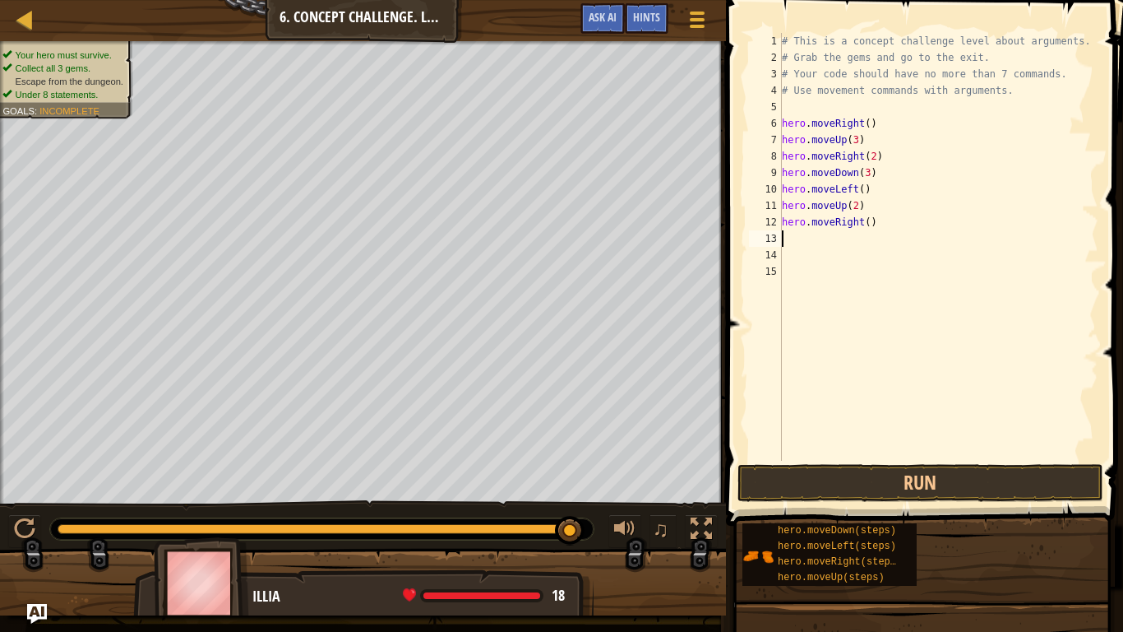
click at [867, 222] on div "# This is a concept challenge level about arguments. # Grab the gems and go to …" at bounding box center [939, 263] width 320 height 461
type textarea "hero.moveRight(3)"
click at [1018, 483] on button "Run" at bounding box center [921, 483] width 366 height 38
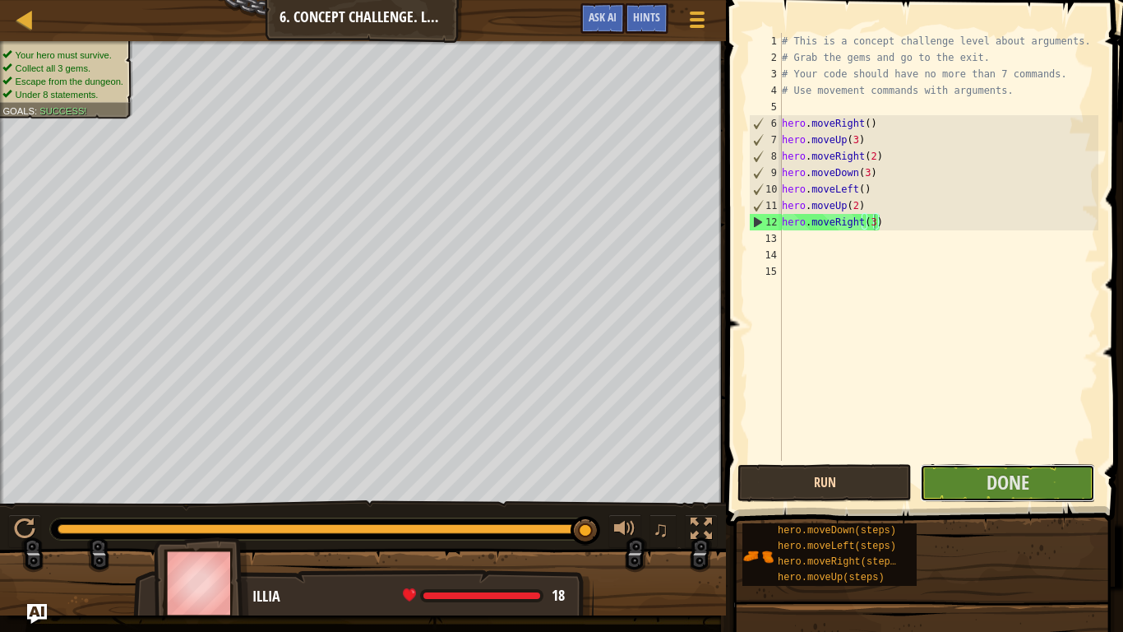
click at [1018, 483] on span "Done" at bounding box center [1008, 482] width 43 height 26
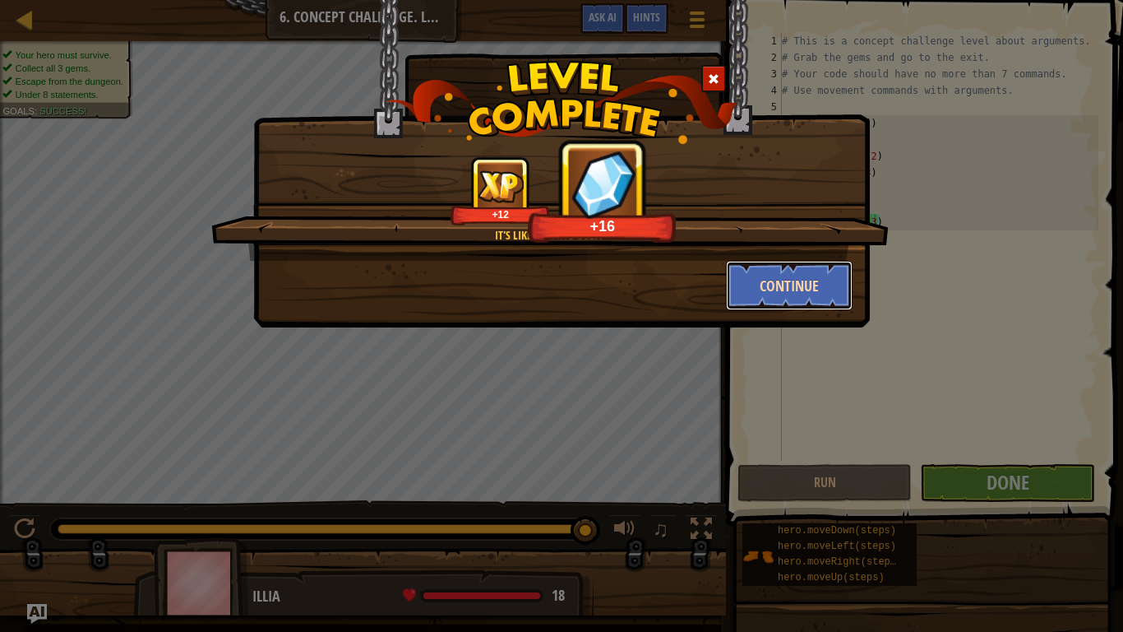
click at [816, 291] on button "Continue" at bounding box center [789, 285] width 127 height 49
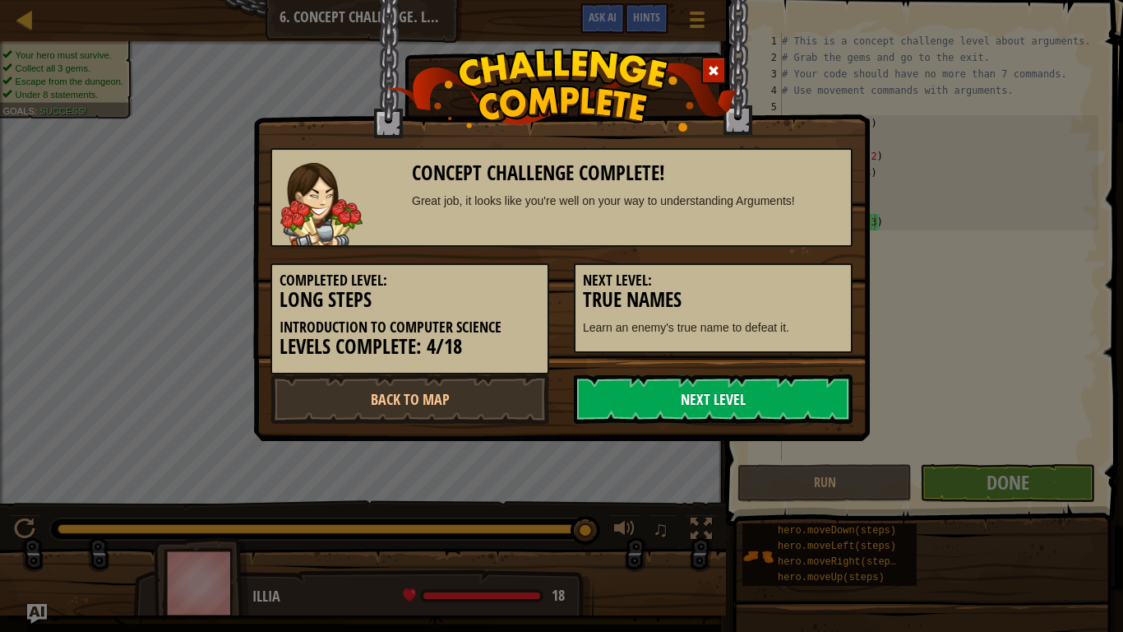
click at [796, 397] on link "Next Level" at bounding box center [713, 398] width 279 height 49
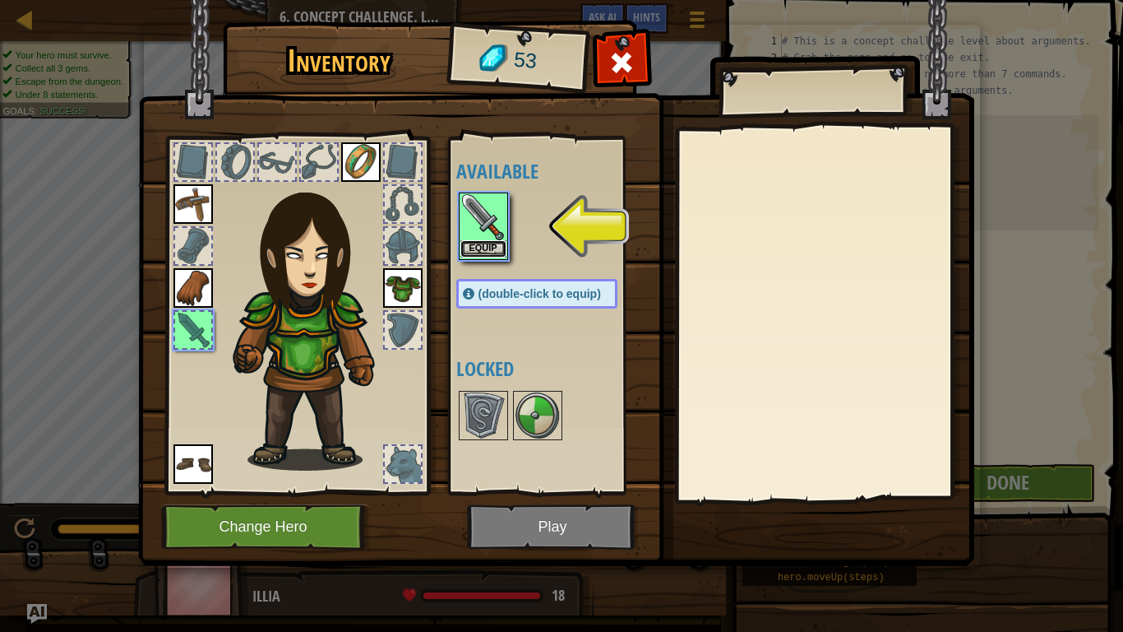
click at [474, 250] on button "Equip" at bounding box center [484, 248] width 46 height 17
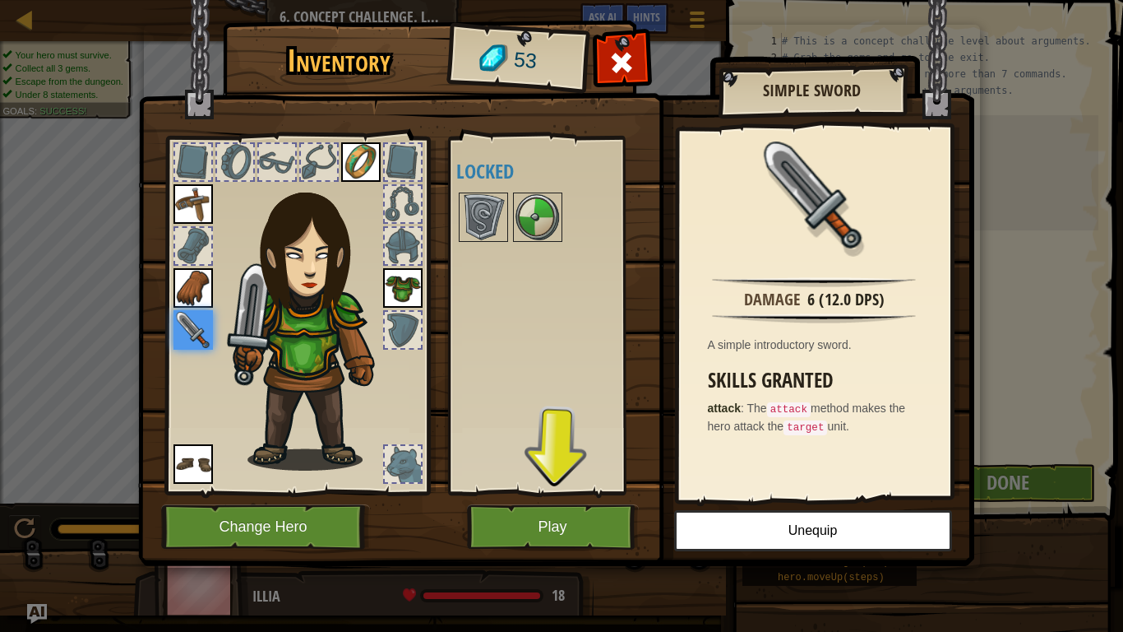
click at [509, 242] on div at bounding box center [553, 217] width 194 height 54
click at [516, 239] on img at bounding box center [538, 217] width 46 height 46
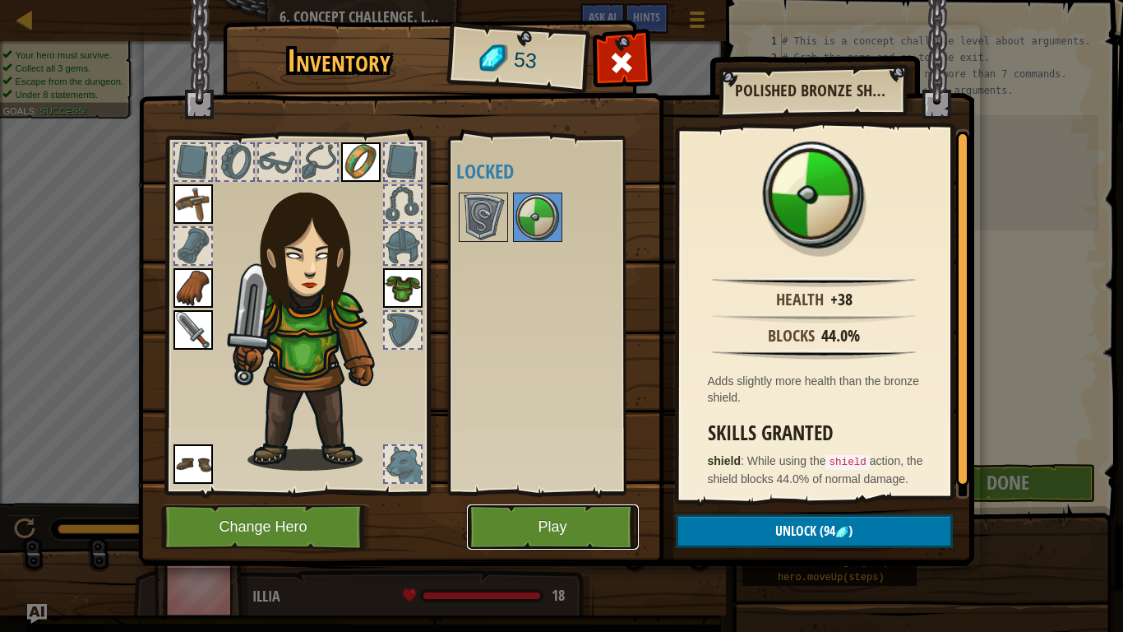
click at [583, 492] on button "Play" at bounding box center [553, 526] width 172 height 45
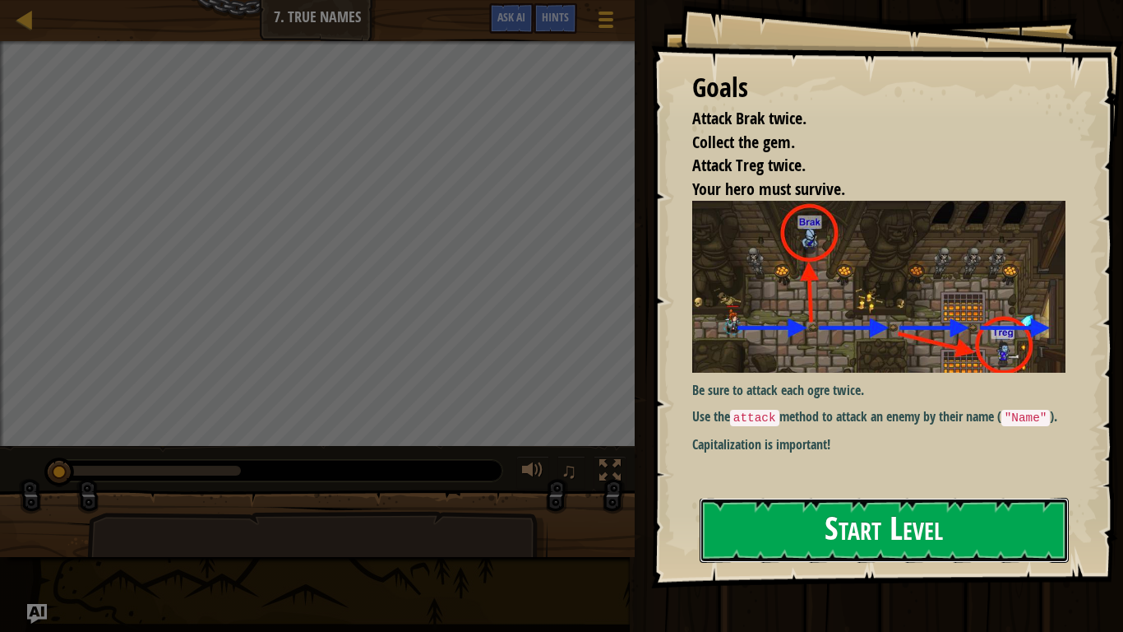
click at [821, 492] on button "Start Level" at bounding box center [884, 530] width 369 height 65
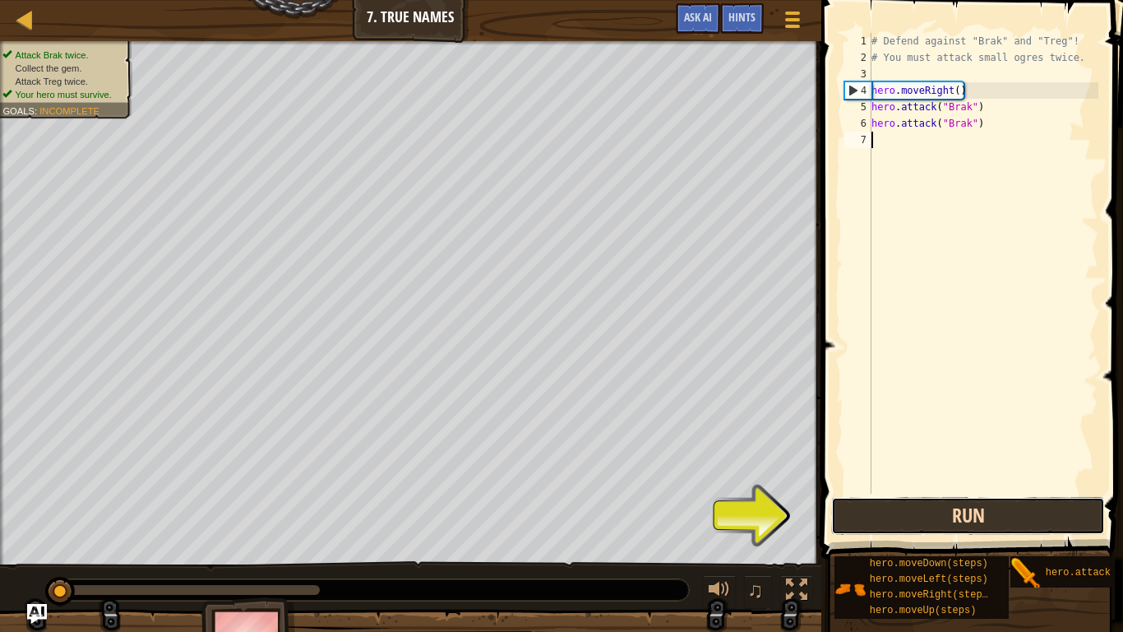
click at [949, 492] on button "Run" at bounding box center [968, 516] width 274 height 38
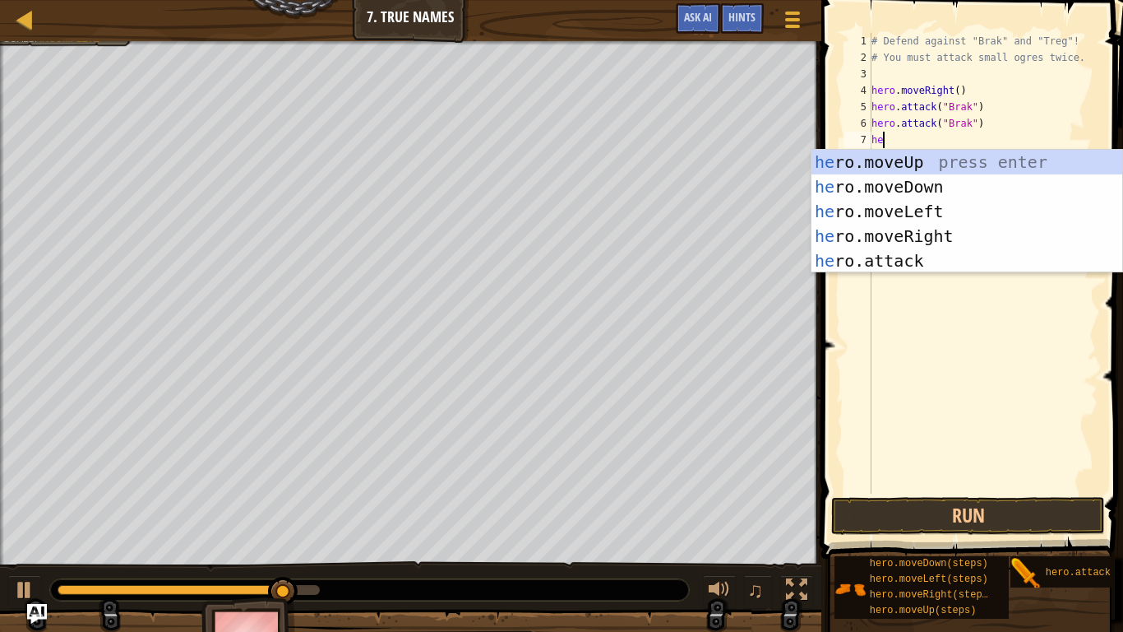
scroll to position [7, 1]
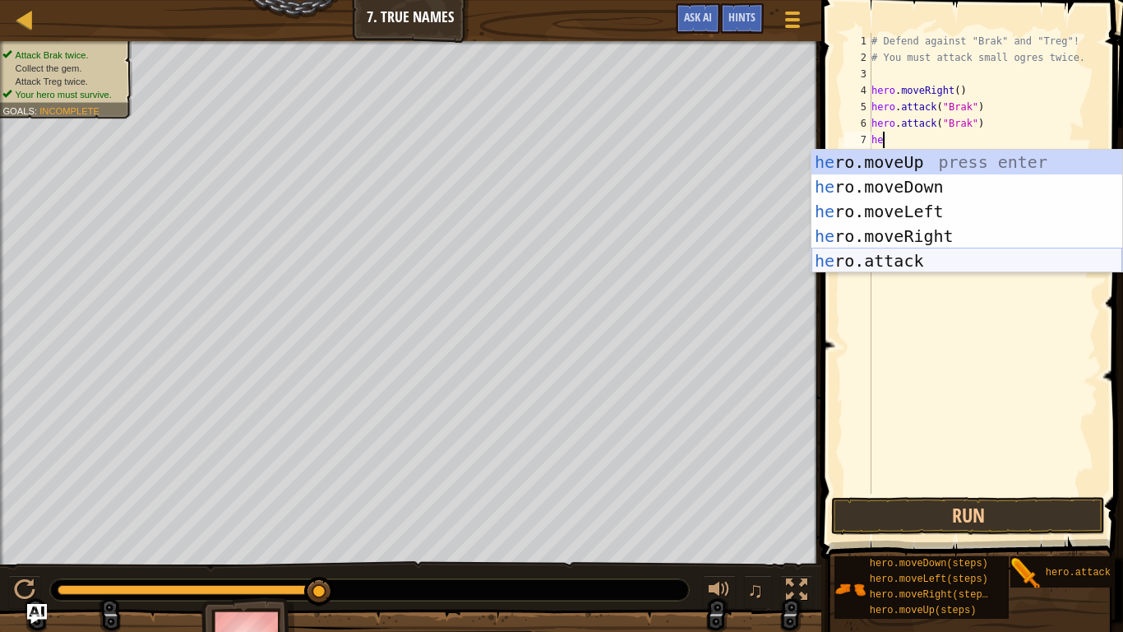
click at [948, 271] on div "he ro.moveUp press enter he ro.moveDown press enter he ro.moveLeft press enter …" at bounding box center [967, 236] width 311 height 173
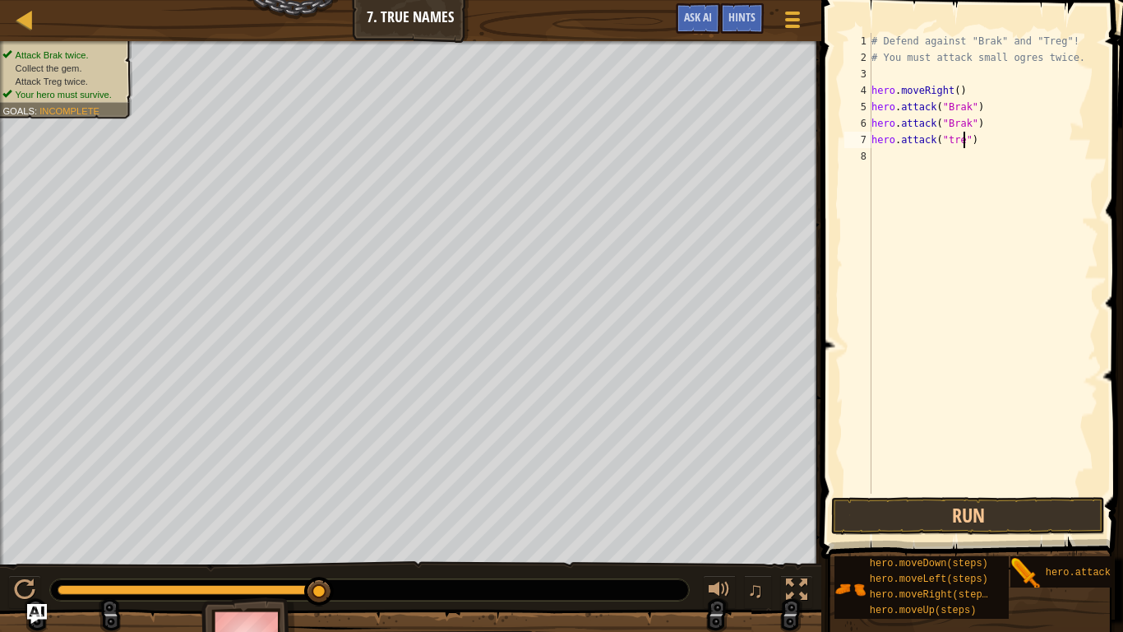
scroll to position [7, 14]
type textarea "hero.attack("treg")"
click at [981, 150] on div "# Defend against "Brak" and "Treg"! # You must attack small ogres twice. hero .…" at bounding box center [983, 279] width 230 height 493
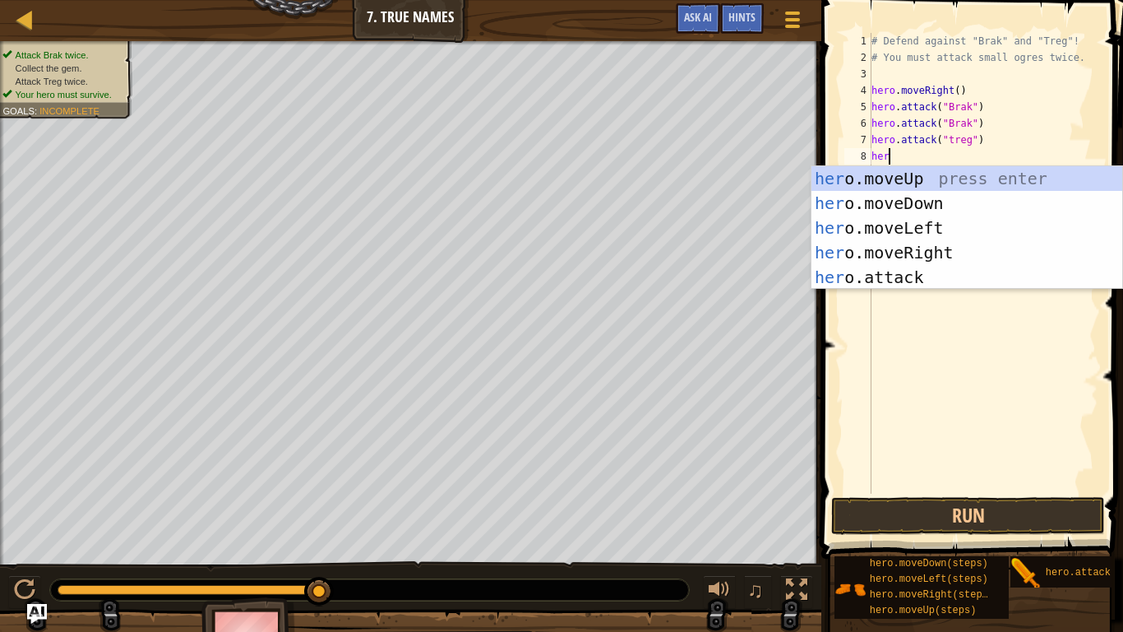
scroll to position [7, 2]
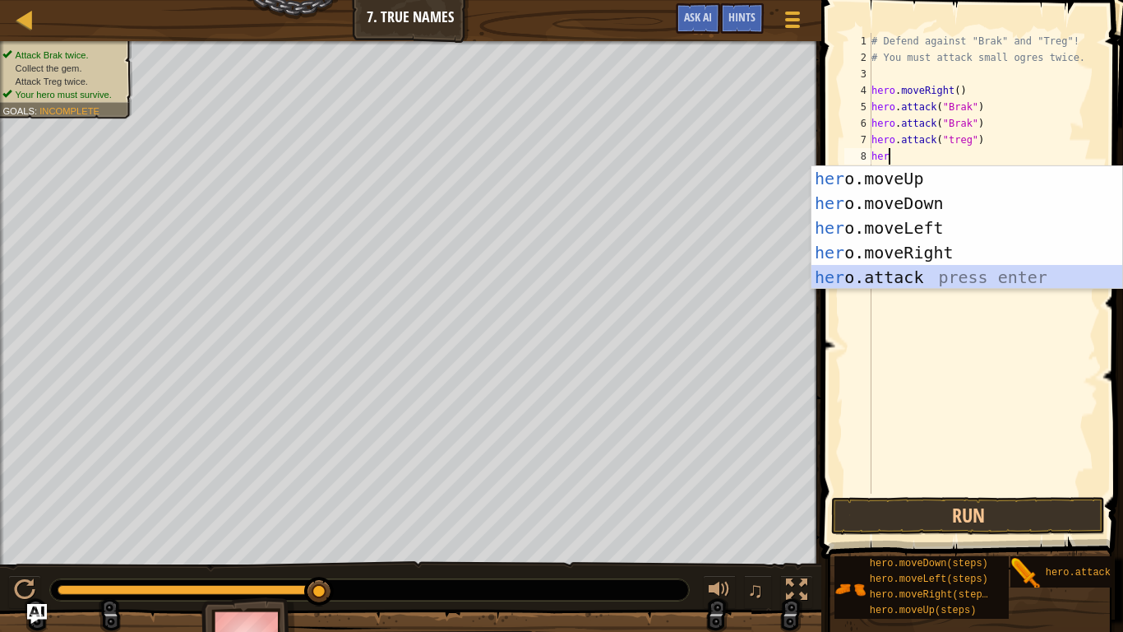
click at [1002, 285] on div "her o.moveUp press enter her o.moveDown press enter her o.moveLeft press enter …" at bounding box center [967, 252] width 311 height 173
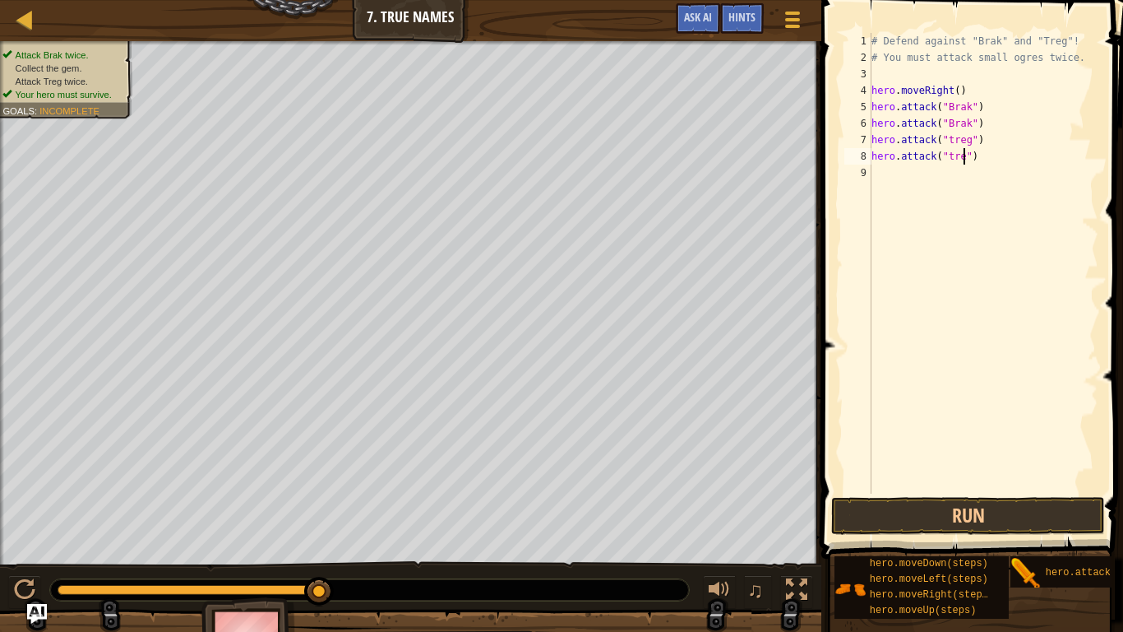
scroll to position [7, 14]
click at [1086, 492] on button "Run" at bounding box center [968, 516] width 274 height 38
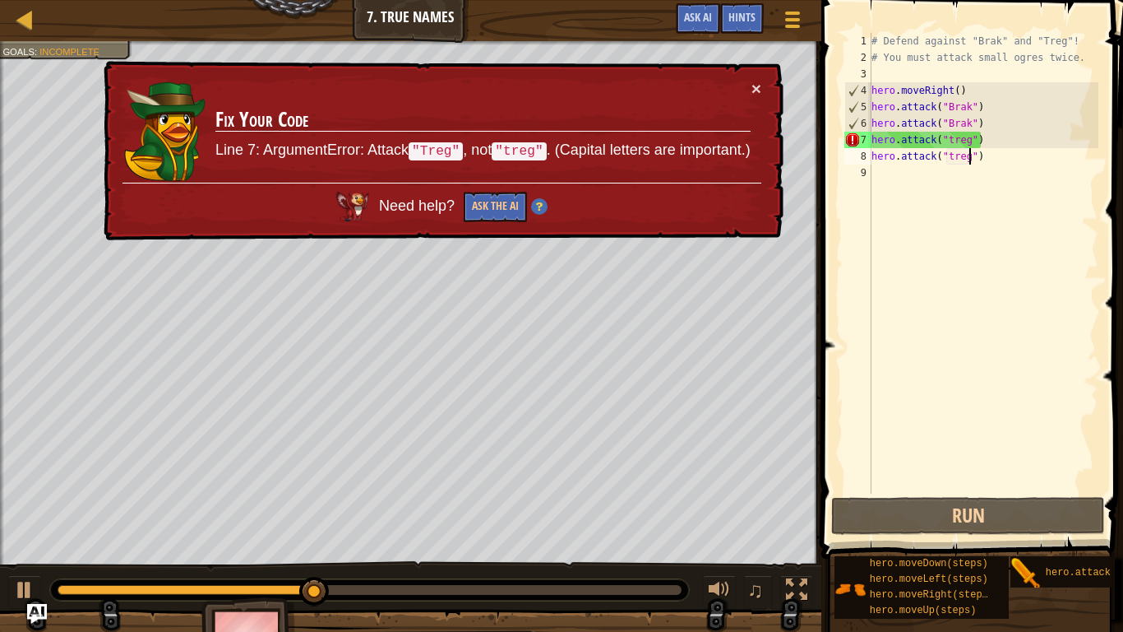
click at [954, 141] on div "# Defend against "Brak" and "Treg"! # You must attack small ogres twice. hero .…" at bounding box center [983, 279] width 230 height 493
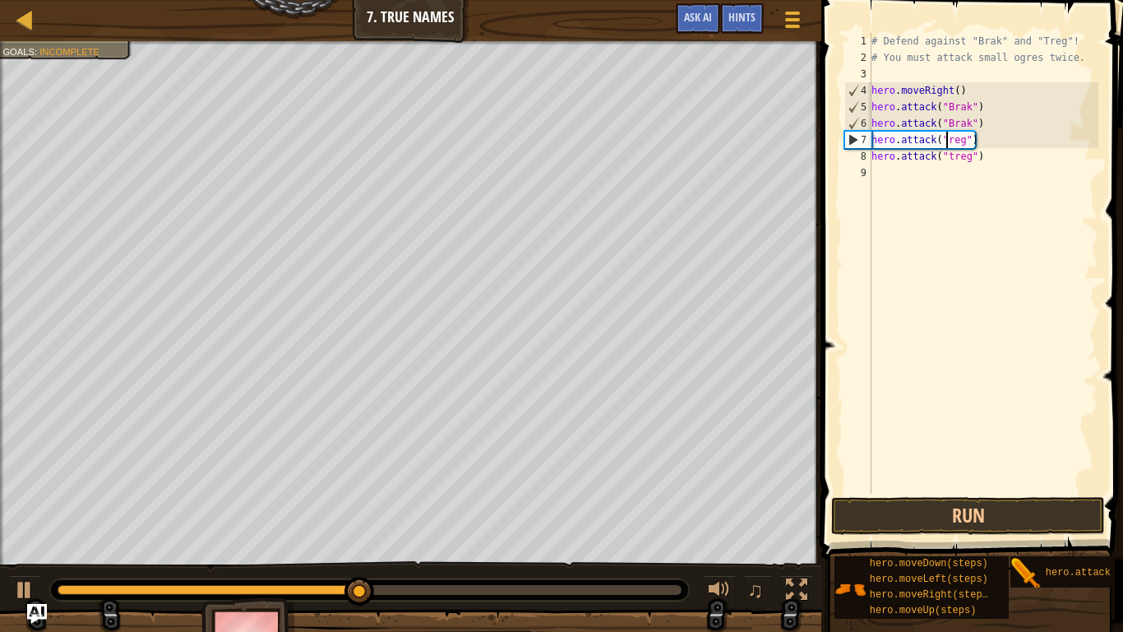
scroll to position [7, 12]
click at [952, 160] on div "# Defend against "Brak" and "Treg"! # You must attack small ogres twice. hero .…" at bounding box center [983, 279] width 230 height 493
type textarea "hero.attack("Treg")"
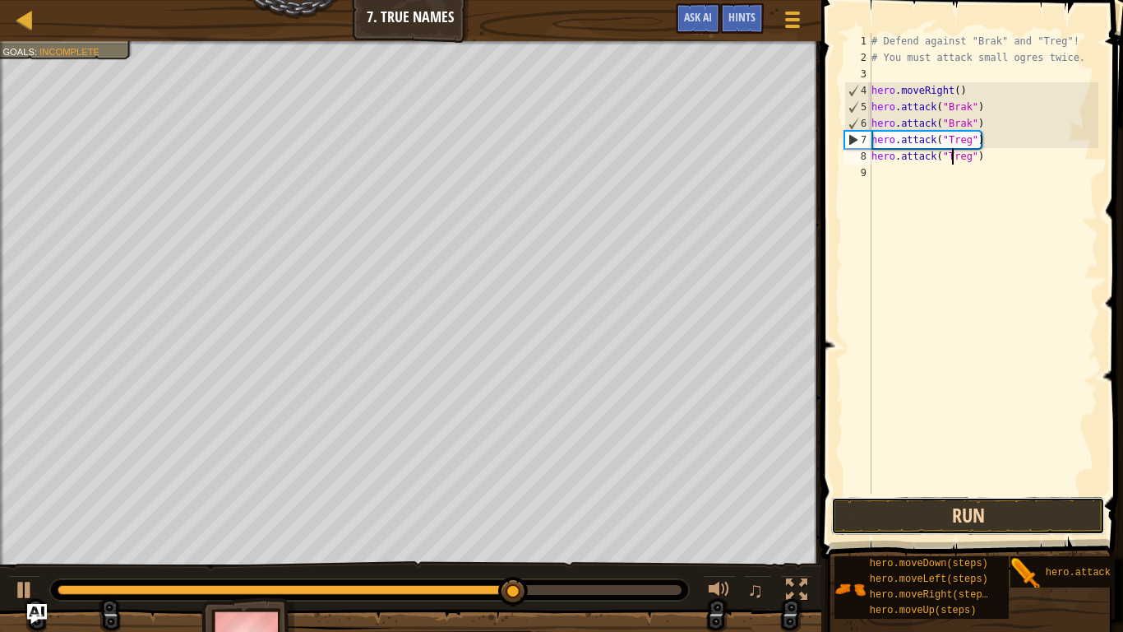
click at [1052, 492] on button "Run" at bounding box center [968, 516] width 274 height 38
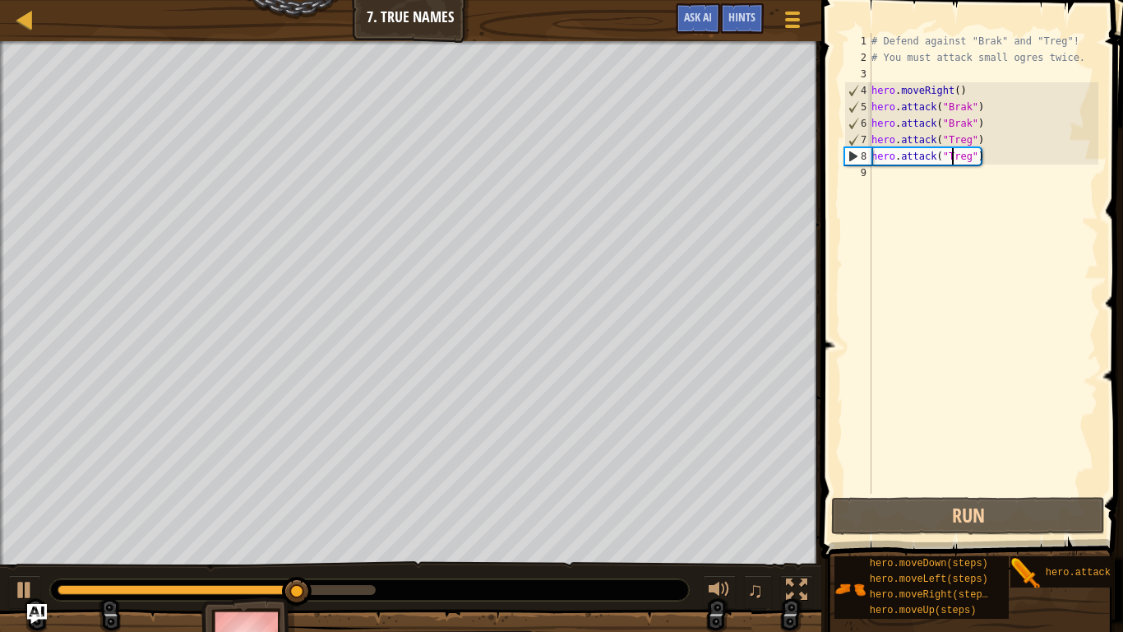
click at [1010, 155] on div "# Defend against "Brak" and "Treg"! # You must attack small ogres twice. hero .…" at bounding box center [983, 279] width 230 height 493
click at [1011, 171] on div "# Defend against "Brak" and "Treg"! # You must attack small ogres twice. hero .…" at bounding box center [983, 279] width 230 height 493
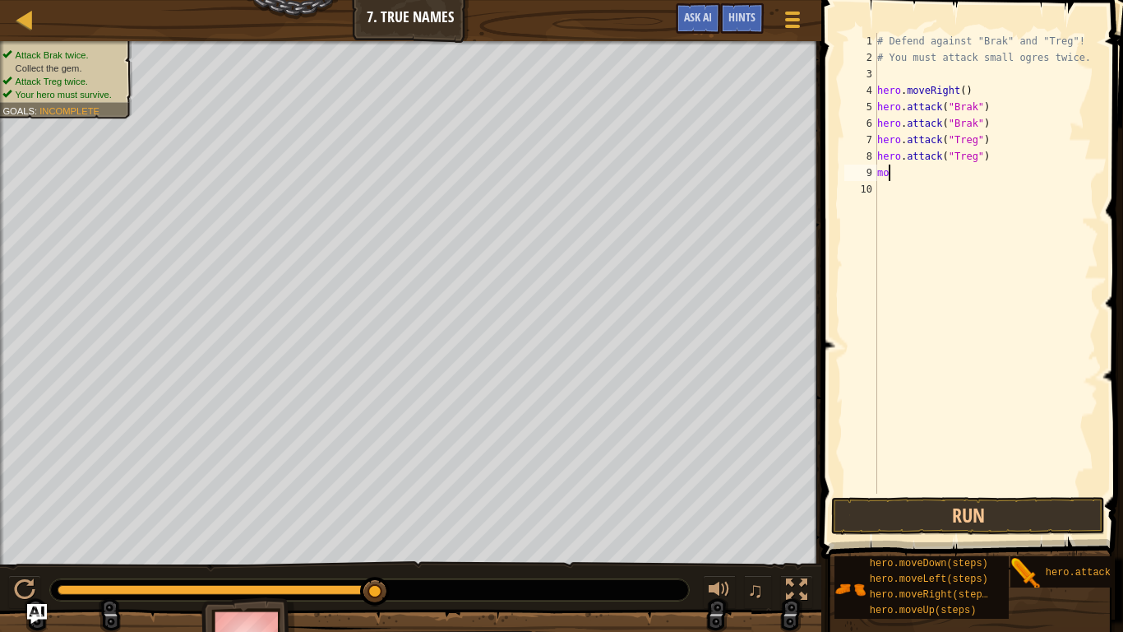
type textarea "mov"
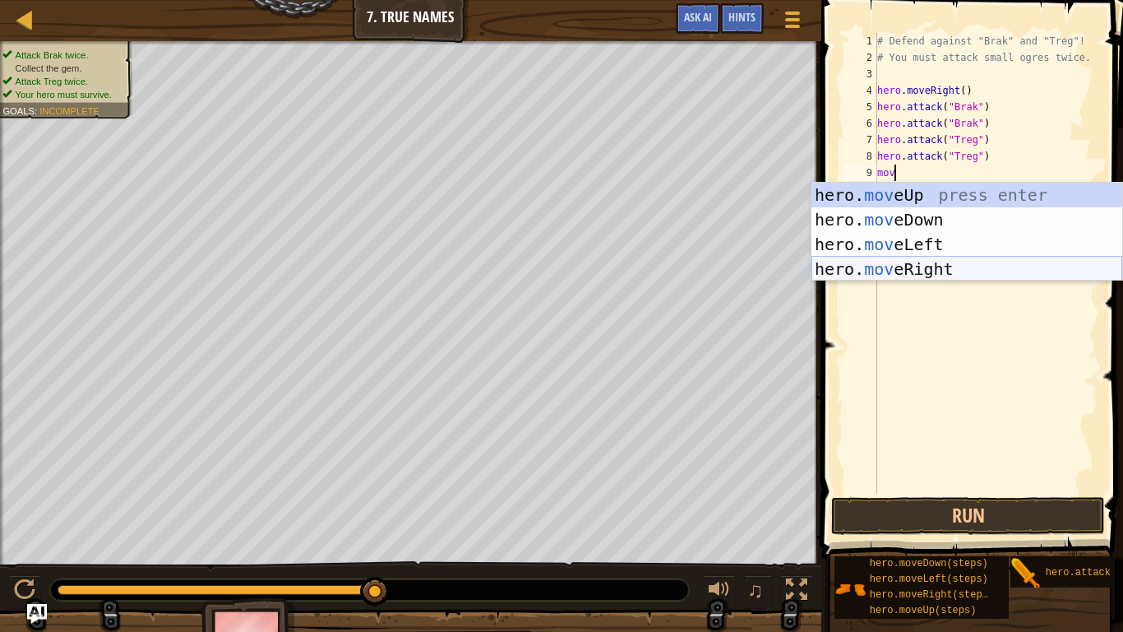
click at [974, 267] on div "hero. mov eUp press enter hero. mov eDown press enter hero. mov eLeft press ent…" at bounding box center [967, 257] width 311 height 148
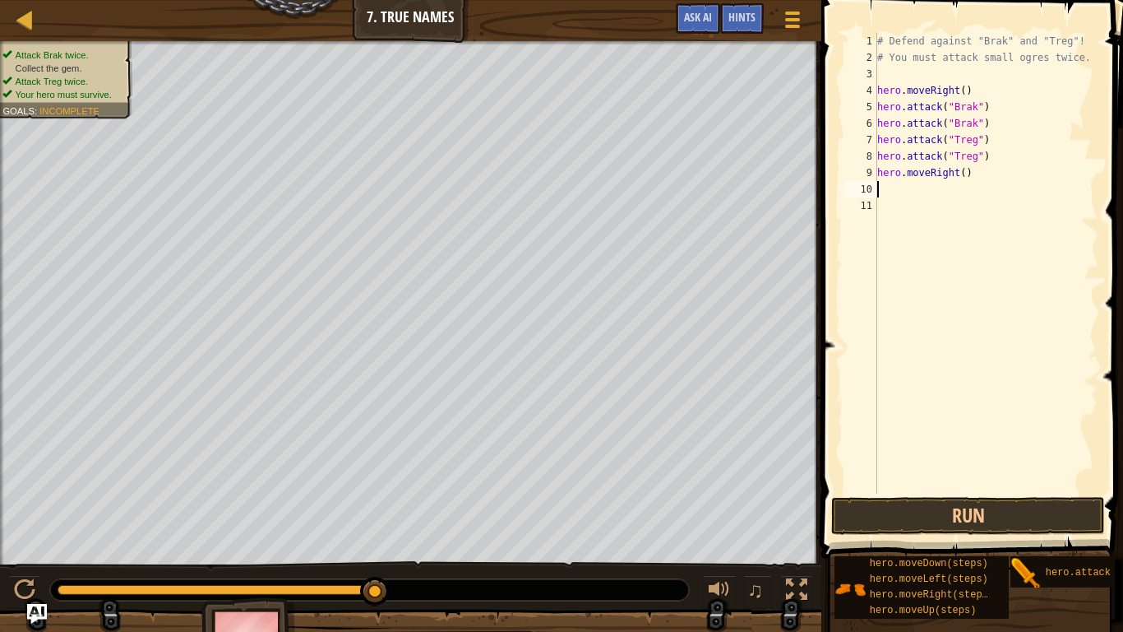
scroll to position [7, 0]
click at [965, 179] on div "# Defend against "Brak" and "Treg"! # You must attack small ogres twice. hero .…" at bounding box center [986, 279] width 224 height 493
type textarea "hero.moveRight(2)"
click at [993, 492] on button "Run" at bounding box center [968, 516] width 274 height 38
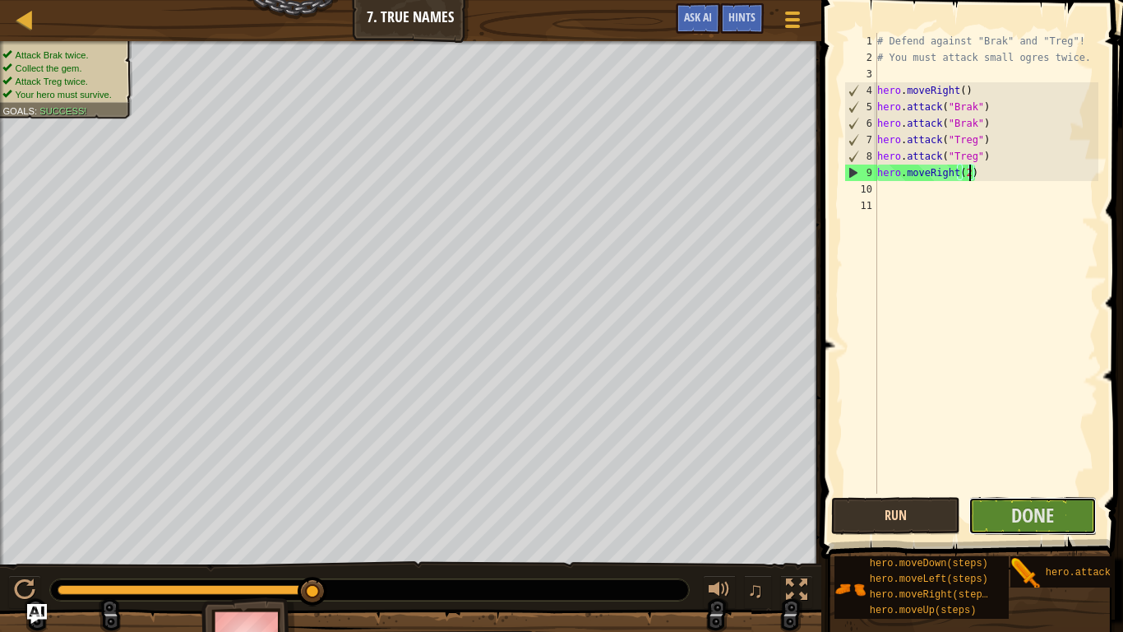
click at [993, 492] on button "Done" at bounding box center [1033, 516] width 129 height 38
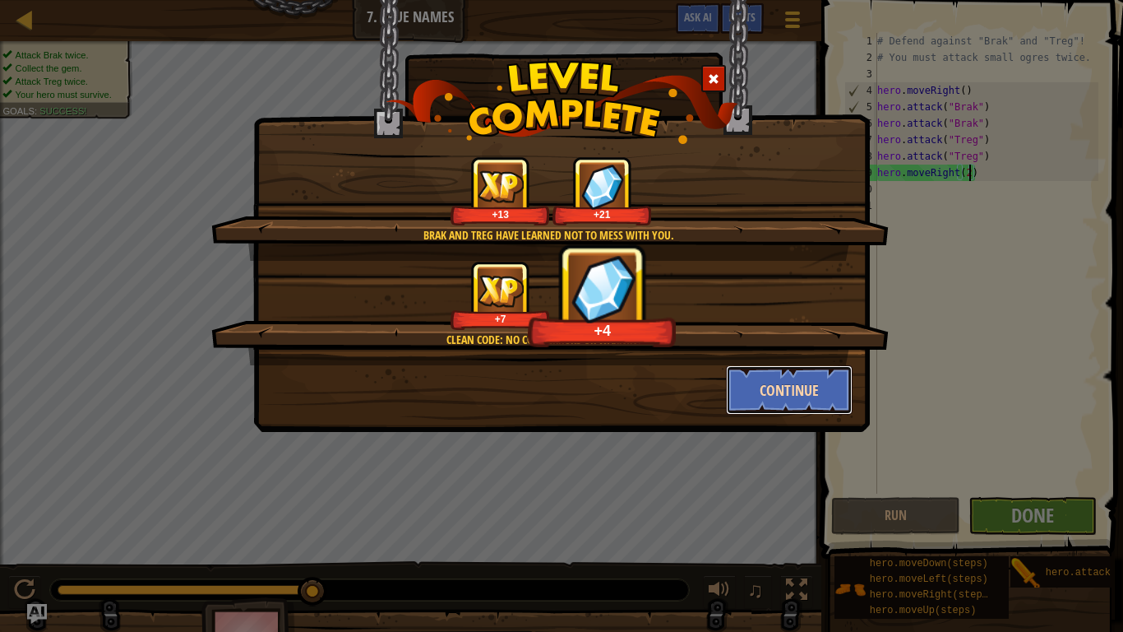
click at [774, 402] on button "Continue" at bounding box center [789, 389] width 127 height 49
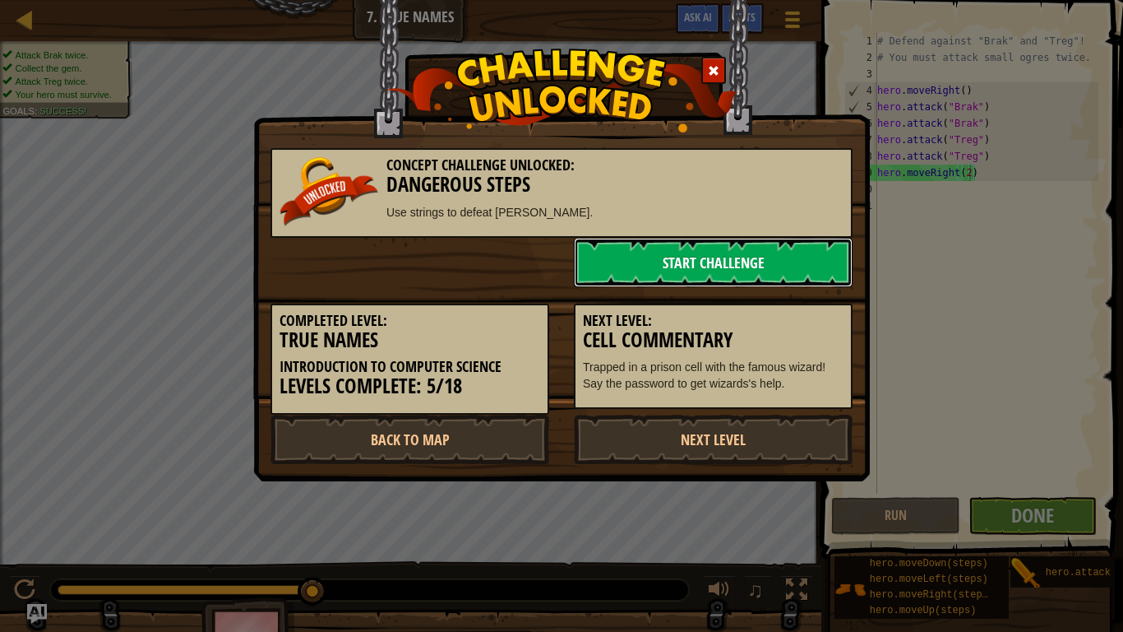
click at [716, 269] on link "Start Challenge" at bounding box center [713, 262] width 279 height 49
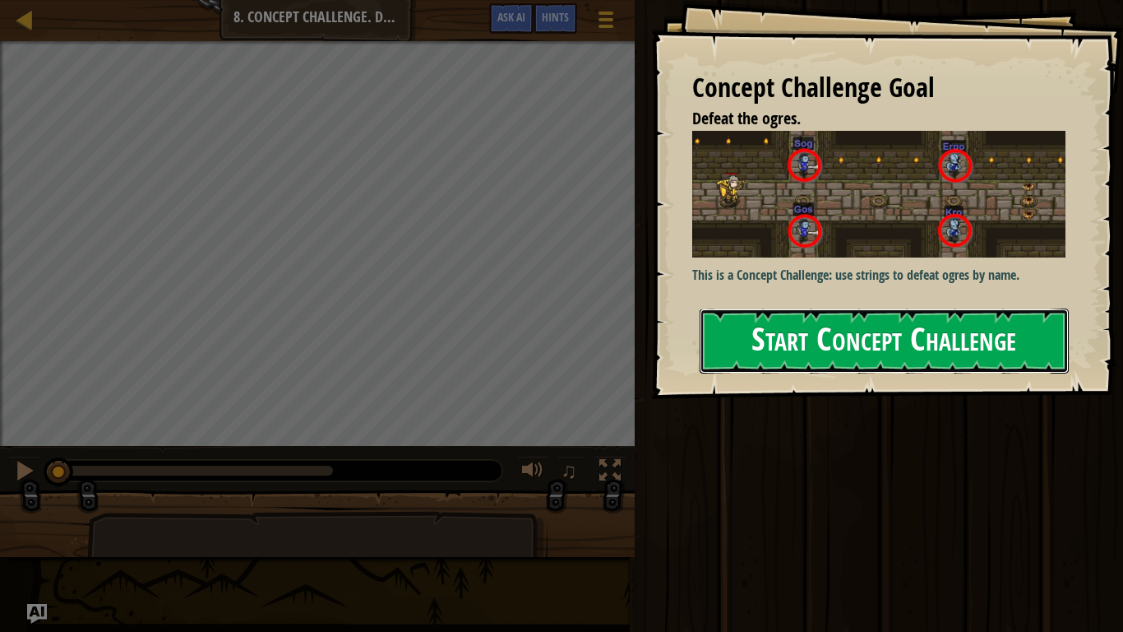
click at [821, 359] on button "Start Concept Challenge" at bounding box center [884, 340] width 369 height 65
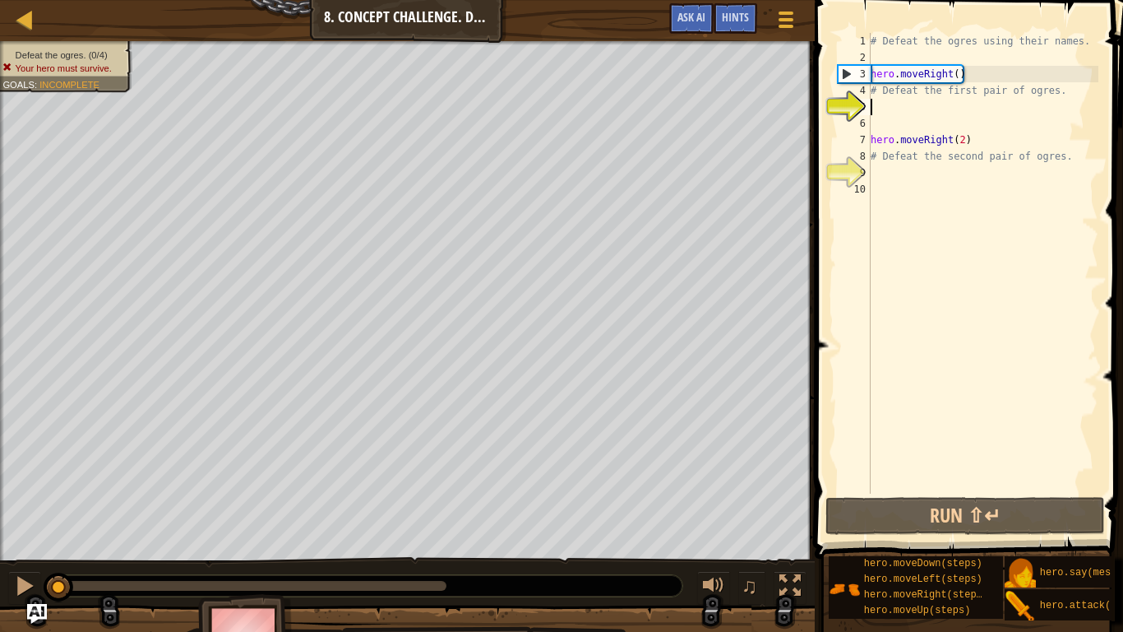
scroll to position [7, 0]
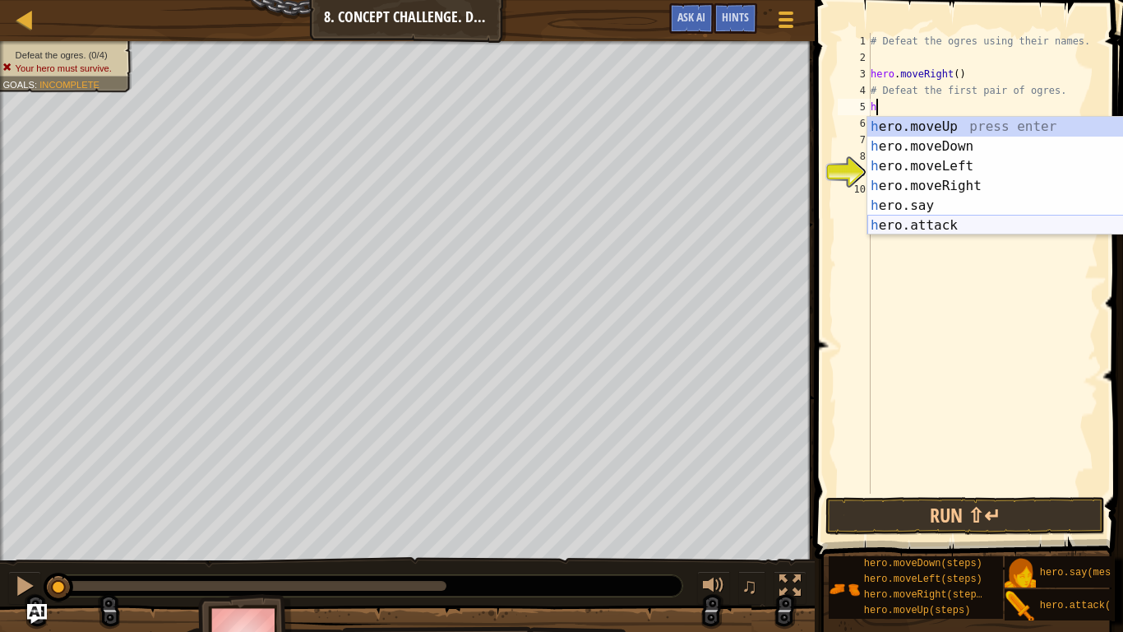
click at [934, 220] on div "h ero.moveUp press enter h ero.moveDown press enter h ero.moveLeft press enter …" at bounding box center [1023, 196] width 311 height 158
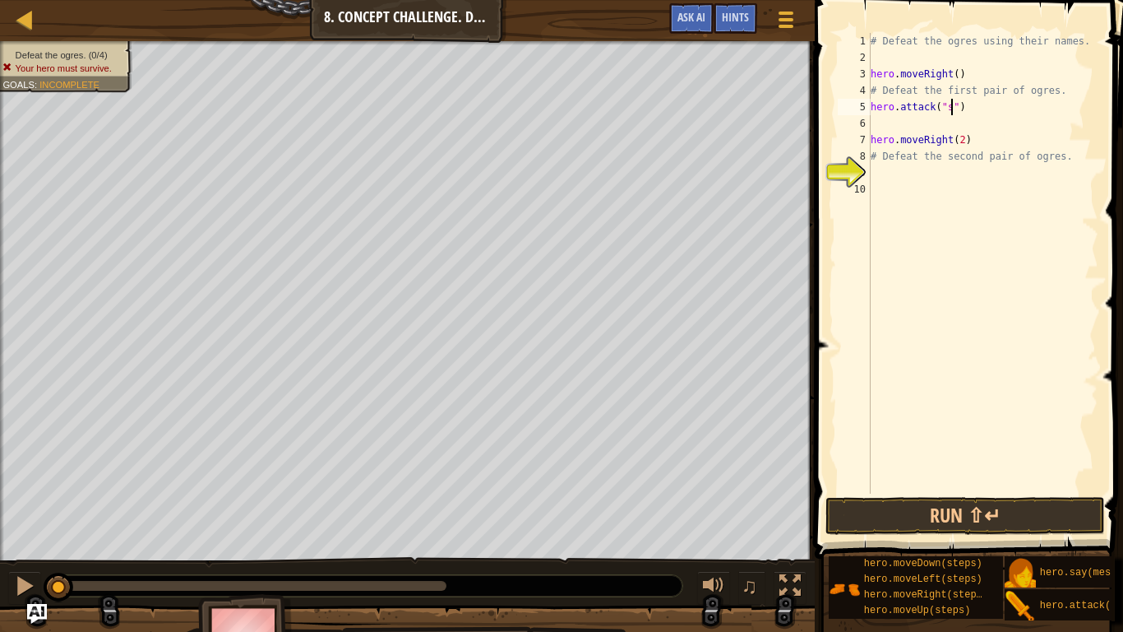
scroll to position [7, 12]
type textarea "hero.attack("Sog")"
click at [1007, 113] on div "# Defeat the ogres using their names. hero . moveRight ( ) # Defeat the first p…" at bounding box center [983, 279] width 231 height 493
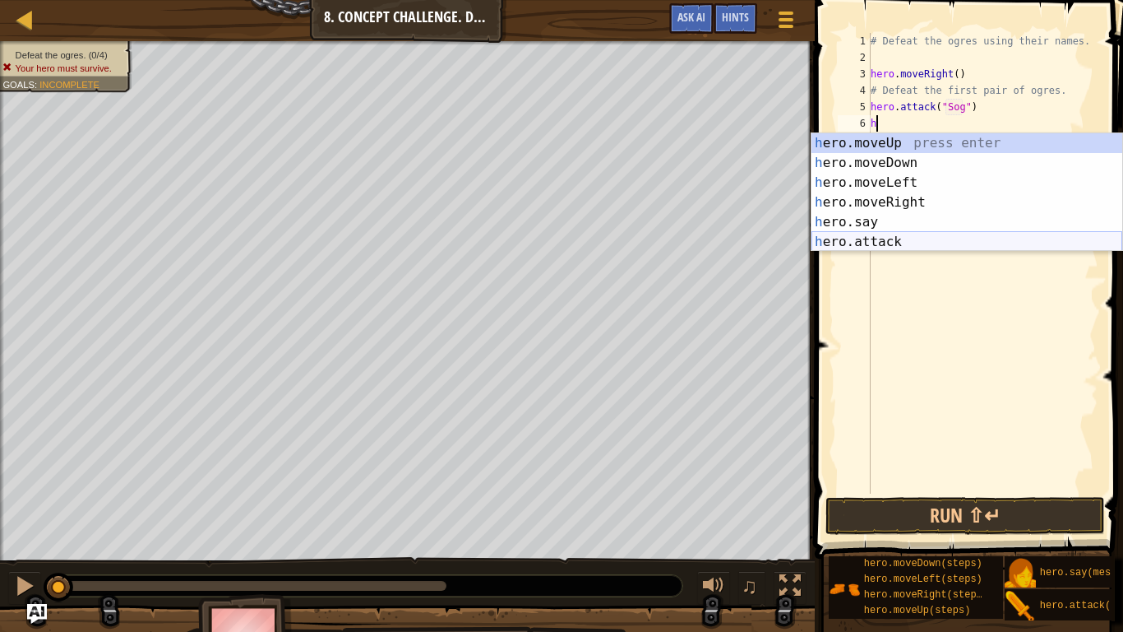
click at [1014, 244] on div "h ero.moveUp press enter h ero.moveDown press enter h ero.moveLeft press enter …" at bounding box center [967, 212] width 311 height 158
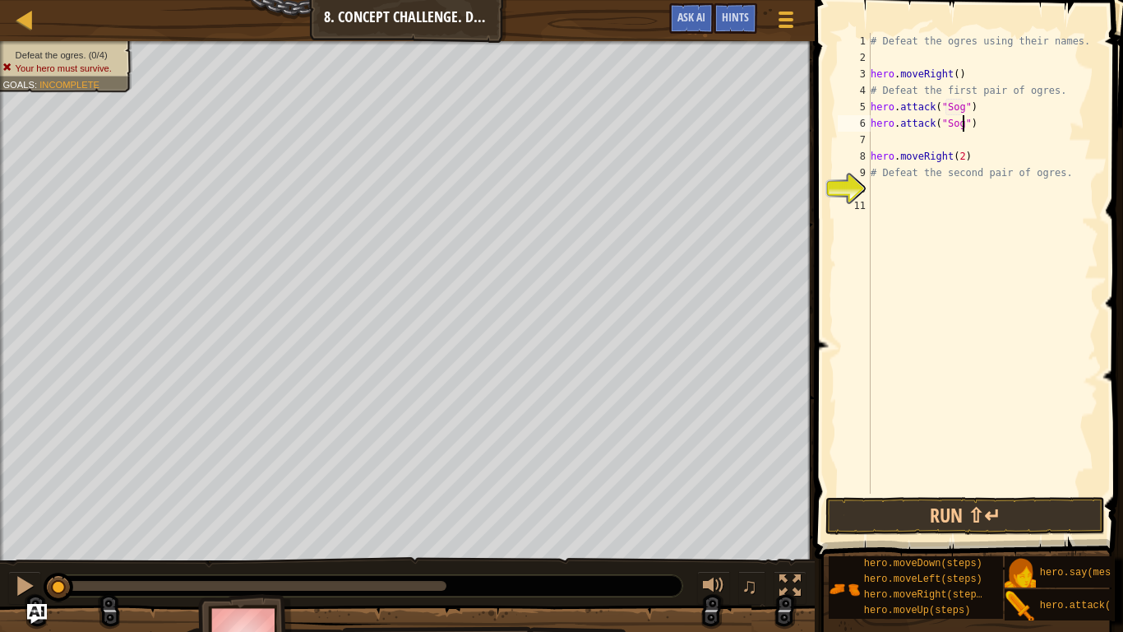
scroll to position [7, 14]
click at [979, 148] on div "# Defeat the ogres using their names. hero . moveRight ( ) # Defeat the first p…" at bounding box center [983, 279] width 231 height 493
type textarea "hero.moveRight(2)"
click at [954, 146] on div "# Defeat the ogres using their names. hero . moveRight ( ) # Defeat the first p…" at bounding box center [983, 279] width 231 height 493
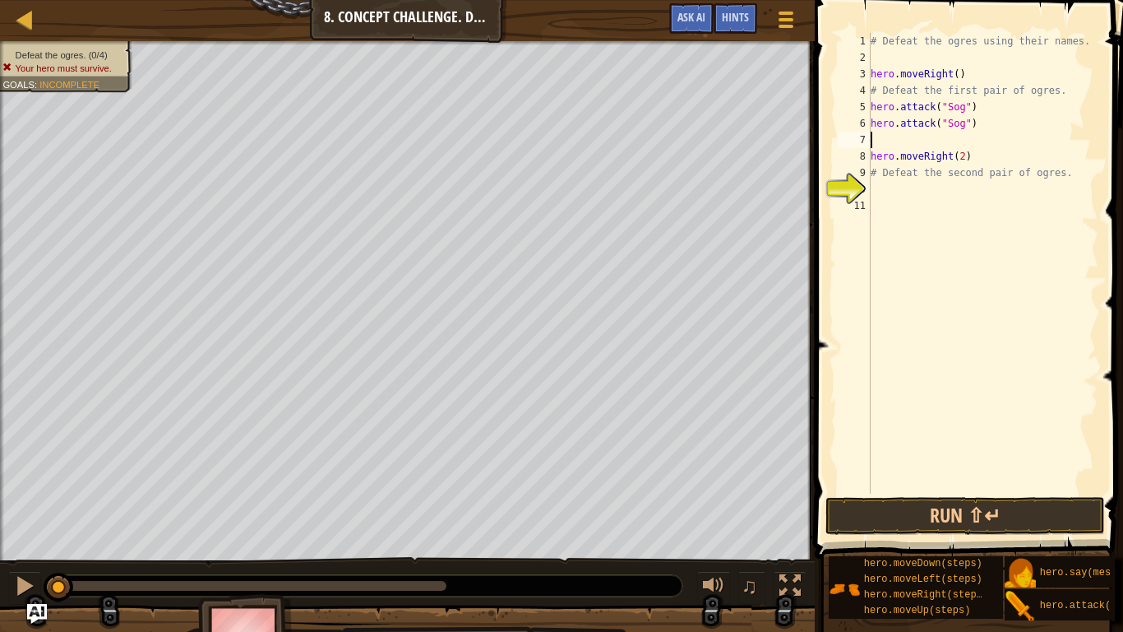
scroll to position [7, 0]
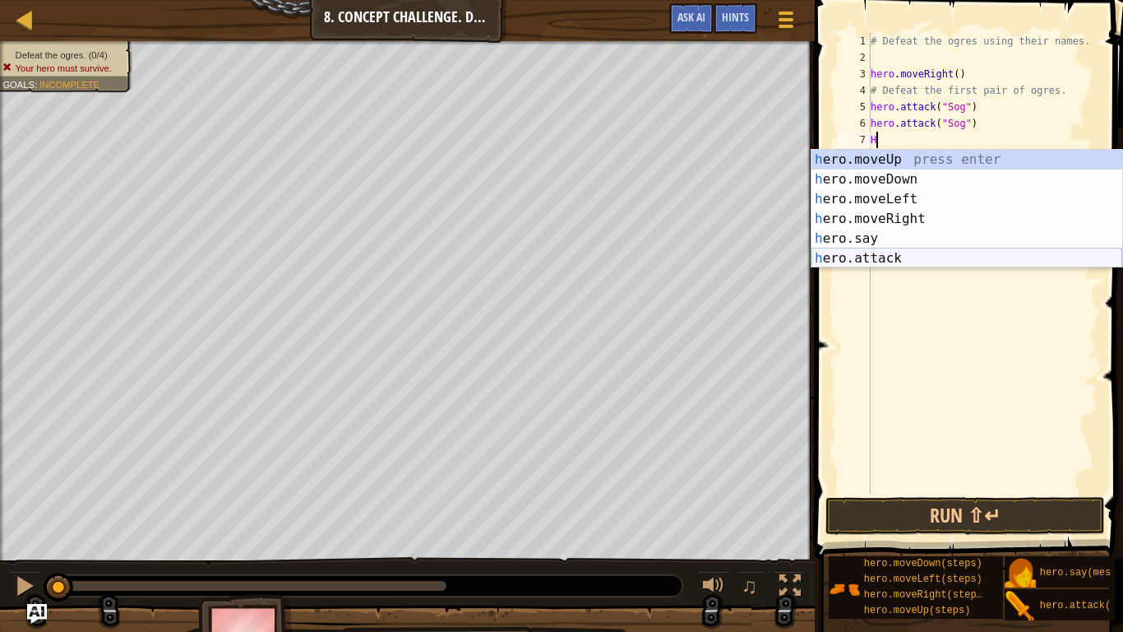
click at [987, 257] on div "h ero.moveUp press enter h ero.moveDown press enter h ero.moveLeft press enter …" at bounding box center [967, 229] width 311 height 158
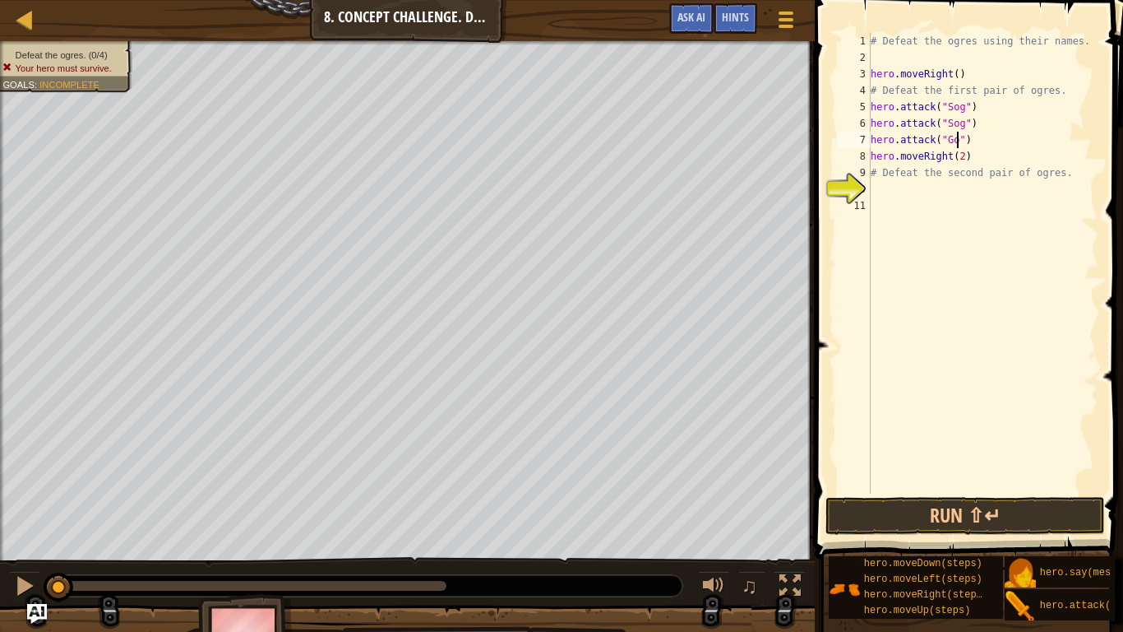
type textarea "hero.attack("Gos")"
click at [990, 141] on div "# Defeat the ogres using their names. hero . moveRight ( ) # Defeat the first p…" at bounding box center [983, 279] width 231 height 493
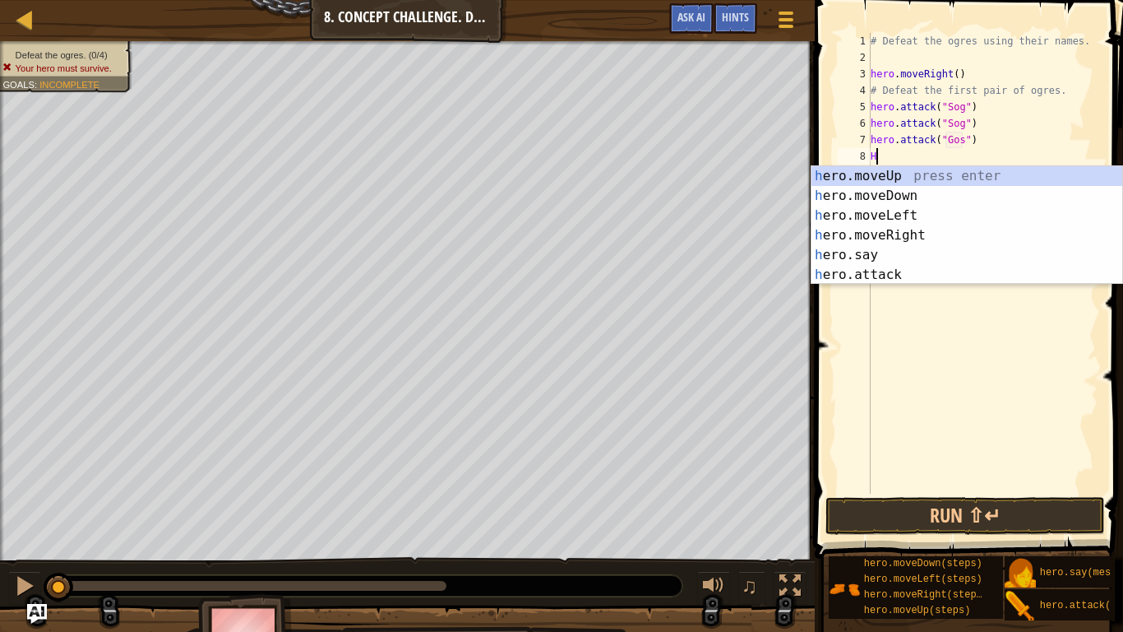
scroll to position [7, 1]
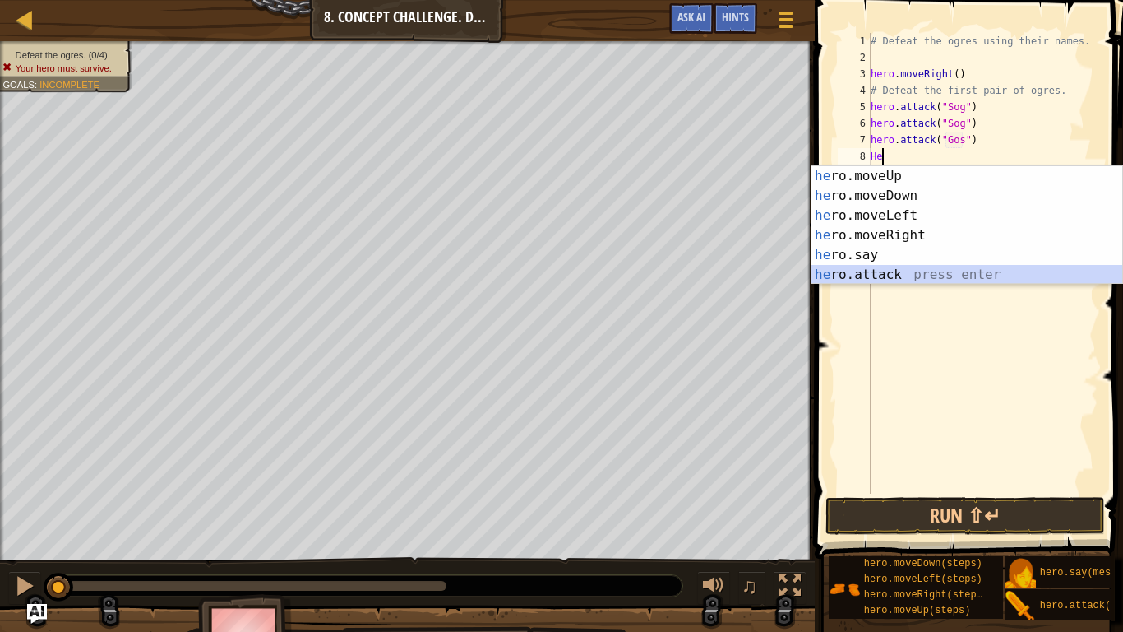
click at [971, 275] on div "he ro.moveUp press enter he ro.moveDown press enter he ro.moveLeft press enter …" at bounding box center [967, 245] width 311 height 158
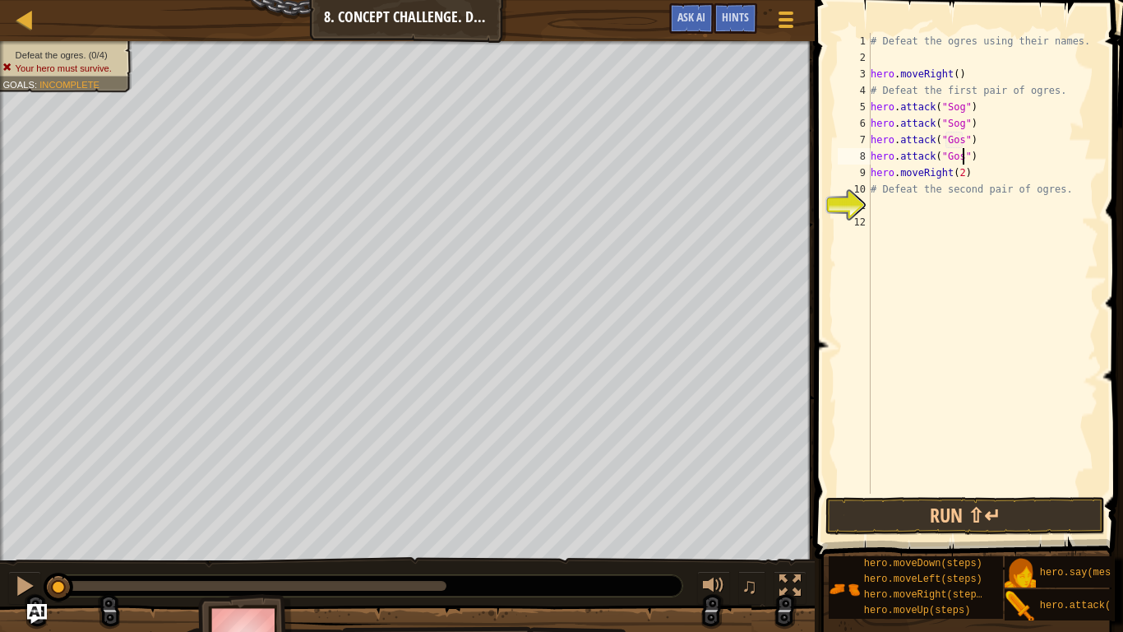
scroll to position [7, 14]
type textarea "hero.attack("Gos")"
click at [1045, 492] on button "Run ⇧↵" at bounding box center [966, 516] width 280 height 38
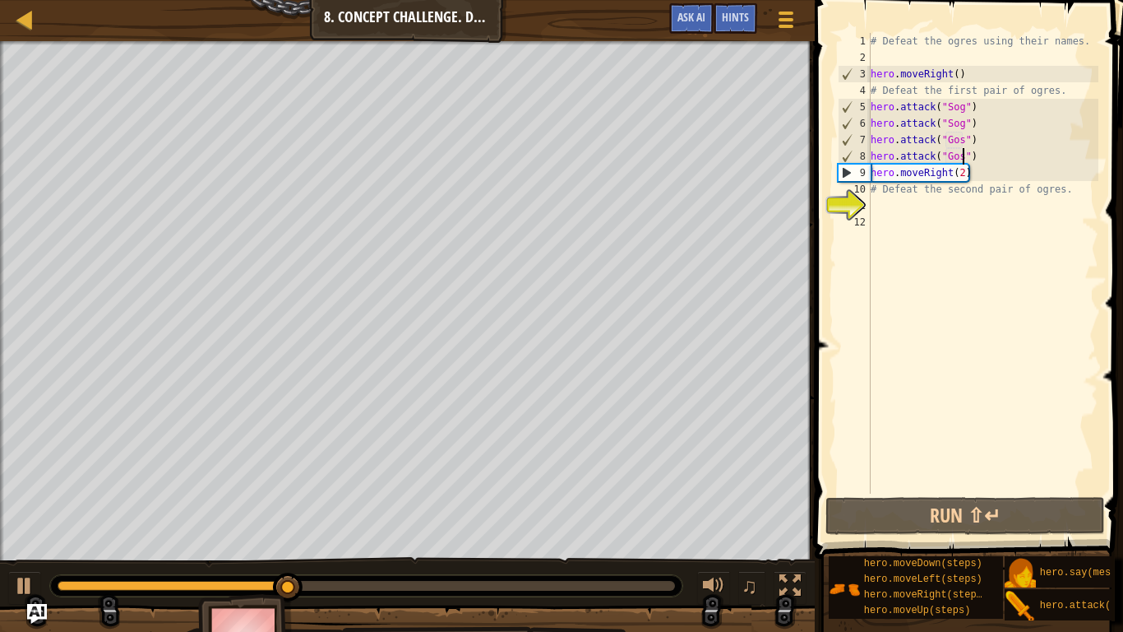
click at [993, 156] on div "# Defeat the ogres using their names. hero . moveRight ( ) # Defeat the first p…" at bounding box center [983, 279] width 231 height 493
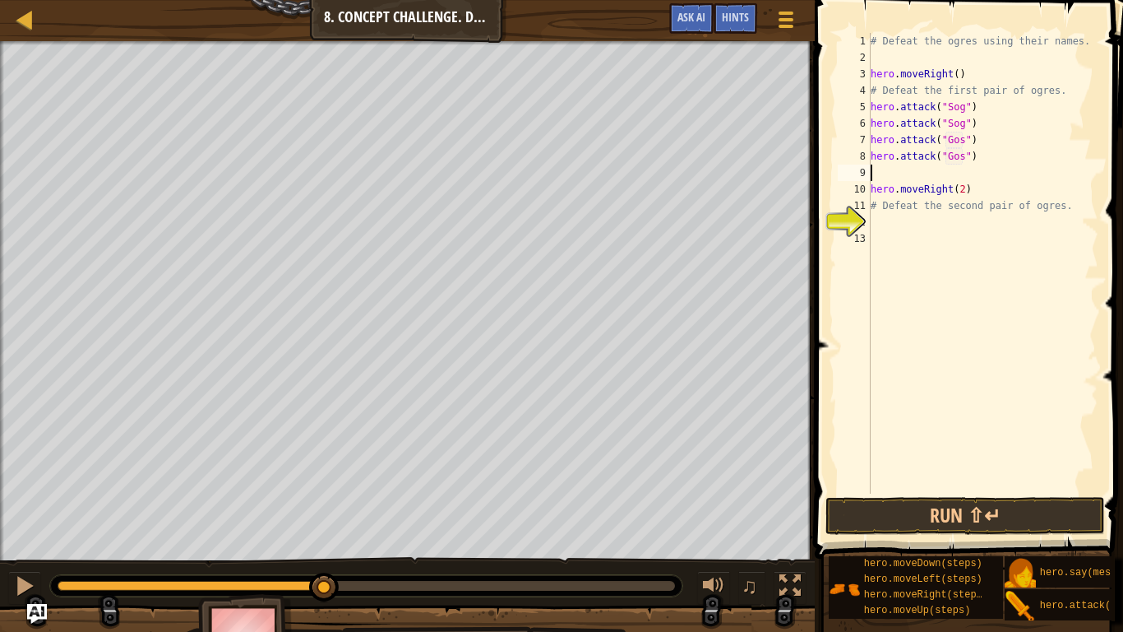
type textarea "j"
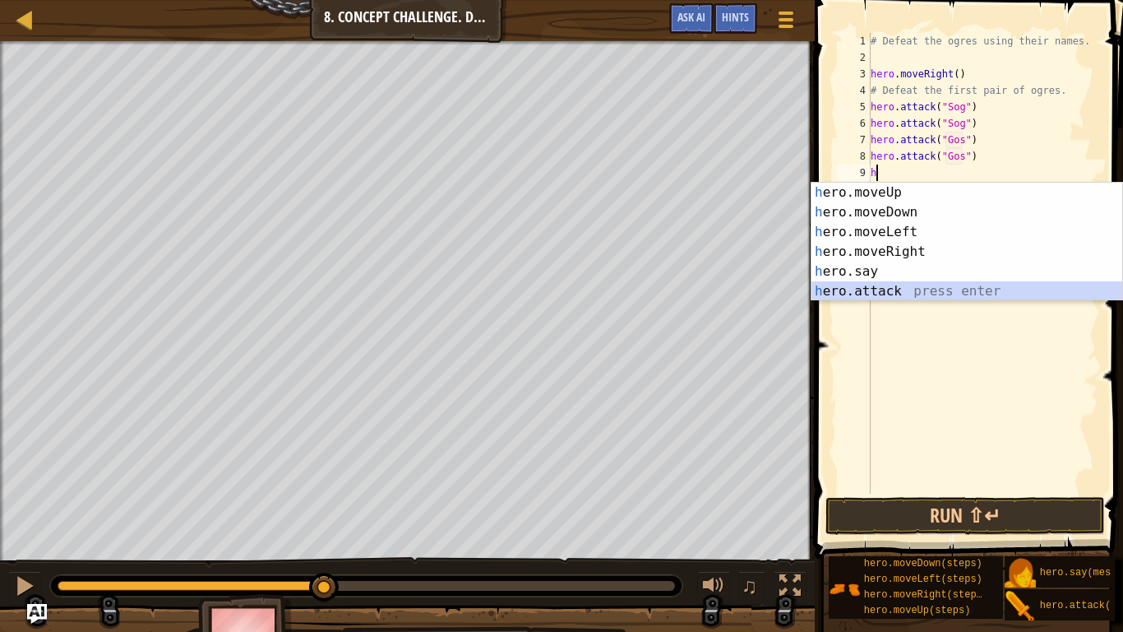
click at [997, 291] on div "h ero.moveUp press enter h ero.moveDown press enter h ero.moveLeft press enter …" at bounding box center [967, 262] width 311 height 158
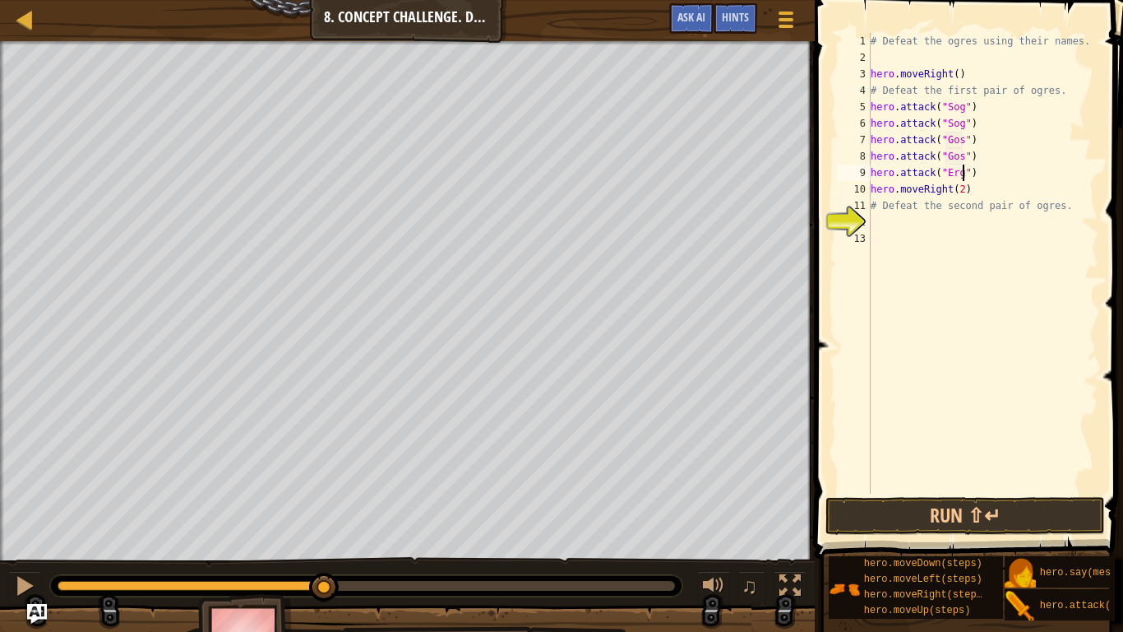
type textarea "hero.attack("Ergo")"
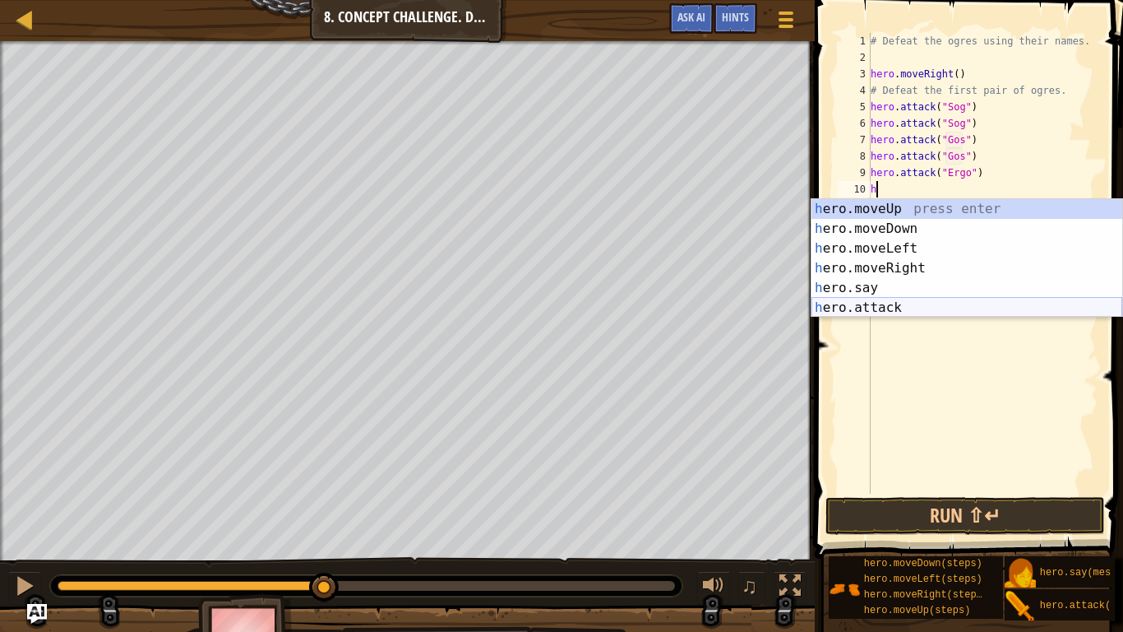
click at [995, 311] on div "h ero.moveUp press enter h ero.moveDown press enter h ero.moveLeft press enter …" at bounding box center [967, 278] width 311 height 158
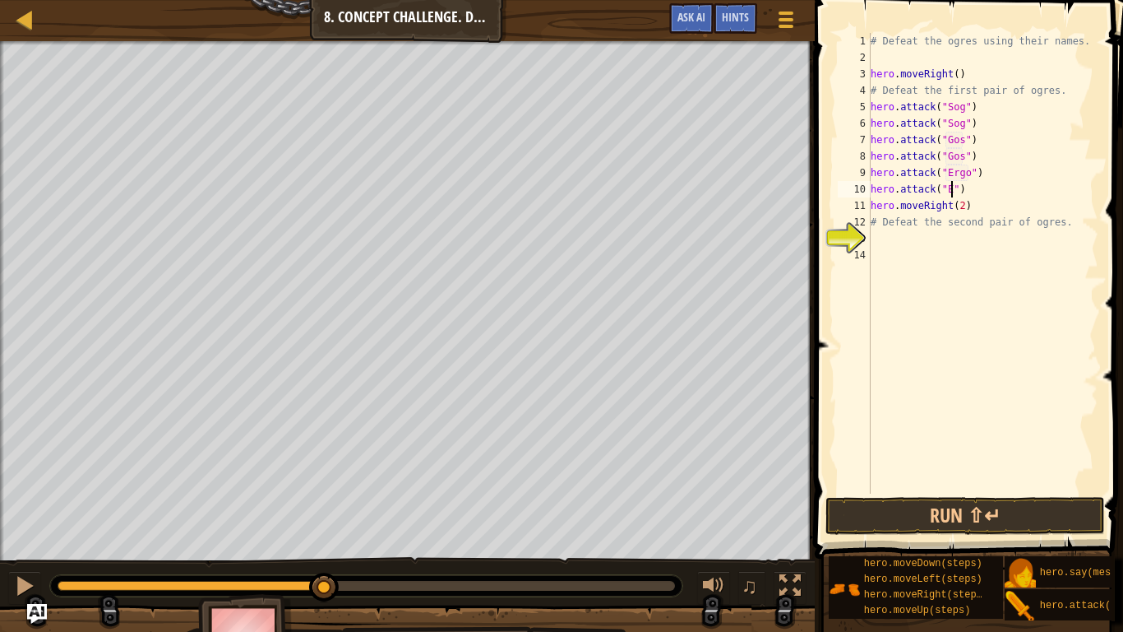
type textarea "hero.attack("Er")"
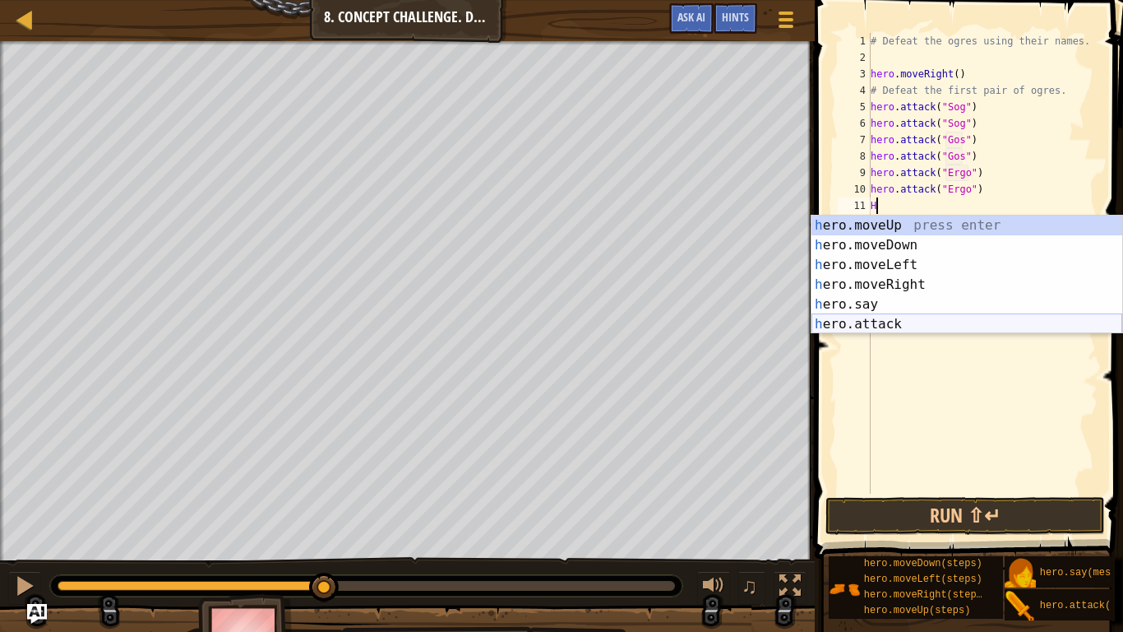
click at [1002, 322] on div "h ero.moveUp press enter h ero.moveDown press enter h ero.moveLeft press enter …" at bounding box center [967, 294] width 311 height 158
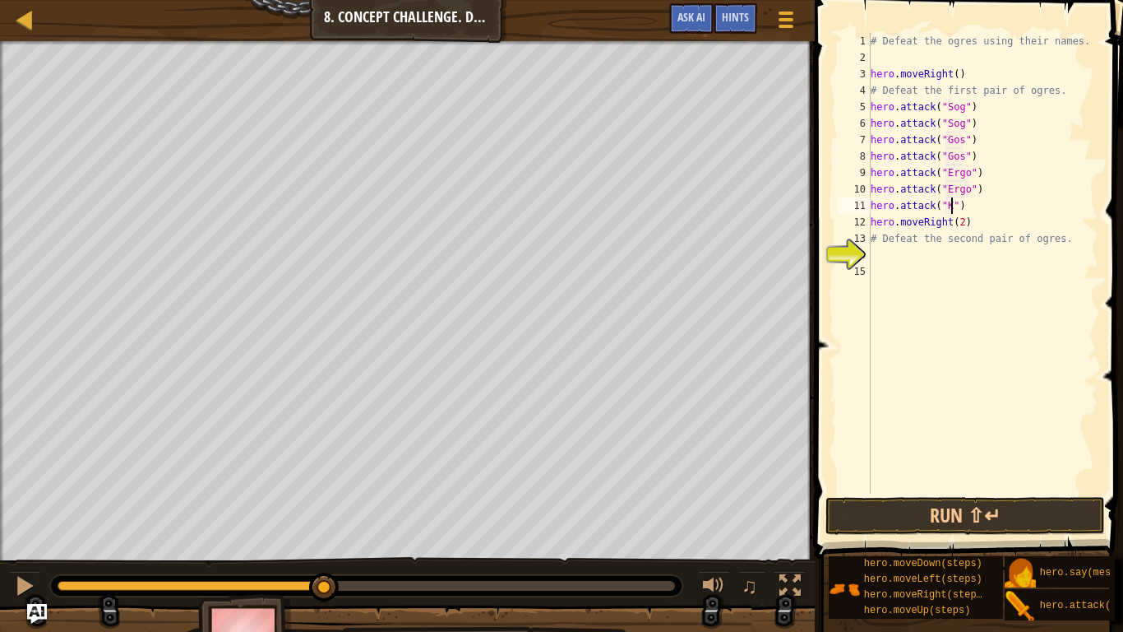
scroll to position [7, 13]
type textarea "hero.attack("Kro")"
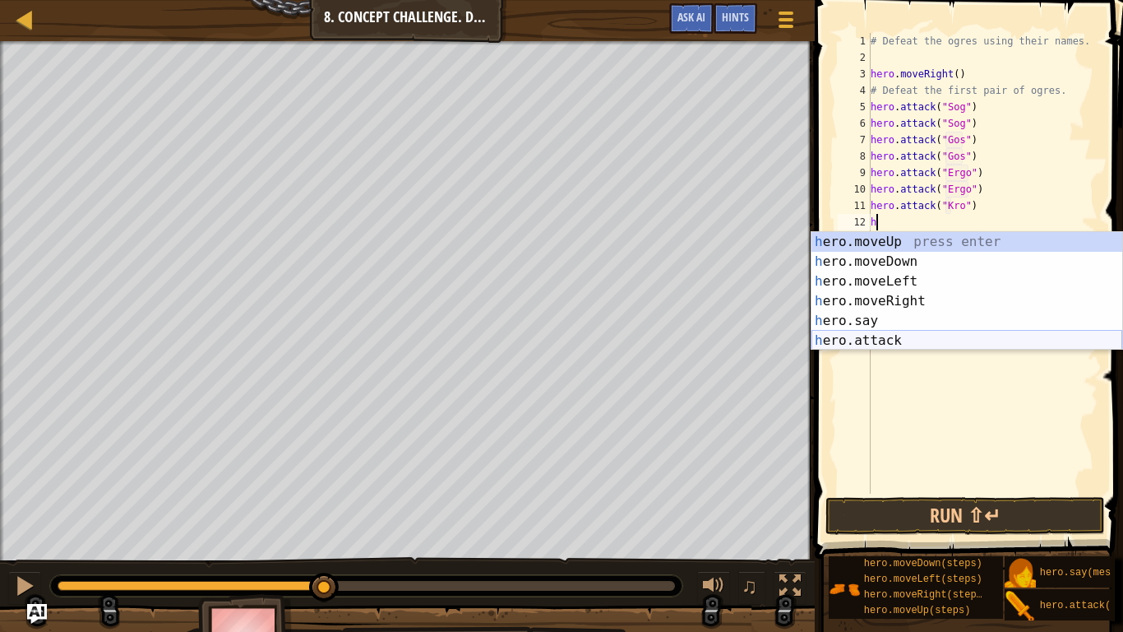
click at [991, 336] on div "h ero.moveUp press enter h ero.moveDown press enter h ero.moveLeft press enter …" at bounding box center [967, 311] width 311 height 158
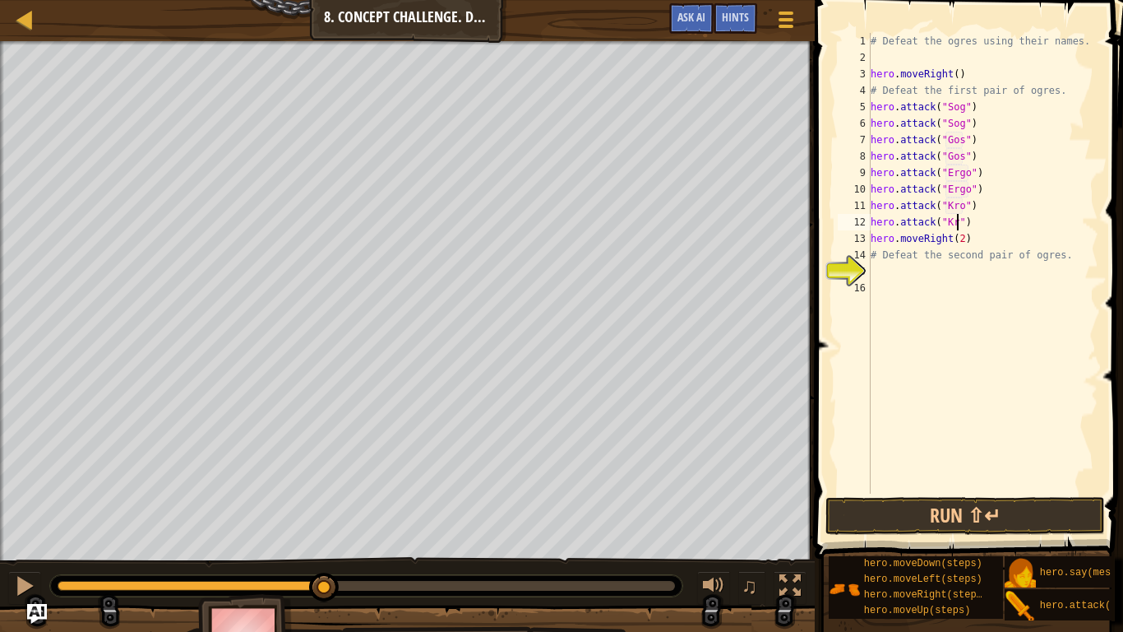
scroll to position [7, 14]
click at [987, 502] on button "Run ⇧↵" at bounding box center [966, 516] width 280 height 38
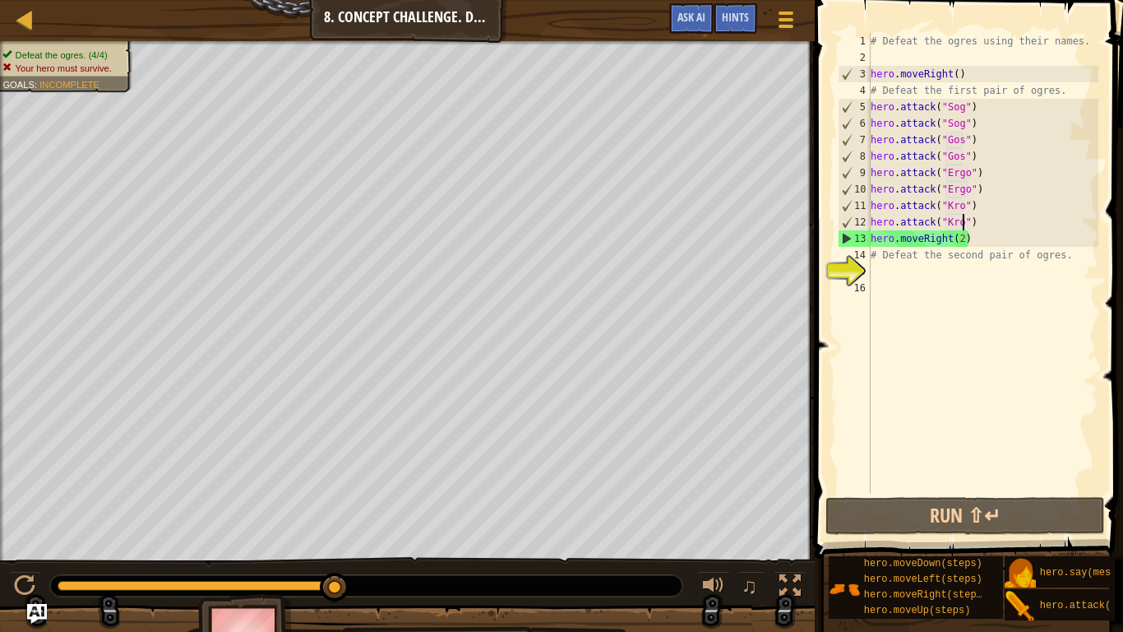
click at [960, 241] on div "# Defeat the ogres using their names. hero . moveRight ( ) # Defeat the first p…" at bounding box center [983, 279] width 231 height 493
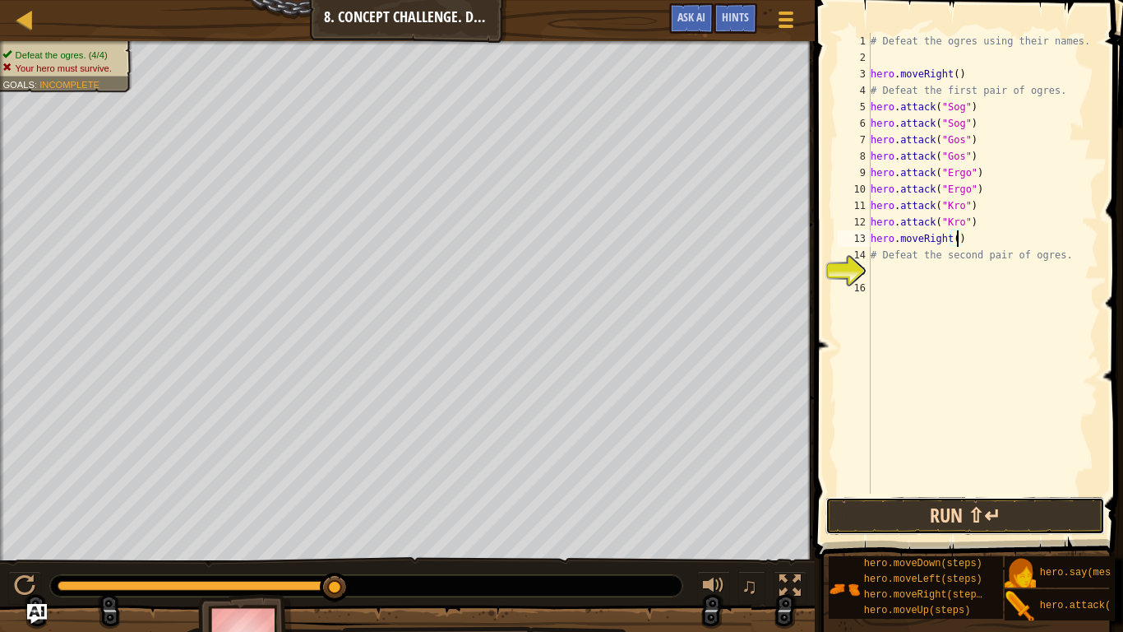
click at [1003, 502] on button "Run ⇧↵" at bounding box center [966, 516] width 280 height 38
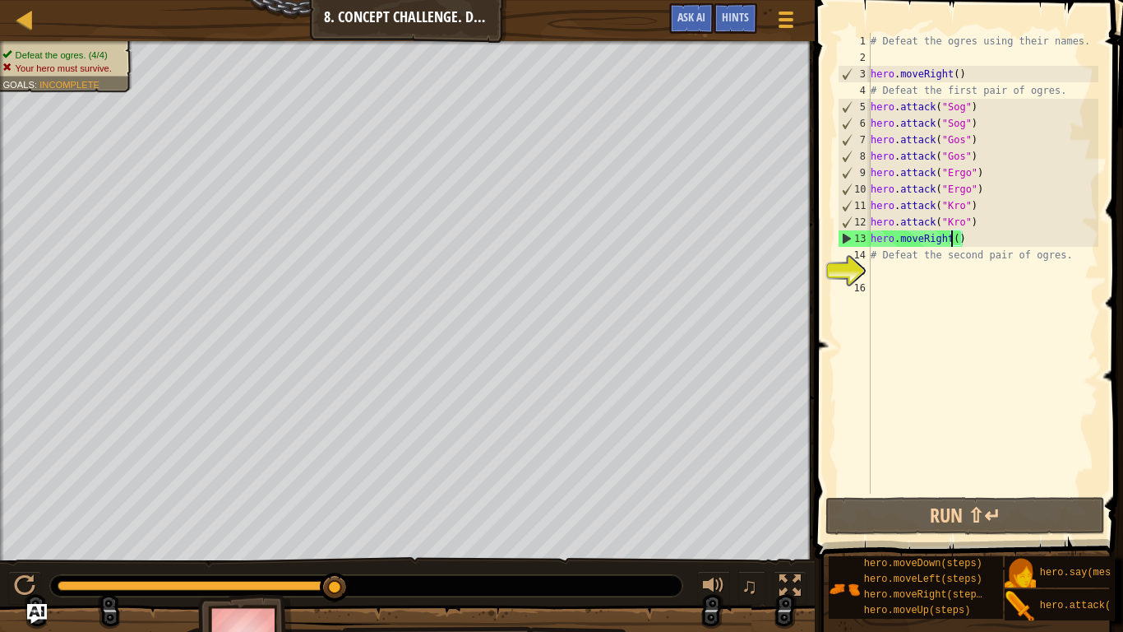
click at [949, 238] on div "# Defeat the ogres using their names. hero . moveRight ( ) # Defeat the first p…" at bounding box center [983, 279] width 231 height 493
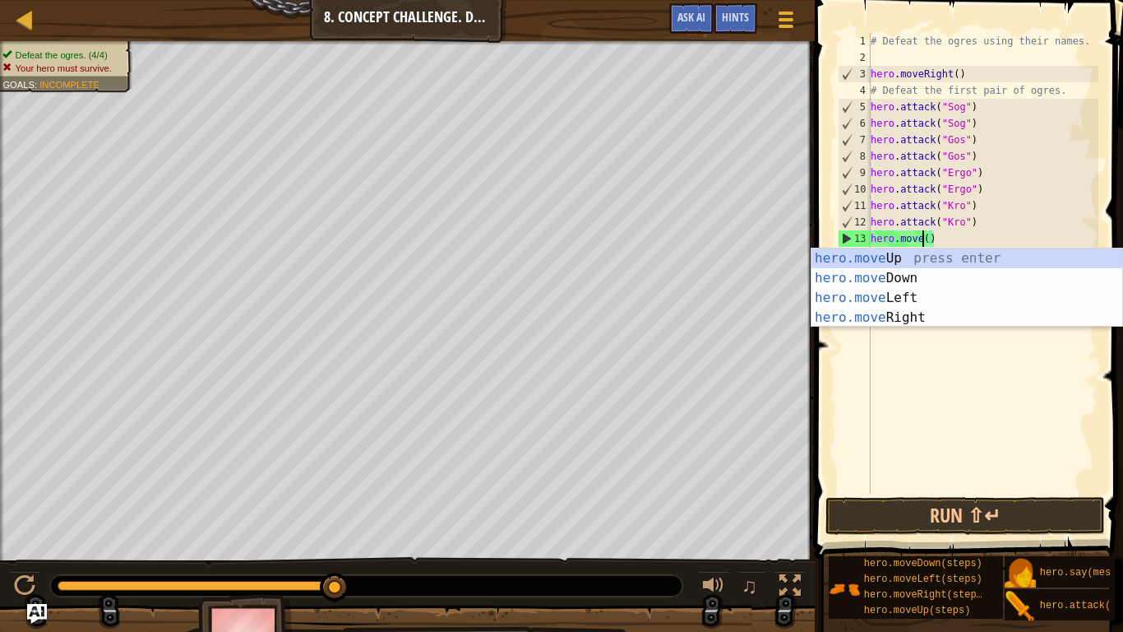
scroll to position [7, 8]
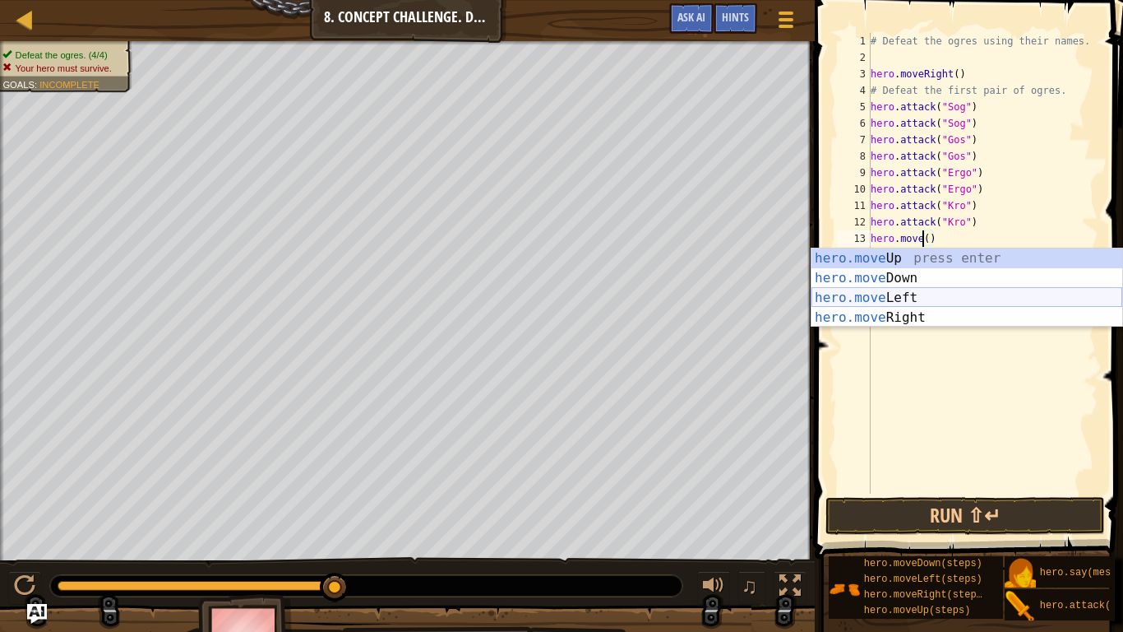
click at [978, 300] on div "hero.move Up press enter hero.move Down press enter hero.move Left press enter …" at bounding box center [967, 307] width 311 height 118
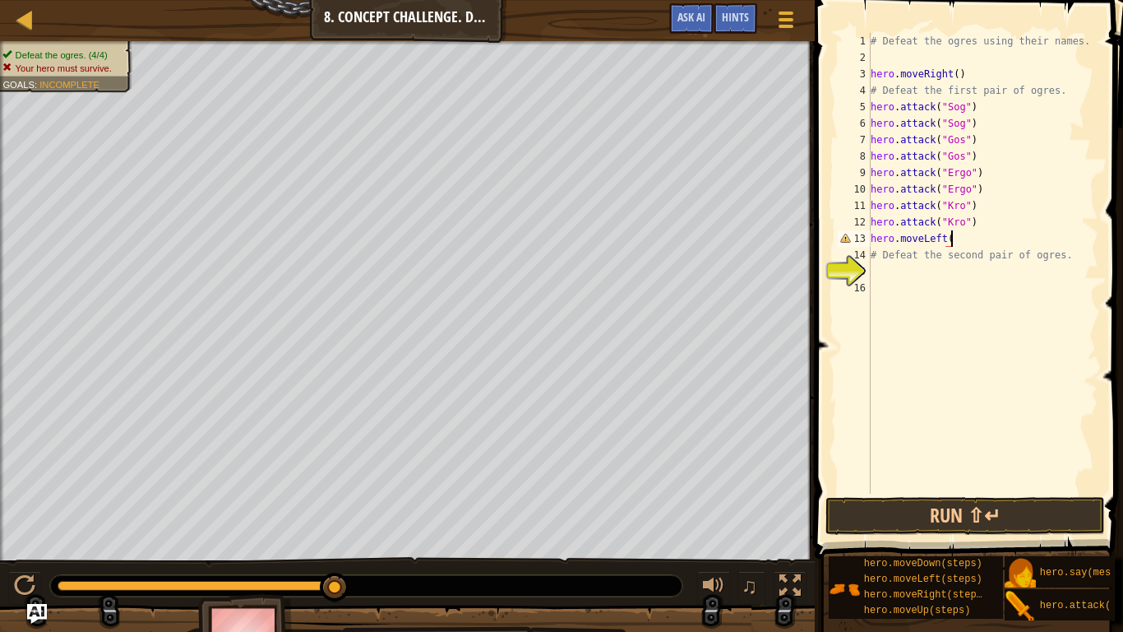
scroll to position [7, 12]
type textarea "hero.moveLeft()"
click at [1066, 527] on button "Run ⇧↵" at bounding box center [966, 516] width 280 height 38
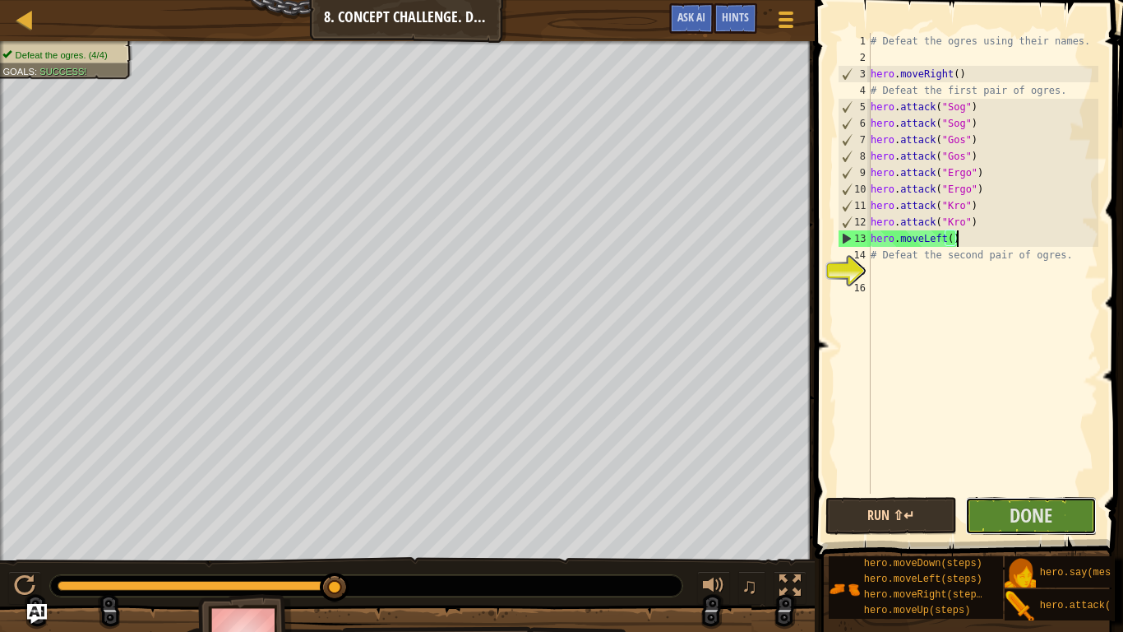
click at [1066, 527] on button "Done" at bounding box center [1031, 516] width 132 height 38
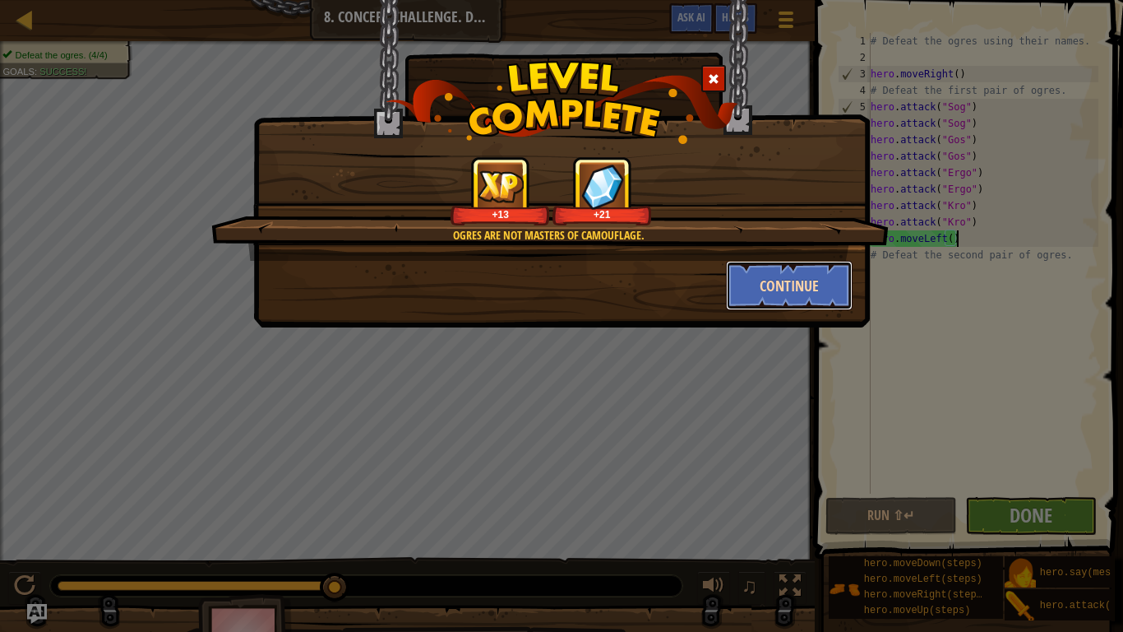
click at [808, 279] on button "Continue" at bounding box center [789, 285] width 127 height 49
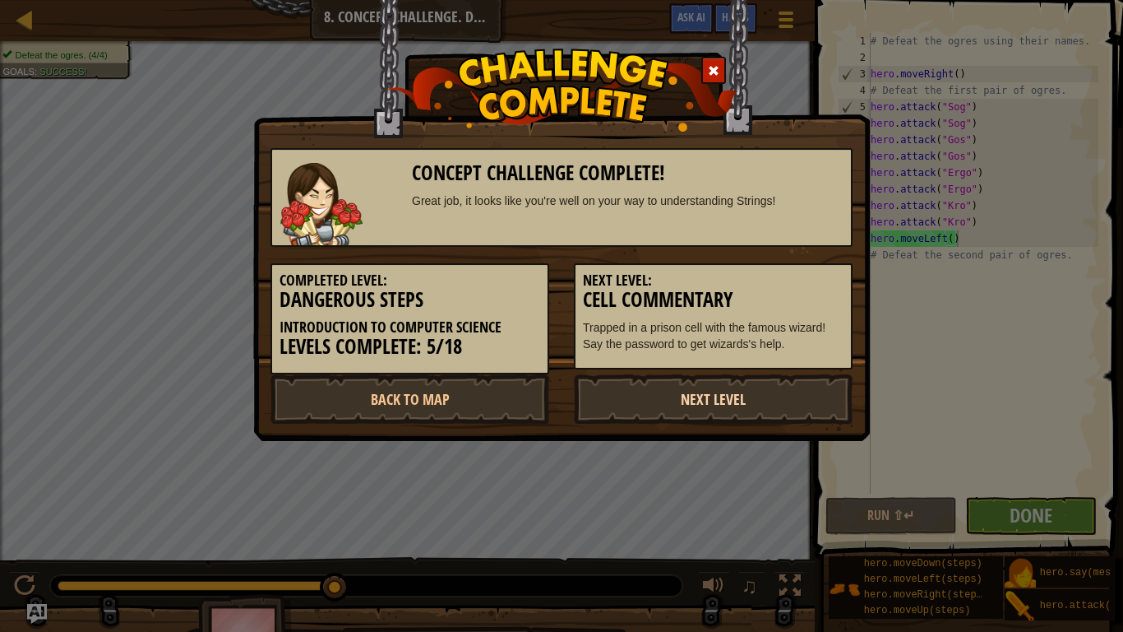
click at [771, 405] on link "Next Level" at bounding box center [713, 398] width 279 height 49
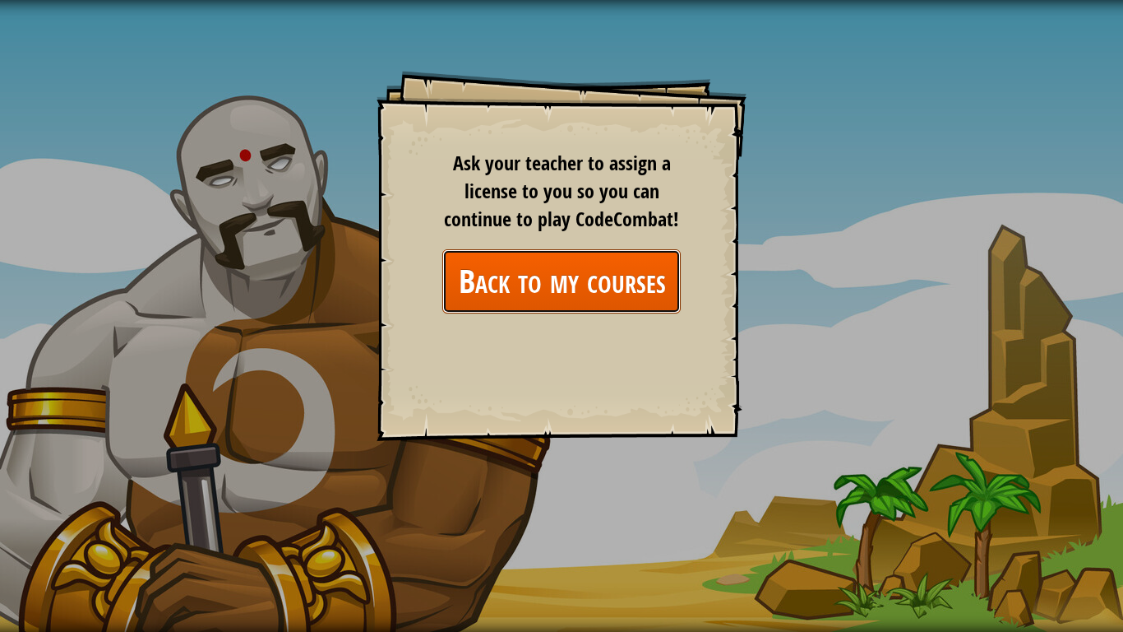
click at [593, 303] on link "Back to my courses" at bounding box center [561, 280] width 238 height 63
